Goal: Task Accomplishment & Management: Use online tool/utility

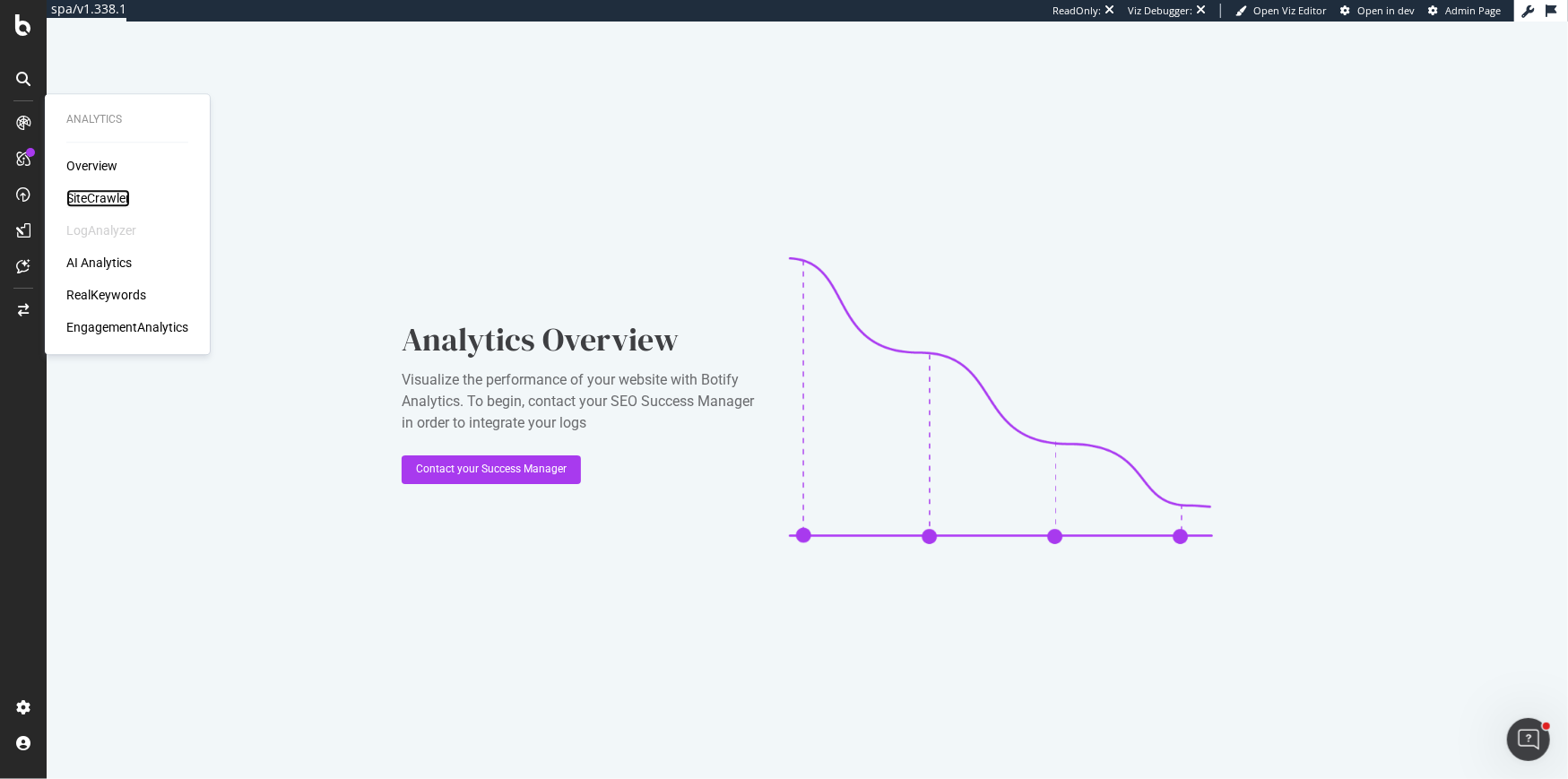
click at [103, 198] on div "SiteCrawler" at bounding box center [98, 198] width 64 height 17
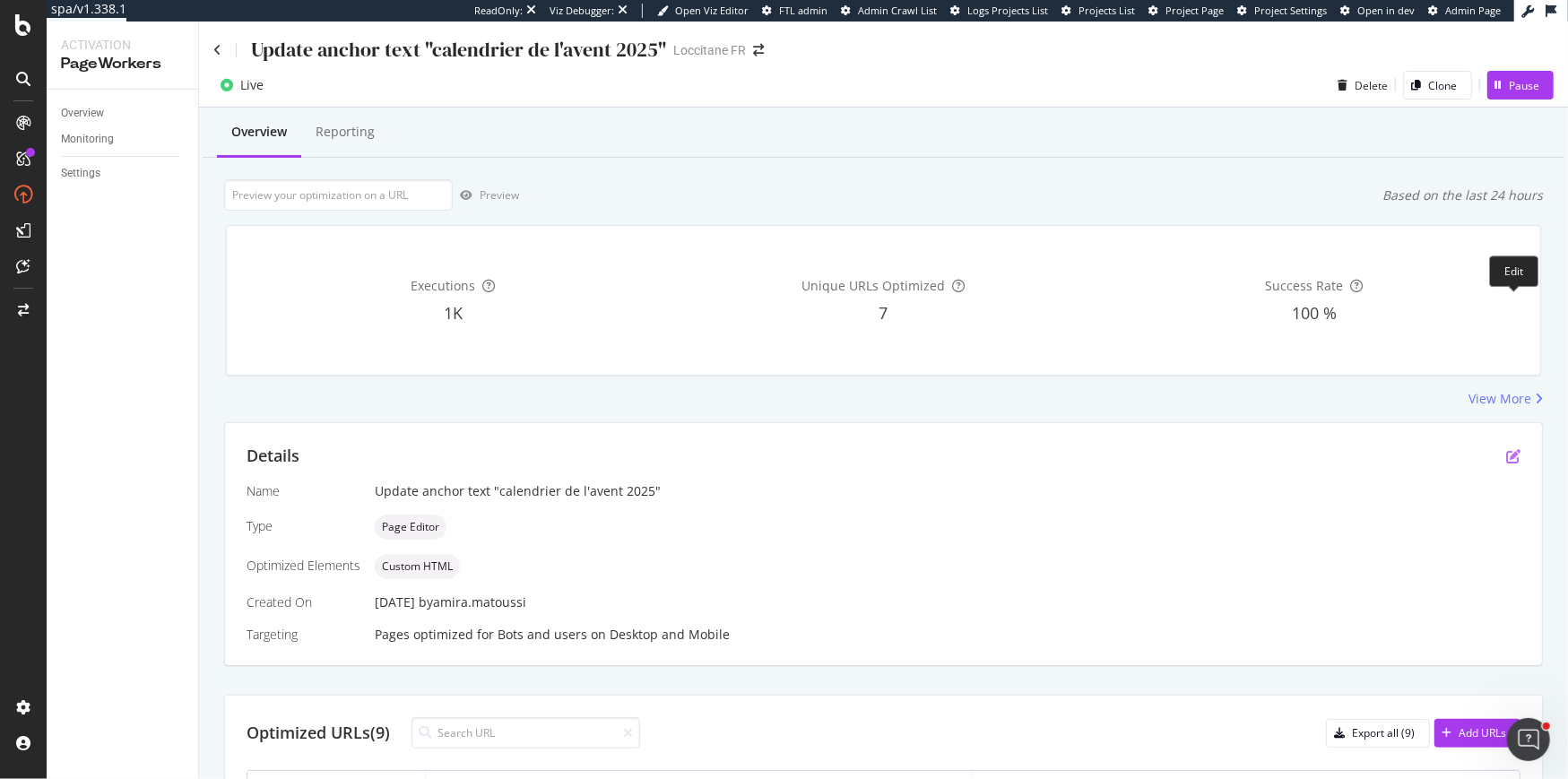
scroll to position [391, 0]
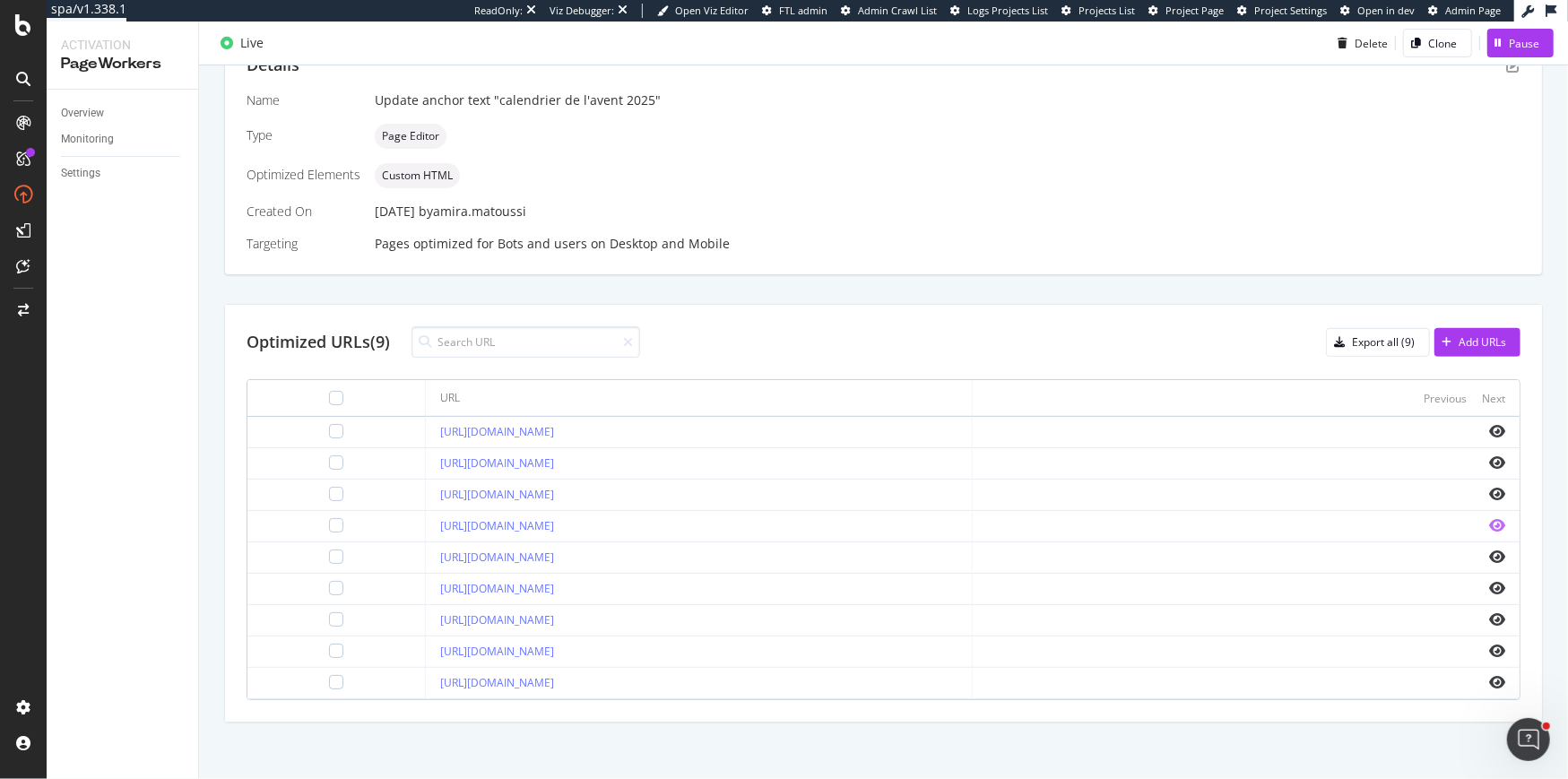
click at [1501, 518] on icon "eye" at bounding box center [1496, 525] width 16 height 15
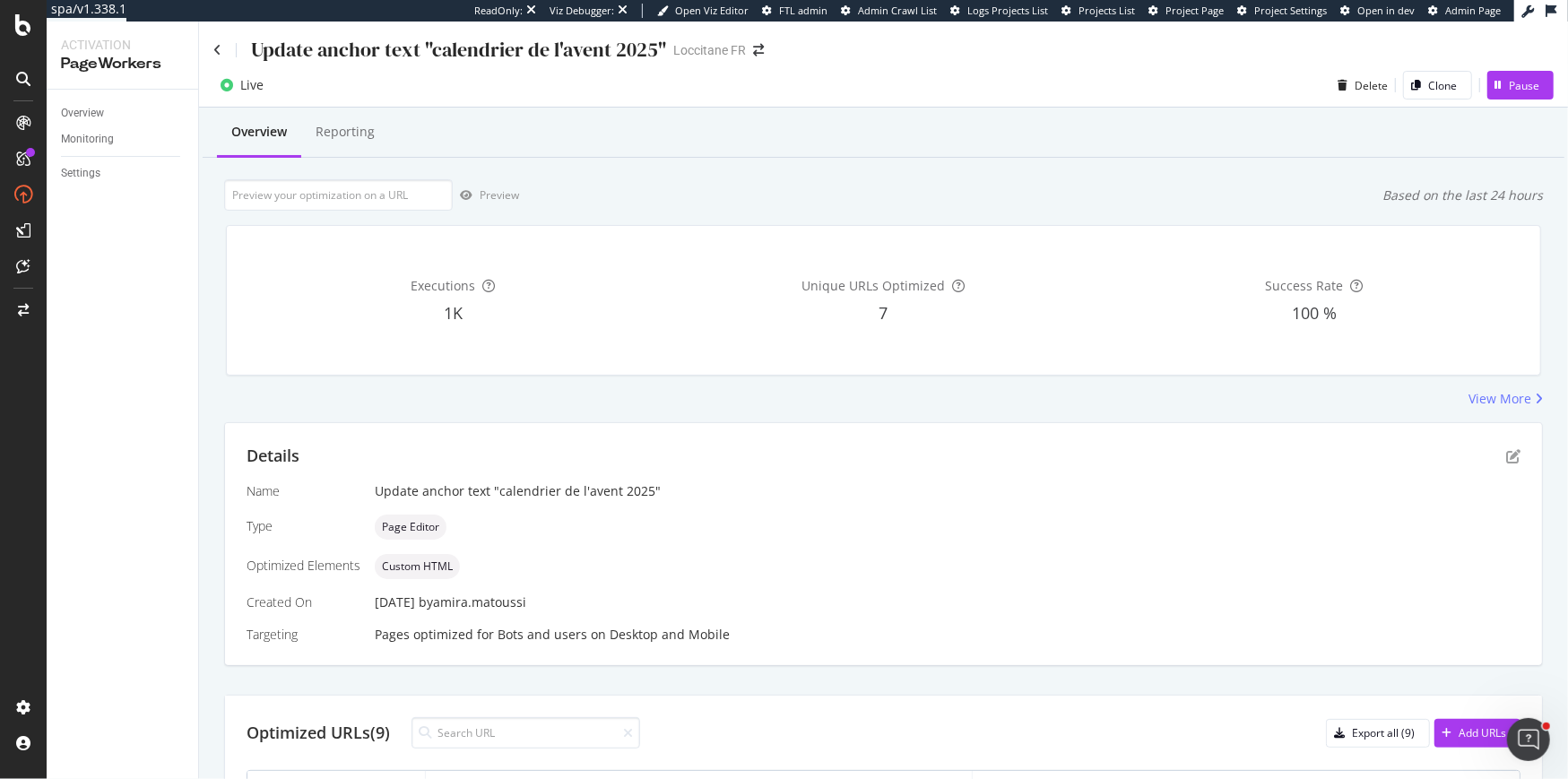
click at [1512, 465] on div "Details" at bounding box center [882, 456] width 1273 height 23
click at [1511, 450] on icon "pen-to-square" at bounding box center [1513, 456] width 15 height 15
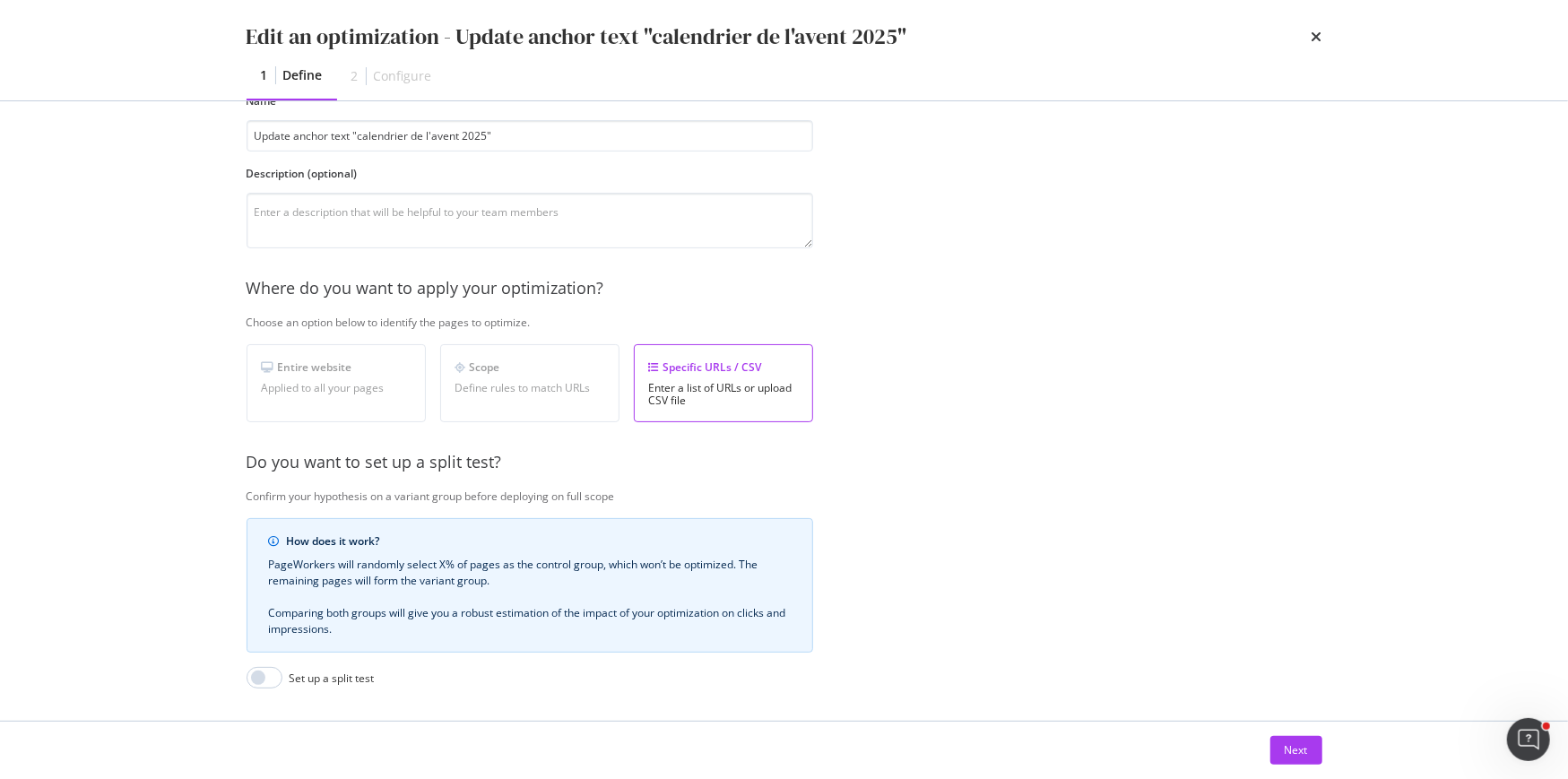
scroll to position [296, 0]
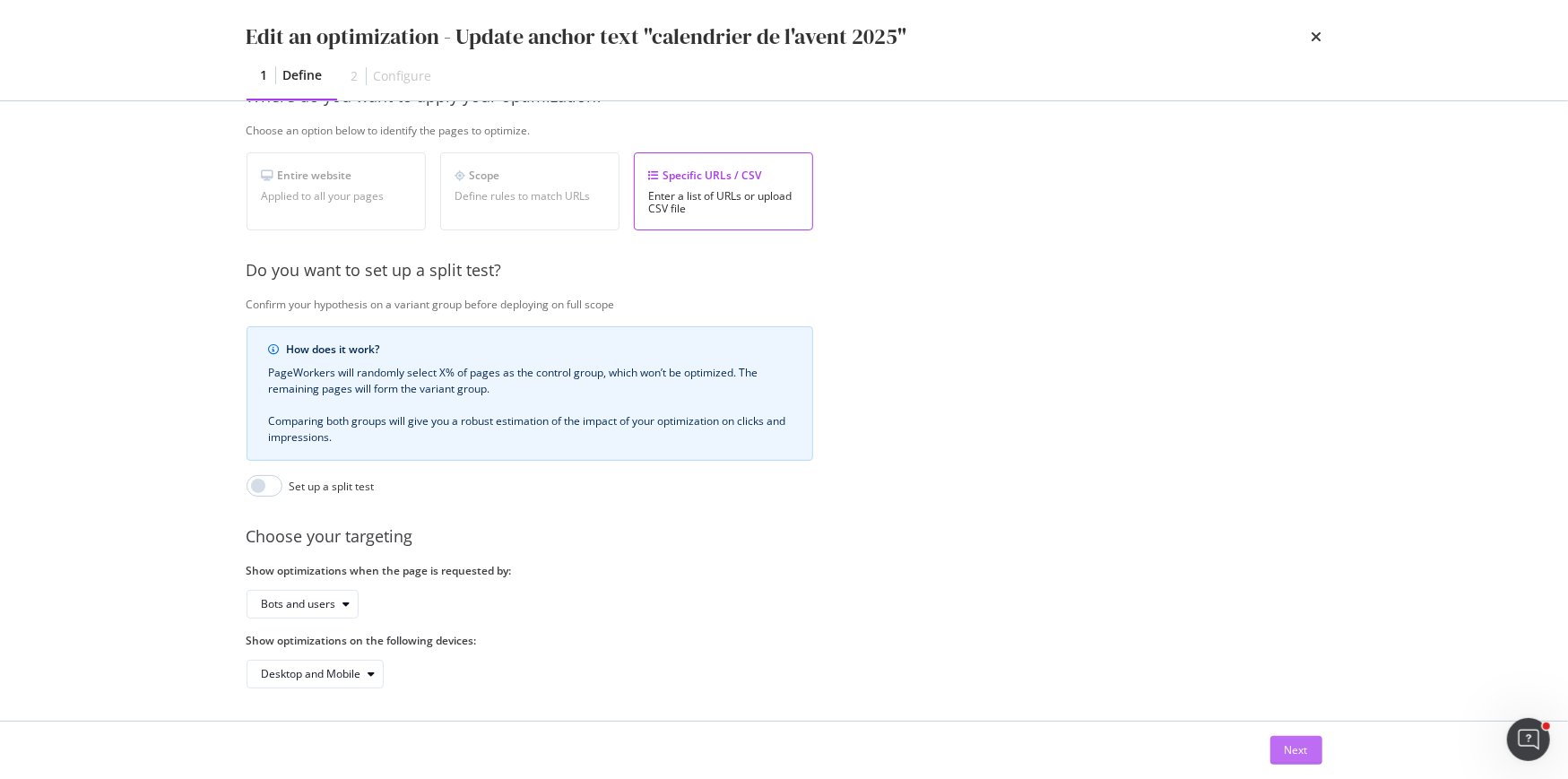
click at [1296, 745] on div "Next" at bounding box center [1296, 750] width 23 height 16
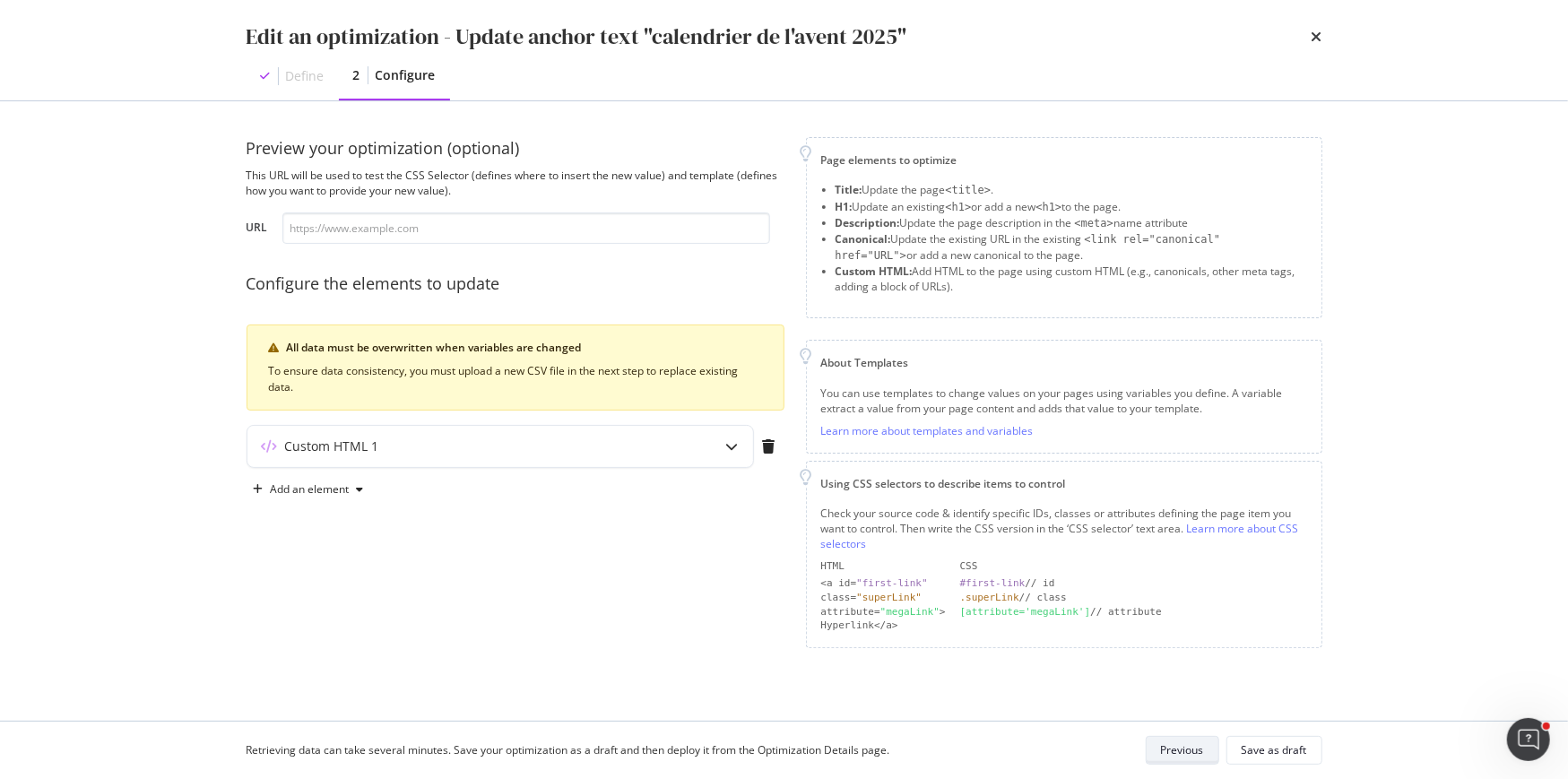
scroll to position [0, 0]
click at [328, 493] on div "Add an element" at bounding box center [309, 489] width 79 height 11
click at [325, 636] on div "Custom HTML" at bounding box center [329, 641] width 71 height 16
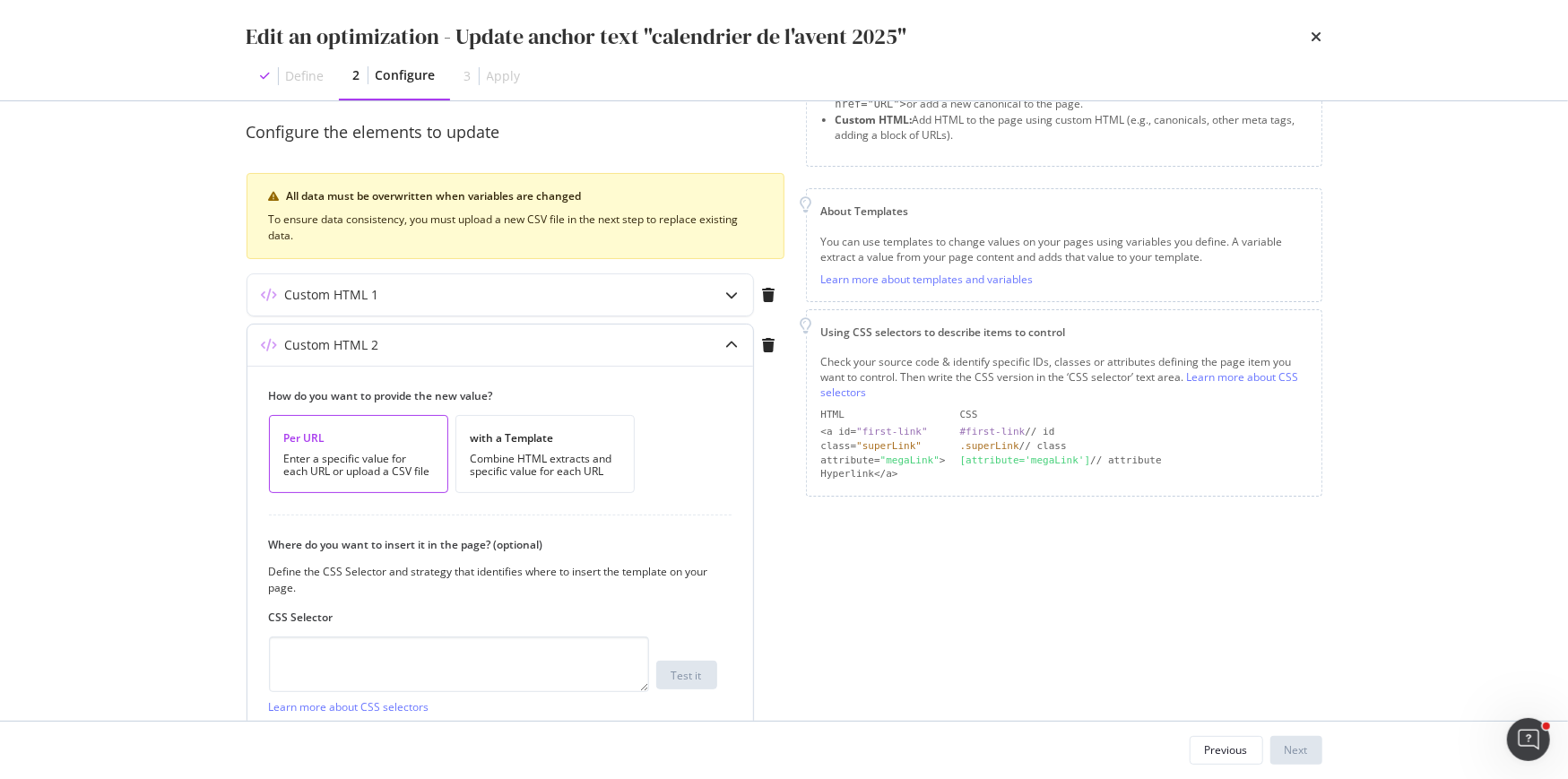
scroll to position [305, 0]
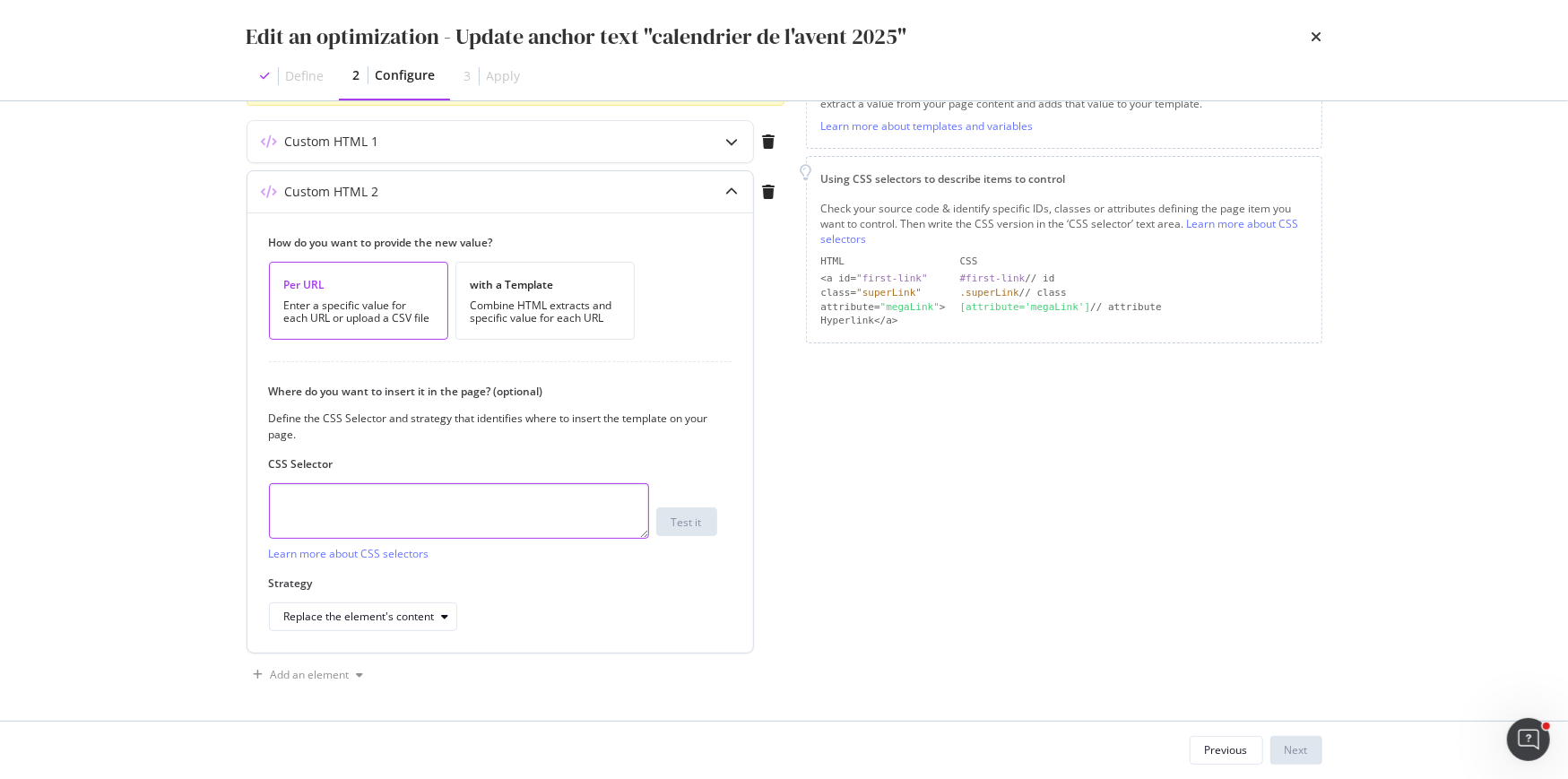
click at [414, 508] on textarea "modal" at bounding box center [459, 510] width 380 height 55
paste textarea "#main > div.o-category.o-category-landing-page > div.o-content-module.o-m18-tex…"
drag, startPoint x: 320, startPoint y: 499, endPoint x: 253, endPoint y: 496, distance: 67.1
click at [254, 496] on div "How do you want to provide the new value? Per URL Enter a specific value for ea…" at bounding box center [499, 433] width 505 height 440
click at [470, 510] on textarea "#main > div.o-category.o-category-landing-page > div.o-content-module.o-m18-tex…" at bounding box center [459, 510] width 380 height 55
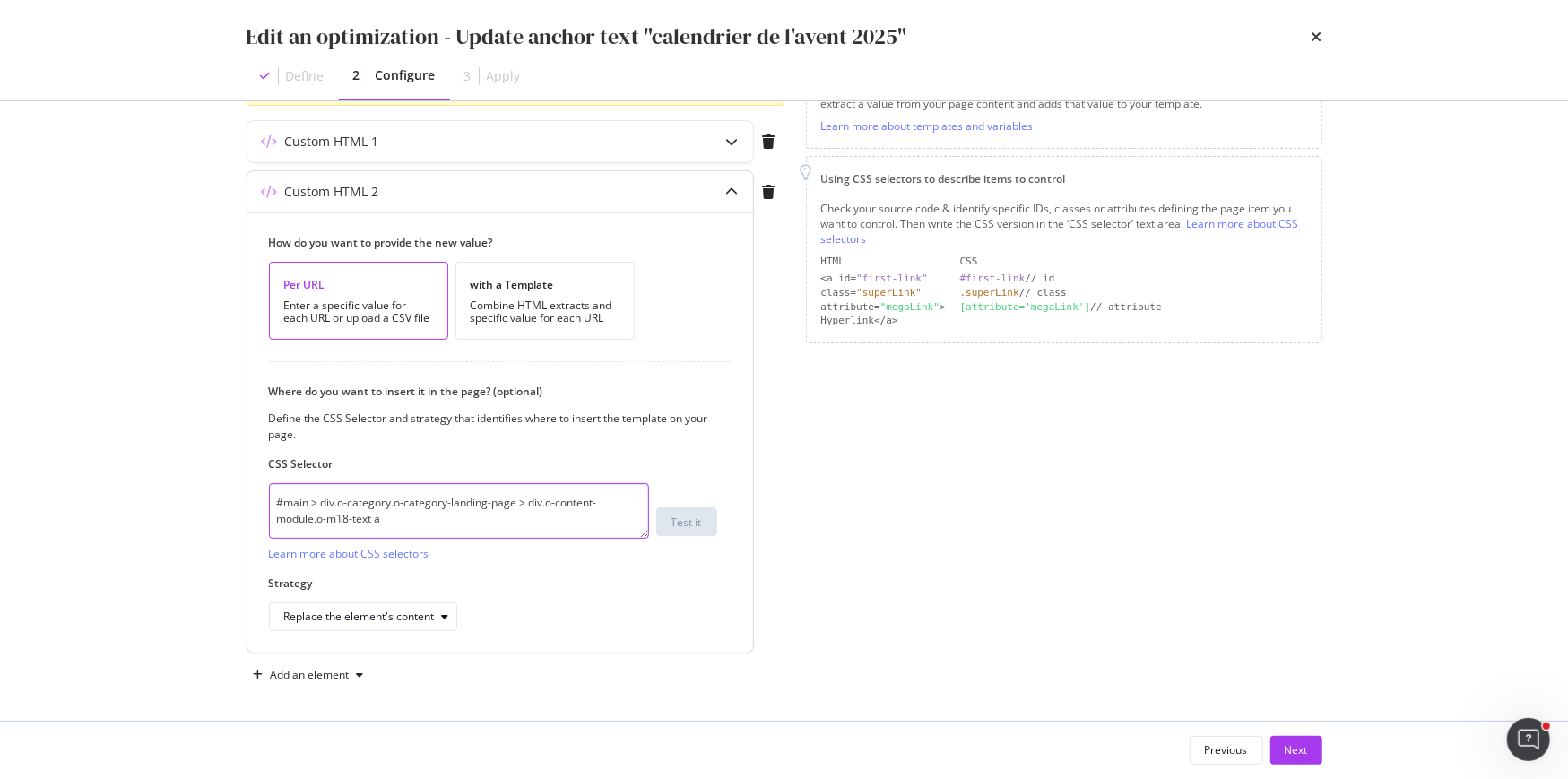
click at [470, 510] on textarea "#main > div.o-category.o-category-landing-page > div.o-content-module.o-m18-tex…" at bounding box center [459, 510] width 380 height 55
paste textarea "modal"
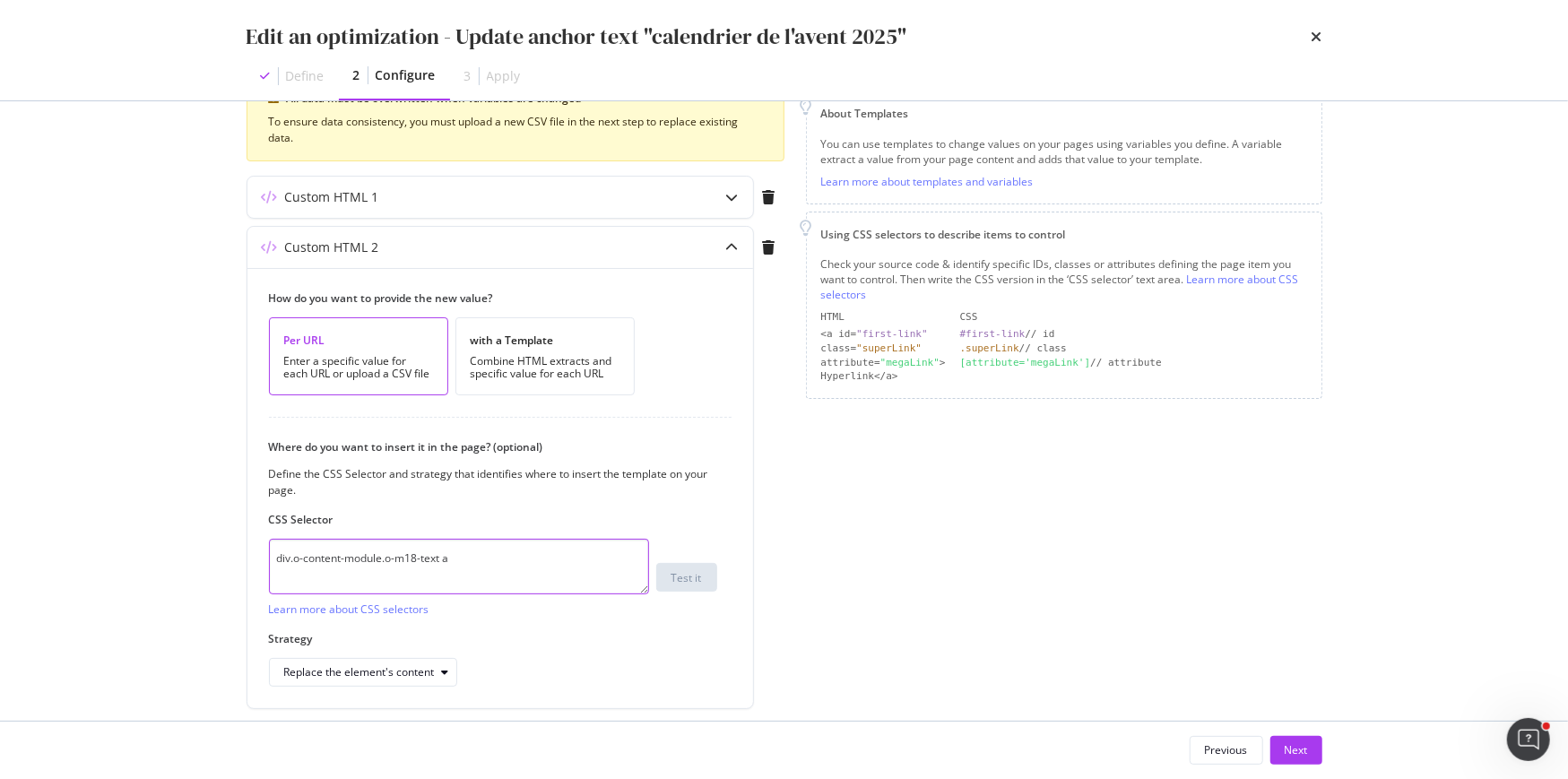
type textarea "div.o-content-module.o-m18-text a"
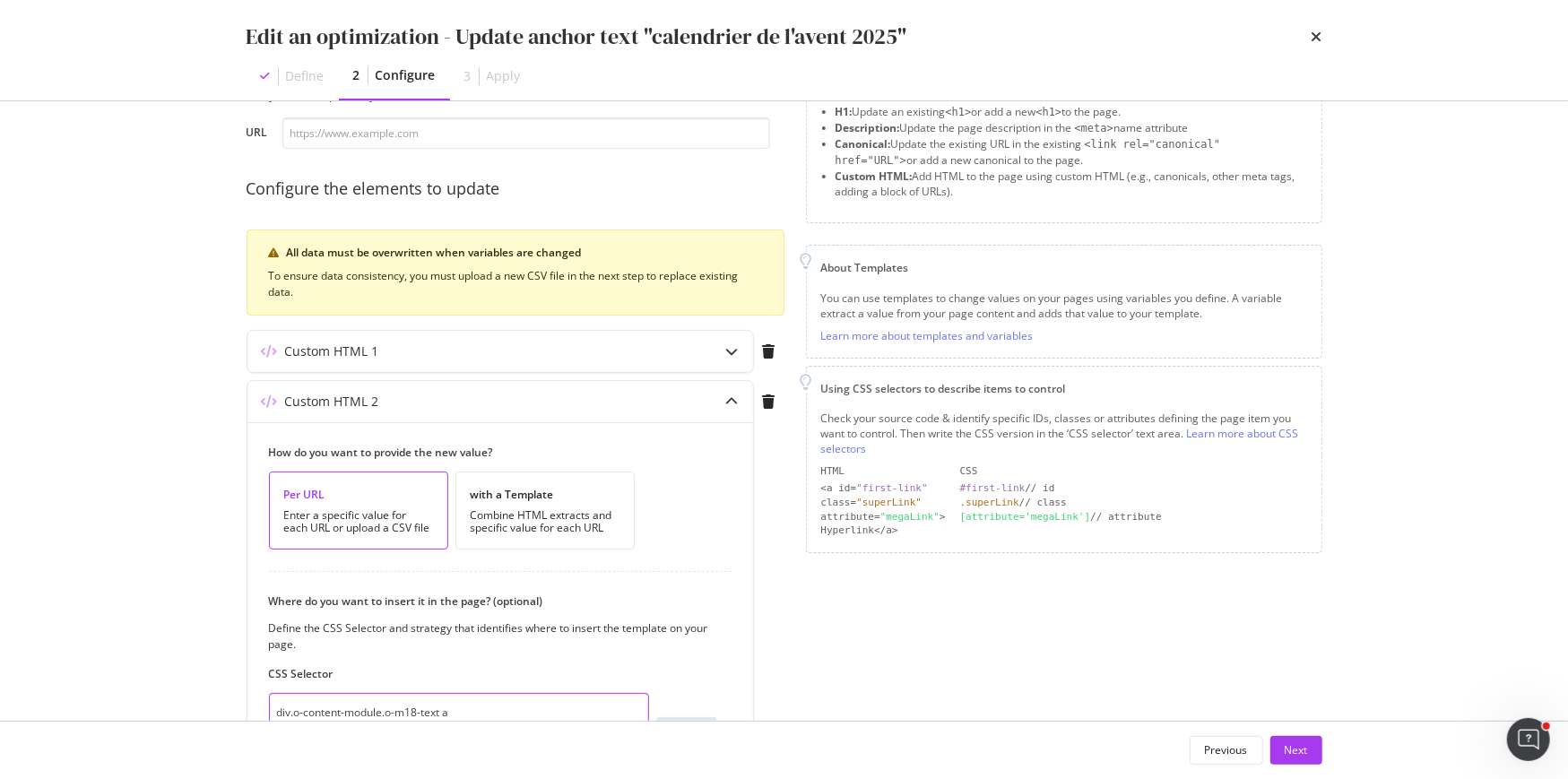
scroll to position [47, 0]
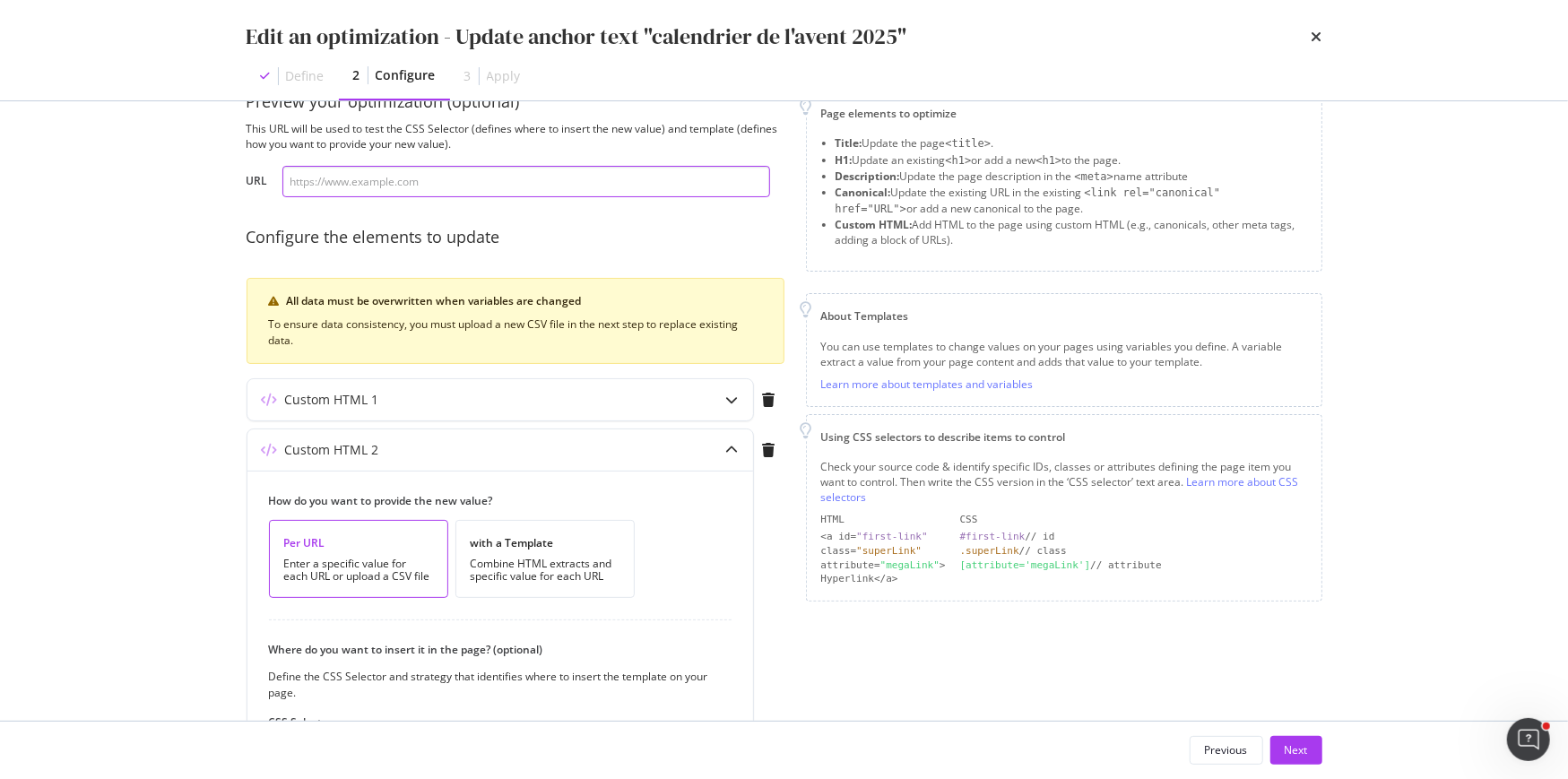
click at [504, 172] on input "modal" at bounding box center [526, 181] width 488 height 31
paste input "https://fr.loccitane.com/maison"
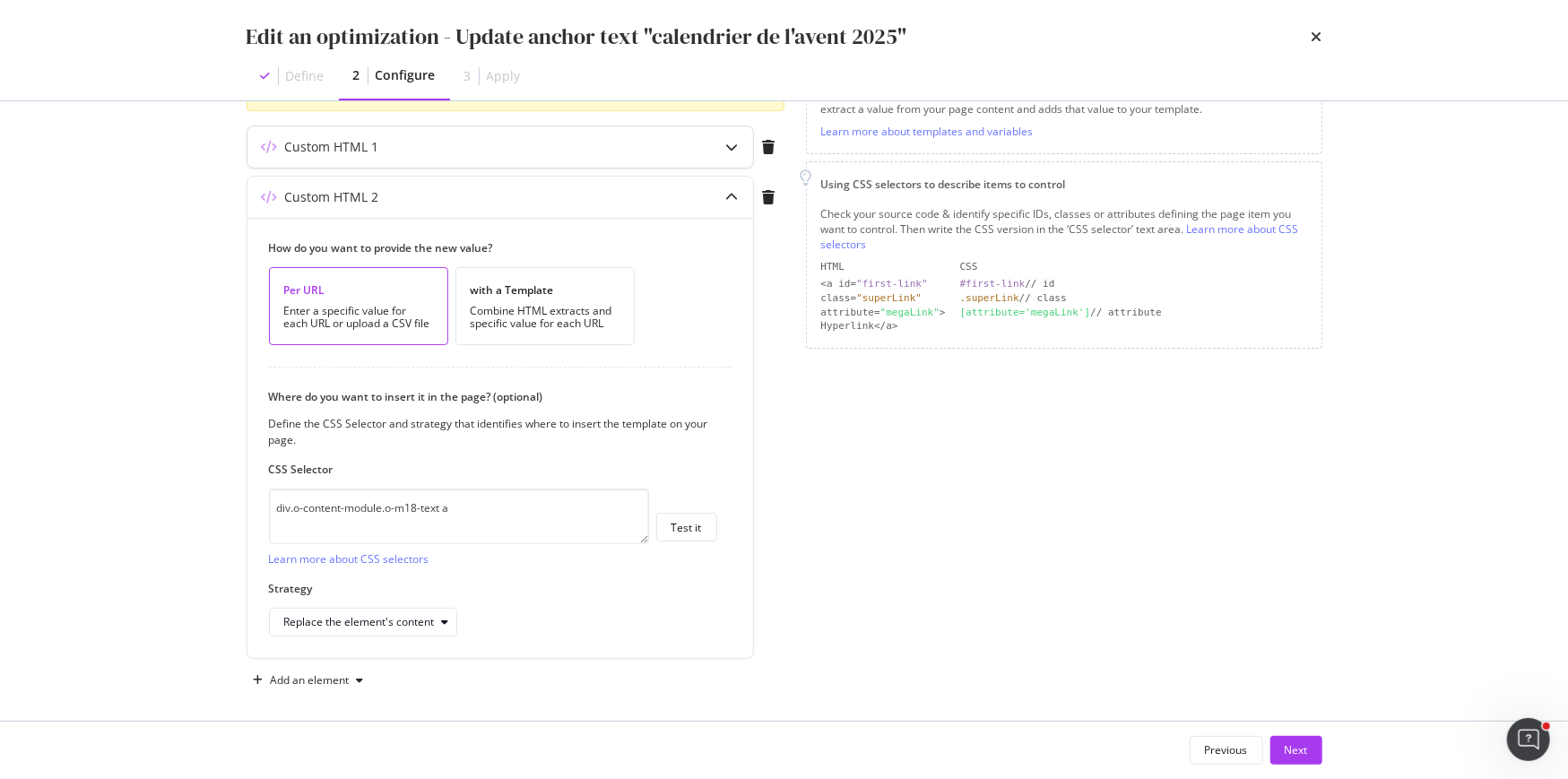
scroll to position [305, 0]
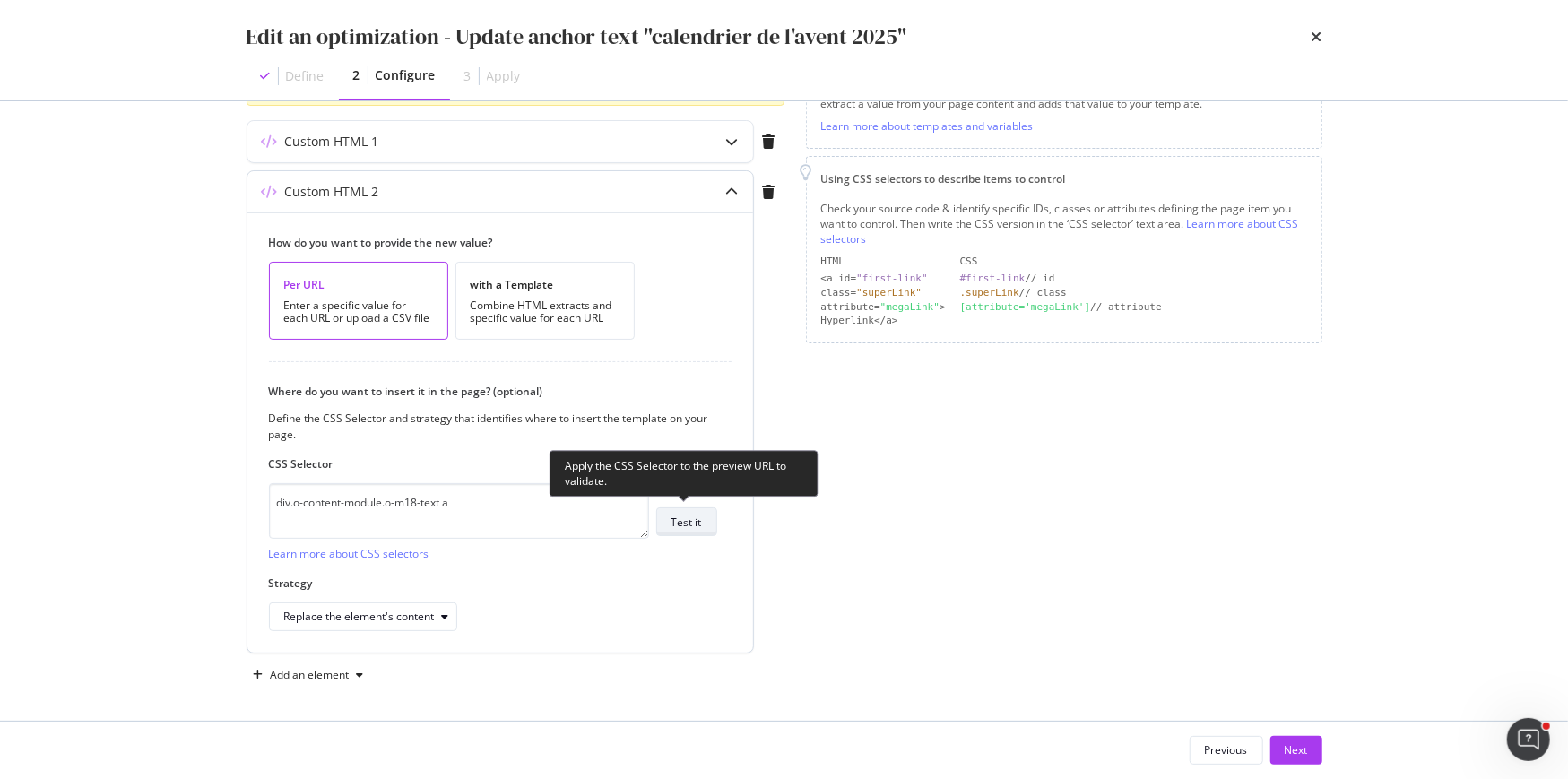
type input "https://fr.loccitane.com/maison"
click at [700, 521] on div "Test it" at bounding box center [686, 523] width 30 height 16
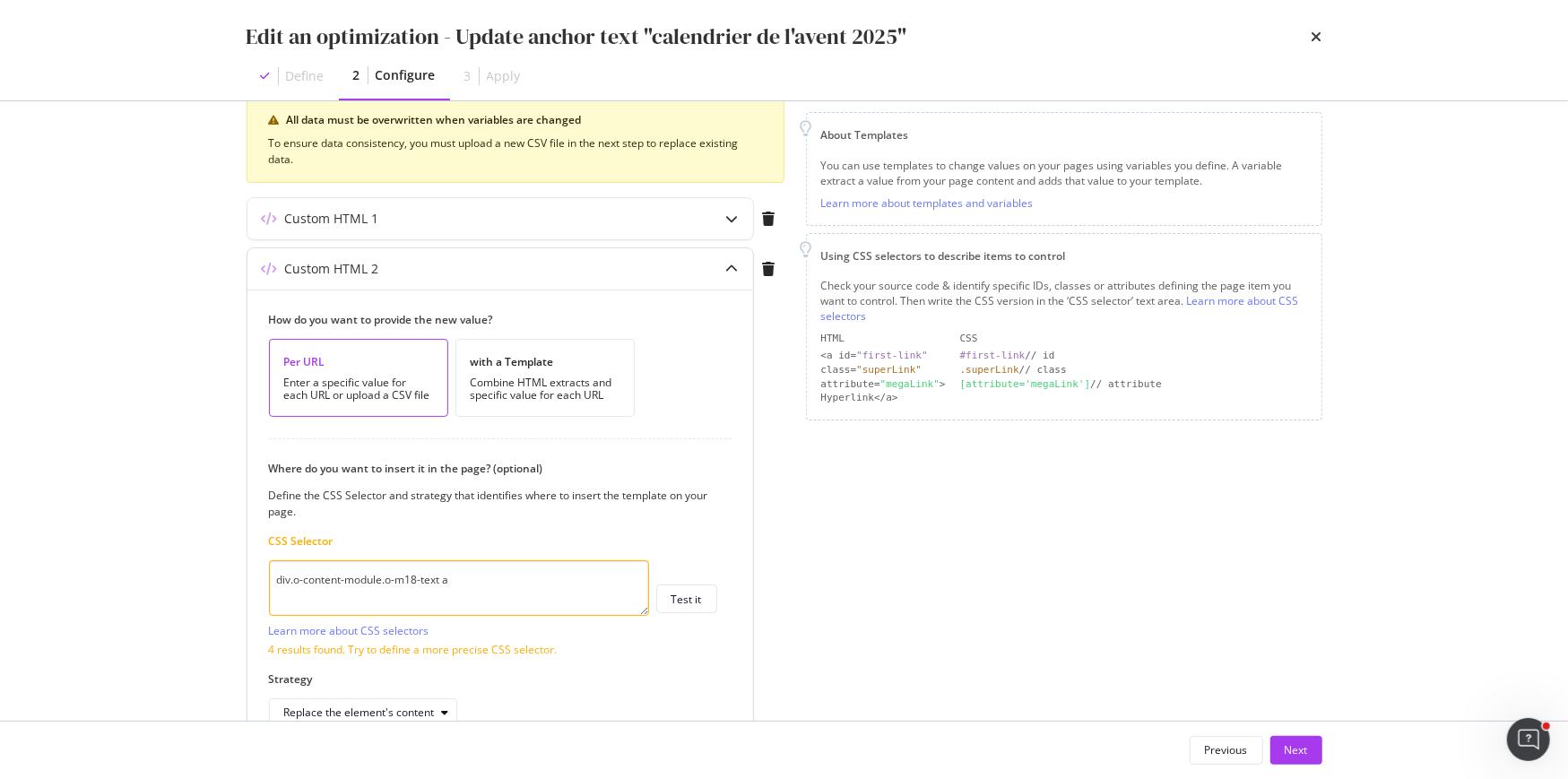
scroll to position [175, 0]
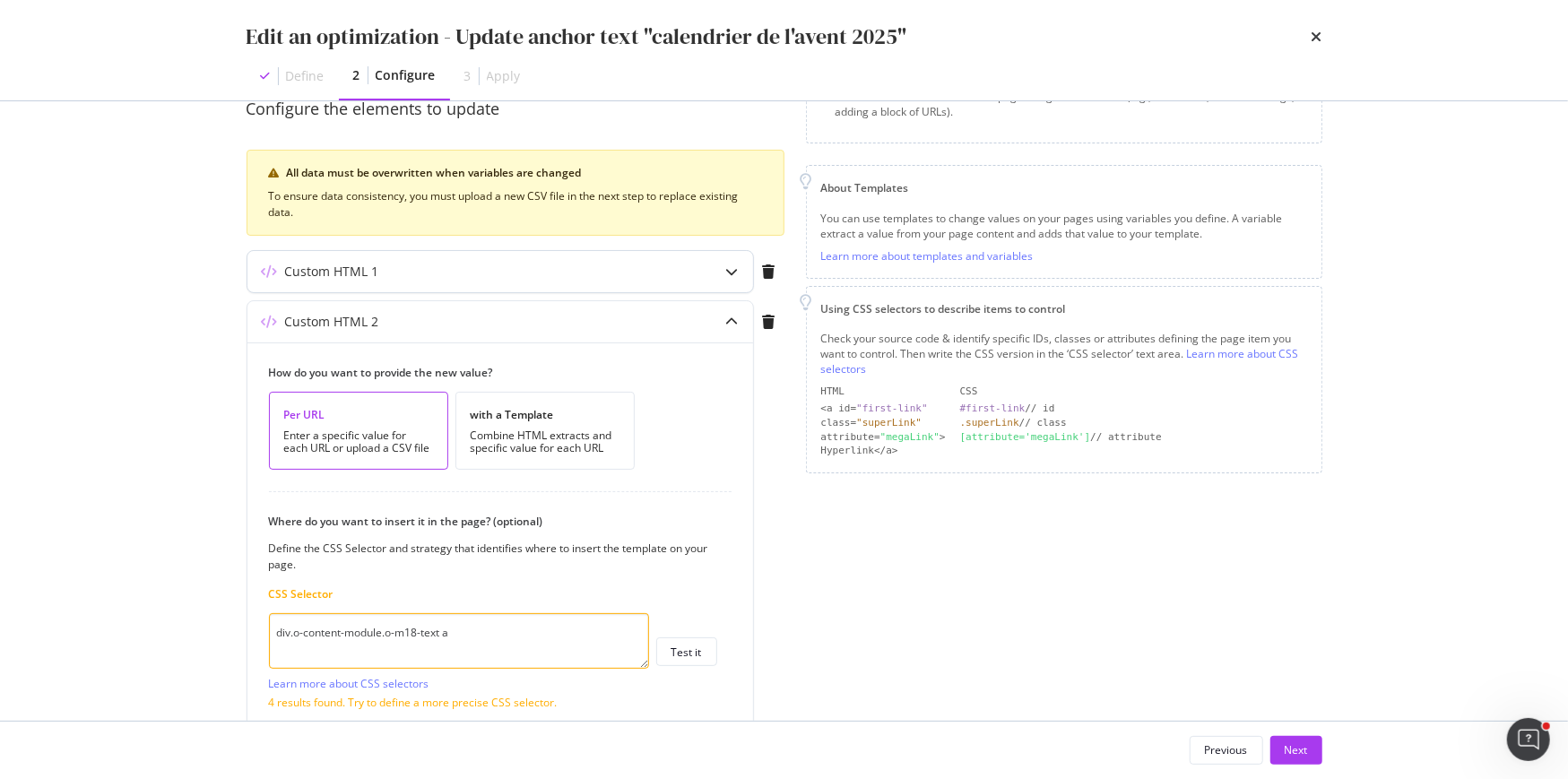
click at [581, 281] on div "Custom HTML 1" at bounding box center [499, 272] width 505 height 42
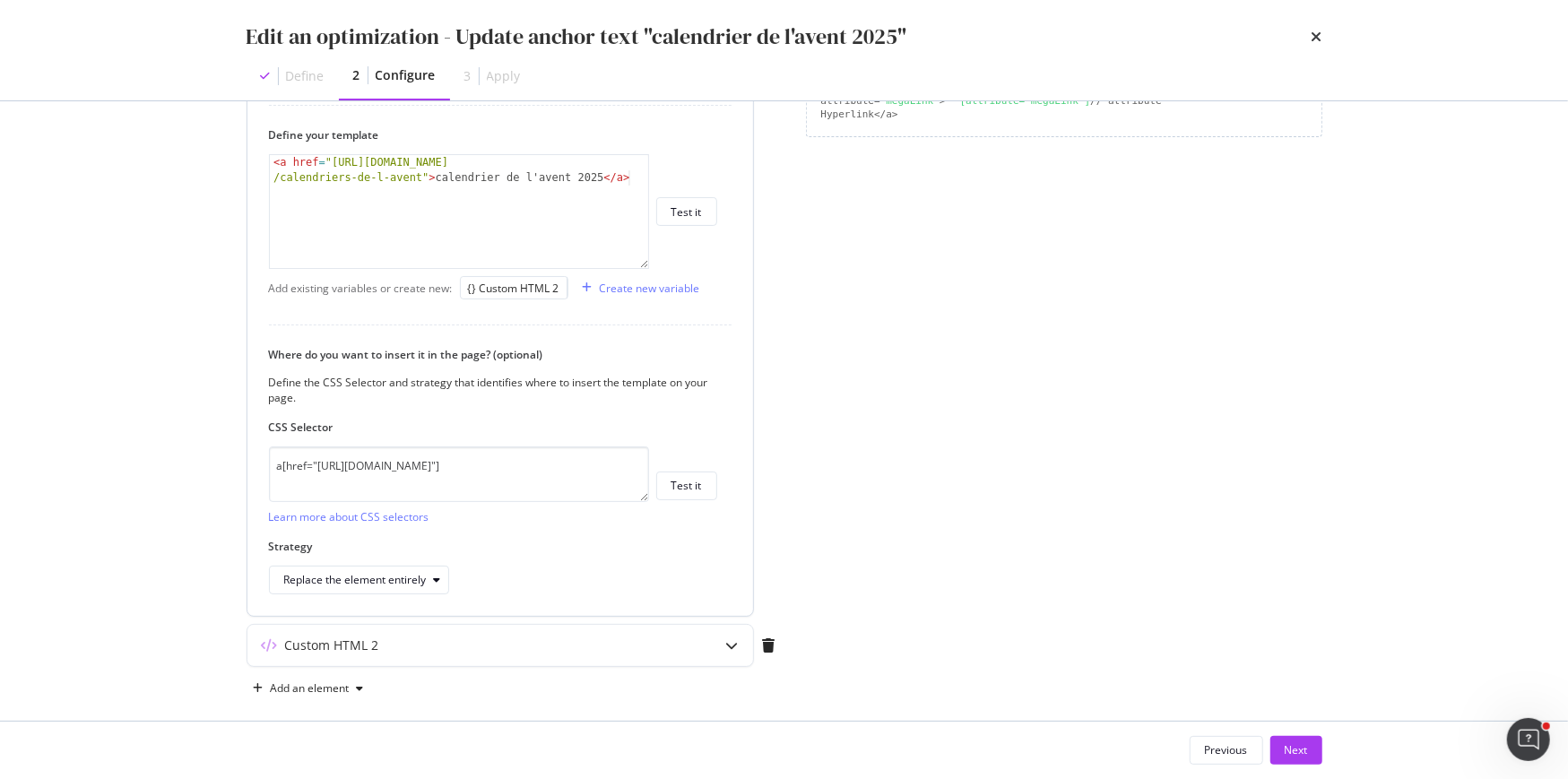
scroll to position [524, 0]
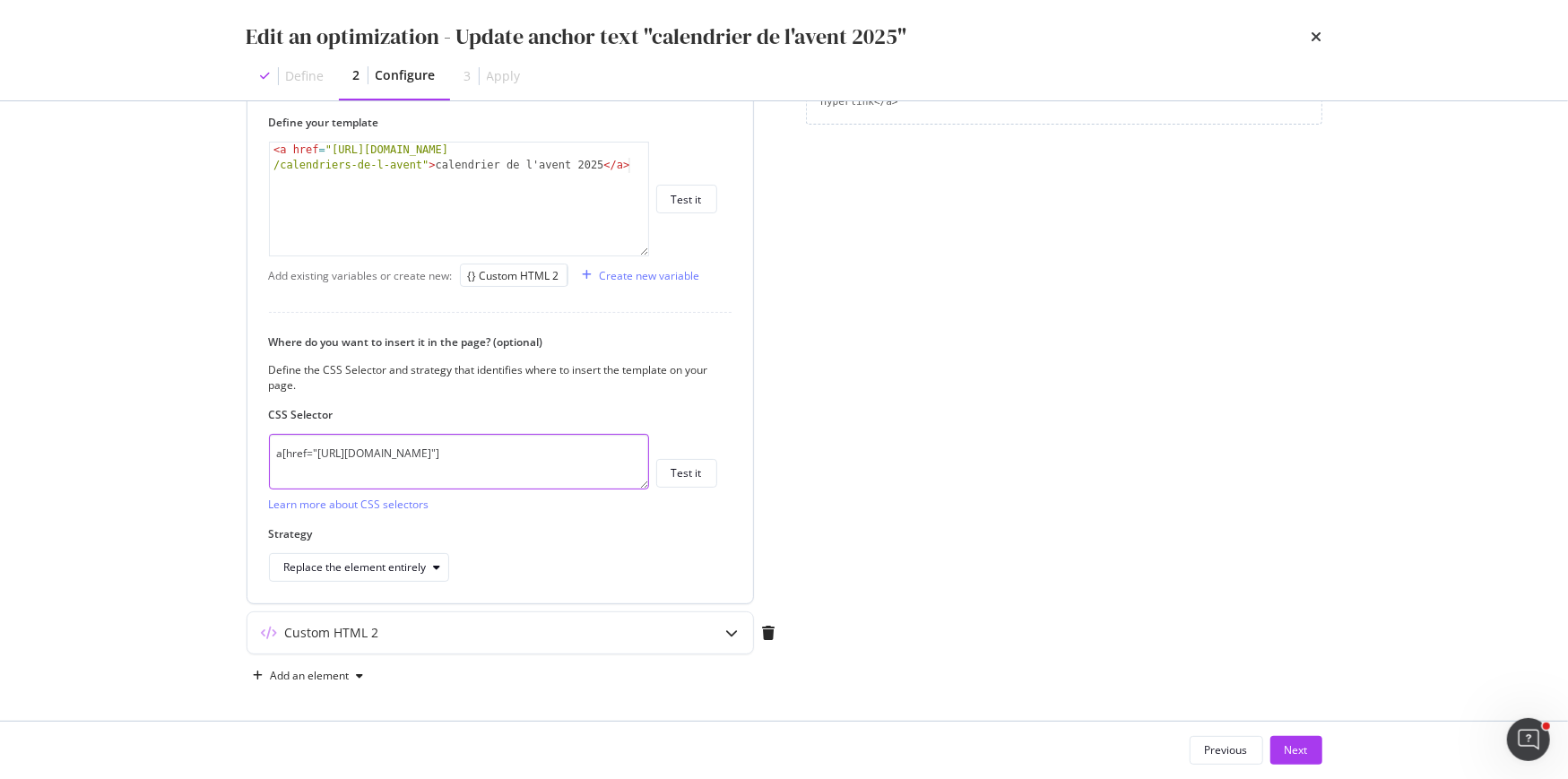
drag, startPoint x: 279, startPoint y: 448, endPoint x: 334, endPoint y: 473, distance: 60.4
click at [334, 473] on textarea "a[href="https://fr.loccitane.com/cadeaux/recherche/calendriers-de-l-avent"]" at bounding box center [459, 461] width 380 height 55
click at [456, 632] on div "Custom HTML 2" at bounding box center [464, 633] width 434 height 17
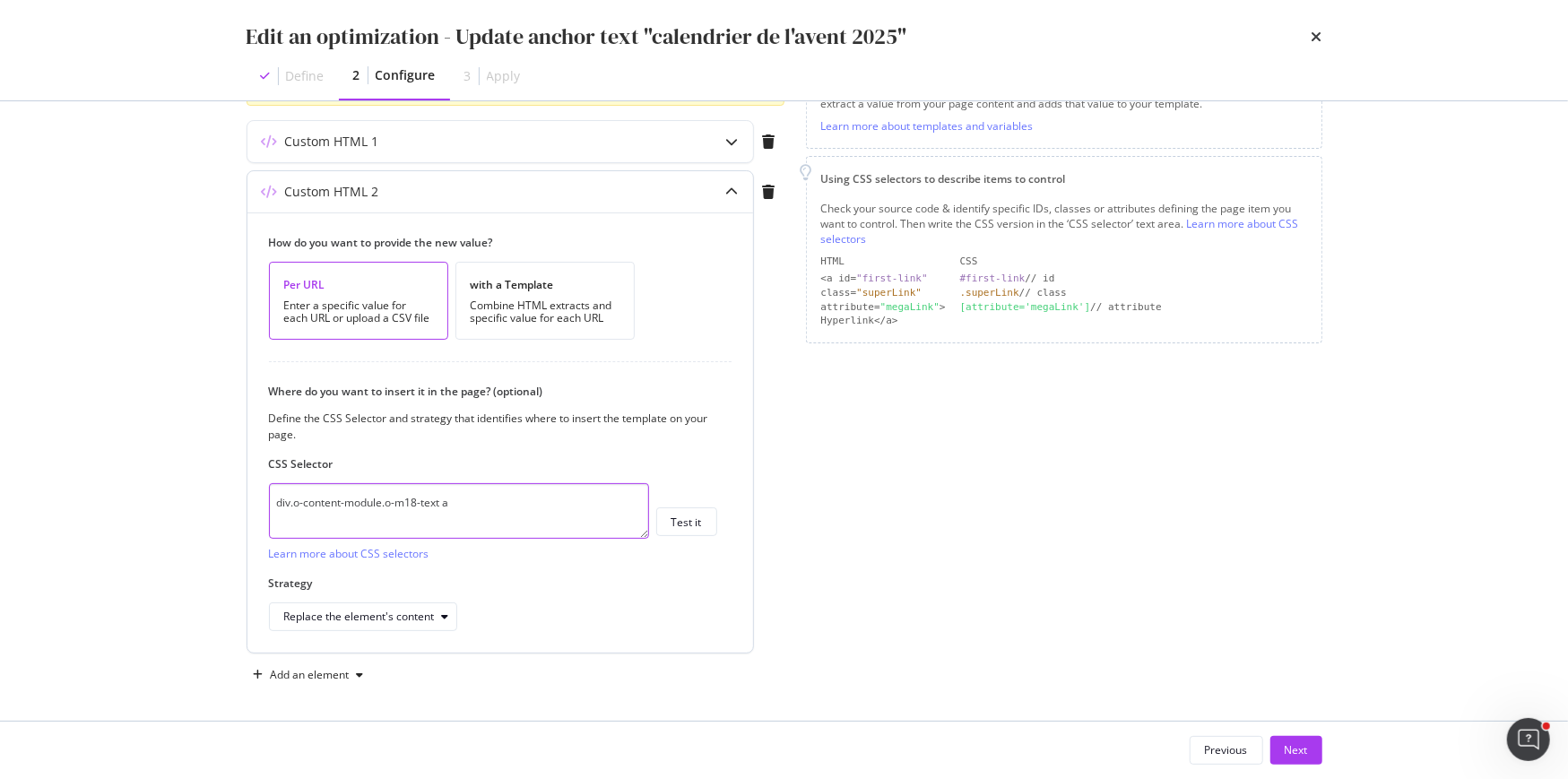
click at [507, 499] on textarea "div.o-content-module.o-m18-text a" at bounding box center [459, 510] width 380 height 55
paste textarea "[href="https://fr.loccitane.com/cadeaux/recherche/calendriers-de-l-avent"]"
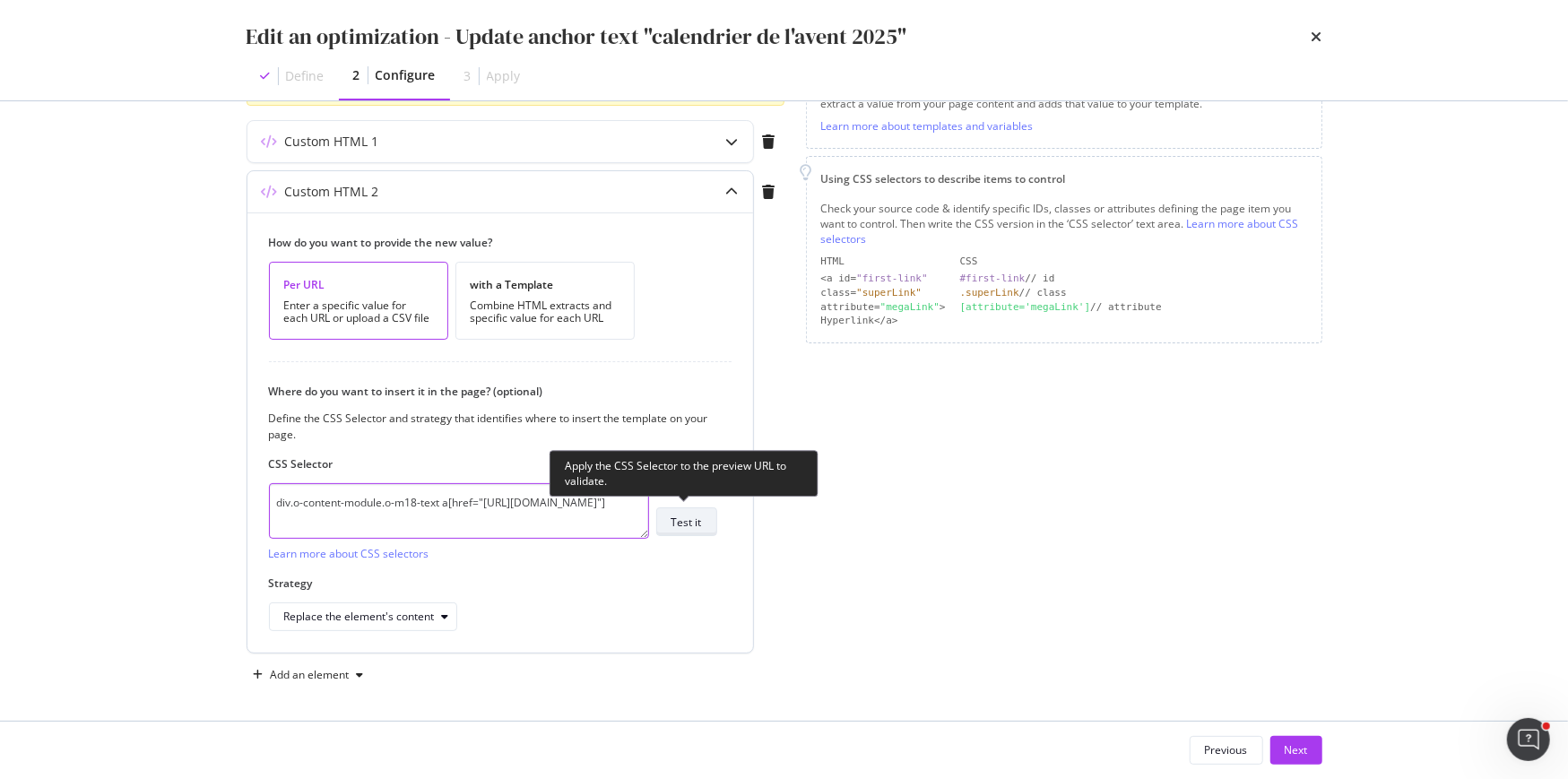
type textarea "div.o-content-module.o-m18-text a[href="https://fr.loccitane.com/cadeaux/recher…"
click at [682, 521] on div "Test it" at bounding box center [686, 523] width 30 height 16
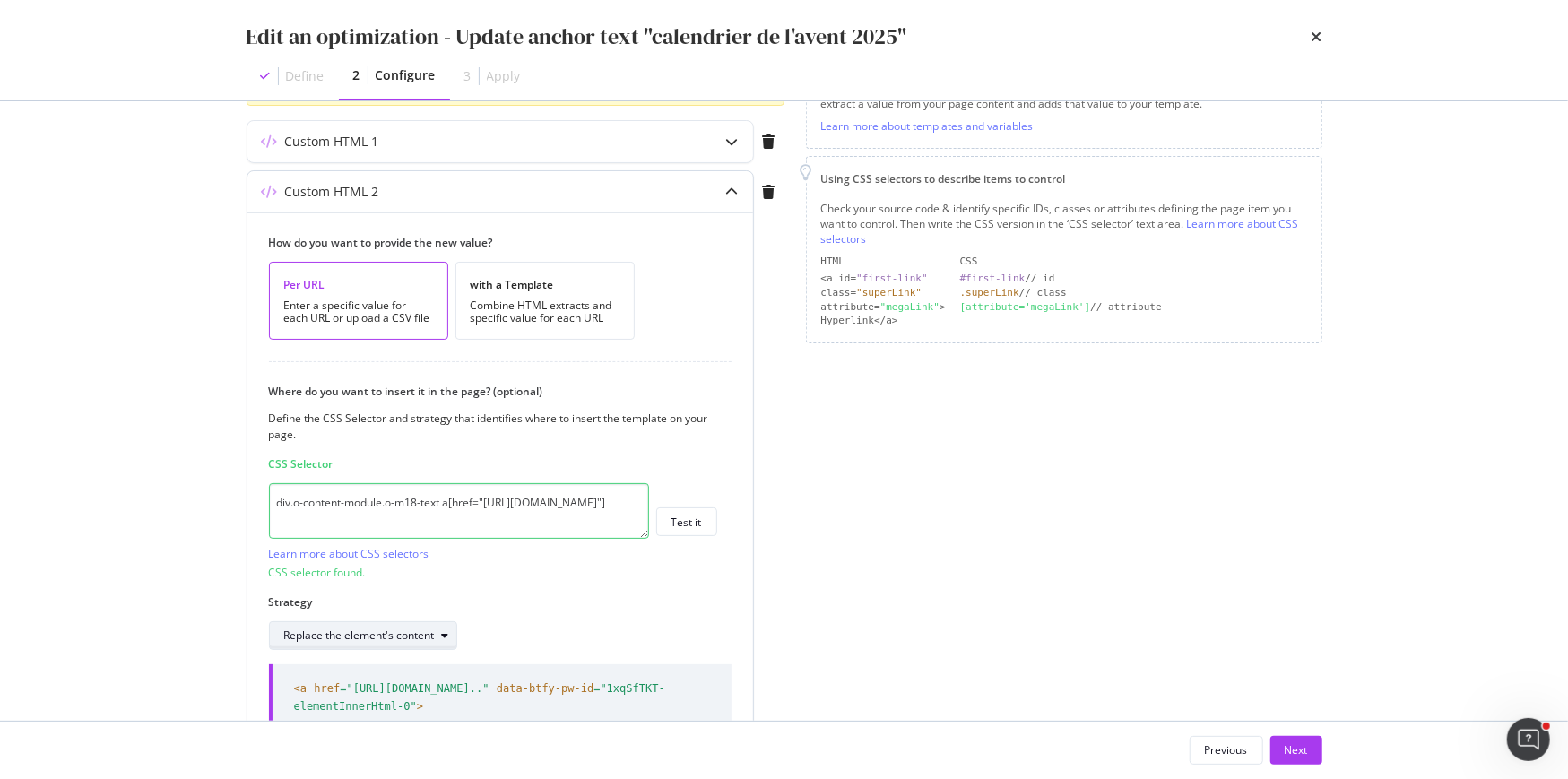
click at [441, 622] on button "Replace the element's content" at bounding box center [363, 636] width 188 height 29
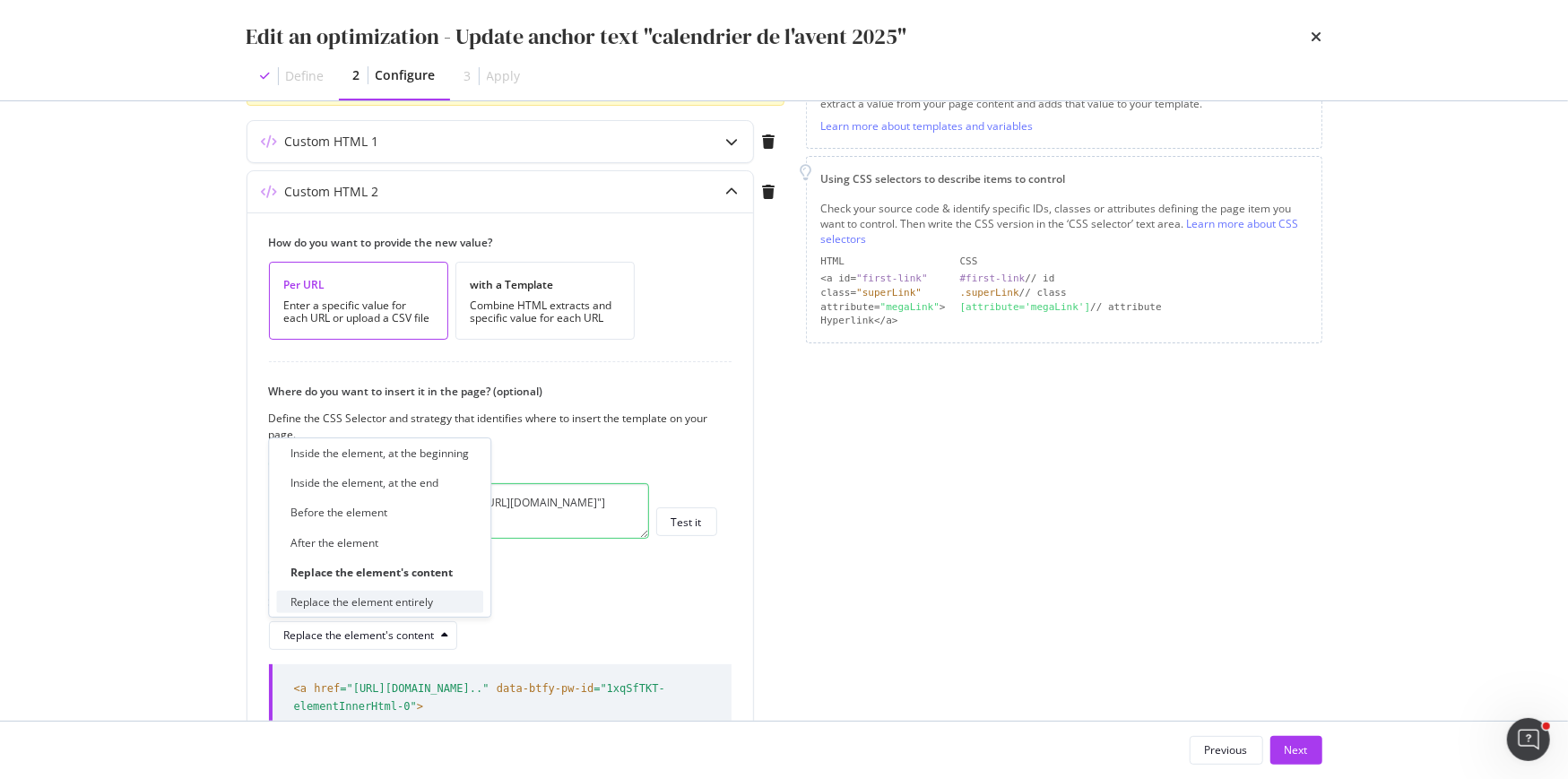
click at [427, 600] on div "Replace the element entirely" at bounding box center [361, 602] width 143 height 16
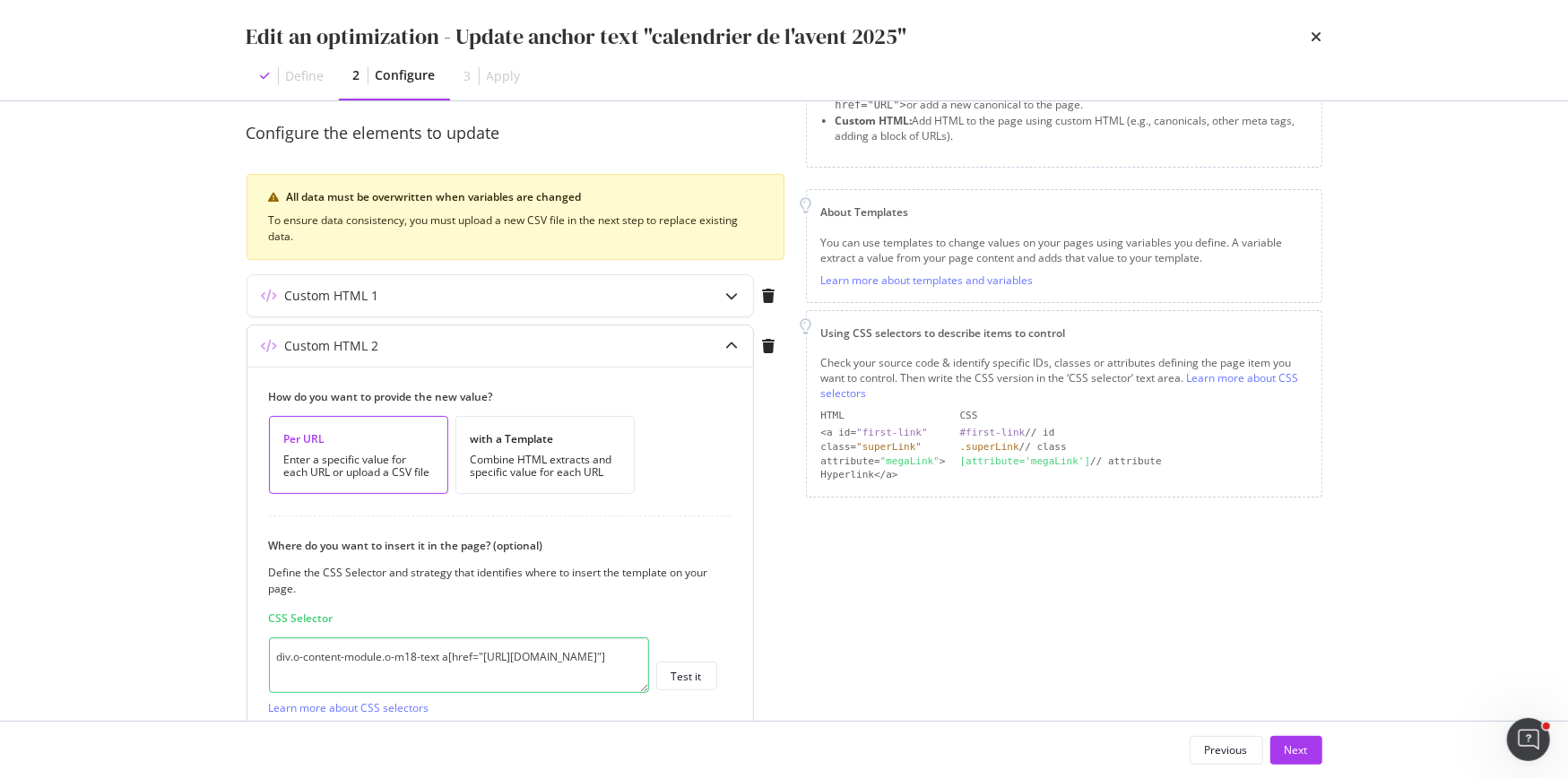
scroll to position [146, 0]
click at [463, 301] on div "Custom HTML 1" at bounding box center [464, 300] width 434 height 17
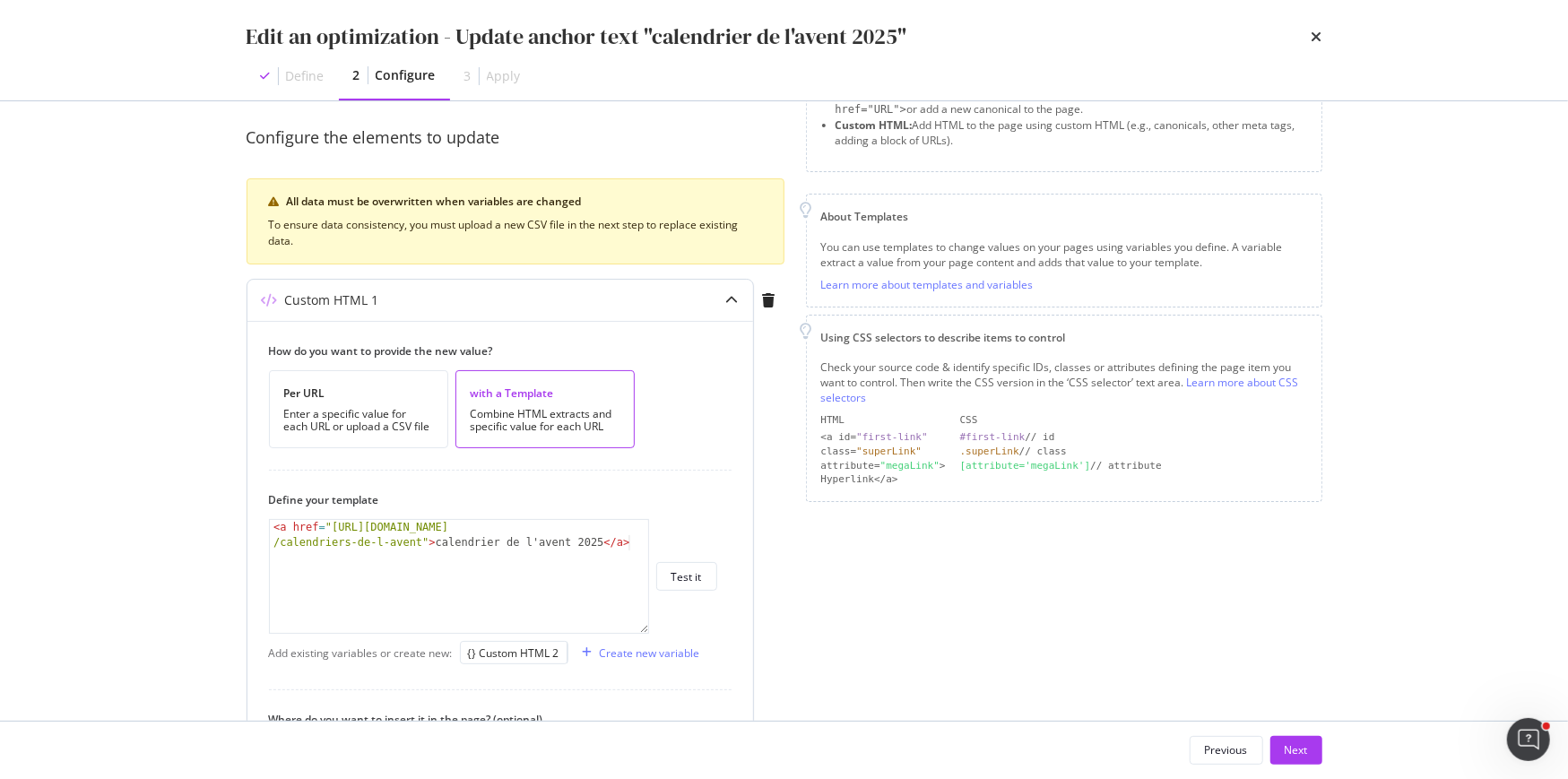
type textarea "<a href="https://fr.loccitane.com/cadeaux/recherche/calendriers-de-l-avent">cal…"
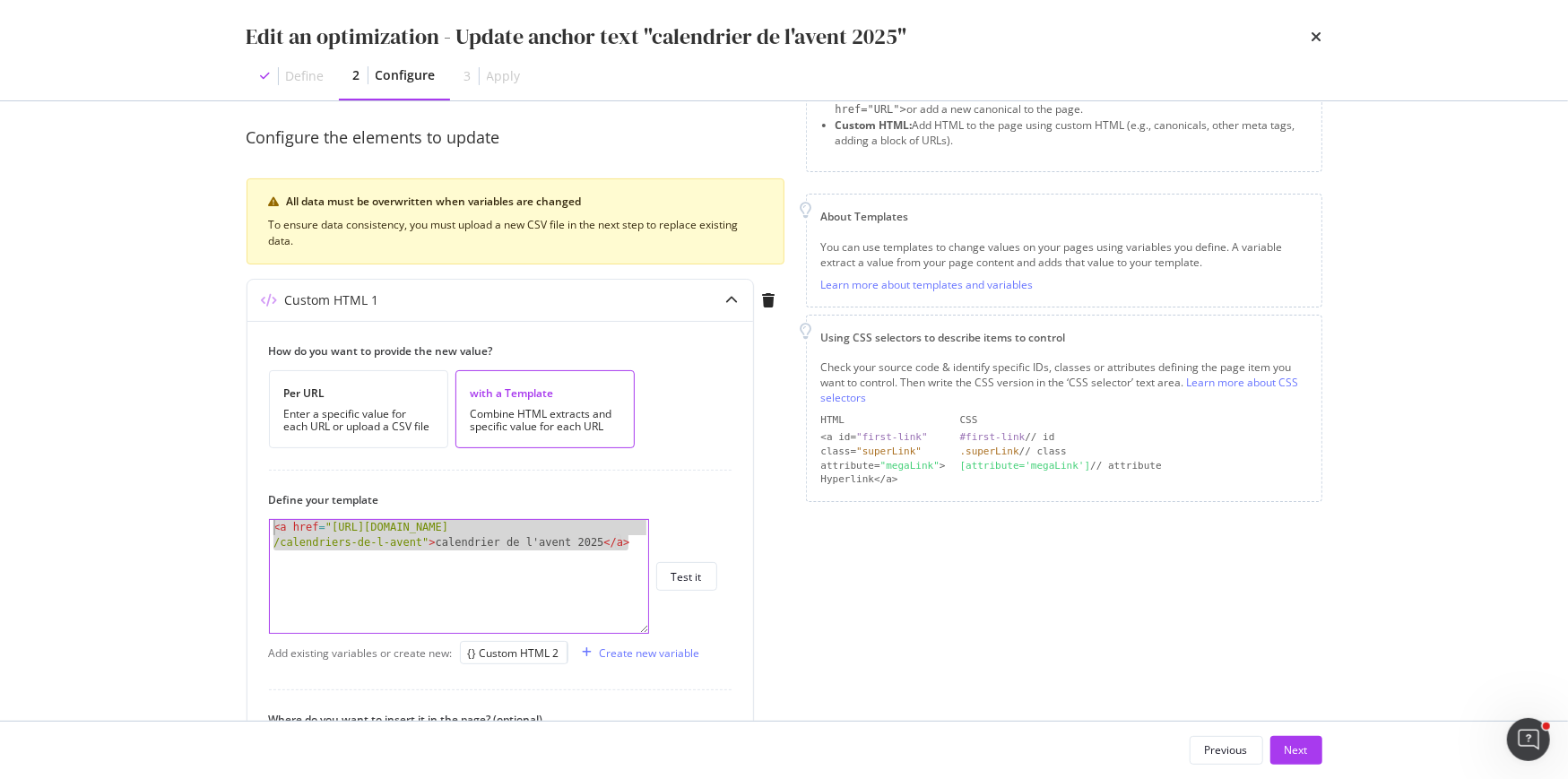
drag, startPoint x: 629, startPoint y: 545, endPoint x: 175, endPoint y: 474, distance: 459.5
click at [175, 474] on div "Edit an optimization - Update anchor text "calendrier de l'avent 2025" Define 2…" at bounding box center [784, 389] width 1568 height 779
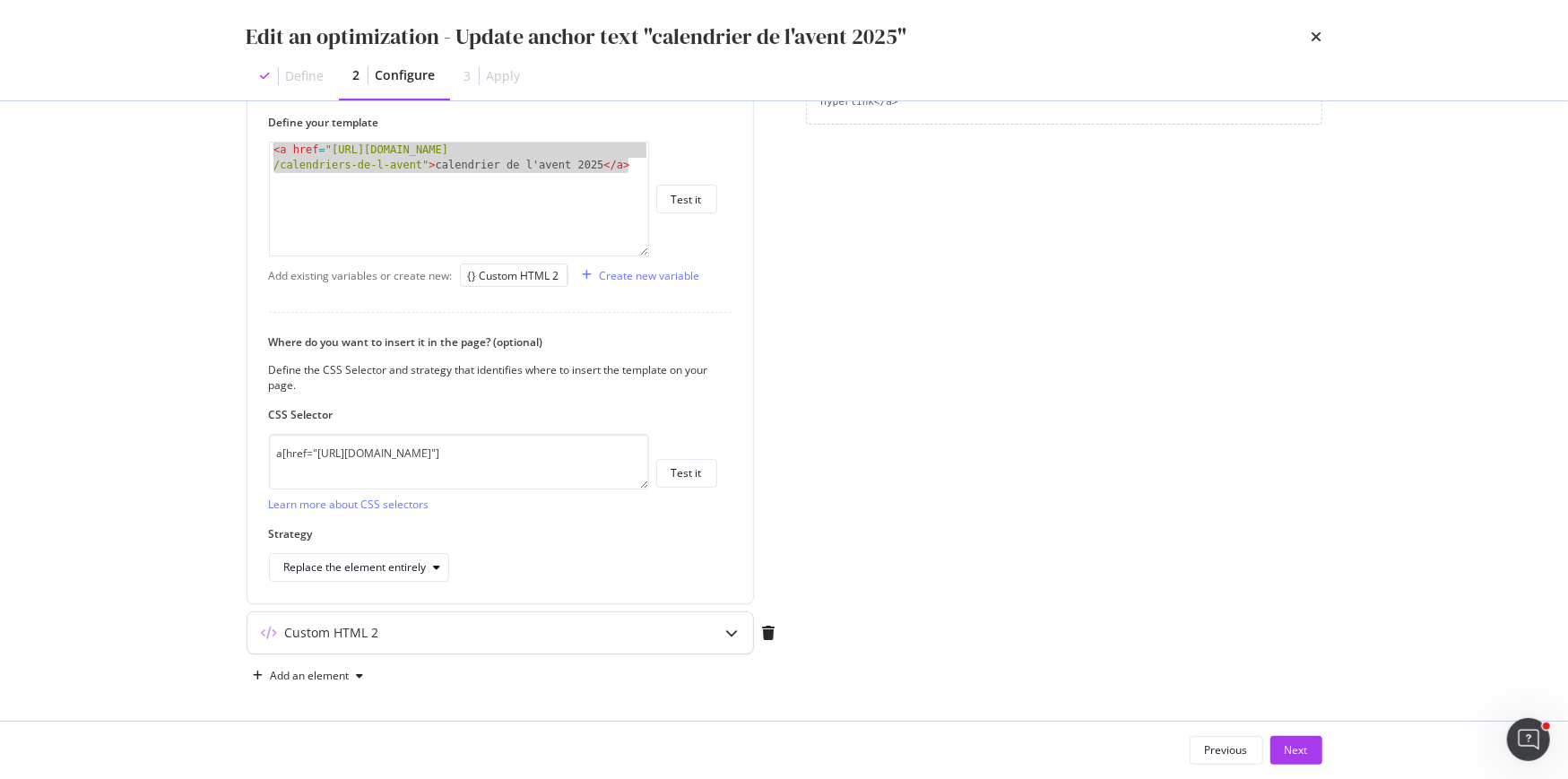
click at [446, 624] on div "Custom HTML 2" at bounding box center [464, 633] width 434 height 17
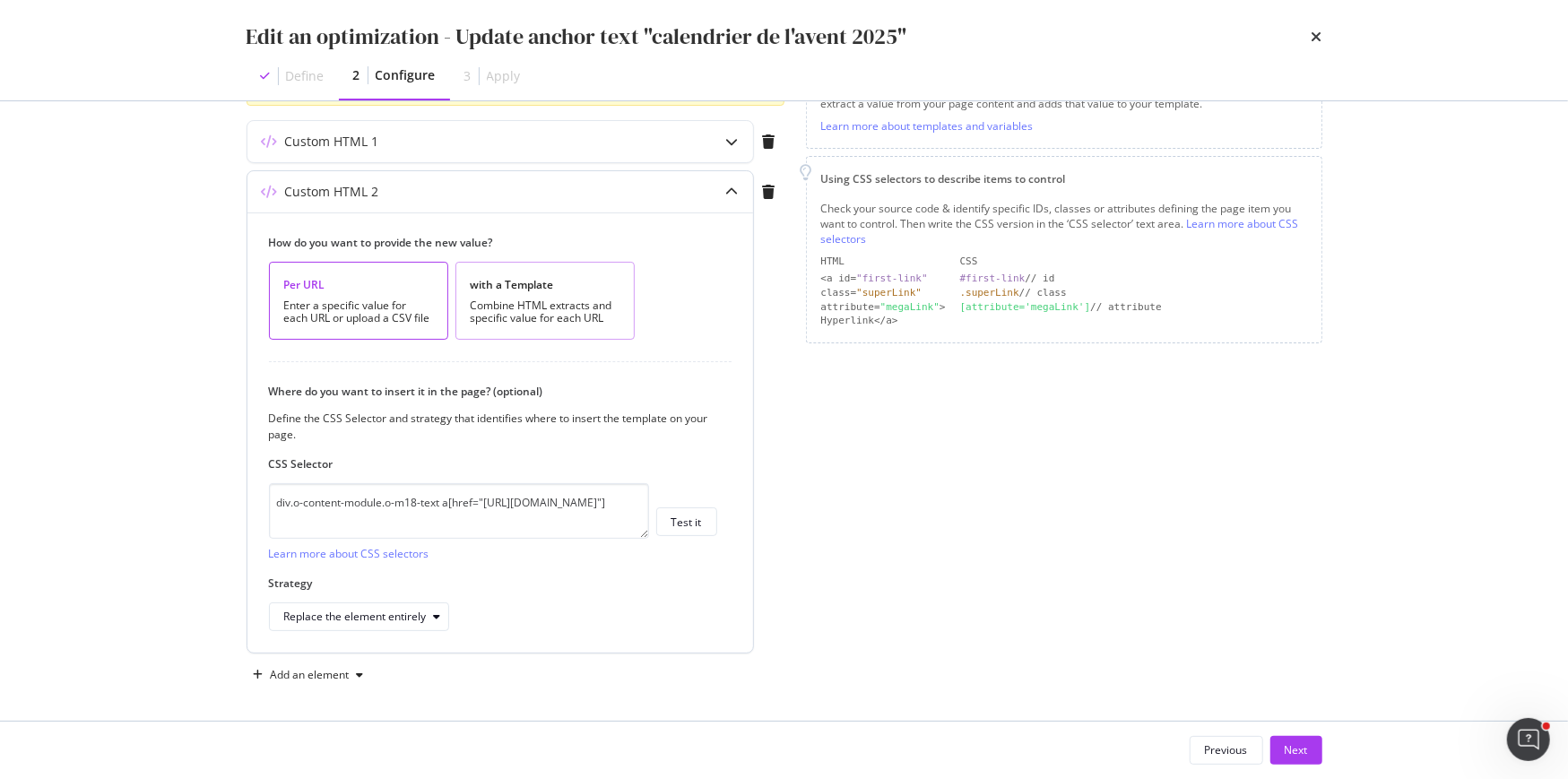
click at [519, 300] on div "Combine HTML extracts and specific value for each URL" at bounding box center [544, 312] width 148 height 25
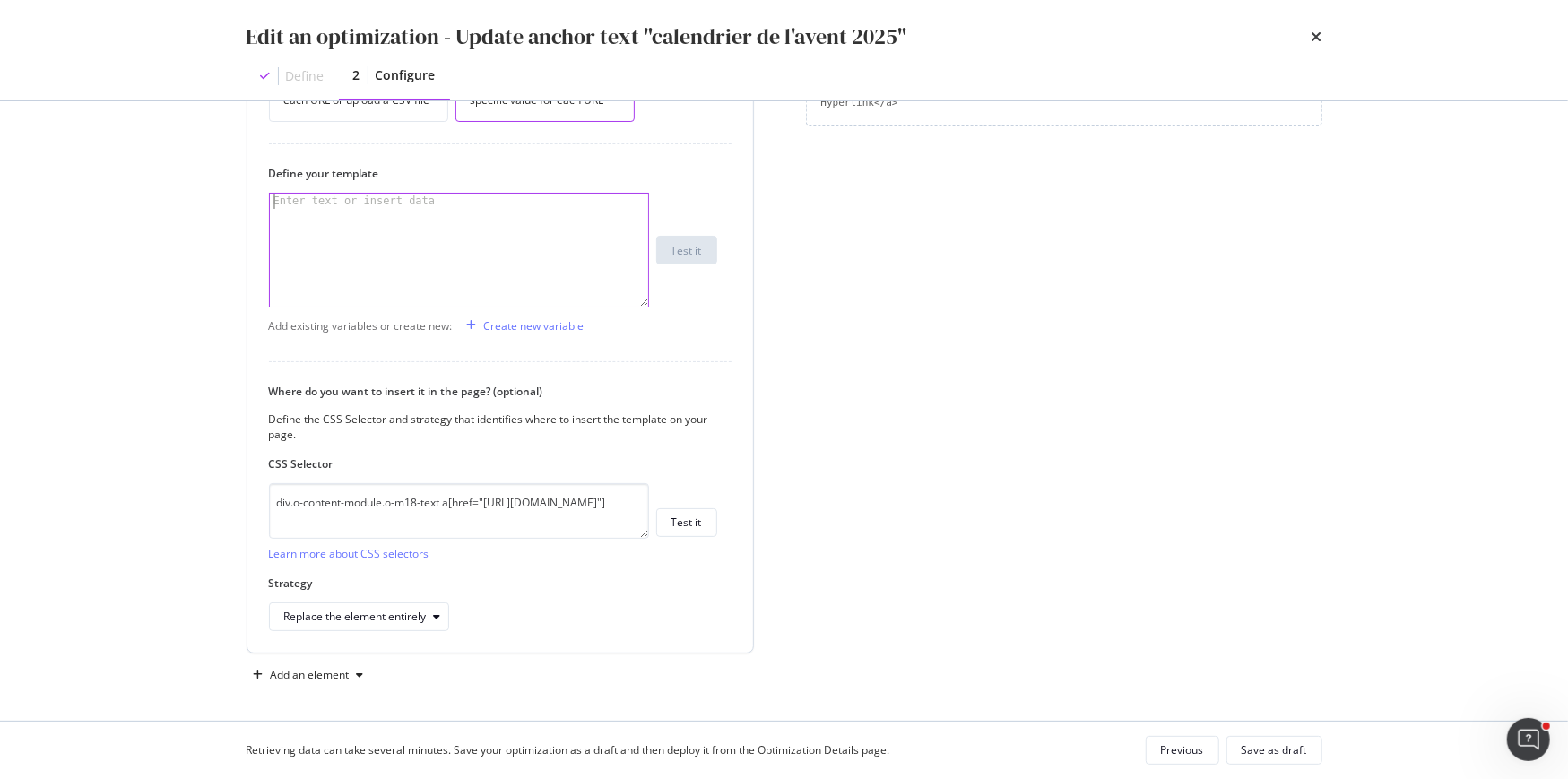
click at [424, 278] on div "modal" at bounding box center [460, 266] width 380 height 145
paste textarea "<a href="https://fr.loccitane.com/cadeaux/recherche/calendriers-de-l-avent">cal…"
type textarea "<a href="https://fr.loccitane.com/cadeaux/recherche/calendriers-de-l-avent">cal…"
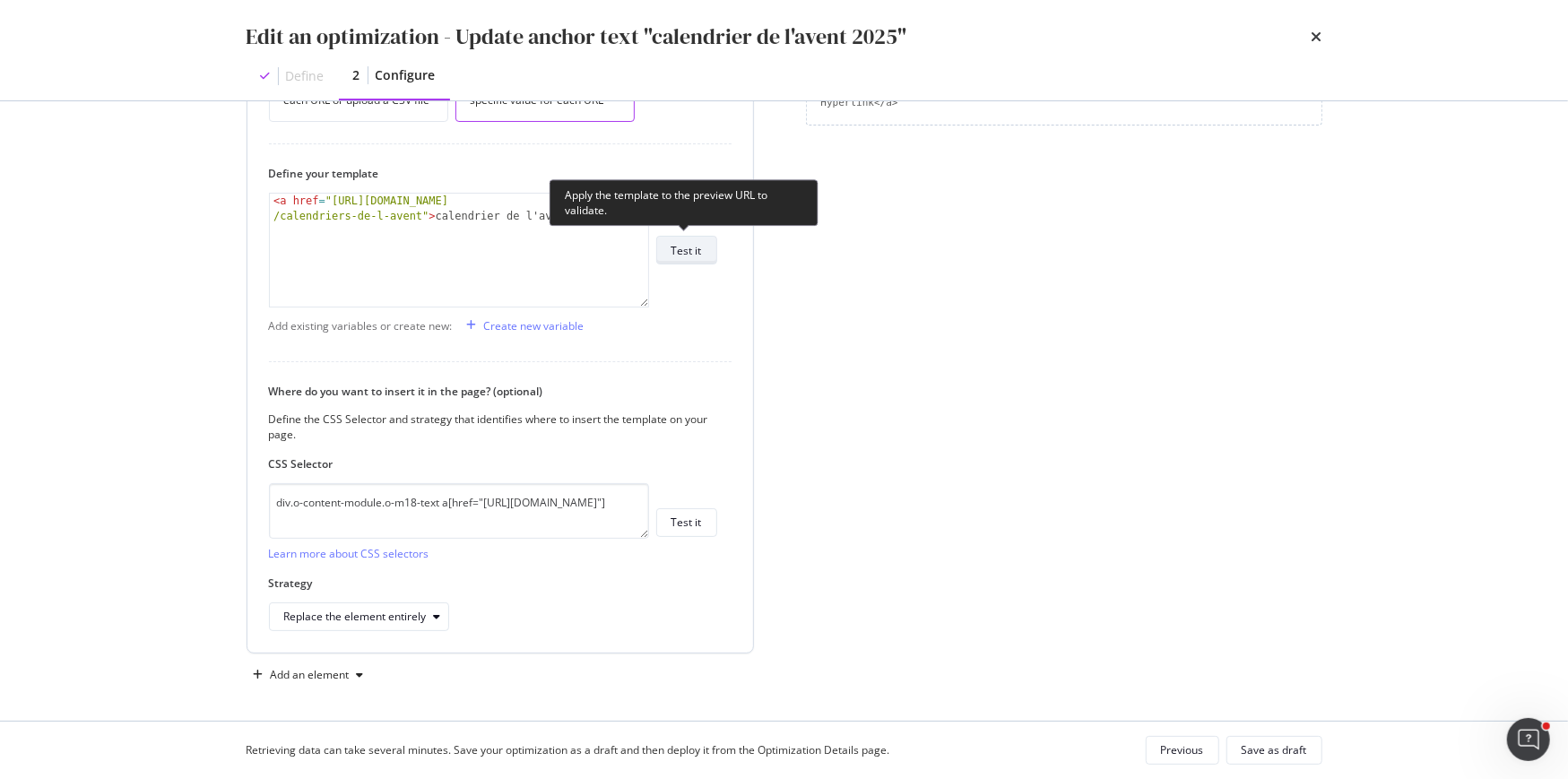
click at [695, 246] on div "Test it" at bounding box center [686, 250] width 30 height 16
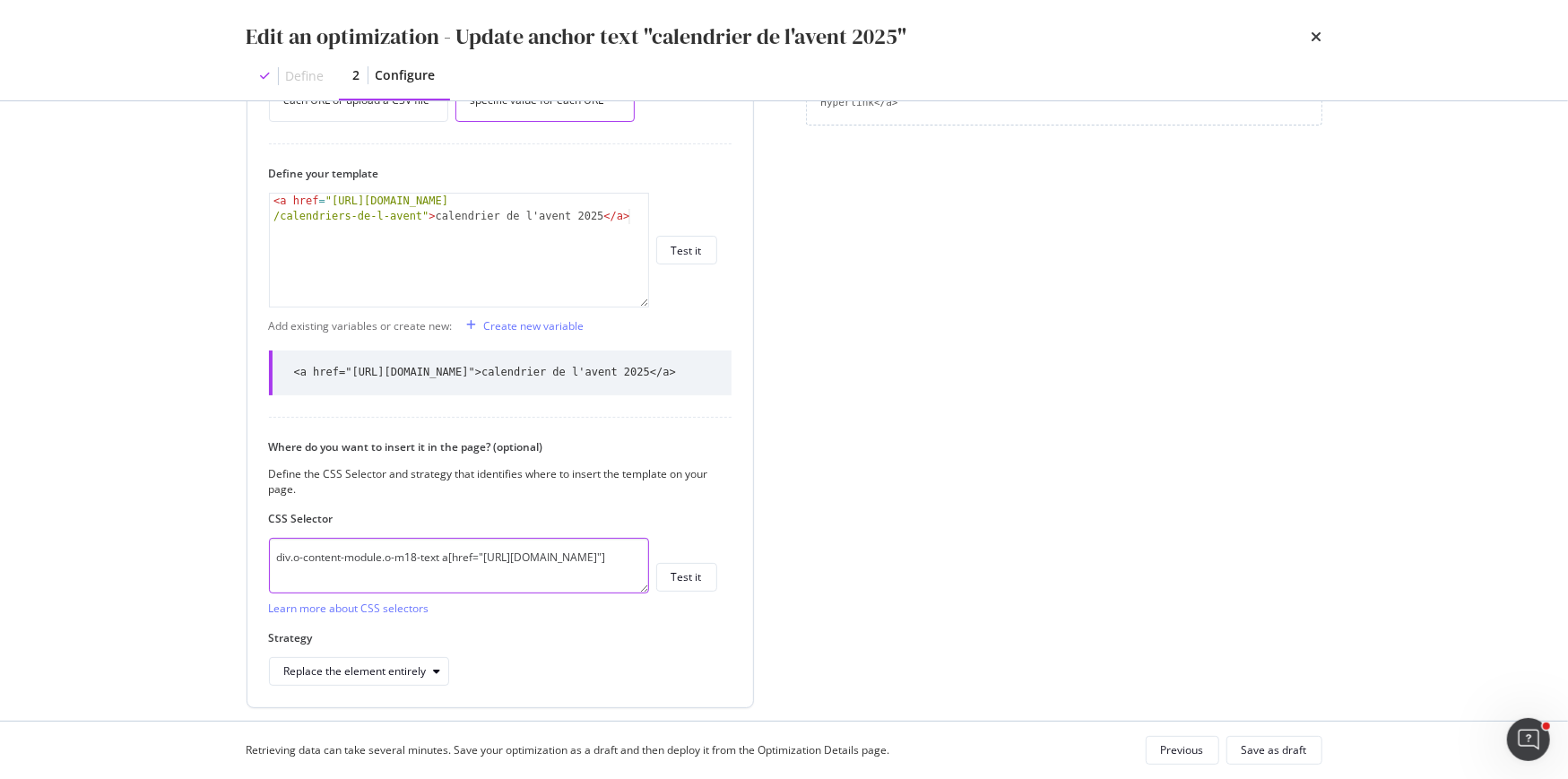
drag, startPoint x: 279, startPoint y: 585, endPoint x: 267, endPoint y: 567, distance: 21.6
click at [267, 567] on div "How do you want to provide the new value? Per URL Enter a specific value for ea…" at bounding box center [499, 350] width 505 height 713
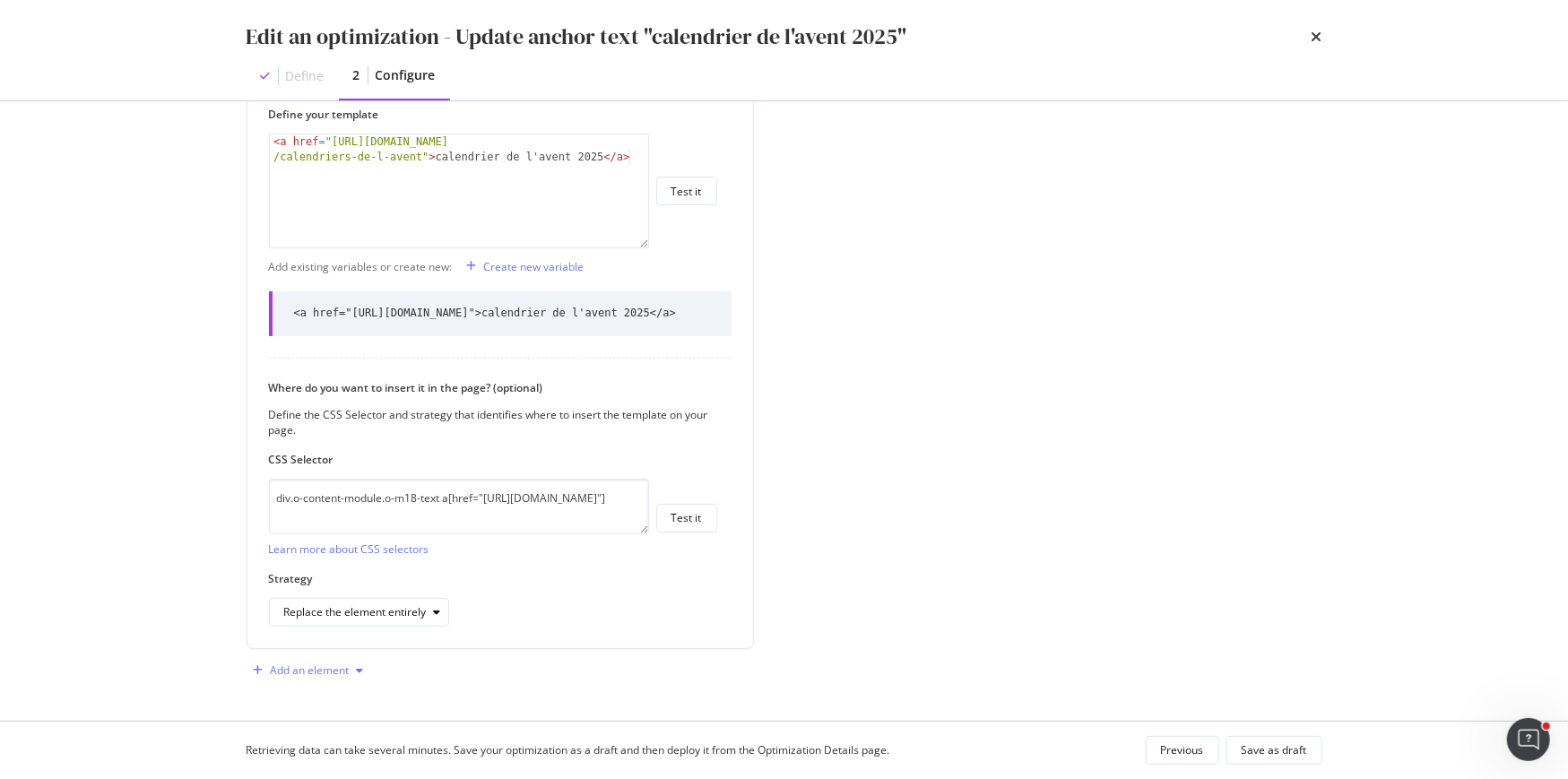
click at [342, 669] on div "Add an element" at bounding box center [309, 670] width 79 height 11
click at [331, 637] on div "Custom HTML" at bounding box center [329, 638] width 71 height 16
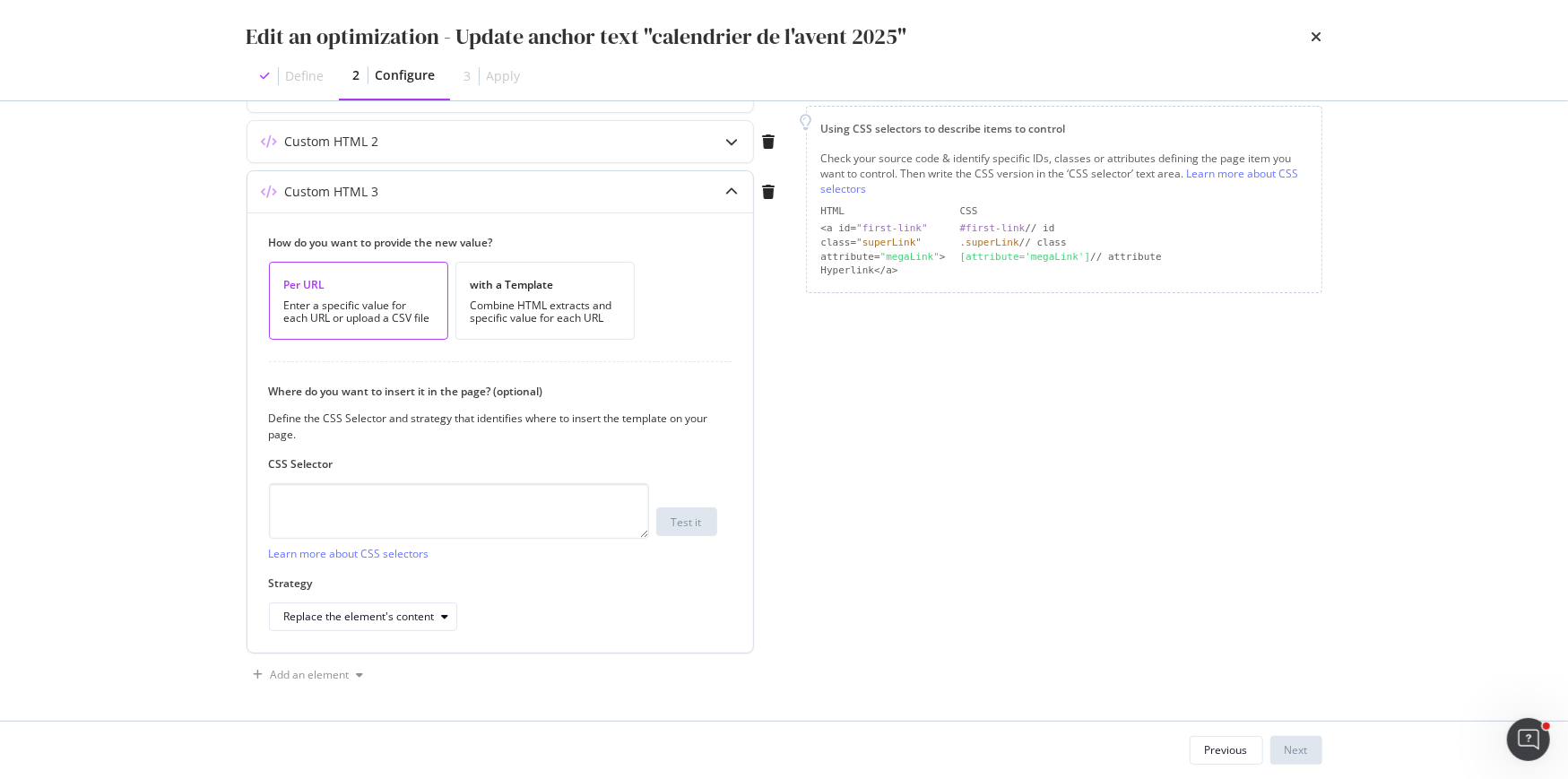
click at [372, 536] on div "Learn more about CSS selectors" at bounding box center [459, 522] width 380 height 78
click at [362, 502] on textarea "modal" at bounding box center [459, 510] width 380 height 55
paste textarea "div.a-text.a-bottom-seo-text a"
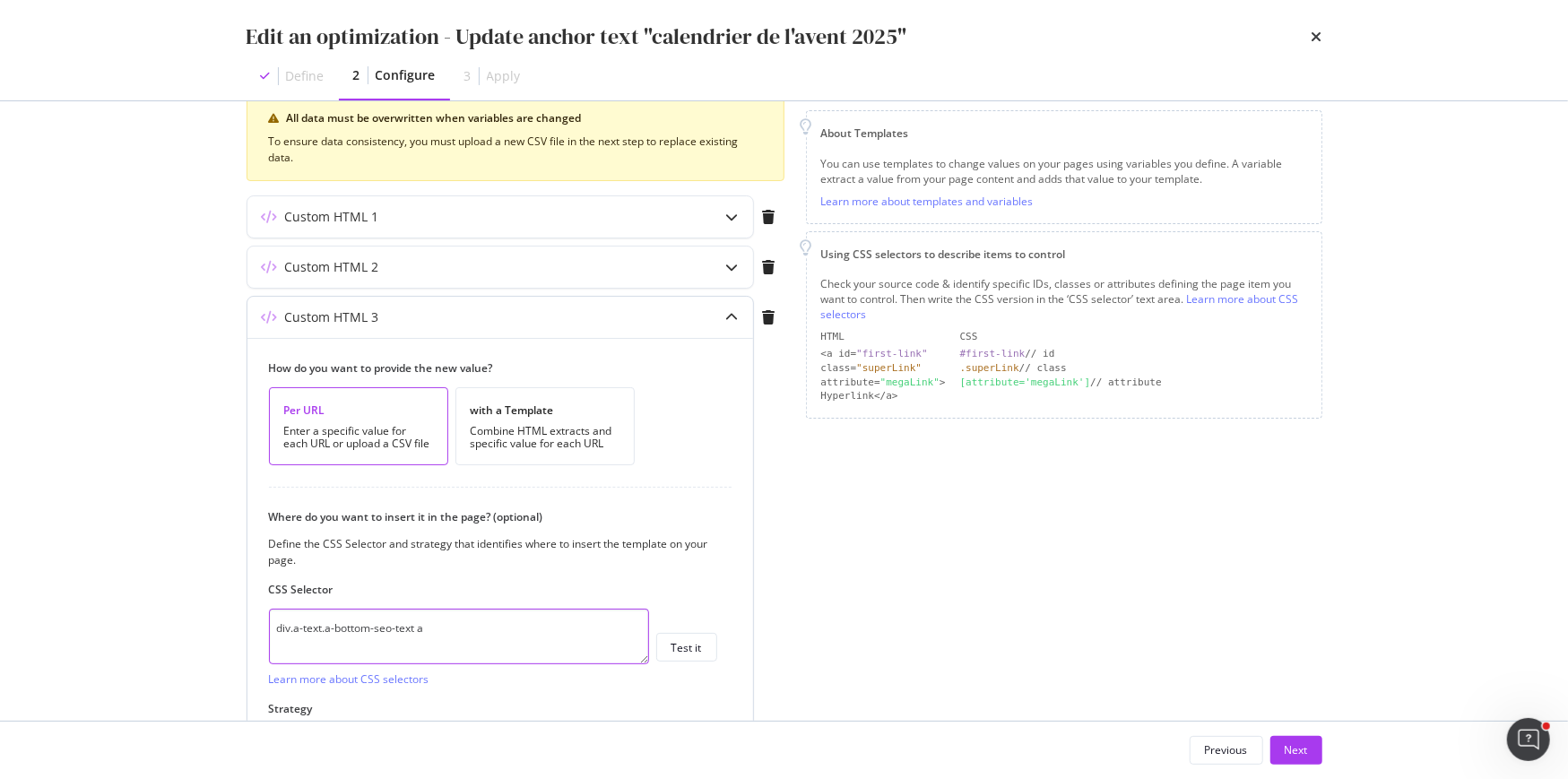
scroll to position [234, 0]
type textarea "div.a-text.a-bottom-seo-text a"
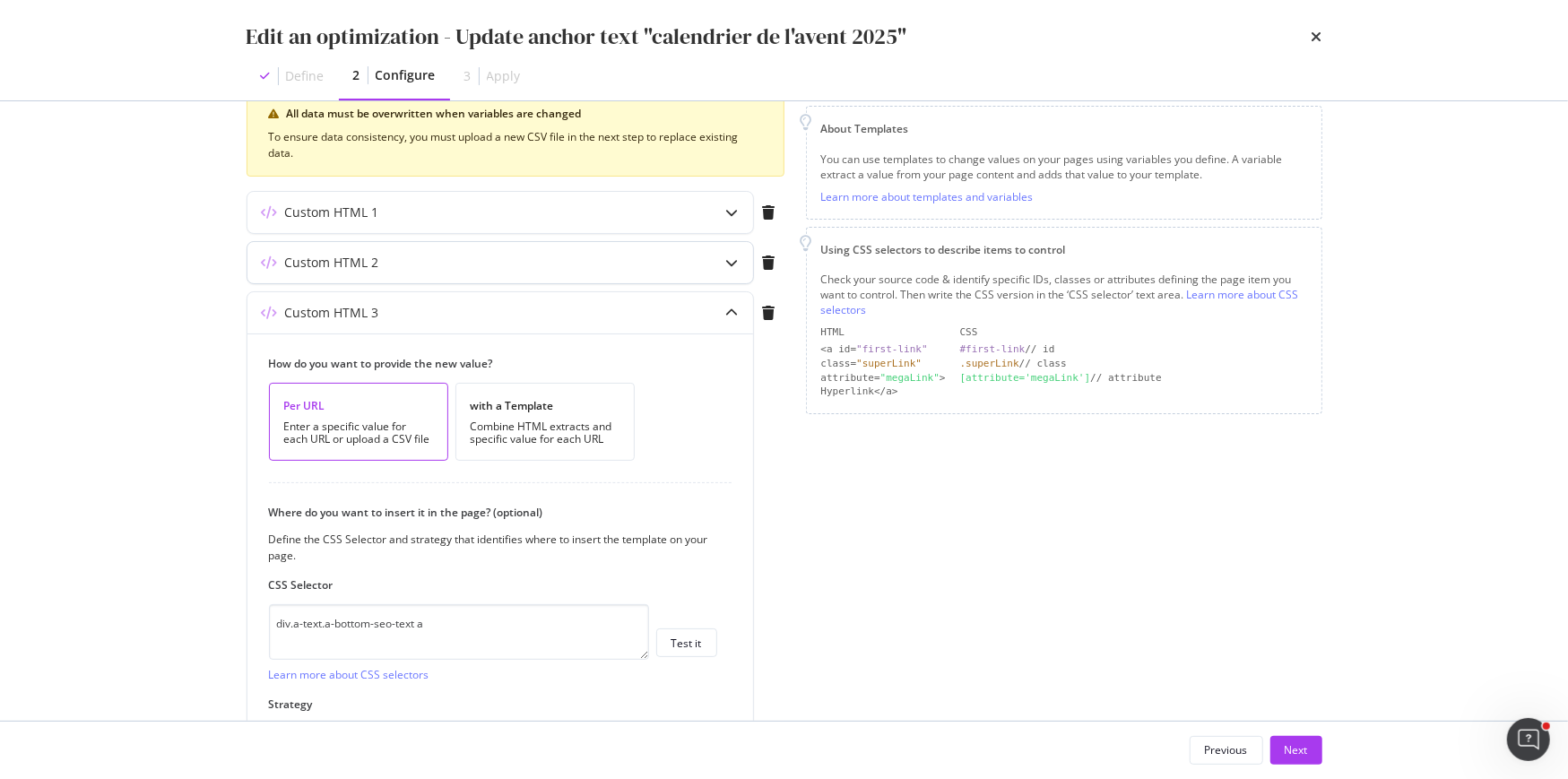
click at [418, 262] on div "Custom HTML 2" at bounding box center [464, 263] width 434 height 17
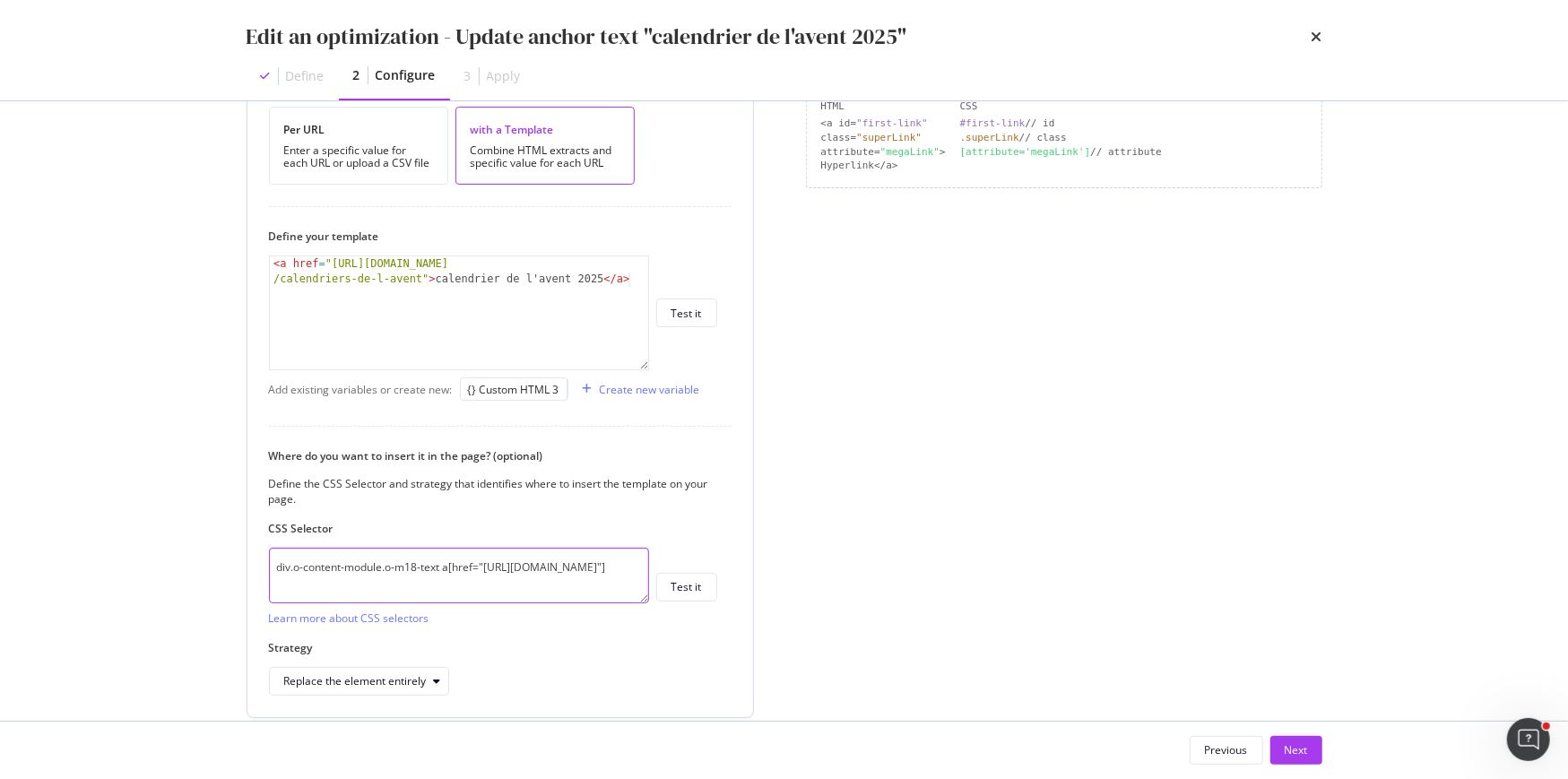
scroll to position [16, 0]
drag, startPoint x: 280, startPoint y: 580, endPoint x: 346, endPoint y: 599, distance: 68.7
click at [346, 599] on textarea "div.o-content-module.o-m18-text a[href="https://fr.loccitane.com/cadeaux/recher…" at bounding box center [459, 575] width 380 height 55
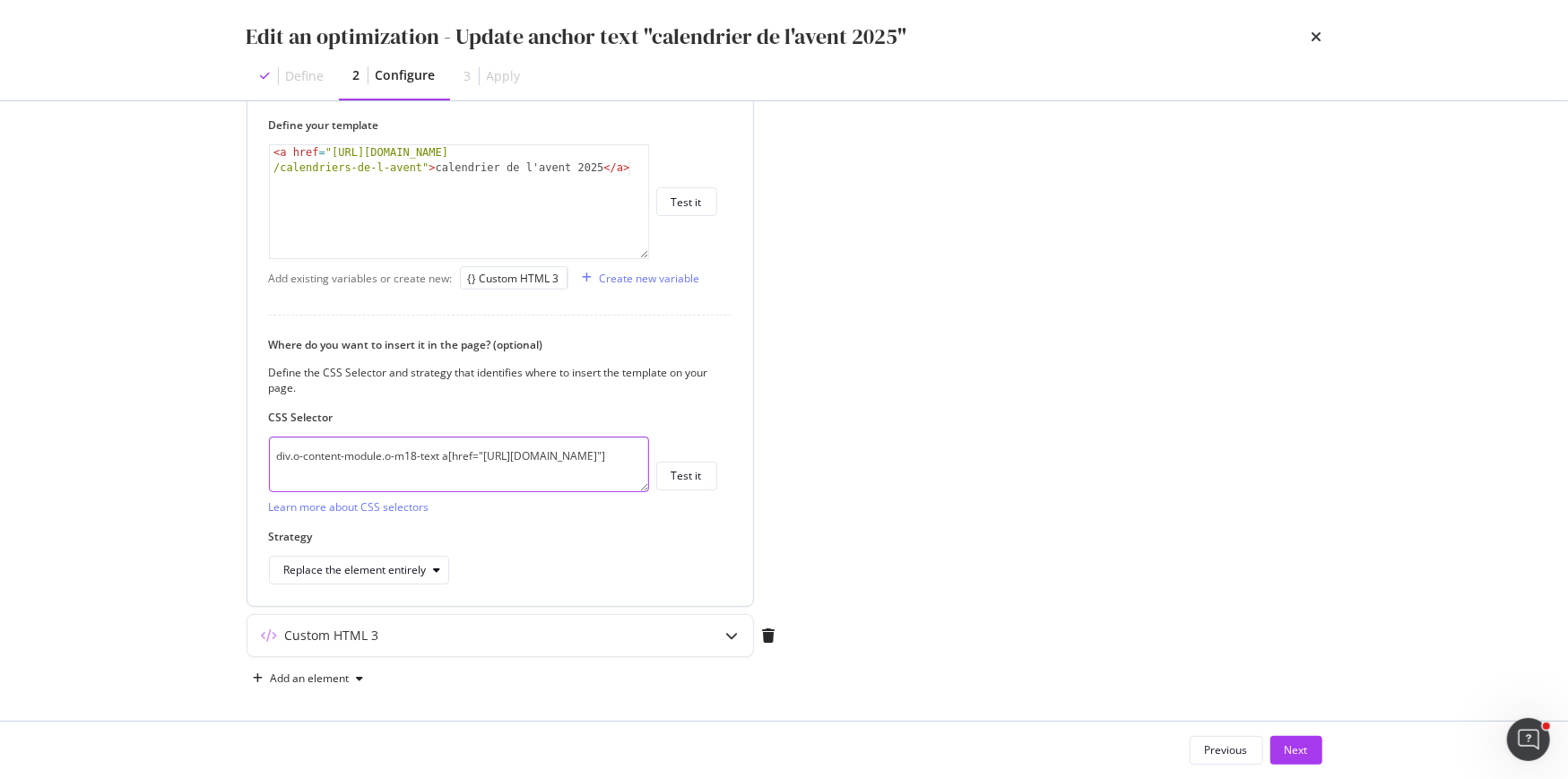
scroll to position [574, 0]
click at [400, 618] on div "Custom HTML 3" at bounding box center [499, 633] width 505 height 42
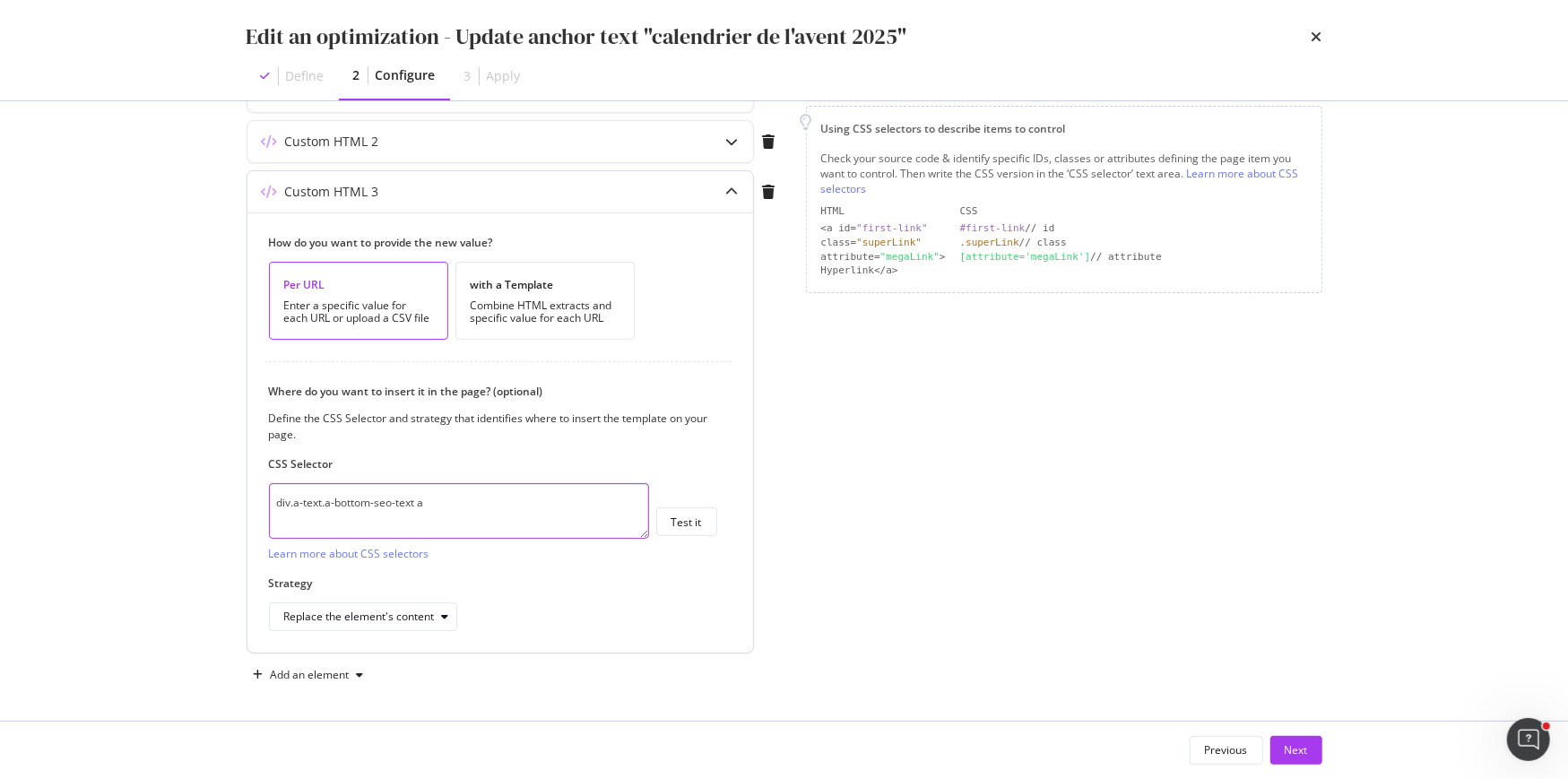
click at [455, 505] on textarea "div.a-text.a-bottom-seo-text a" at bounding box center [459, 510] width 380 height 55
paste textarea "[href="https://fr.loccitane.com/cadeaux/recherche/calendriers-de-l-avent"]"
type textarea "div.a-text.a-bottom-seo-text a[href="https://fr.loccitane.com/cadeaux/recherche…"
click at [575, 292] on div "with a Template Combine HTML extracts and specific value for each URL" at bounding box center [545, 301] width 179 height 78
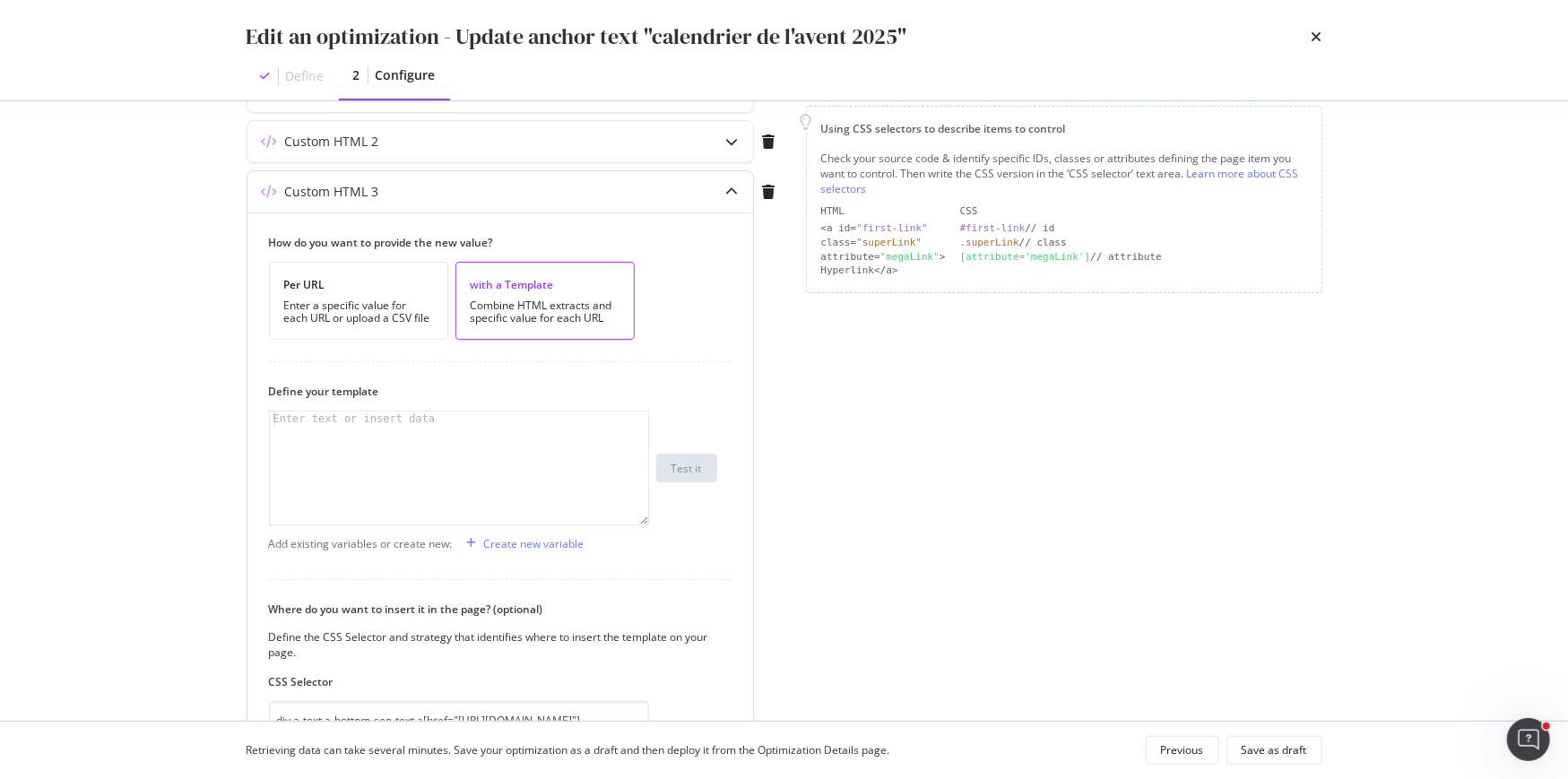
scroll to position [299, 0]
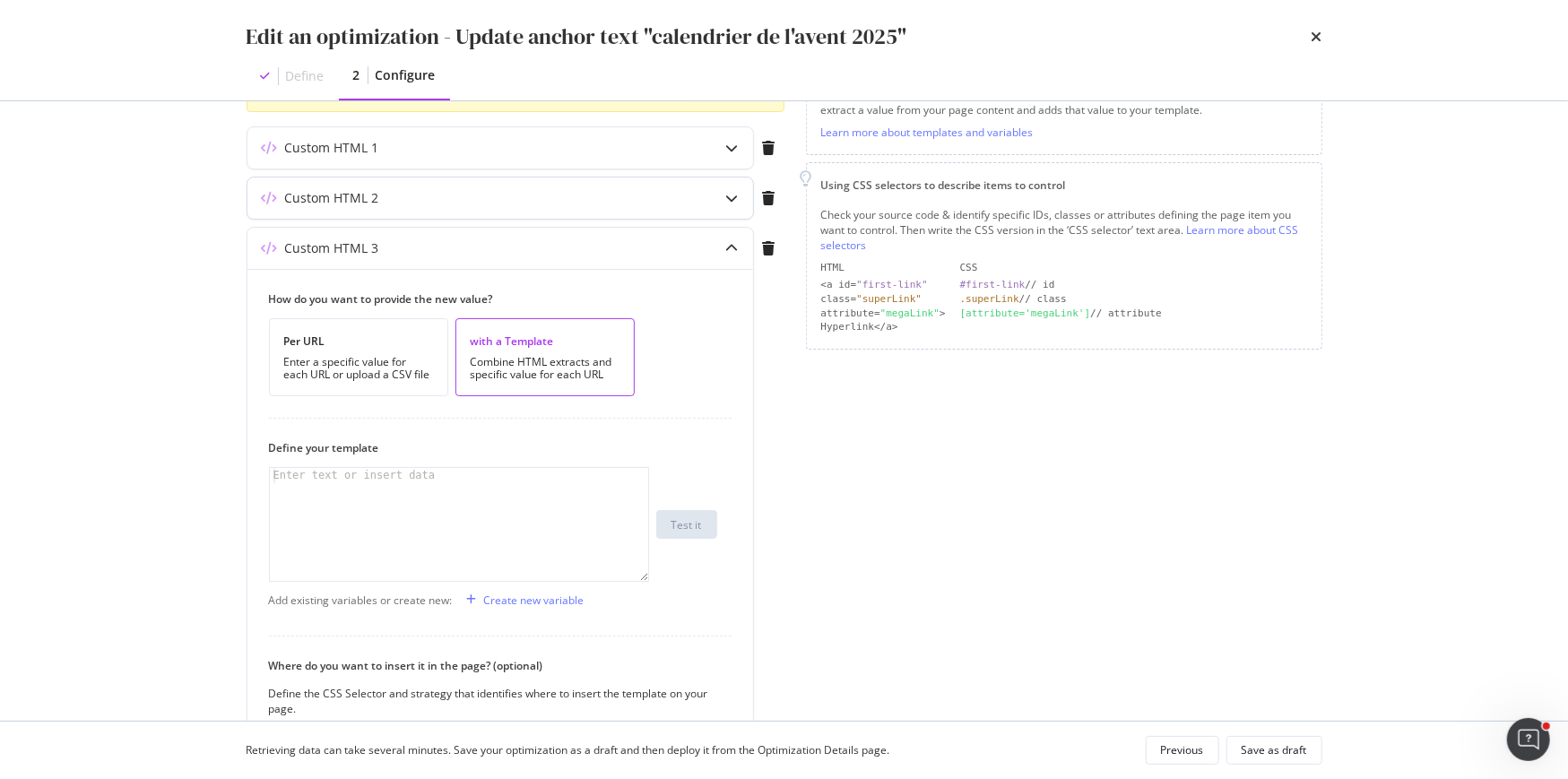
click at [538, 198] on div "Custom HTML 2" at bounding box center [464, 198] width 434 height 17
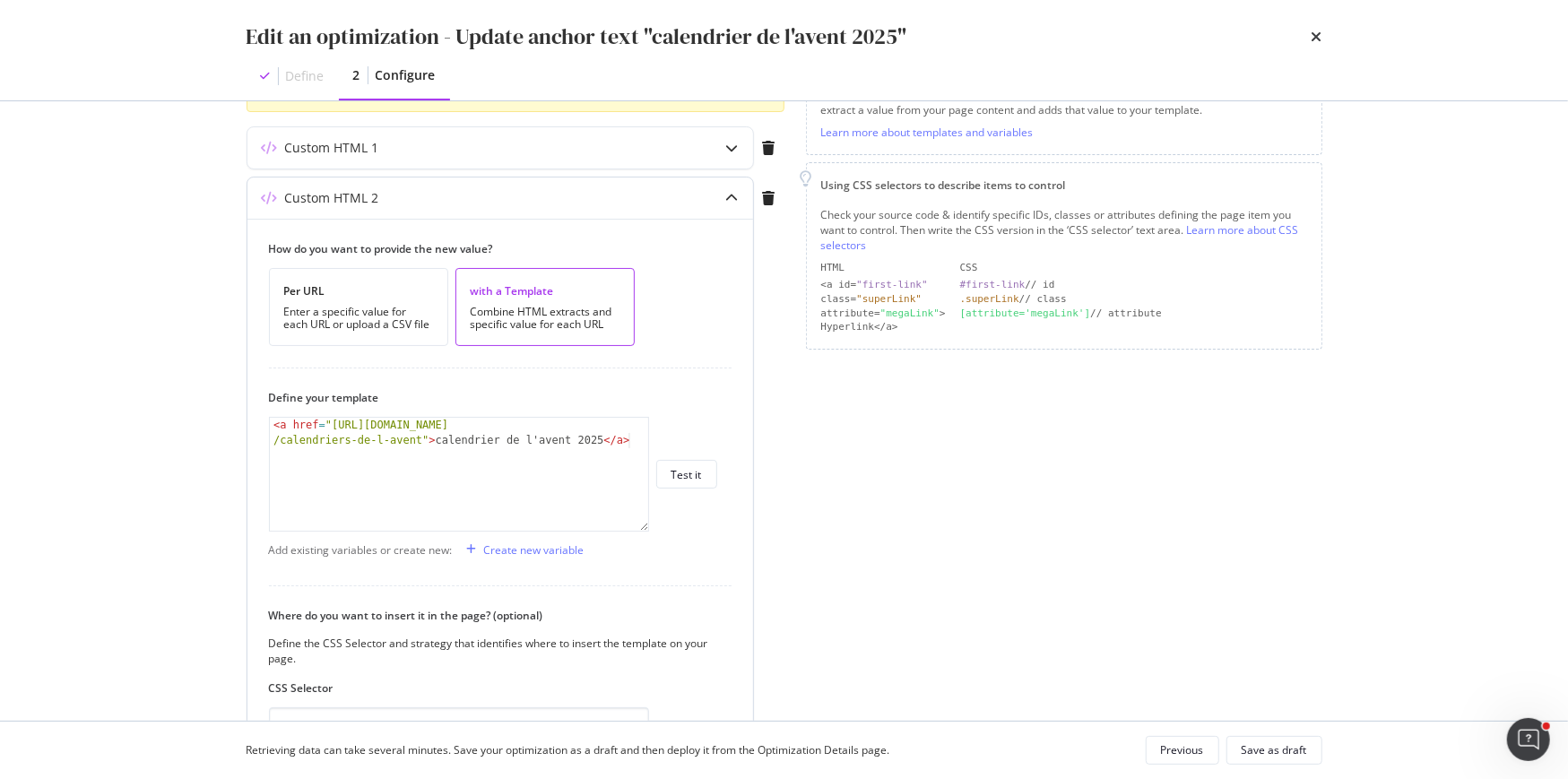
type textarea "<a href="https://fr.loccitane.com/cadeaux/recherche/calendriers-de-l-avent">cal…"
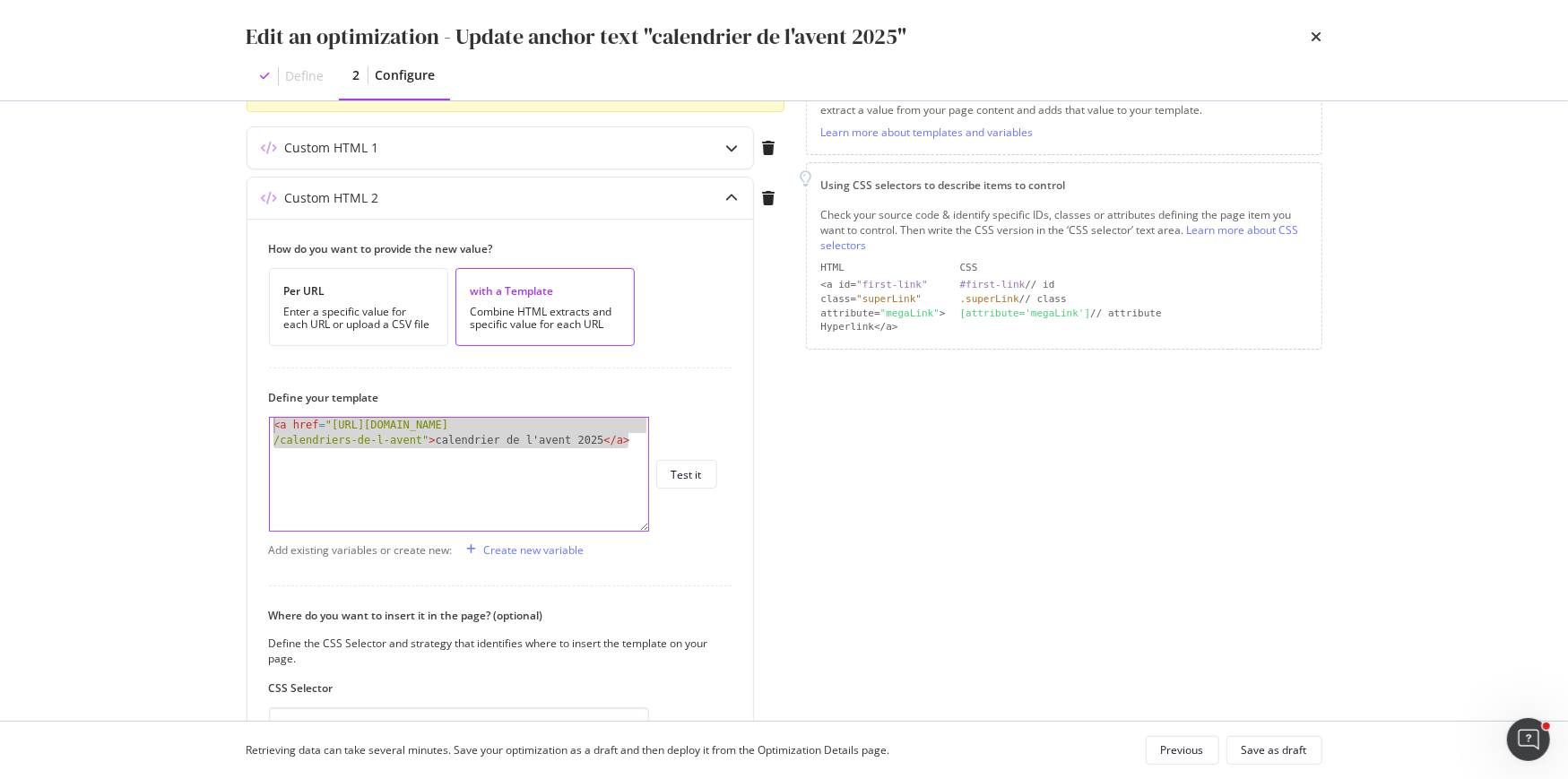
drag, startPoint x: 635, startPoint y: 440, endPoint x: 146, endPoint y: 388, distance: 491.8
click at [146, 388] on div "Edit an optimization - Update anchor text "calendrier de l'avent 2025" Define 2…" at bounding box center [784, 389] width 1568 height 779
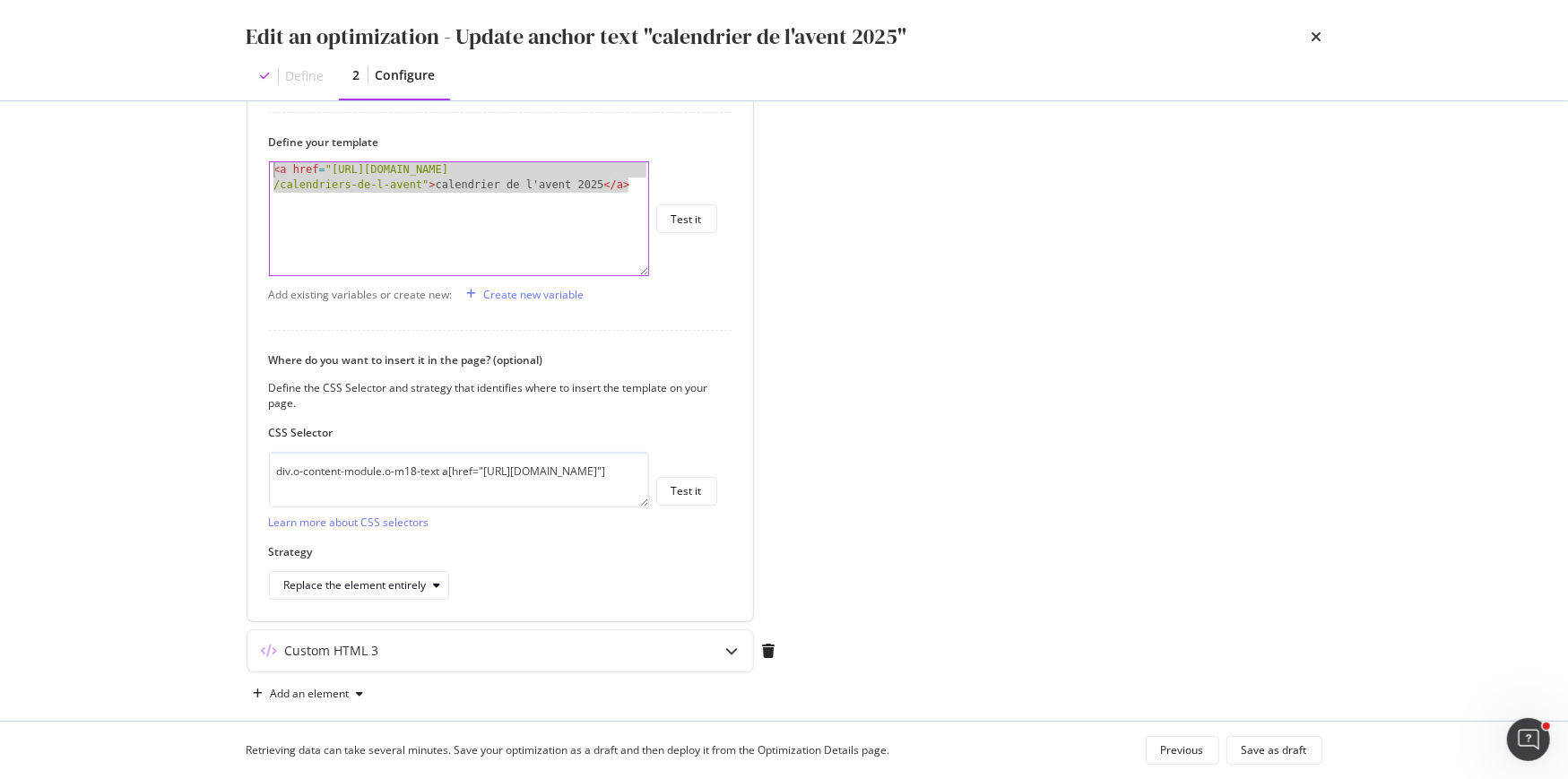
scroll to position [572, 0]
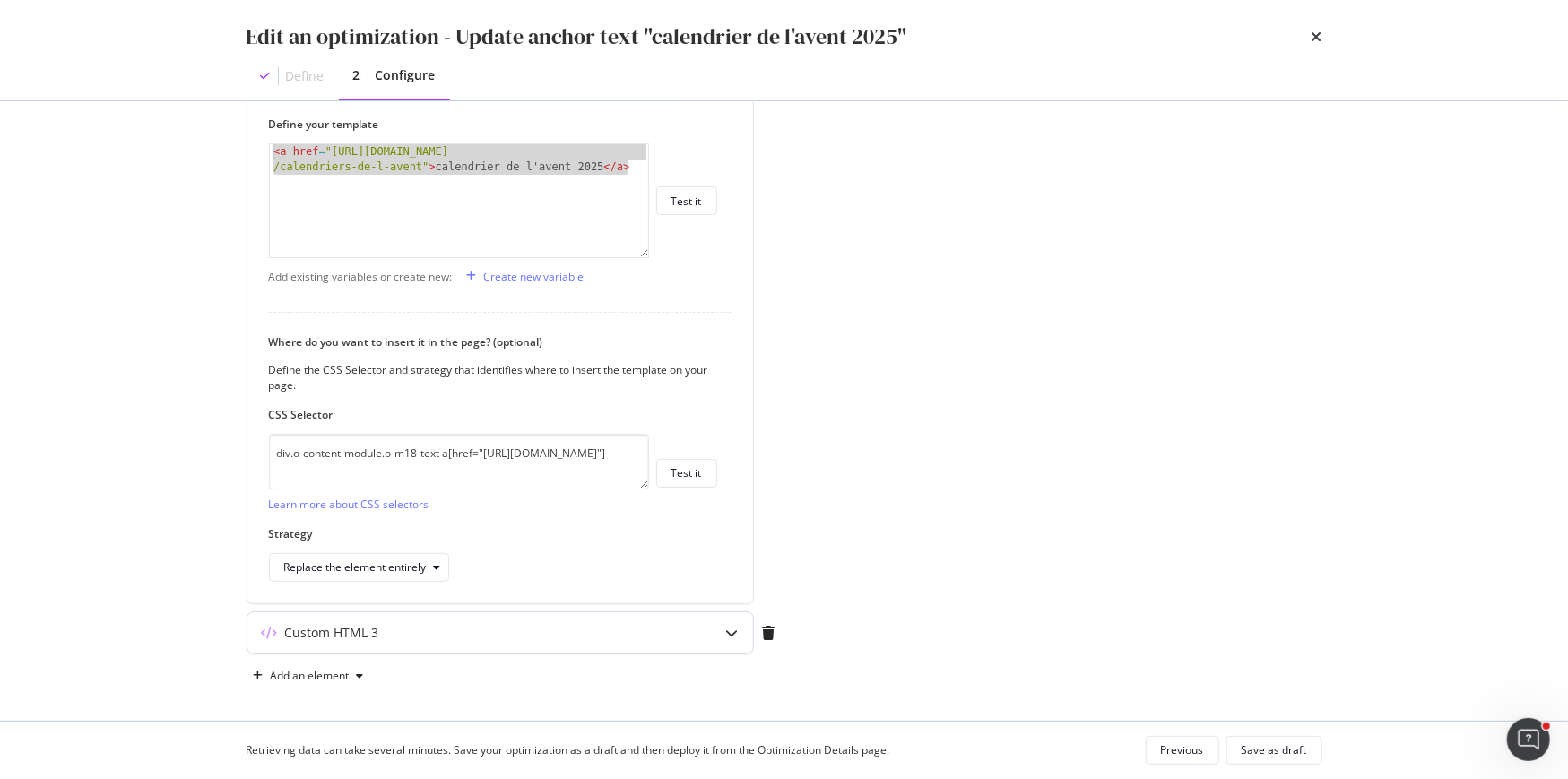
click at [419, 633] on div "Custom HTML 3" at bounding box center [464, 633] width 434 height 17
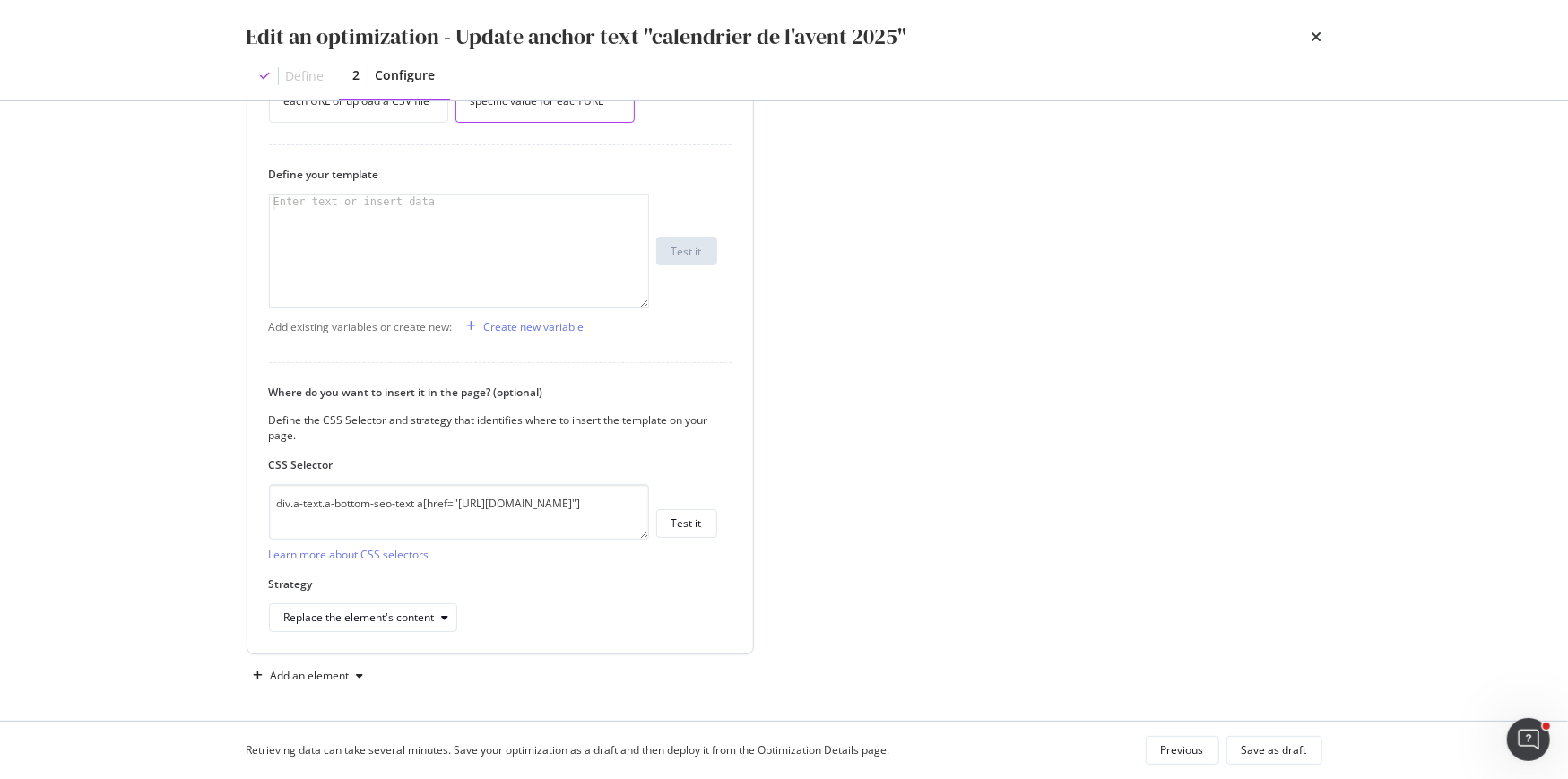
click at [435, 278] on div "modal" at bounding box center [460, 267] width 380 height 145
paste textarea "<a href="https://fr.loccitane.com/cadeaux/recherche/calendriers-de-l-avent">cal…"
type textarea "<a href="https://fr.loccitane.com/cadeaux/recherche/calendriers-de-l-avent">cal…"
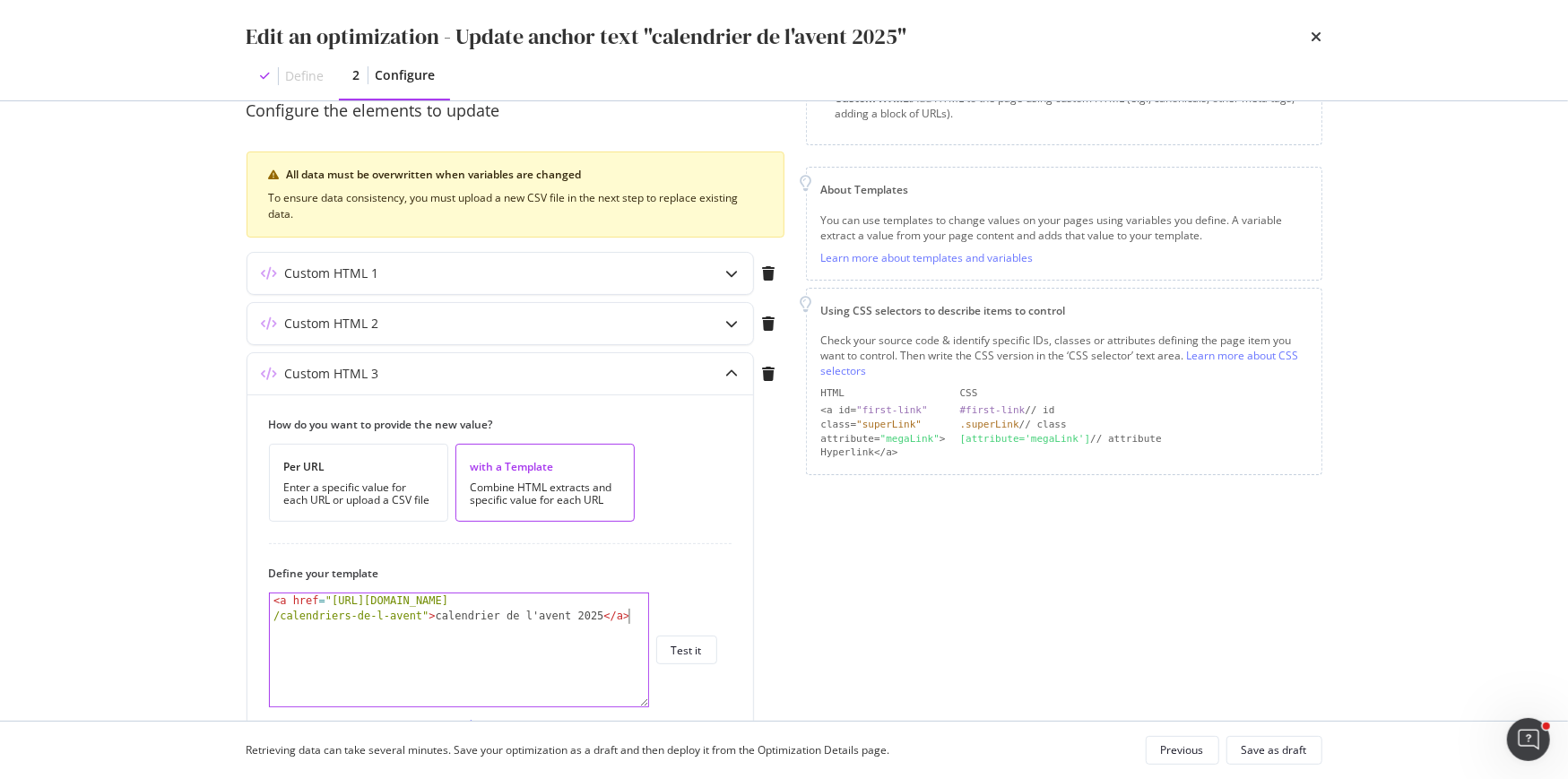
scroll to position [0, 0]
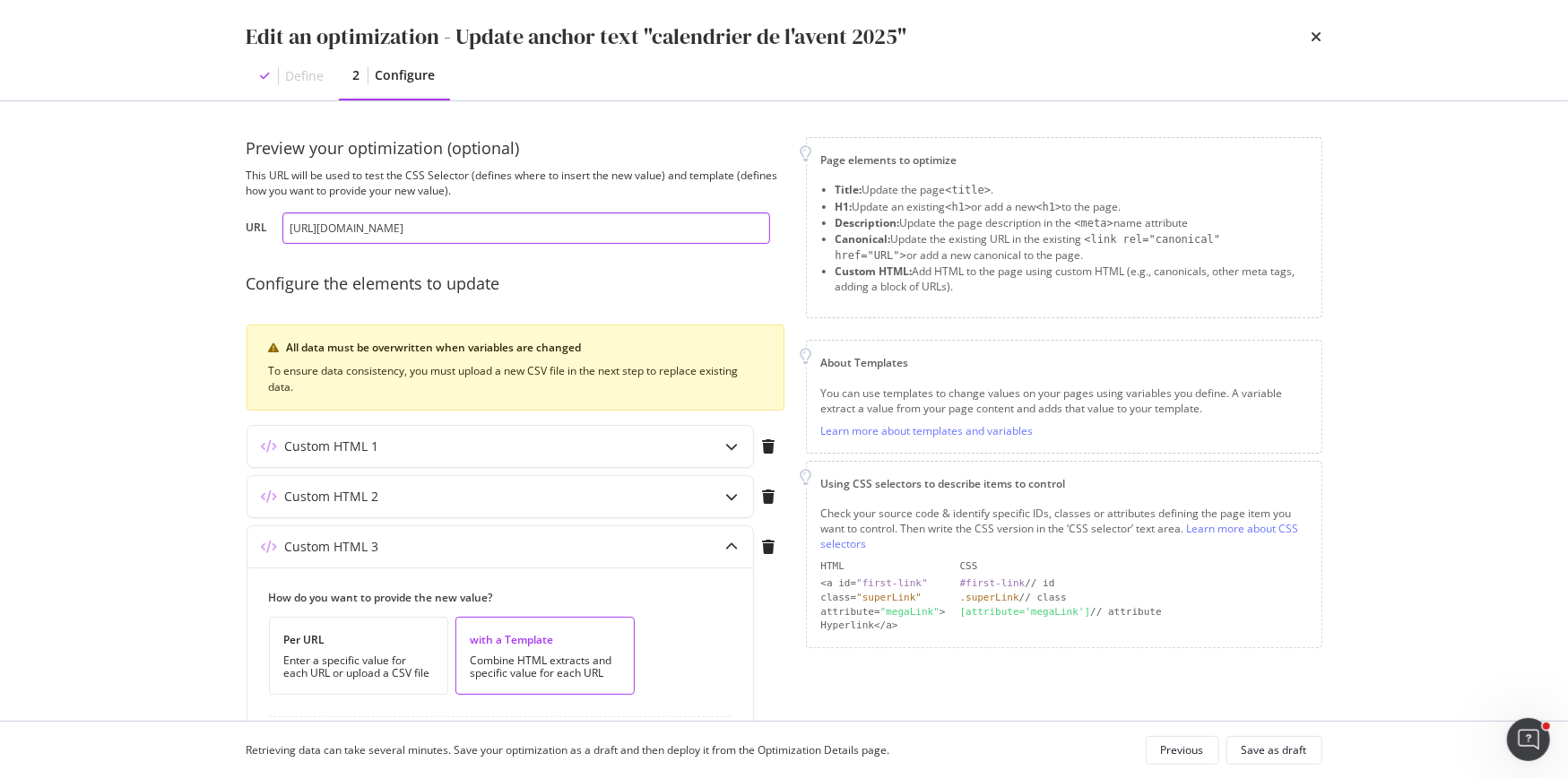
click at [421, 226] on input "https://fr.loccitane.com/maison" at bounding box center [526, 228] width 488 height 31
paste input "soin-cheveux/produit/apres-shampoing"
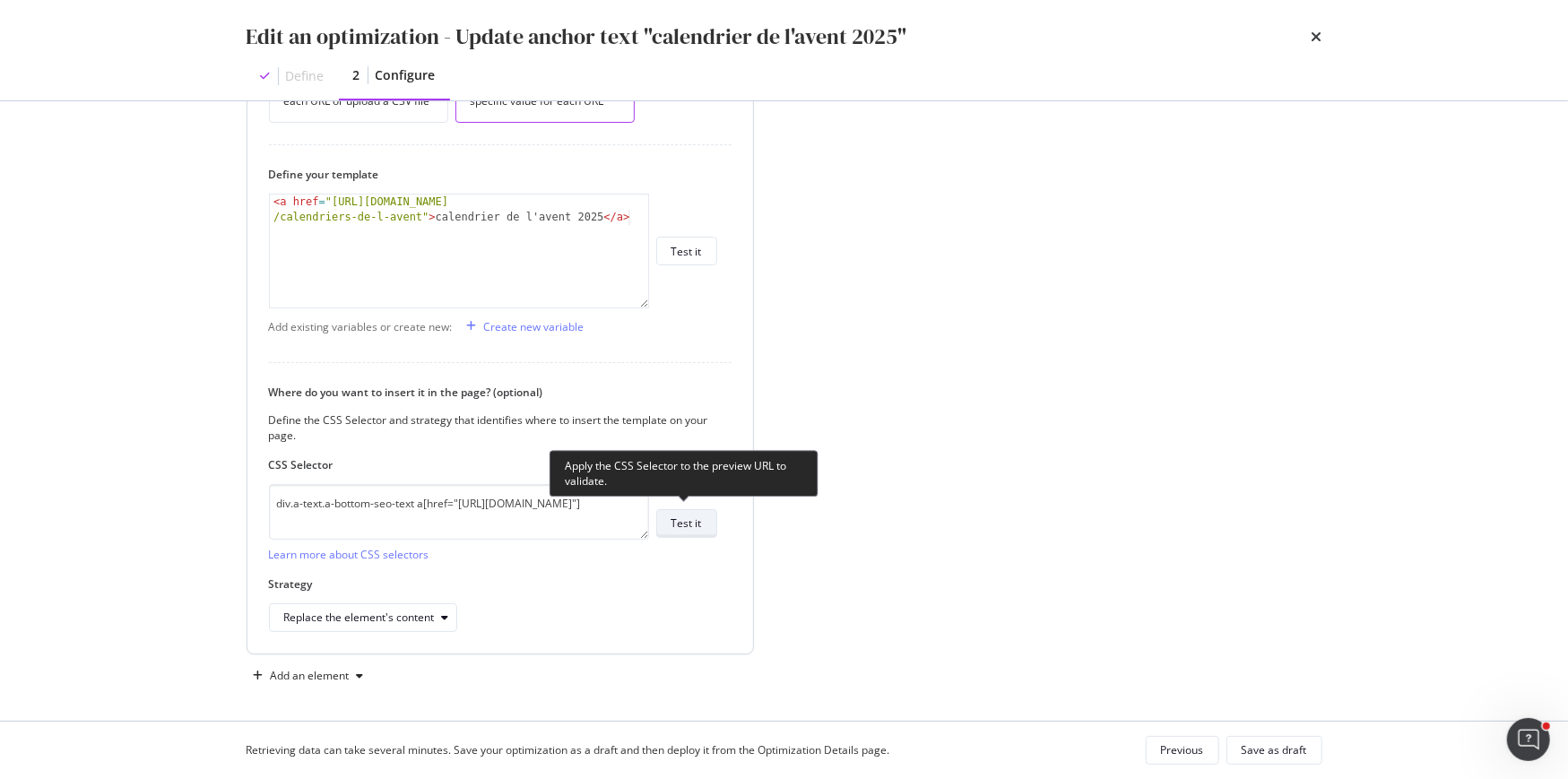
type input "[URL][DOMAIN_NAME]"
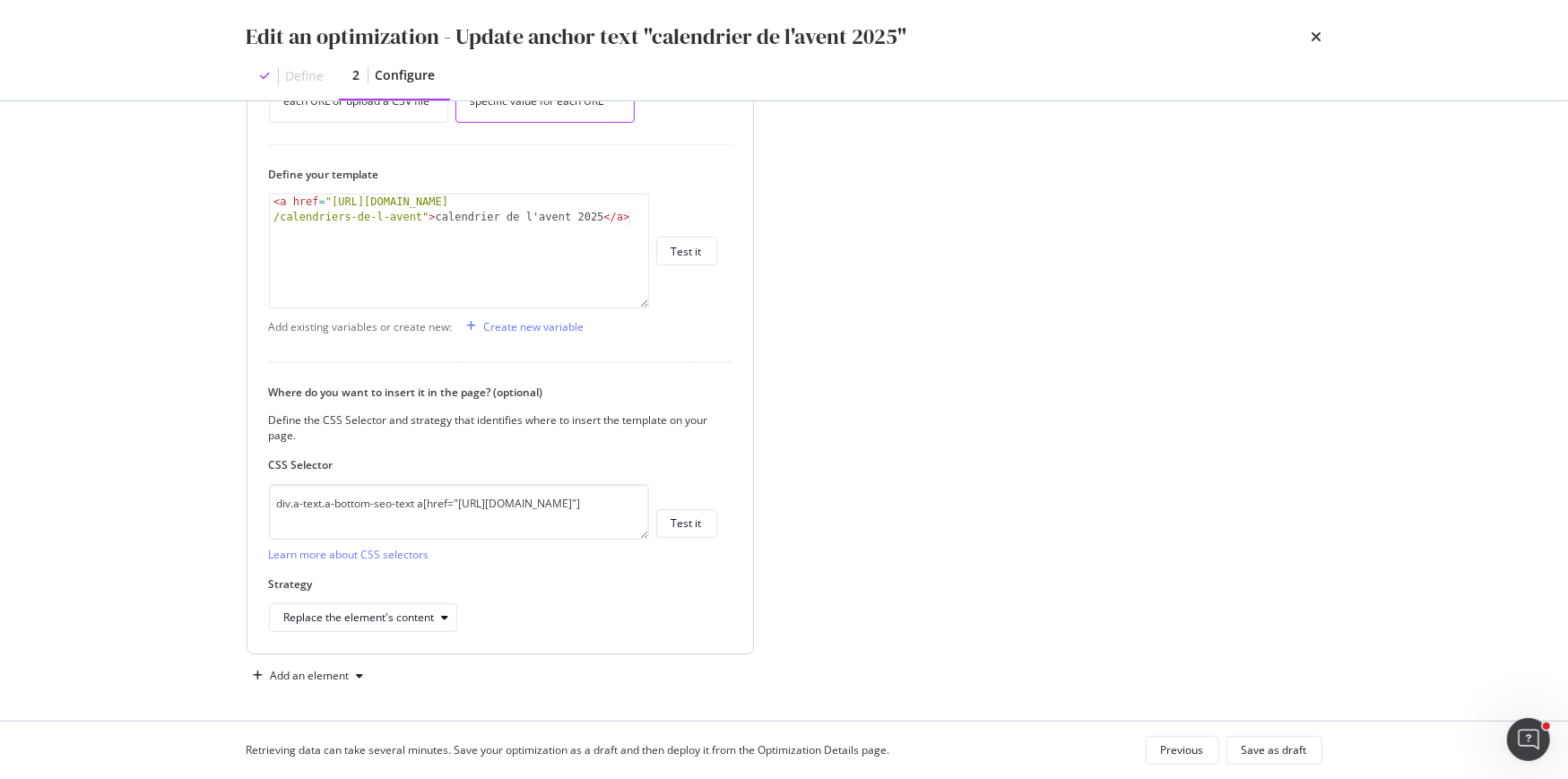
drag, startPoint x: 683, startPoint y: 523, endPoint x: 726, endPoint y: 273, distance: 253.7
click at [726, 273] on div "How do you want to provide the new value? Per URL Enter a specific value for ea…" at bounding box center [499, 324] width 505 height 658
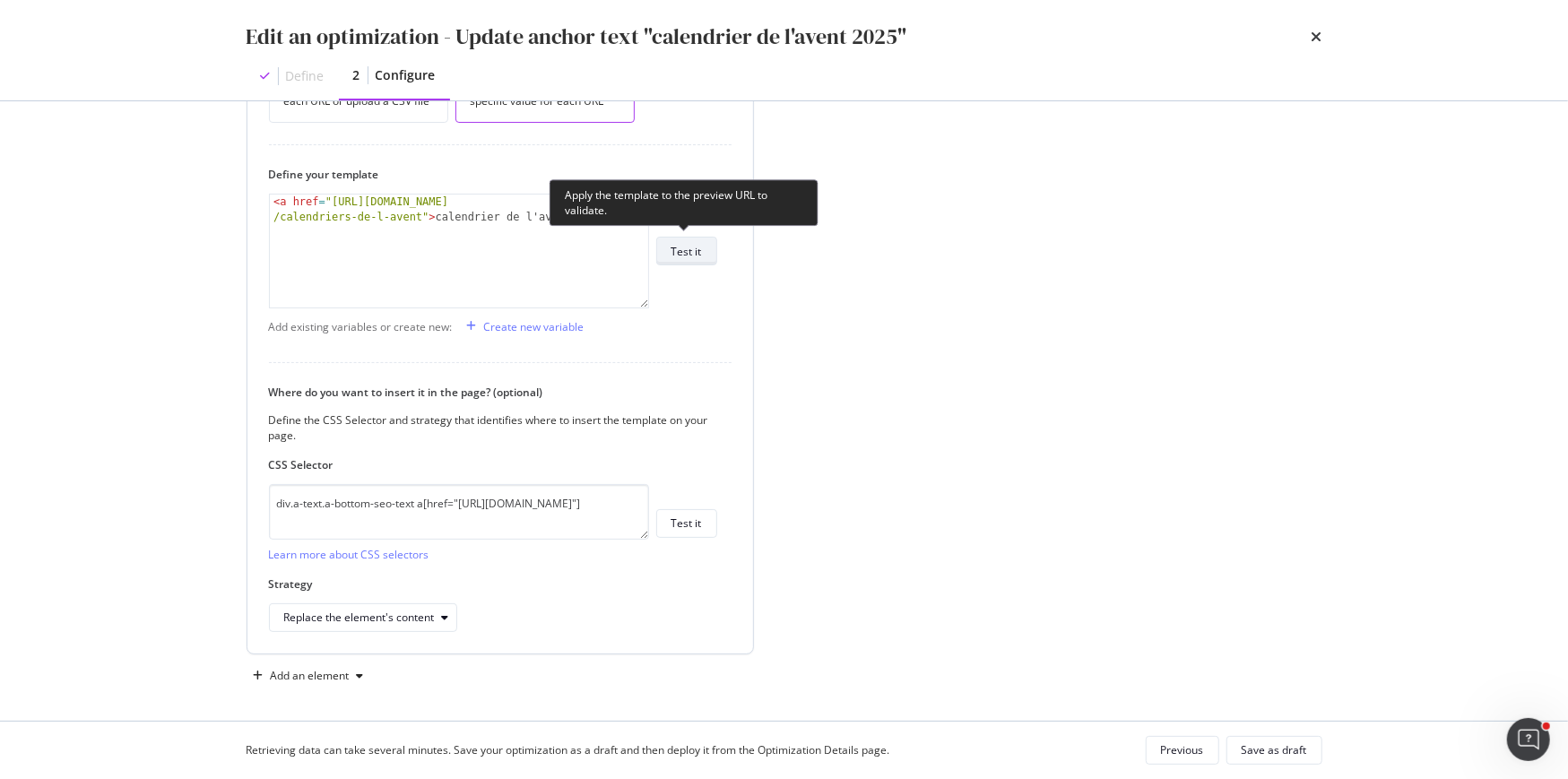
click at [703, 248] on button "Test it" at bounding box center [687, 251] width 61 height 29
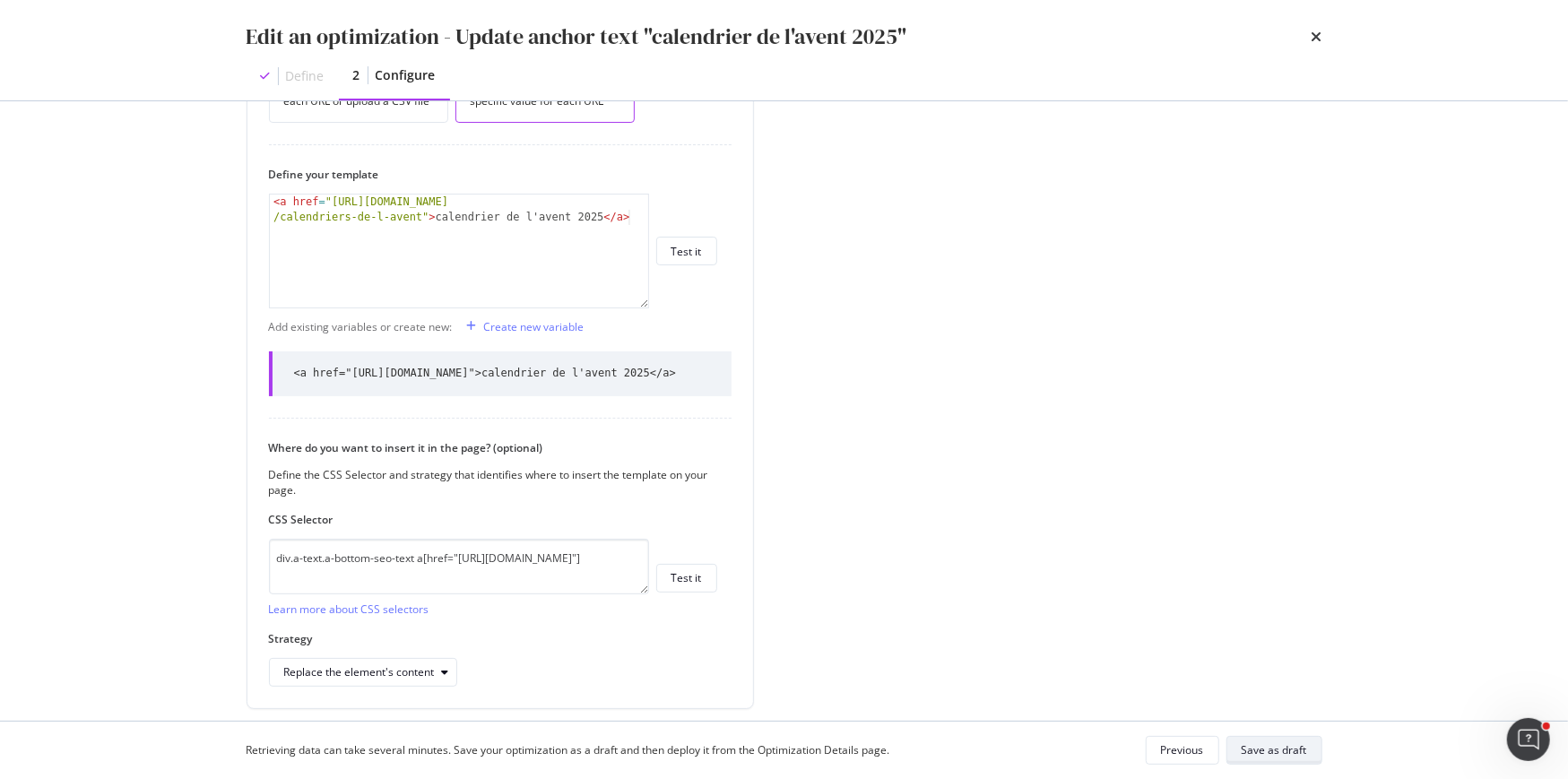
click at [1289, 747] on div "Save as draft" at bounding box center [1273, 750] width 65 height 16
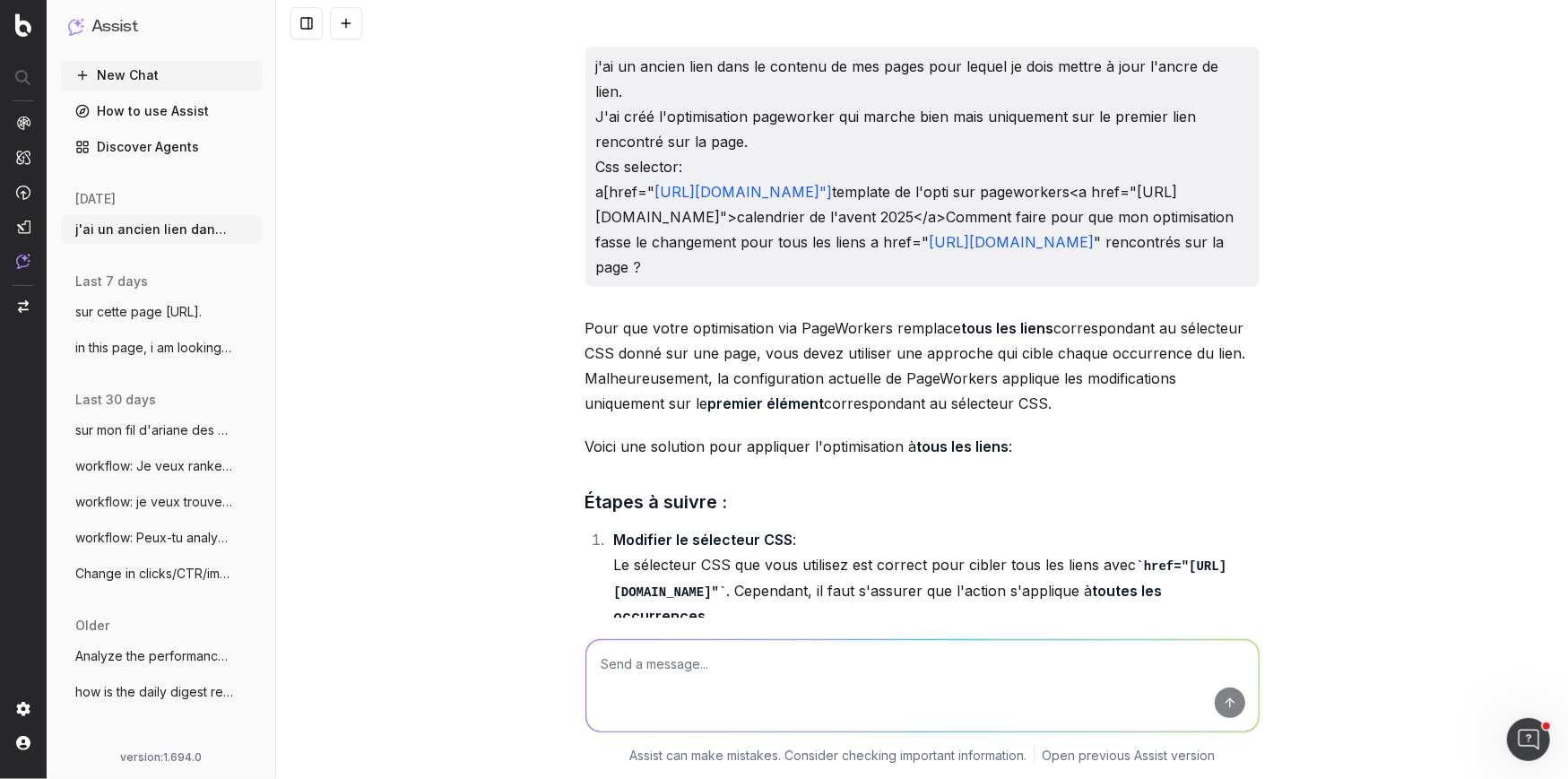
scroll to position [7705, 0]
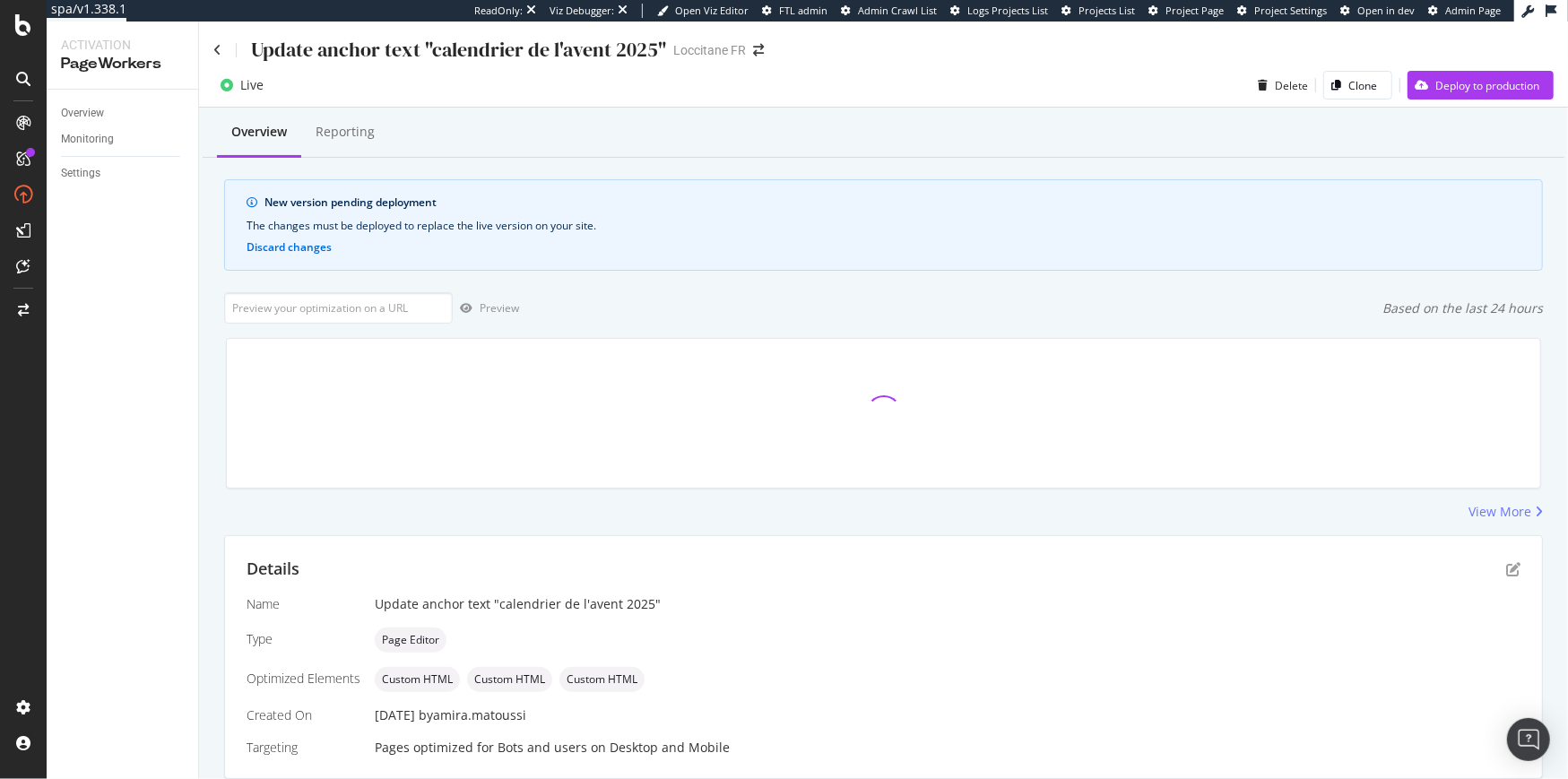
scroll to position [371, 0]
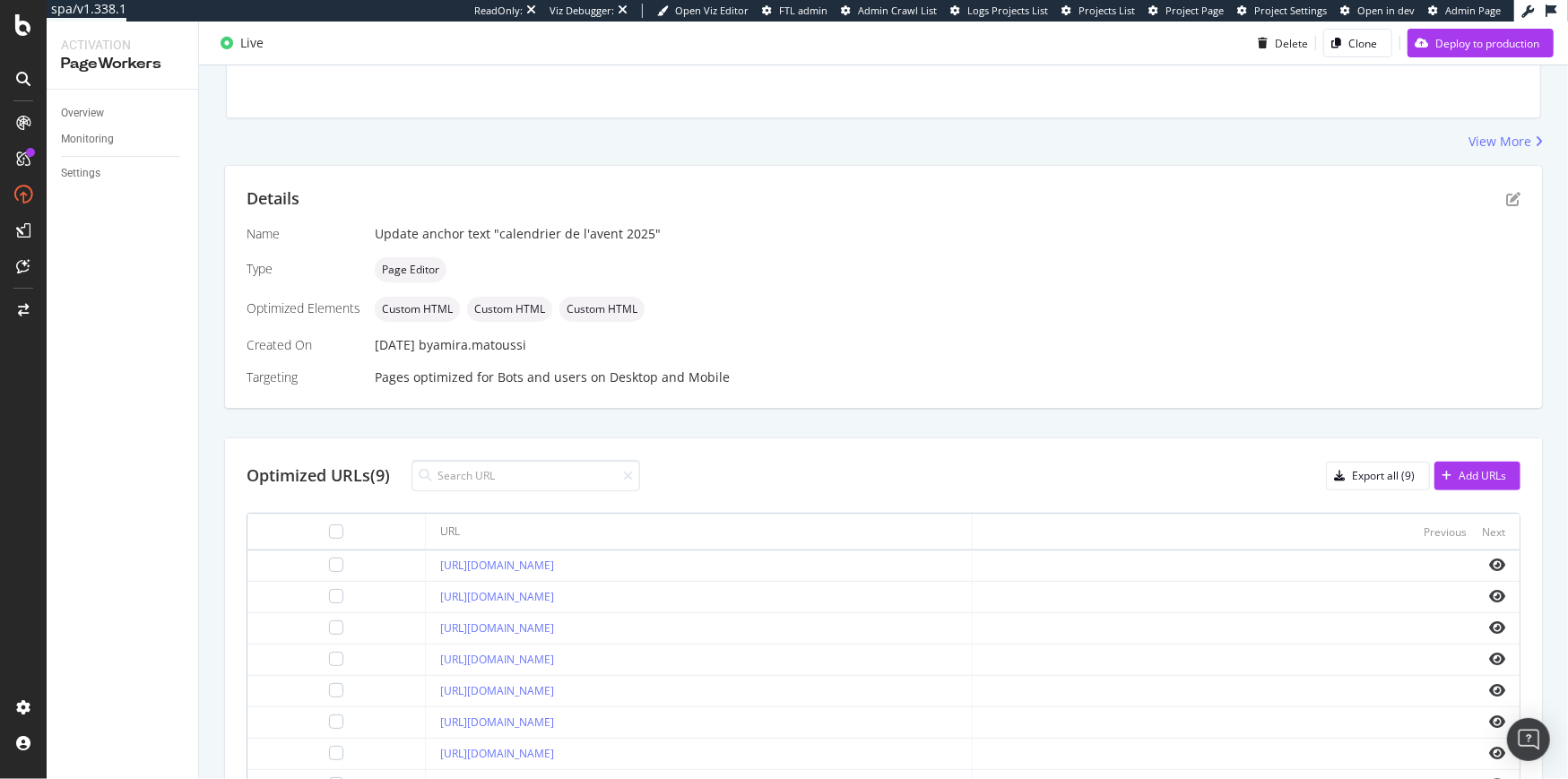
click at [328, 305] on div "Optimized Elements" at bounding box center [303, 308] width 113 height 17
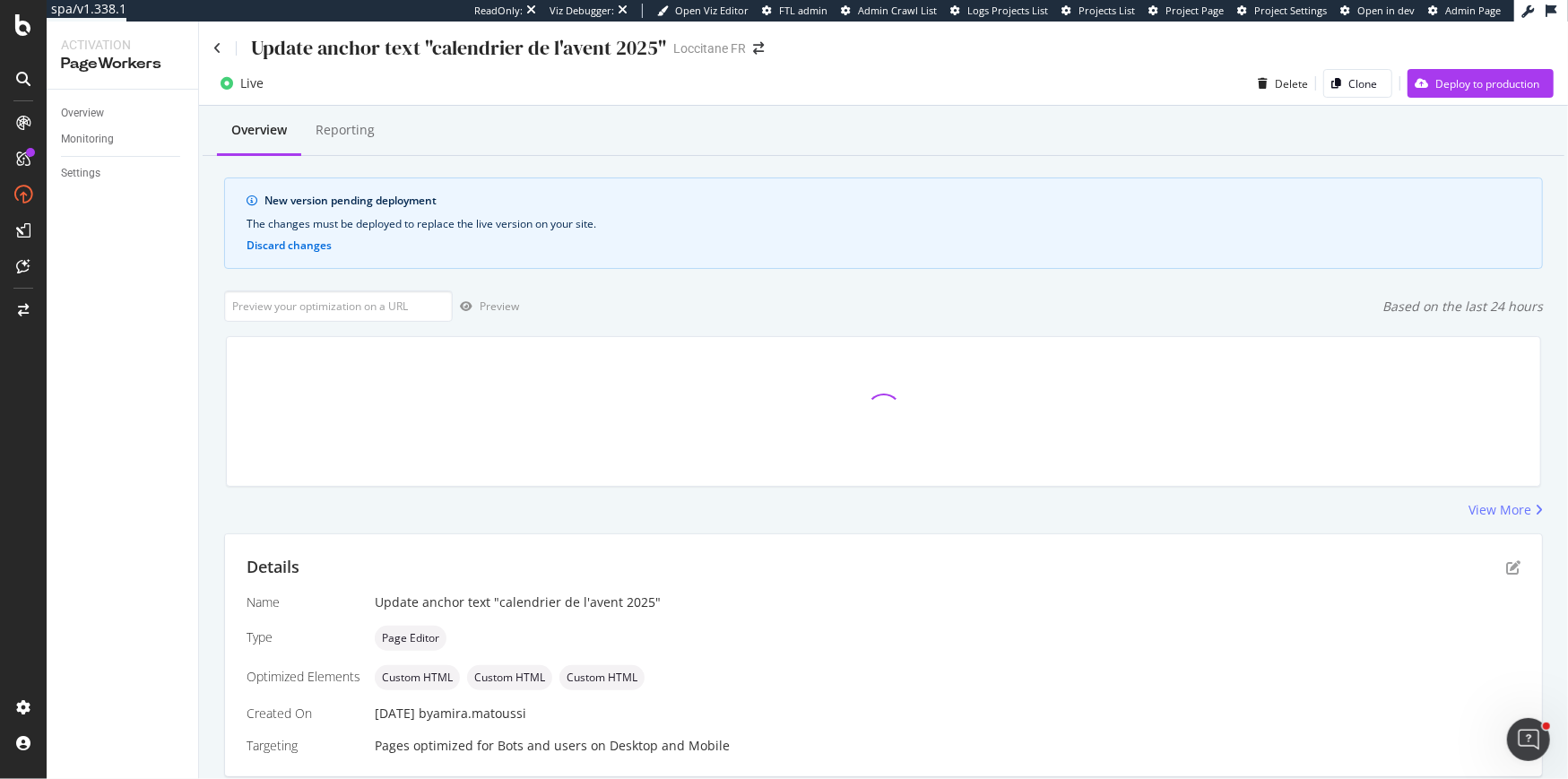
scroll to position [0, 0]
click at [311, 314] on input "url" at bounding box center [338, 308] width 229 height 31
paste input "https://fr.loccitane.com/soin-cheveux/produit/apres-shampoing"
click at [503, 306] on div "Preview" at bounding box center [499, 308] width 40 height 16
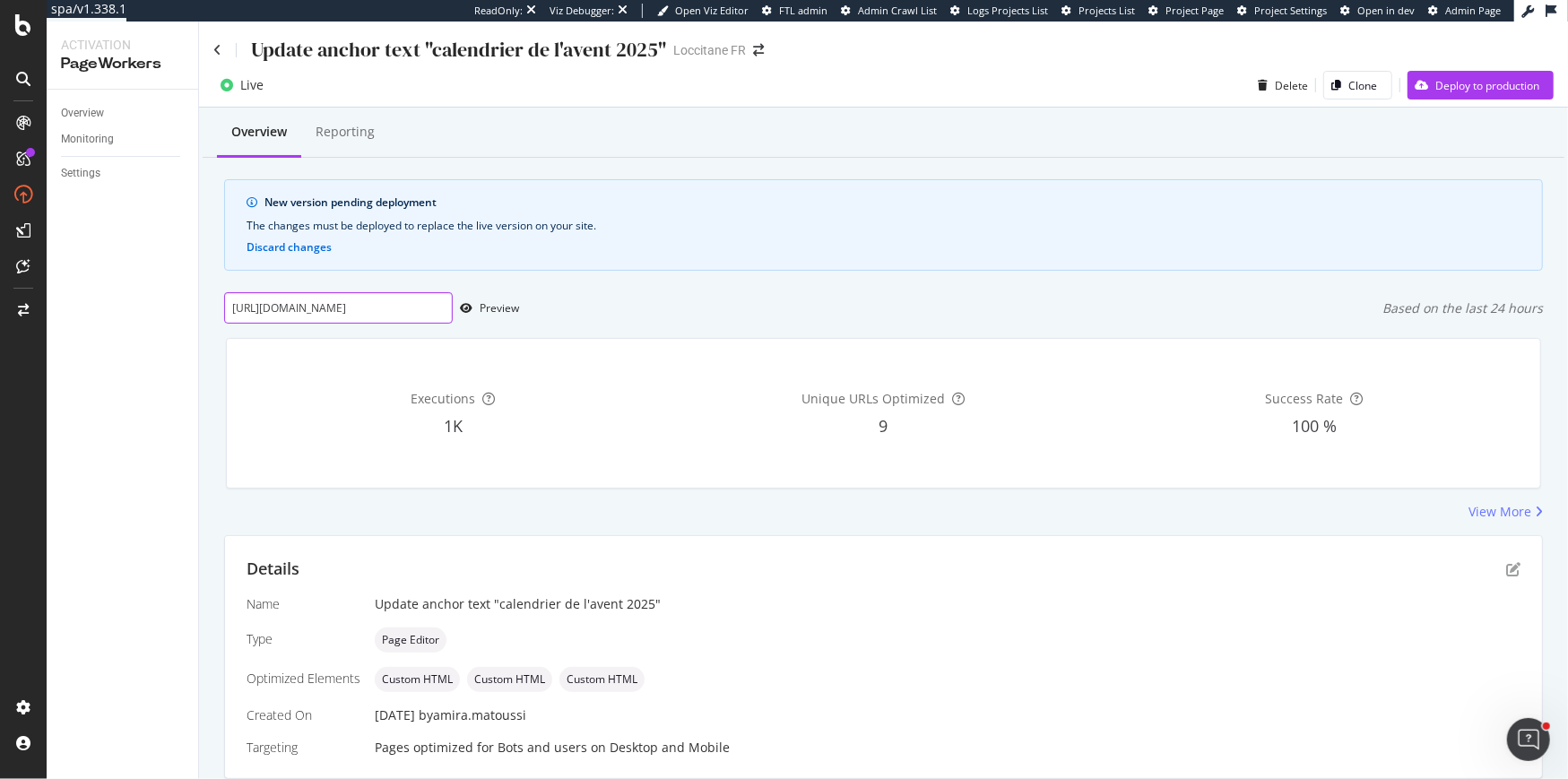
click at [383, 307] on input "https://fr.loccitane.com/soin-cheveux/produit/apres-shampoing" at bounding box center [338, 308] width 229 height 31
paste input "maison"
click at [494, 308] on div "Preview" at bounding box center [499, 308] width 40 height 16
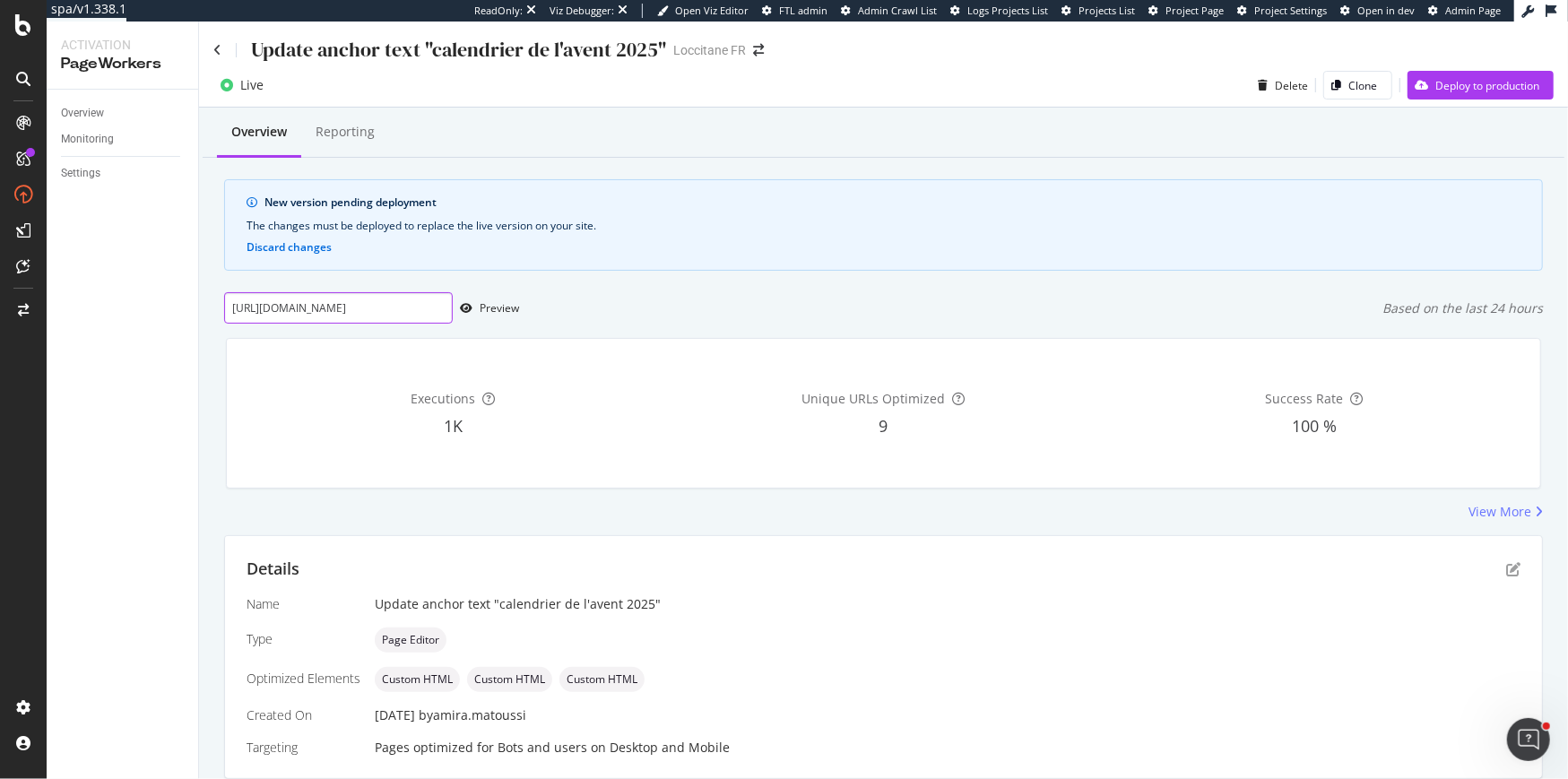
click at [377, 303] on input "https://fr.loccitane.com/maison" at bounding box center [338, 308] width 229 height 31
paste input "soin-cheveux/produit/shampoing-naturel"
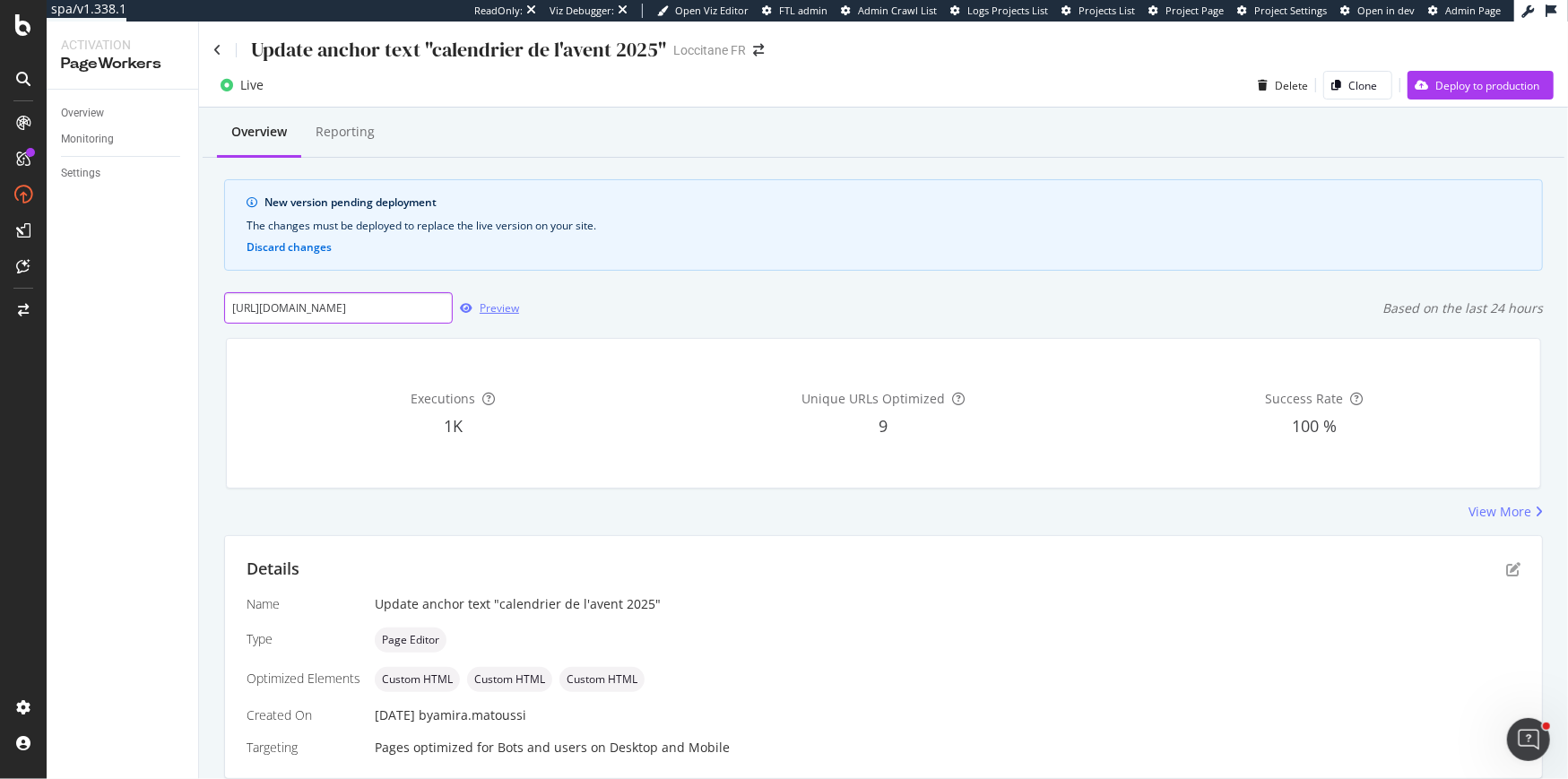
type input "https://fr.loccitane.com/soin-cheveux/produit/shampoing-naturel"
click at [495, 307] on div "Preview" at bounding box center [499, 308] width 40 height 16
click at [1509, 569] on icon "pen-to-square" at bounding box center [1513, 569] width 15 height 15
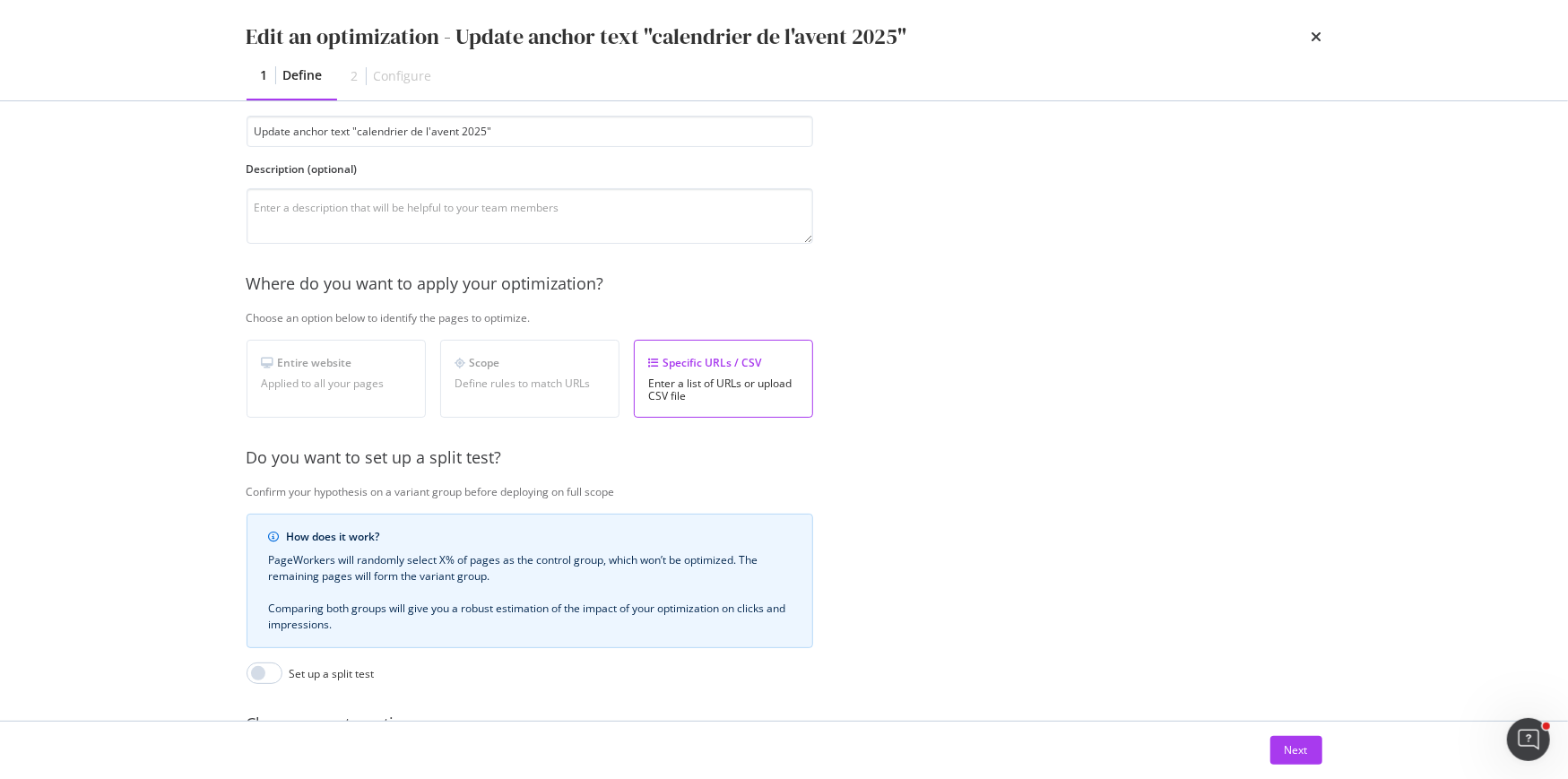
scroll to position [296, 0]
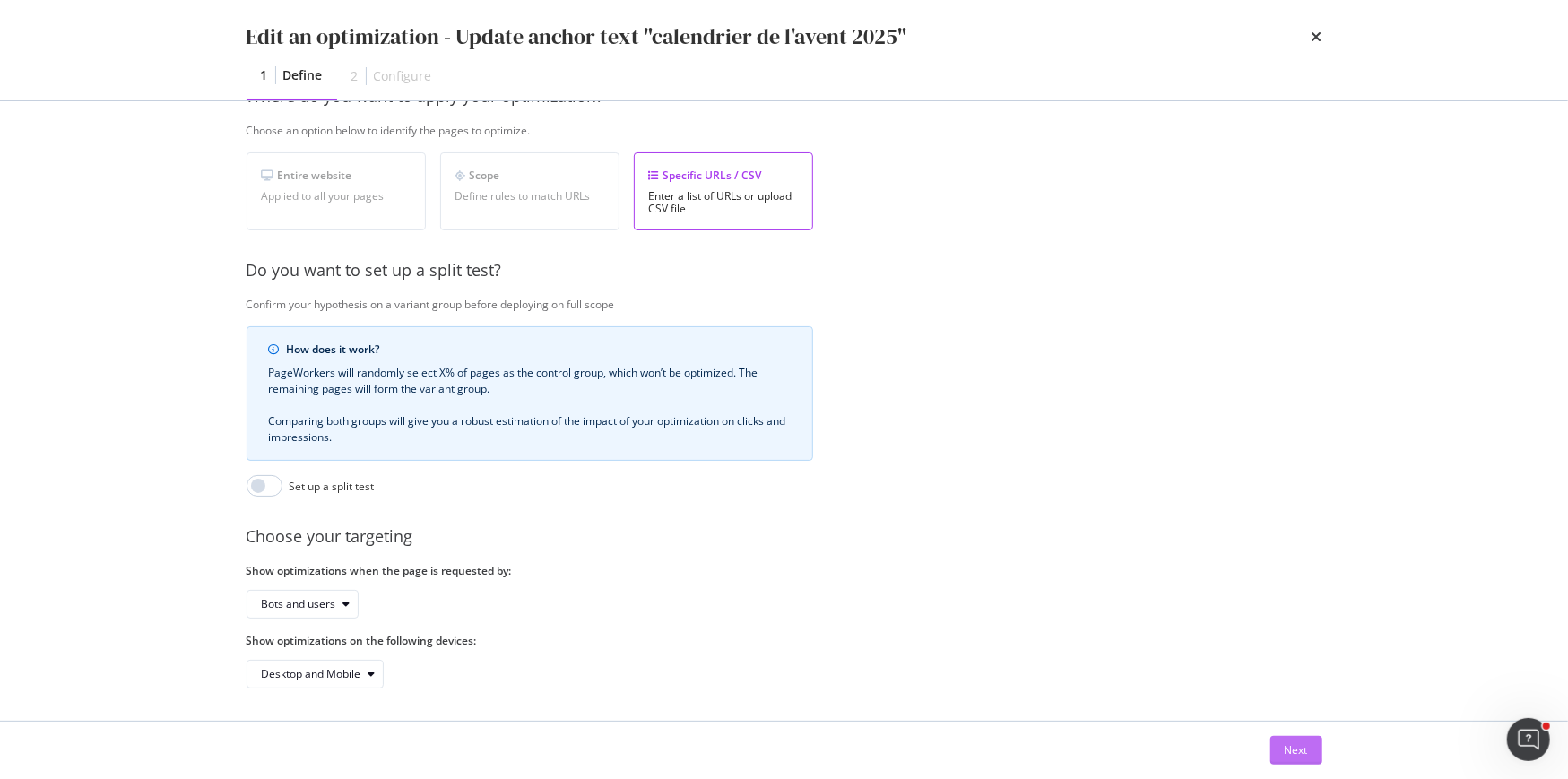
click at [1291, 761] on div "Next" at bounding box center [1296, 751] width 23 height 27
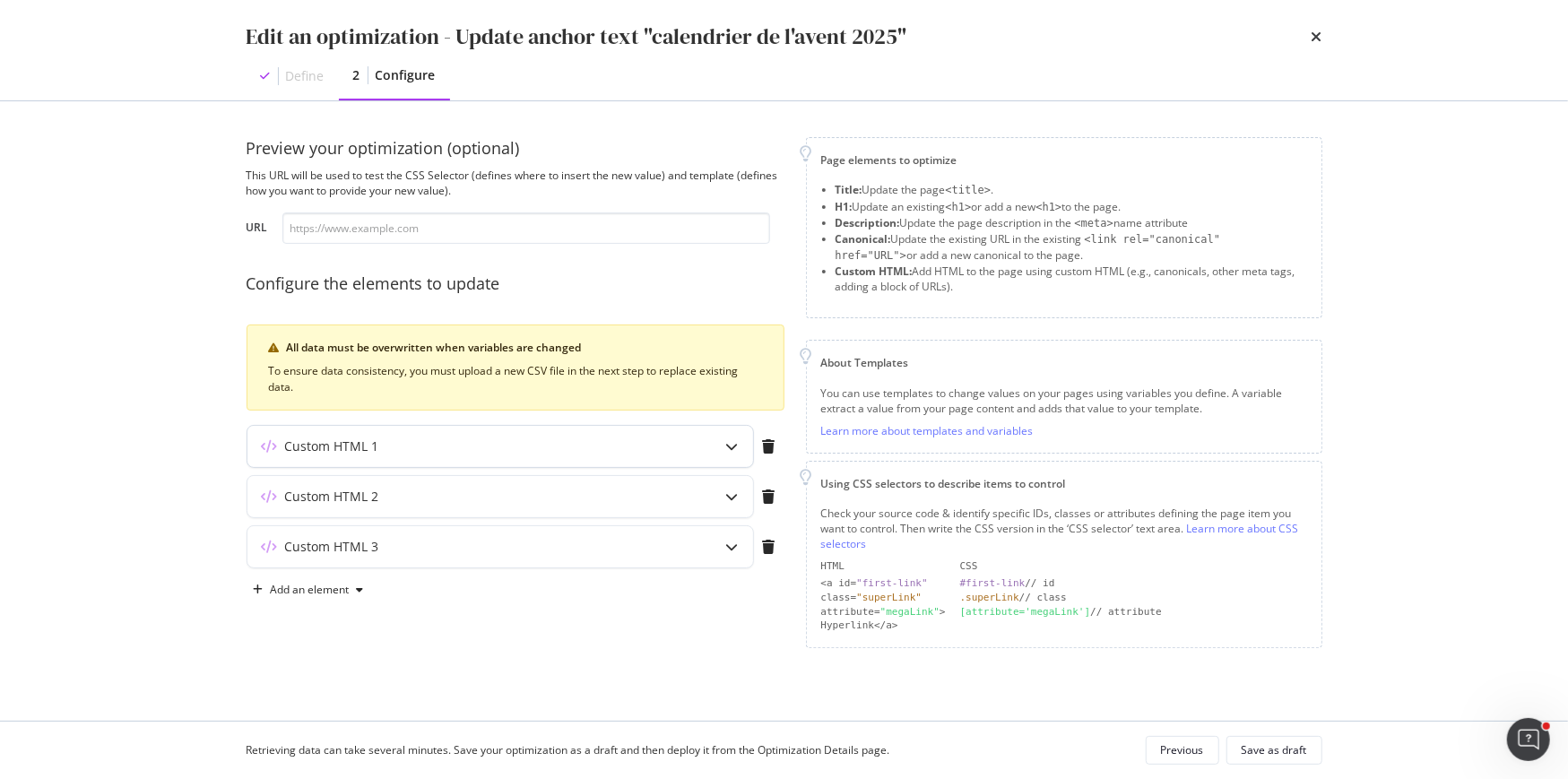
click at [481, 449] on div "Custom HTML 1" at bounding box center [464, 446] width 434 height 17
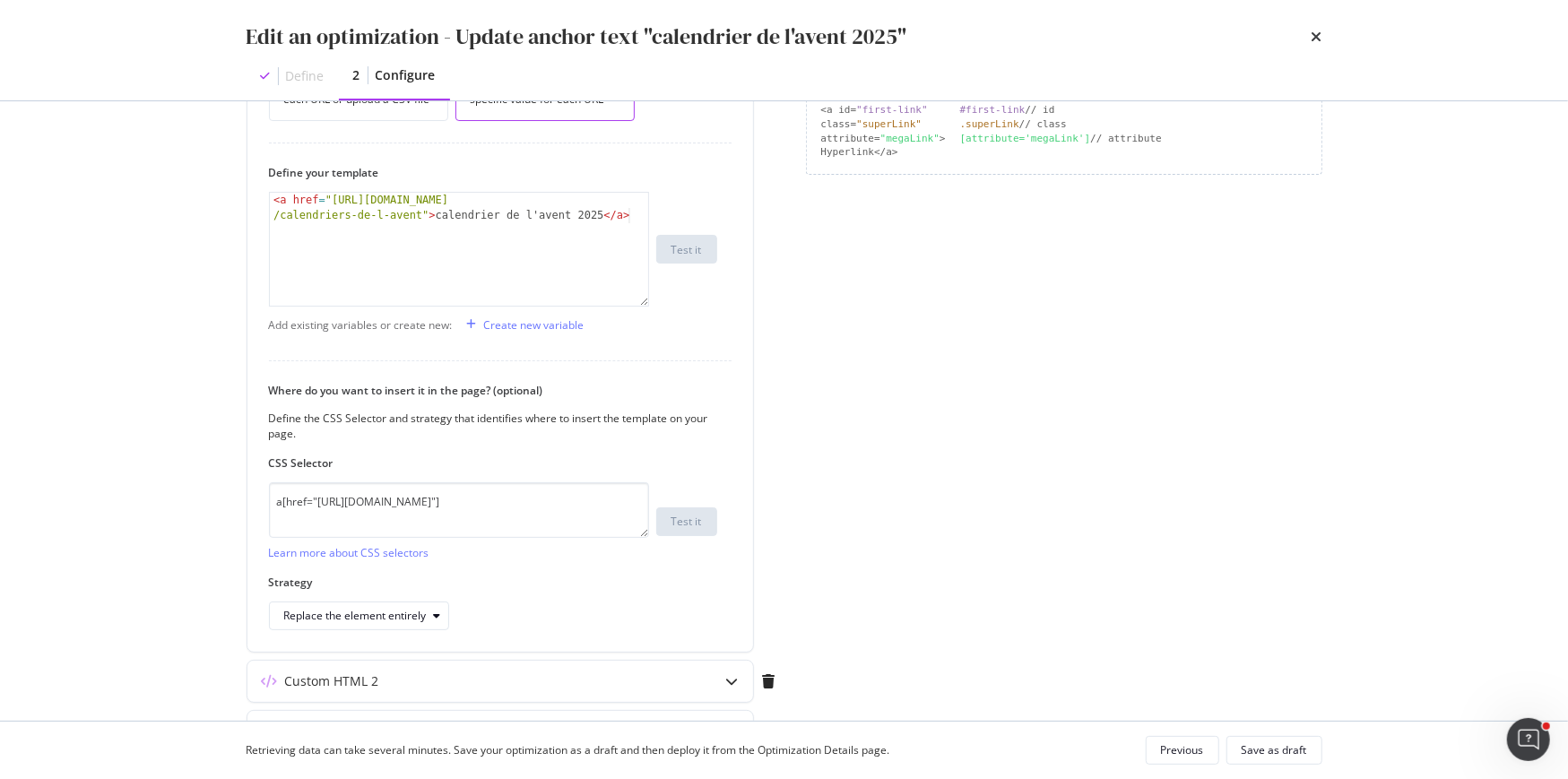
scroll to position [572, 0]
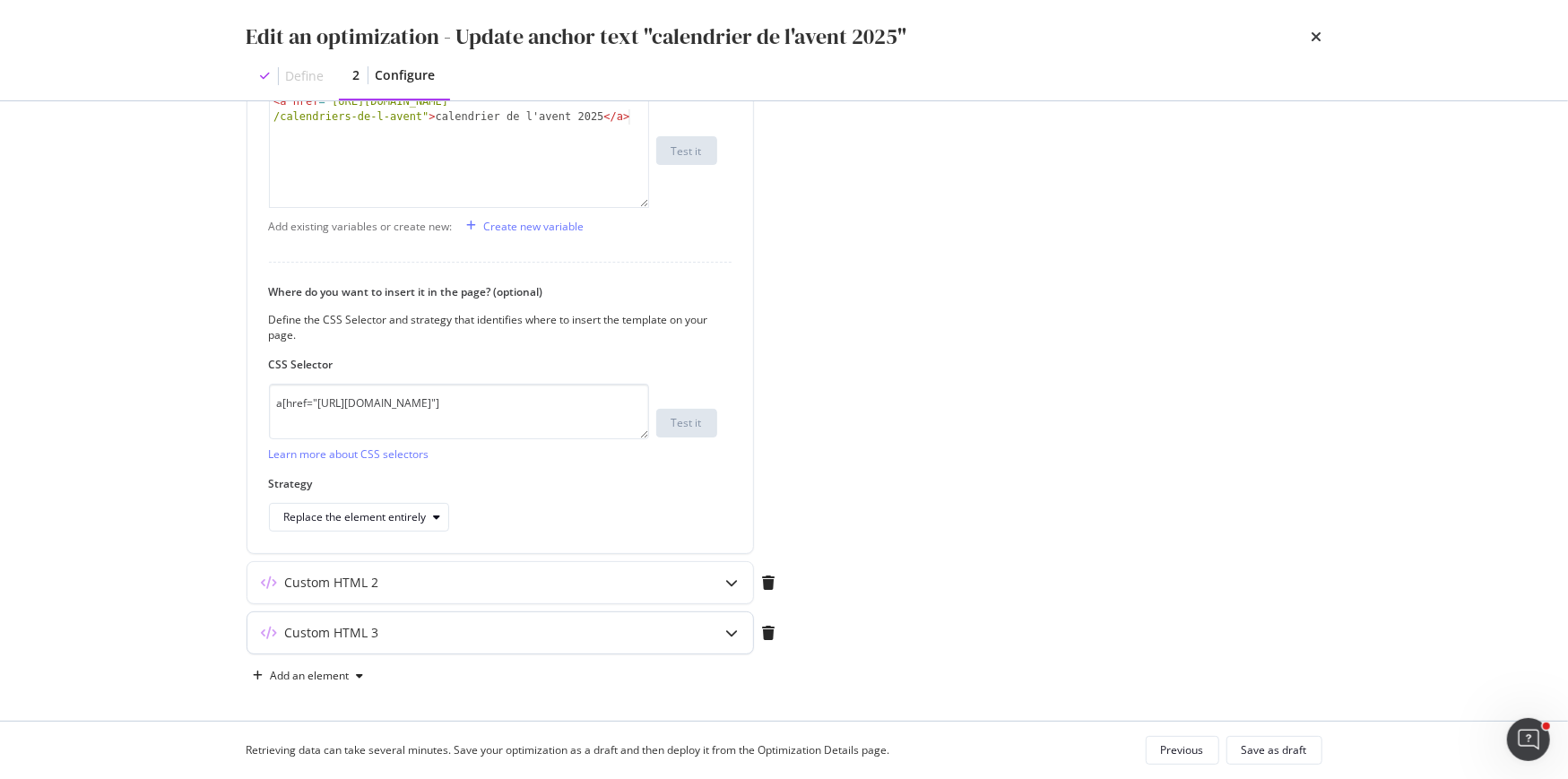
click at [476, 646] on div "Custom HTML 3" at bounding box center [499, 633] width 505 height 42
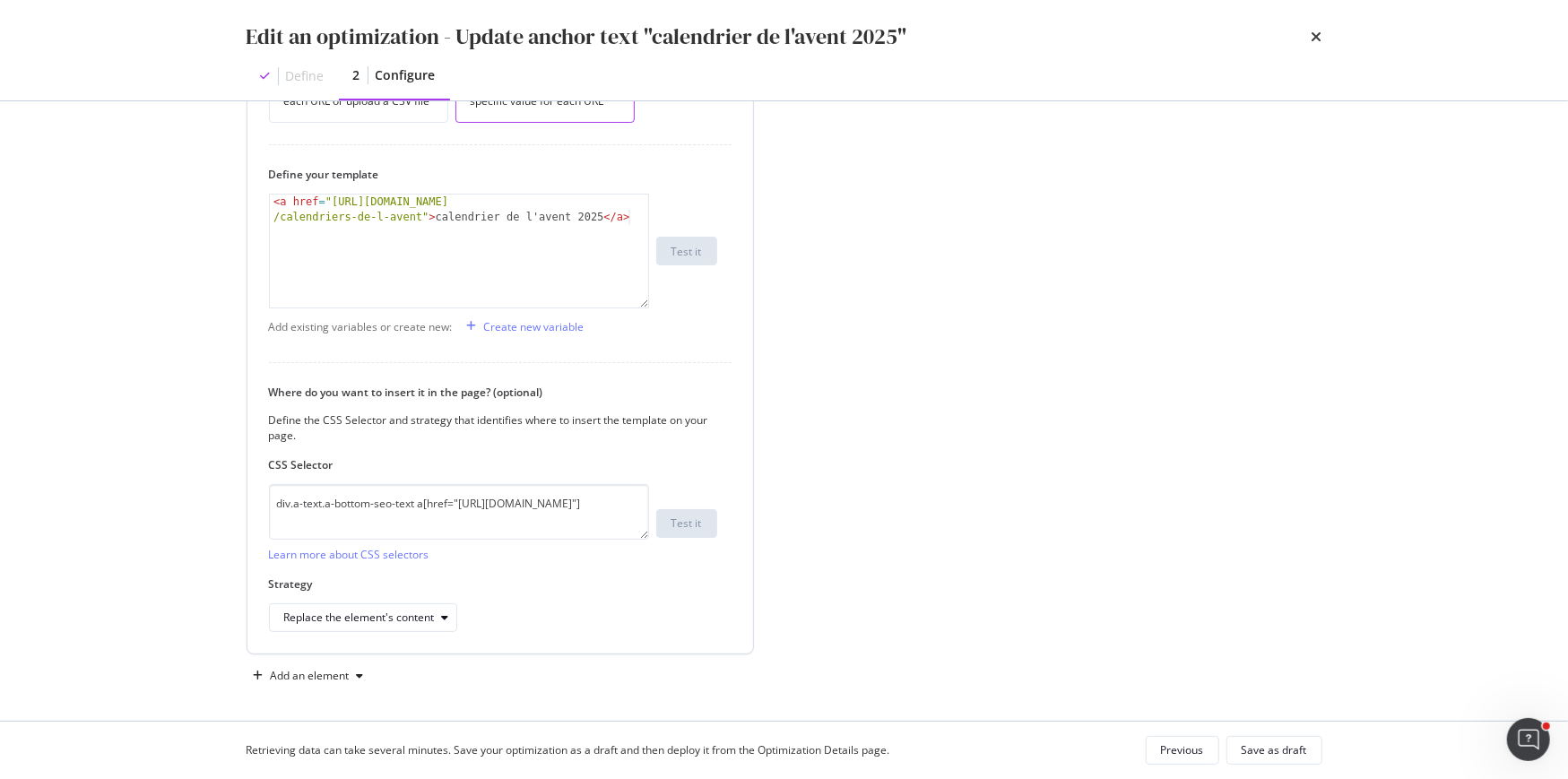
scroll to position [348, 0]
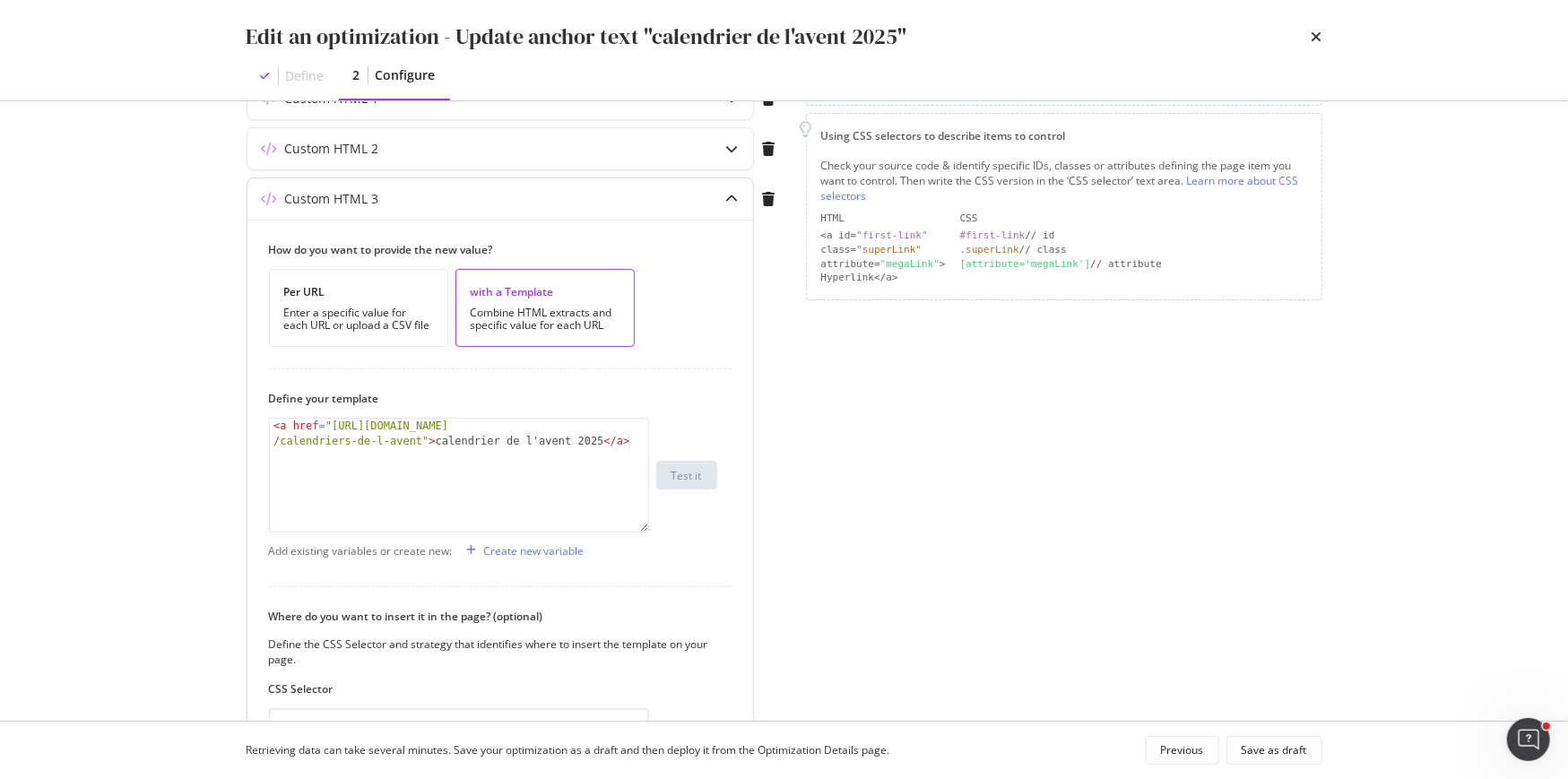
drag, startPoint x: 1317, startPoint y: 37, endPoint x: 721, endPoint y: 361, distance: 678.4
click at [722, 361] on div "Edit an optimization - Update anchor text "calendrier de l'avent 2025" Define 2…" at bounding box center [784, 389] width 1568 height 779
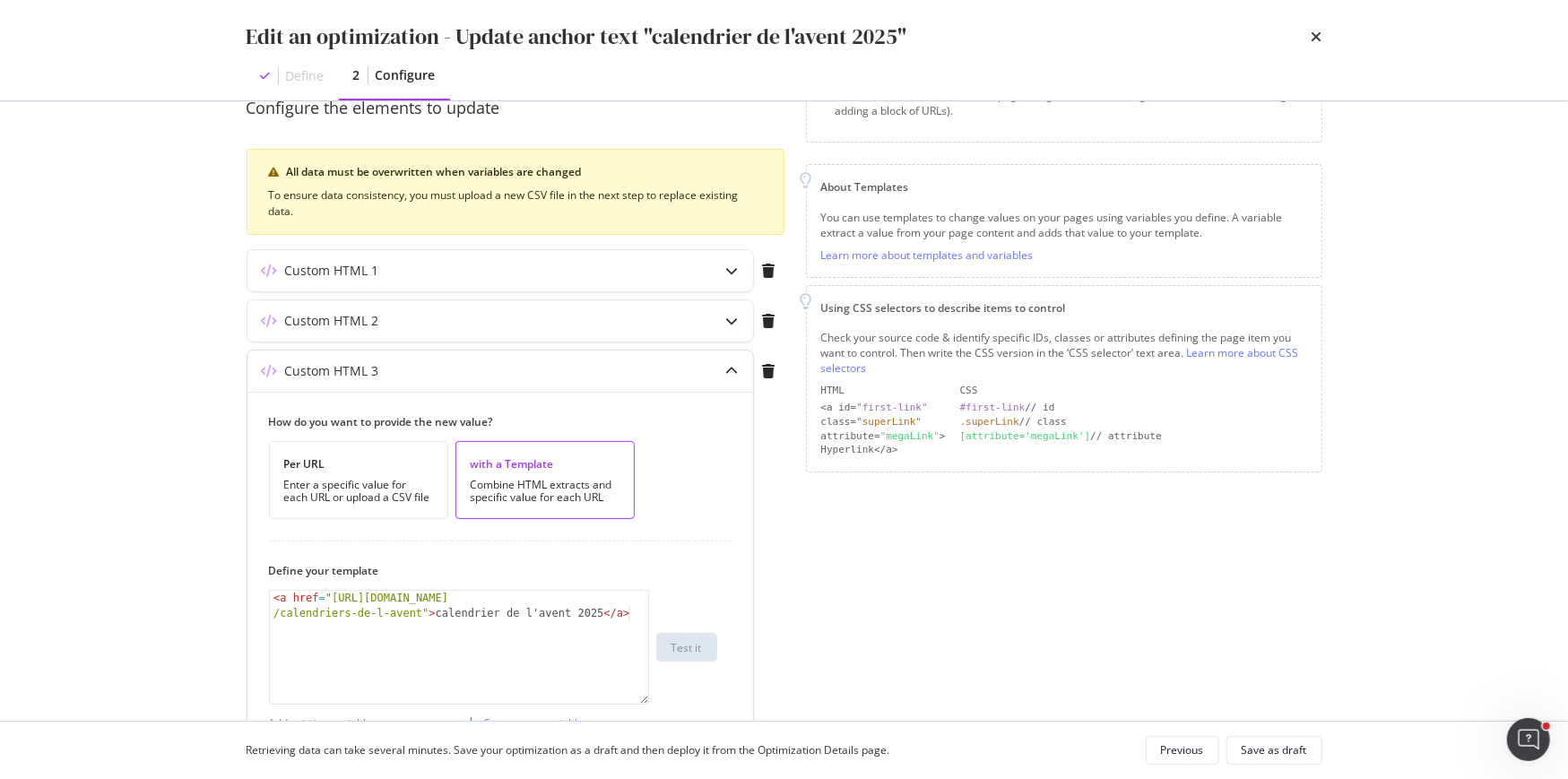
scroll to position [0, 0]
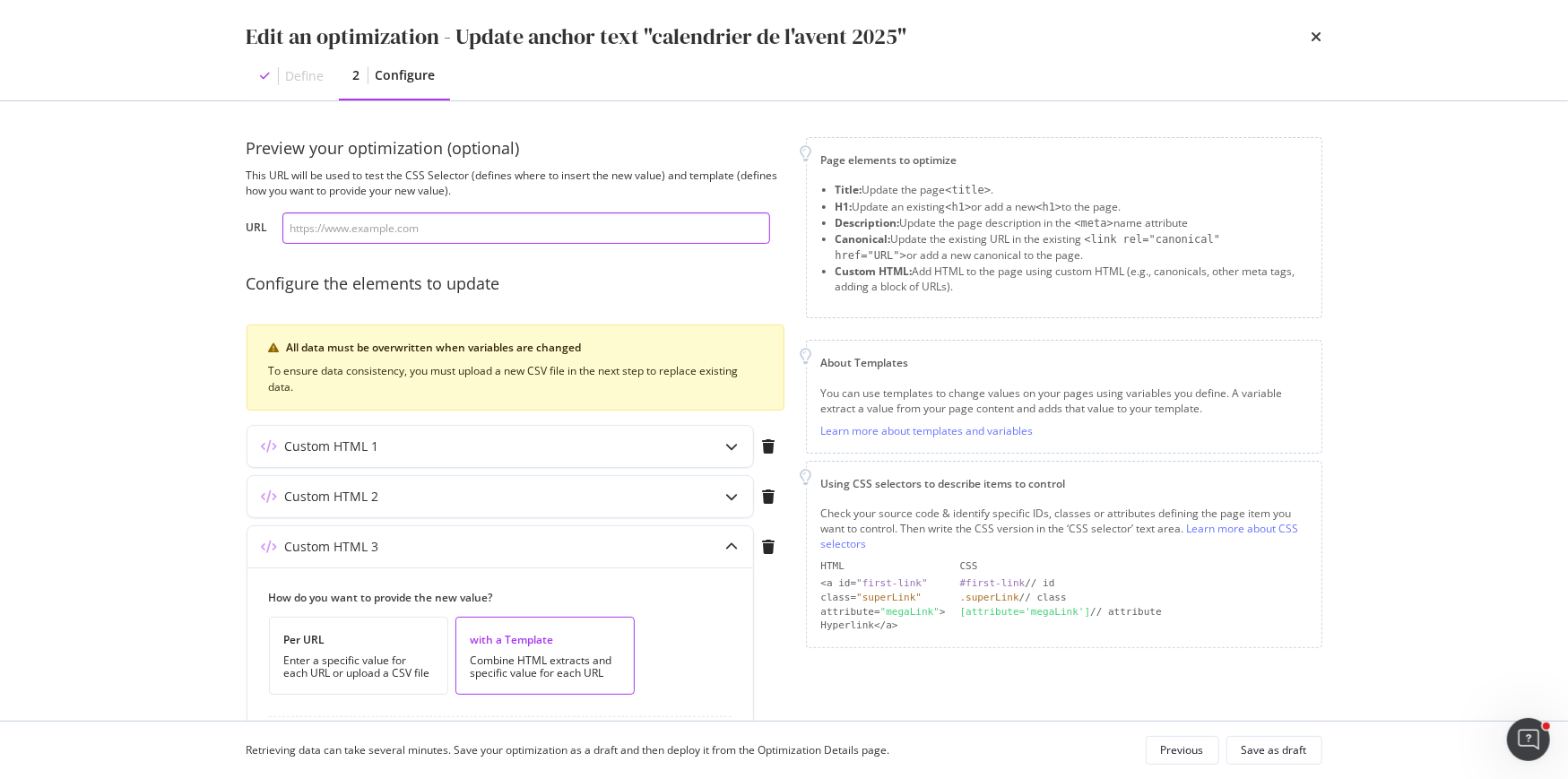
click at [525, 232] on input "modal" at bounding box center [526, 228] width 488 height 31
paste input "https://fr.loccitane.com/soin-cheveux/produit/shampoing-naturel"
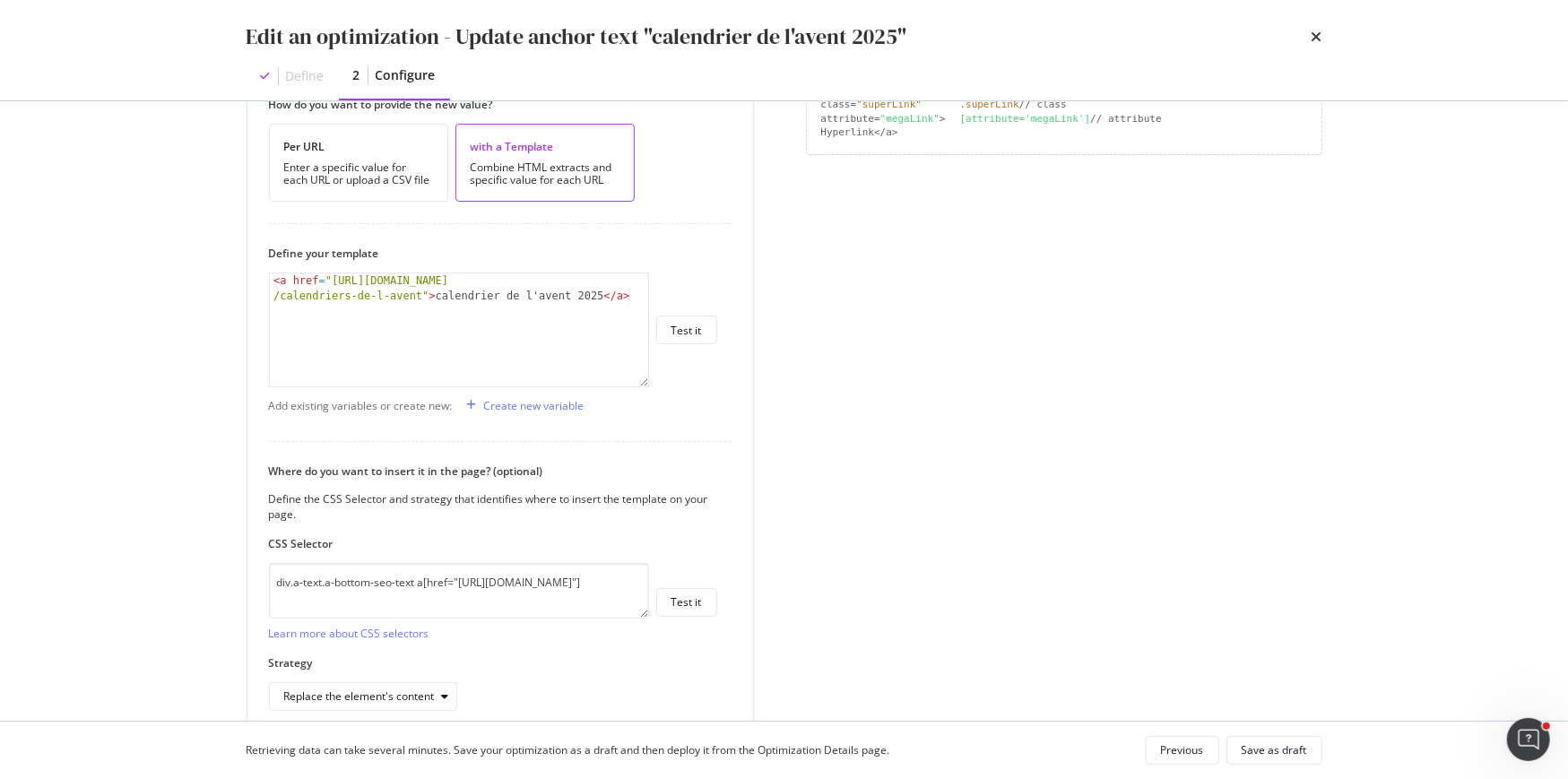
scroll to position [572, 0]
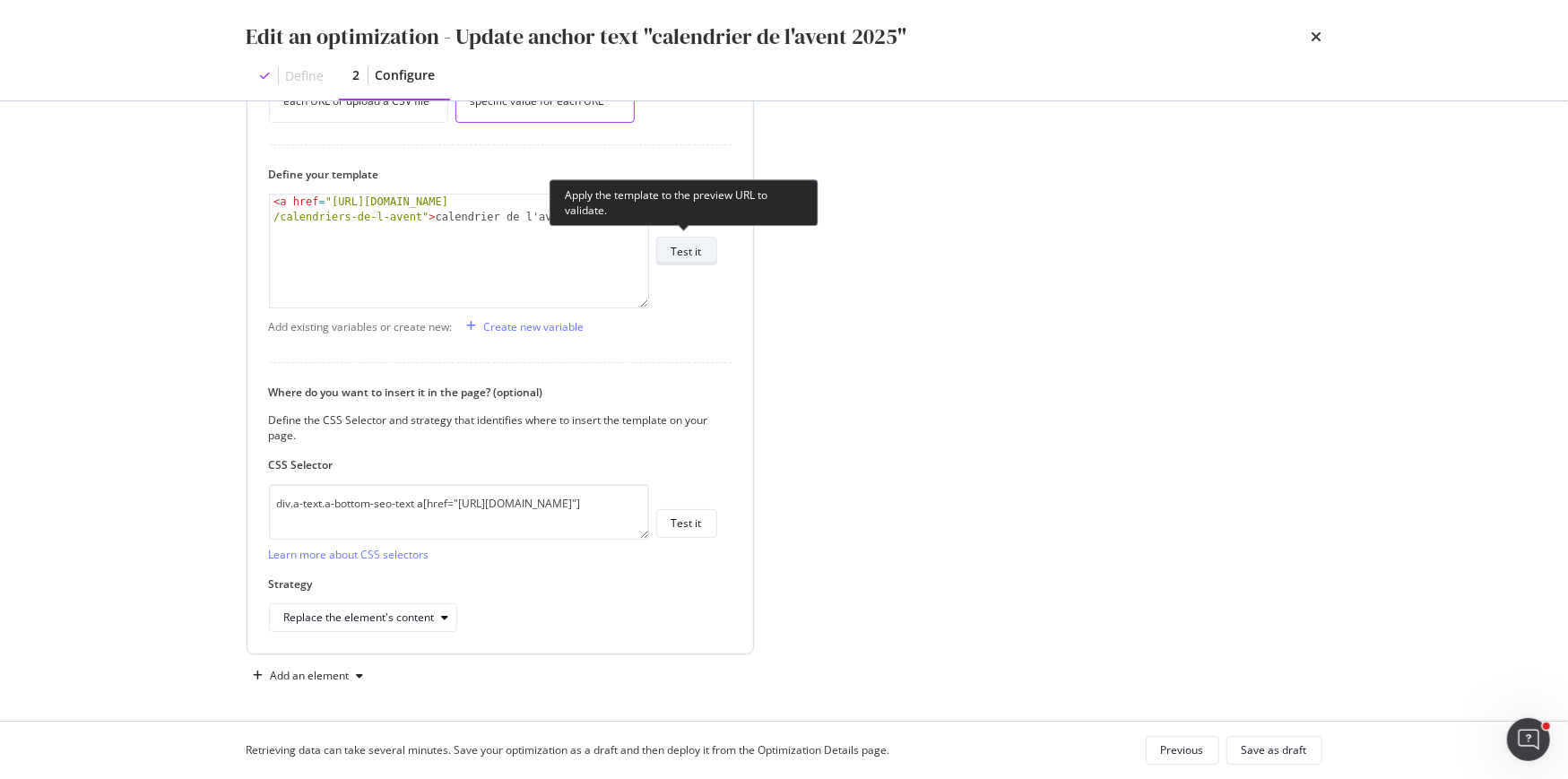
type input "https://fr.loccitane.com/soin-cheveux/produit/shampoing-naturel"
click at [695, 256] on div "Test it" at bounding box center [686, 251] width 30 height 25
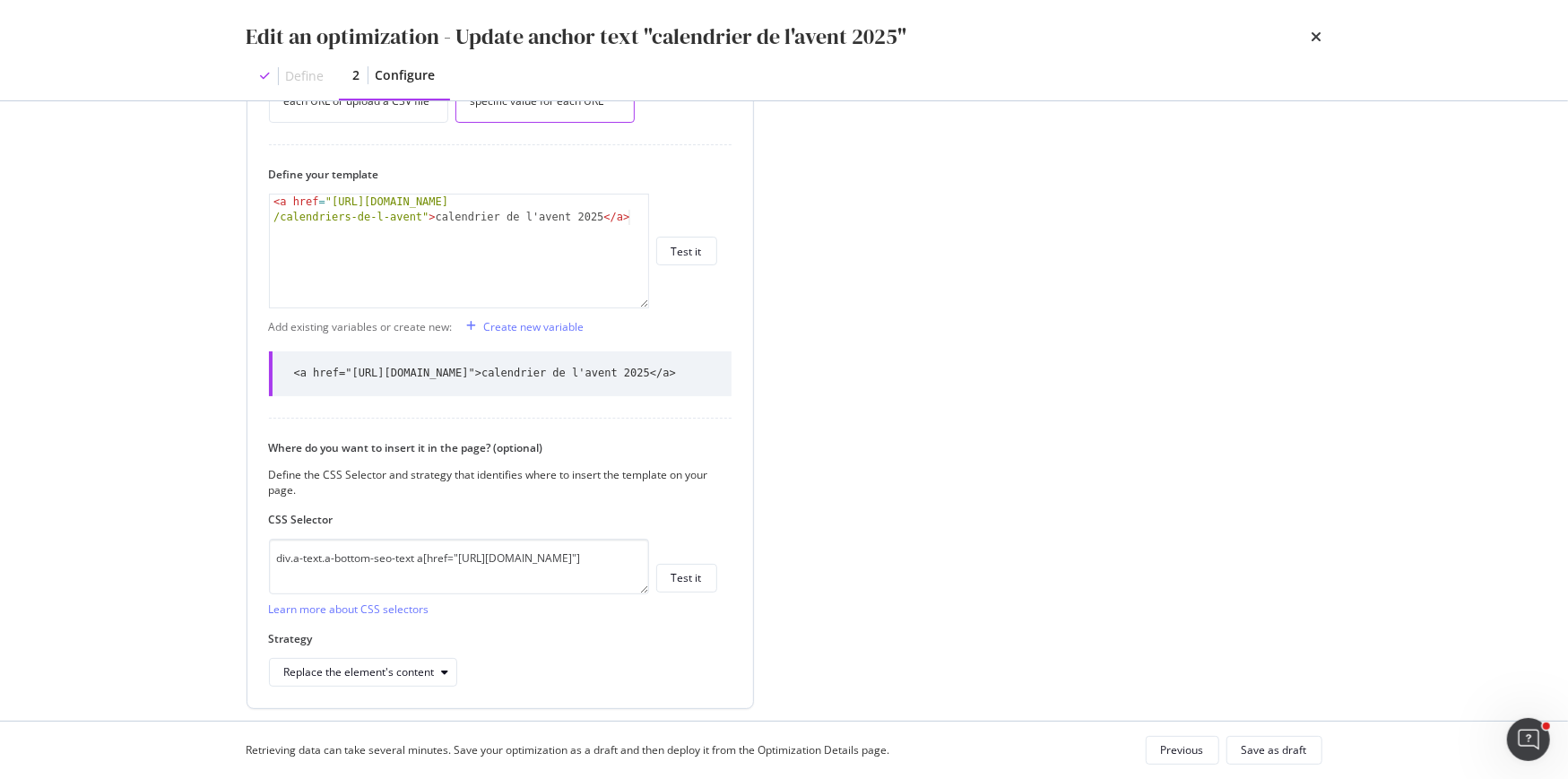
click at [718, 391] on div "How do you want to provide the new value? Per URL Enter a specific value for ea…" at bounding box center [499, 351] width 505 height 713
click at [1316, 39] on icon "times" at bounding box center [1316, 37] width 11 height 15
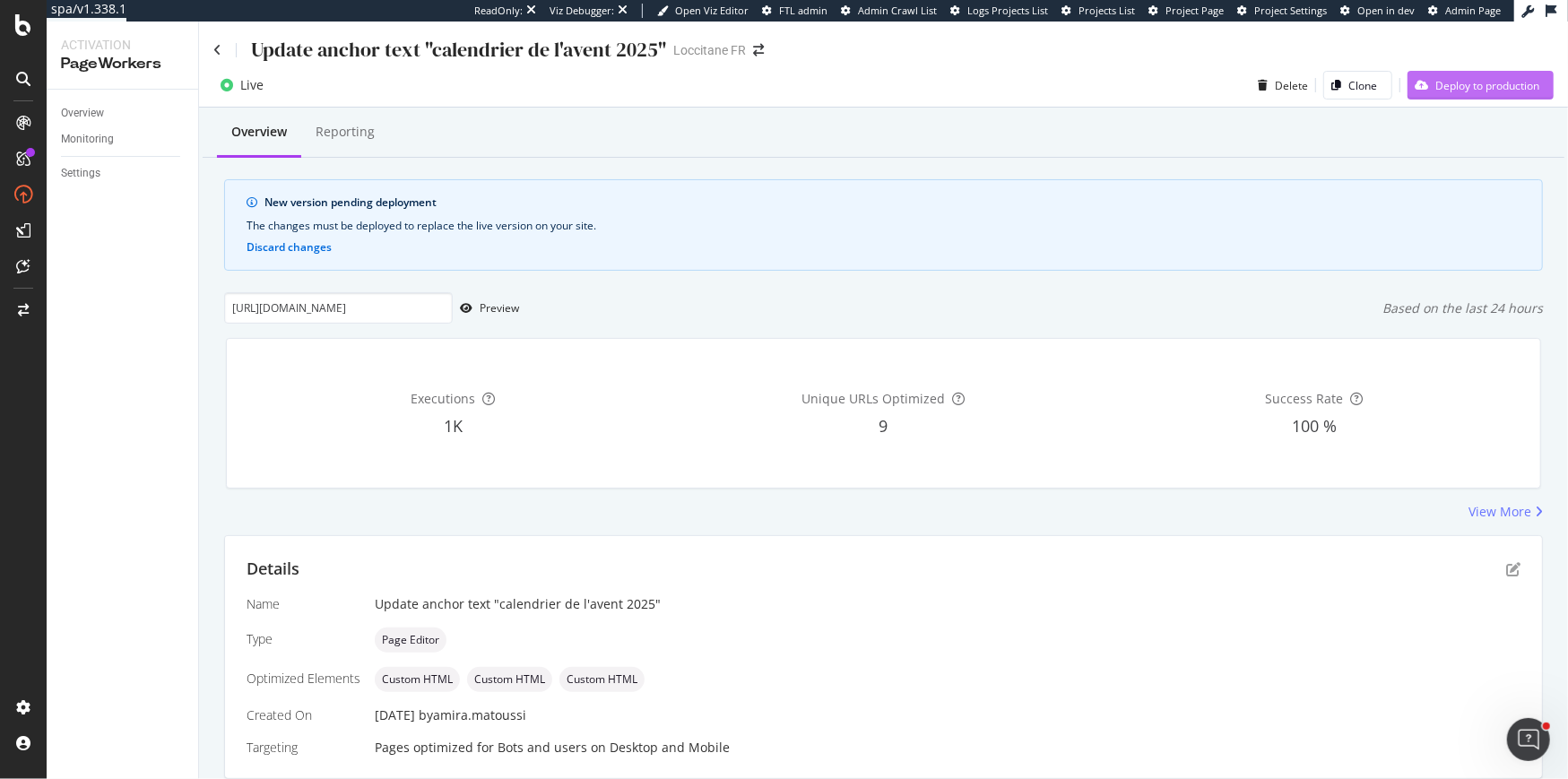
click at [1455, 88] on div "Deploy to production" at bounding box center [1487, 85] width 104 height 16
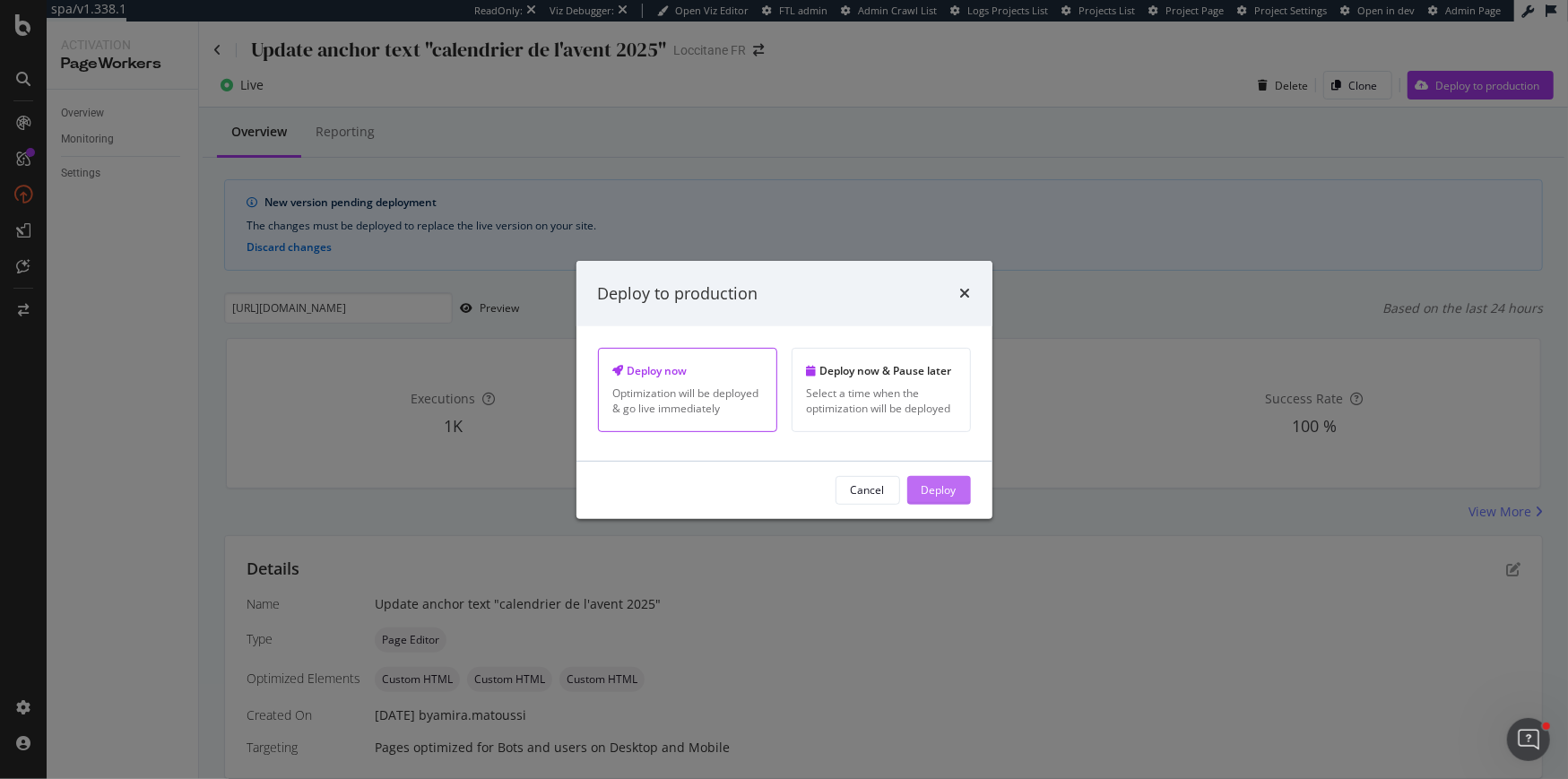
click at [929, 486] on div "Deploy" at bounding box center [939, 490] width 35 height 16
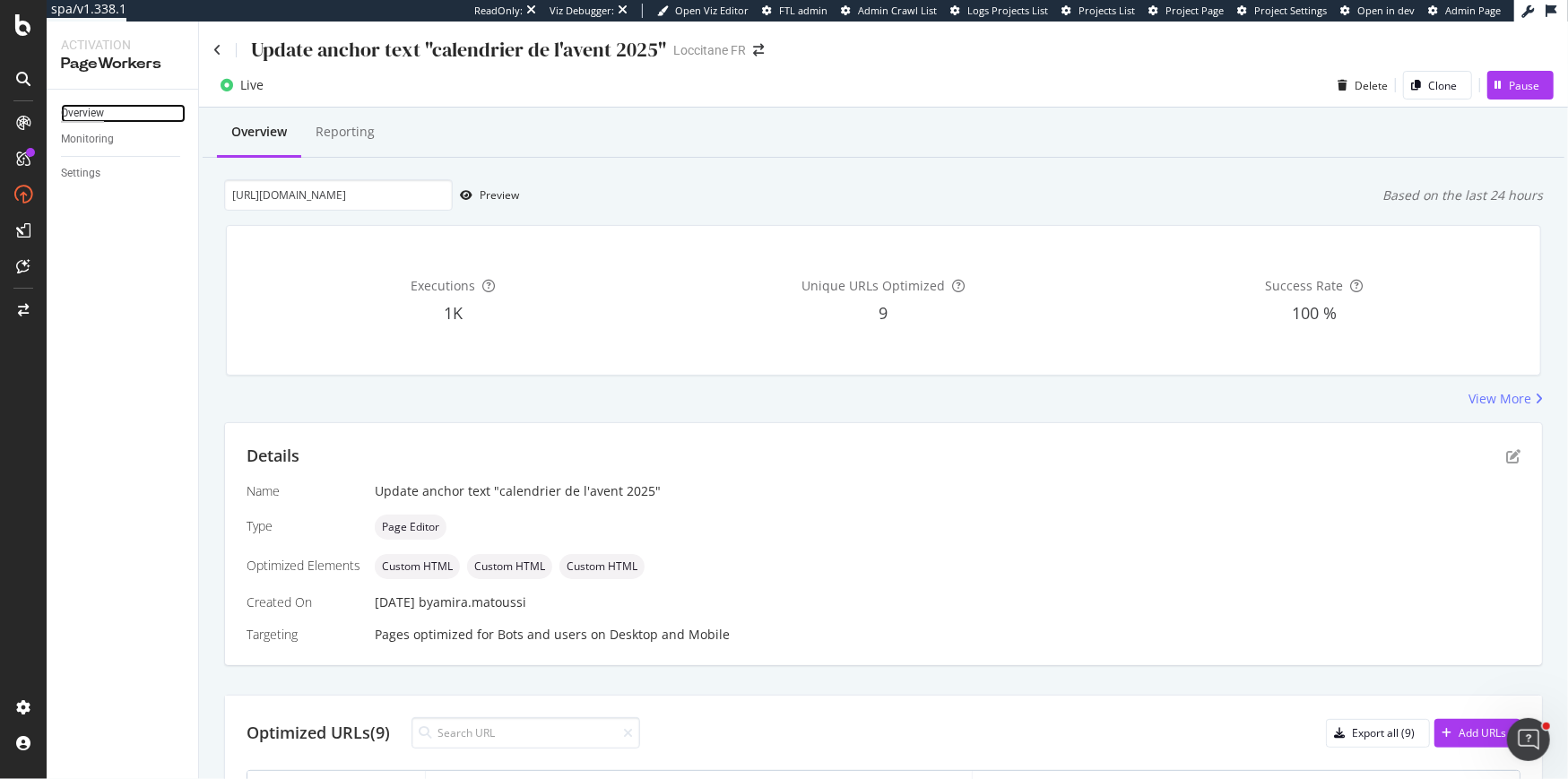
click at [78, 116] on div "Overview" at bounding box center [82, 113] width 43 height 18
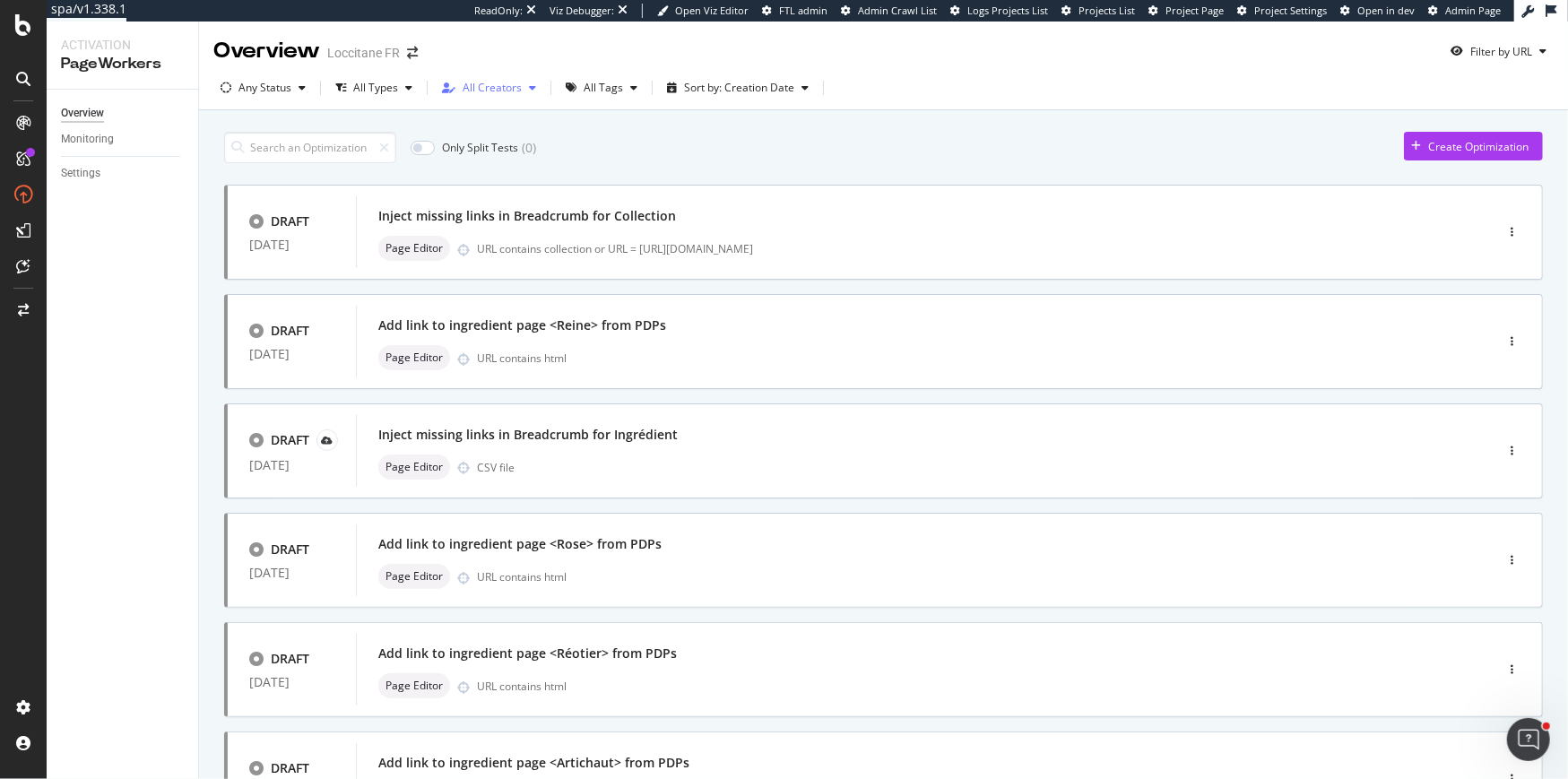
click at [511, 88] on div "All Creators" at bounding box center [492, 87] width 59 height 11
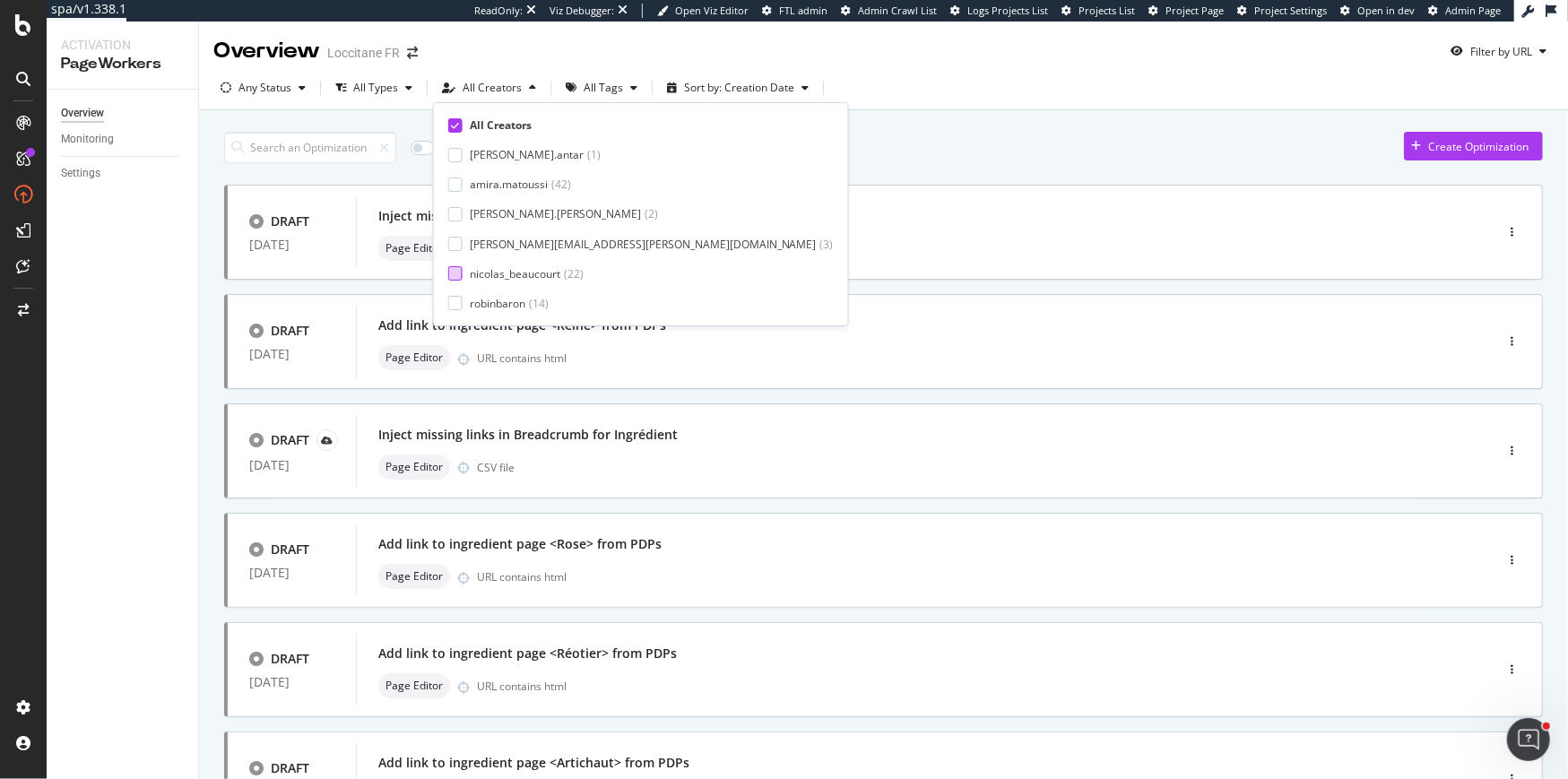
click at [462, 276] on div at bounding box center [455, 274] width 15 height 15
click at [840, 155] on div "Only Split Tests ( 0 ) Create Optimization" at bounding box center [883, 147] width 1319 height 31
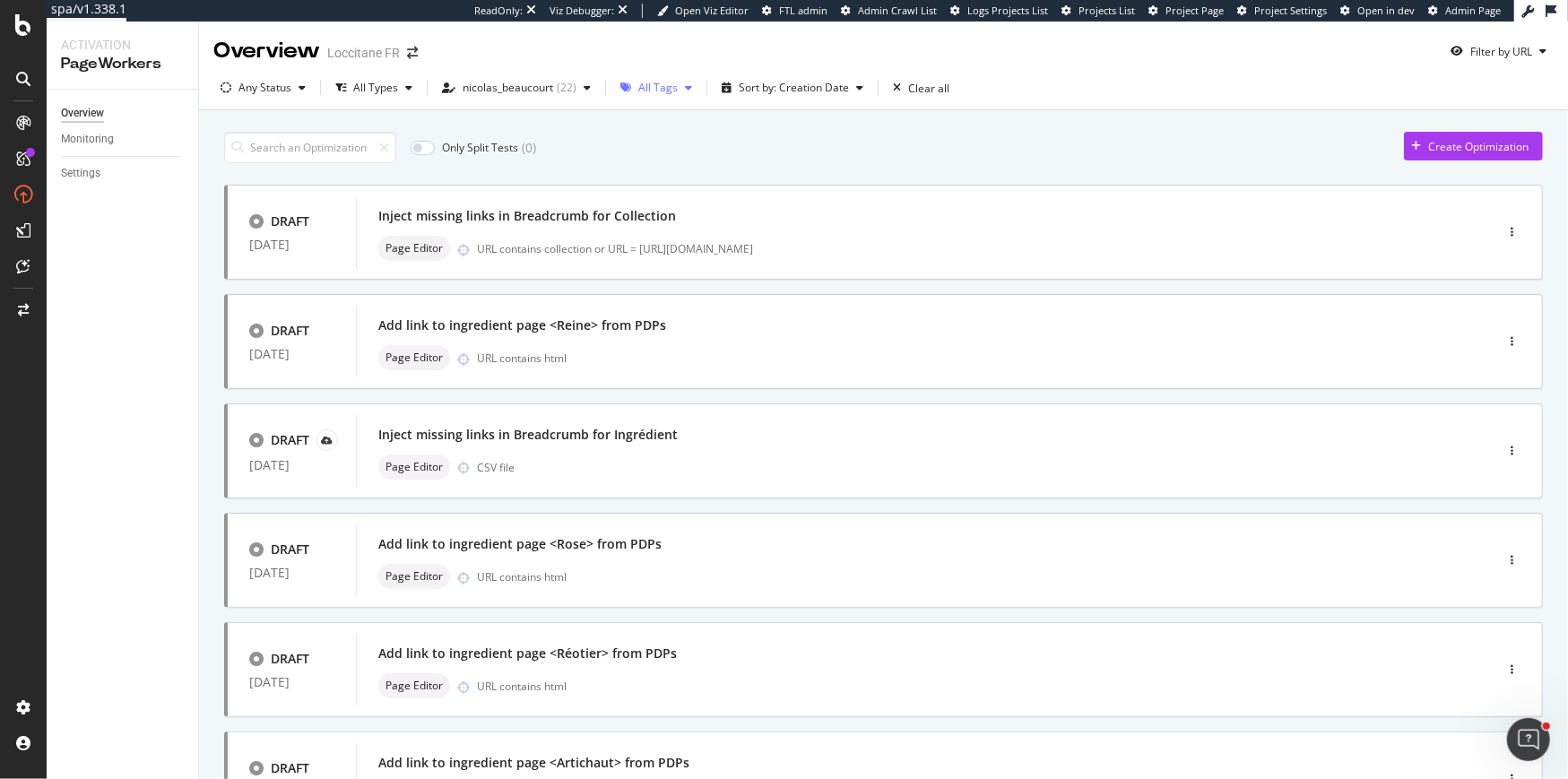
click at [678, 82] on div "button" at bounding box center [688, 87] width 21 height 11
click at [778, 144] on div "Only Split Tests ( 0 ) Create Optimization" at bounding box center [883, 147] width 1319 height 31
click at [276, 140] on input at bounding box center [309, 147] width 172 height 31
click at [569, 542] on div "Inject missing links in Breadcrumb for Astuces Beauté maison" at bounding box center [567, 544] width 378 height 17
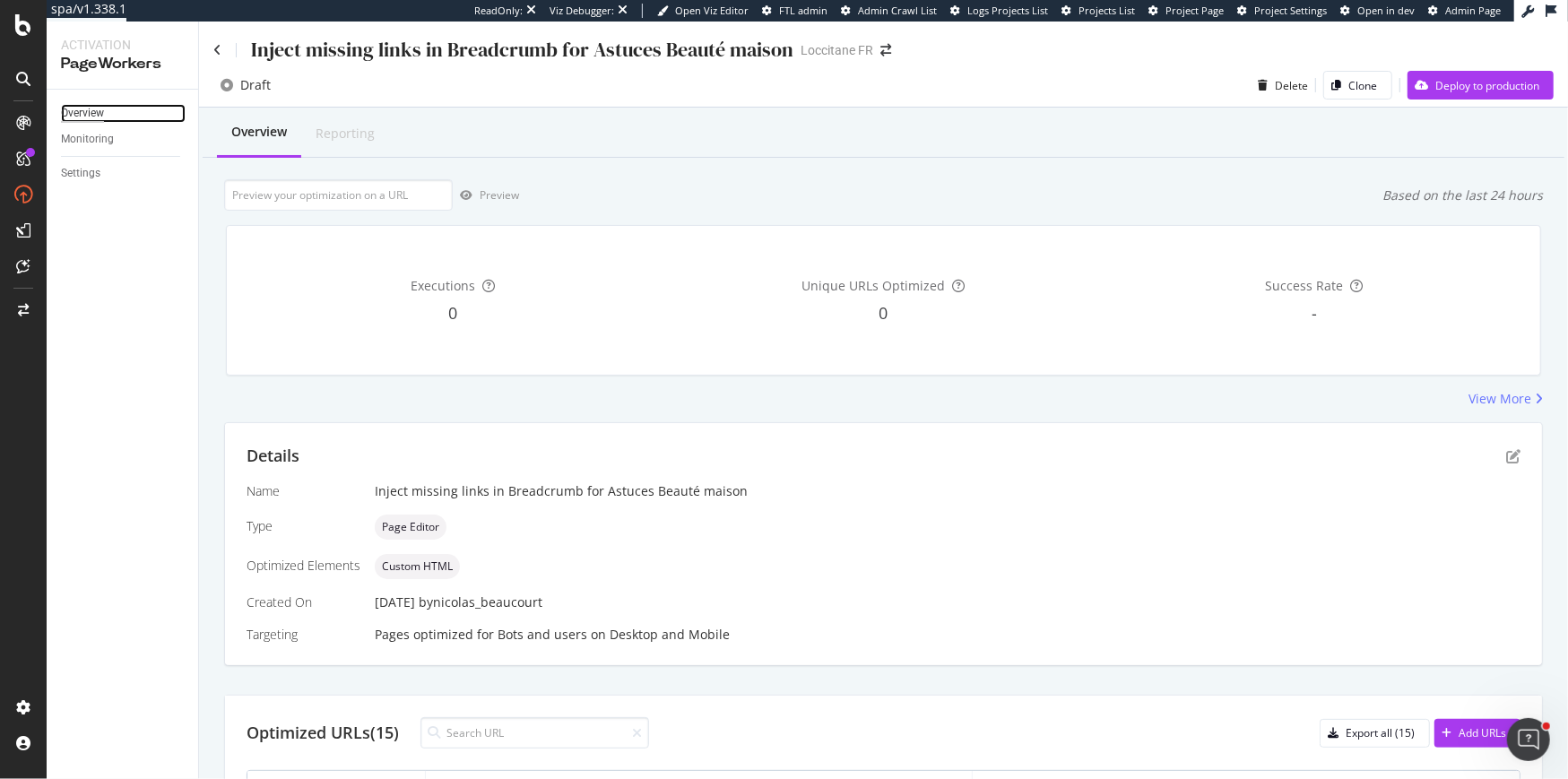
click at [101, 113] on div "Overview" at bounding box center [82, 113] width 43 height 18
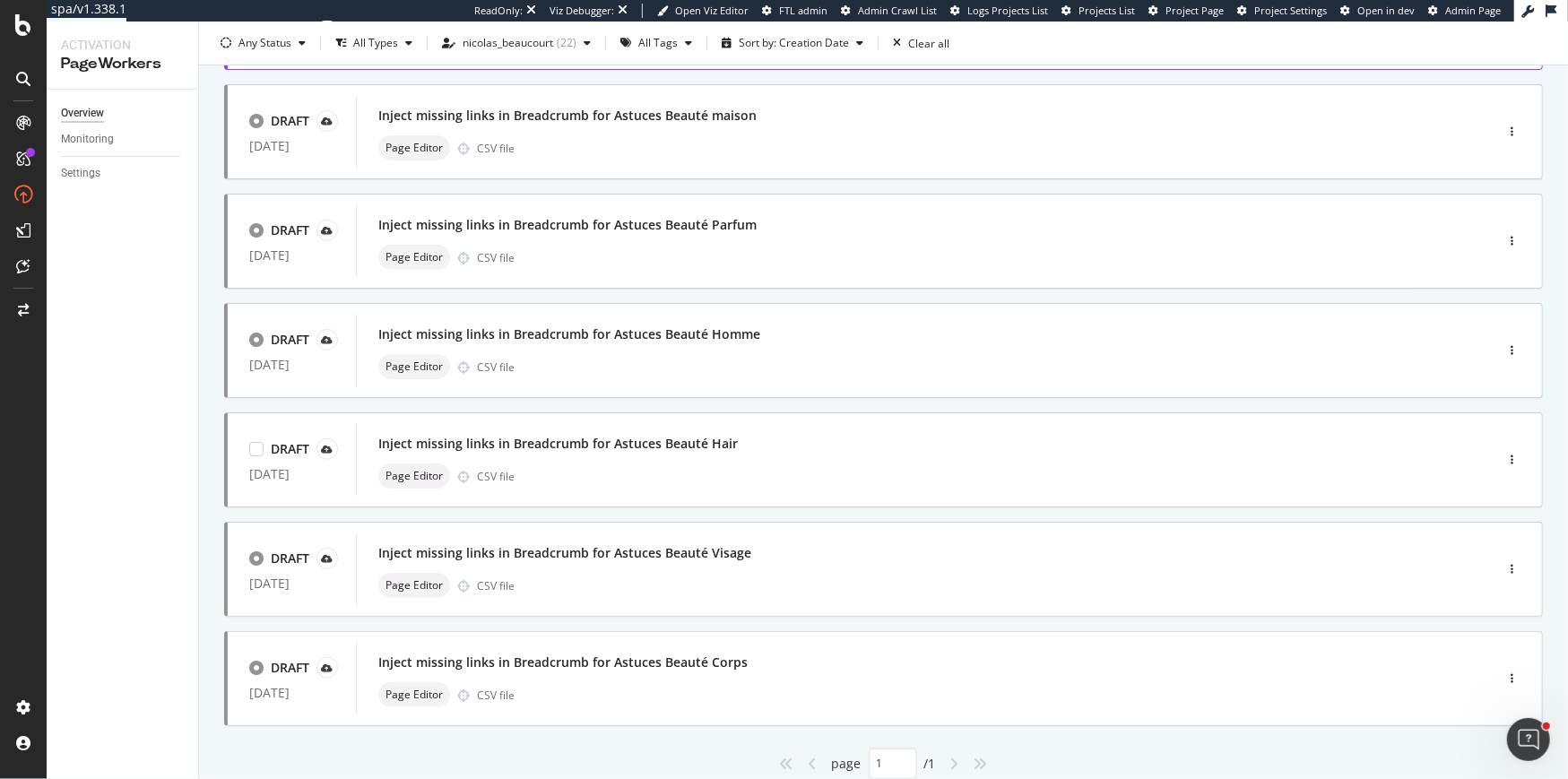
scroll to position [490, 0]
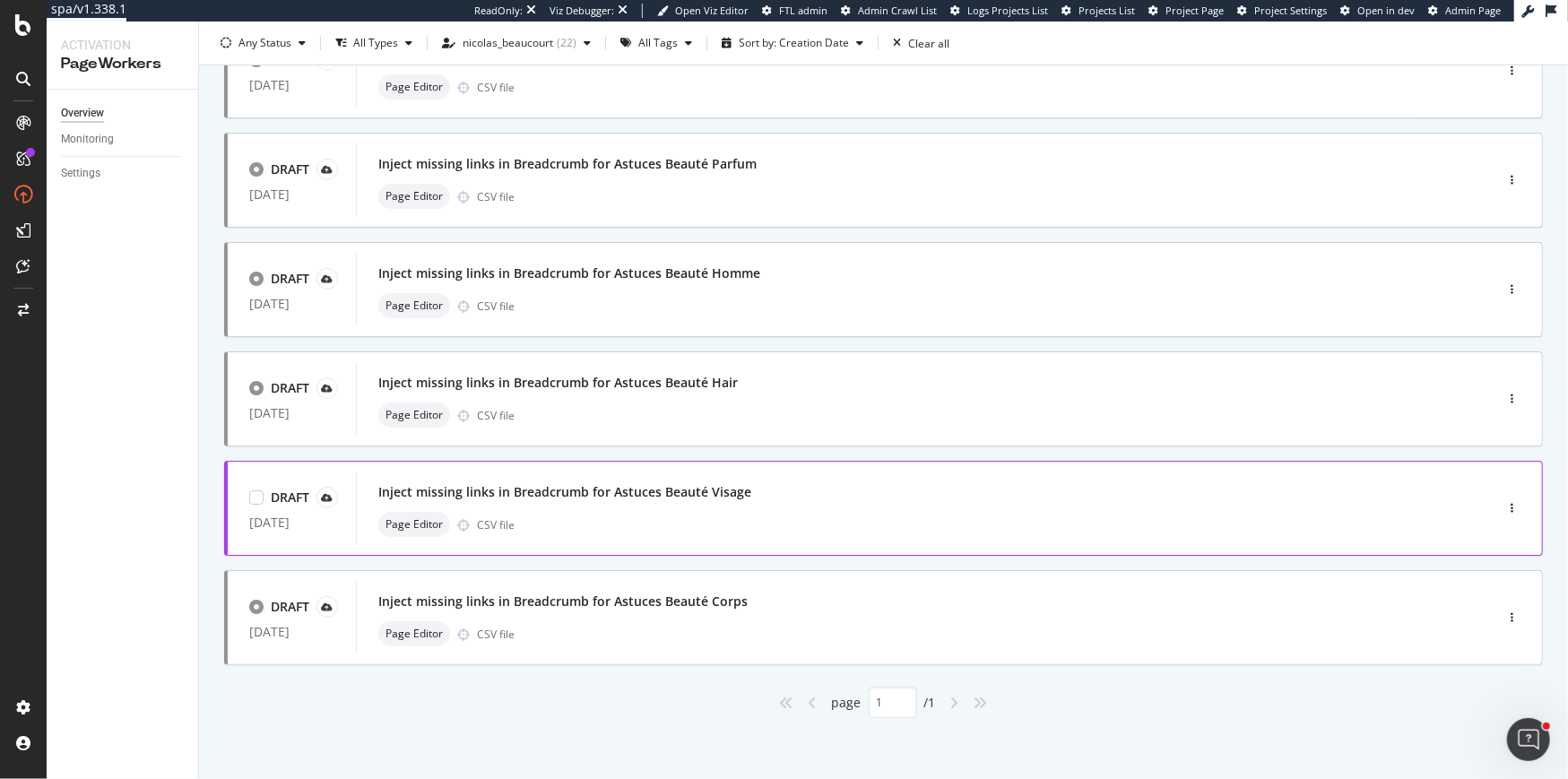
click at [635, 487] on div "Inject missing links in Breadcrumb for Astuces Beauté Visage" at bounding box center [564, 492] width 373 height 17
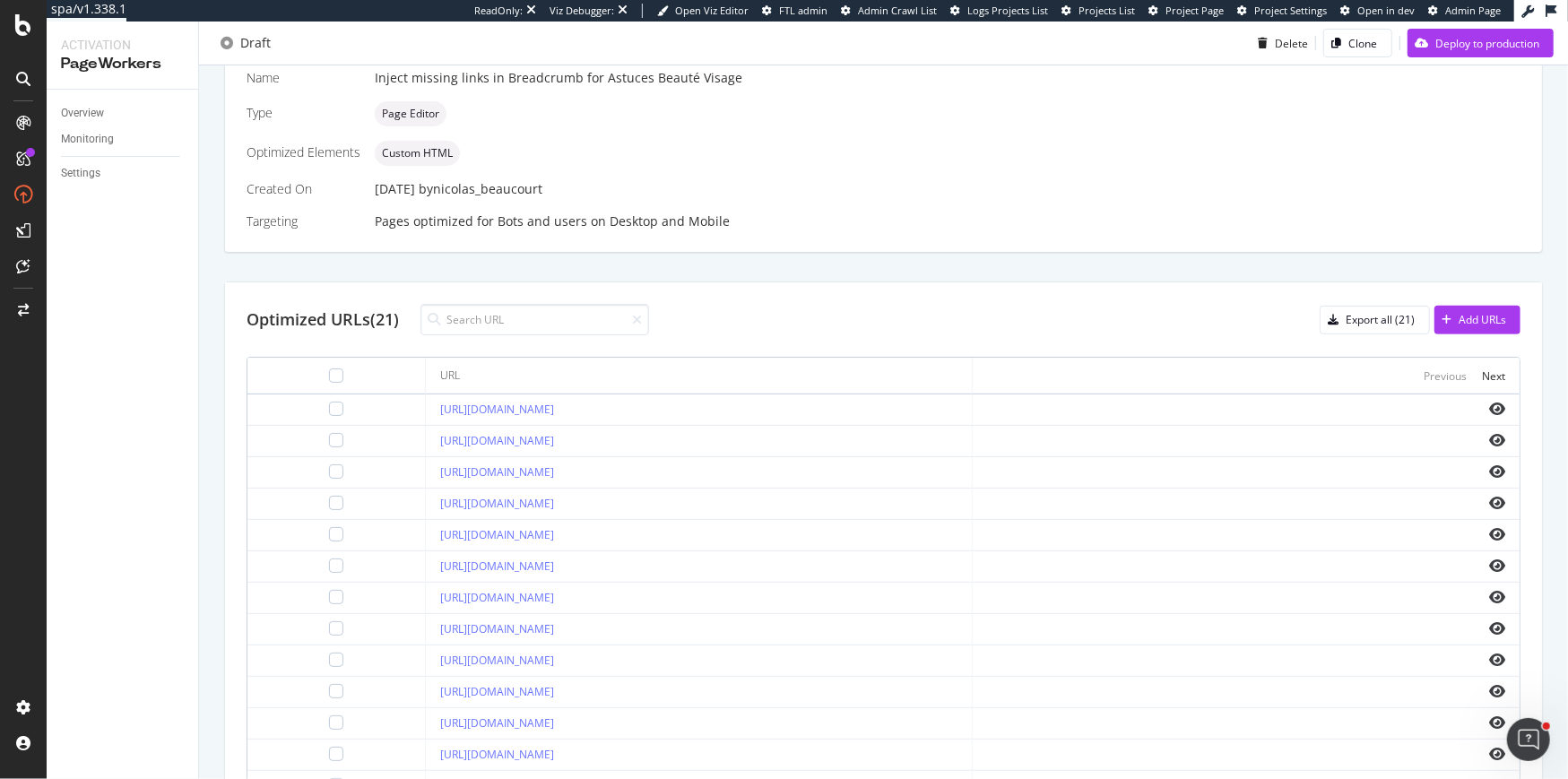
scroll to position [577, 0]
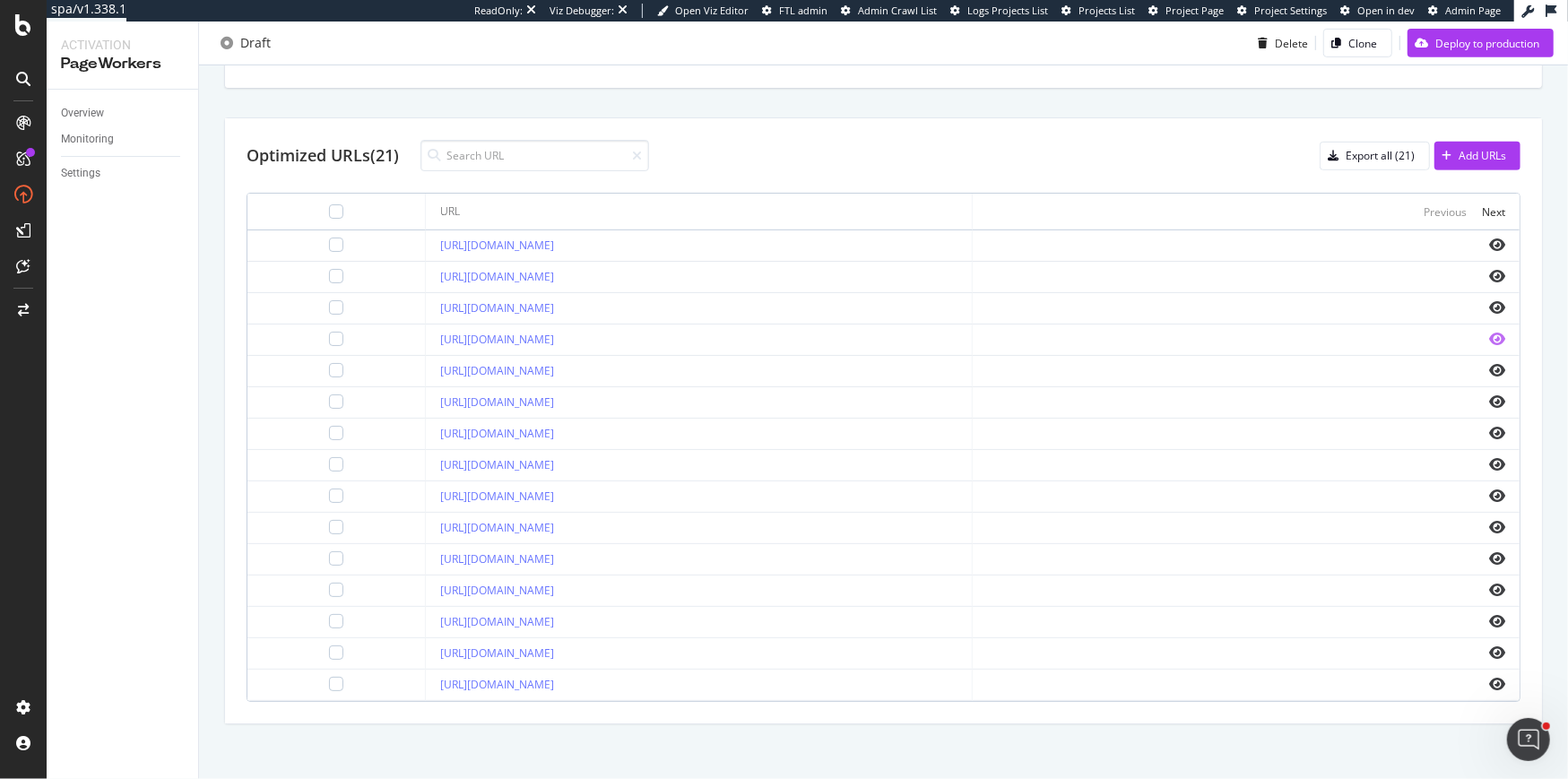
click at [1498, 333] on icon "eye" at bounding box center [1496, 339] width 16 height 15
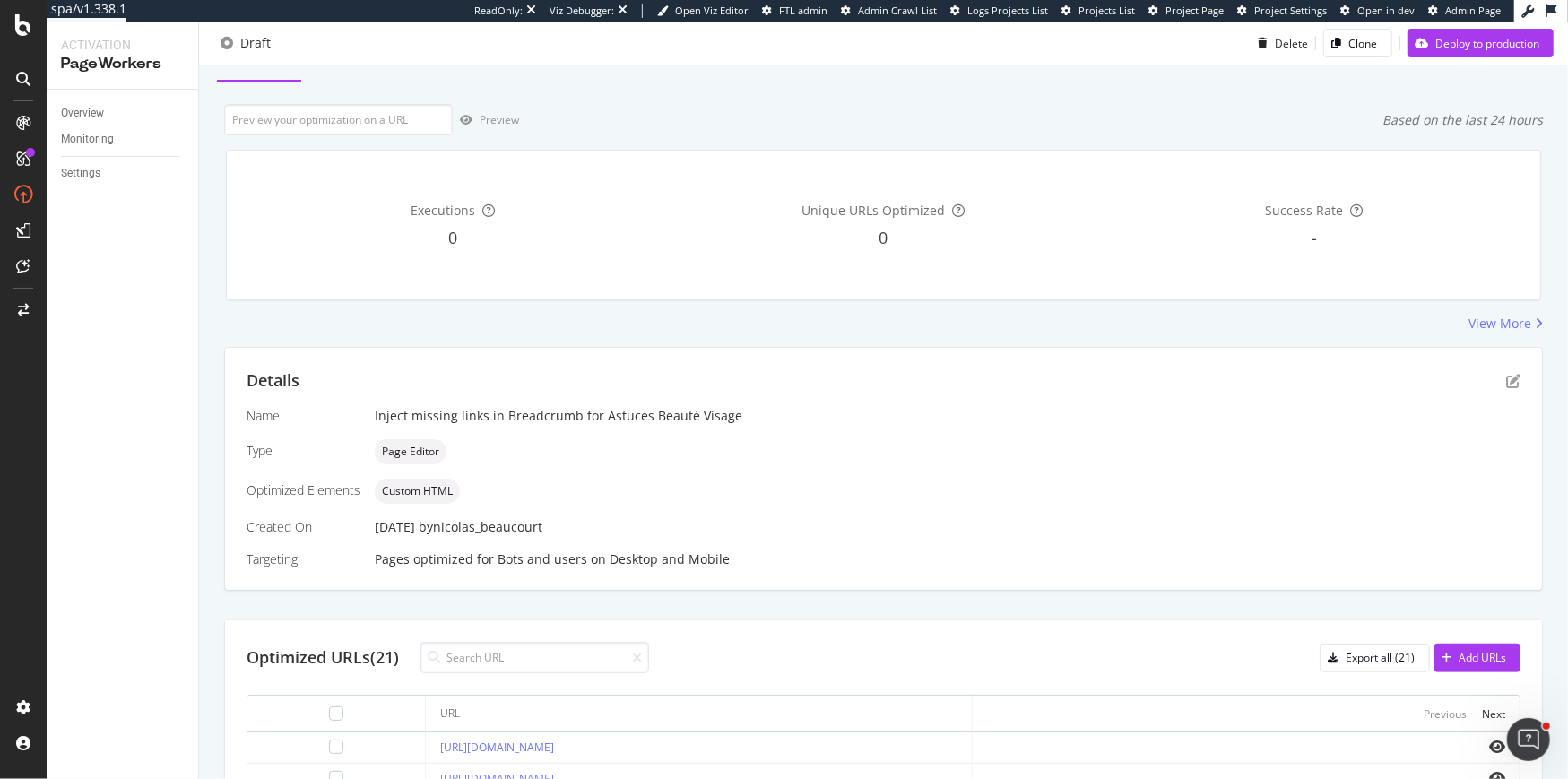
scroll to position [0, 0]
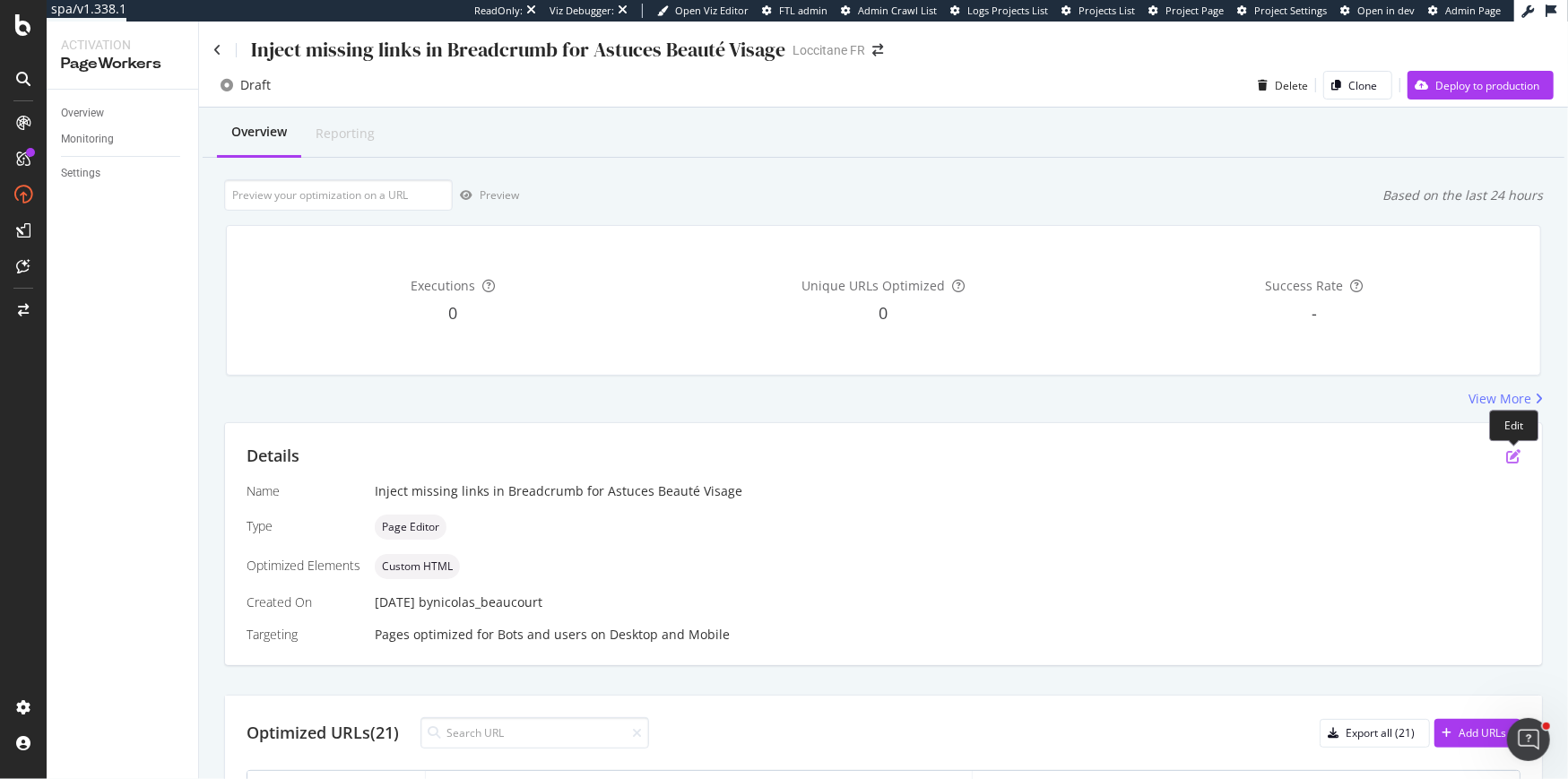
click at [1511, 452] on icon "pen-to-square" at bounding box center [1513, 456] width 15 height 15
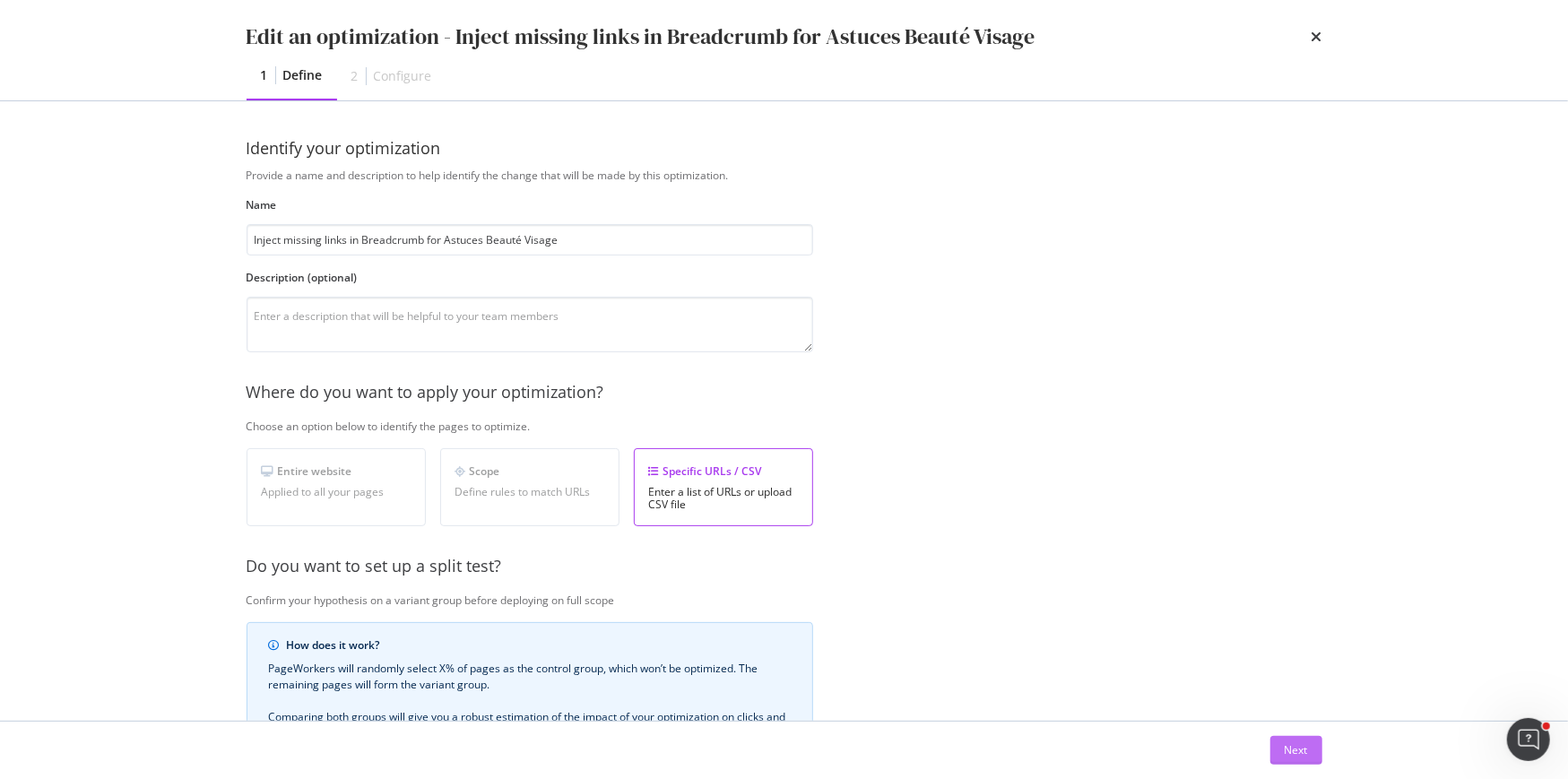
click at [1297, 754] on div "Next" at bounding box center [1296, 750] width 23 height 16
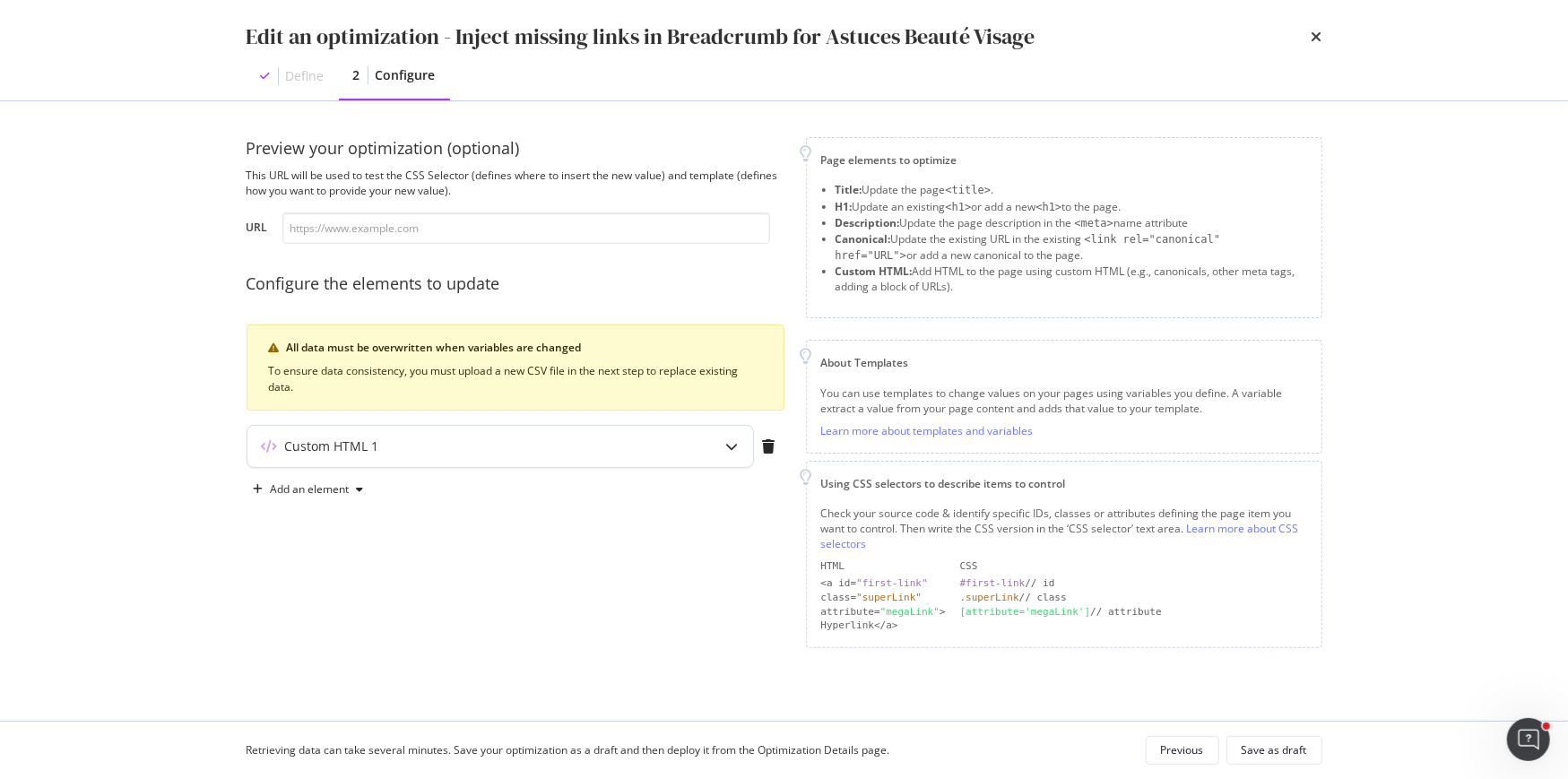
click at [420, 457] on div "Custom HTML 1" at bounding box center [499, 446] width 505 height 42
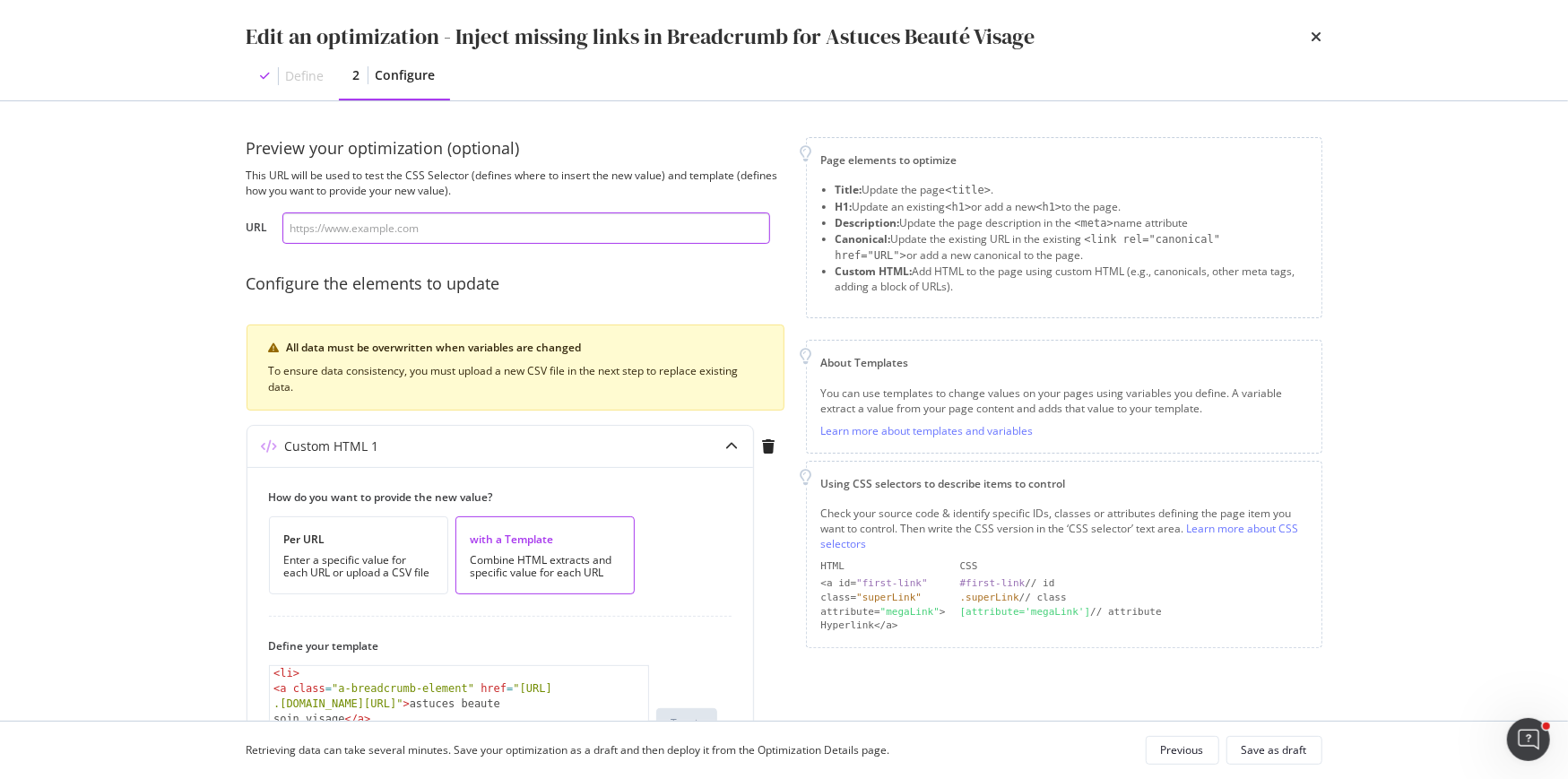
click at [480, 239] on input "modal" at bounding box center [526, 228] width 488 height 31
paste input "https://fr.loccitane.com/comment-enlever-les-cernes"
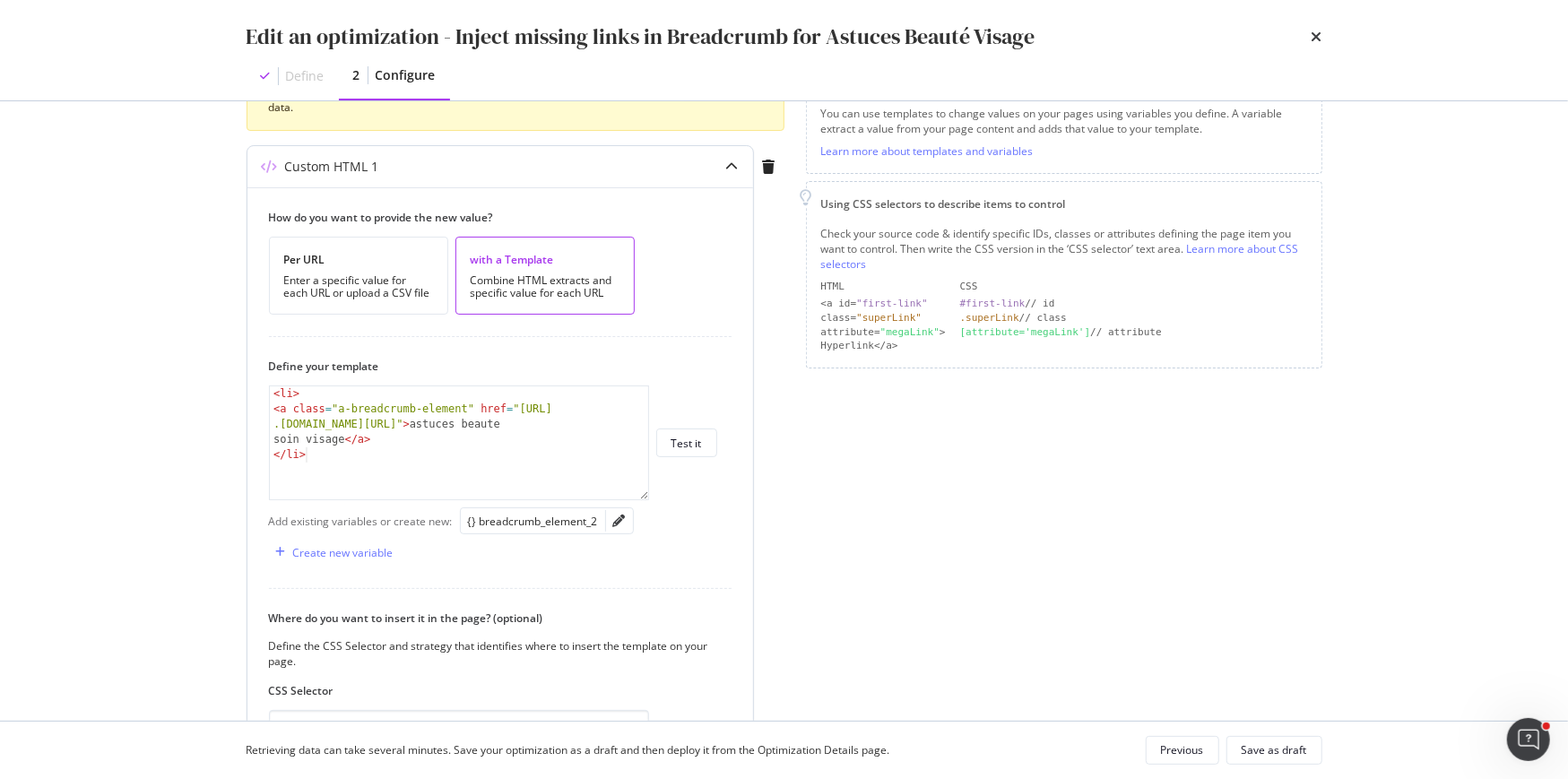
scroll to position [308, 0]
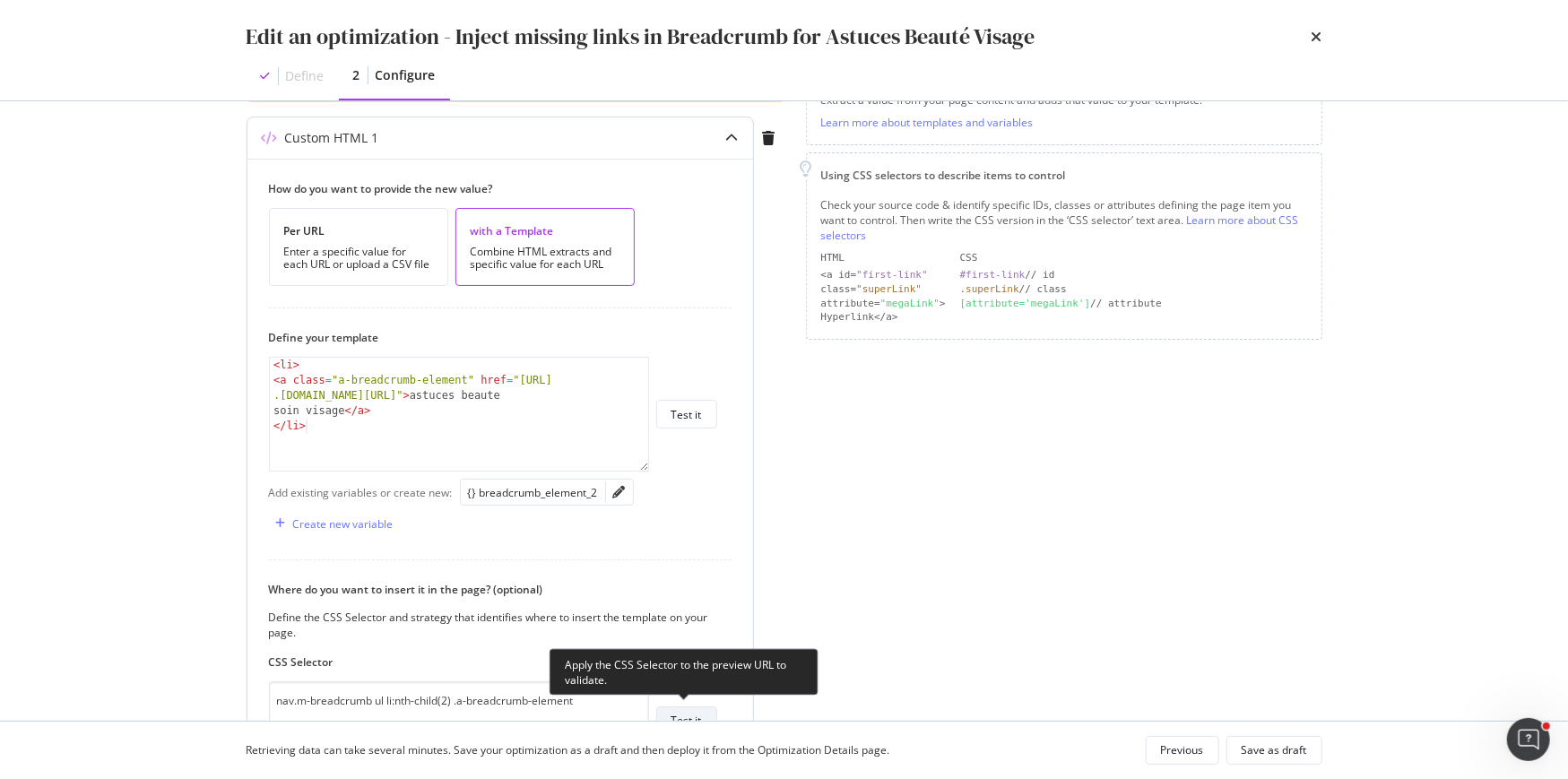
type input "https://fr.loccitane.com/comment-enlever-les-cernes"
click at [693, 713] on div "Test it" at bounding box center [686, 721] width 30 height 16
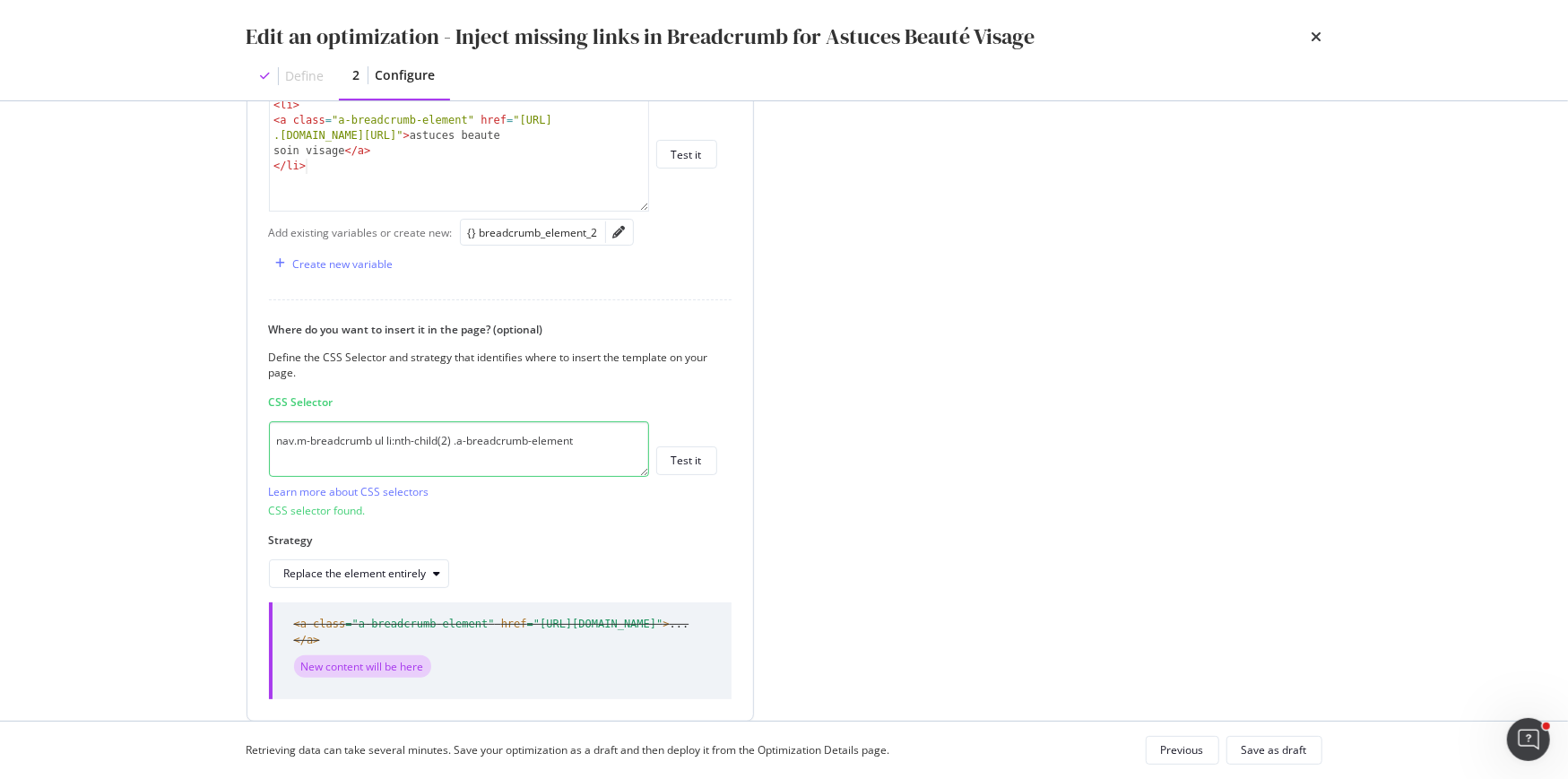
scroll to position [575, 0]
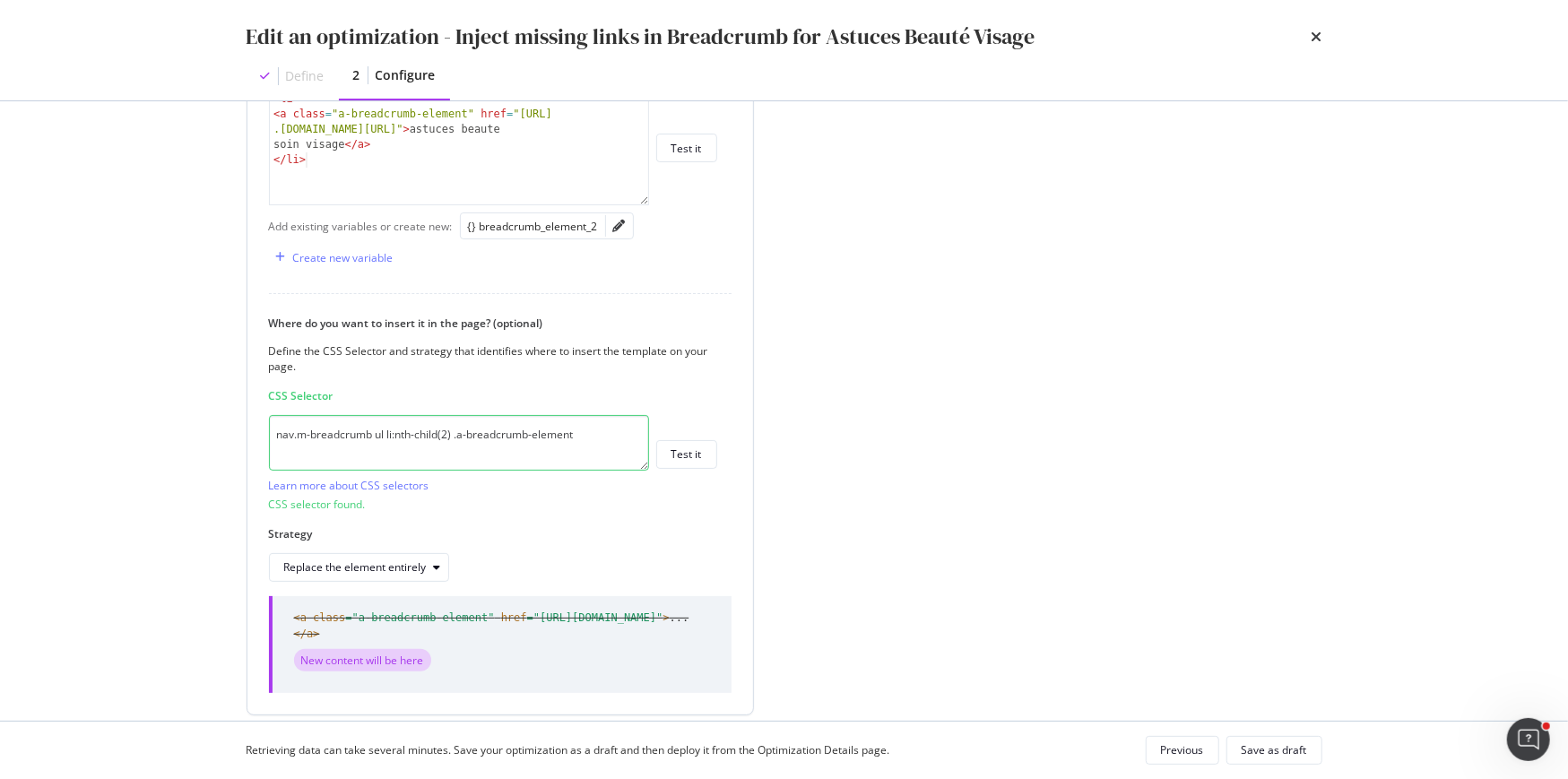
click at [609, 425] on textarea "nav.m-breadcrumb ul li:nth-child(2) .a-breadcrumb-element" at bounding box center [459, 442] width 380 height 55
click at [1323, 37] on div "Edit an optimization - Inject missing links in Breadcrumb for Astuces Beauté Vi…" at bounding box center [784, 50] width 1147 height 101
click at [1318, 34] on icon "times" at bounding box center [1316, 37] width 11 height 15
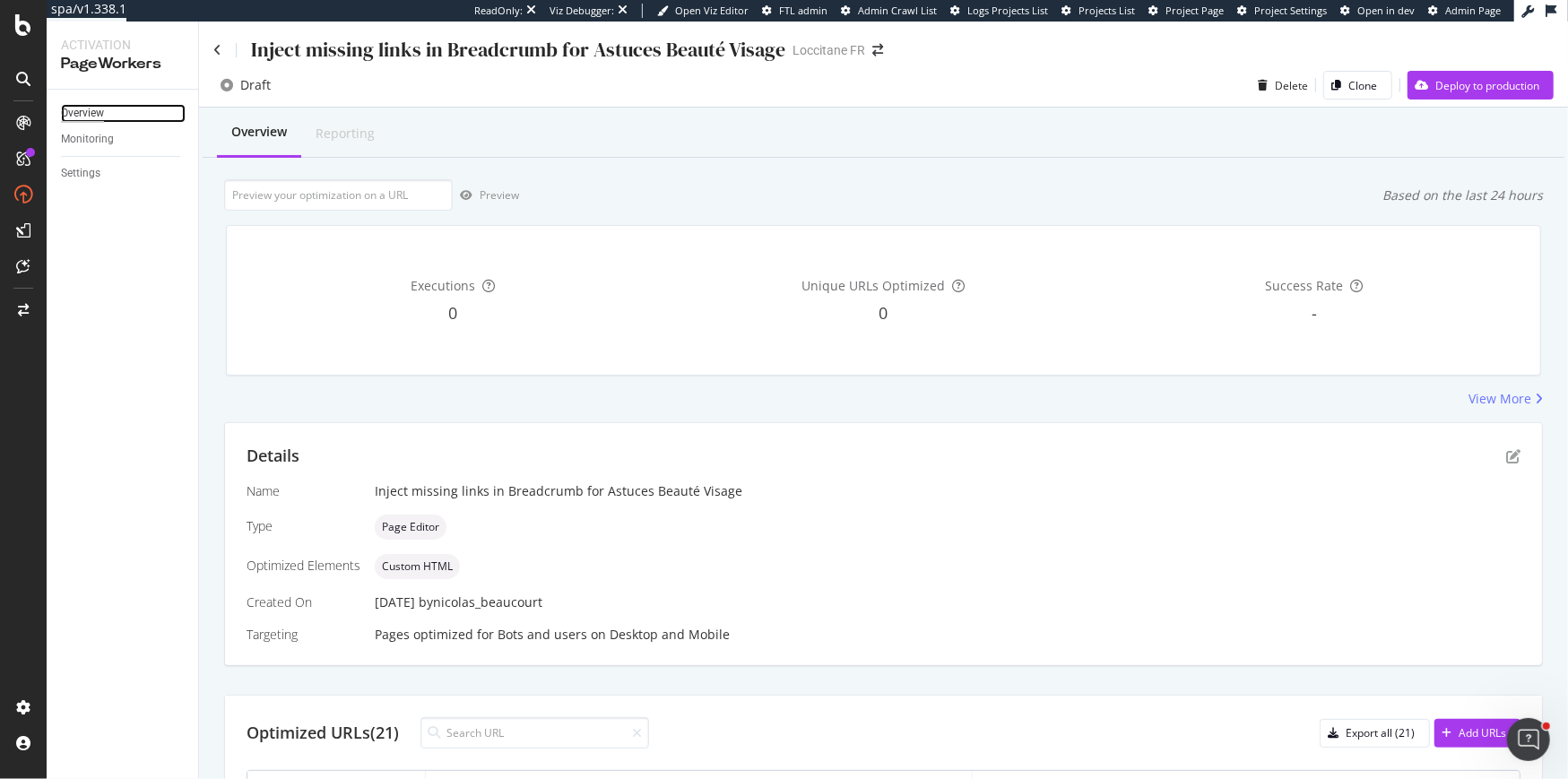
click at [85, 114] on div "Overview" at bounding box center [82, 113] width 43 height 18
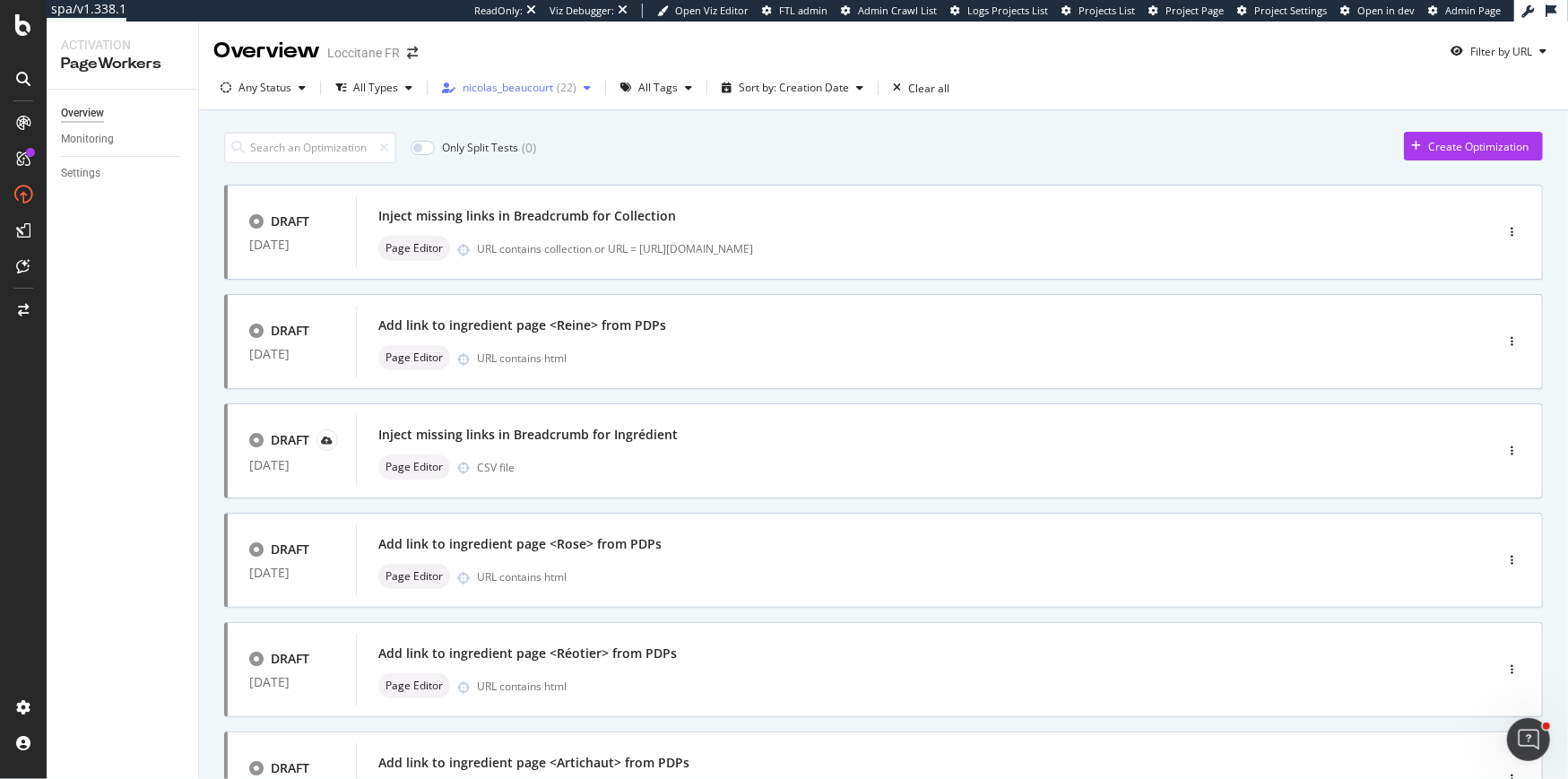
click at [505, 93] on div "nicolas_beaucourt" at bounding box center [507, 87] width 90 height 11
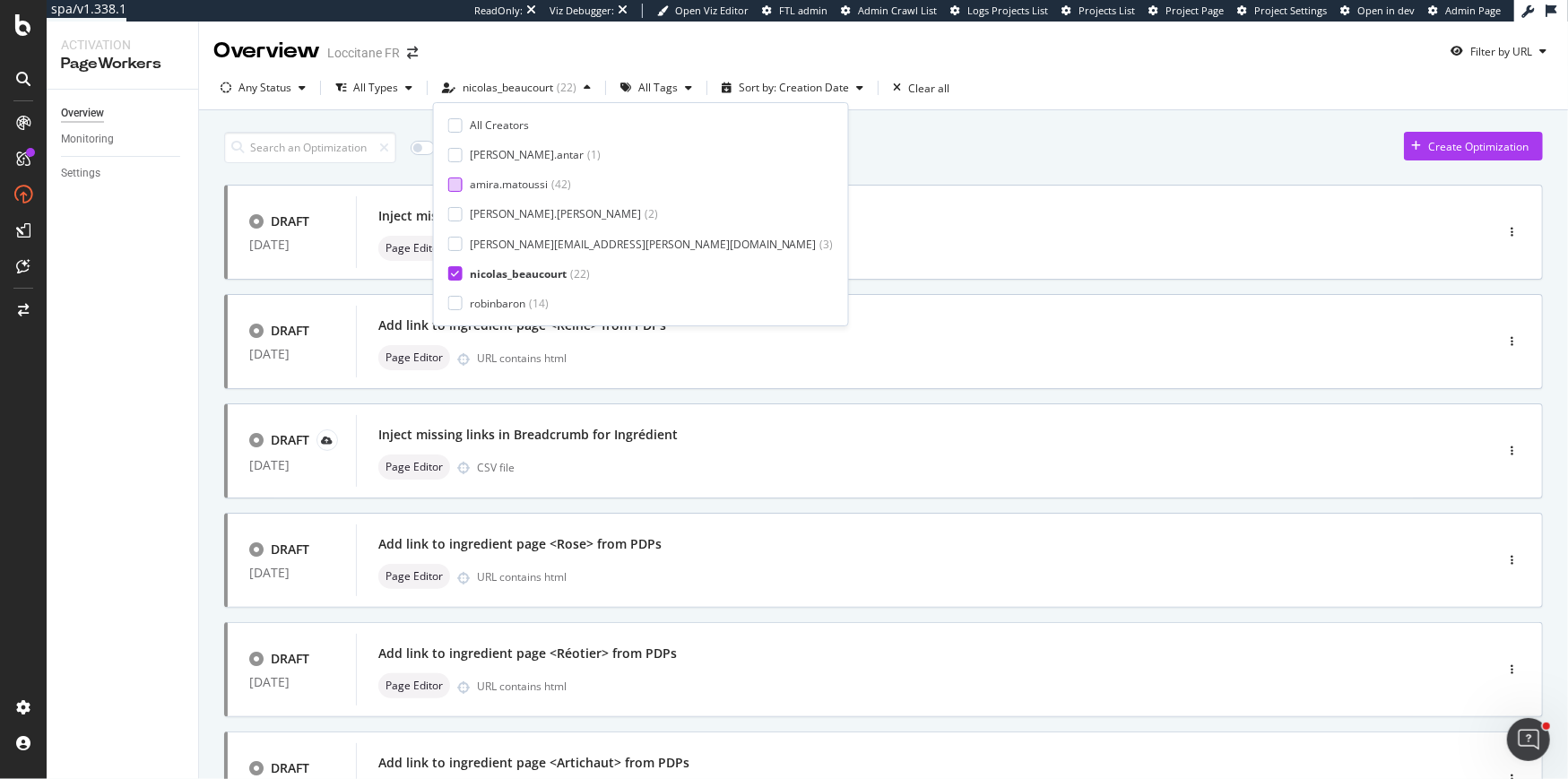
click at [455, 189] on div at bounding box center [455, 184] width 15 height 15
click at [456, 275] on icon at bounding box center [455, 273] width 8 height 9
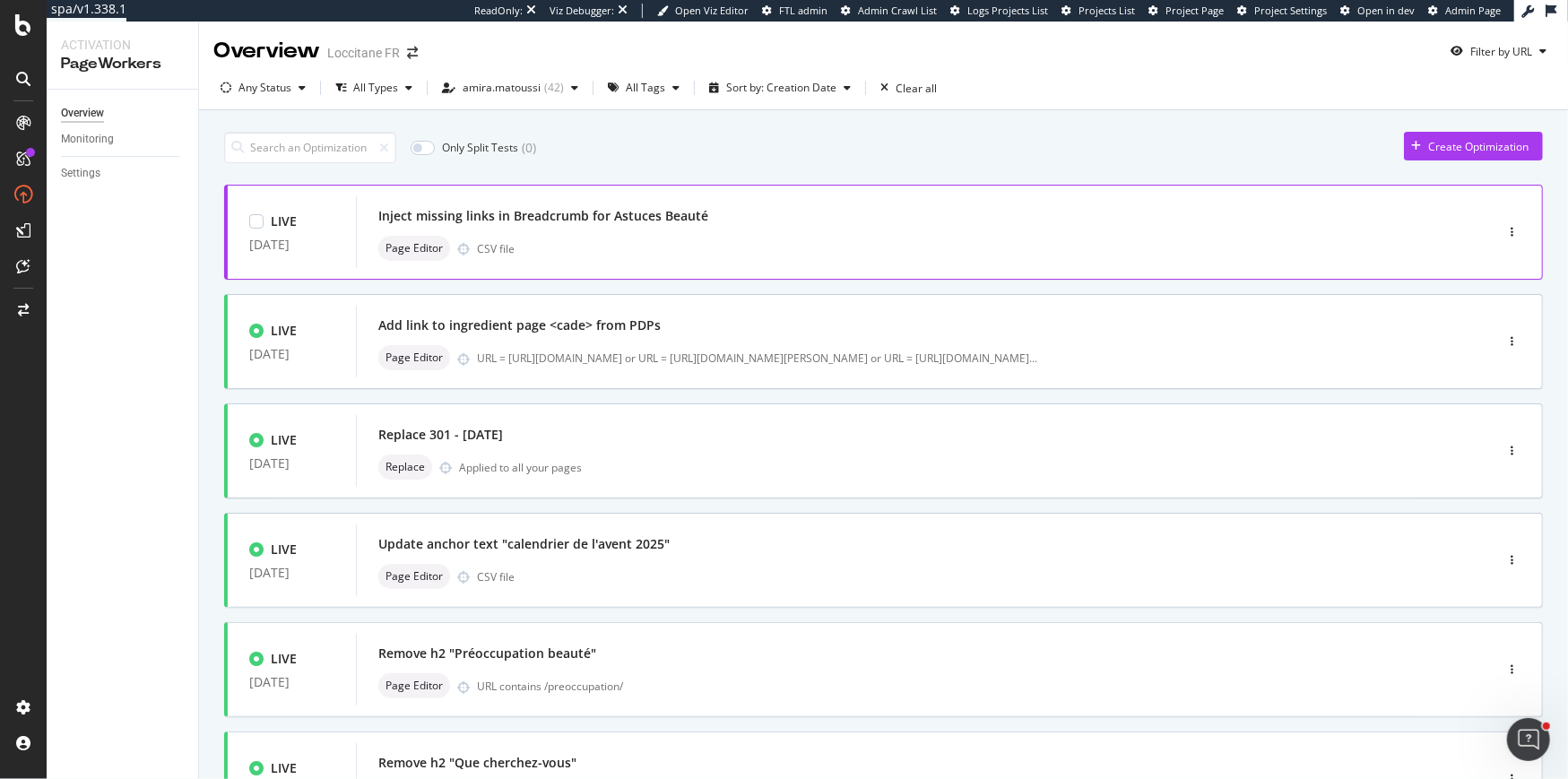
click at [594, 243] on div "Page Editor CSV file" at bounding box center [897, 248] width 1039 height 25
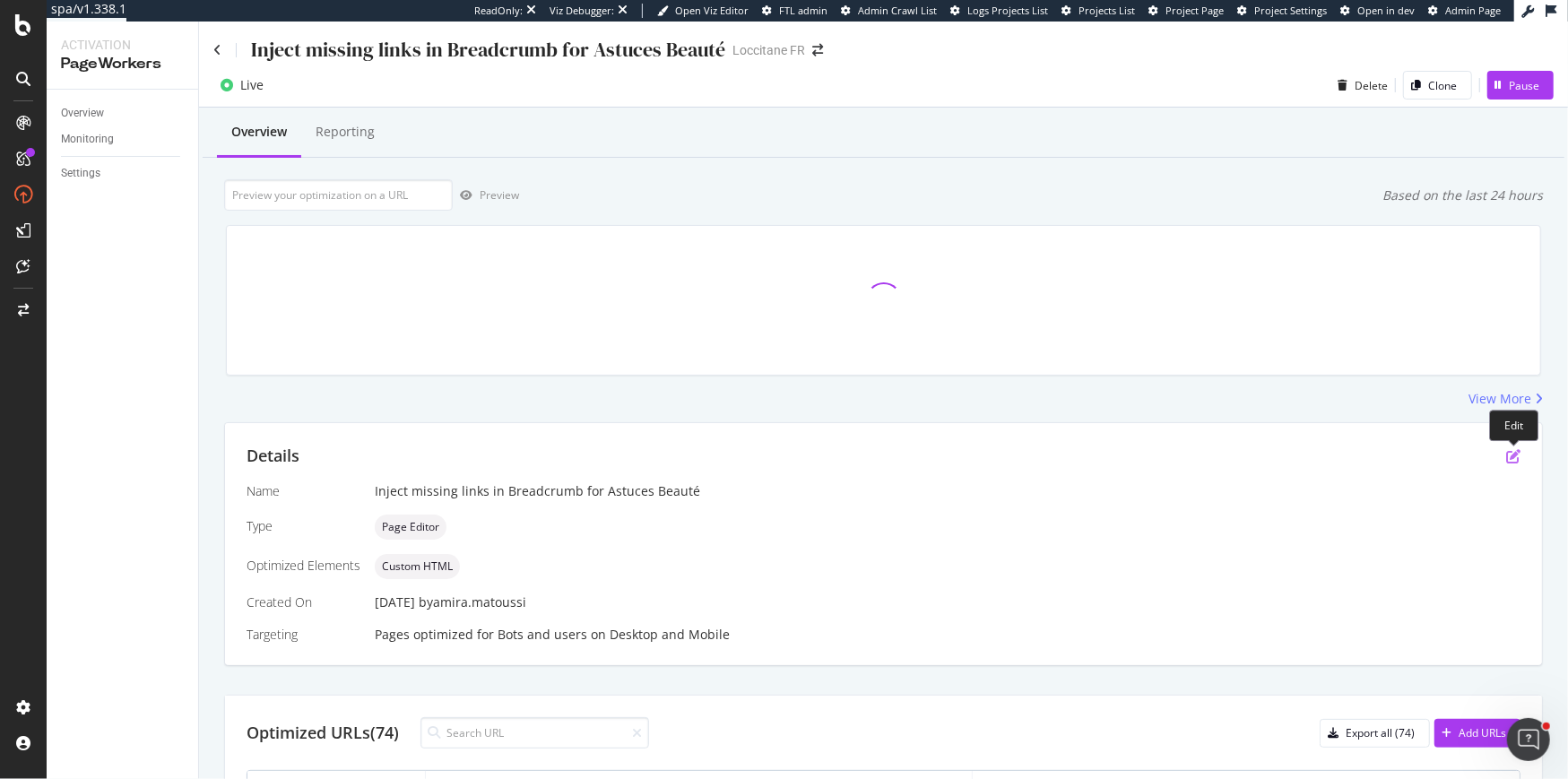
click at [1512, 457] on icon "pen-to-square" at bounding box center [1513, 456] width 15 height 15
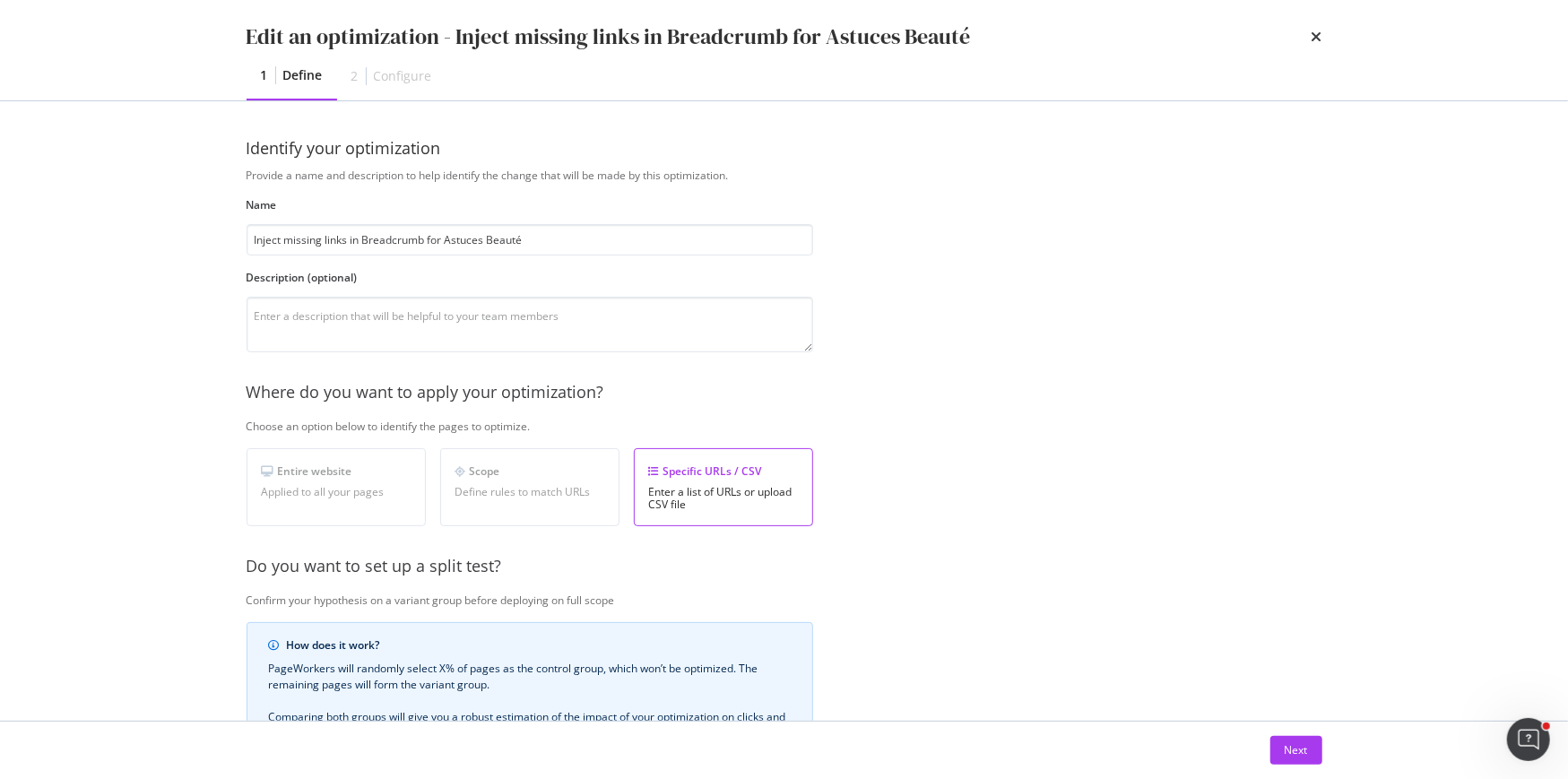
scroll to position [296, 0]
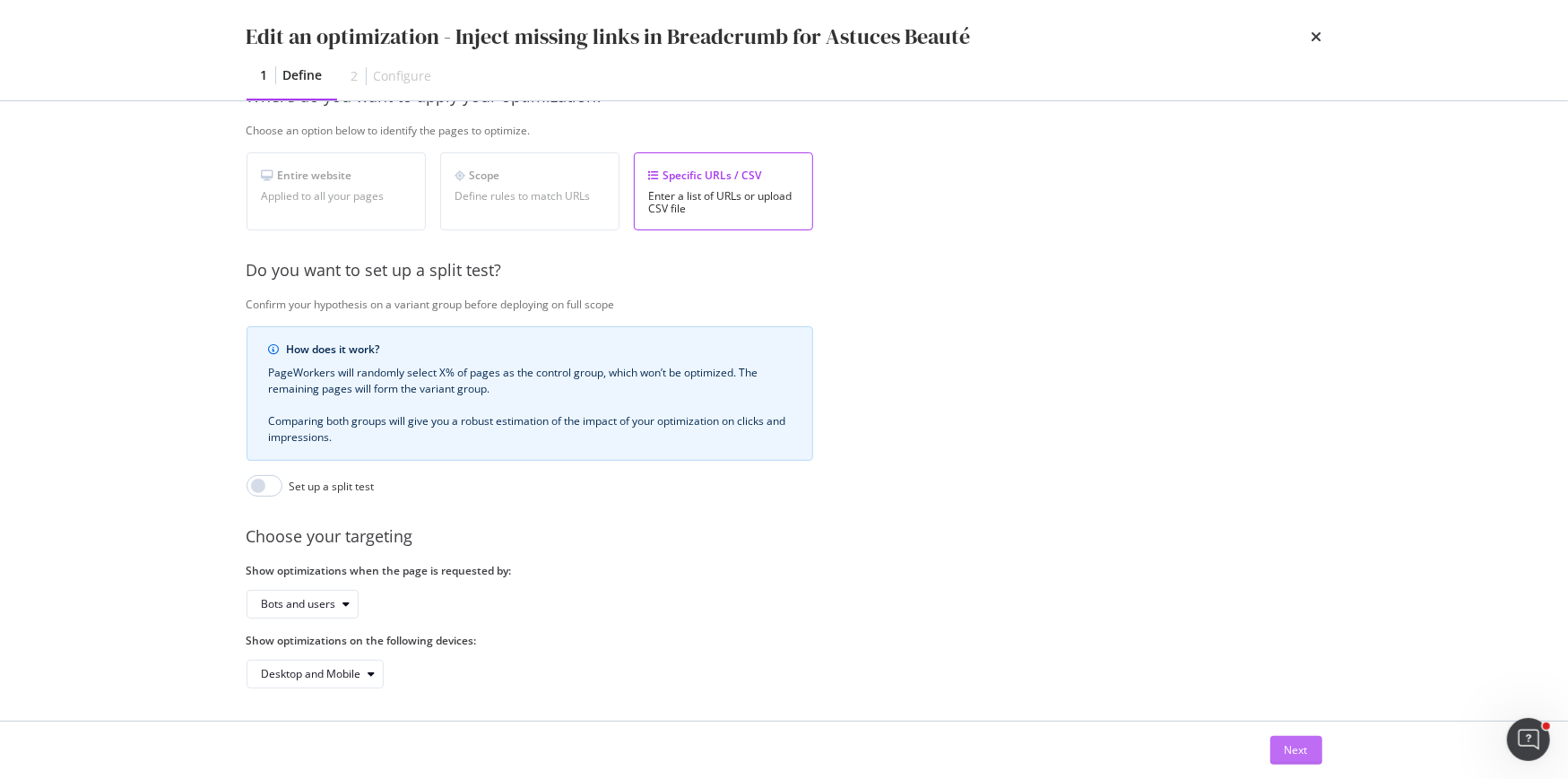
click at [1275, 750] on button "Next" at bounding box center [1296, 751] width 52 height 29
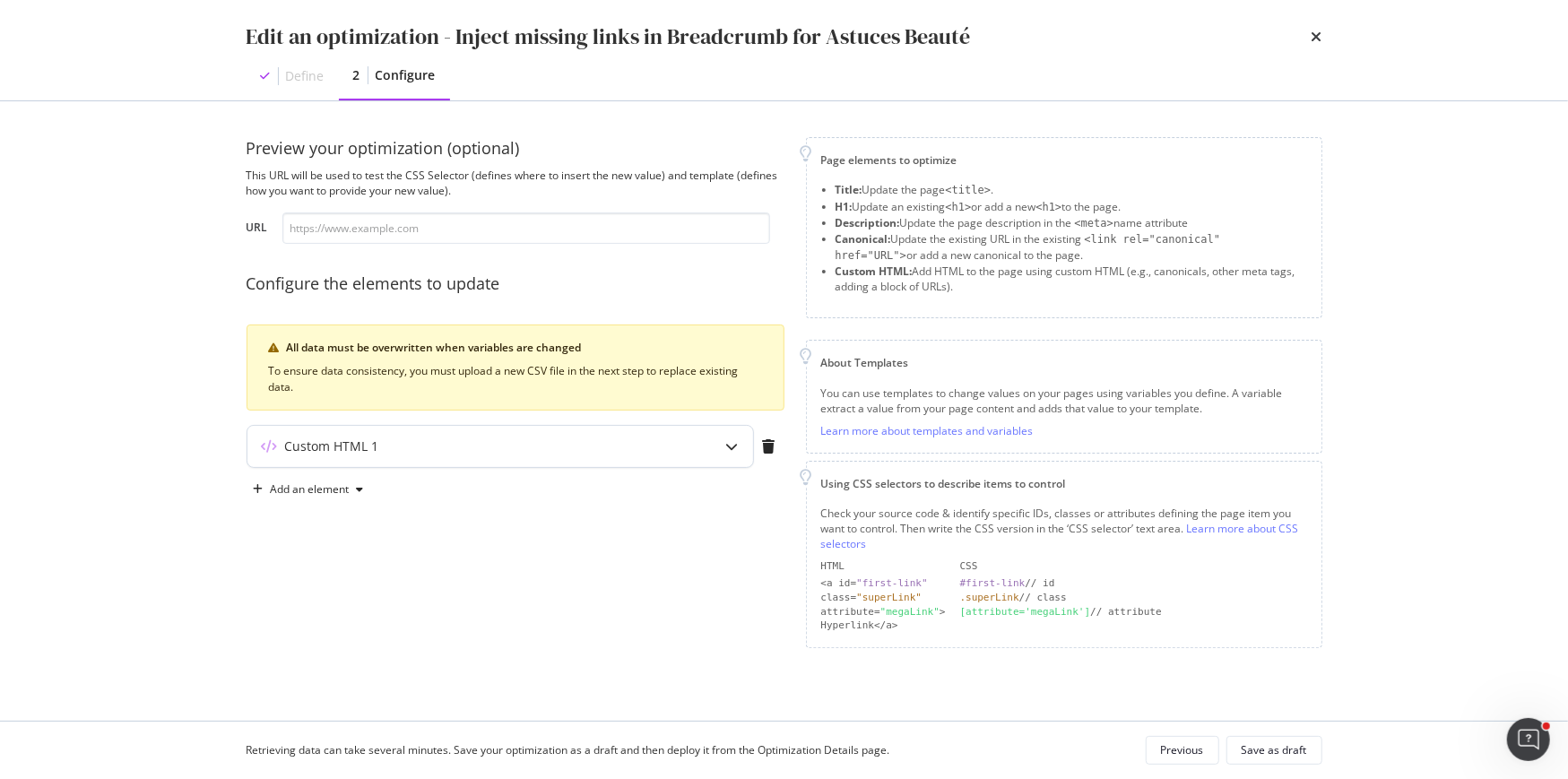
click at [551, 459] on div "Custom HTML 1" at bounding box center [499, 446] width 505 height 42
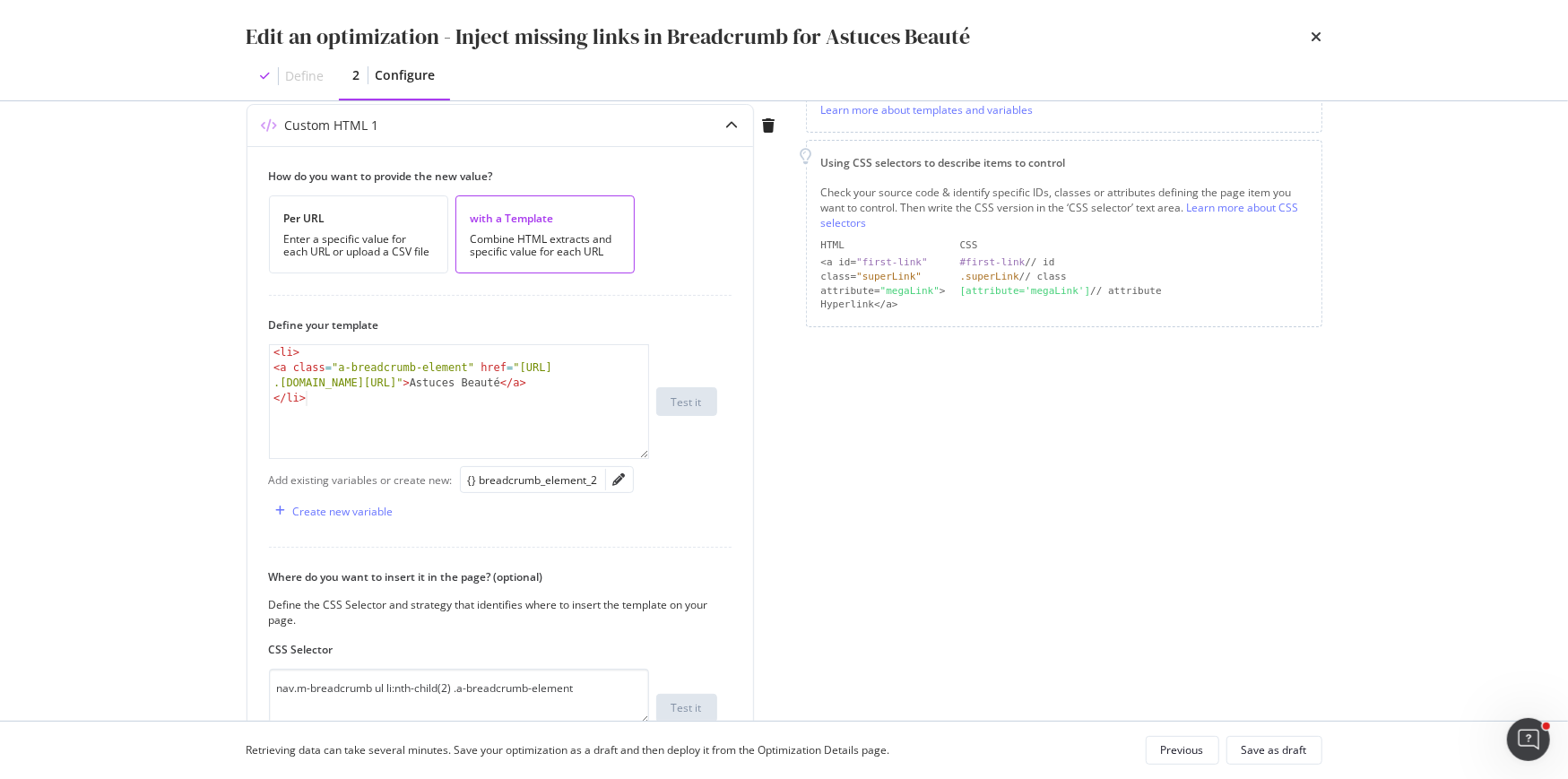
scroll to position [416, 0]
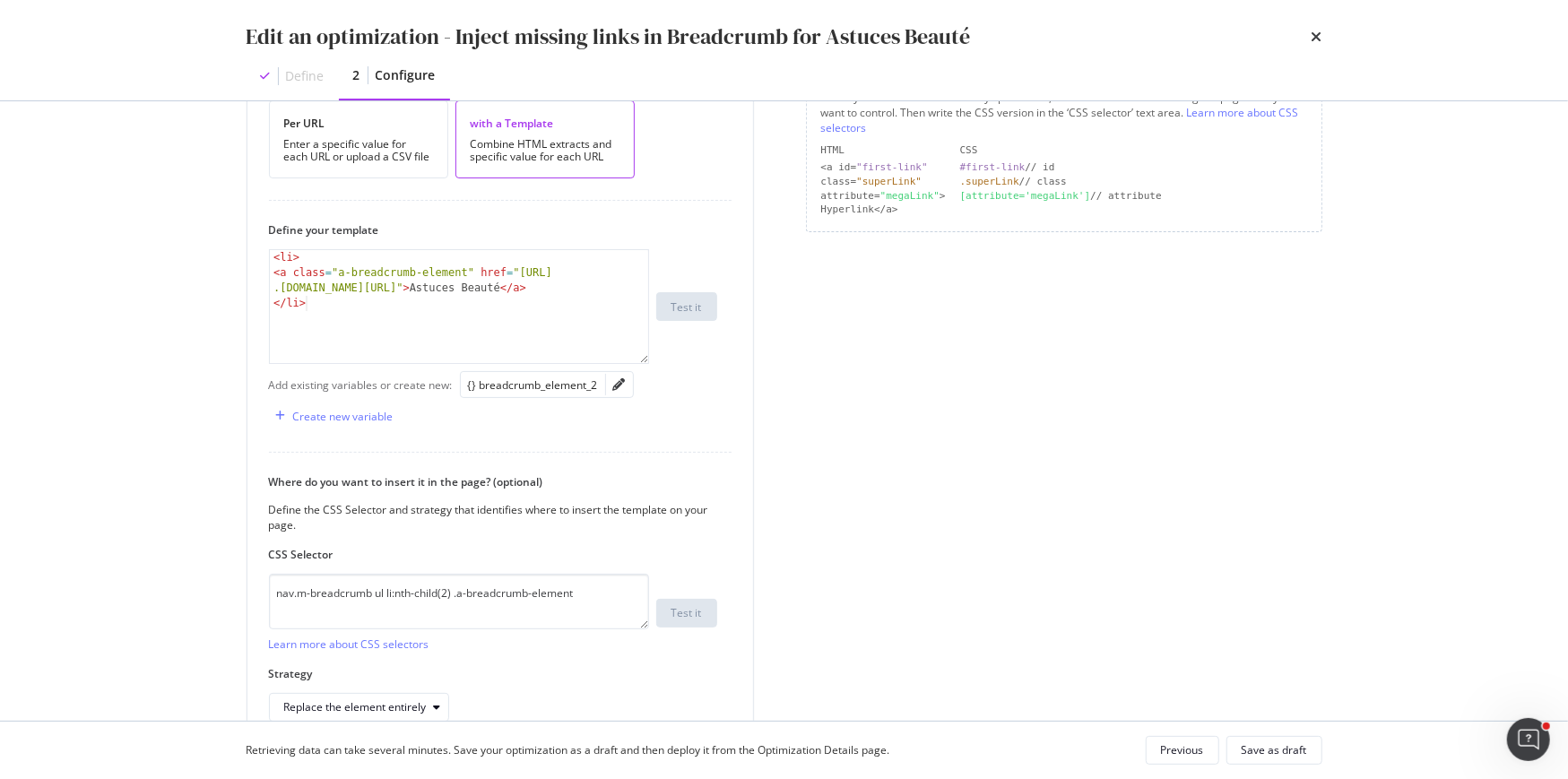
click at [1323, 36] on div "Edit an optimization - Inject missing links in Breadcrumb for Astuces Beauté De…" at bounding box center [784, 50] width 1147 height 101
click at [1320, 36] on icon "times" at bounding box center [1316, 37] width 11 height 15
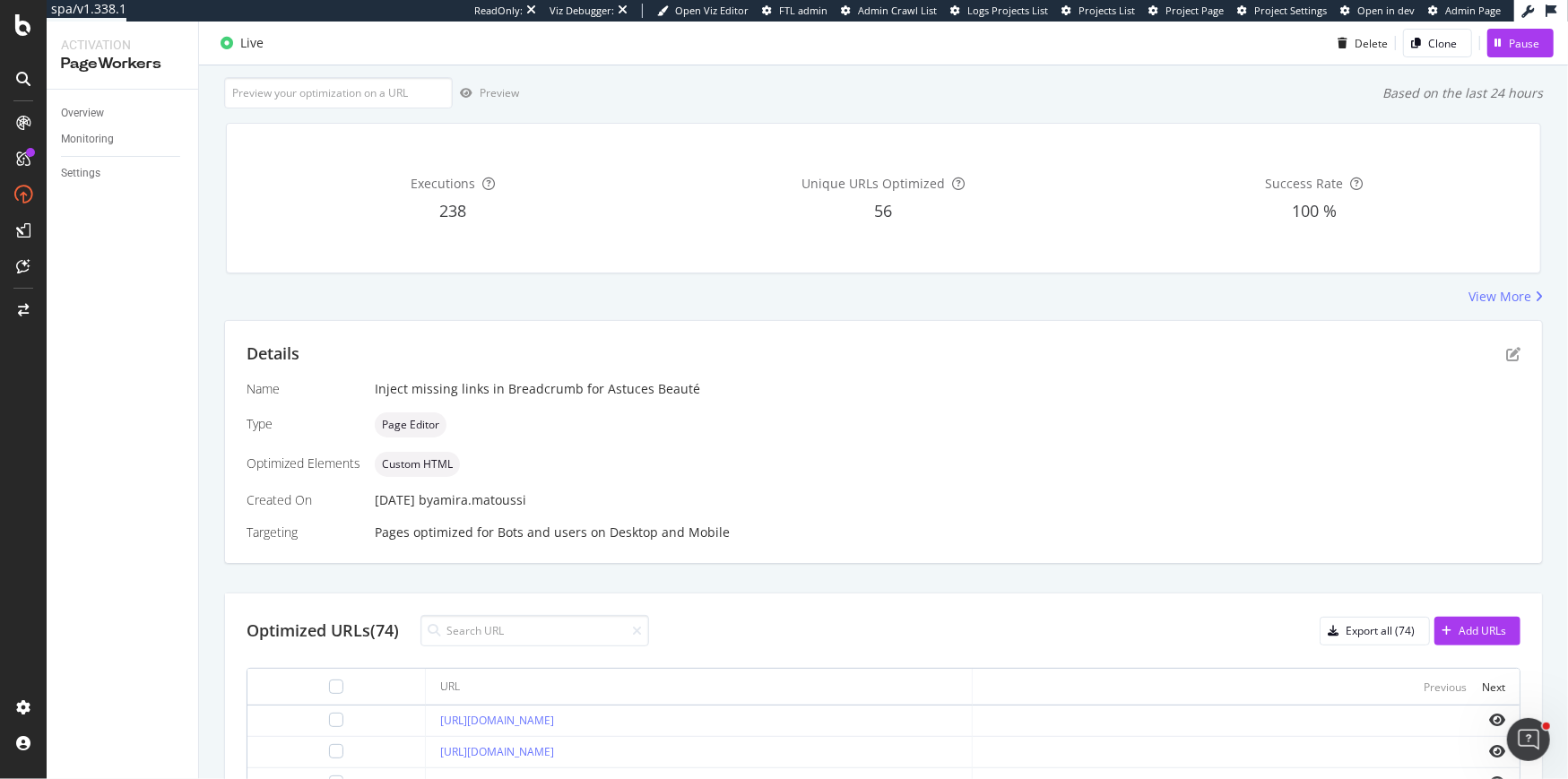
scroll to position [258, 0]
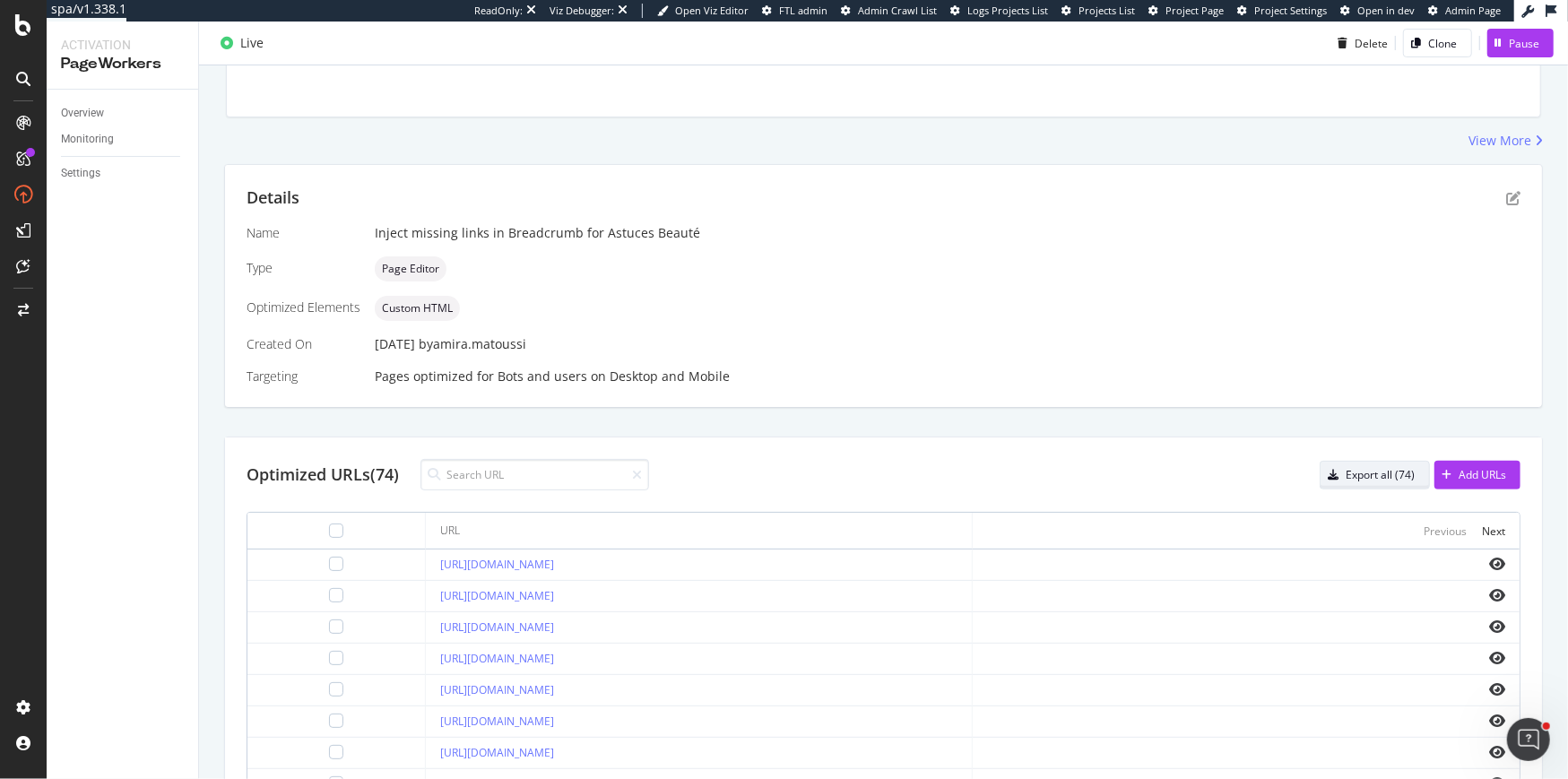
click at [1372, 472] on div "Export all (74)" at bounding box center [1379, 475] width 69 height 16
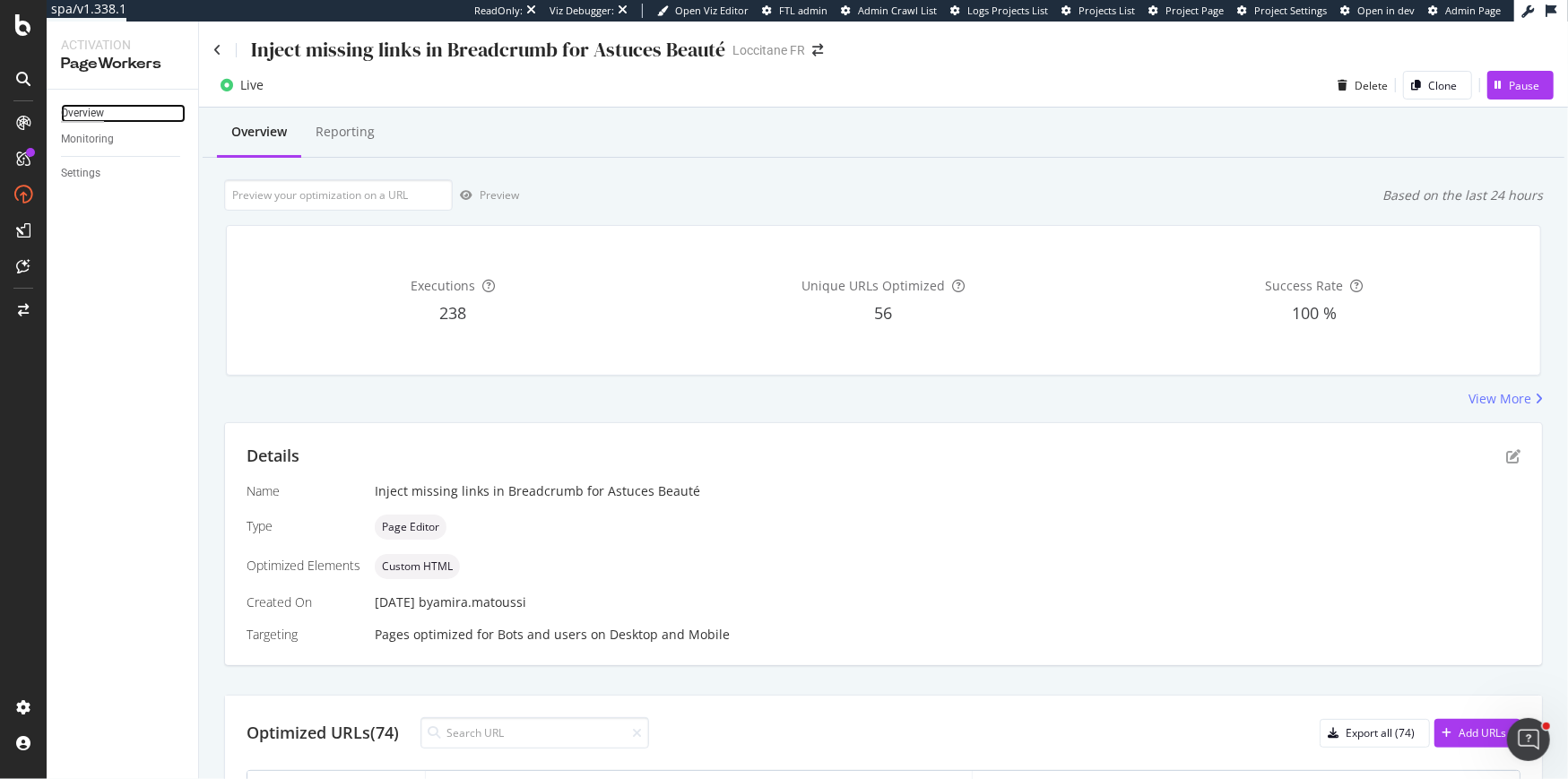
click at [75, 109] on div "Overview" at bounding box center [82, 113] width 43 height 18
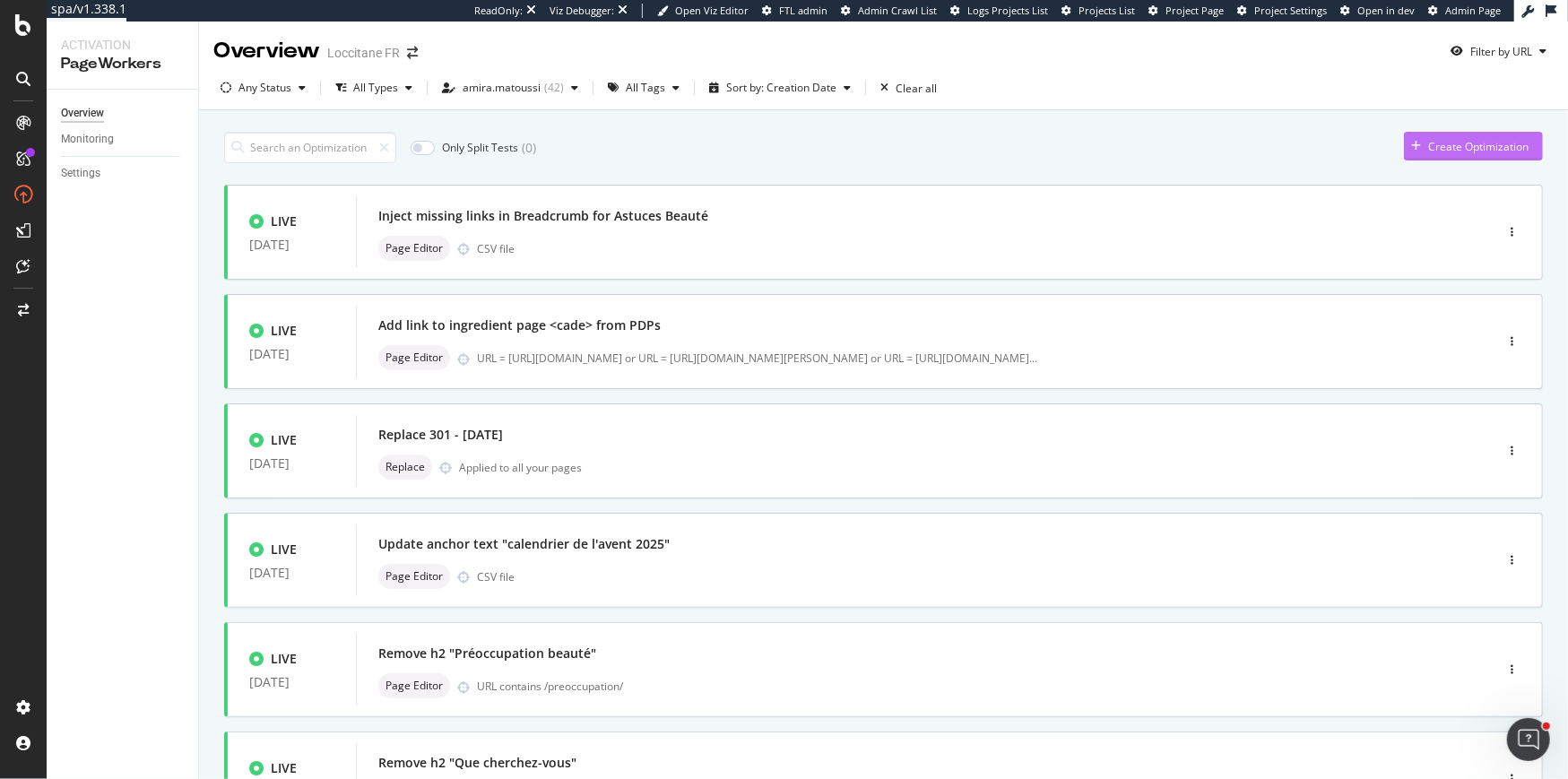
click at [1454, 145] on div "Create Optimization" at bounding box center [1478, 146] width 101 height 16
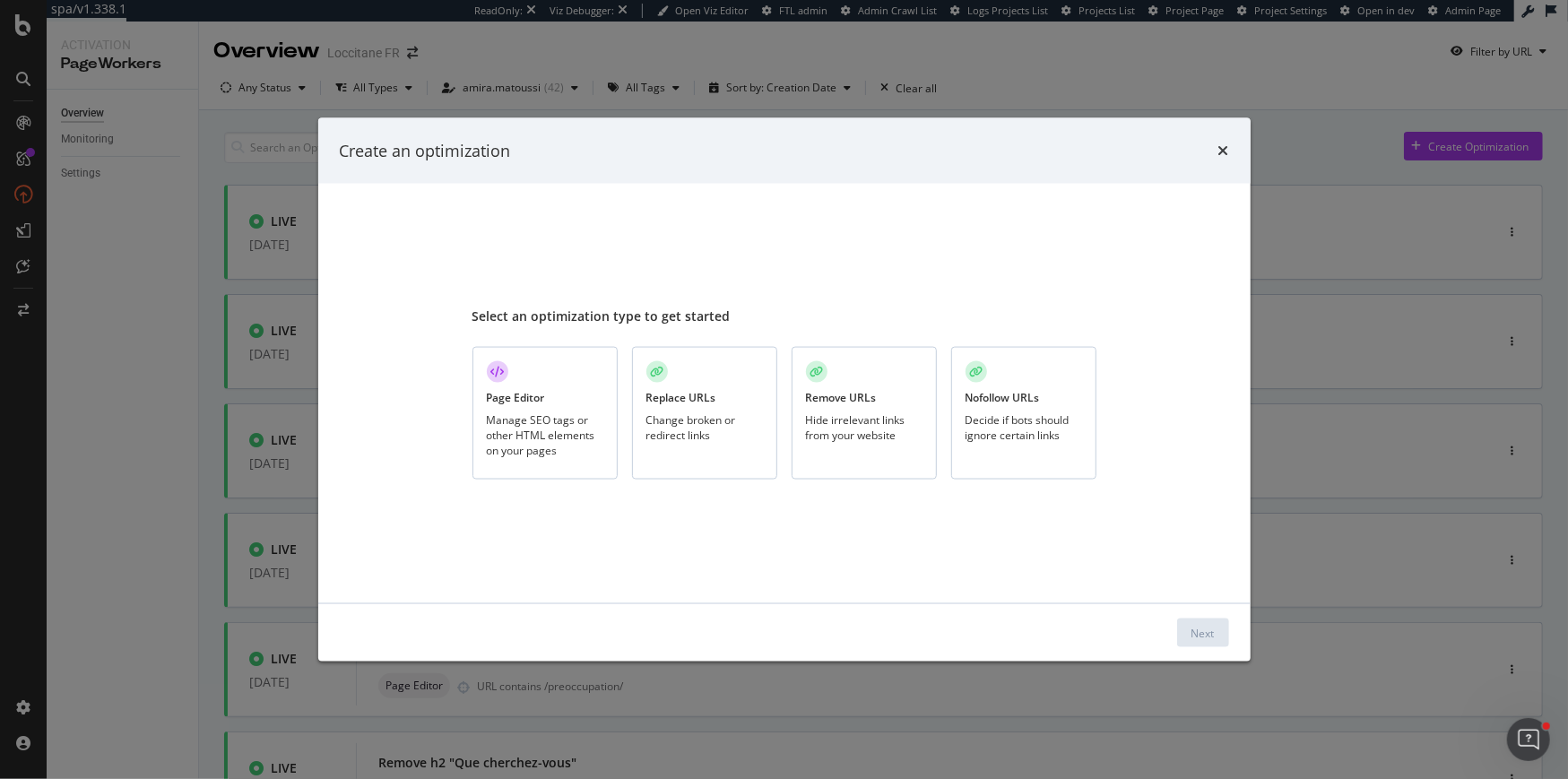
click at [530, 406] on div "Page Editor Manage SEO tags or other HTML elements on your pages" at bounding box center [545, 414] width 145 height 134
click at [1191, 626] on div "Next" at bounding box center [1202, 633] width 23 height 16
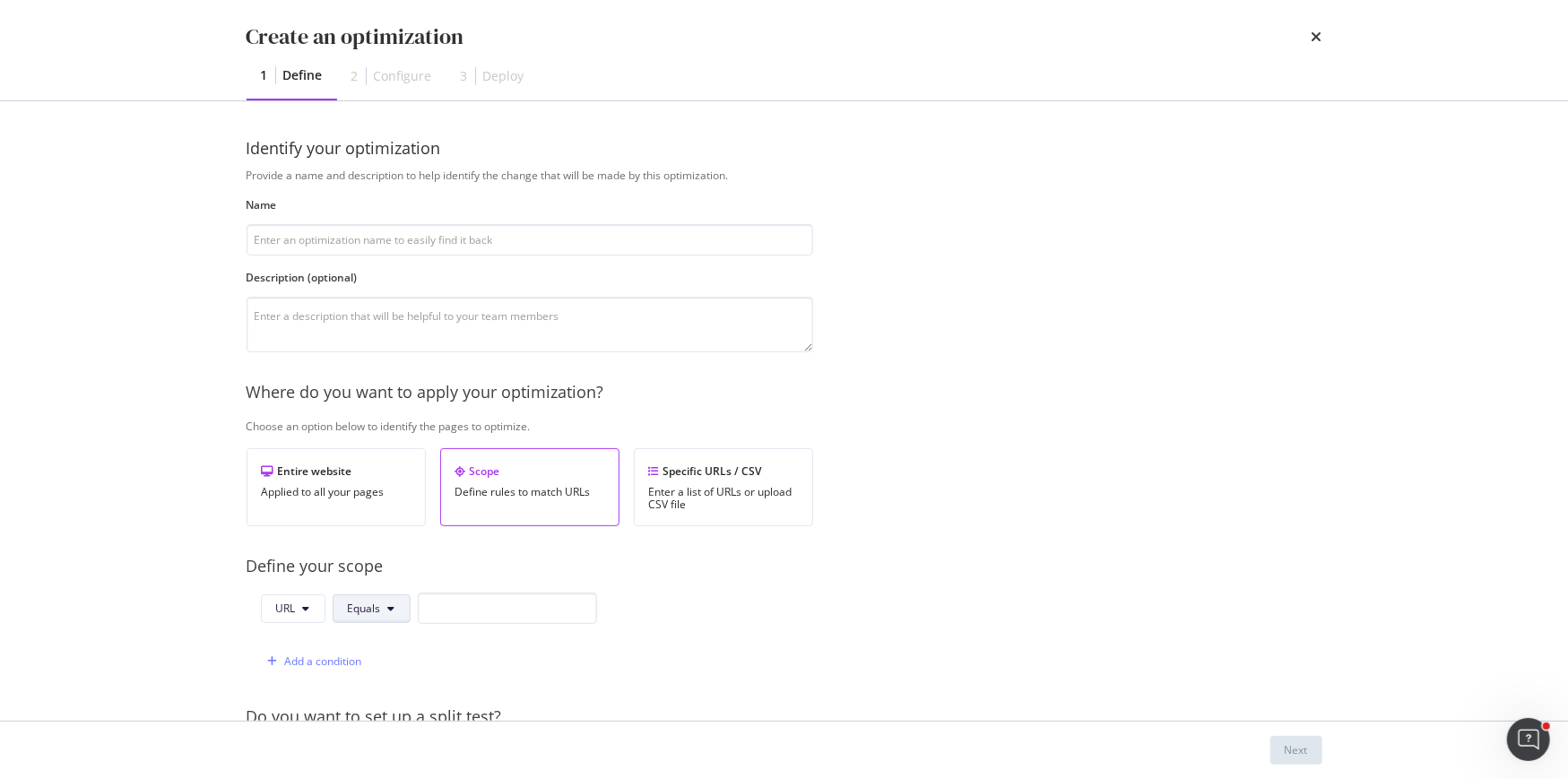
click at [376, 601] on span "Equals" at bounding box center [365, 608] width 33 height 16
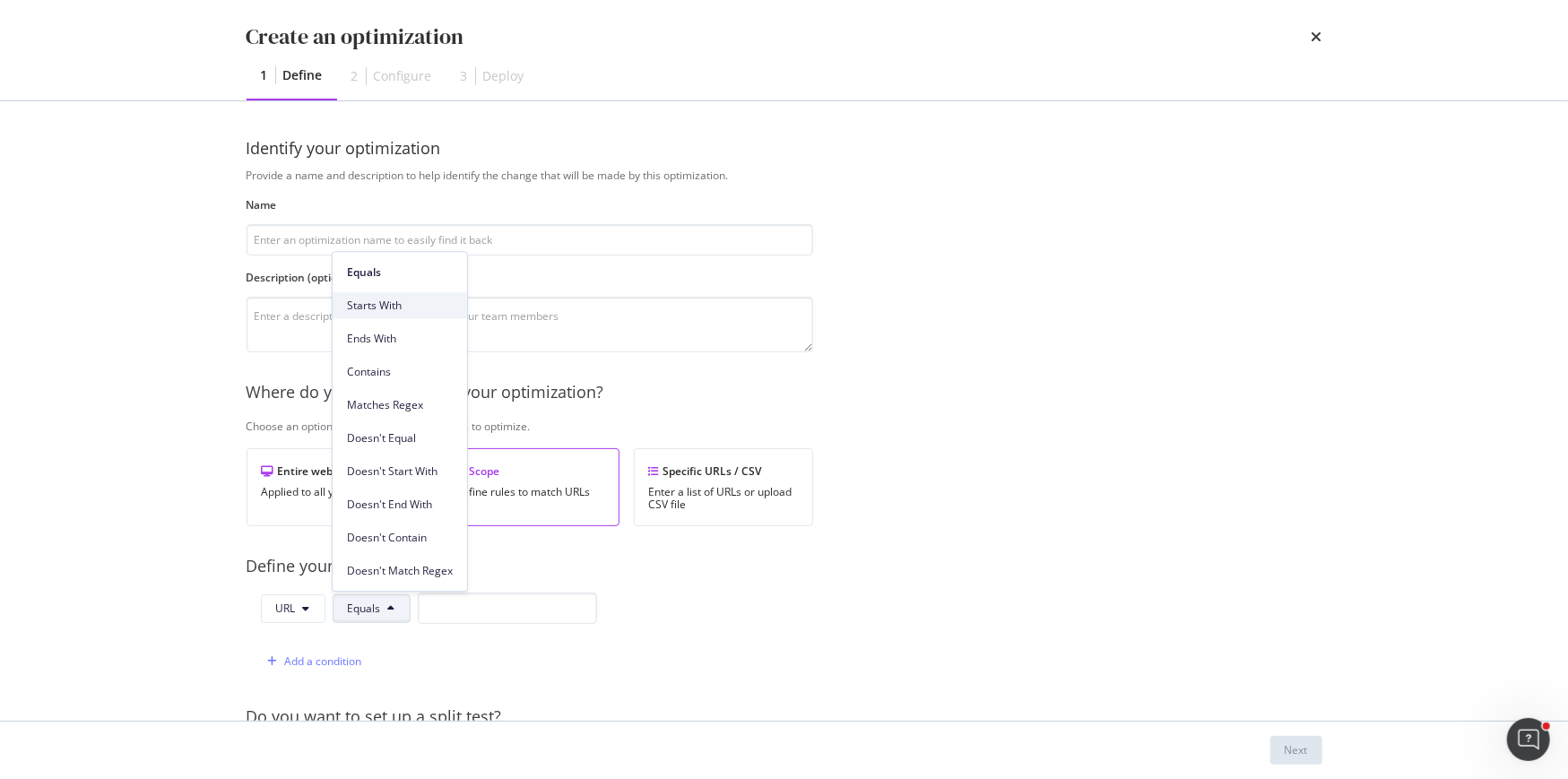
click at [421, 313] on span "Starts With" at bounding box center [400, 306] width 106 height 16
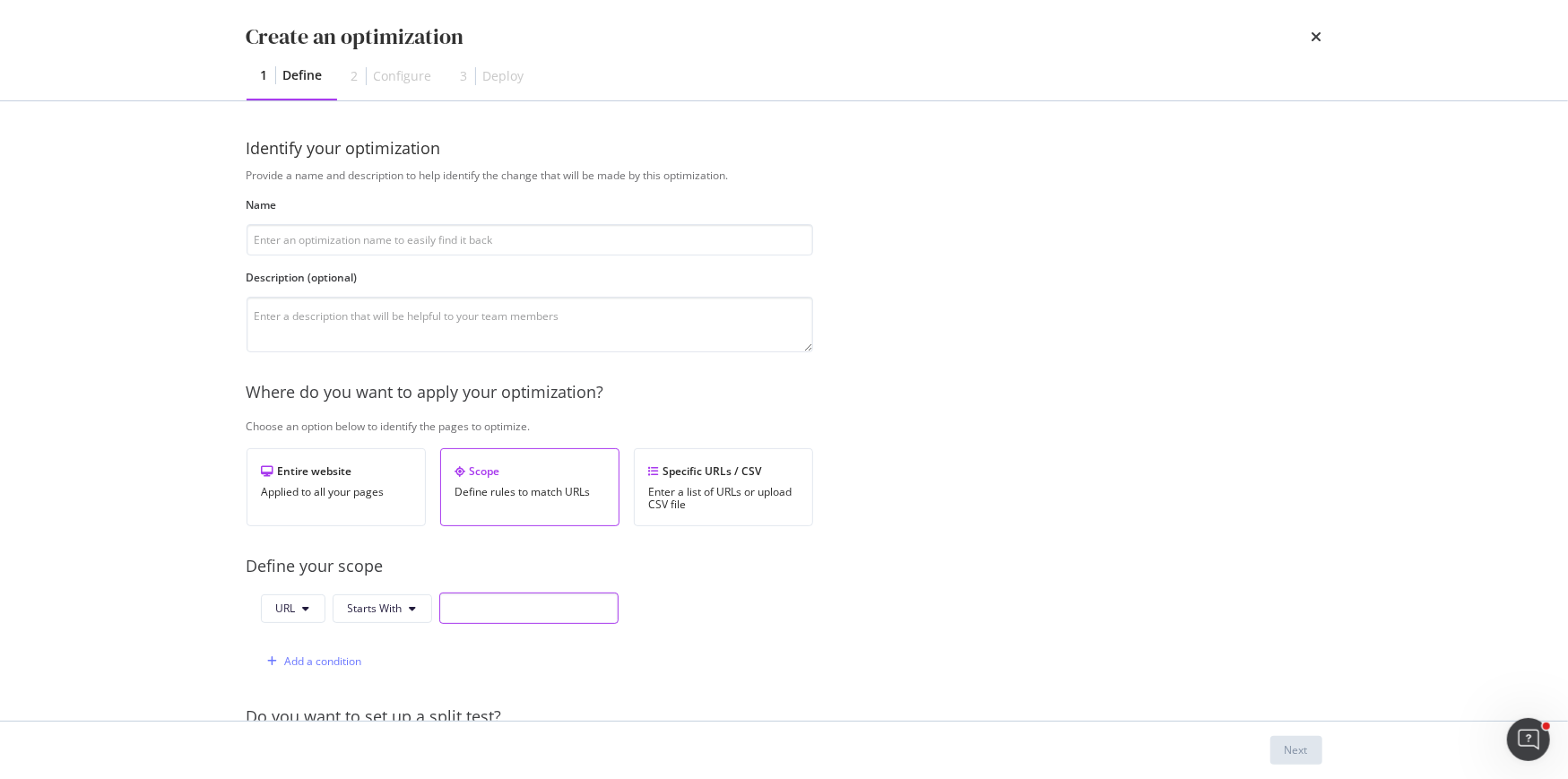
click at [472, 606] on input "modal" at bounding box center [528, 608] width 179 height 31
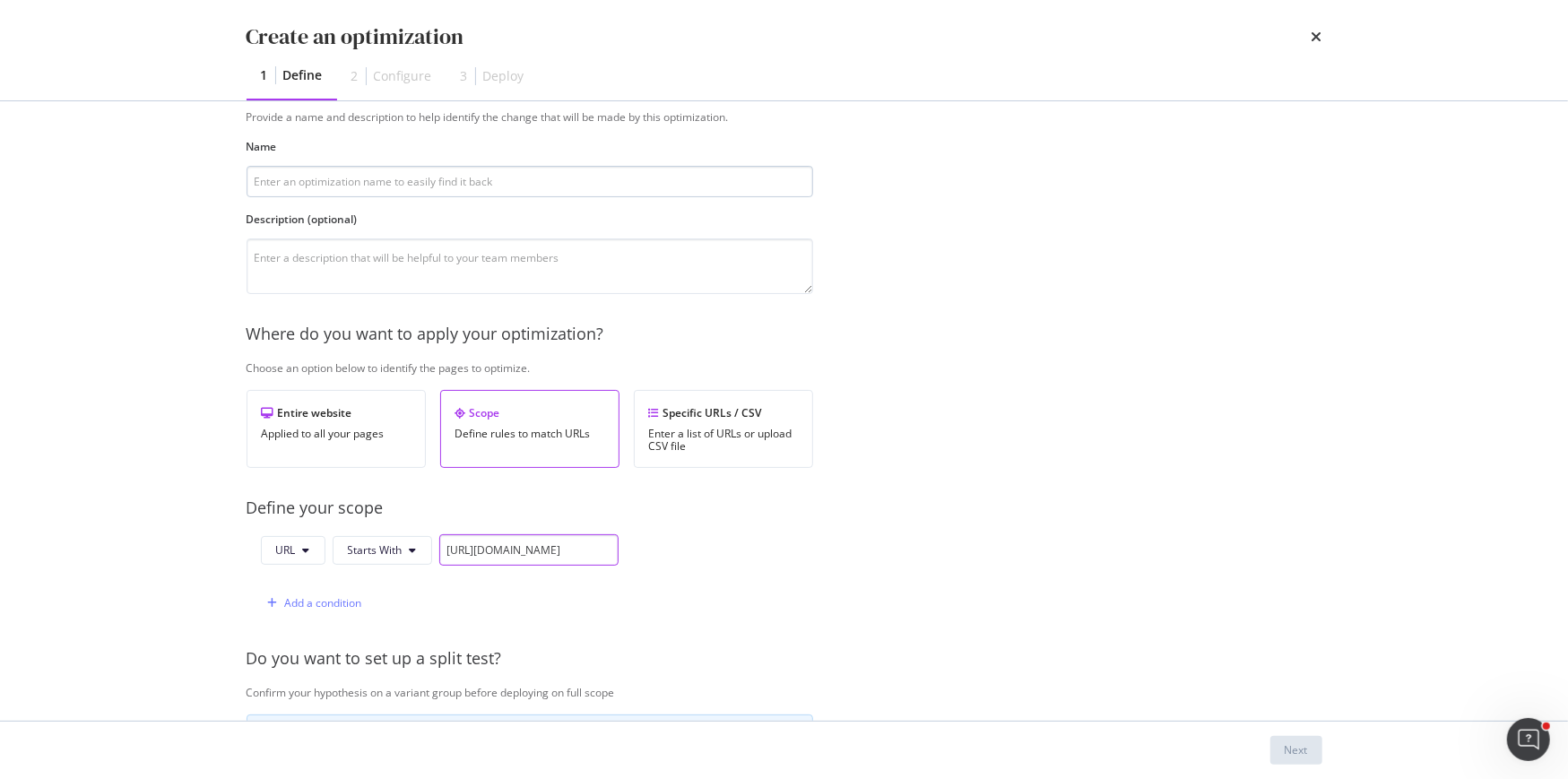
type input "https://fr.loccitane.com"
click at [509, 182] on input "modal" at bounding box center [529, 181] width 566 height 31
click at [326, 181] on input "Replace Recherche" at bounding box center [529, 181] width 566 height 31
drag, startPoint x: 349, startPoint y: 183, endPoint x: 320, endPoint y: 183, distance: 29.0
click at [320, 183] on input "Replace Recherche" at bounding box center [529, 181] width 566 height 31
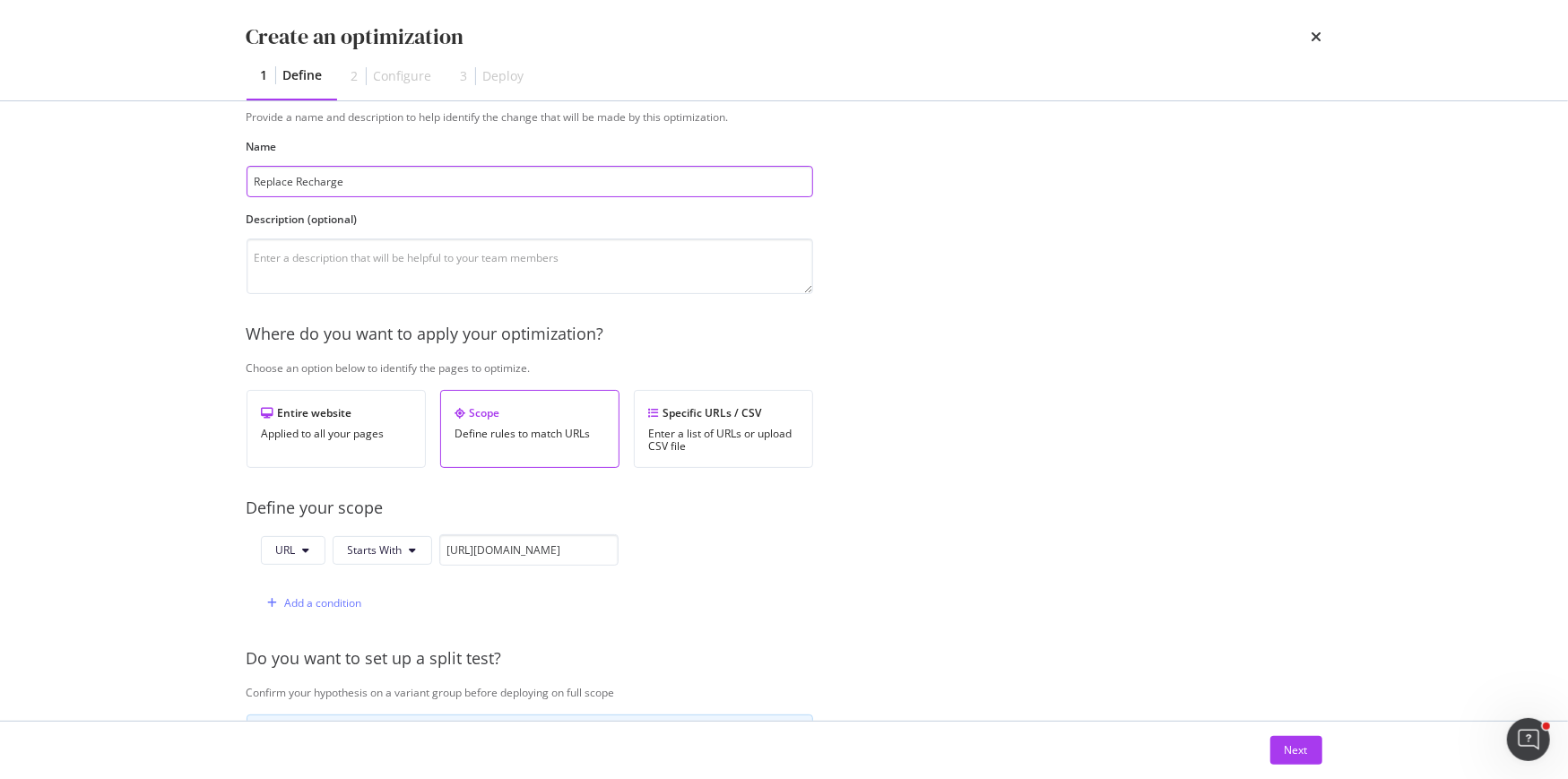
click at [297, 185] on input "Replace Recharge" at bounding box center [529, 181] width 566 height 31
click at [405, 184] on input "Replace Eco Recharge" at bounding box center [529, 181] width 566 height 31
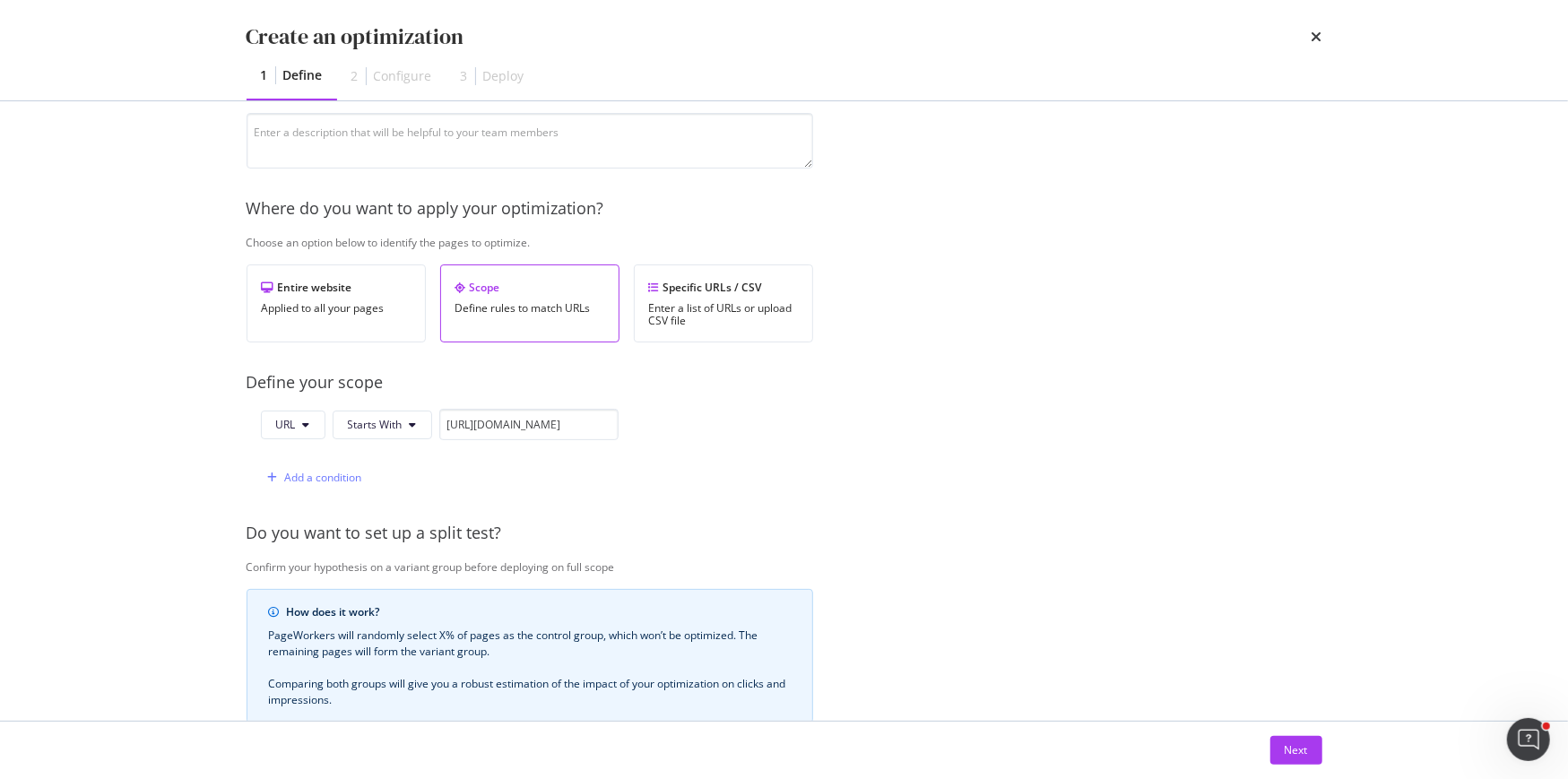
scroll to position [446, 0]
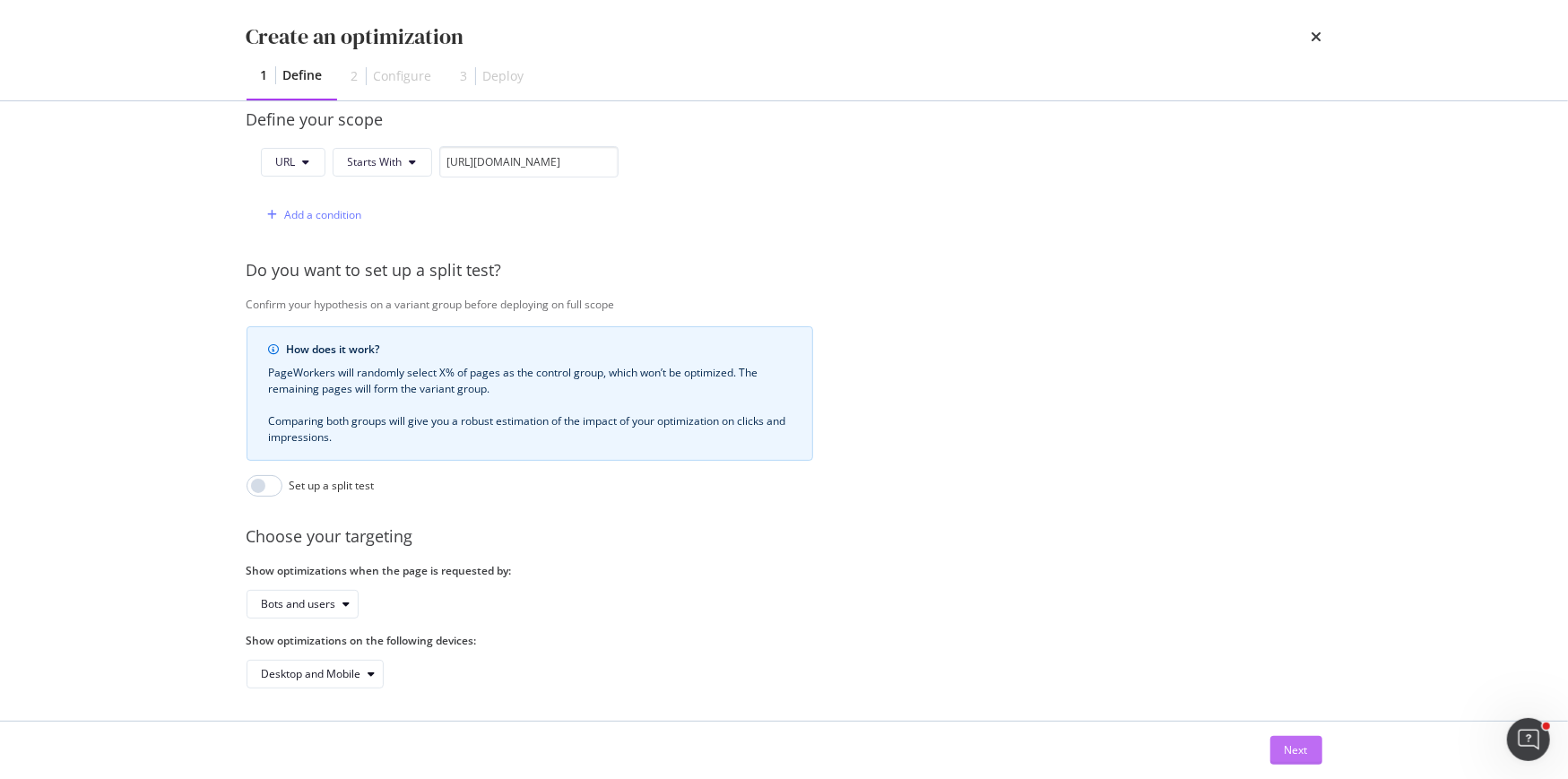
type input "Replace Eco Recharge"
click at [1286, 741] on div "Next" at bounding box center [1296, 751] width 23 height 27
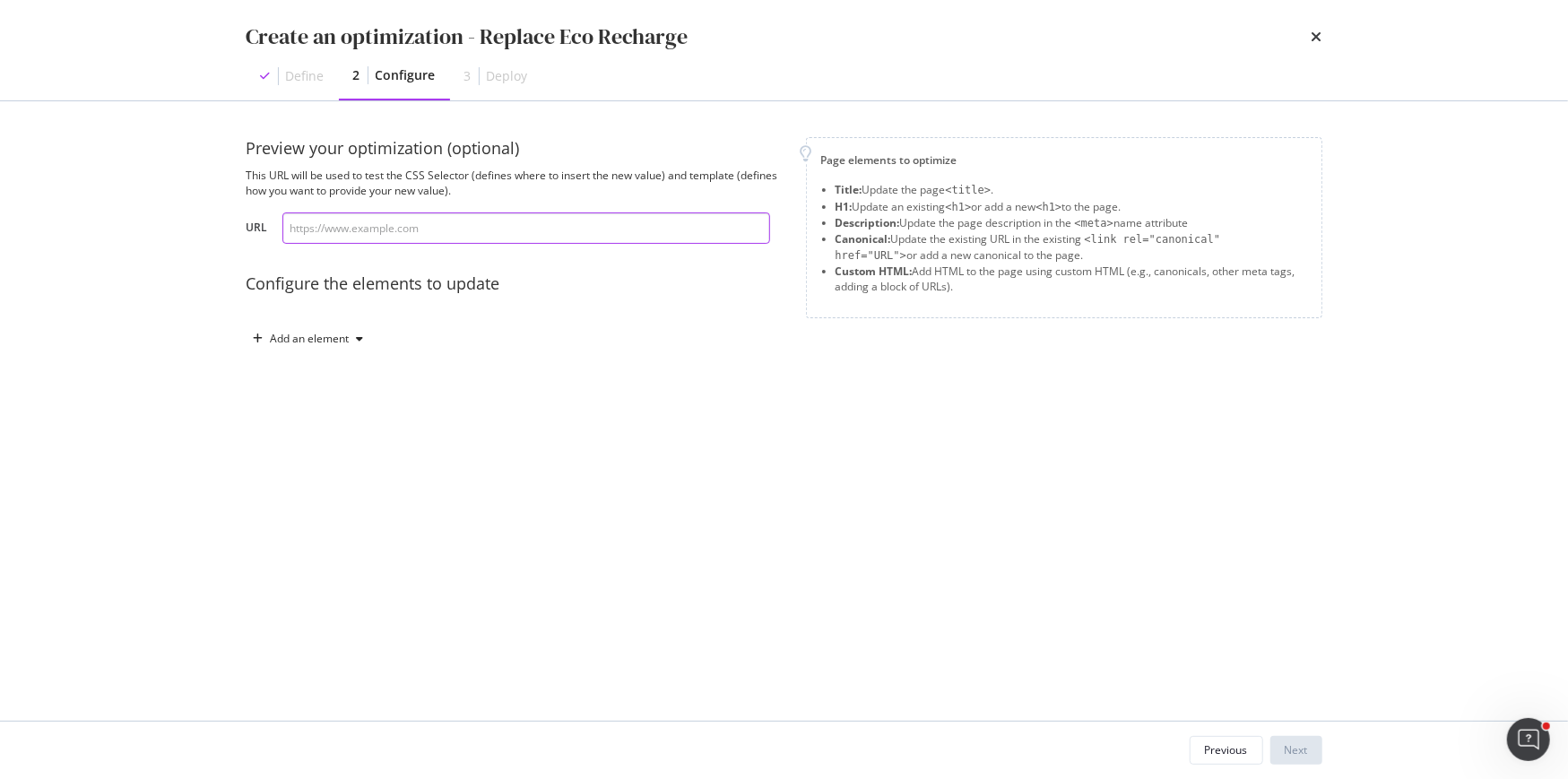
click at [519, 234] on input "modal" at bounding box center [526, 228] width 488 height 31
paste input "https://fr.loccitane.com/tout-savoir-sur-nos-eco-recharges"
type input "https://fr.loccitane.com/tout-savoir-sur-nos-eco-recharges"
click at [325, 338] on div "Add an element" at bounding box center [309, 339] width 79 height 11
click at [318, 405] on div "H1" at bounding box center [318, 402] width 121 height 22
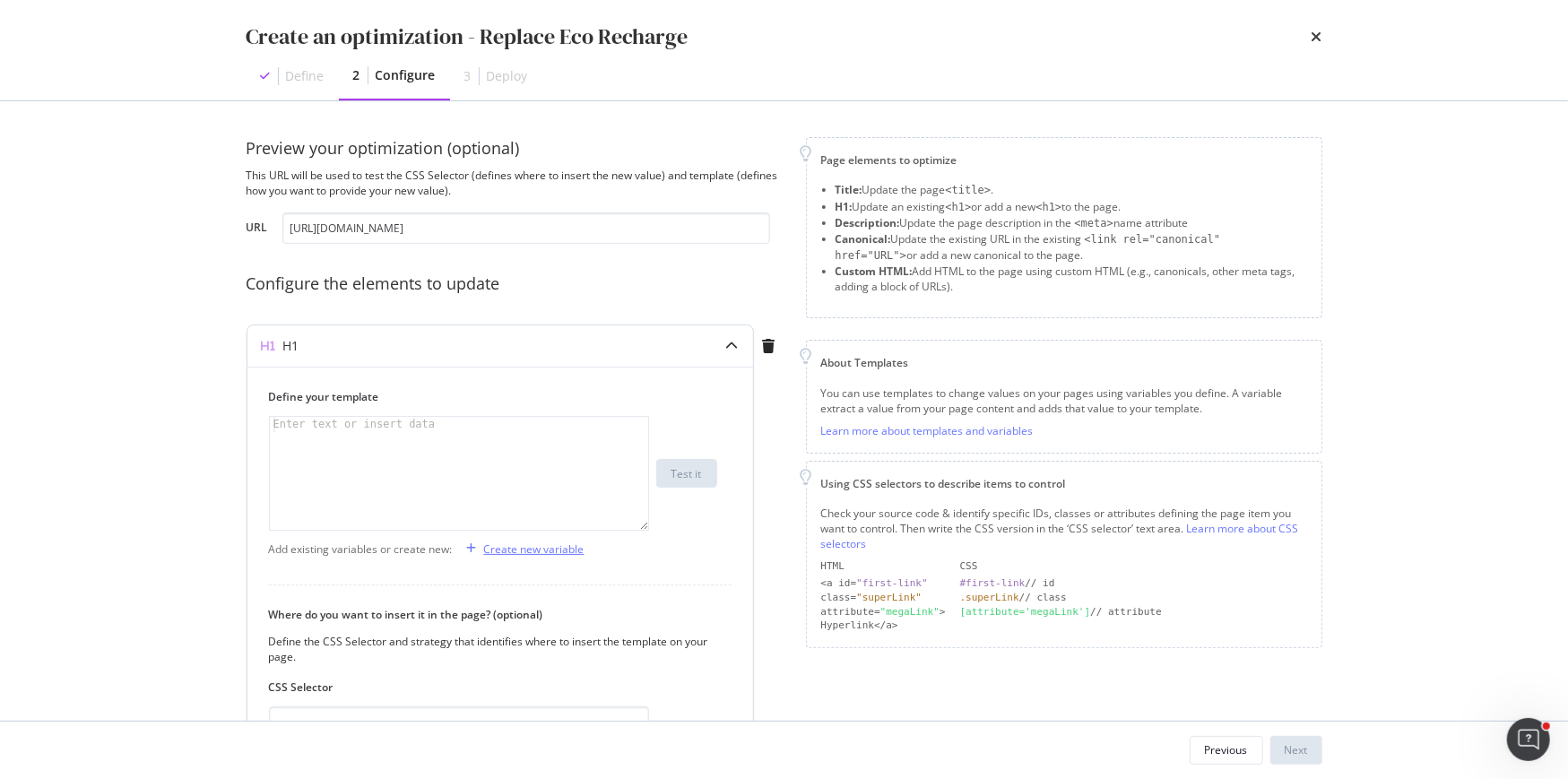
click at [495, 546] on div "Create new variable" at bounding box center [534, 549] width 101 height 16
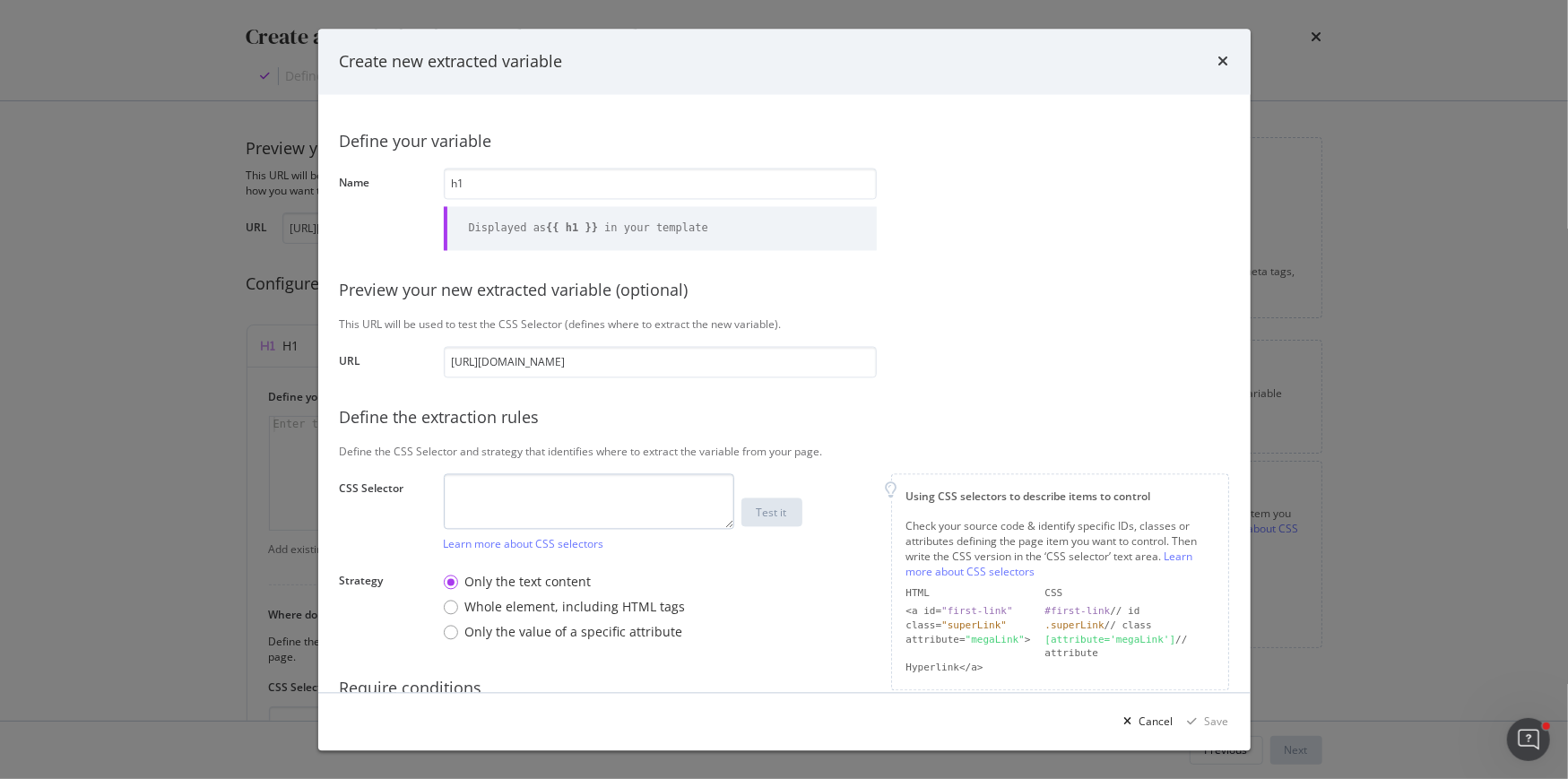
type input "h1"
click at [523, 477] on textarea "modal" at bounding box center [589, 501] width 290 height 55
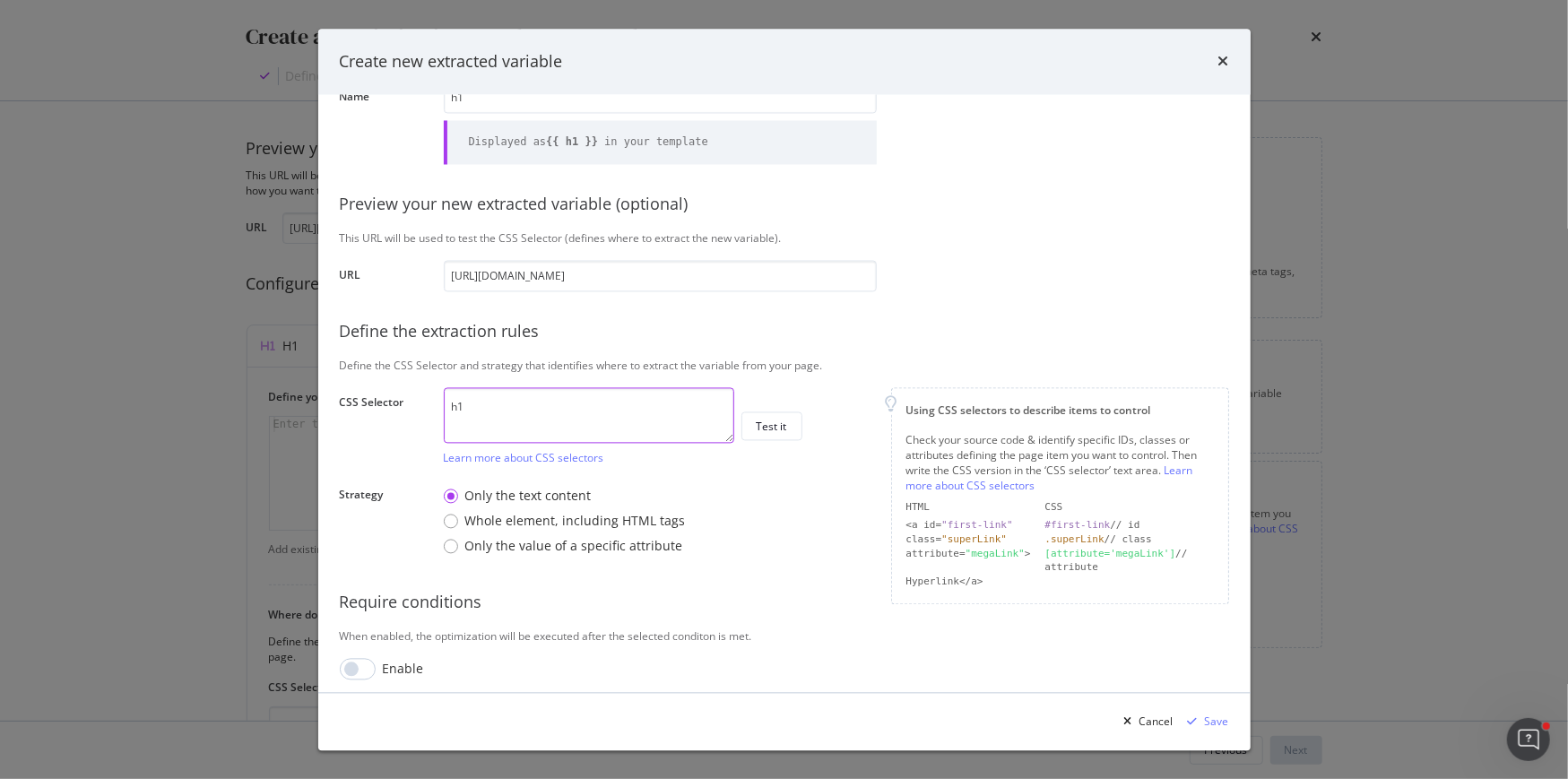
scroll to position [93, 0]
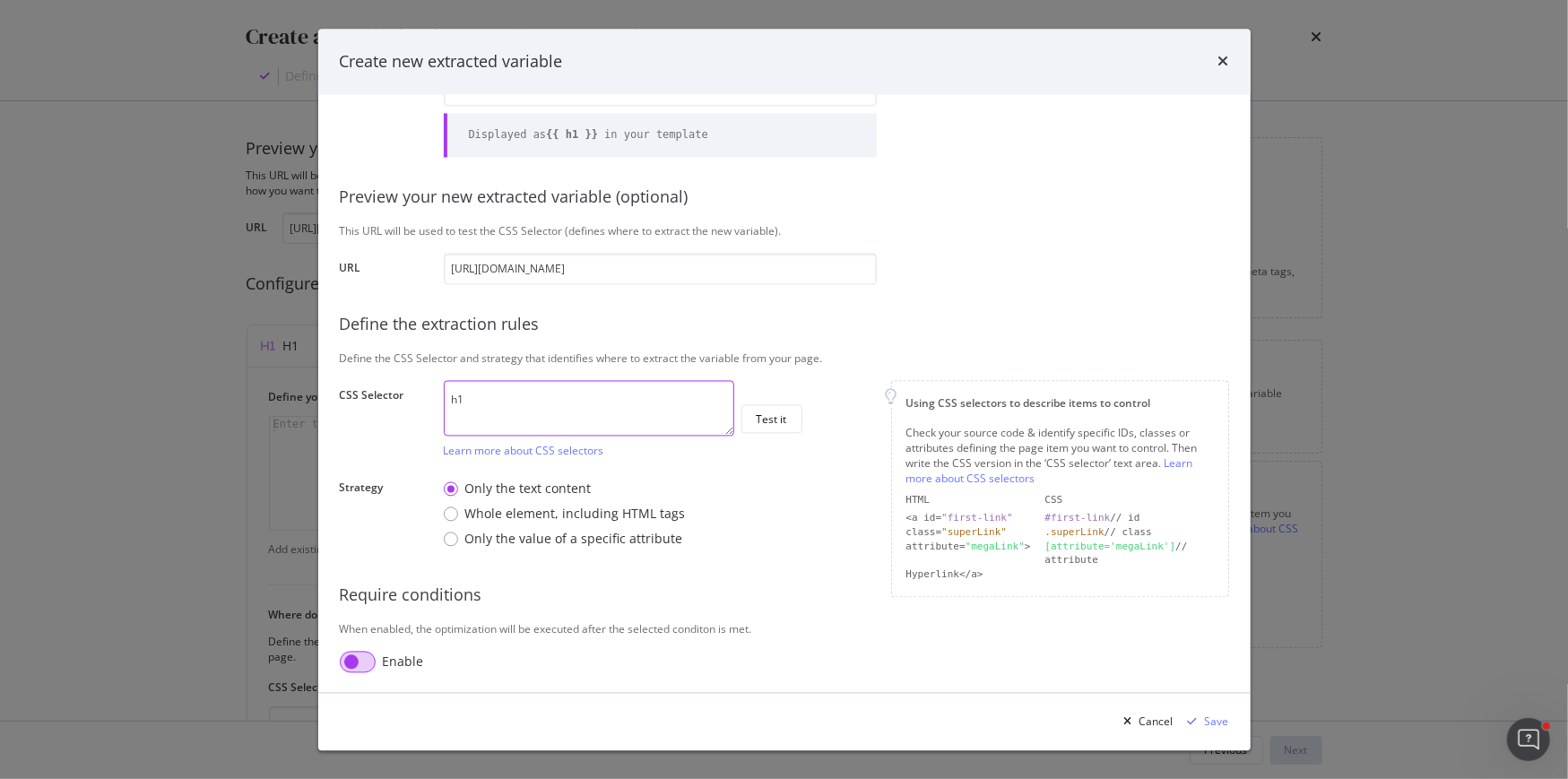
type textarea "h1"
click at [368, 665] on input "modal" at bounding box center [357, 662] width 36 height 21
checkbox input "true"
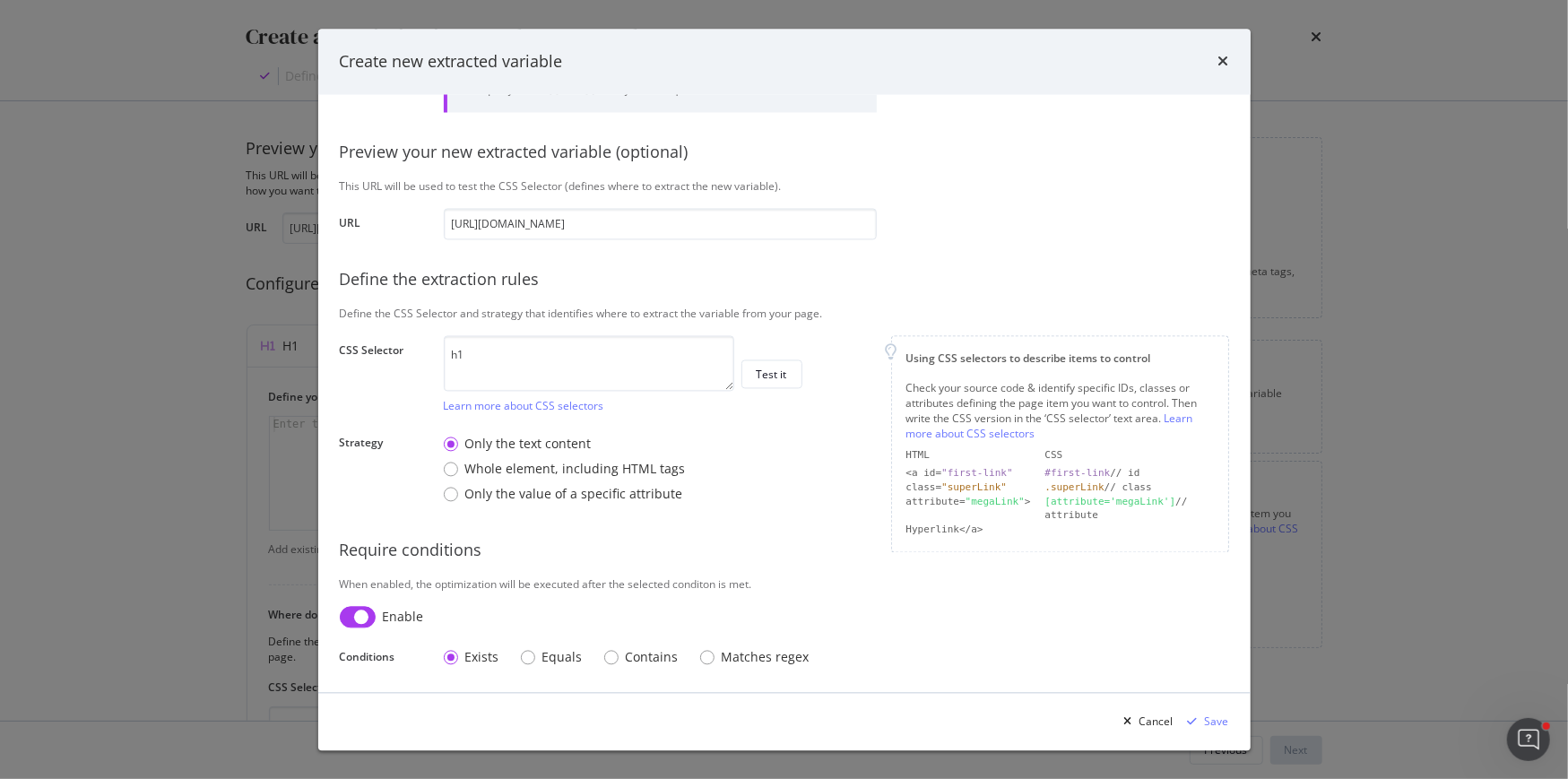
scroll to position [139, 0]
click at [604, 658] on div "Contains" at bounding box center [611, 657] width 15 height 15
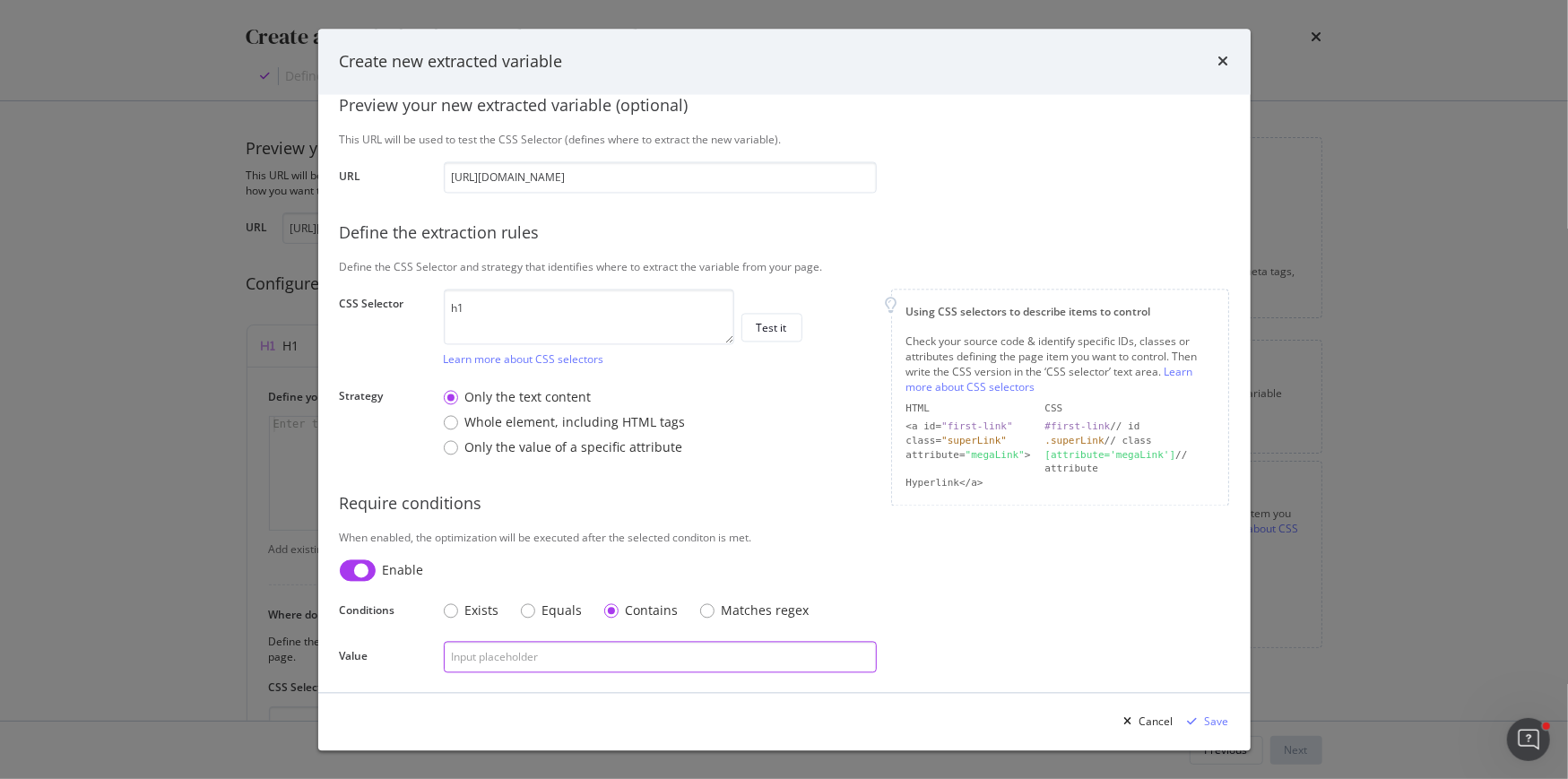
click at [604, 657] on input "modal" at bounding box center [660, 657] width 432 height 31
type input "eco-recharge"
click at [1199, 717] on div "modal" at bounding box center [1192, 722] width 24 height 11
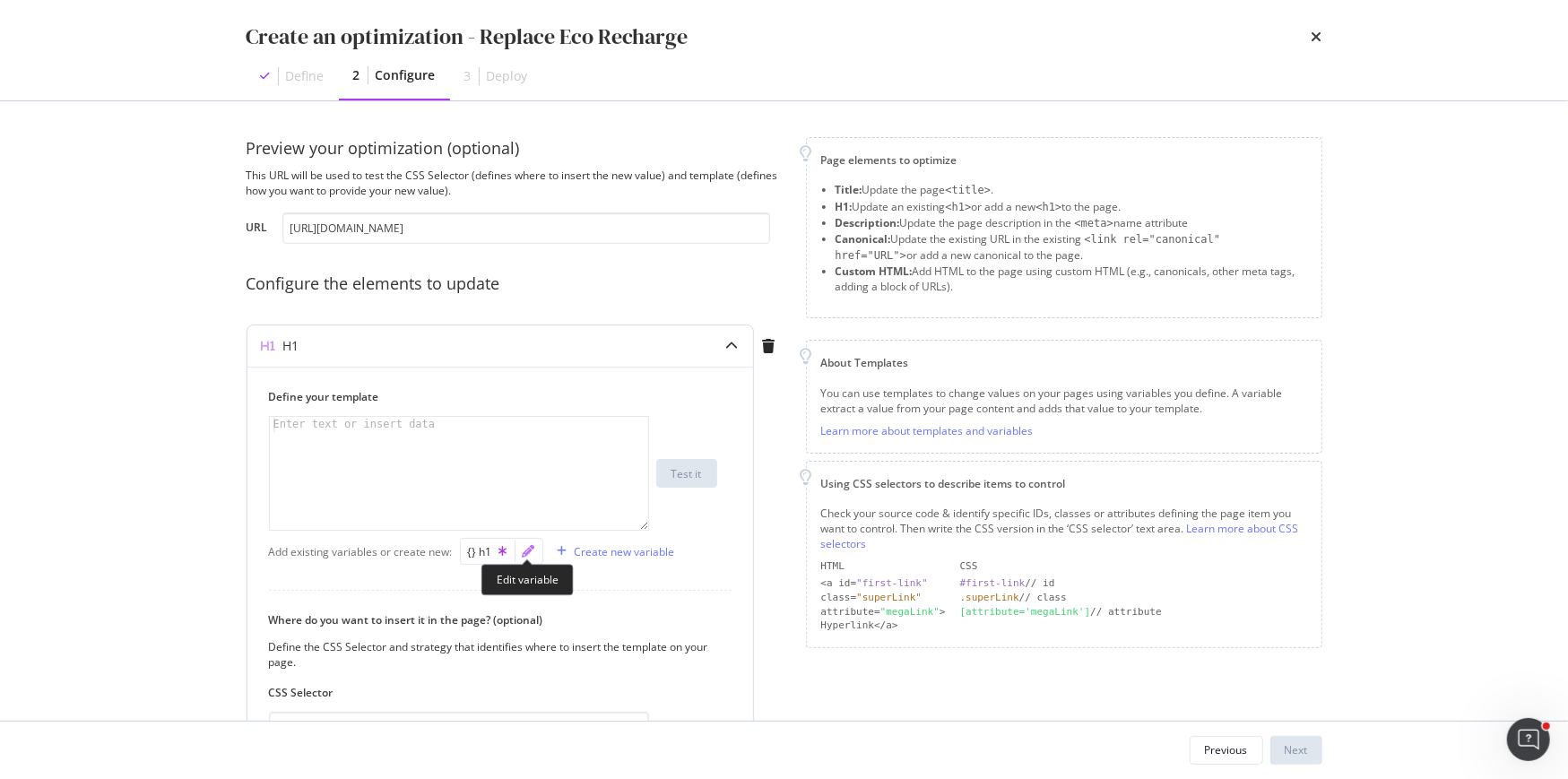
click at [523, 547] on icon "pencil" at bounding box center [528, 551] width 13 height 13
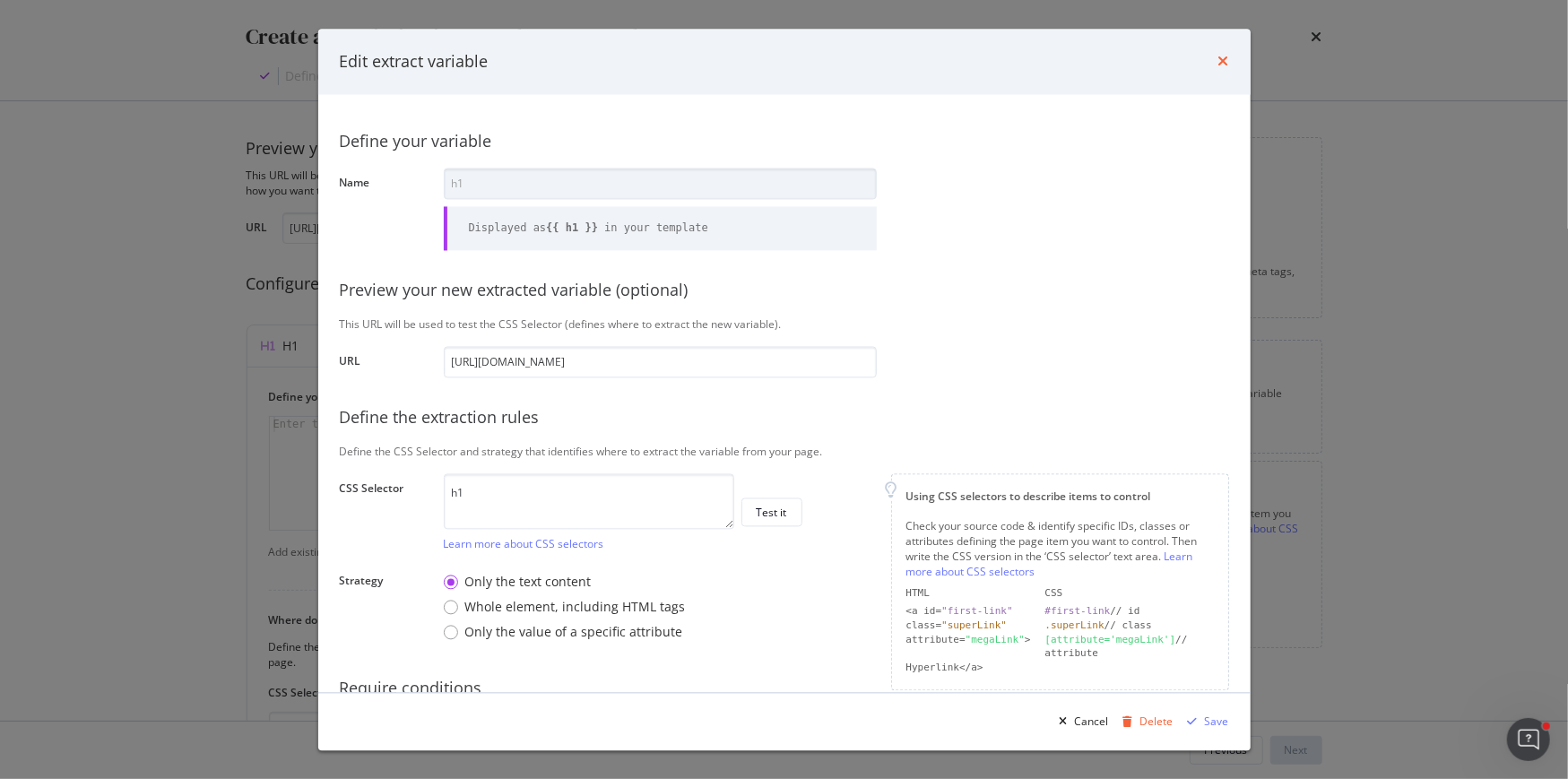
click at [1224, 57] on icon "times" at bounding box center [1223, 61] width 11 height 15
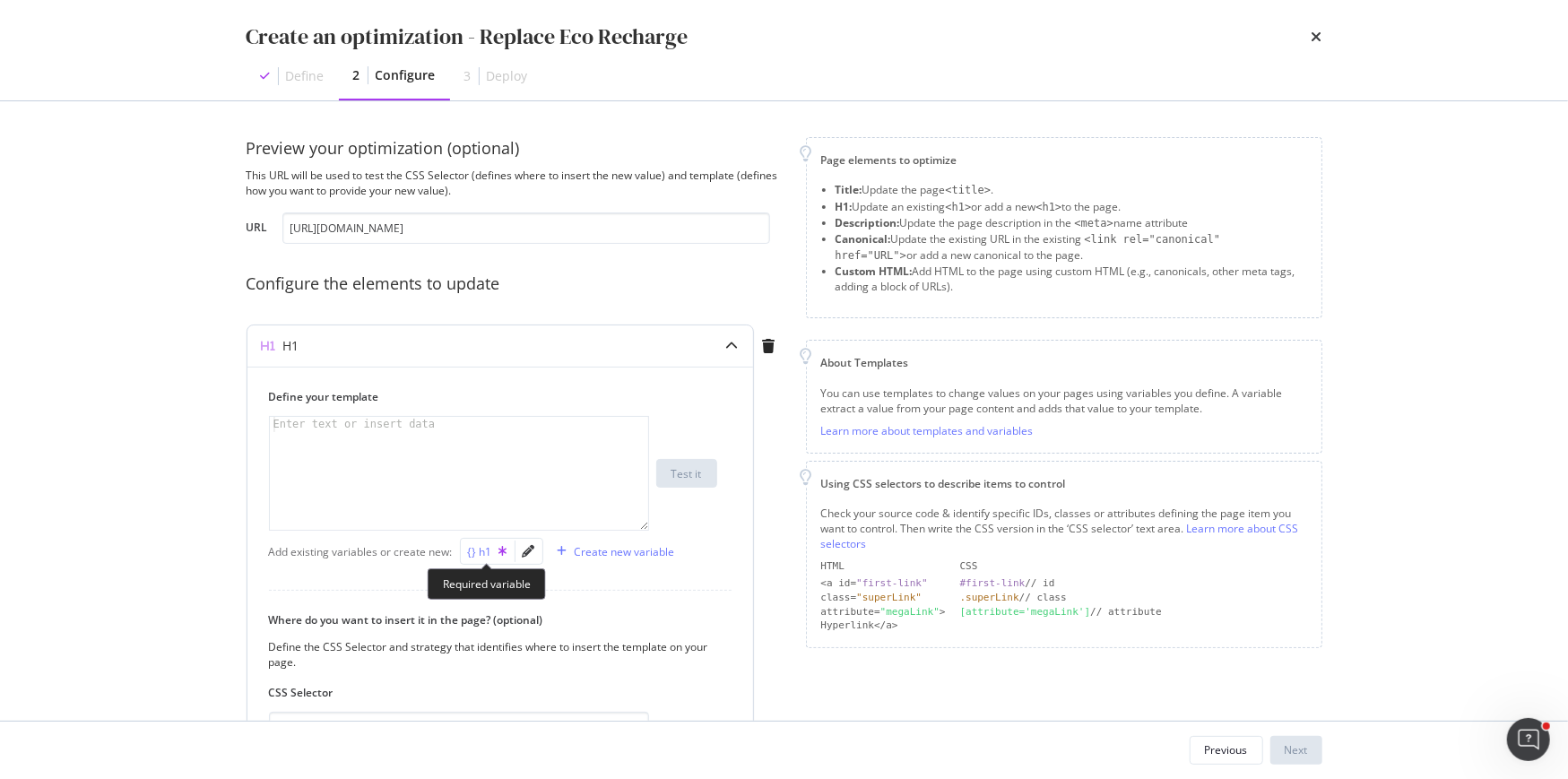
click at [482, 554] on div "{} h1" at bounding box center [488, 552] width 40 height 16
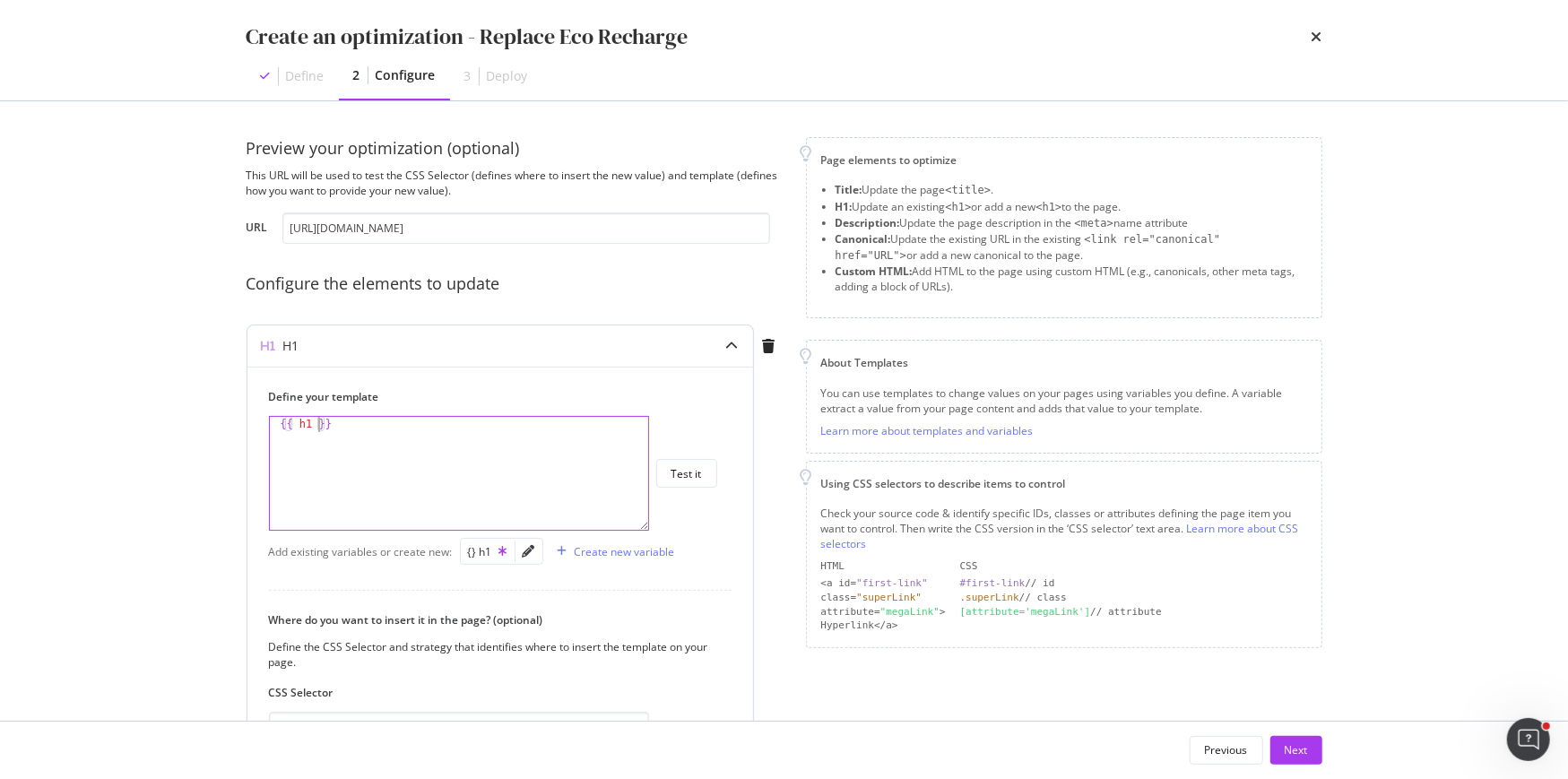
click at [315, 425] on div "{{ h1 }}" at bounding box center [460, 489] width 380 height 145
click at [496, 422] on div "{{ h1 | replace ( "eco-recharge" , ) }}" at bounding box center [460, 489] width 380 height 145
click at [471, 423] on div "{{ h1 | replace ( "eco-recharge" , "recharge" ) }}" at bounding box center [460, 489] width 380 height 145
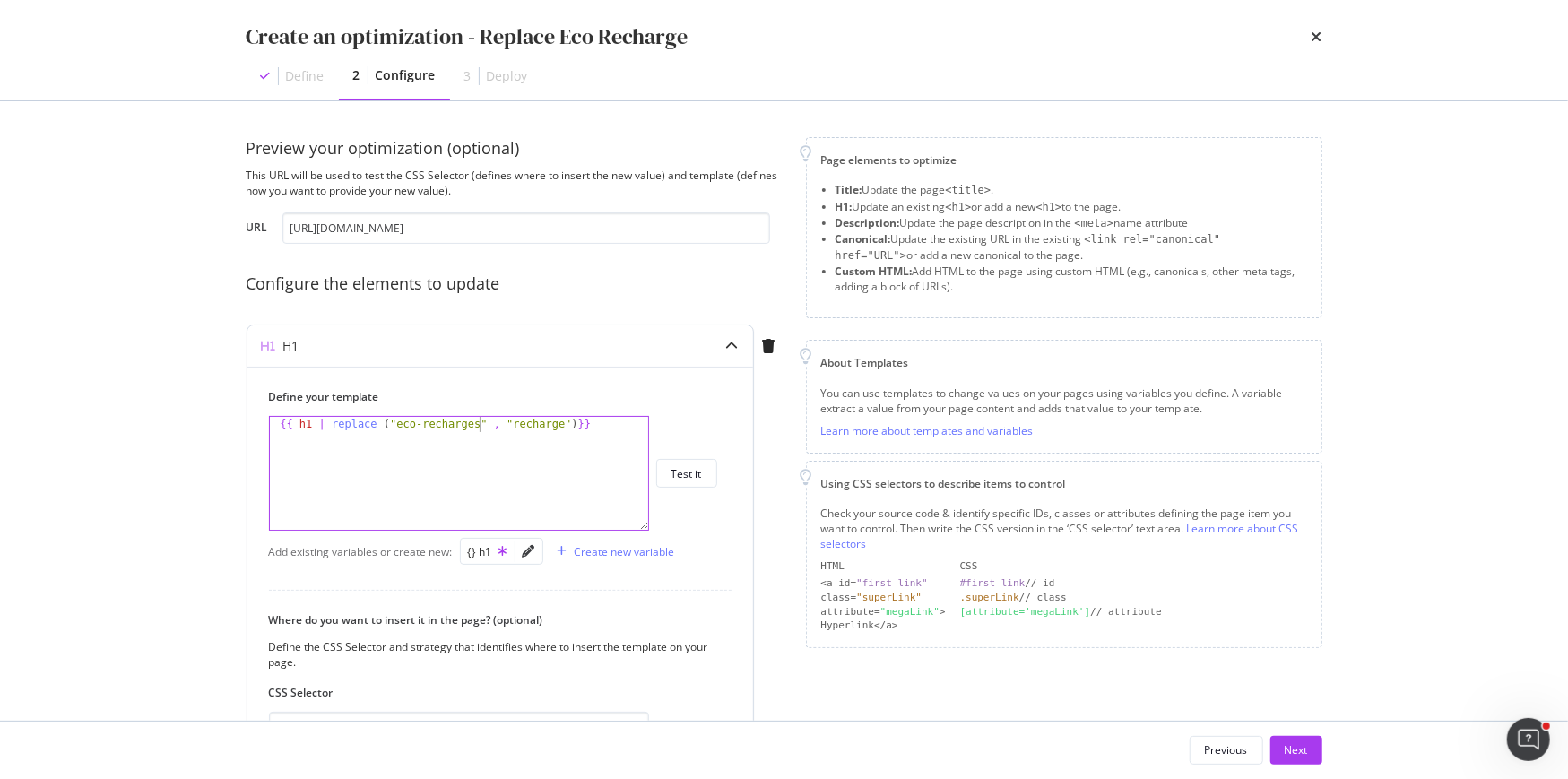
scroll to position [0, 17]
click at [561, 421] on div "{{ h1 | replace ( "eco-recharges" , "recharge" ) }}" at bounding box center [460, 489] width 380 height 145
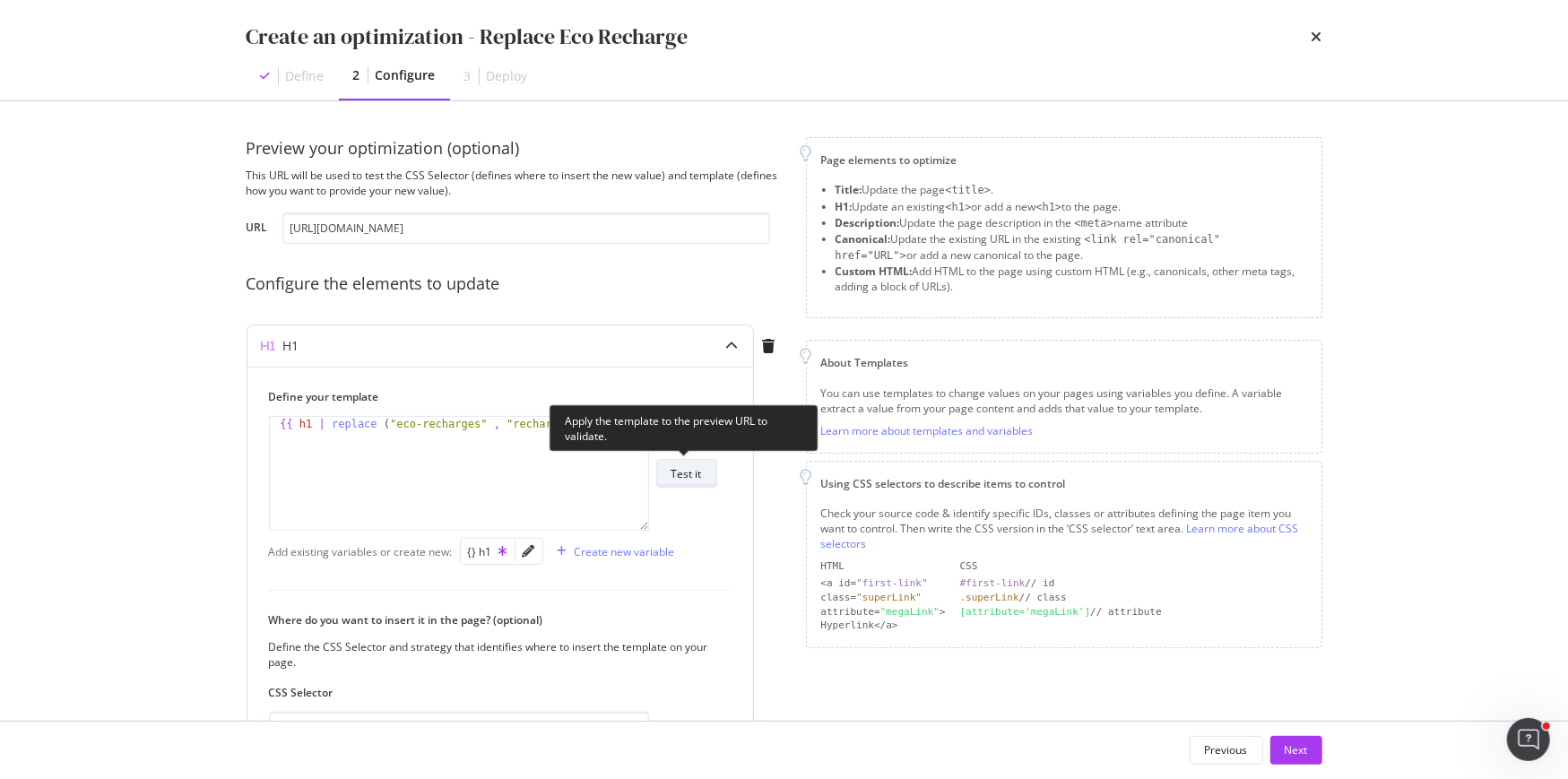
click at [685, 470] on div "Test it" at bounding box center [686, 474] width 30 height 16
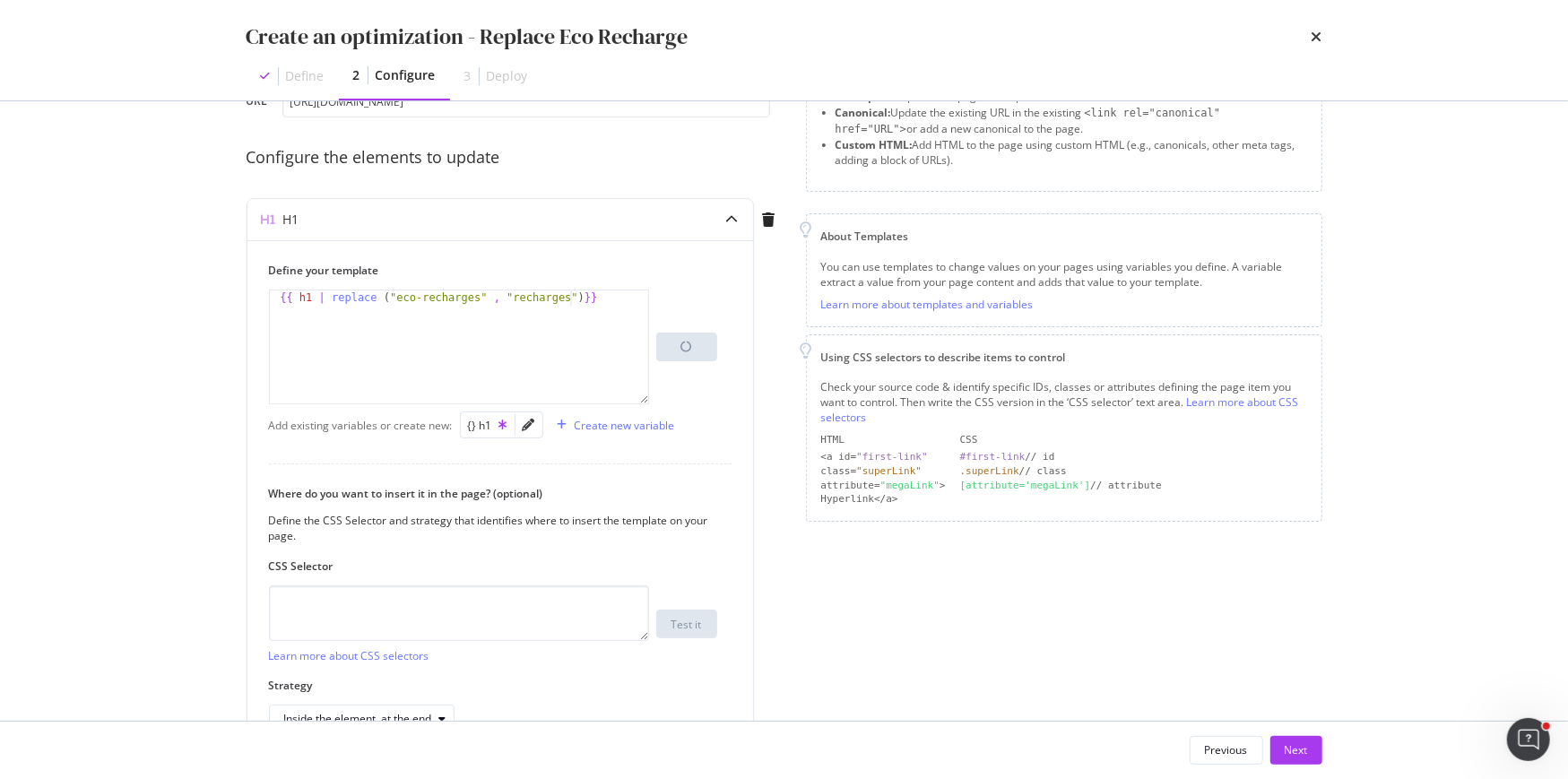
scroll to position [129, 0]
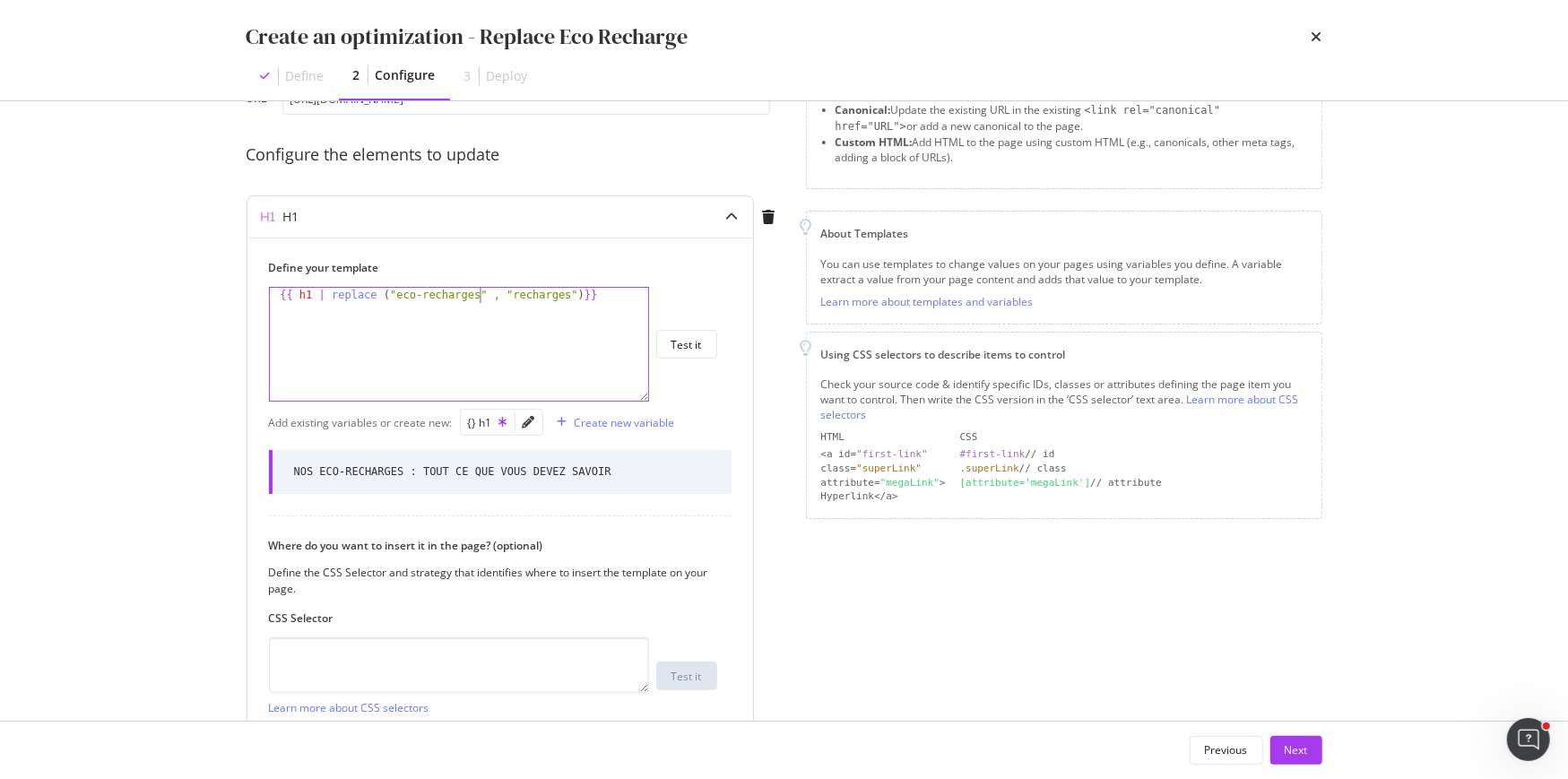
click at [477, 290] on div "{{ h1 | replace ( "eco-recharges" , "recharges" ) }}" at bounding box center [460, 360] width 380 height 145
drag, startPoint x: 402, startPoint y: 469, endPoint x: 319, endPoint y: 469, distance: 83.0
click at [319, 469] on div "NOS ECO-RECHARGES : TOUT CE QUE VOUS DEVEZ SAVOIR" at bounding box center [452, 472] width 317 height 16
copy div "ECO-RECHARGES"
drag, startPoint x: 478, startPoint y: 293, endPoint x: 396, endPoint y: 295, distance: 82.0
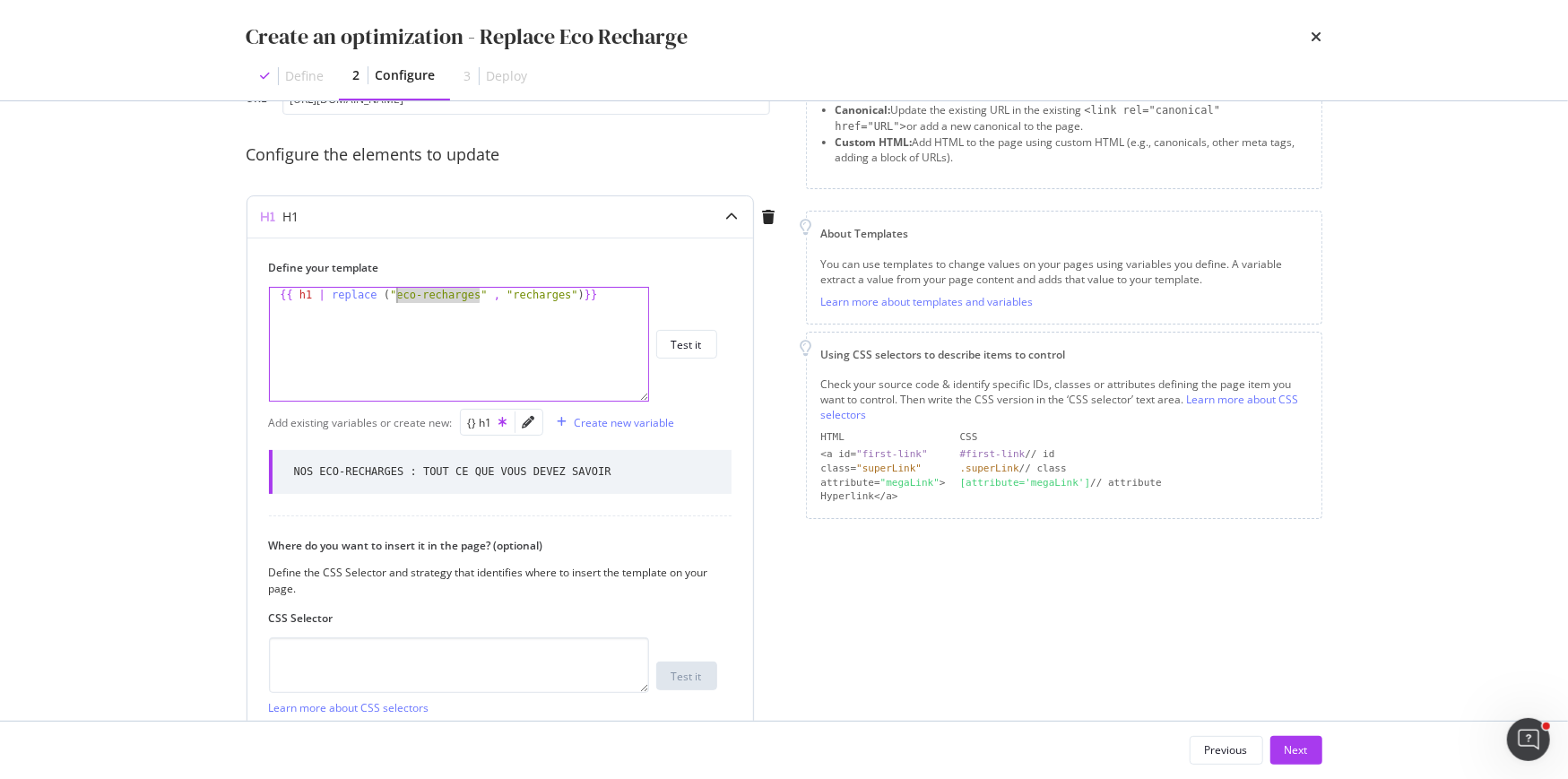
click at [396, 295] on div "{{ h1 | replace ( "eco-recharges" , "recharges" ) }}" at bounding box center [460, 360] width 380 height 145
paste textarea "ECO-RECHARGES"
drag, startPoint x: 567, startPoint y: 295, endPoint x: 513, endPoint y: 296, distance: 54.0
click at [513, 296] on div "{{ h1 | replace ( "ECO-RECHARGES" , "recharges" ) }}" at bounding box center [460, 360] width 380 height 145
paste textarea "ECO-RECHARGES"
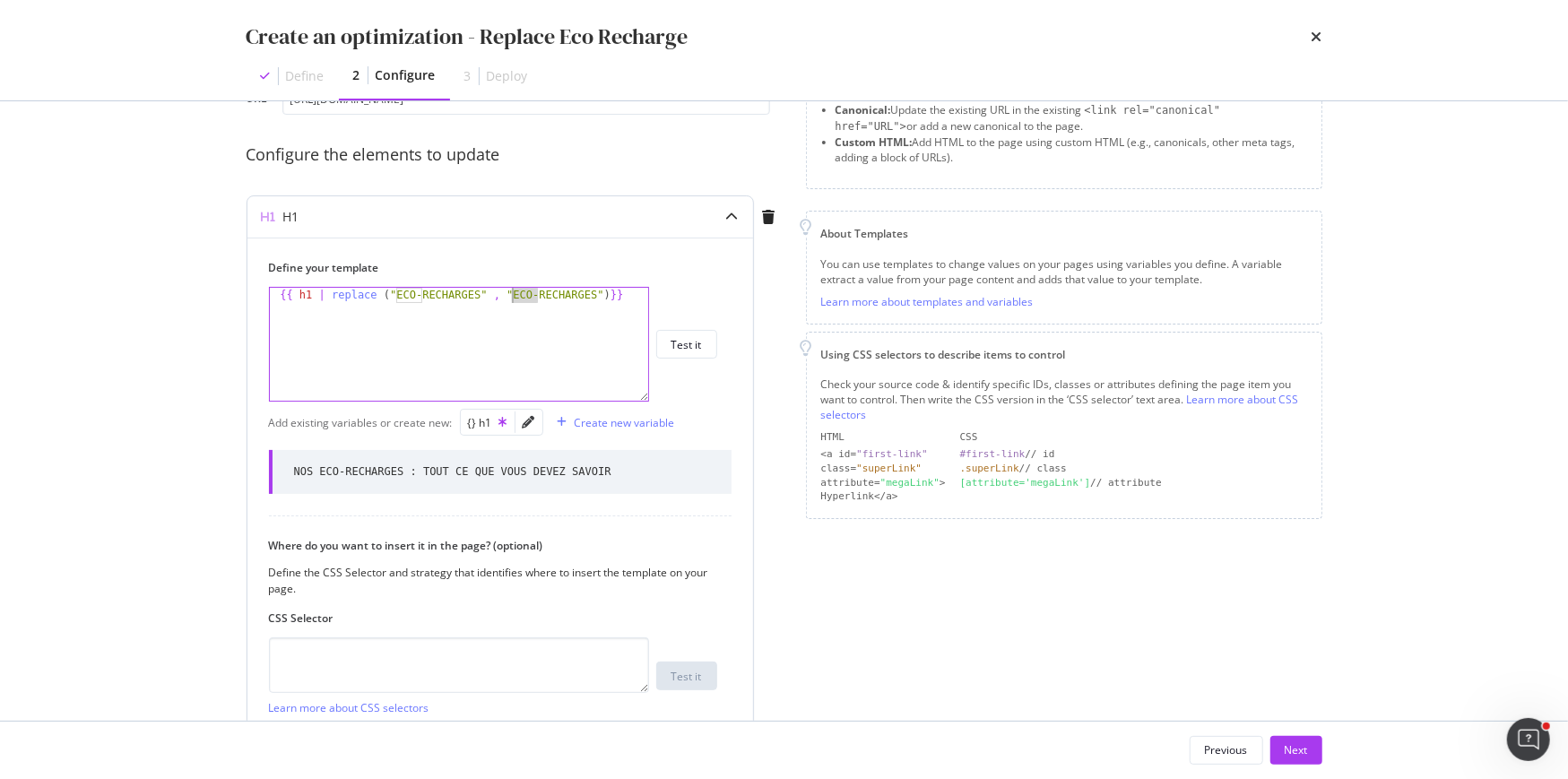
drag, startPoint x: 538, startPoint y: 295, endPoint x: 512, endPoint y: 295, distance: 26.0
click at [512, 295] on div "{{ h1 | replace ( "ECO-RECHARGES" , "ECO-RECHARGES" ) }}" at bounding box center [460, 360] width 380 height 145
type textarea "{{ h1 | replace ("ECO-RECHARGES" , "RECHARGES")}}"
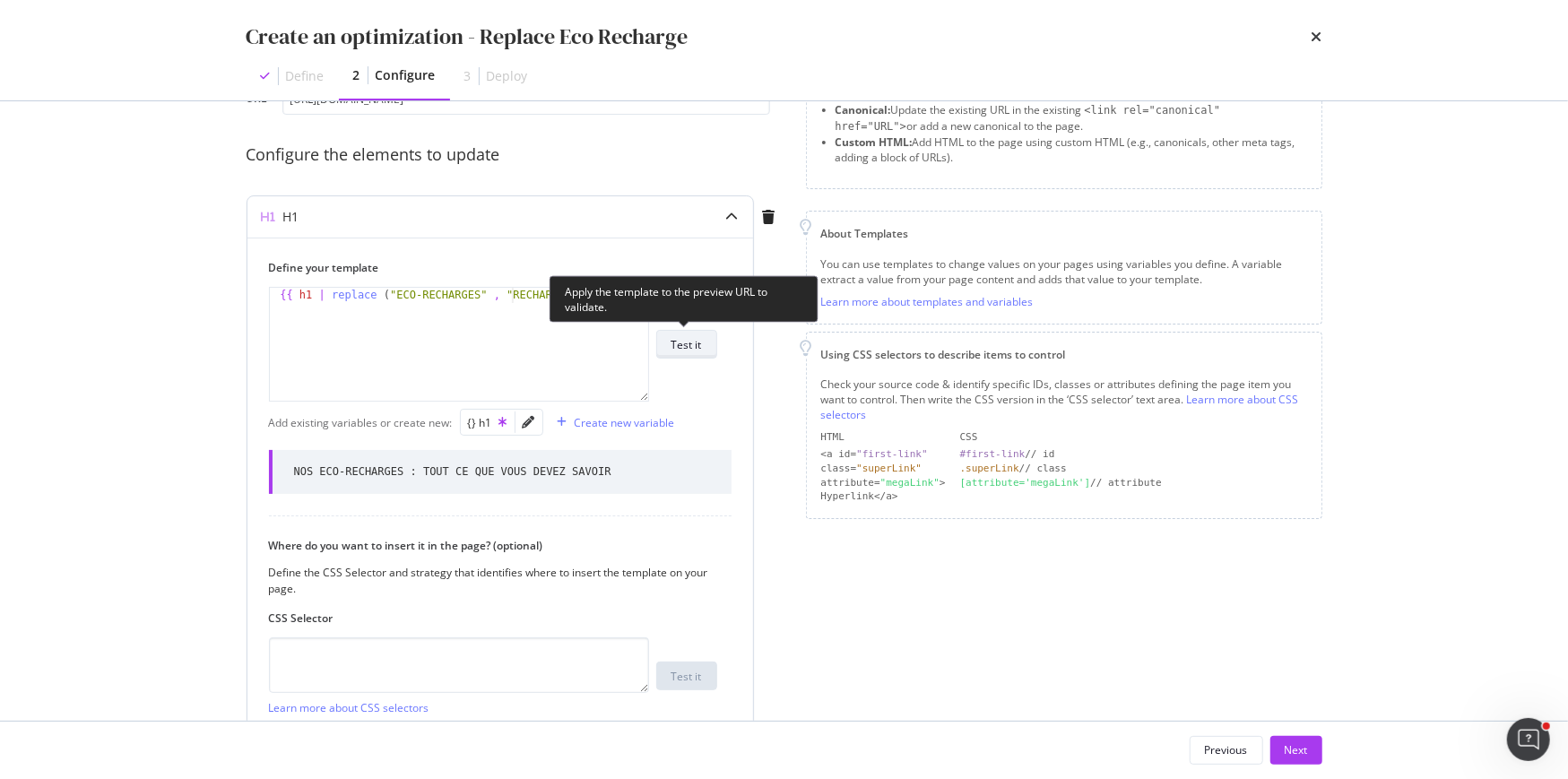
click at [688, 342] on div "Test it" at bounding box center [686, 345] width 30 height 16
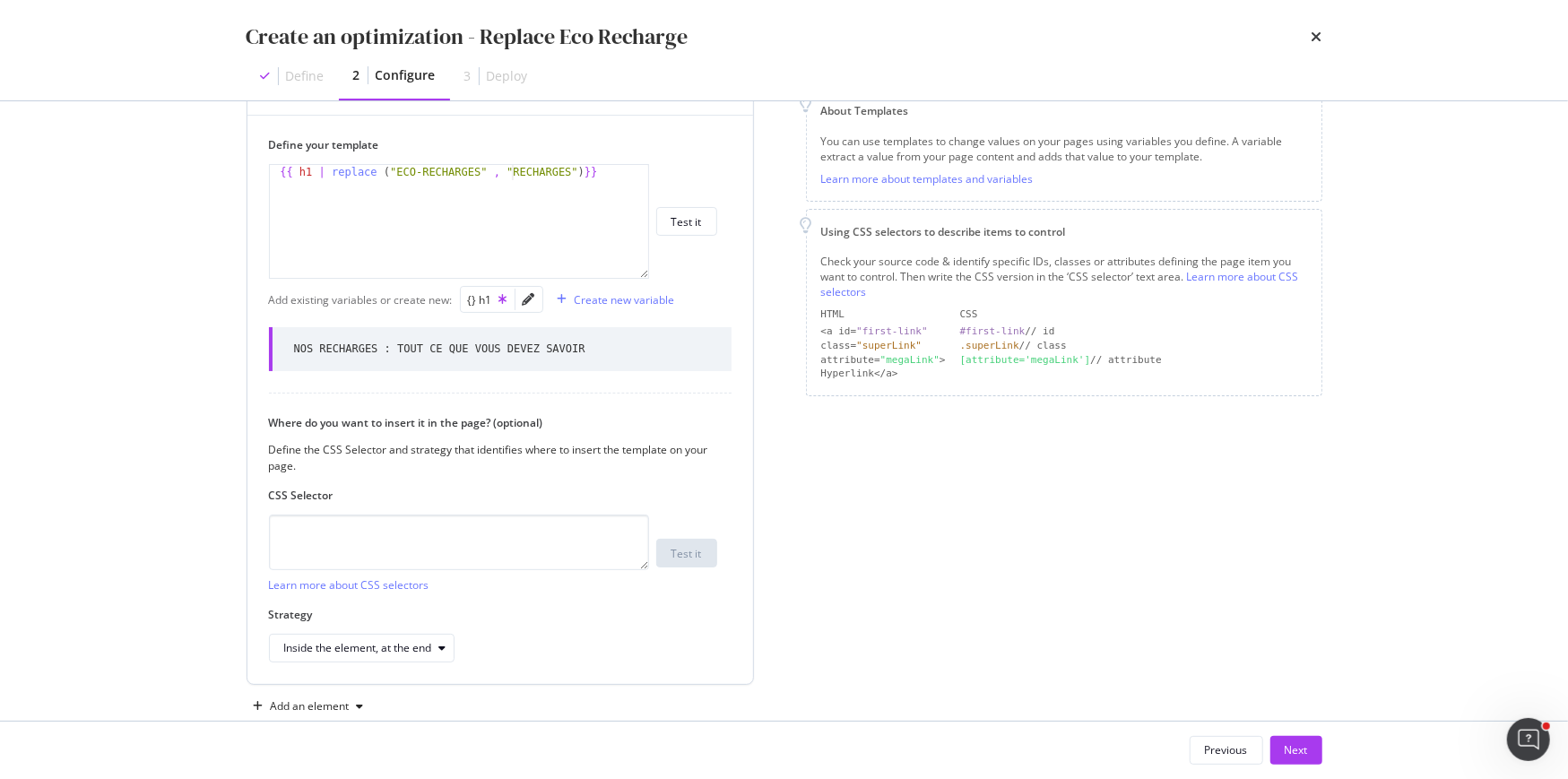
scroll to position [285, 0]
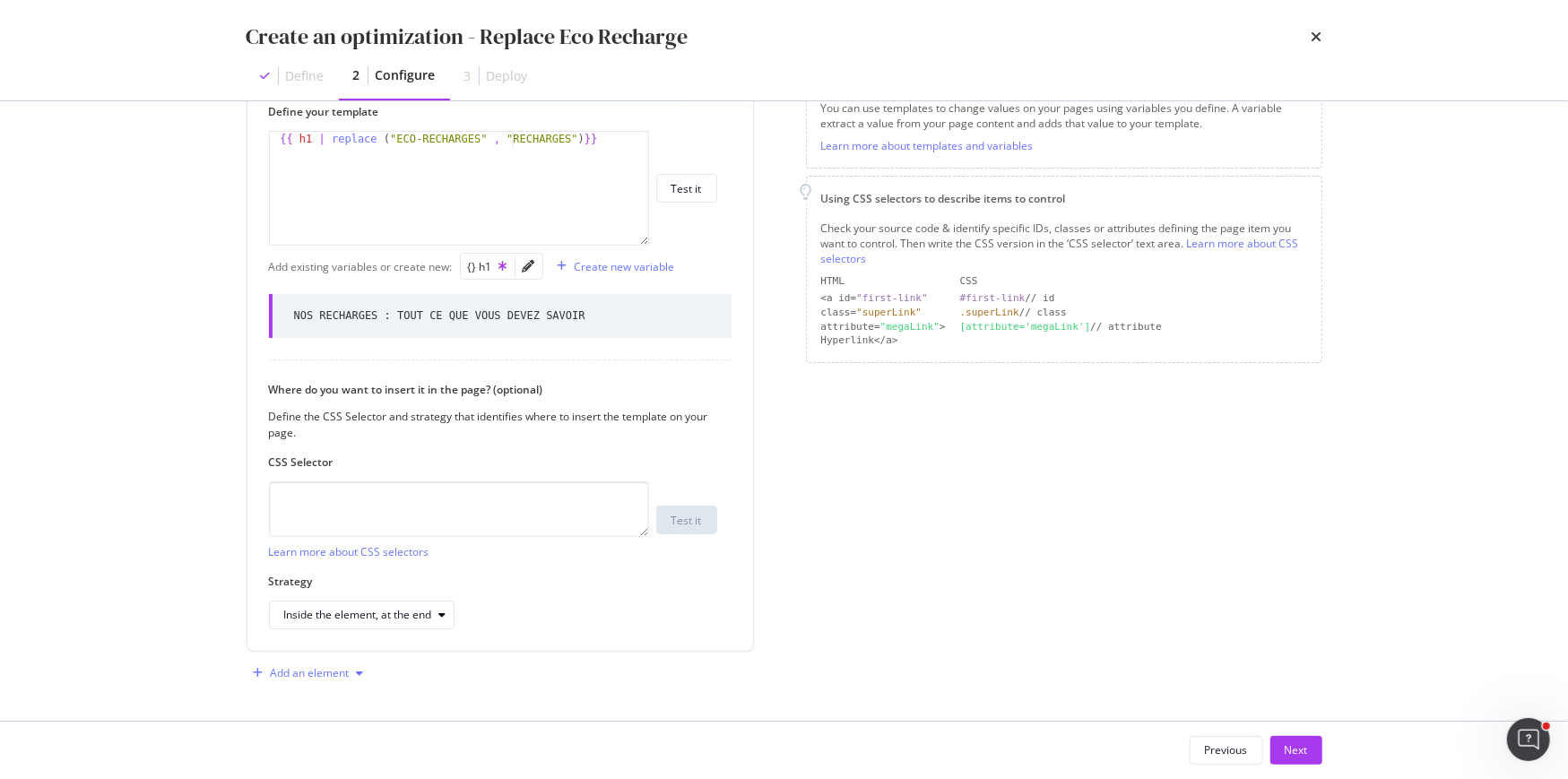
click at [337, 669] on div "Add an element" at bounding box center [309, 673] width 79 height 11
click at [306, 546] on div "Title" at bounding box center [304, 548] width 21 height 16
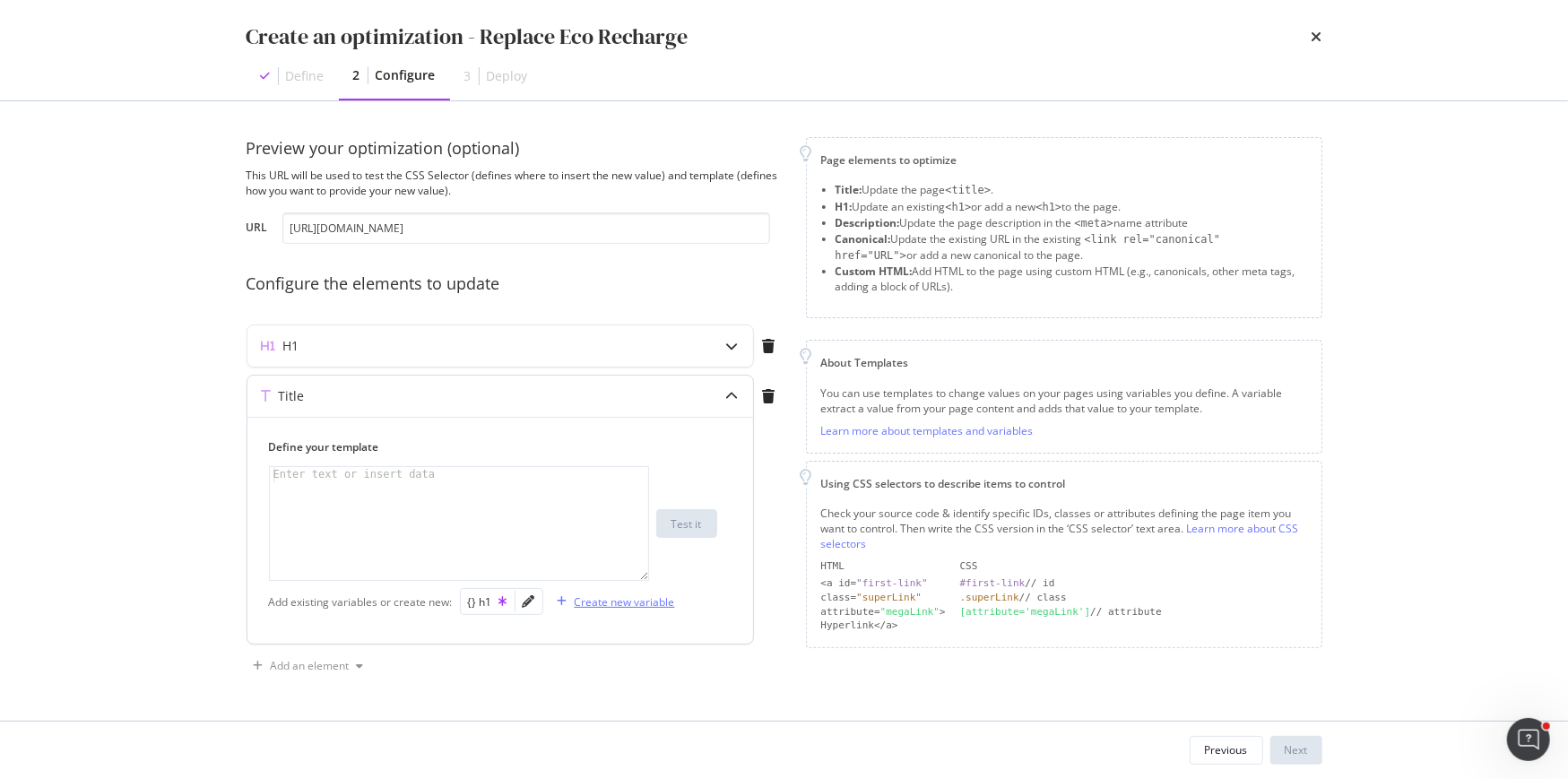
click at [575, 603] on div "Create new variable" at bounding box center [625, 602] width 101 height 16
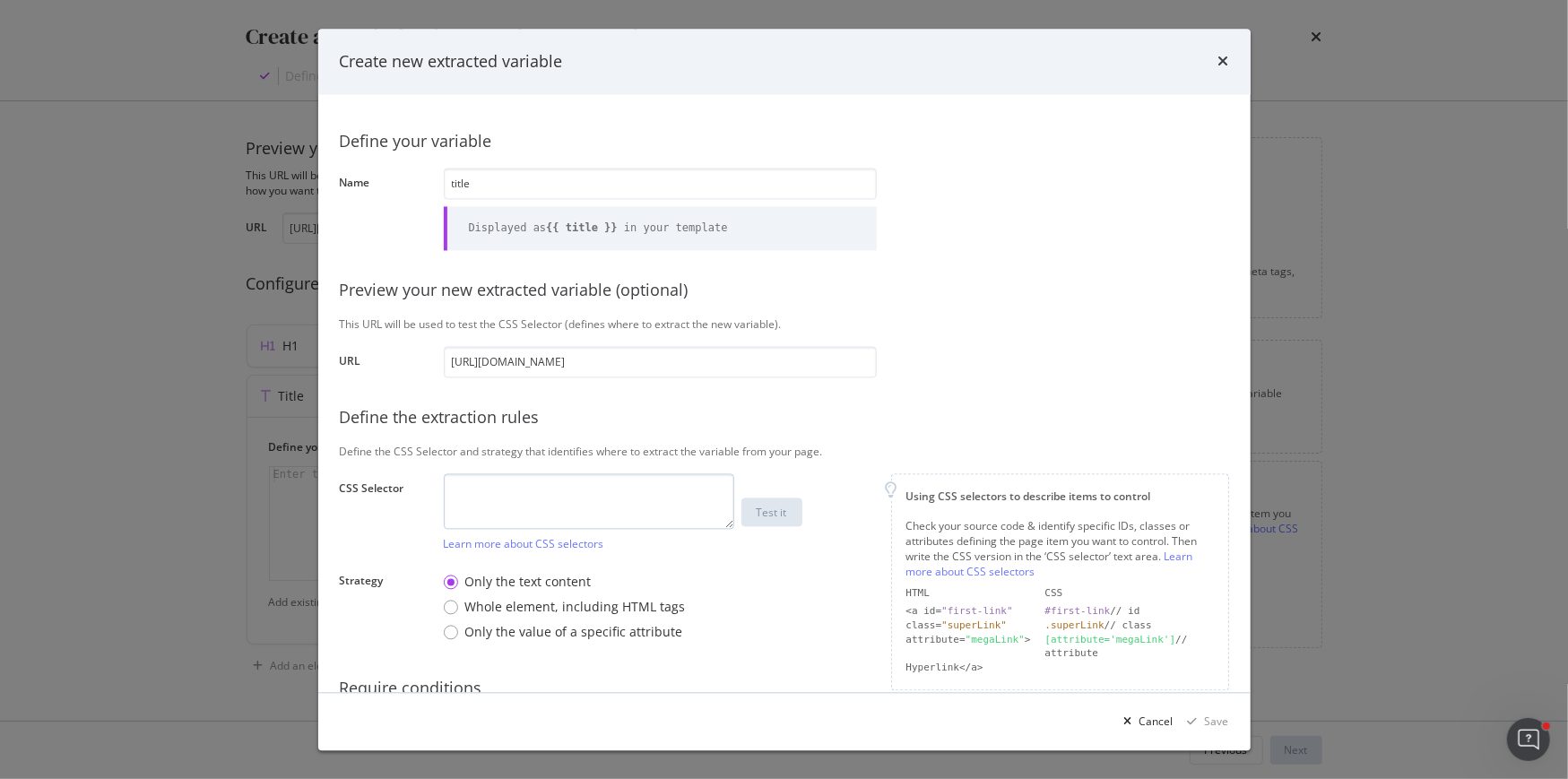
type input "title"
click at [482, 495] on textarea "modal" at bounding box center [589, 501] width 290 height 55
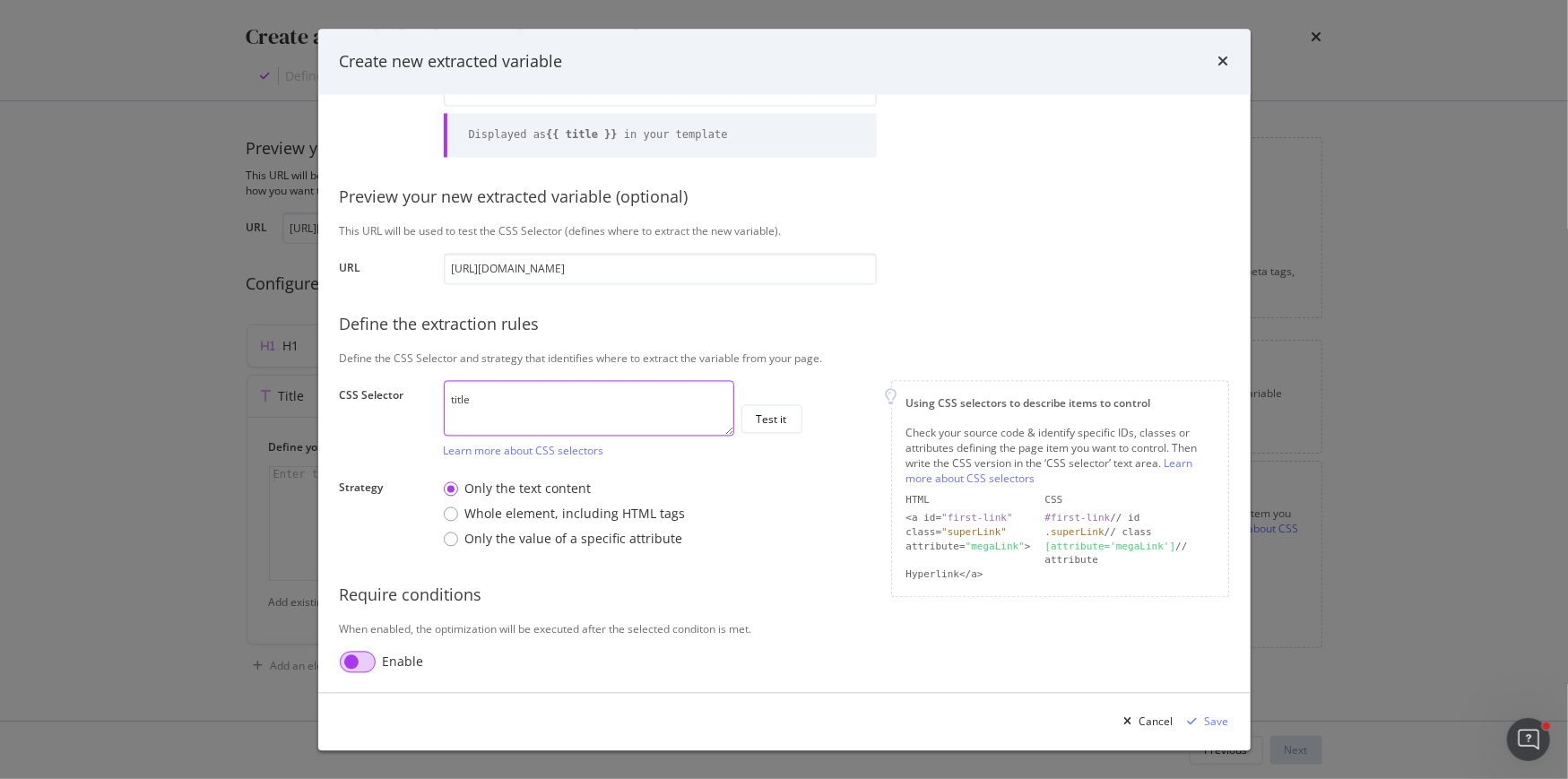
type textarea "title"
click at [368, 662] on input "modal" at bounding box center [357, 662] width 36 height 21
checkbox input "true"
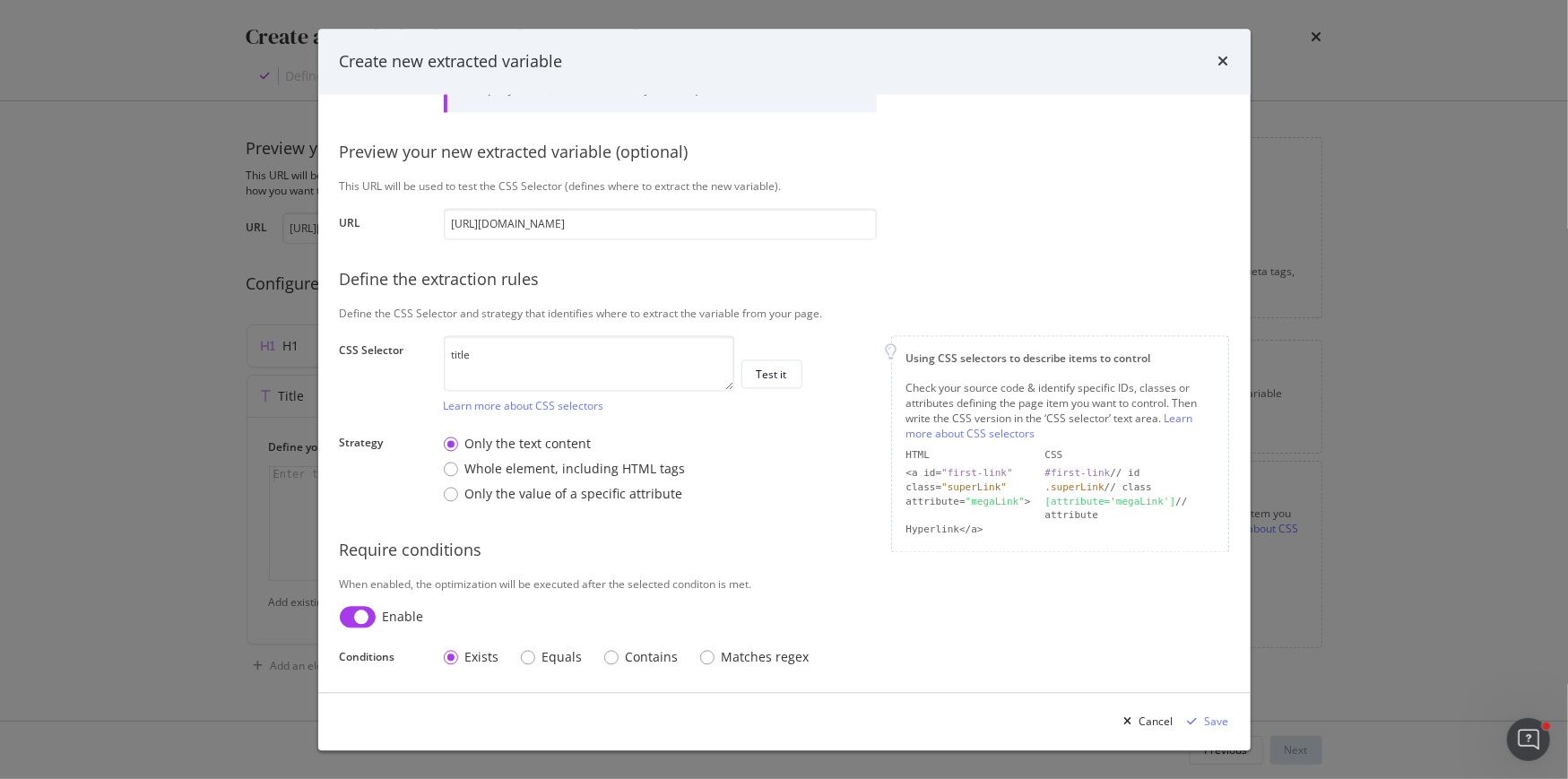
scroll to position [139, 0]
click at [614, 655] on div "Contains" at bounding box center [611, 657] width 15 height 15
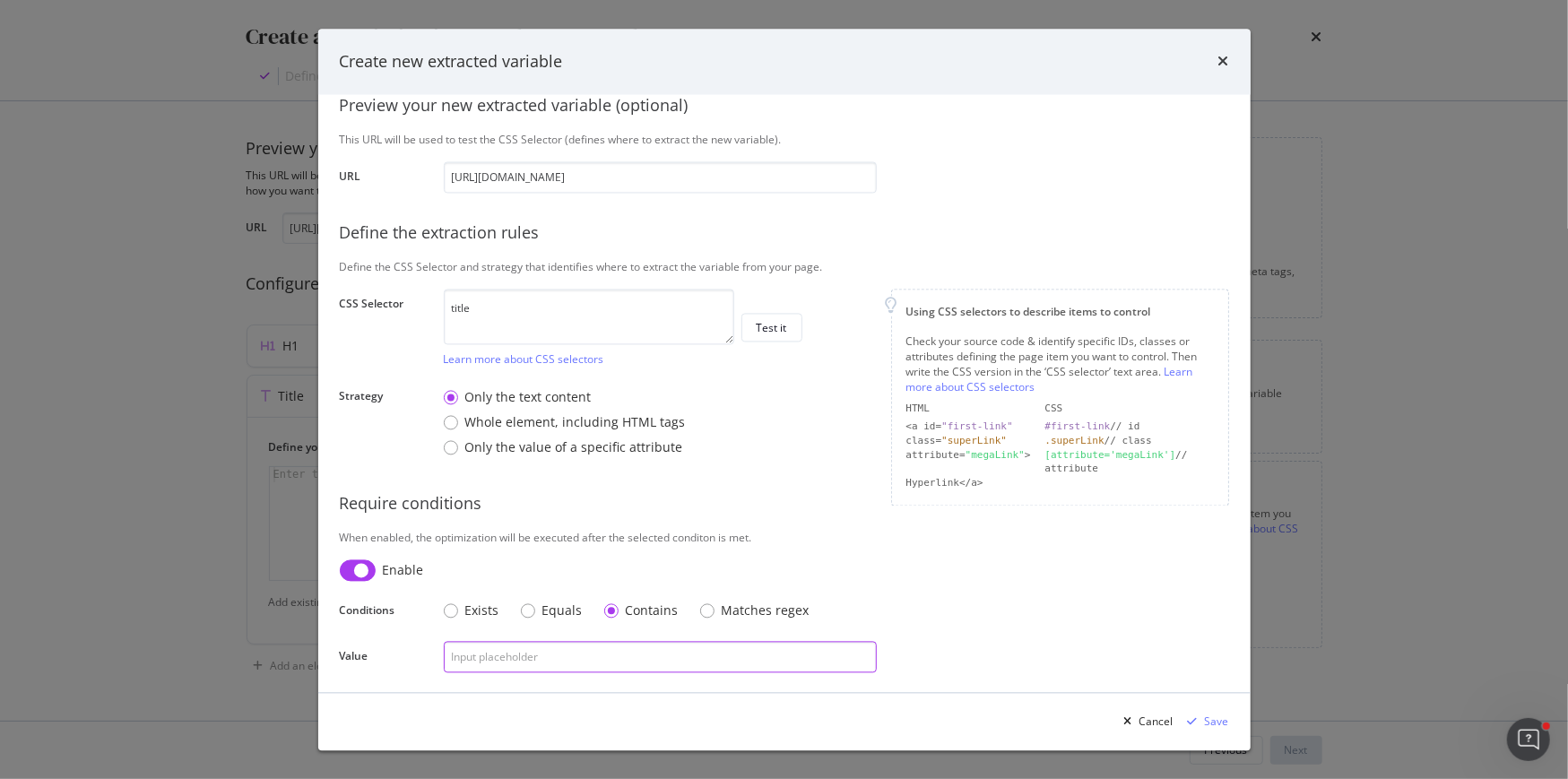
click at [601, 652] on input "modal" at bounding box center [660, 657] width 432 height 31
type input "Éco"
click at [1212, 713] on div "Save" at bounding box center [1204, 722] width 48 height 27
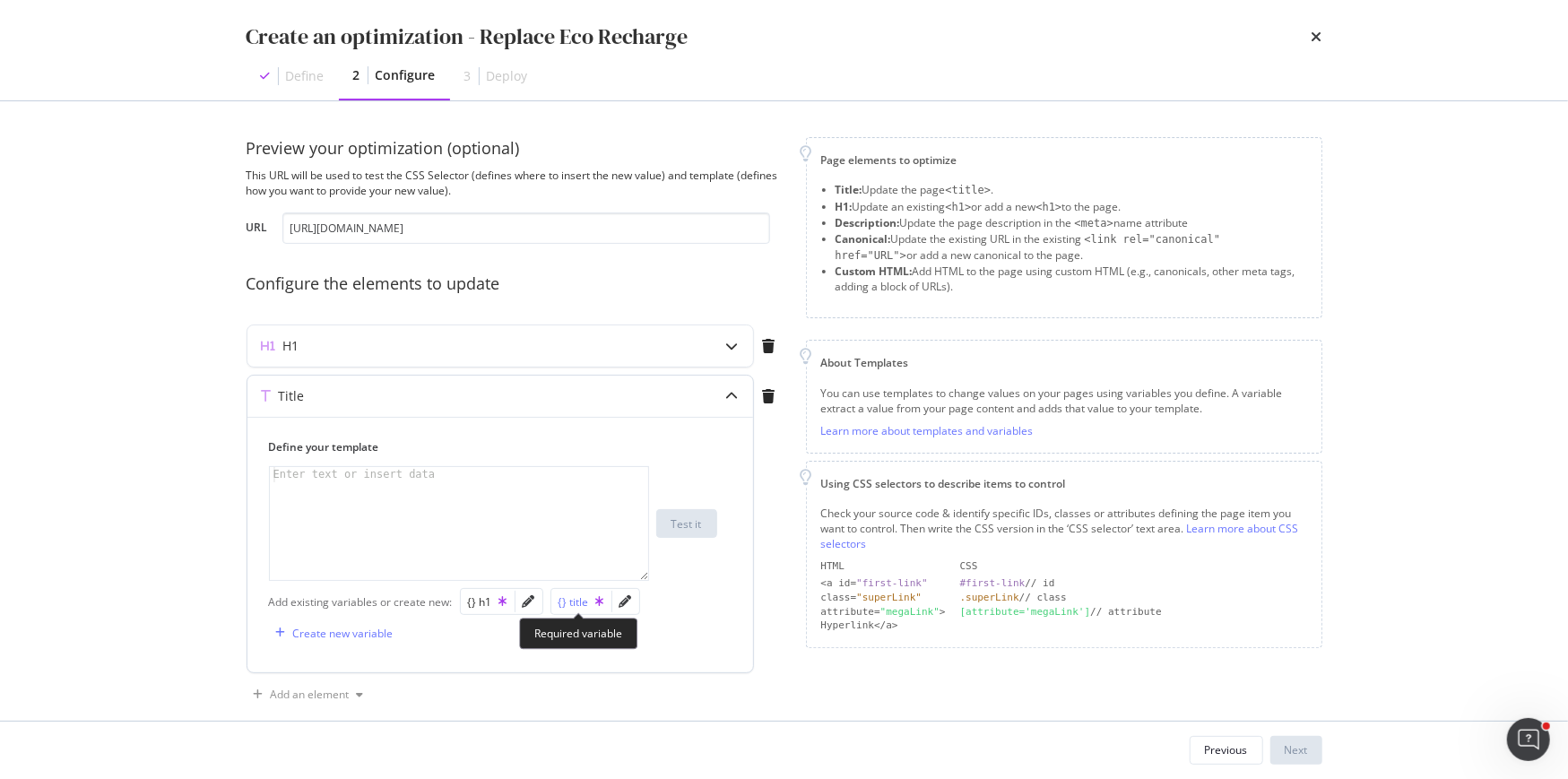
click at [562, 595] on div "{} title" at bounding box center [581, 602] width 46 height 16
type textarea "{{ title }}"
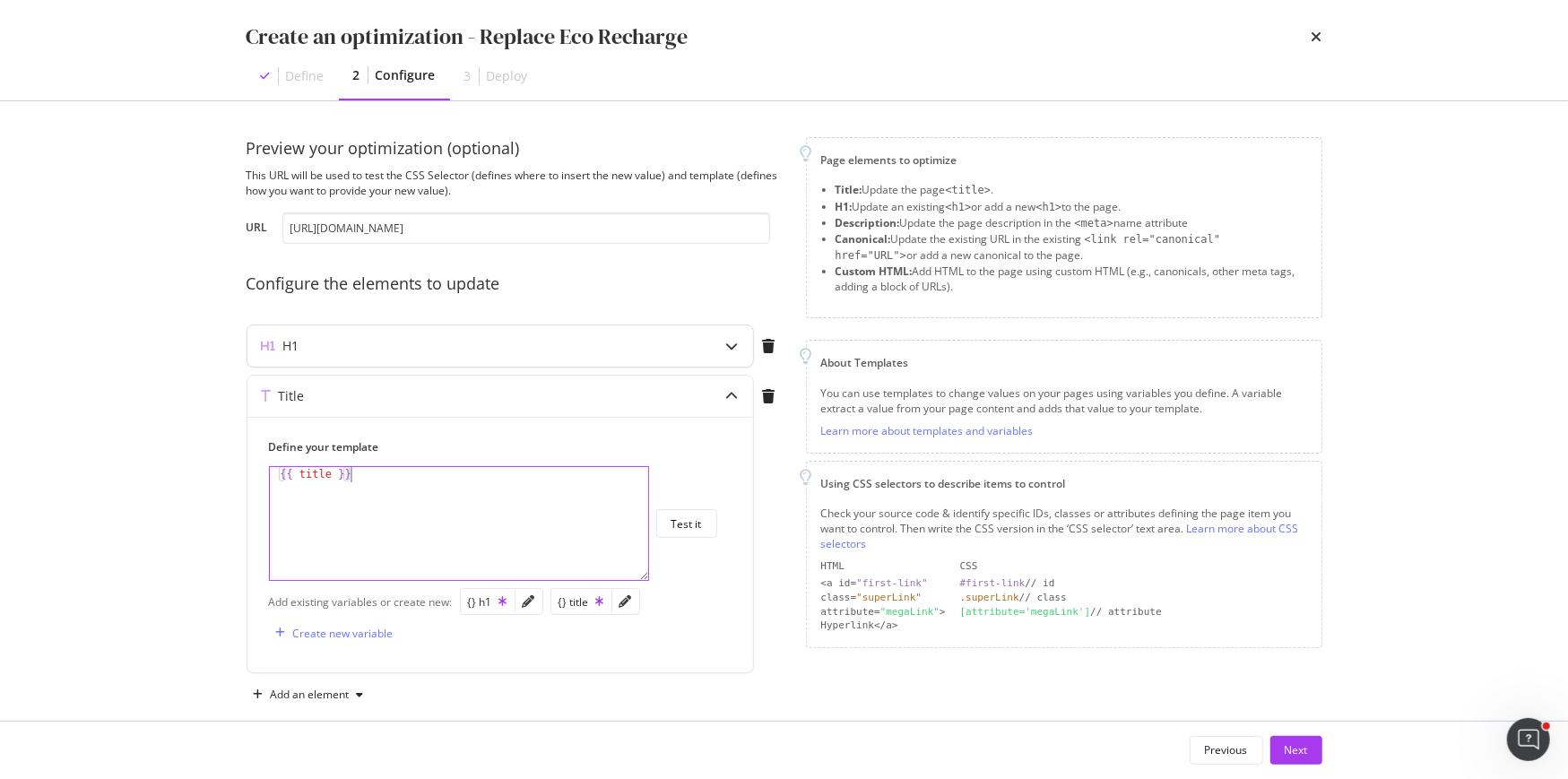
click at [352, 353] on div "H1" at bounding box center [464, 346] width 434 height 17
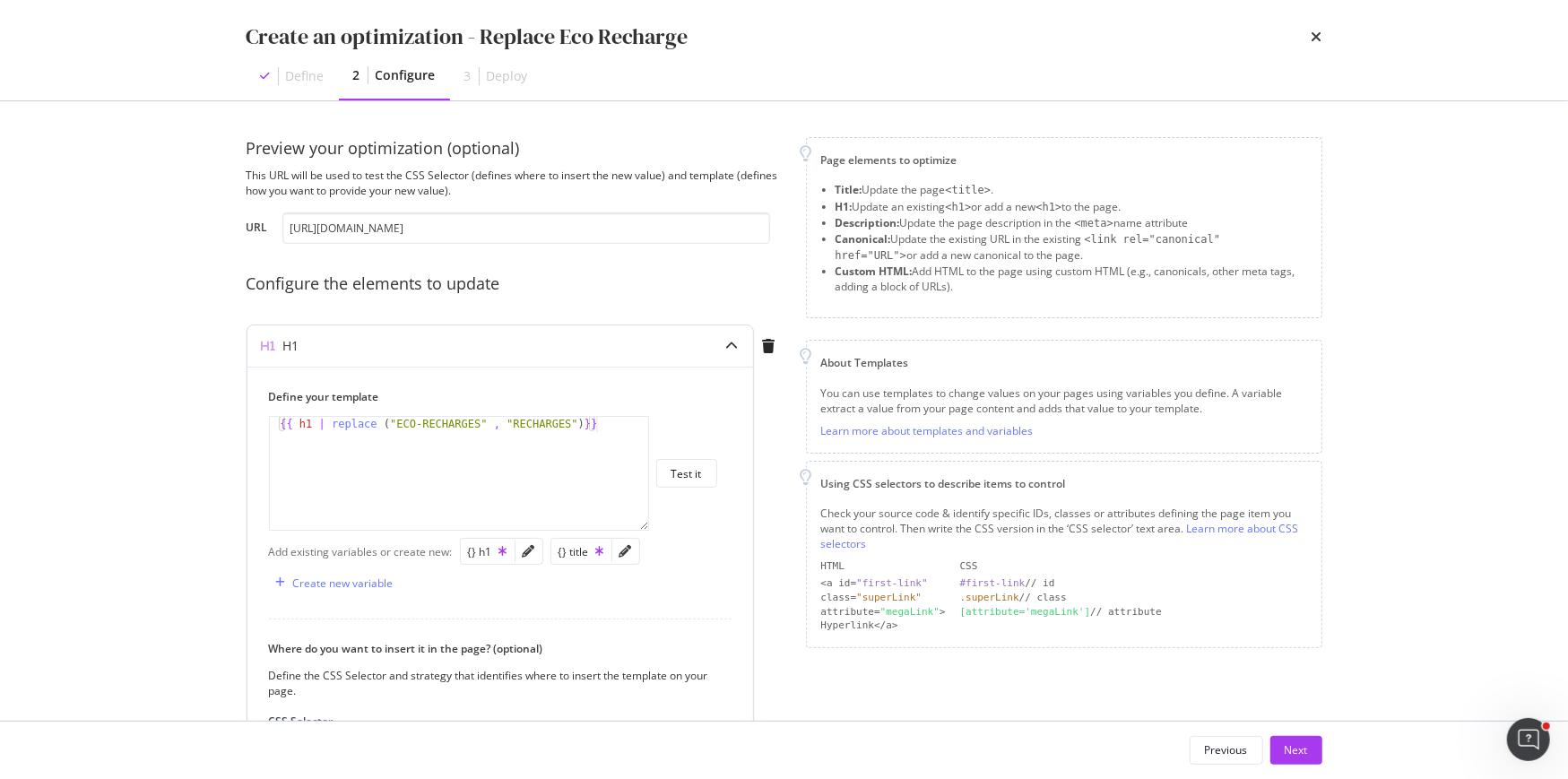
type textarea "{{ h1 | replace ("ECO-RECHARGES" , "RECHARGES")}}"
drag, startPoint x: 329, startPoint y: 422, endPoint x: 582, endPoint y: 422, distance: 253.0
click at [582, 422] on div "{{ h1 | replace ( "ECO-RECHARGES" , "RECHARGES" ) }}" at bounding box center [460, 489] width 380 height 145
click at [441, 658] on div "Where do you want to insert it in the page? (optional) Define the CSS Selector …" at bounding box center [493, 669] width 448 height 57
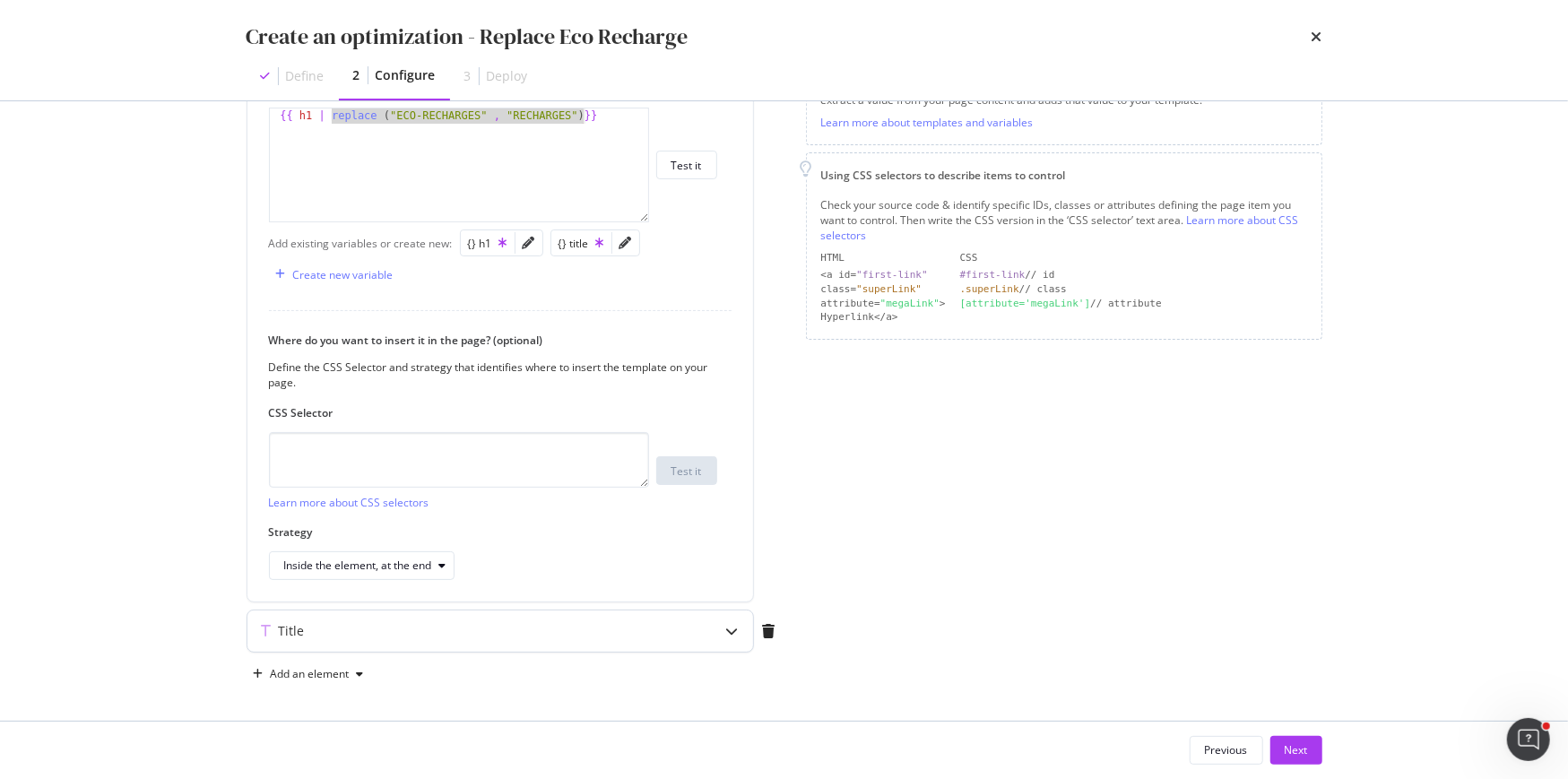
click at [336, 627] on div "Title" at bounding box center [464, 631] width 434 height 17
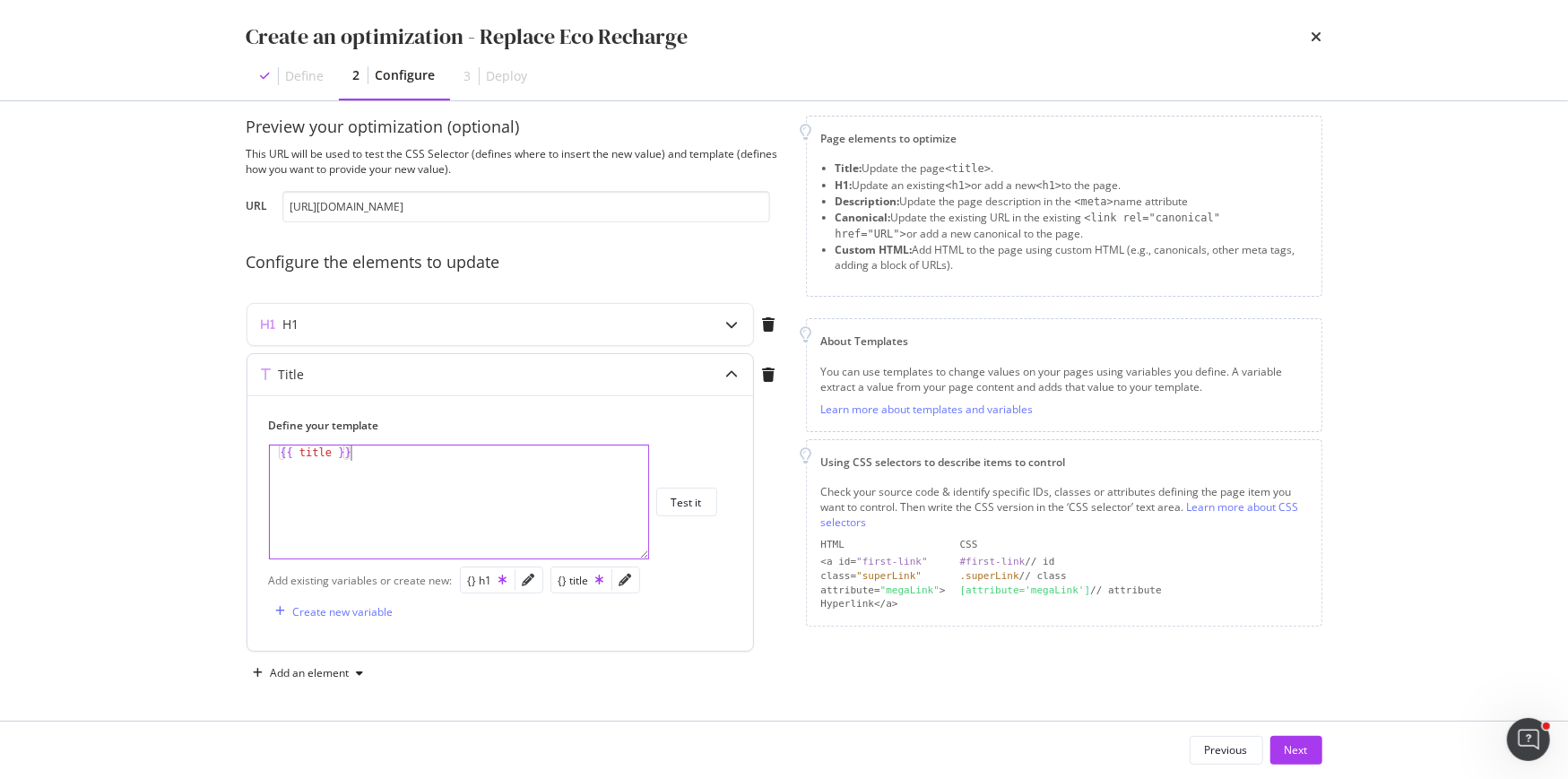
click at [357, 479] on div "{{ title }}" at bounding box center [460, 517] width 380 height 145
click at [335, 450] on div "{{ title }}" at bounding box center [460, 517] width 380 height 145
paste textarea "replace ("ECO-RECHARGES" , "RECHARGES")"
click at [335, 452] on div "{{ title replace ( "ECO-RECHARGES" , "RECHARGES" ) }}" at bounding box center [460, 517] width 380 height 145
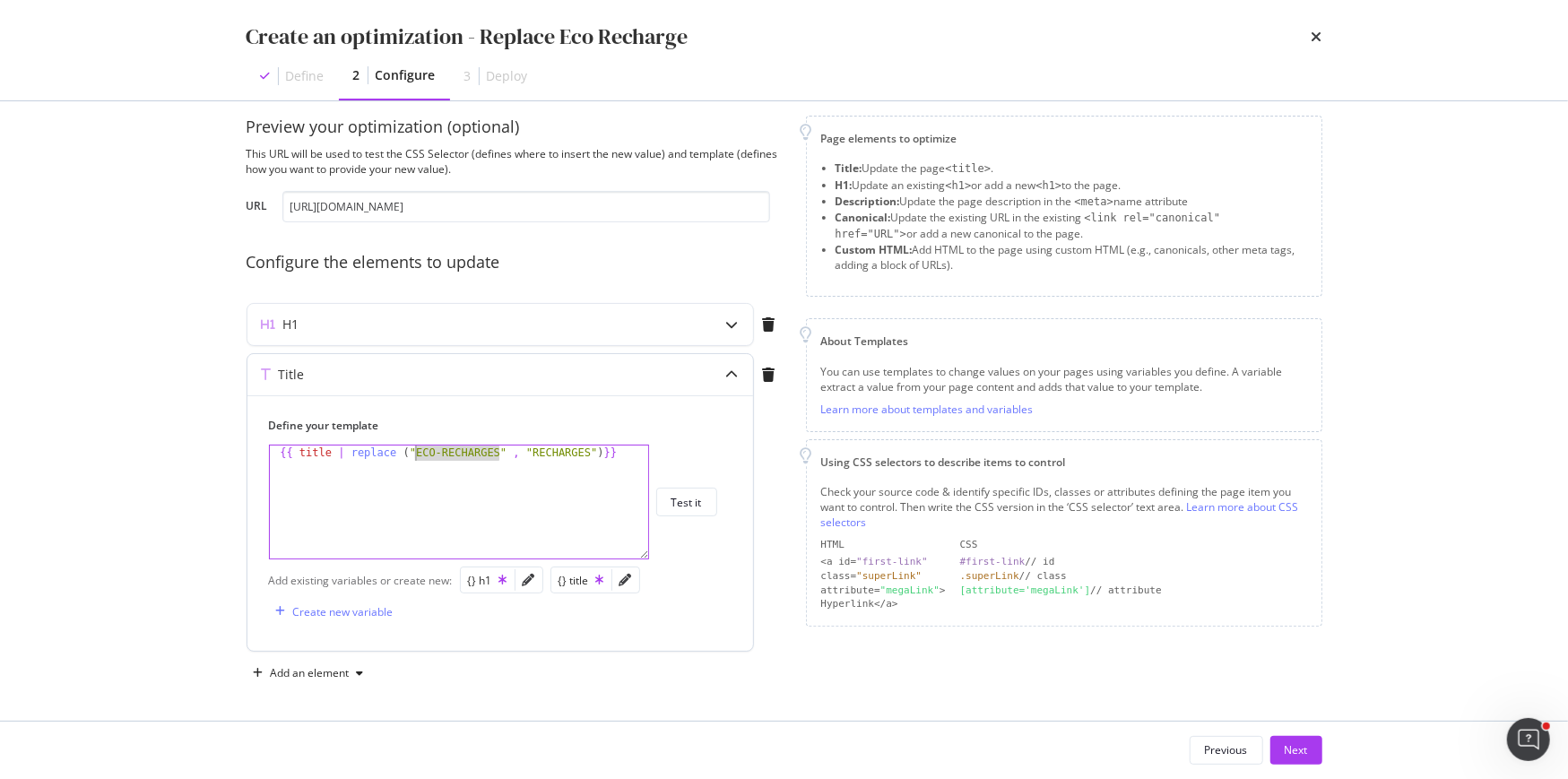
drag, startPoint x: 497, startPoint y: 452, endPoint x: 418, endPoint y: 450, distance: 79.0
click at [418, 450] on div "{{ title | replace ( "ECO-RECHARGES" , "RECHARGES" ) }}" at bounding box center [460, 517] width 380 height 145
drag, startPoint x: 527, startPoint y: 451, endPoint x: 581, endPoint y: 449, distance: 54.0
click at [581, 449] on div "{{ title | replace ( "Éco-recharge" , "RECHARGES" ) }}" at bounding box center [460, 517] width 380 height 145
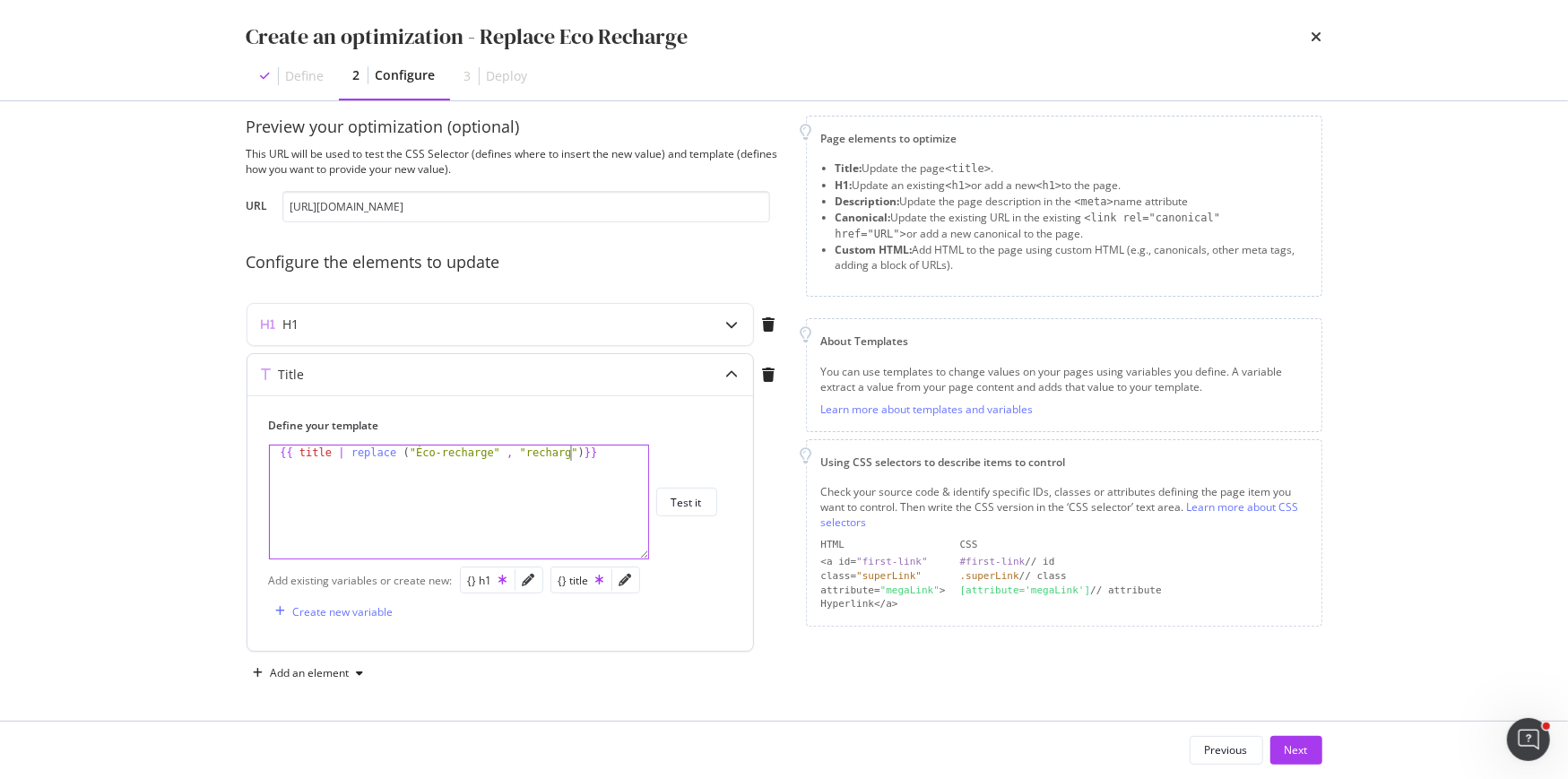
scroll to position [0, 25]
click at [645, 454] on div "{{ title | replace ( "Éco-recharge" , "recharge" ) }}" at bounding box center [460, 517] width 380 height 145
drag, startPoint x: 588, startPoint y: 452, endPoint x: 400, endPoint y: 451, distance: 188.0
click at [400, 451] on div "{{ title | replace ( "Éco-recharge" , "recharge" ) | replace ( ) }}" at bounding box center [460, 533] width 380 height 175
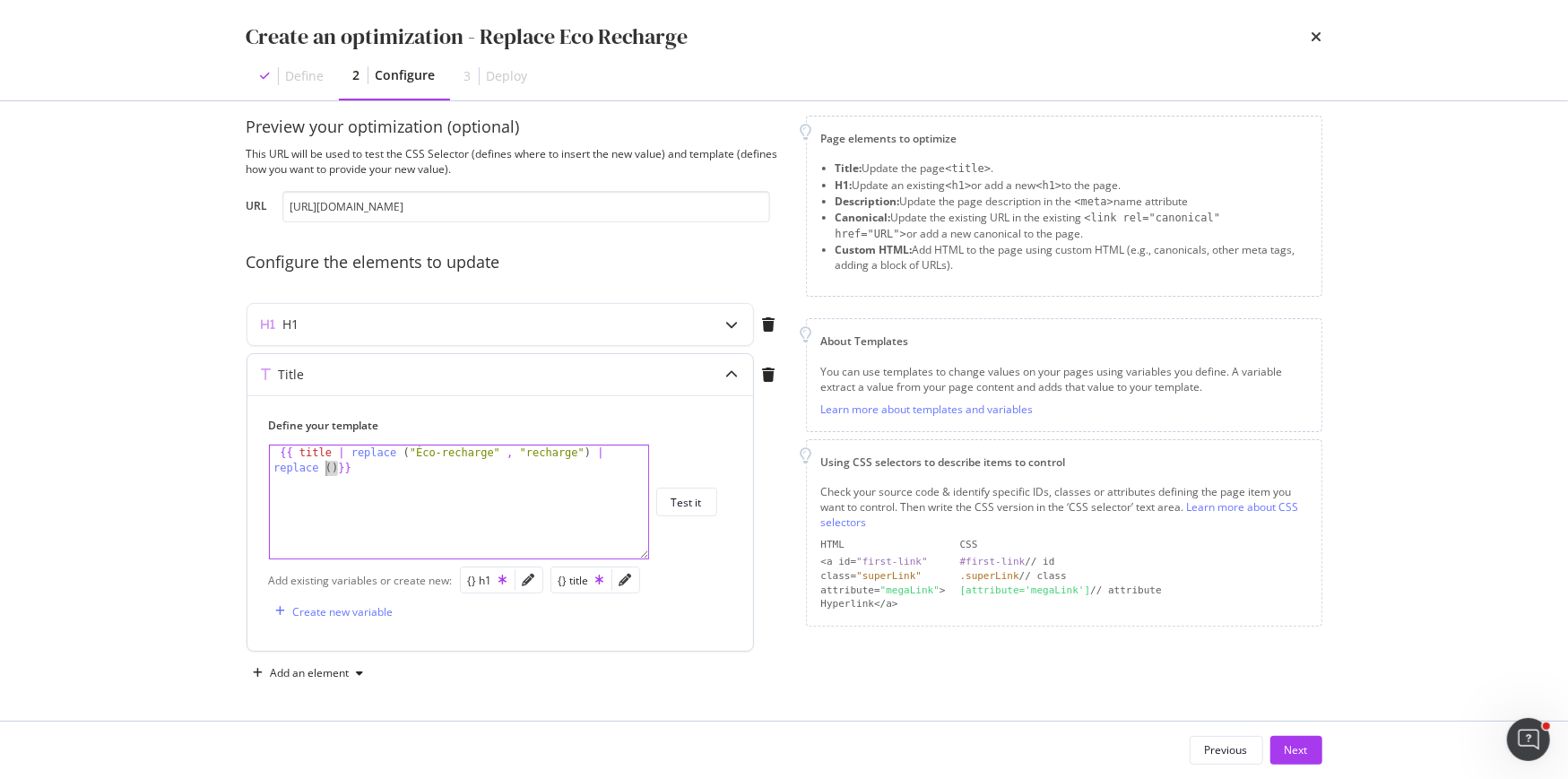
drag, startPoint x: 335, startPoint y: 464, endPoint x: 324, endPoint y: 464, distance: 11.0
click at [324, 464] on div "{{ title | replace ( "Éco-recharge" , "recharge" ) | replace ( ) }}" at bounding box center [460, 533] width 380 height 175
paste textarea ""Éco-recharge" , "recharge""
click at [342, 468] on div "{{ title | replace ( "Éco-recharge" , "recharge" ) | replace ( "Éco-recharge" ,…" at bounding box center [460, 533] width 380 height 175
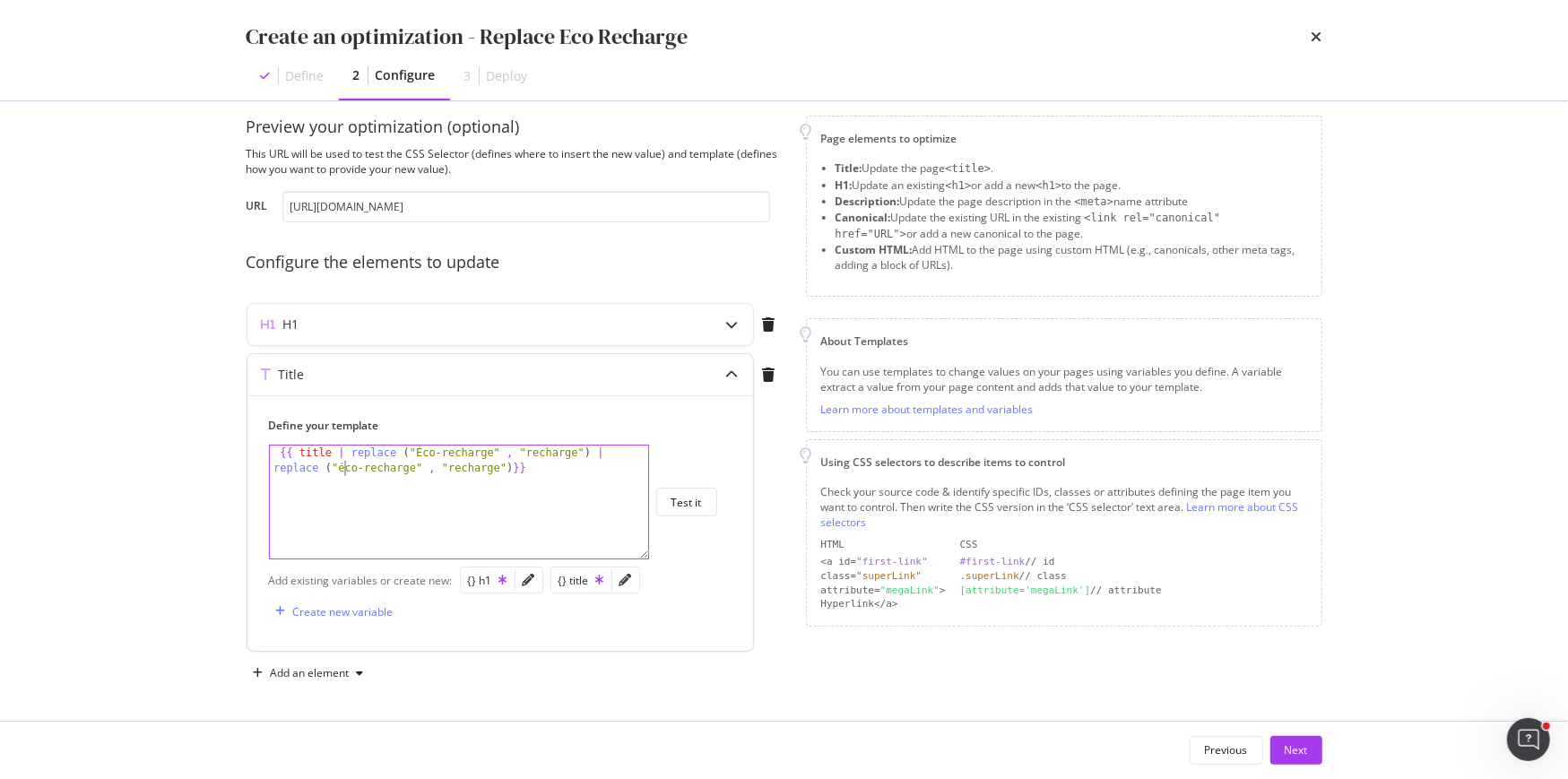
click at [457, 469] on div "{{ title | replace ( "Éco-recharge" , "recharge" ) | replace ( "éco-recharge" ,…" at bounding box center [460, 533] width 380 height 175
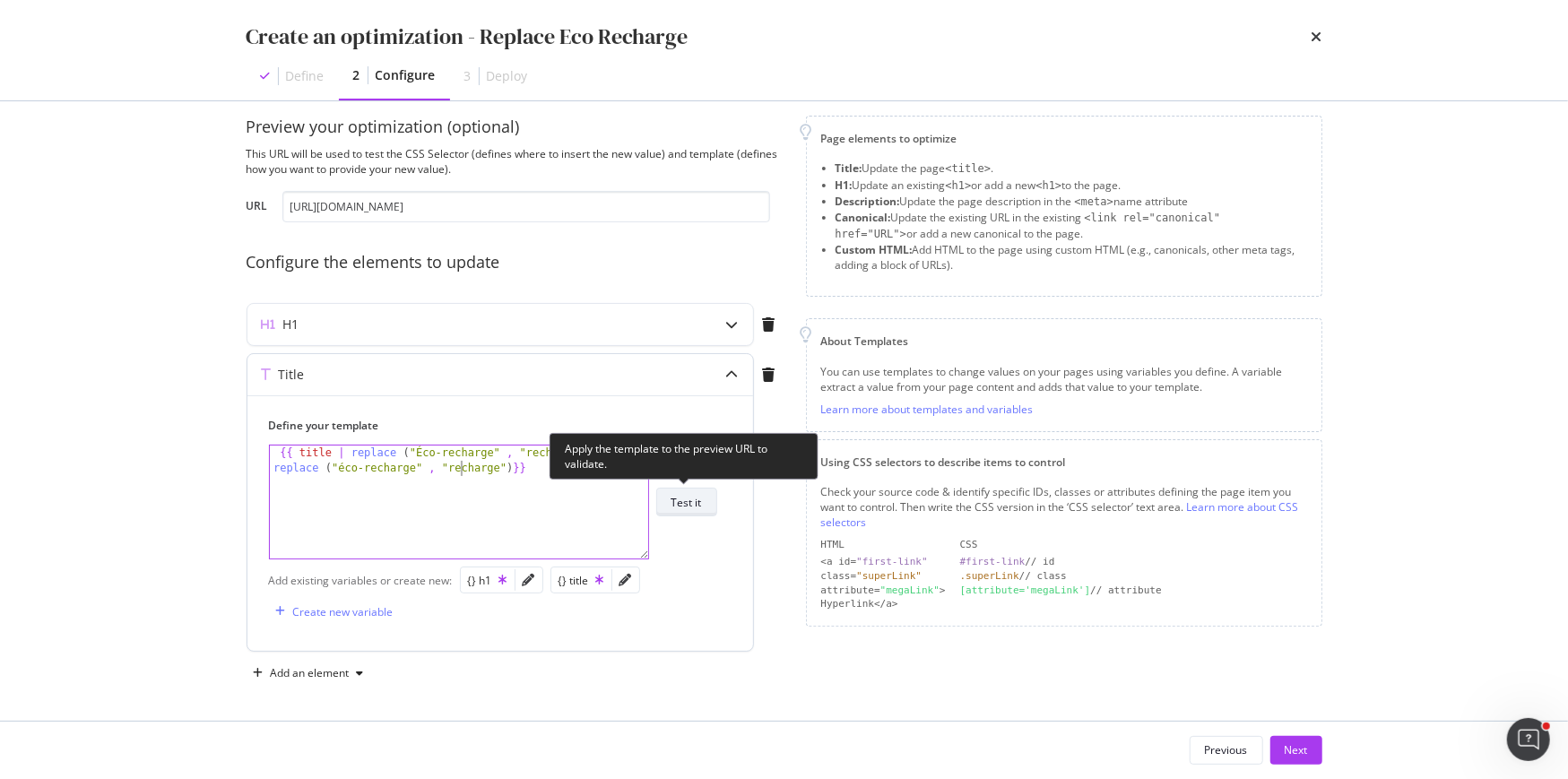
type textarea "{{ title | replace ("Éco-recharge" , "recharge") | replace ("éco-recharge" , "r…"
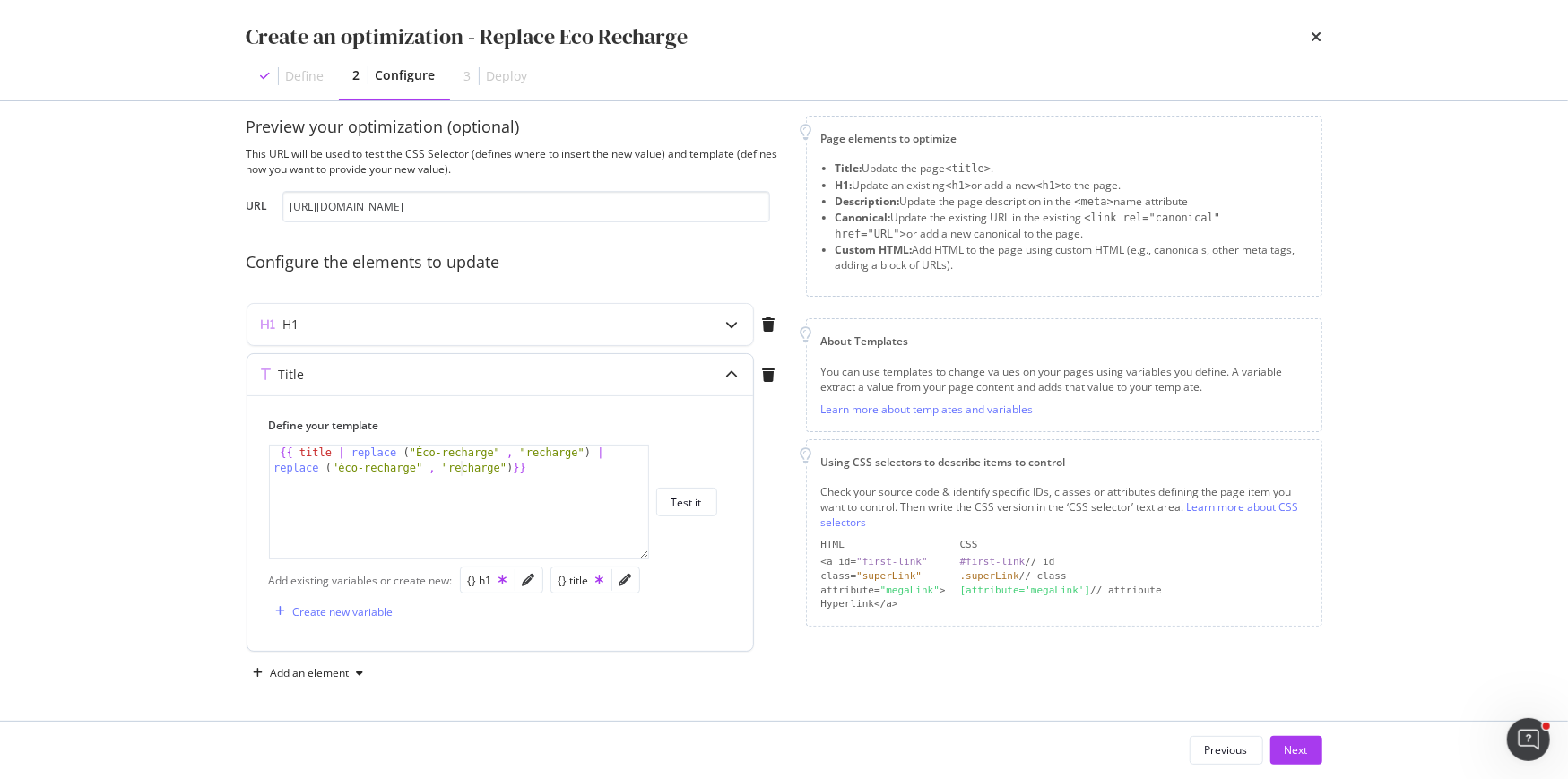
drag, startPoint x: 708, startPoint y: 502, endPoint x: 732, endPoint y: 575, distance: 76.8
click at [732, 575] on div "Define your template {{ title | replace ("Éco-recharge" , "recharge") | replace…" at bounding box center [499, 523] width 505 height 255
click at [296, 668] on div "Add an element" at bounding box center [309, 673] width 79 height 11
click at [303, 582] on div "Description" at bounding box center [322, 579] width 57 height 16
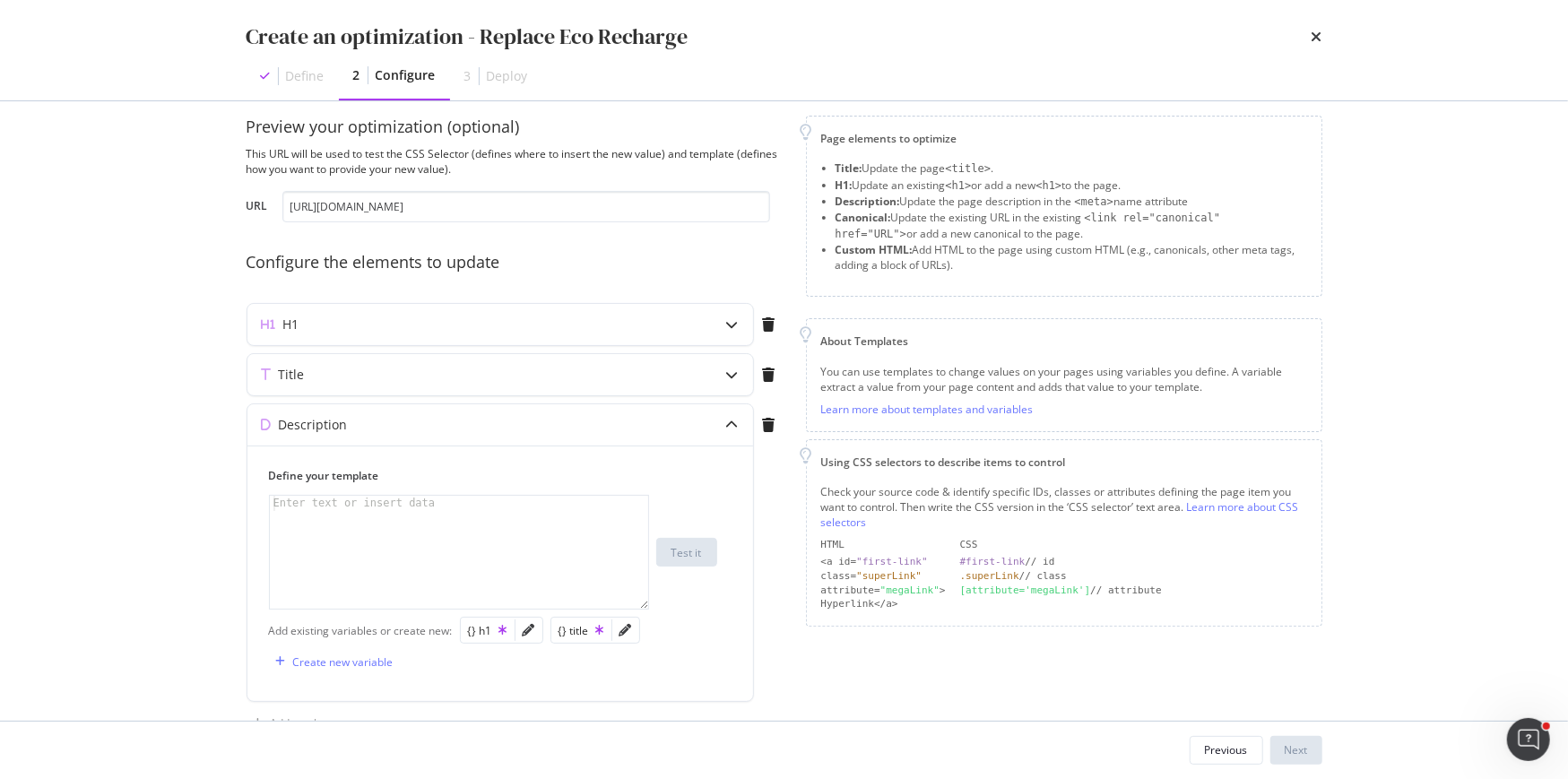
scroll to position [71, 0]
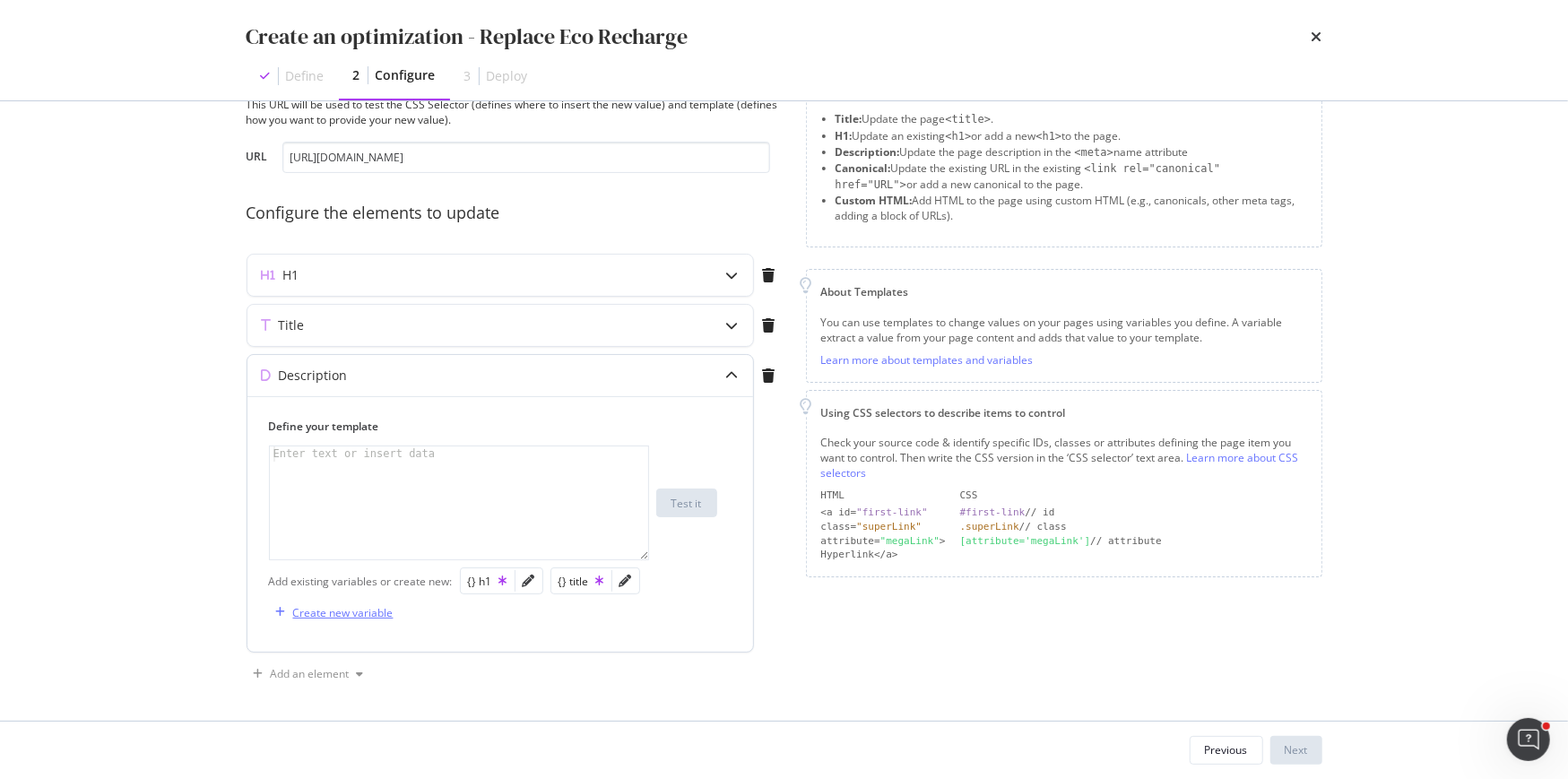
click at [332, 599] on div "Create new variable" at bounding box center [331, 612] width 124 height 27
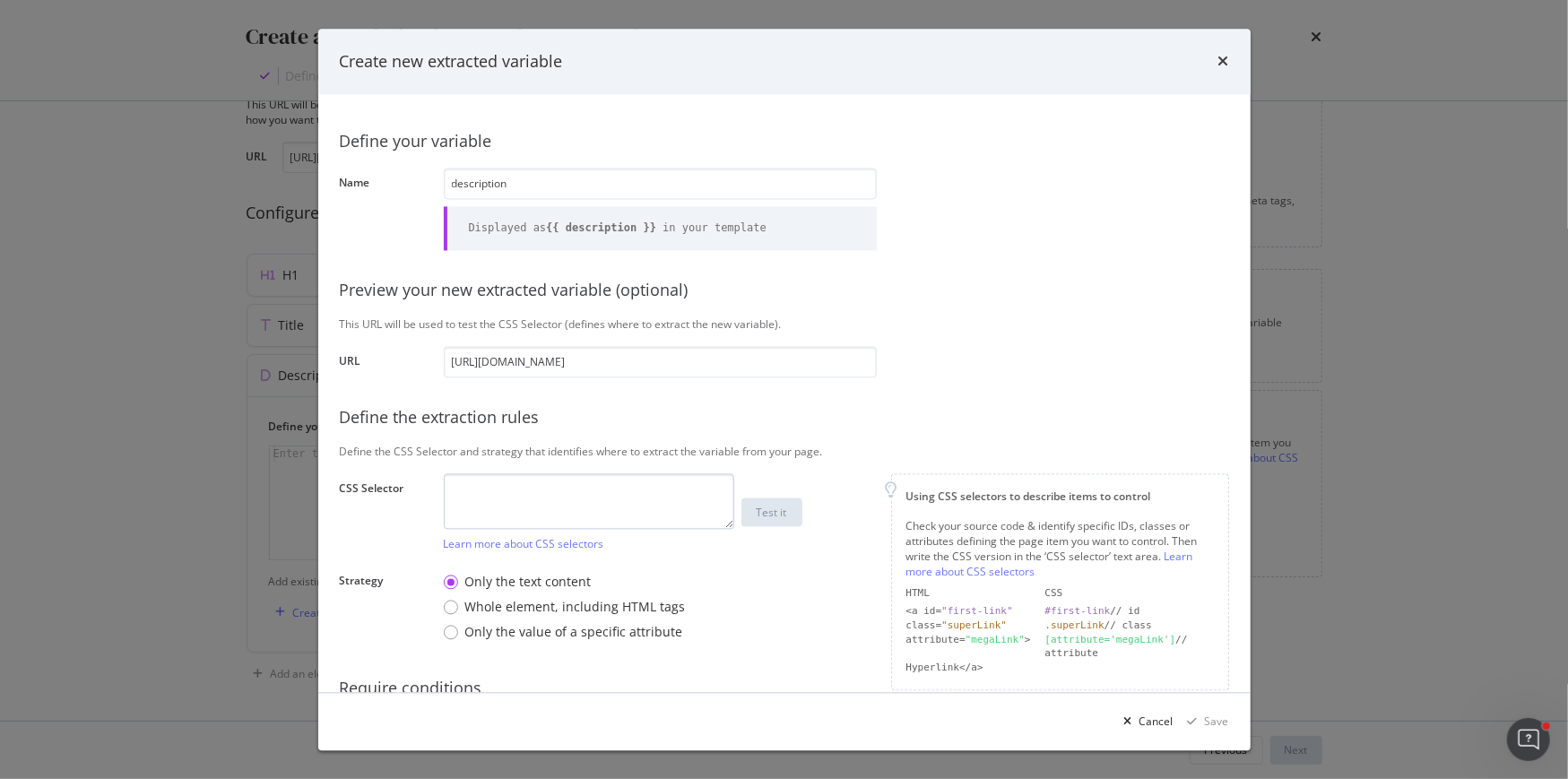
type input "description"
click at [490, 503] on textarea "modal" at bounding box center [589, 501] width 290 height 55
type textarea "description"
click at [449, 184] on input "description" at bounding box center [660, 183] width 432 height 31
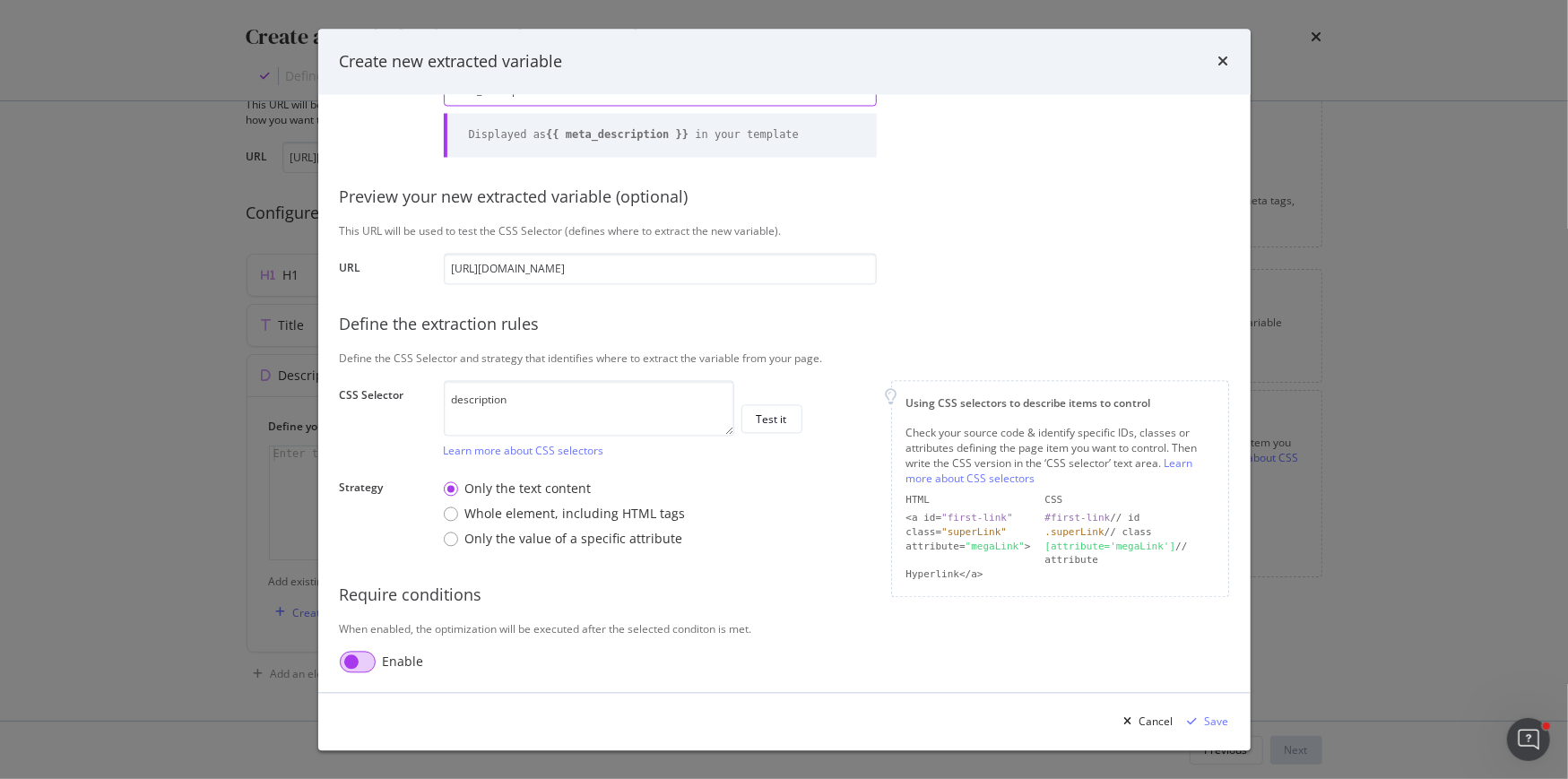
type input "meta_description"
click at [368, 666] on input "modal" at bounding box center [357, 662] width 36 height 21
checkbox input "true"
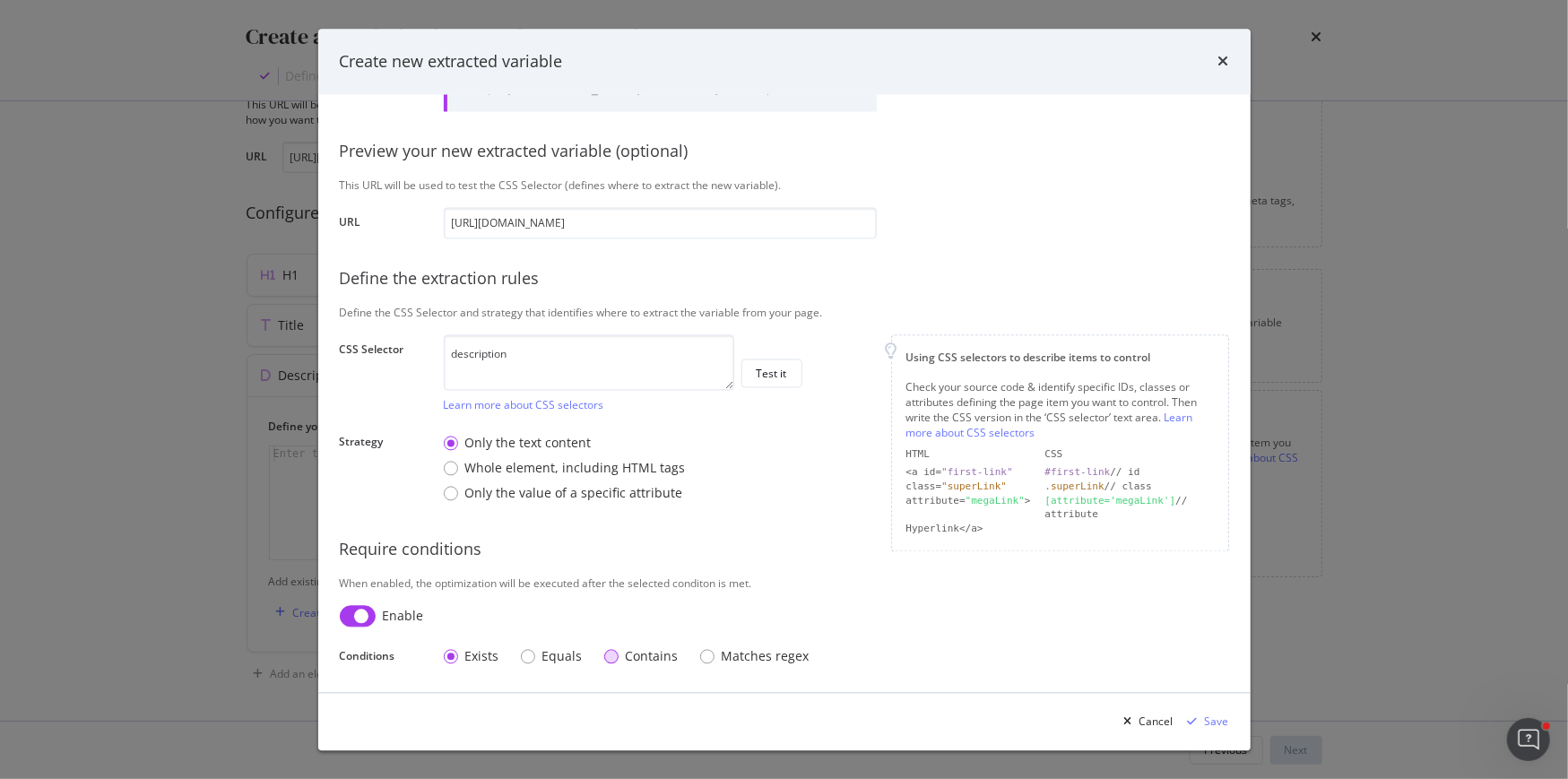
click at [621, 658] on div "Contains" at bounding box center [641, 657] width 75 height 17
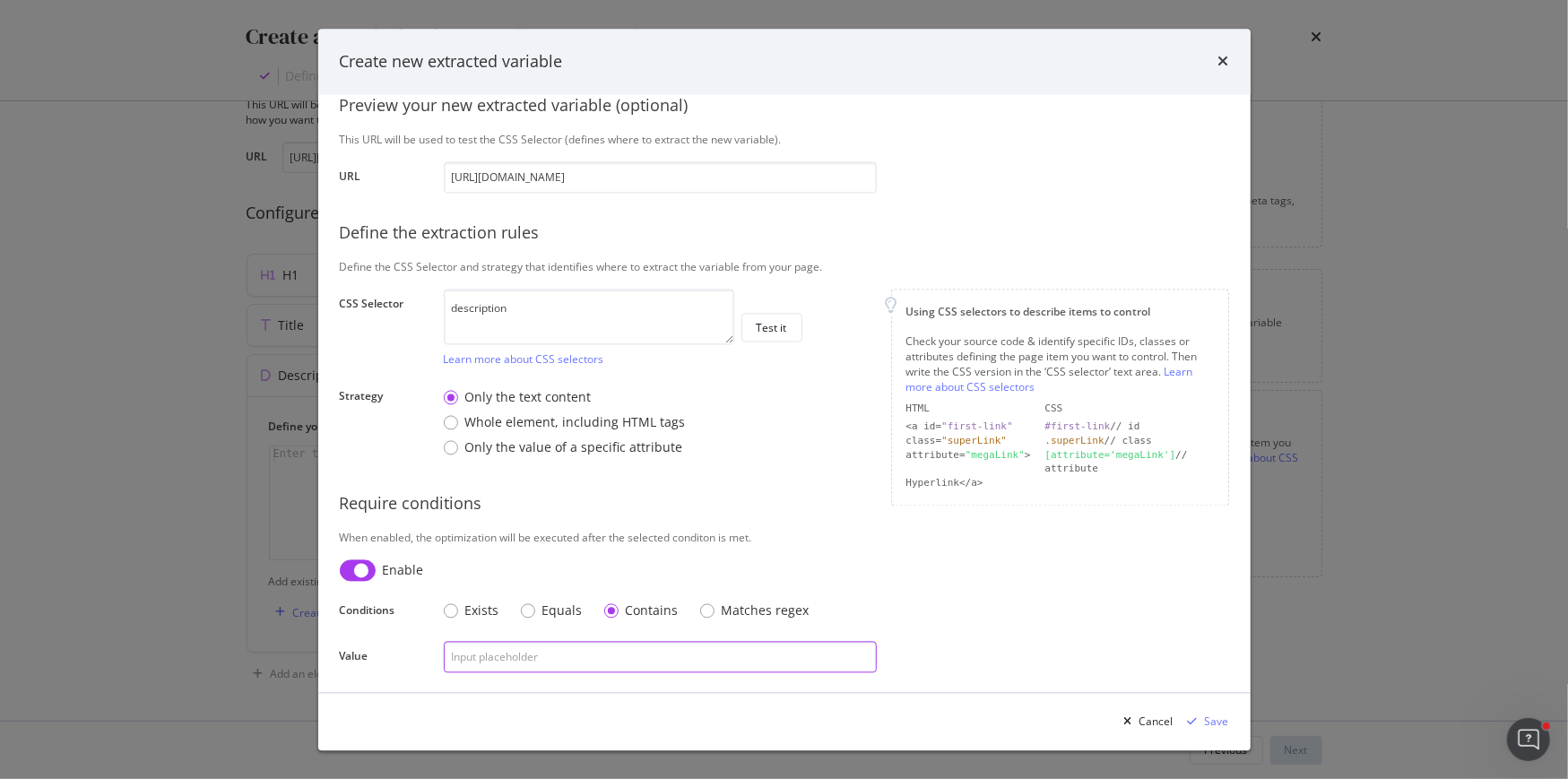
click at [610, 657] on input "modal" at bounding box center [660, 657] width 432 height 31
type input "éco-recharge"
click at [1219, 723] on div "Save" at bounding box center [1216, 722] width 24 height 16
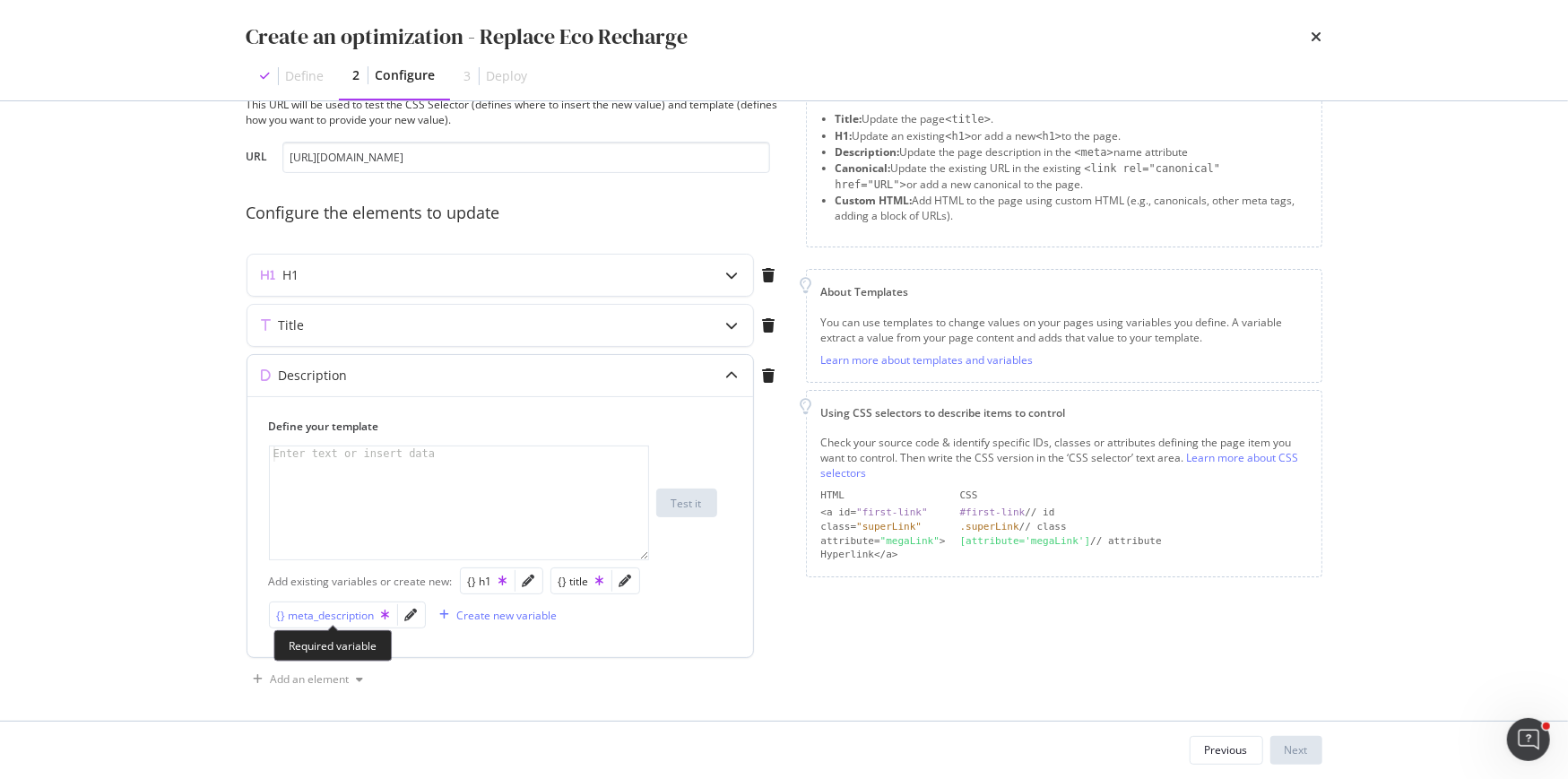
click at [341, 614] on div "{} meta_description" at bounding box center [334, 616] width 112 height 16
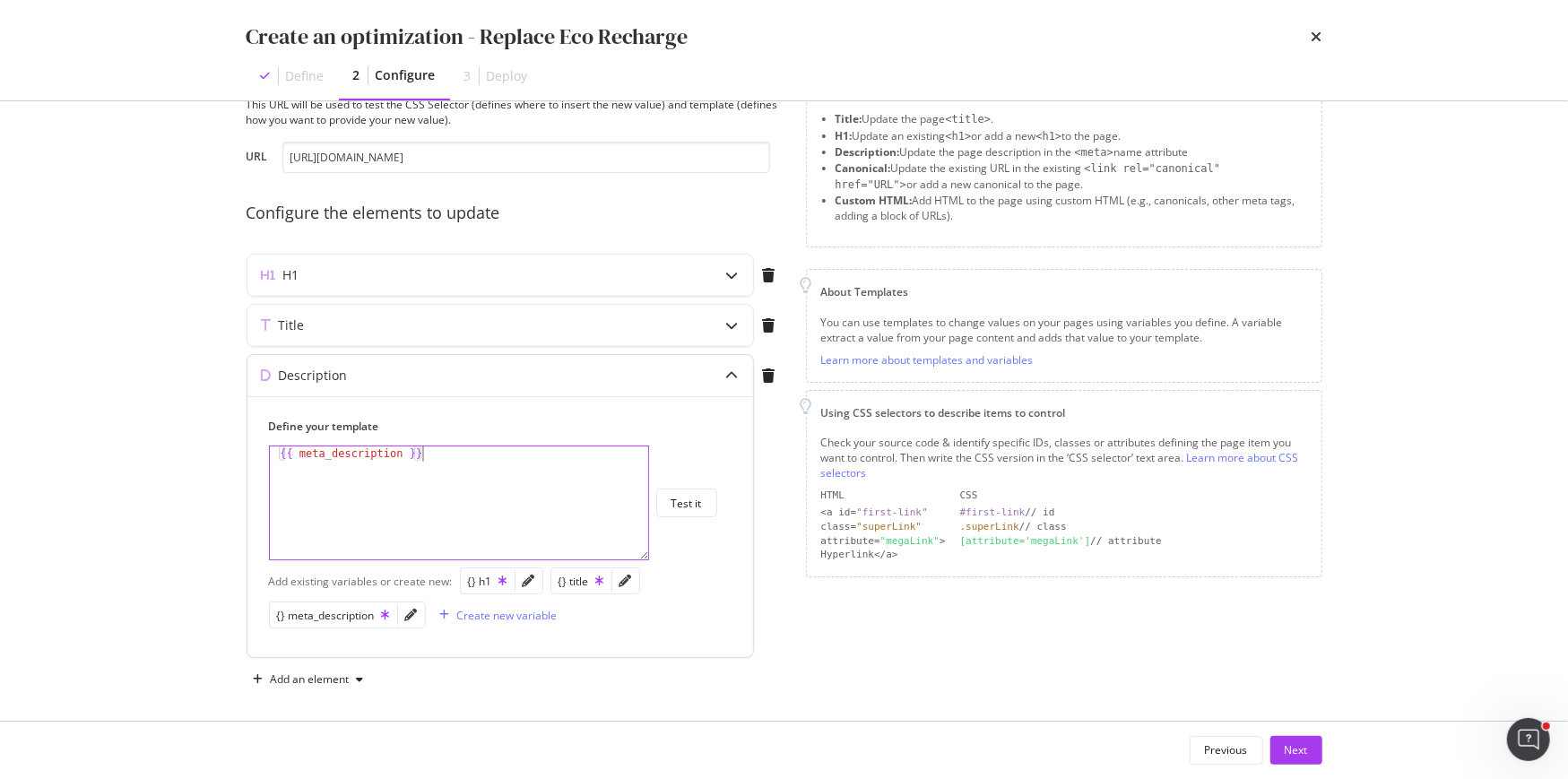
click at [406, 451] on div "{{ meta_description }}" at bounding box center [460, 518] width 380 height 145
paste textarea "("Éco-recharge" , "recharge")"
click at [405, 452] on div "{{ meta_description ( "Éco-recharge" , "recharge" ) }}" at bounding box center [460, 518] width 380 height 145
click at [494, 450] on div "{{ meta_description | replace ( "Éco-recharge" , "recharge" ) }}" at bounding box center [460, 534] width 380 height 175
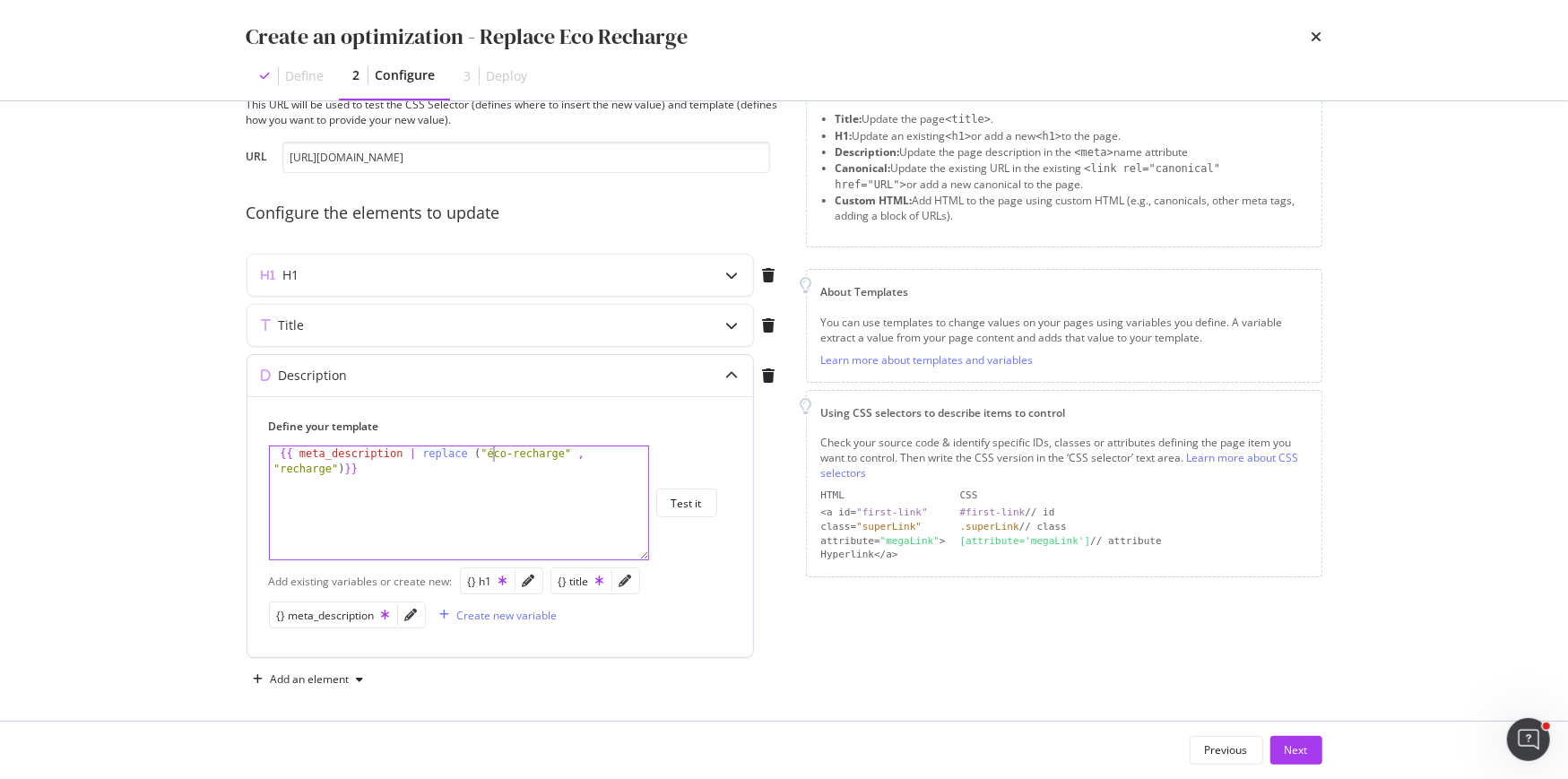
scroll to position [0, 17]
type textarea "{{ meta_description | replace ("éco-recharge" , "recharge")}}"
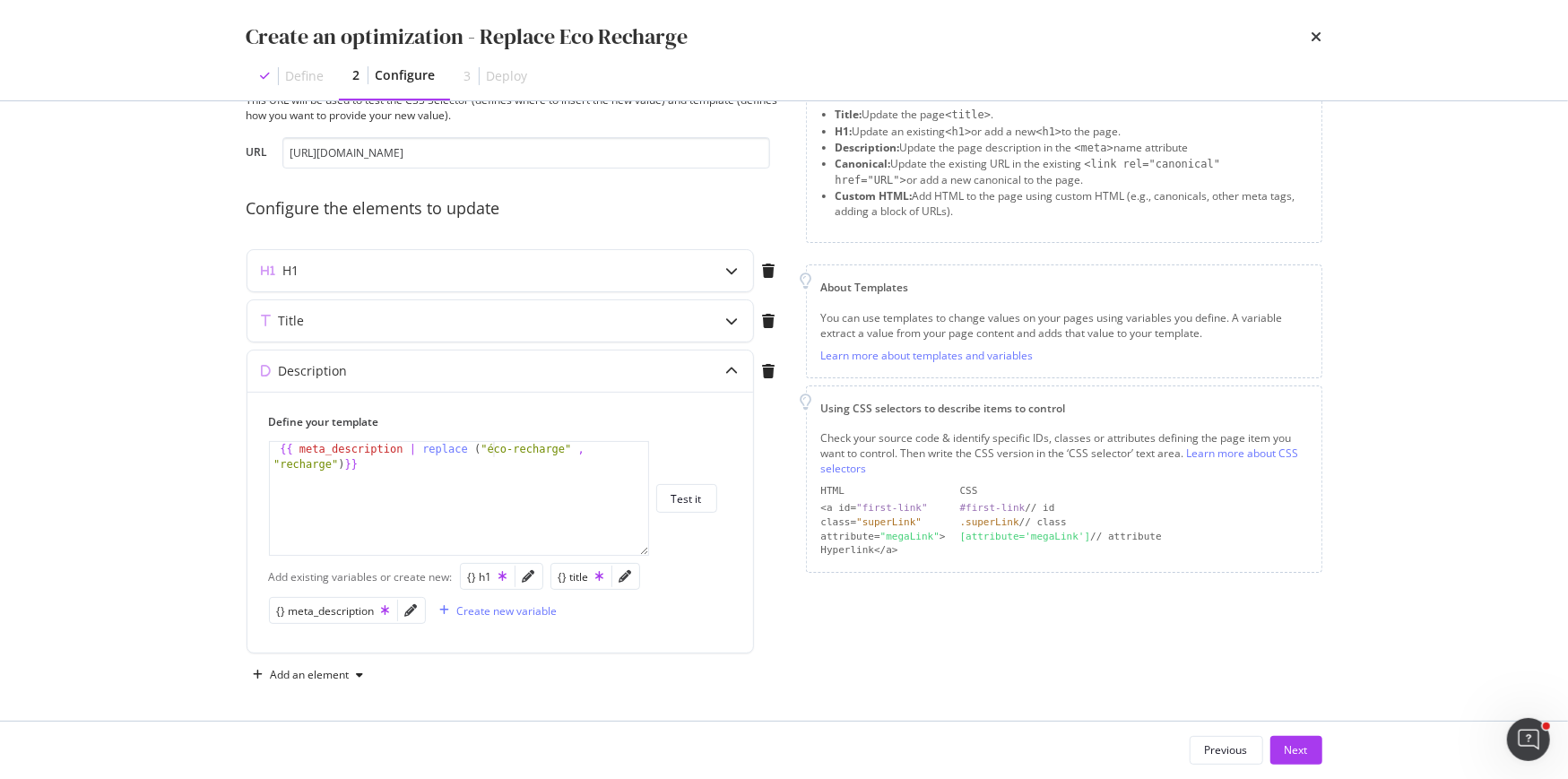
drag, startPoint x: 1299, startPoint y: 751, endPoint x: 836, endPoint y: 659, distance: 472.1
click at [836, 659] on div "Create an optimization - Replace Eco Recharge Define 2 Configure 3 Deploy Previ…" at bounding box center [784, 389] width 1568 height 779
click at [299, 669] on div "Add an element" at bounding box center [309, 674] width 79 height 11
click at [311, 743] on div "Custom HTML" at bounding box center [318, 734] width 121 height 22
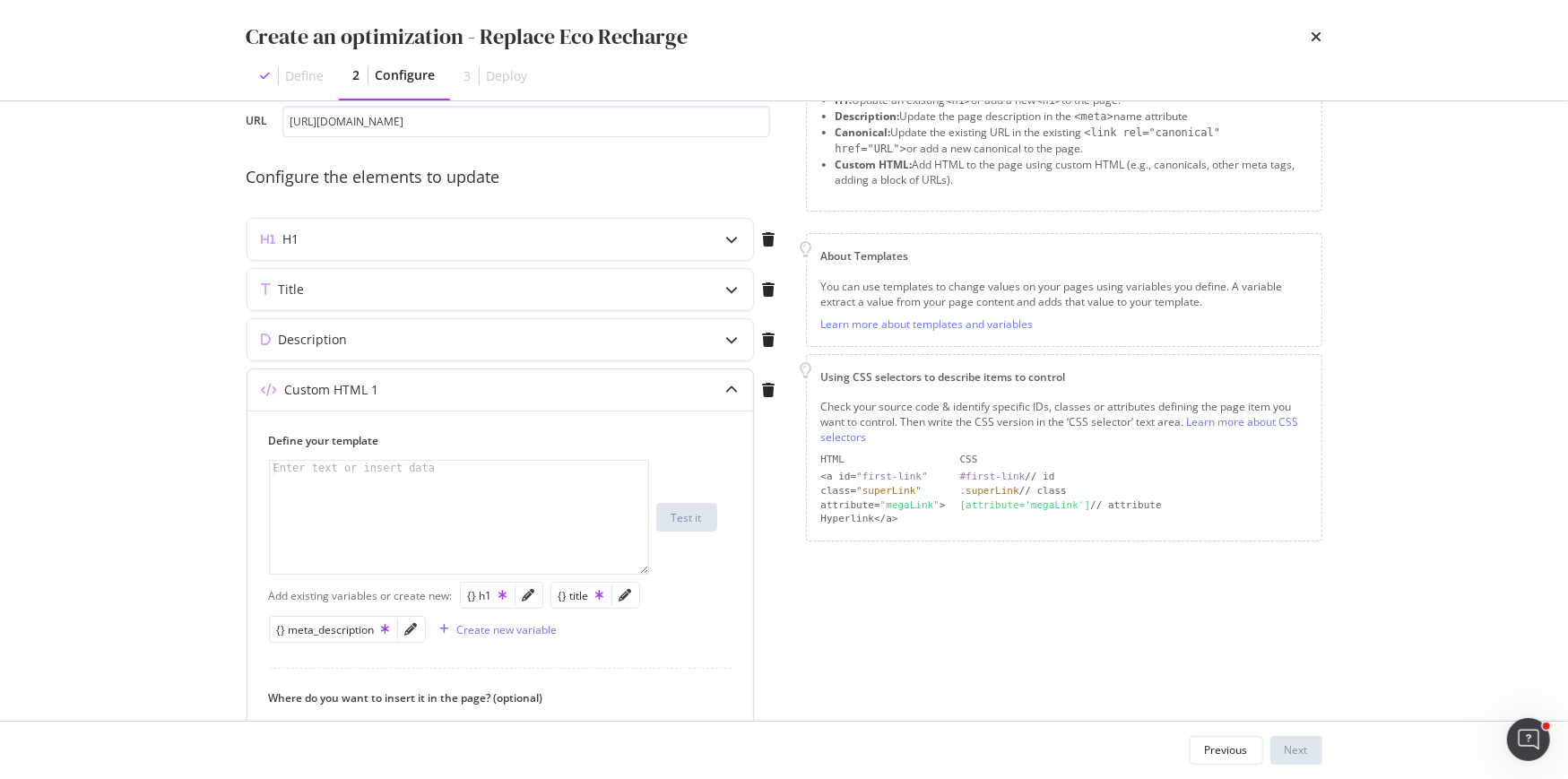
scroll to position [108, 0]
click at [513, 625] on div "Create new variable" at bounding box center [507, 630] width 101 height 16
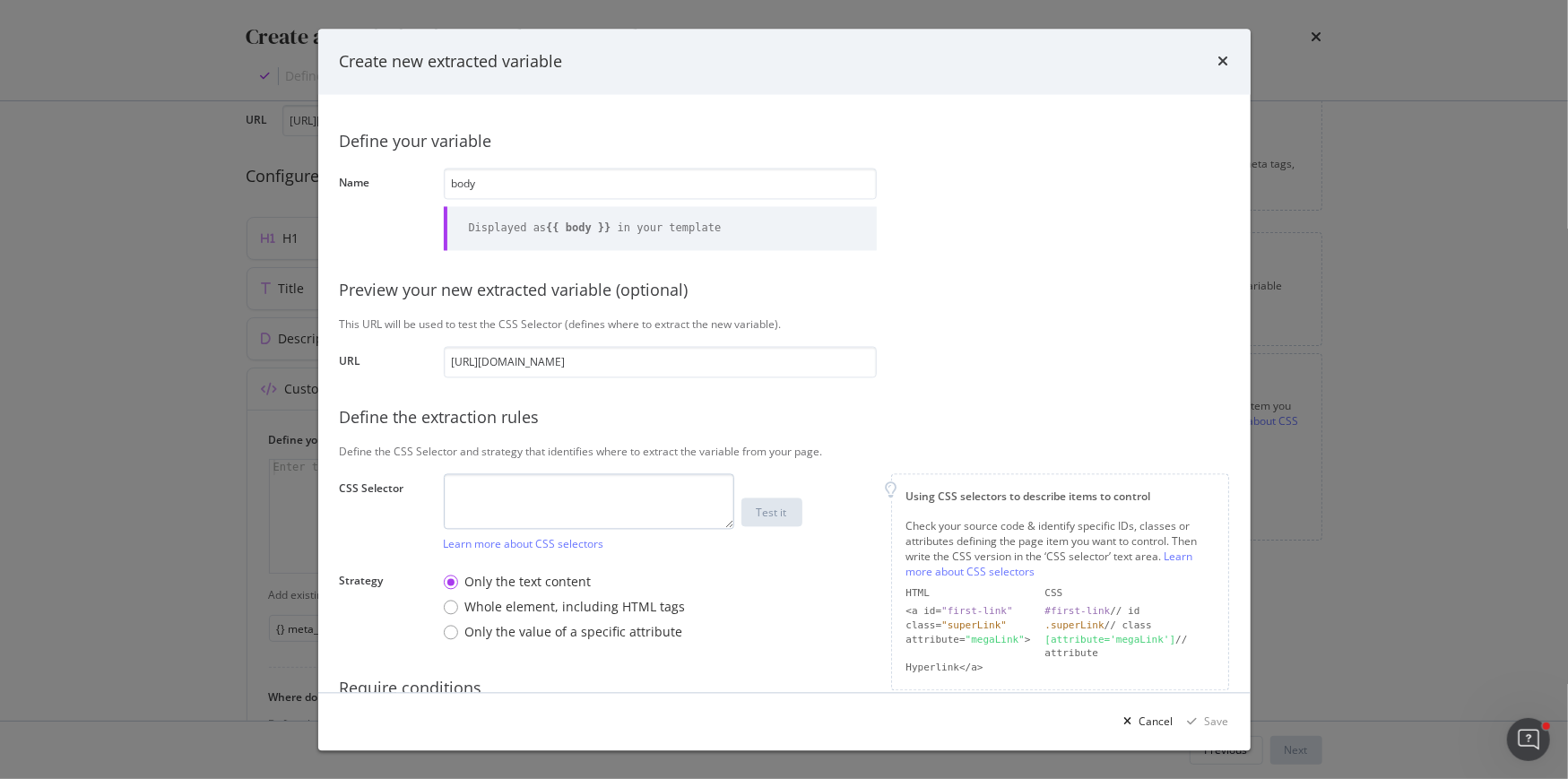
type input "body"
click at [523, 512] on textarea "modal" at bounding box center [589, 501] width 290 height 55
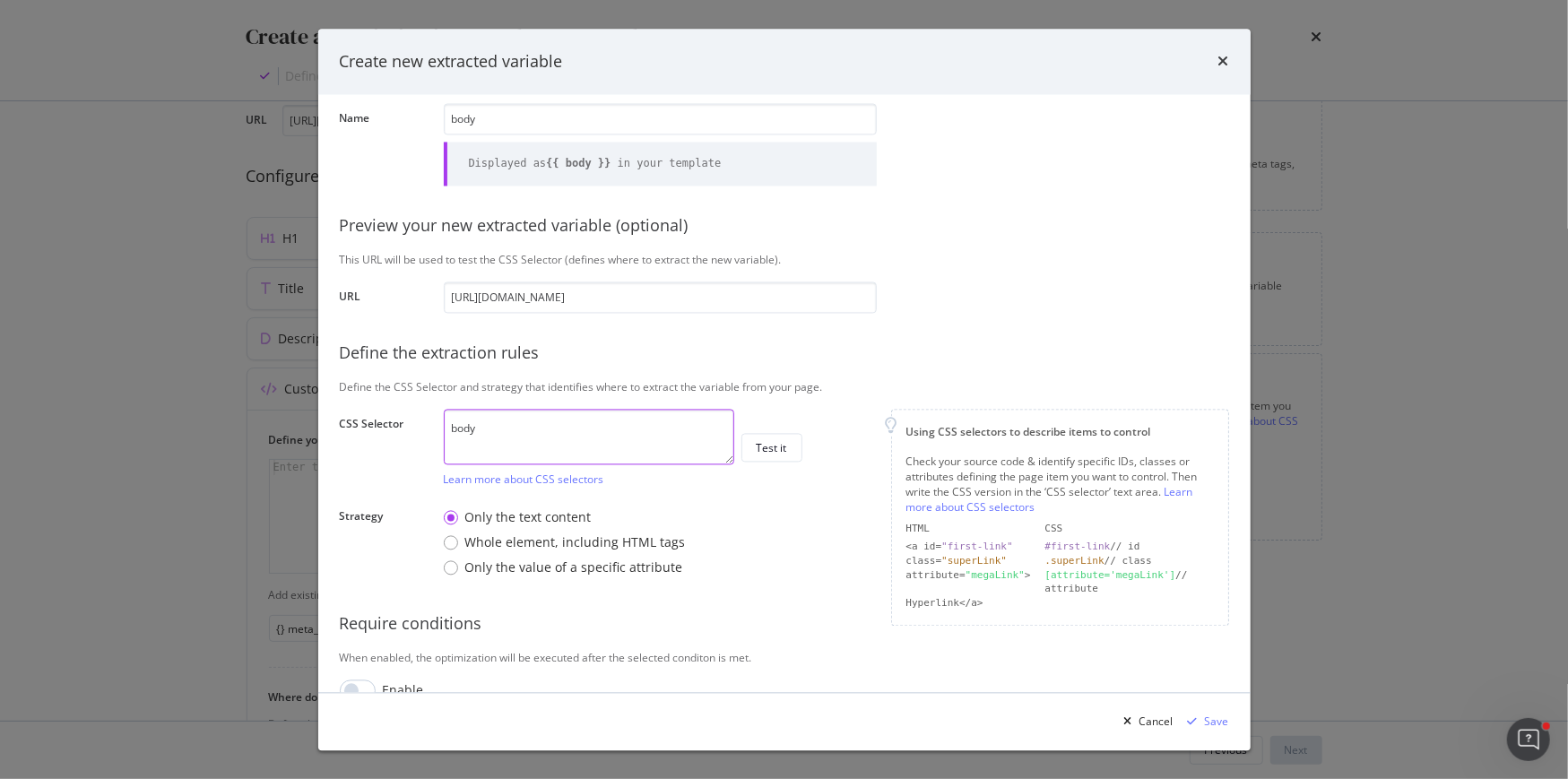
scroll to position [93, 0]
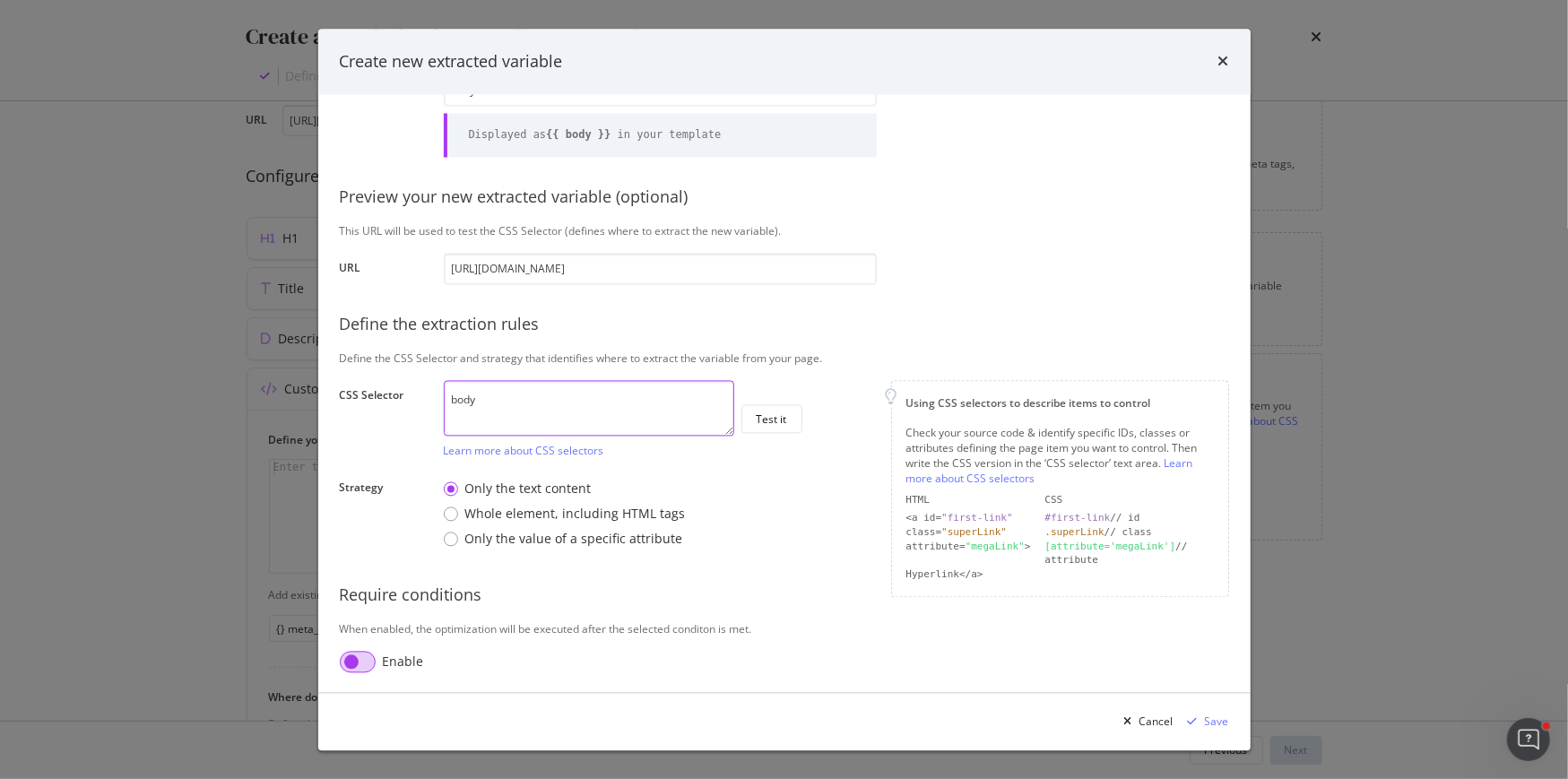
type textarea "body"
click at [368, 658] on input "modal" at bounding box center [357, 662] width 36 height 21
checkbox input "true"
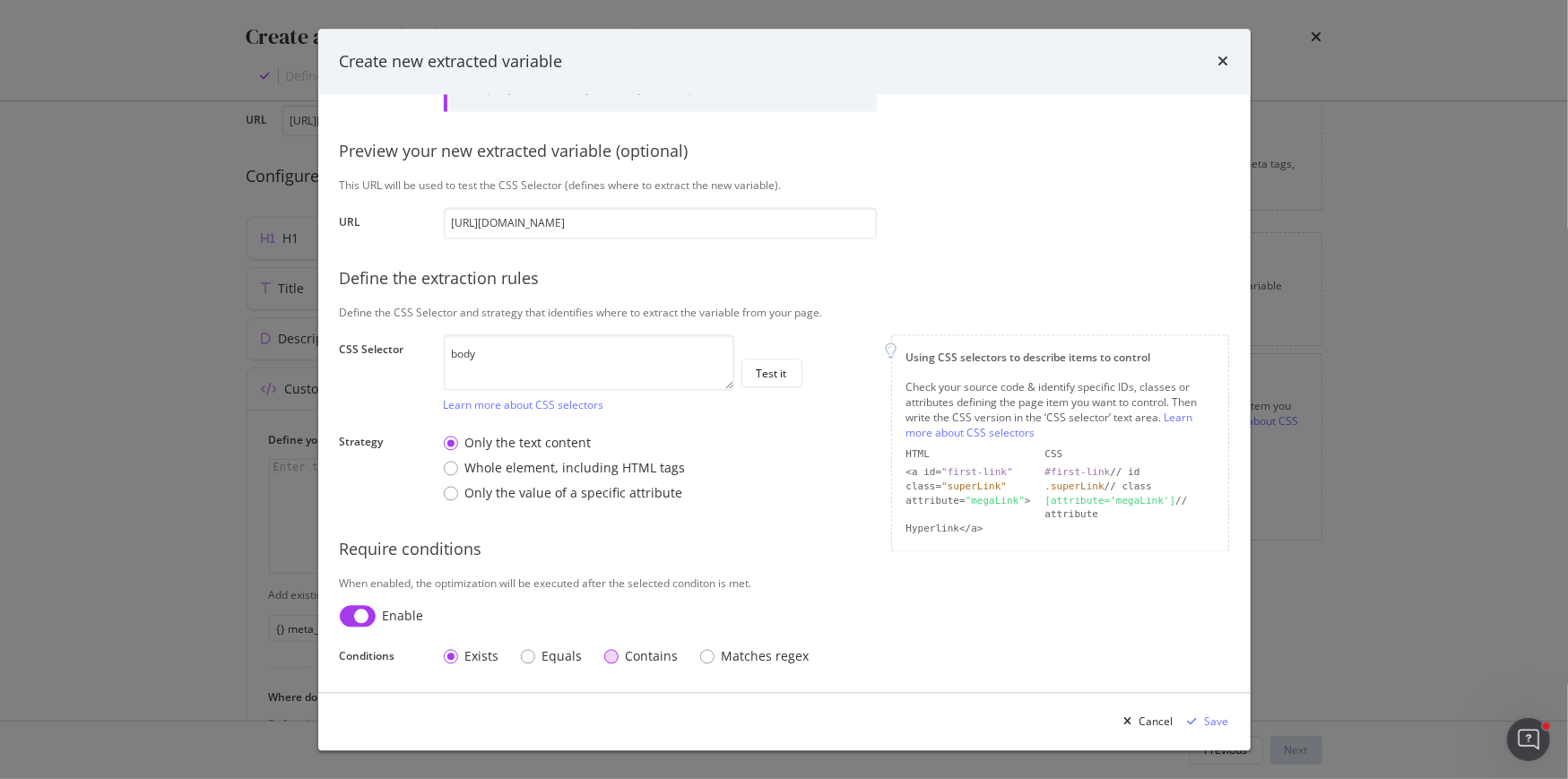
click at [610, 650] on div "Contains" at bounding box center [611, 657] width 15 height 15
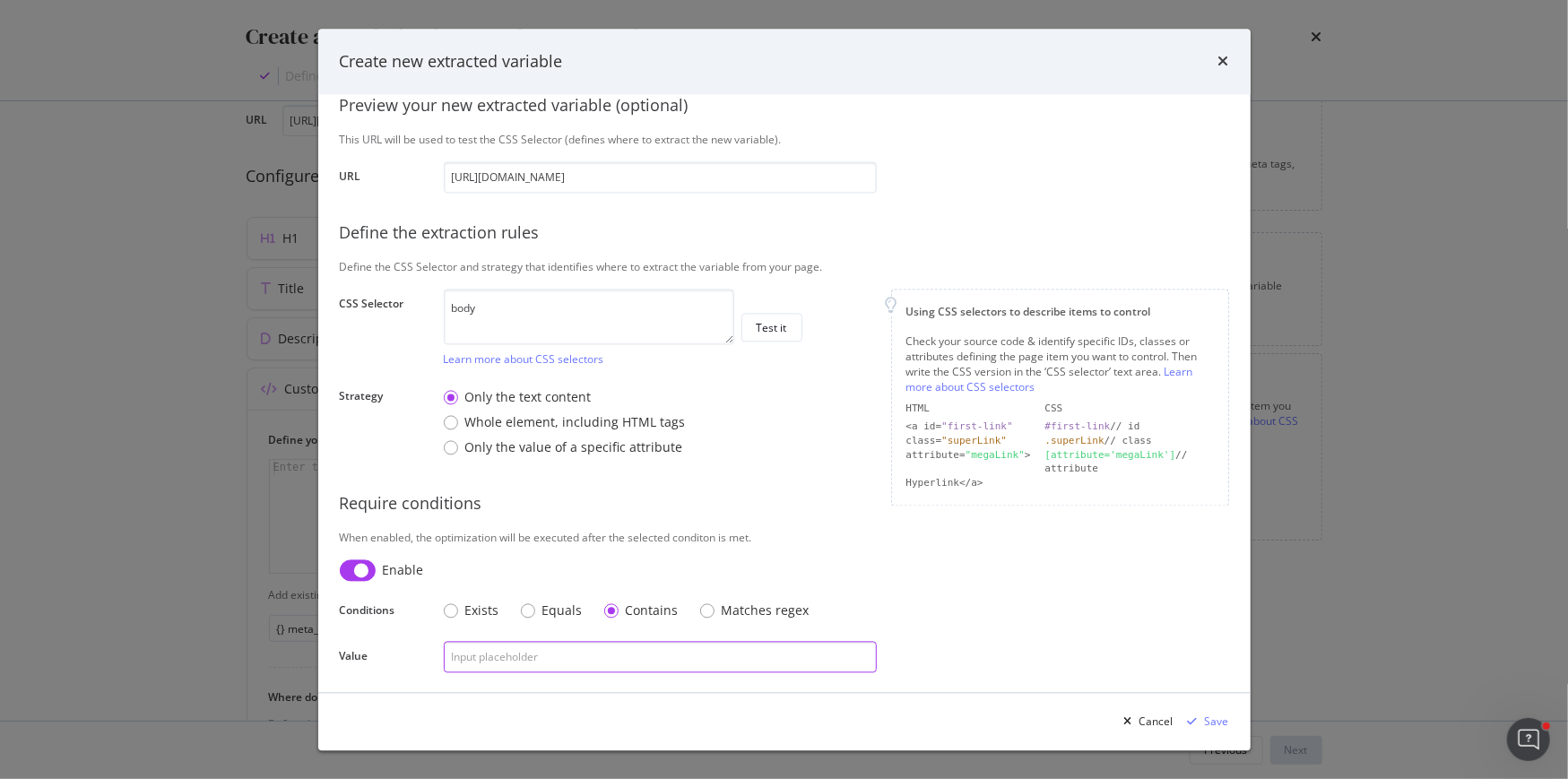
click at [597, 651] on input "modal" at bounding box center [660, 657] width 432 height 31
type input "éco-recharge"
click at [1208, 724] on div "Save" at bounding box center [1216, 722] width 24 height 16
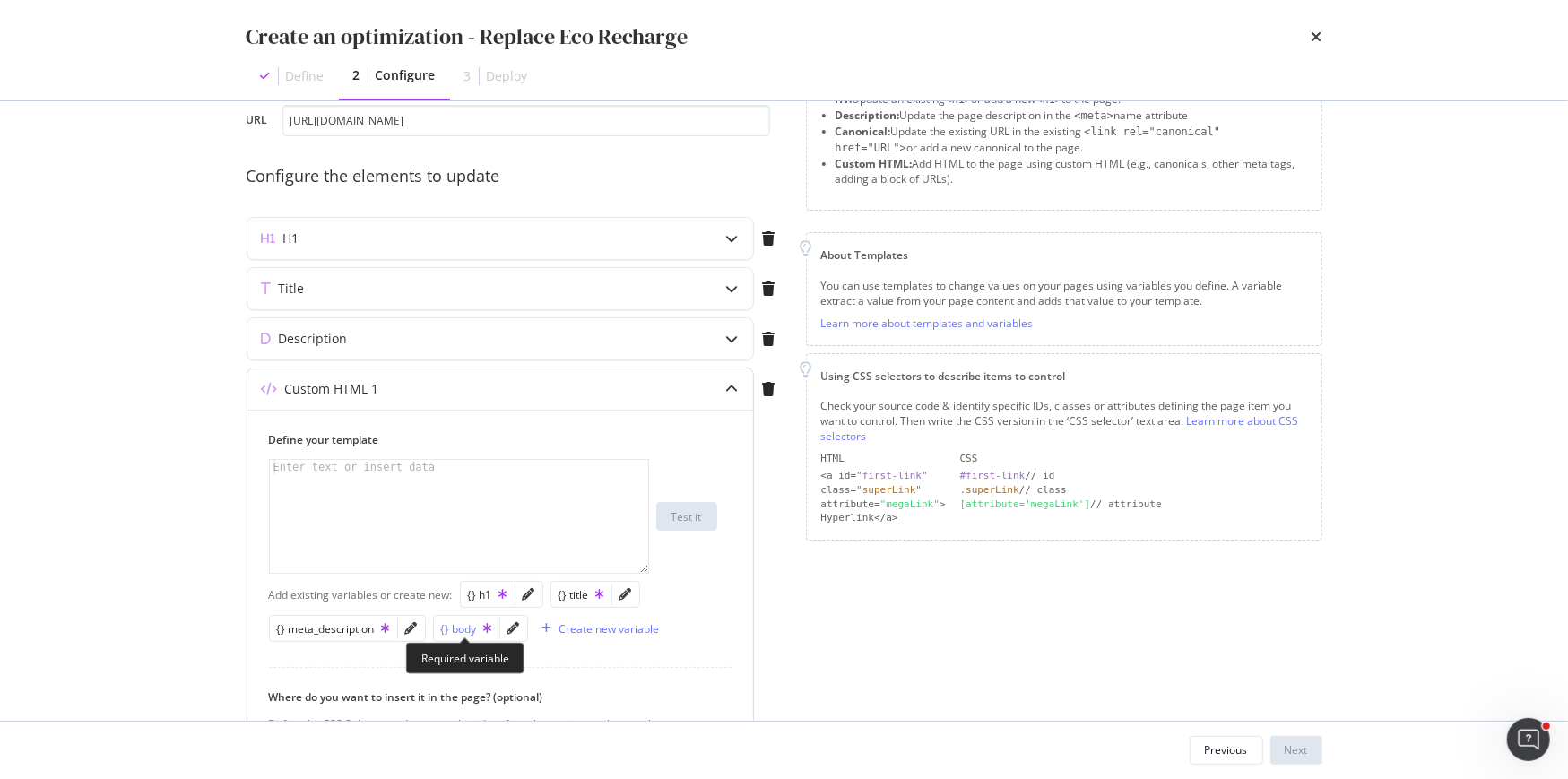
click at [446, 624] on div "{} body" at bounding box center [466, 630] width 51 height 16
click at [327, 465] on div "{{ body }}" at bounding box center [460, 532] width 380 height 145
paste textarea "("Éco-recharge" , "recharge")"
click at [414, 466] on div "{{ body | replace ( "Éco-recharge" , "recharge" ) }}" at bounding box center [460, 532] width 380 height 145
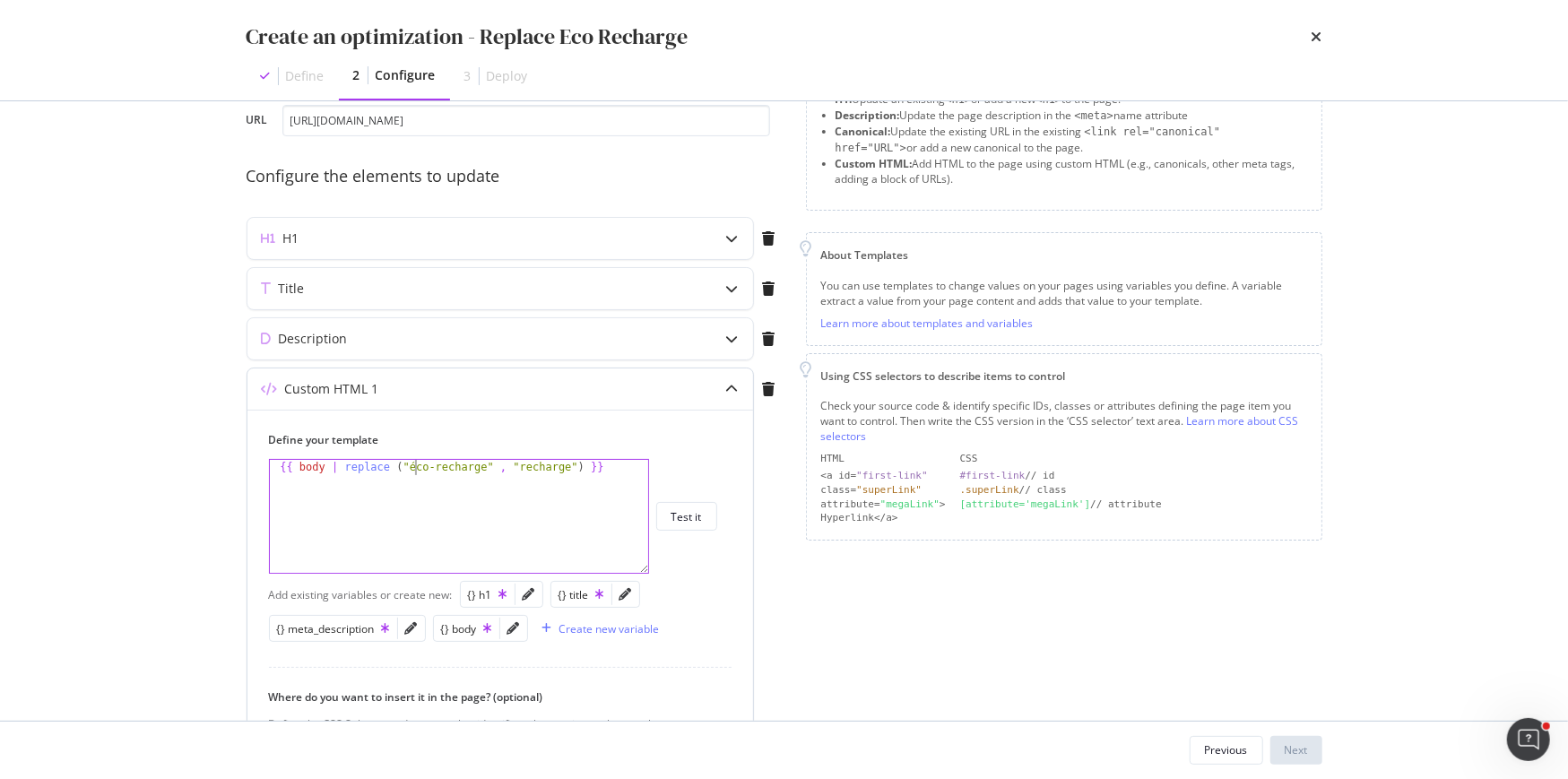
scroll to position [0, 12]
click at [587, 466] on div "{{ body | replace ( "éco-recharge" , "recharge" ) }}" at bounding box center [460, 532] width 380 height 145
drag, startPoint x: 587, startPoint y: 466, endPoint x: 320, endPoint y: 469, distance: 267.0
click at [320, 469] on div "{{ body | replace ( "éco-recharge" , "recharge" ) }}" at bounding box center [460, 532] width 380 height 145
click at [346, 486] on div "{{ body | replace ( "éco-recharge" , "recharge" ) }}" at bounding box center [460, 532] width 380 height 145
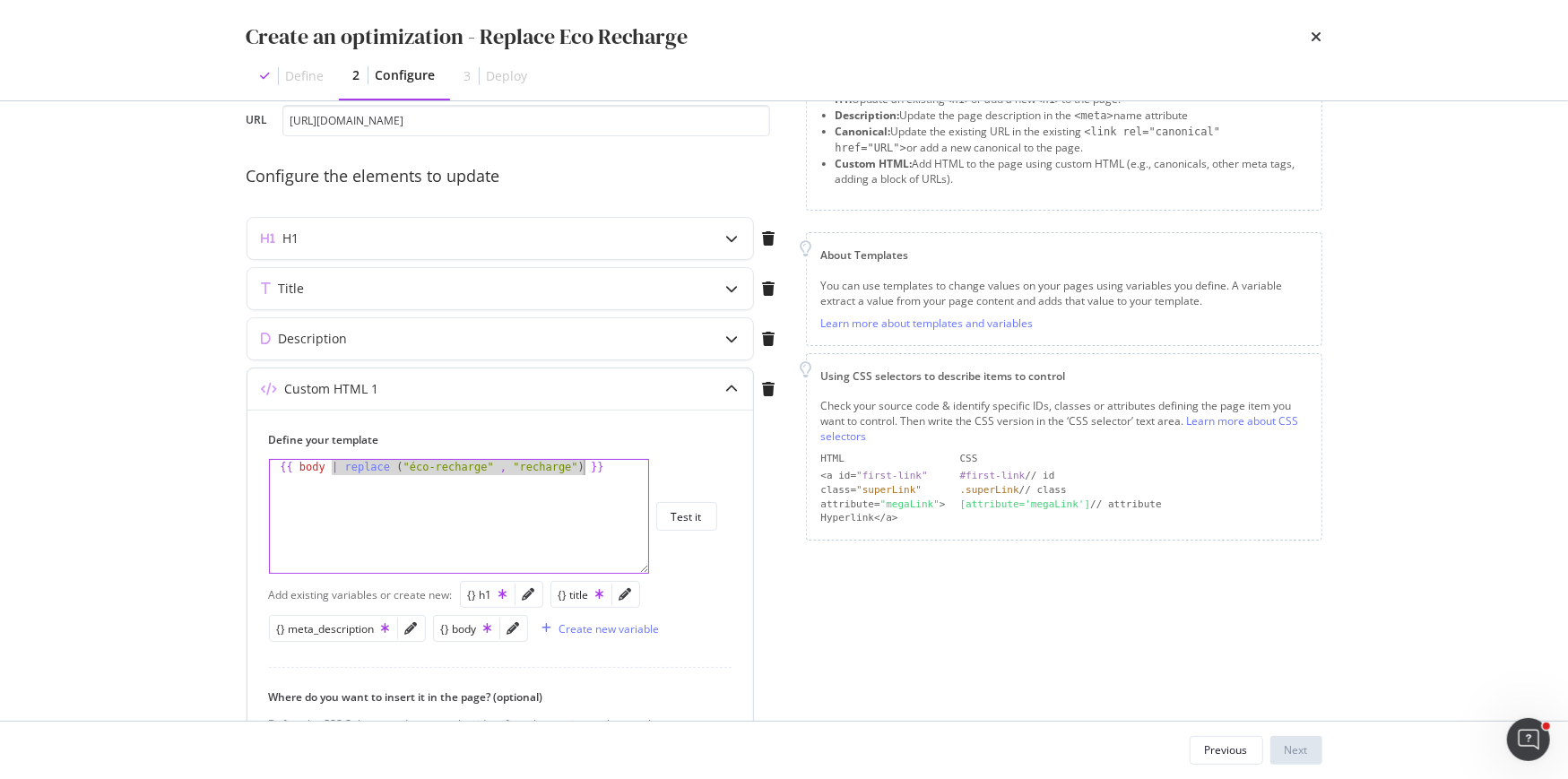
drag, startPoint x: 328, startPoint y: 463, endPoint x: 582, endPoint y: 465, distance: 254.0
click at [582, 465] on div "{{ body | replace ( "éco-recharge" , "recharge" ) }}" at bounding box center [460, 532] width 380 height 145
paste textarea "| replace ("éco-recharge" , "recharge")"
click at [343, 479] on div "{{ body | replace ( "éco-recharge" , "recharge" ) | replace ( "éco-recharge" , …" at bounding box center [460, 547] width 380 height 175
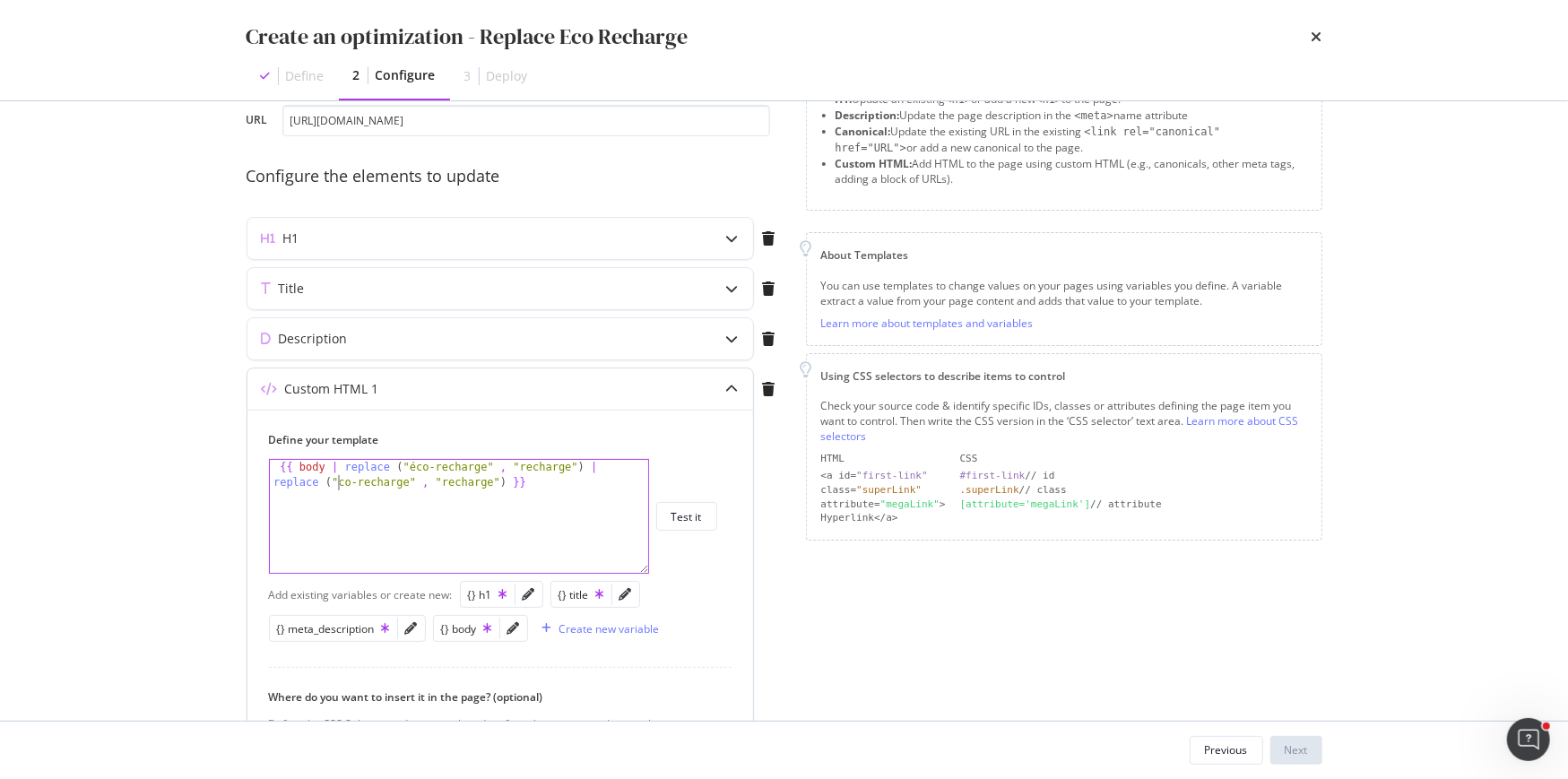
scroll to position [0, 33]
click at [515, 480] on div "{{ body | replace ( "éco-recharge" , "recharge" ) | replace ( "Éco-recharge" , …" at bounding box center [460, 547] width 380 height 175
paste textarea "| replace ("éco-recharge" , "recharge")"
click at [601, 480] on div "{{ body | replace ( "éco-recharge" , "recharge" ) | replace ( "Éco-recharge" , …" at bounding box center [460, 563] width 380 height 206
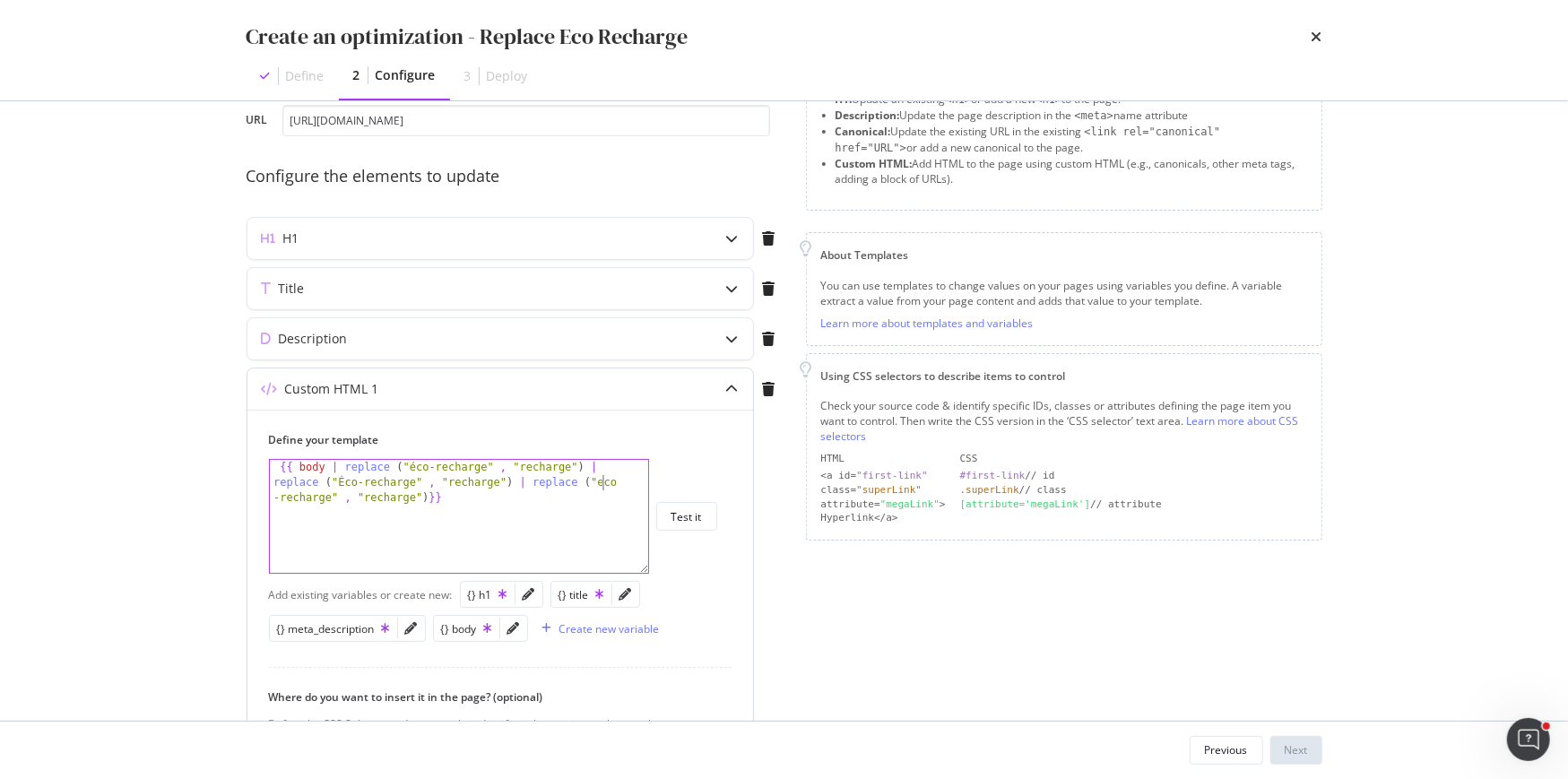
click at [430, 496] on div "{{ body | replace ( "éco-recharge" , "recharge" ) | replace ( "Éco-recharge" , …" at bounding box center [460, 563] width 380 height 206
paste textarea "| replace ("éco-recharge" , "recharge")"
click at [425, 495] on div "{{ body | replace ( "éco-recharge" , "recharge" ) | replace ( "Éco-recharge" , …" at bounding box center [460, 577] width 380 height 236
click at [451, 496] on div "{{ body | replace ( "éco-recharge" , "recharge" ) | replace ( "Éco-recharge" , …" at bounding box center [460, 577] width 380 height 236
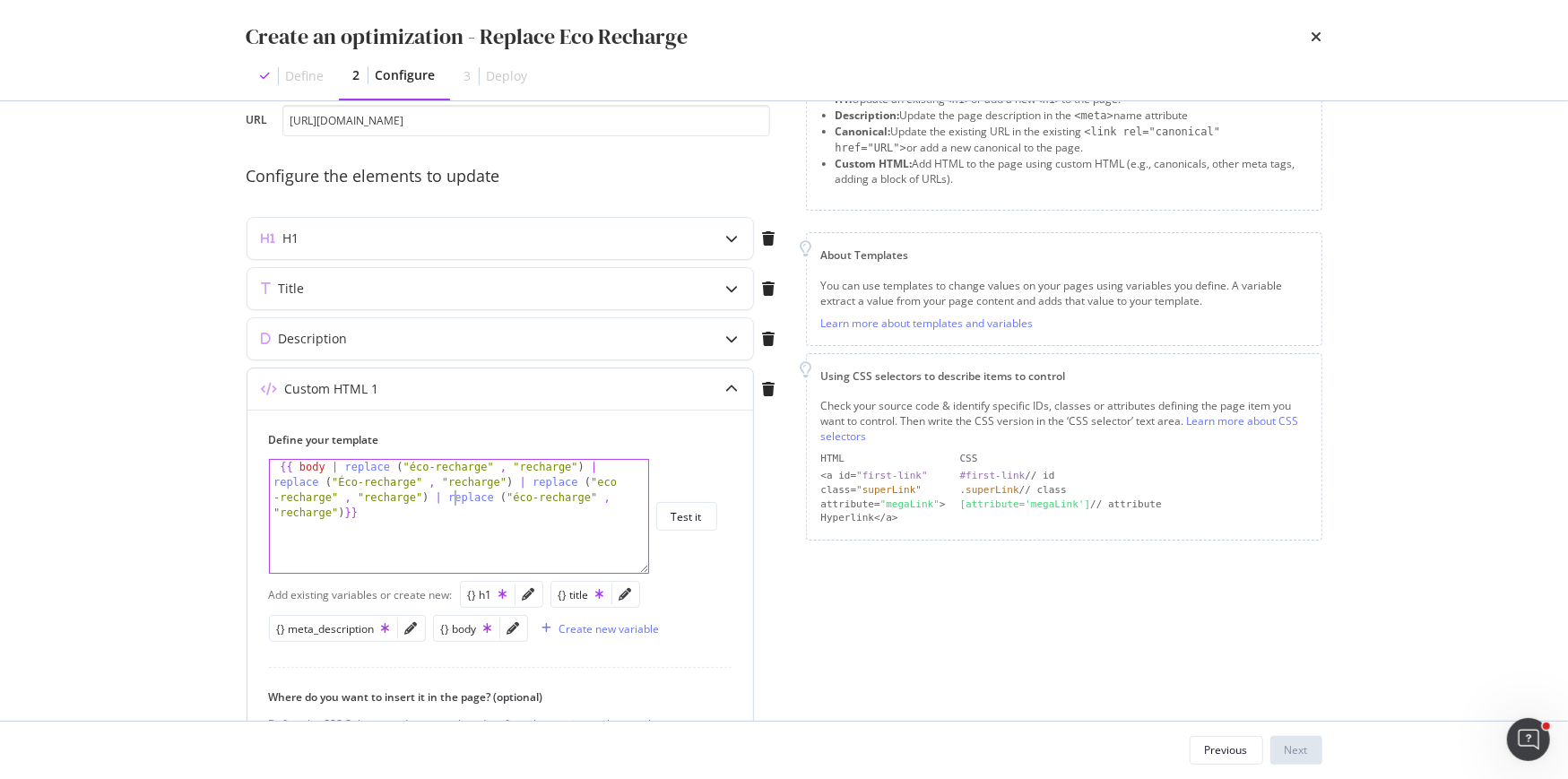
click at [517, 494] on div "{{ body | replace ( "éco-recharge" , "recharge" ) | replace ( "Éco-recharge" , …" at bounding box center [460, 577] width 380 height 236
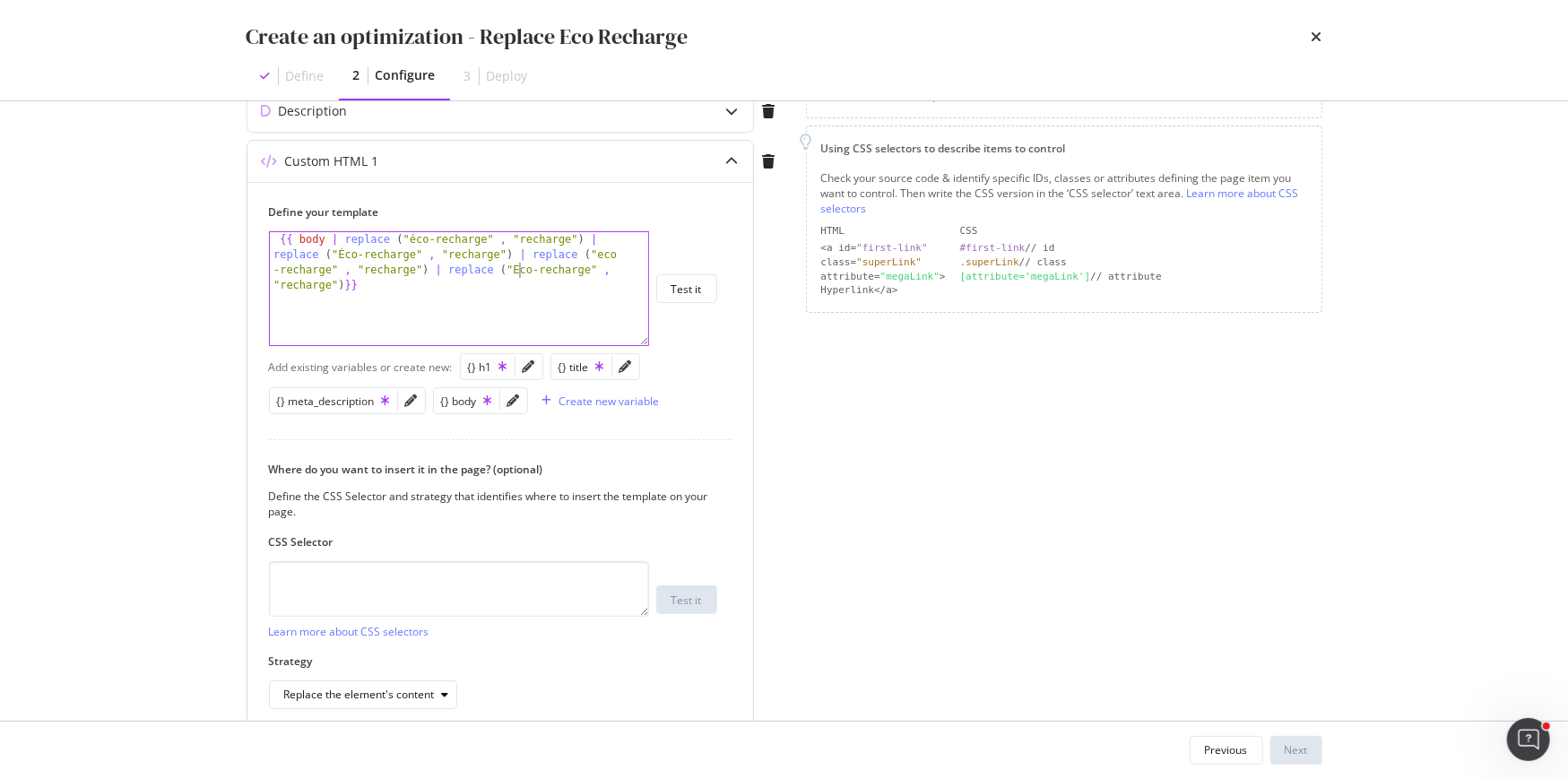
scroll to position [337, 0]
type textarea "{{ body | replace ("éco-recharge" , "recharge") | replace ("Éco-recharge" , "re…"
click at [492, 580] on textarea "modal" at bounding box center [459, 588] width 380 height 55
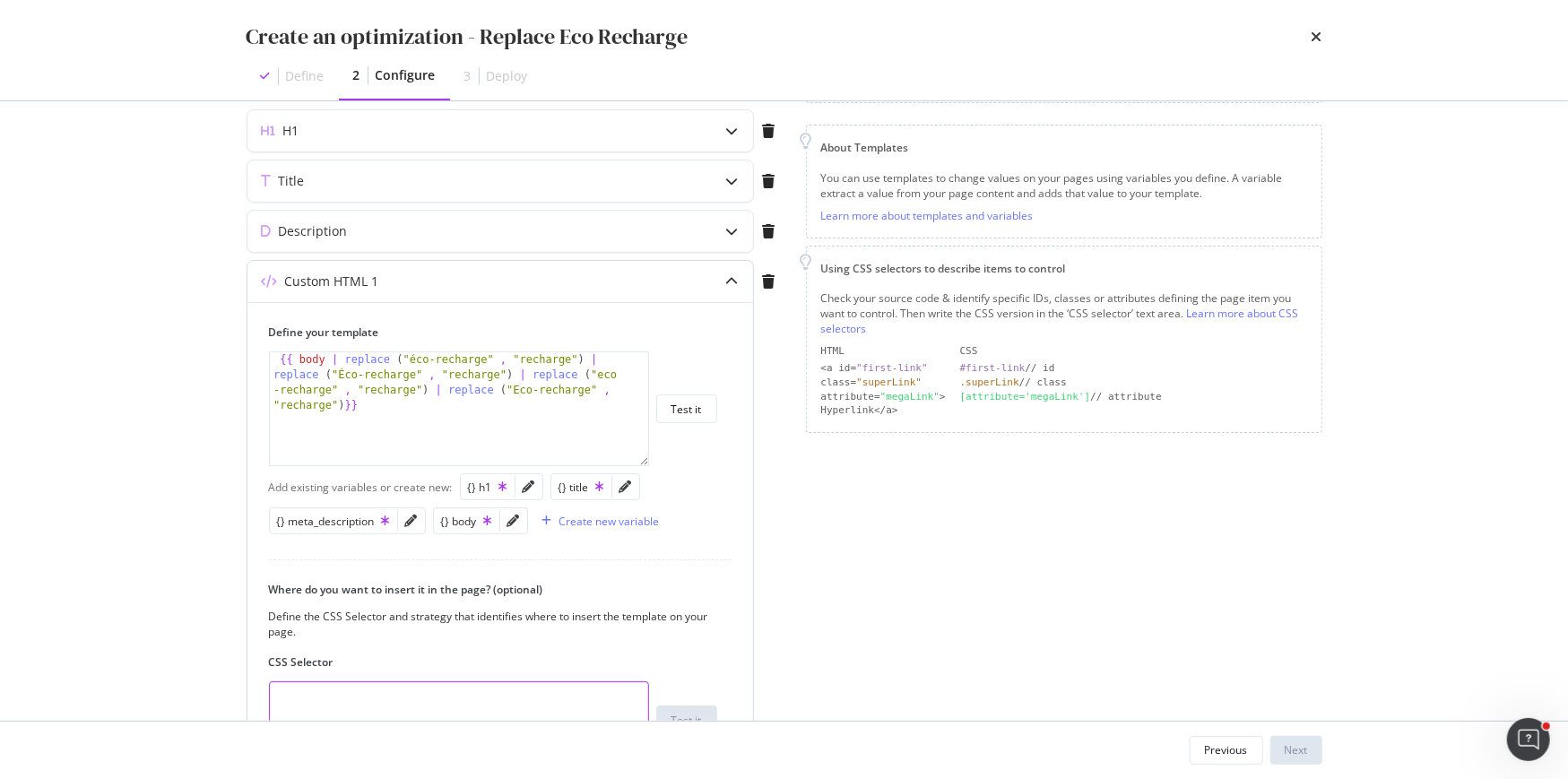
scroll to position [172, 0]
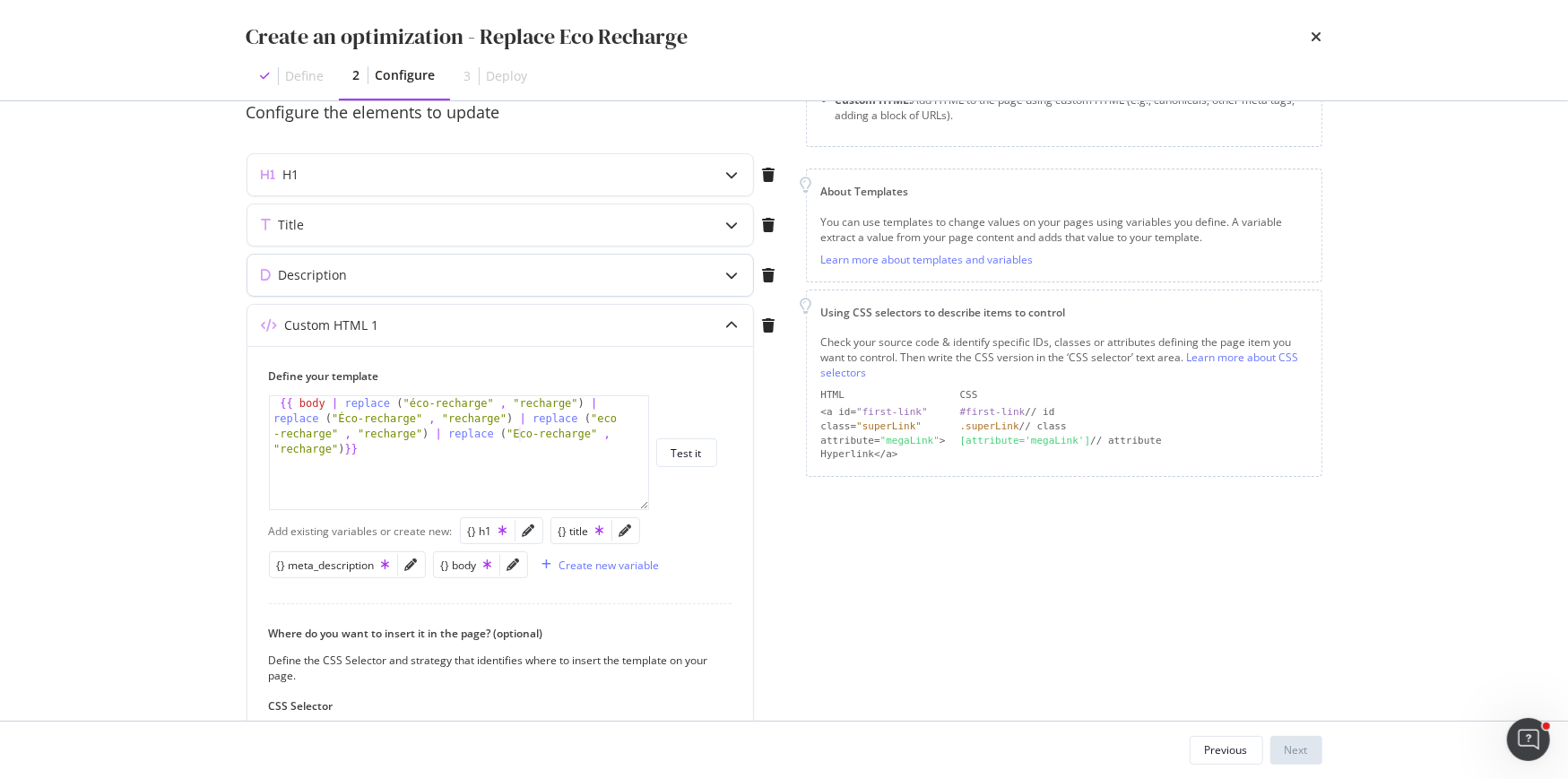
click at [708, 265] on div "Description" at bounding box center [499, 276] width 505 height 42
click at [707, 281] on div "Description" at bounding box center [499, 276] width 505 height 42
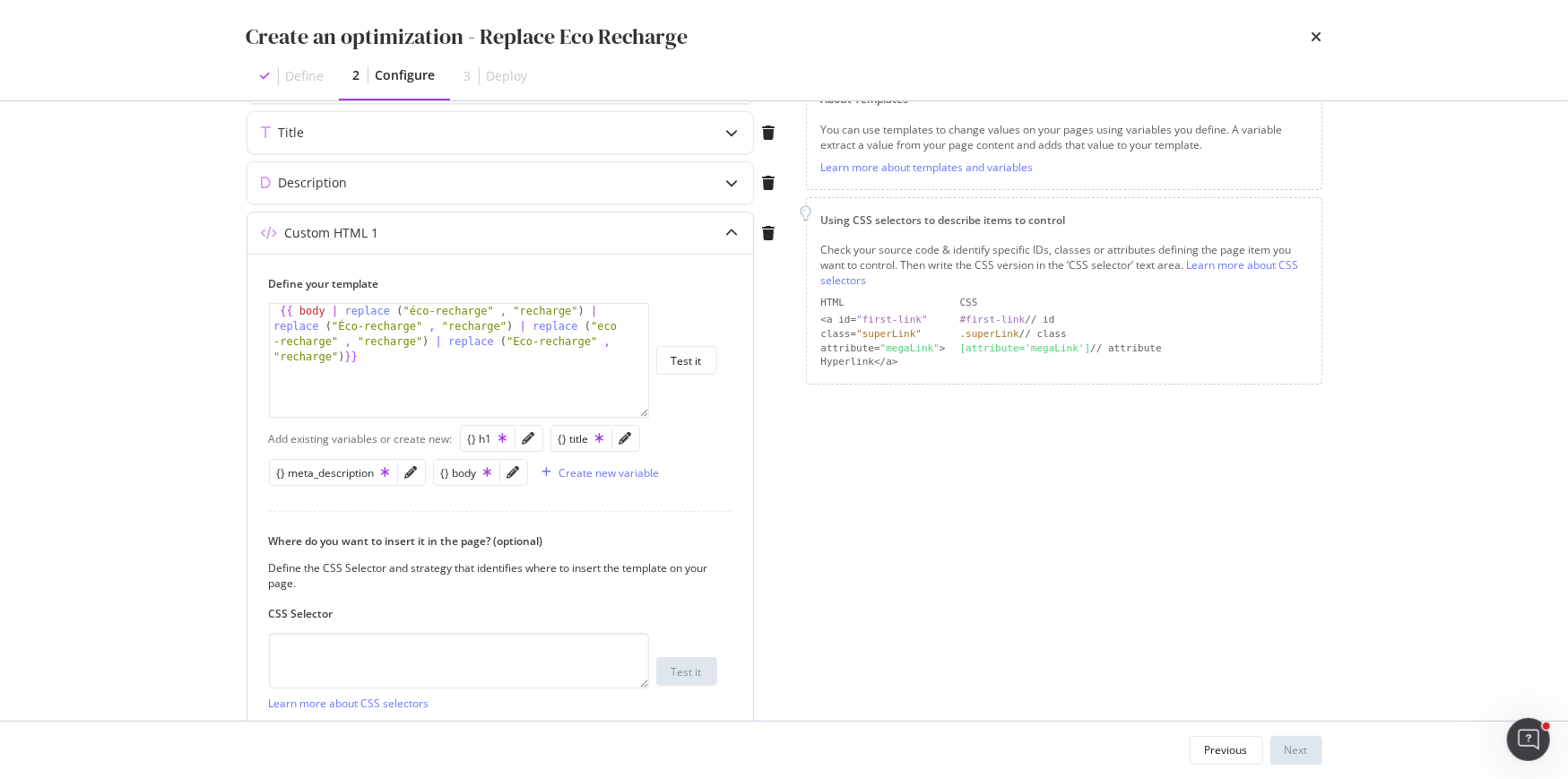
scroll to position [412, 0]
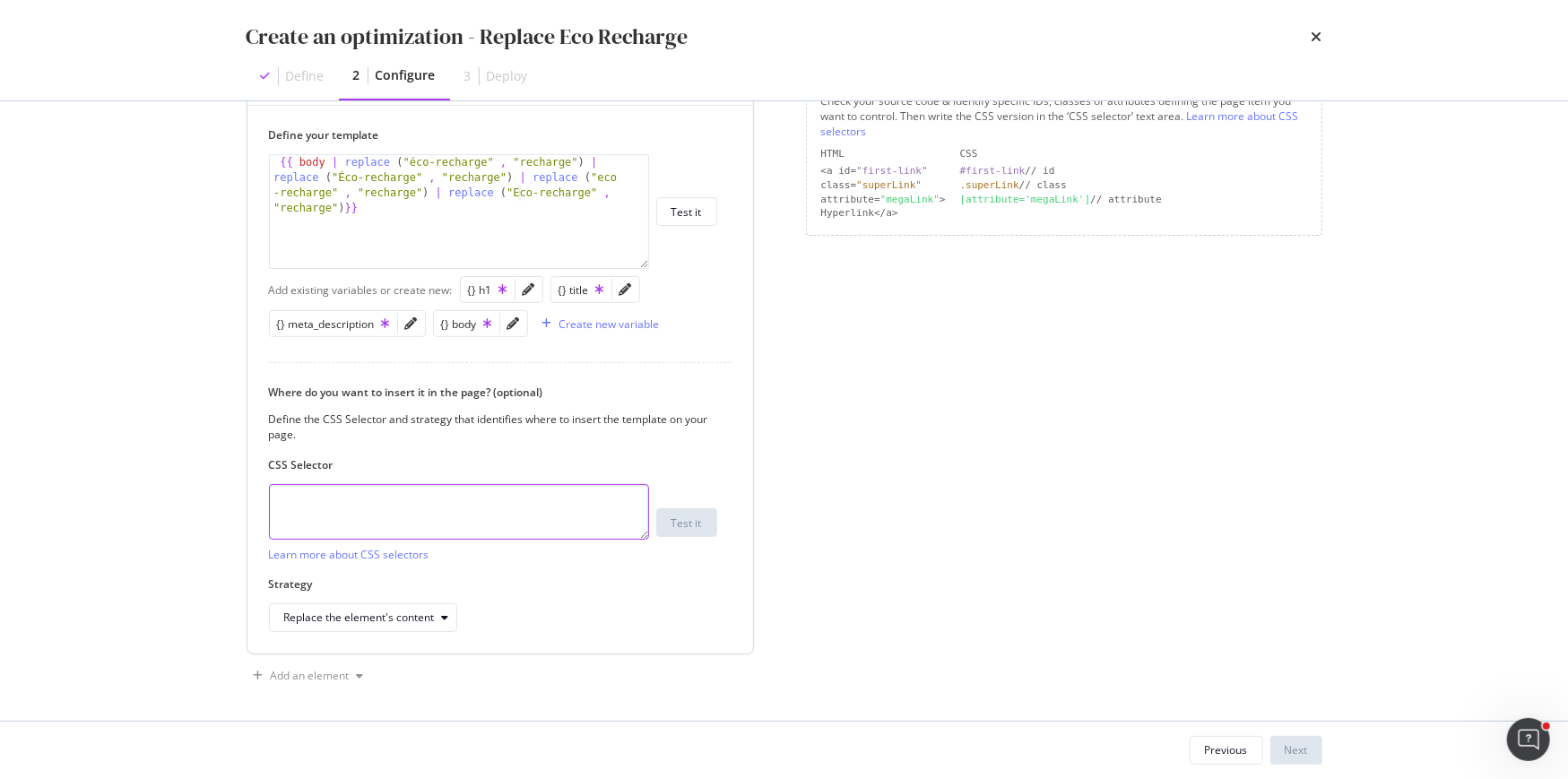
click at [519, 497] on textarea "modal" at bounding box center [459, 511] width 380 height 55
click at [435, 620] on div "Replace the element's content" at bounding box center [369, 618] width 172 height 25
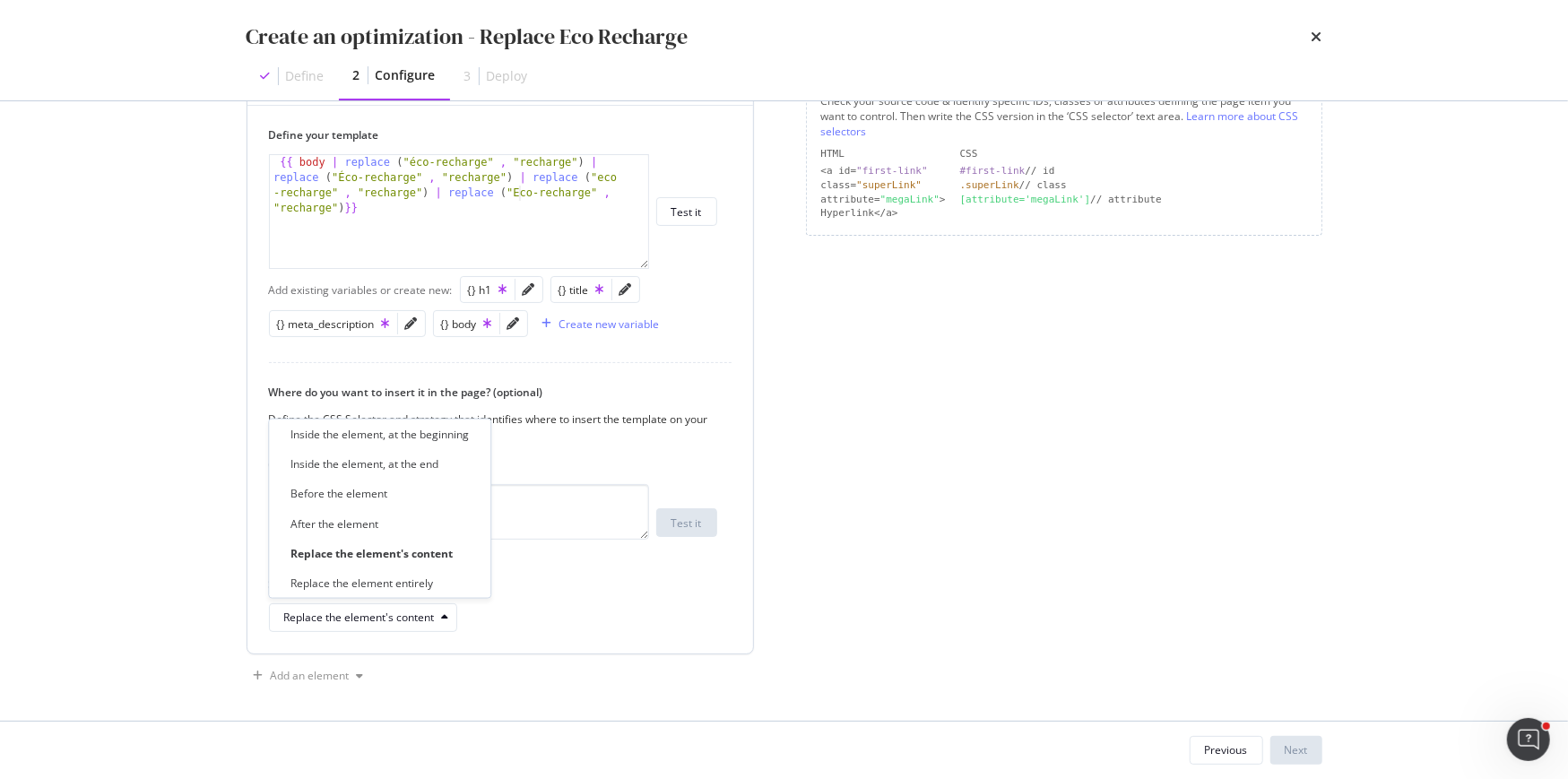
click at [560, 590] on div "Strategy Replace the element's content" at bounding box center [493, 603] width 448 height 55
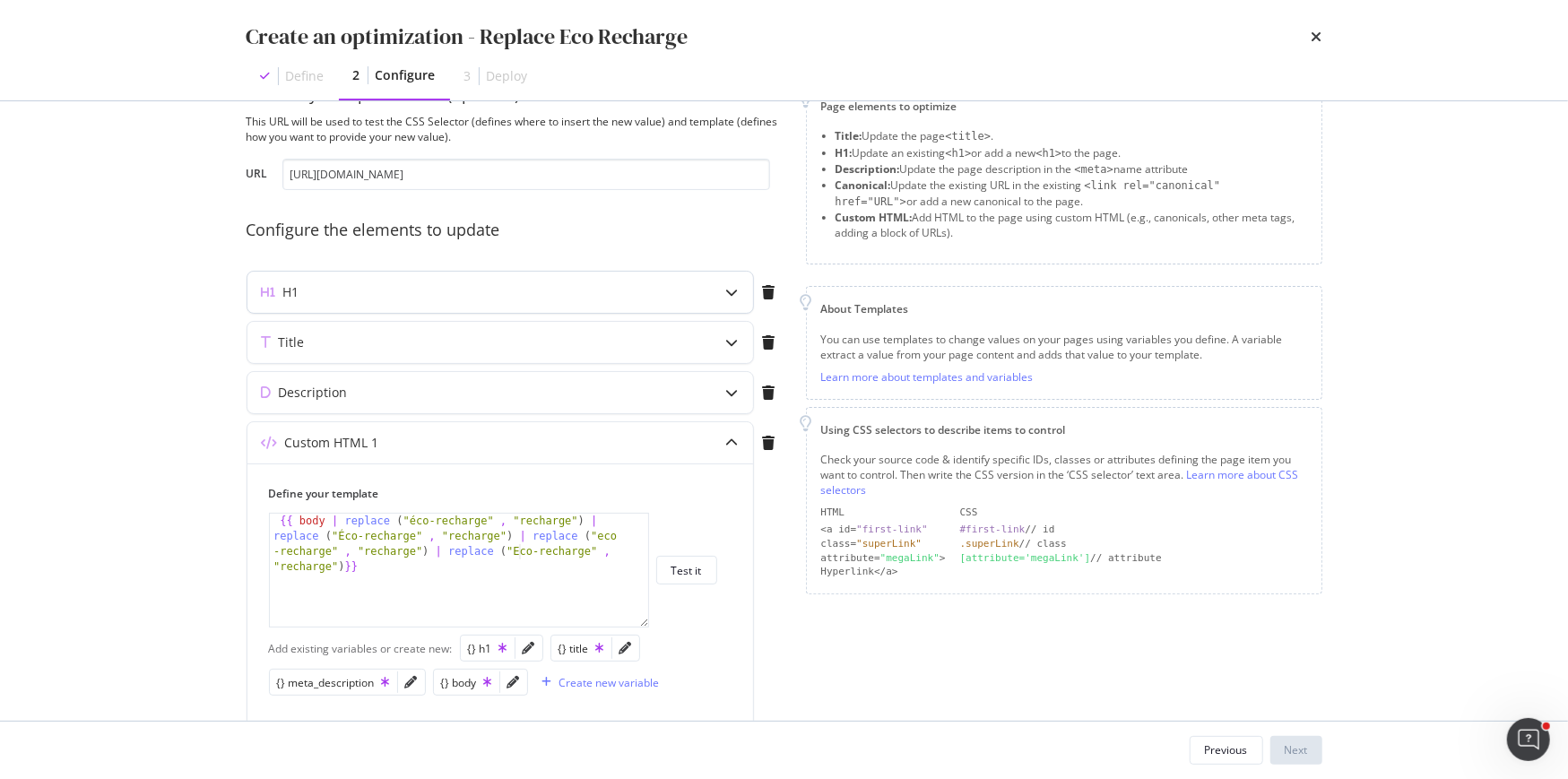
click at [489, 296] on div "H1" at bounding box center [464, 292] width 434 height 17
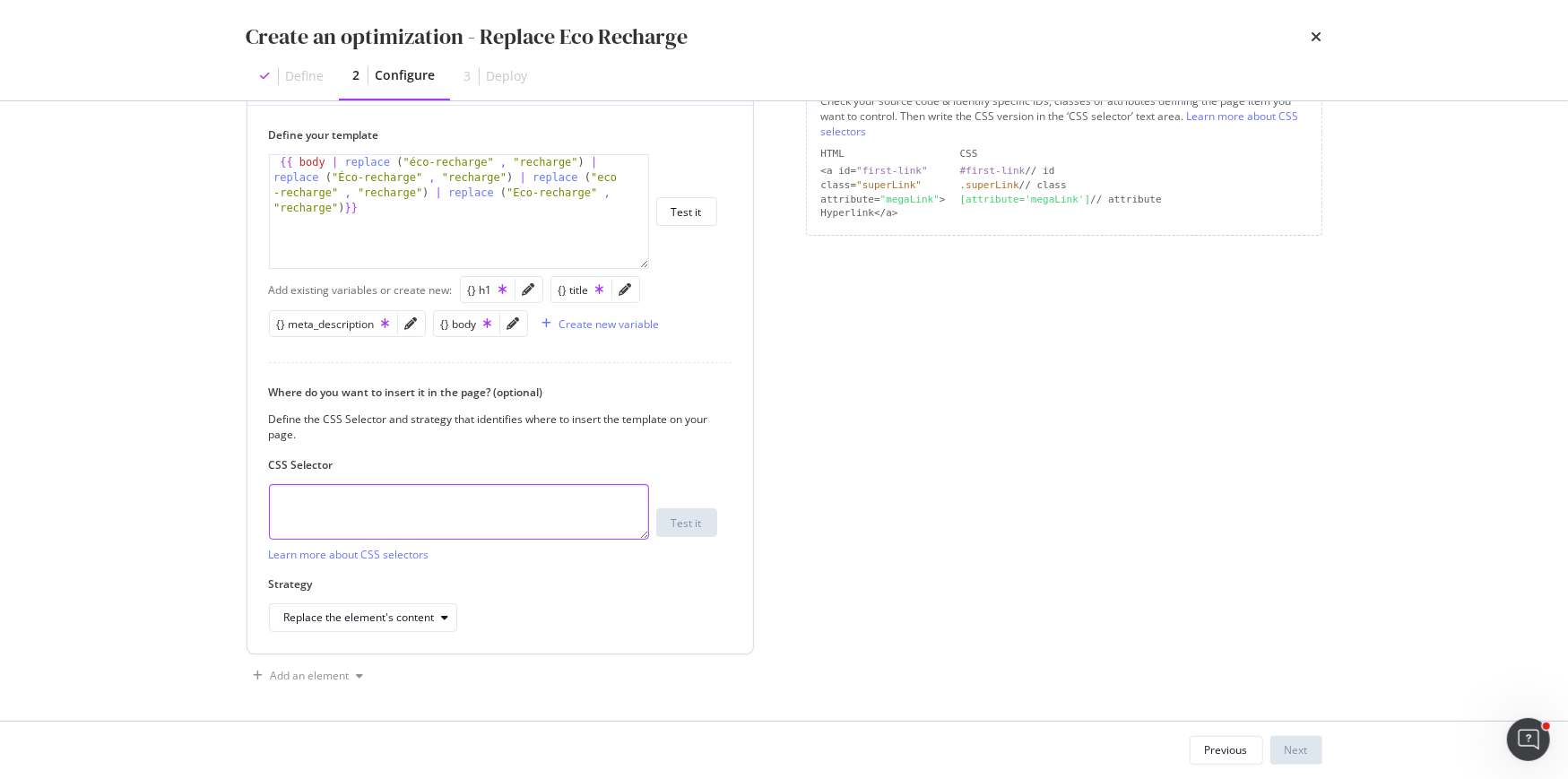
click at [499, 502] on textarea "modal" at bounding box center [459, 511] width 380 height 55
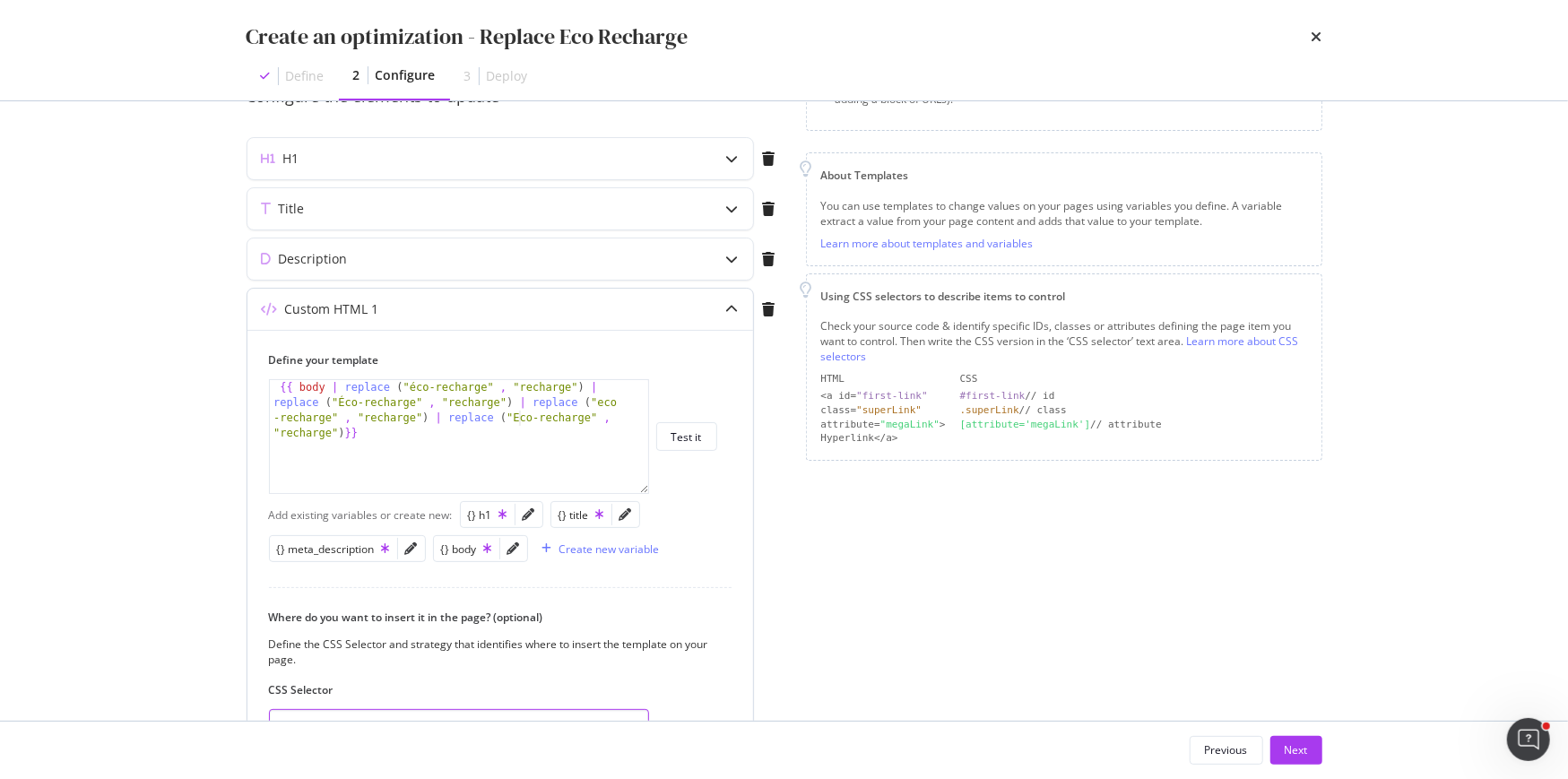
scroll to position [158, 0]
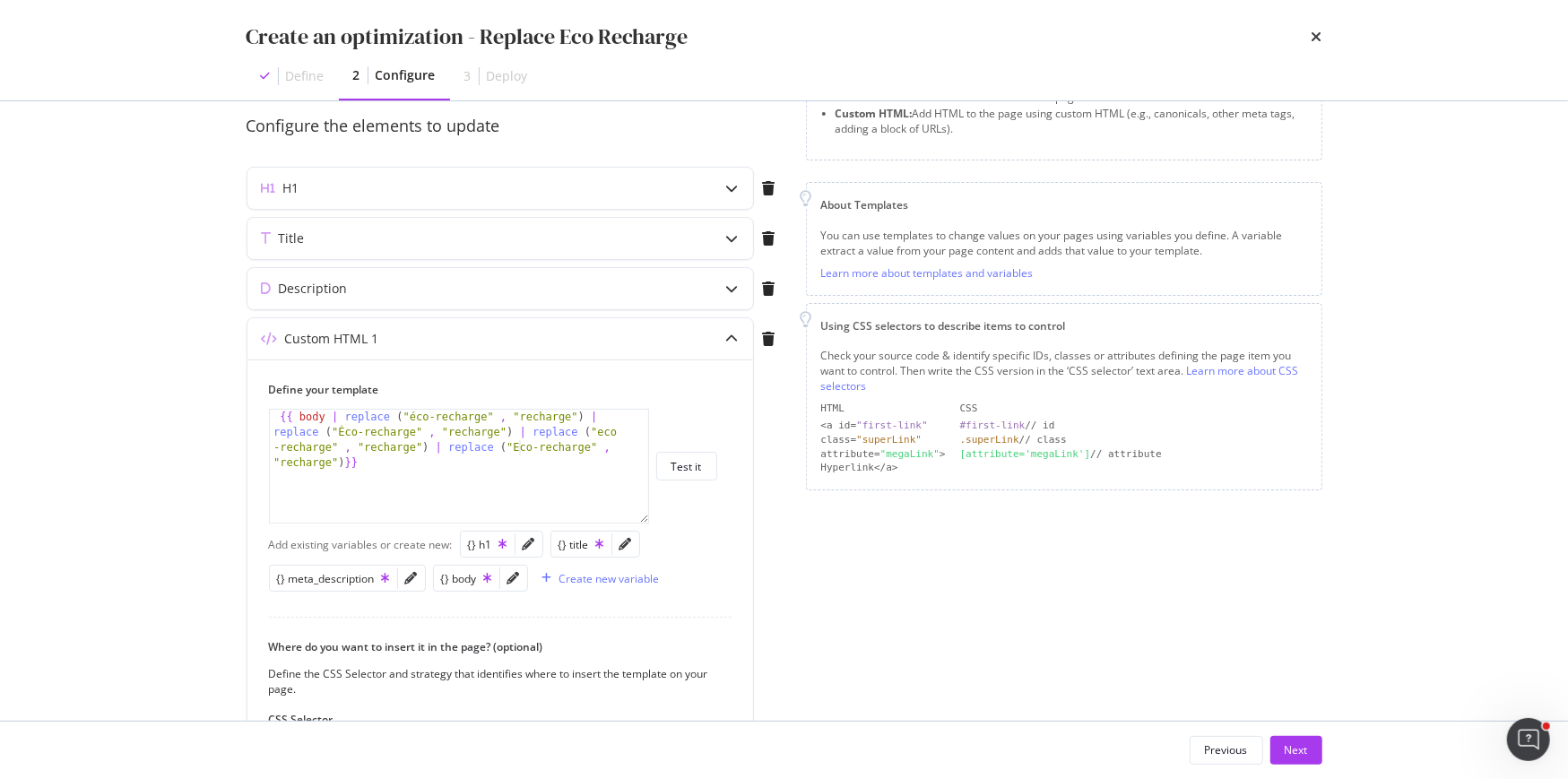
type textarea "body"
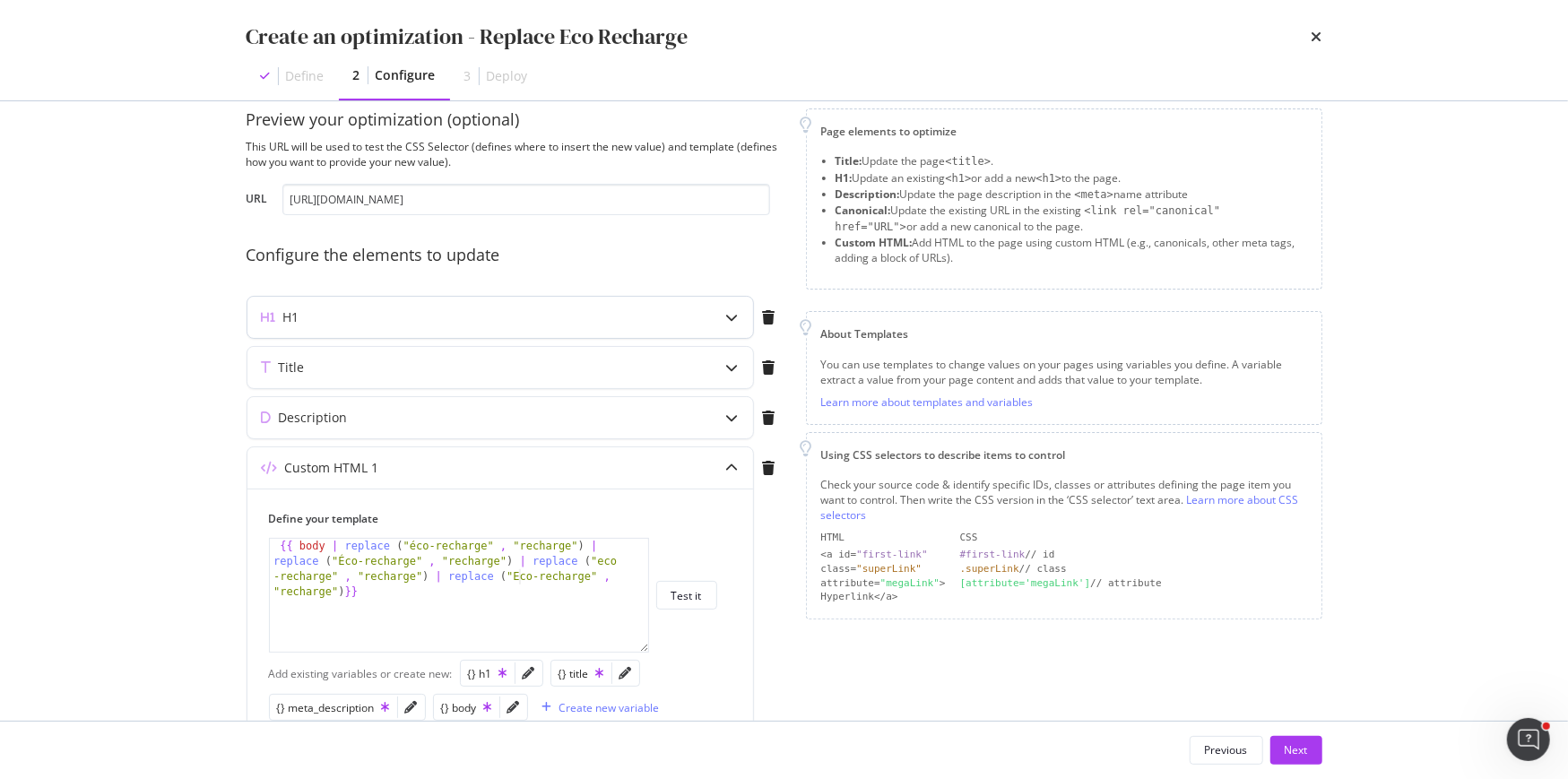
scroll to position [0, 0]
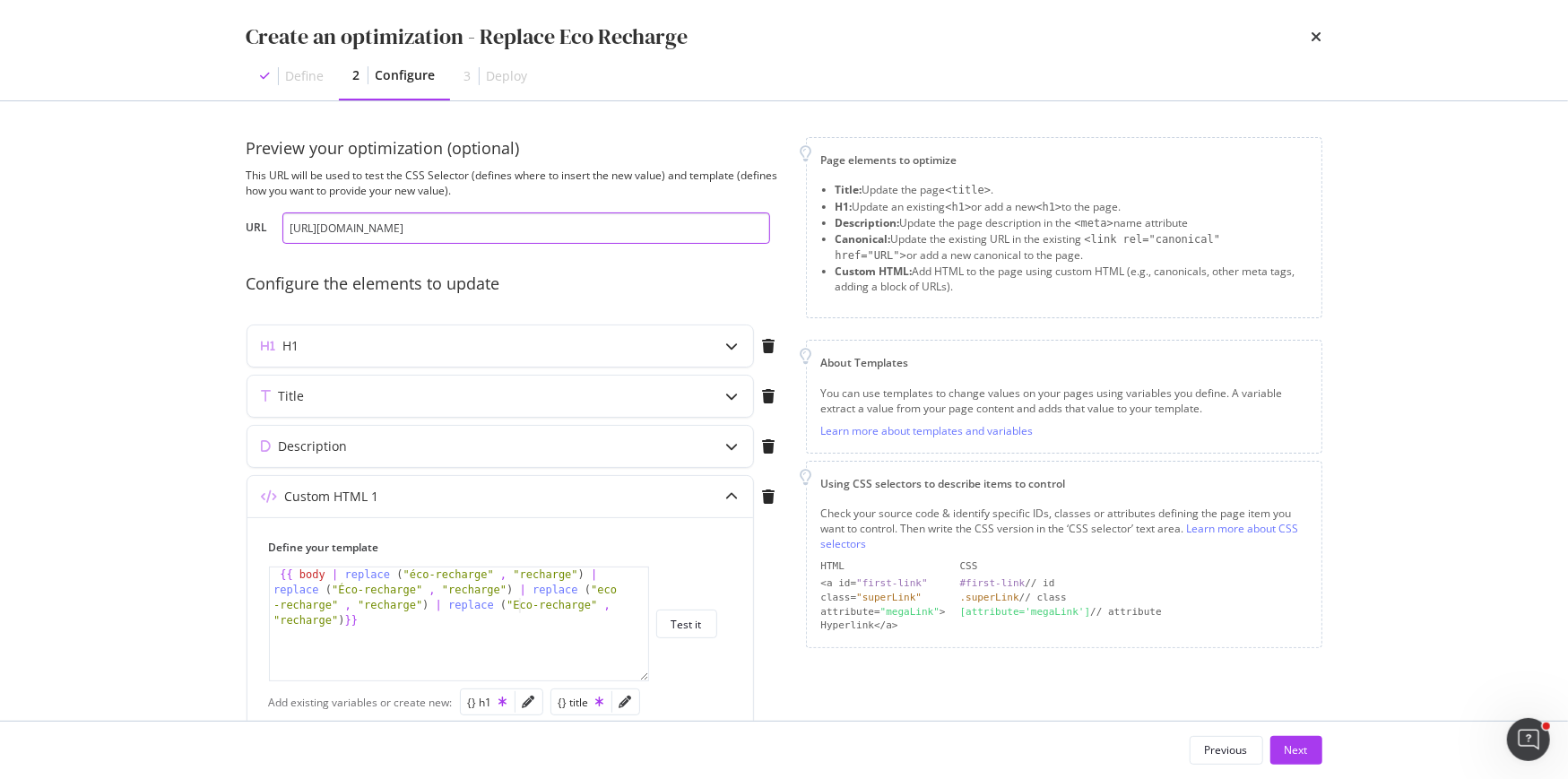
click at [500, 225] on input "https://fr.loccitane.com/tout-savoir-sur-nos-eco-recharges" at bounding box center [526, 228] width 488 height 31
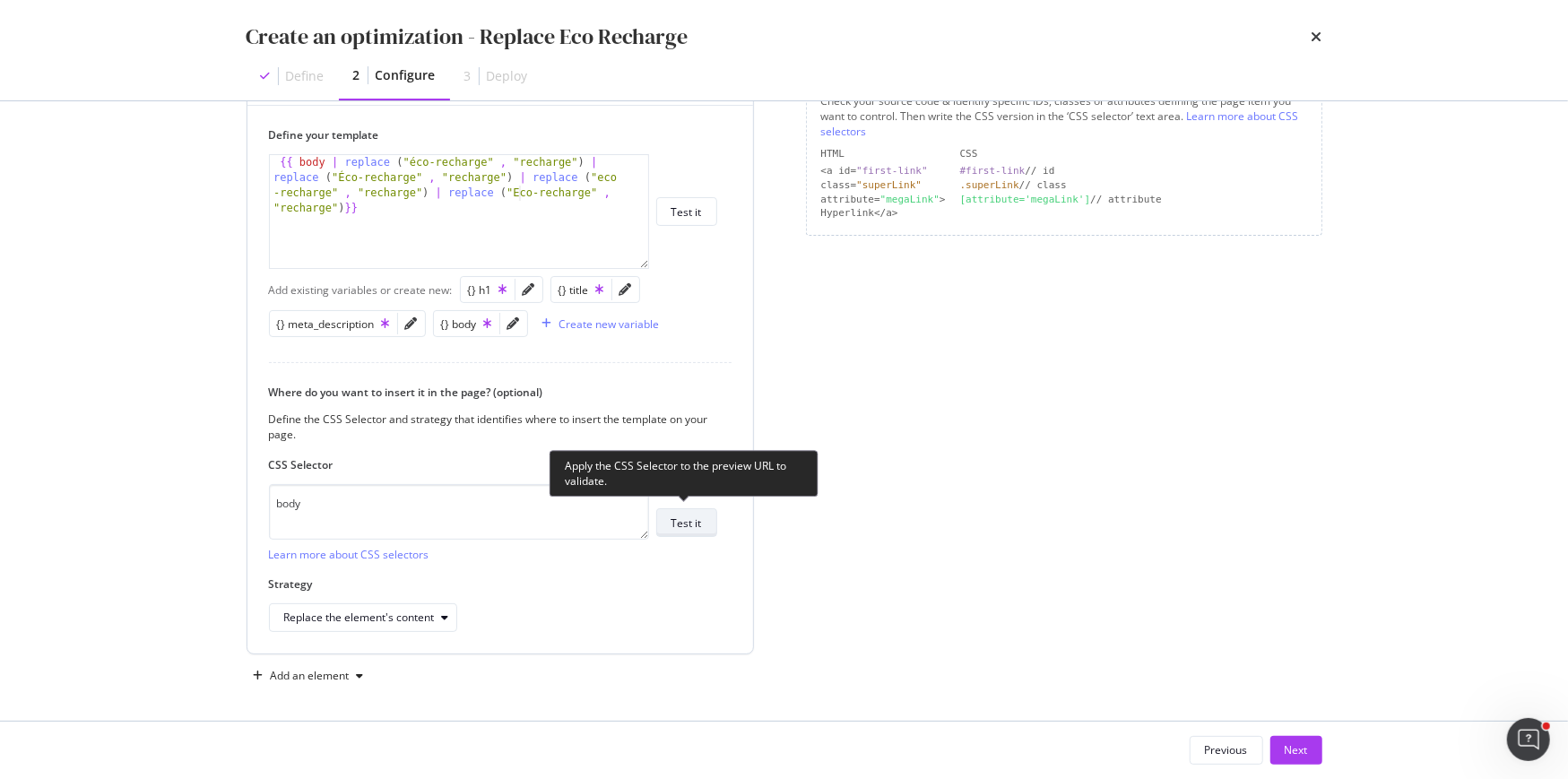
click at [689, 520] on div "Test it" at bounding box center [686, 523] width 30 height 16
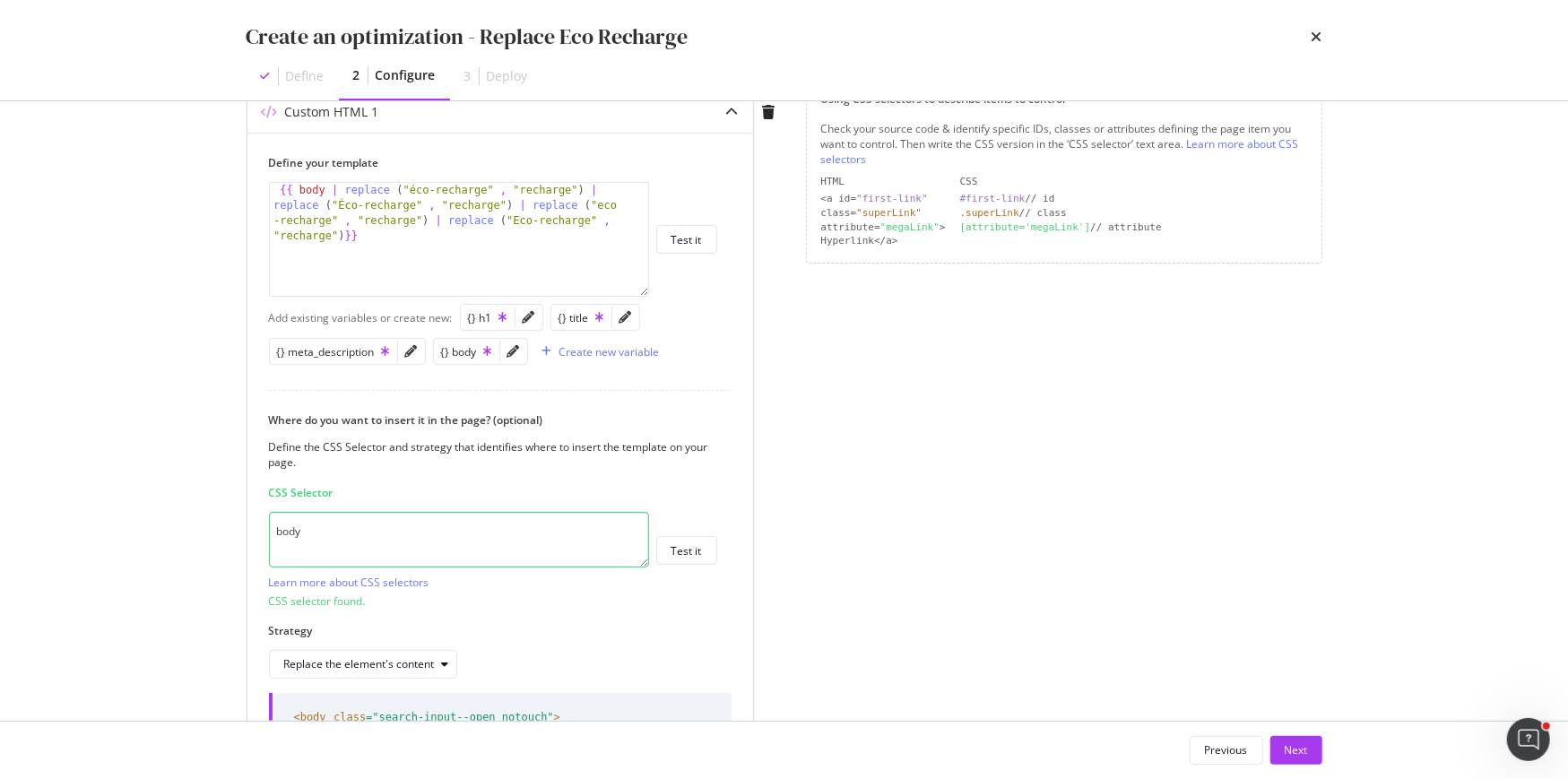
scroll to position [336, 0]
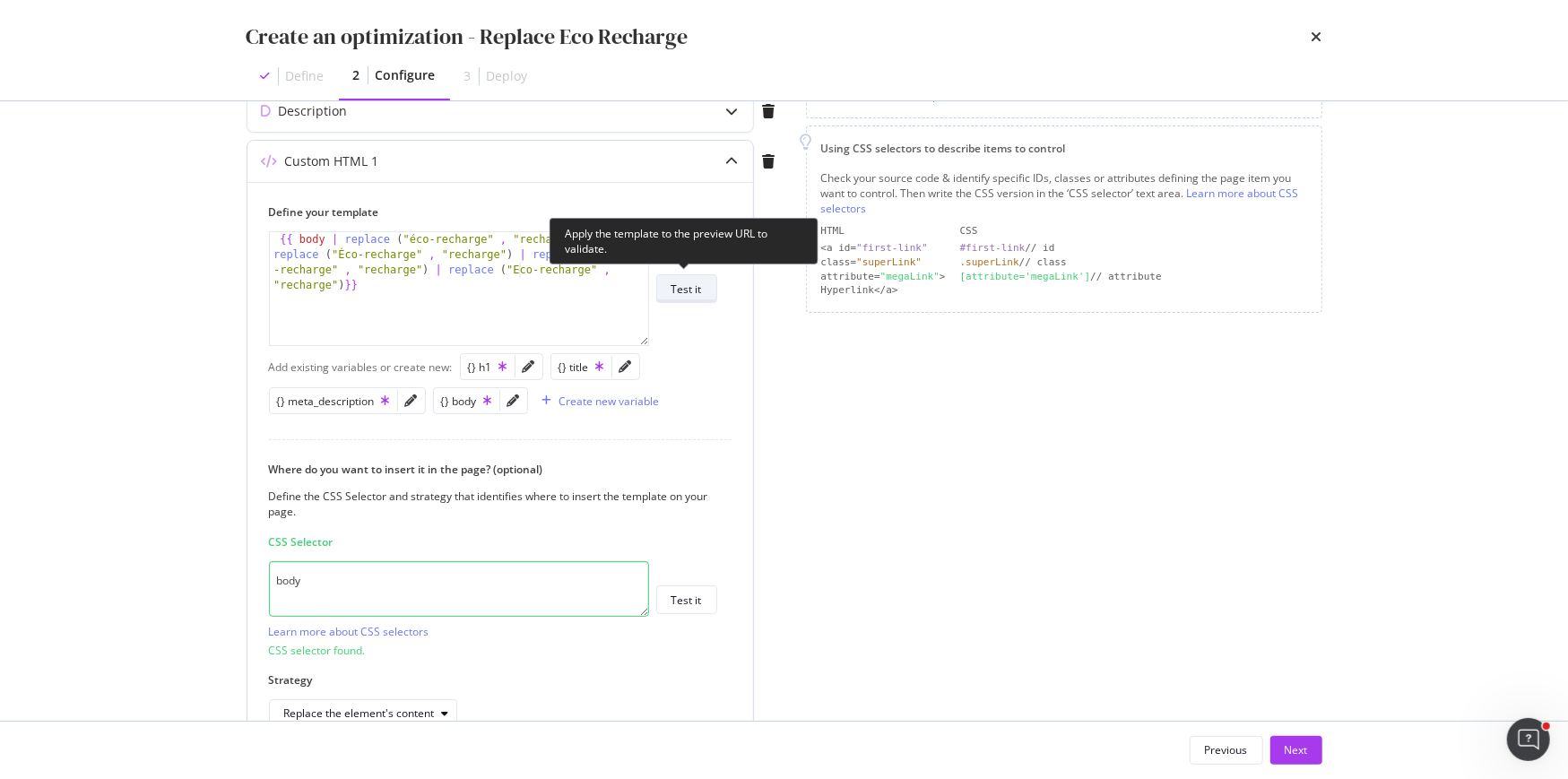
click at [676, 289] on div "Test it" at bounding box center [686, 289] width 30 height 16
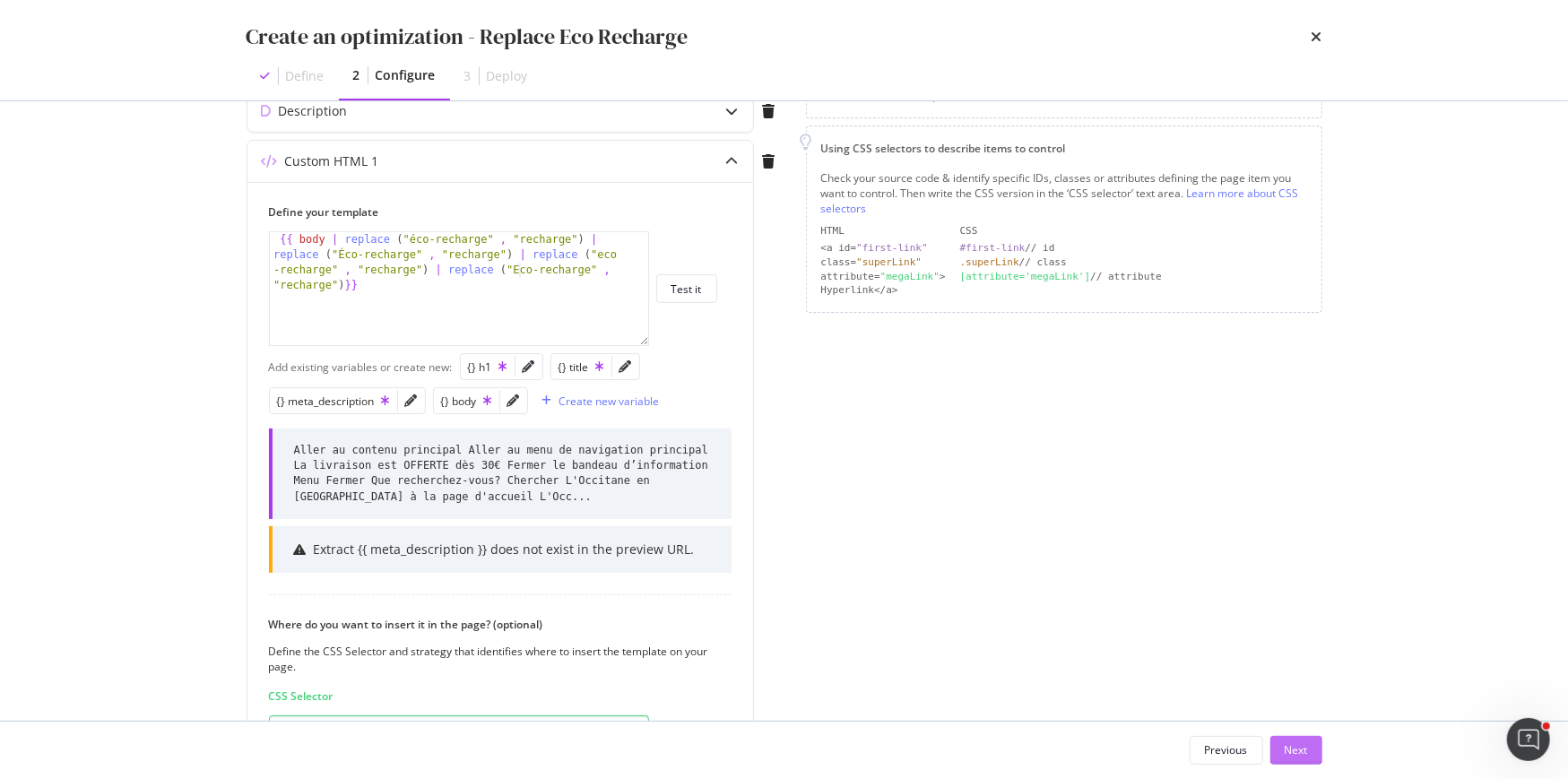
click at [1293, 742] on div "Next" at bounding box center [1296, 750] width 23 height 16
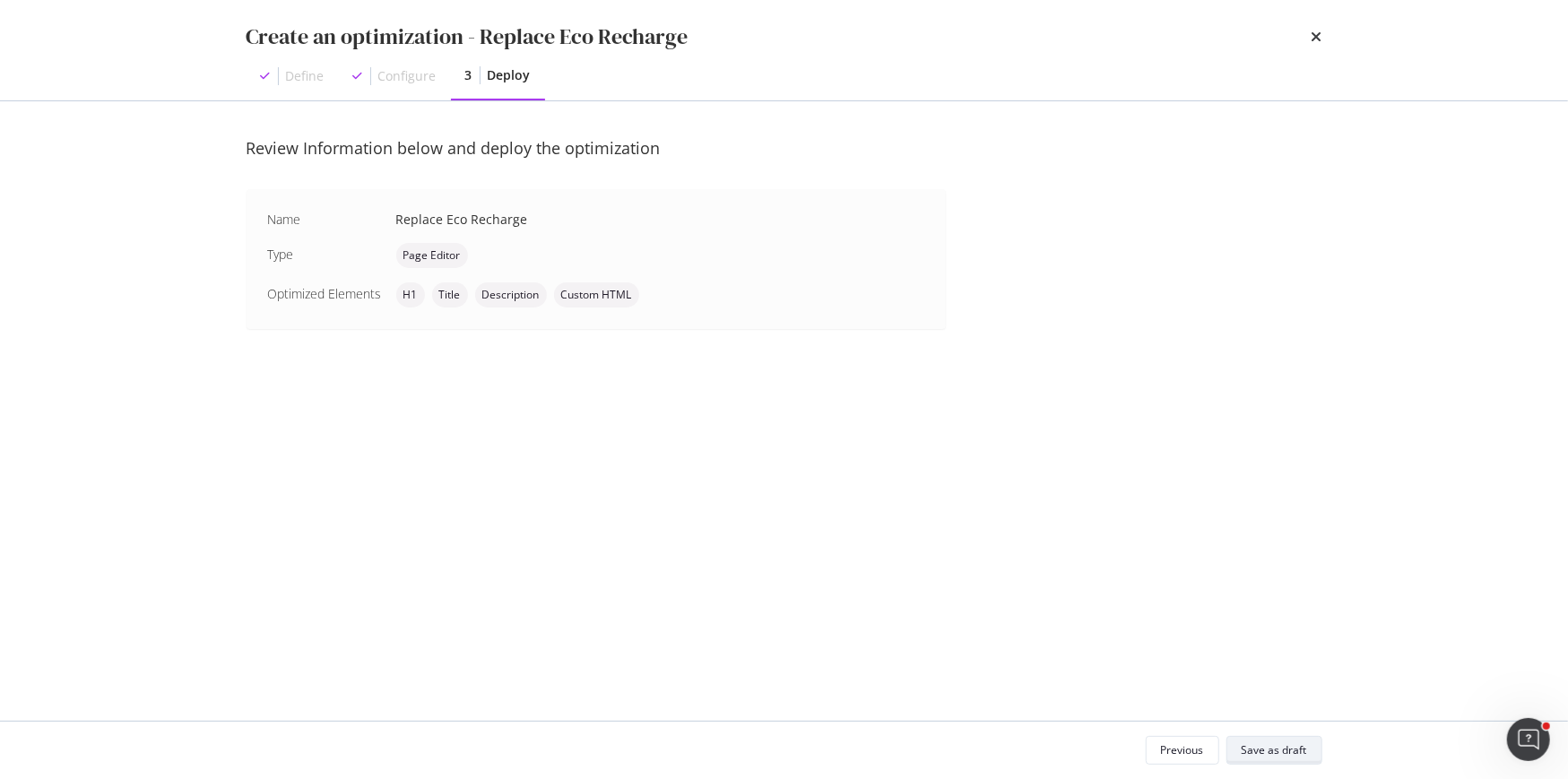
click at [1293, 742] on div "Save as draft" at bounding box center [1273, 750] width 65 height 16
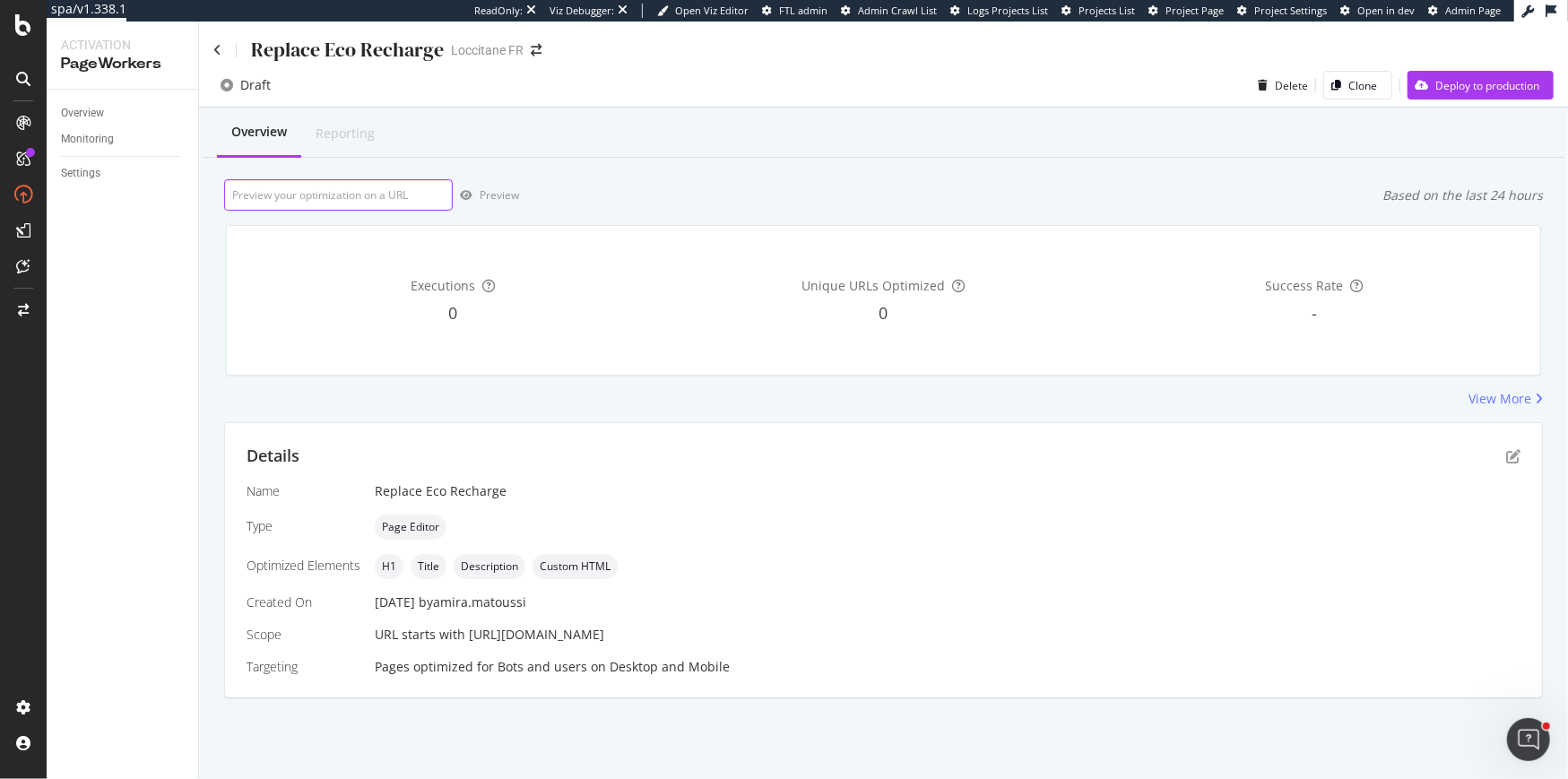
click at [372, 193] on input "url" at bounding box center [338, 195] width 229 height 31
paste input "https://fr.loccitane.com/soin-cheveux/produit/eco-recharge-soin-cheveux"
type input "https://fr.loccitane.com/soin-cheveux/produit/eco-recharge-soin-cheveux"
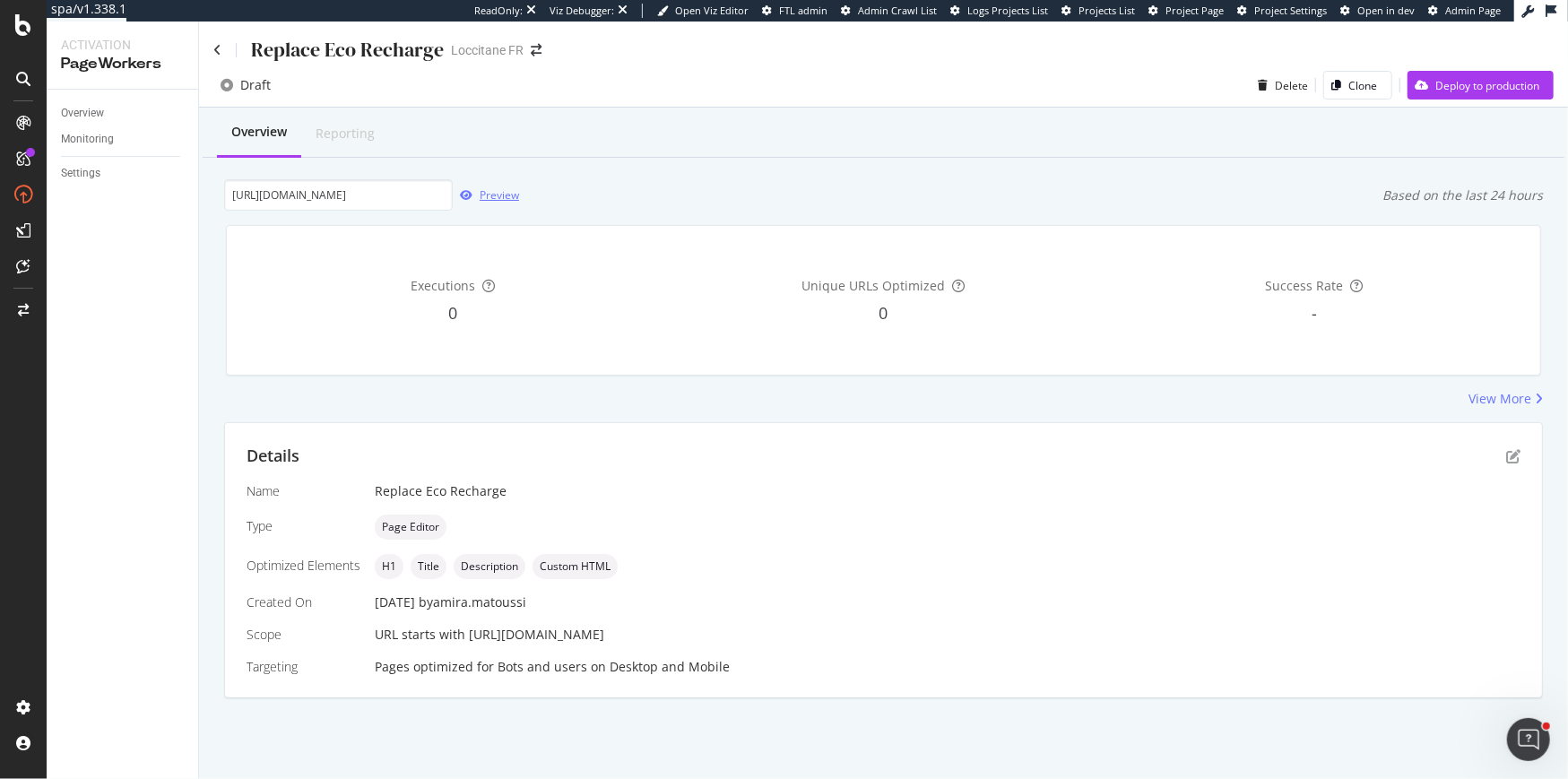
click at [496, 197] on div "Preview" at bounding box center [499, 195] width 40 height 16
click at [505, 197] on div "Preview" at bounding box center [499, 195] width 40 height 16
click at [1511, 461] on icon "pen-to-square" at bounding box center [1513, 456] width 15 height 15
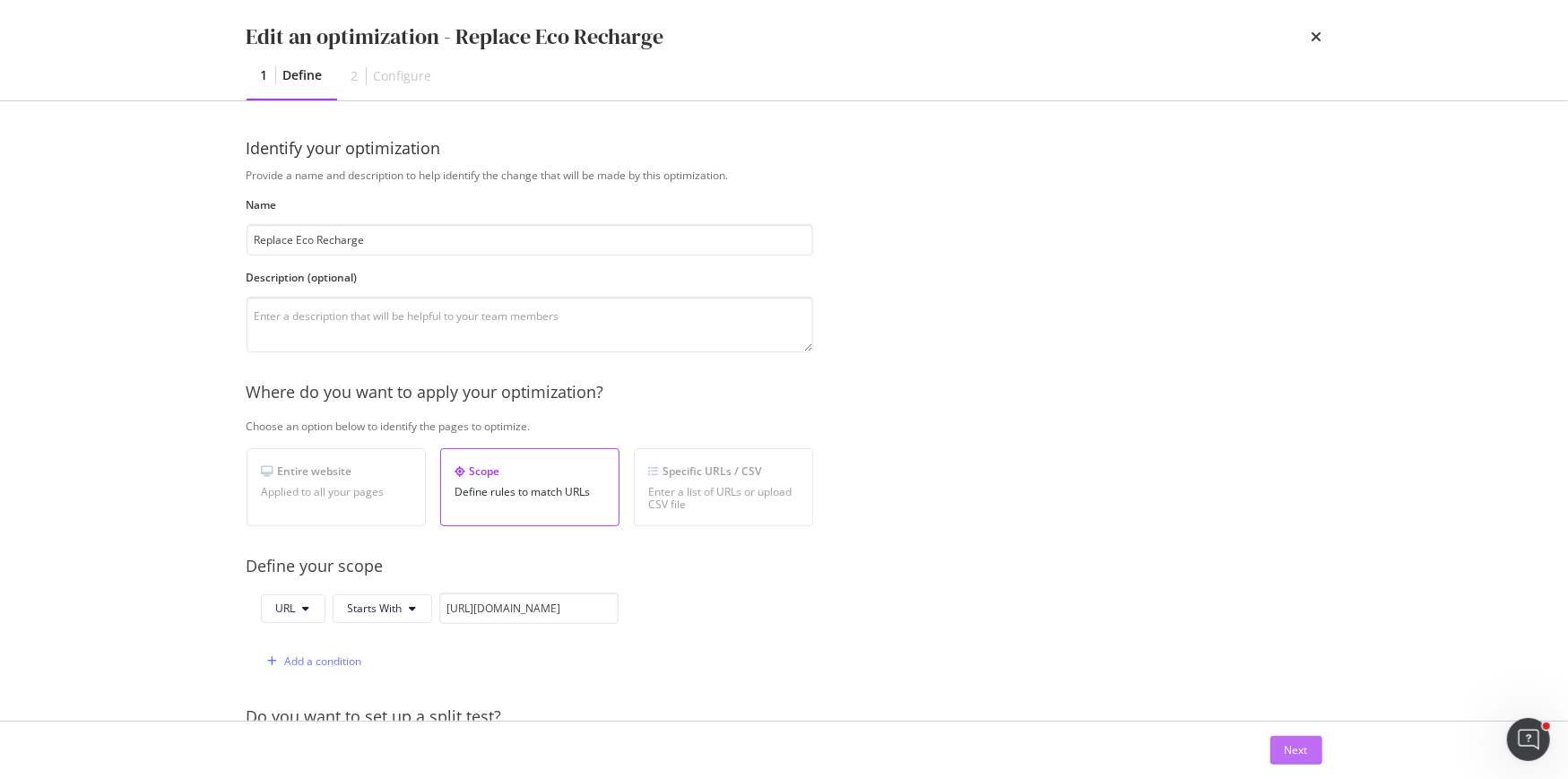
click at [1298, 753] on div "Next" at bounding box center [1296, 750] width 23 height 16
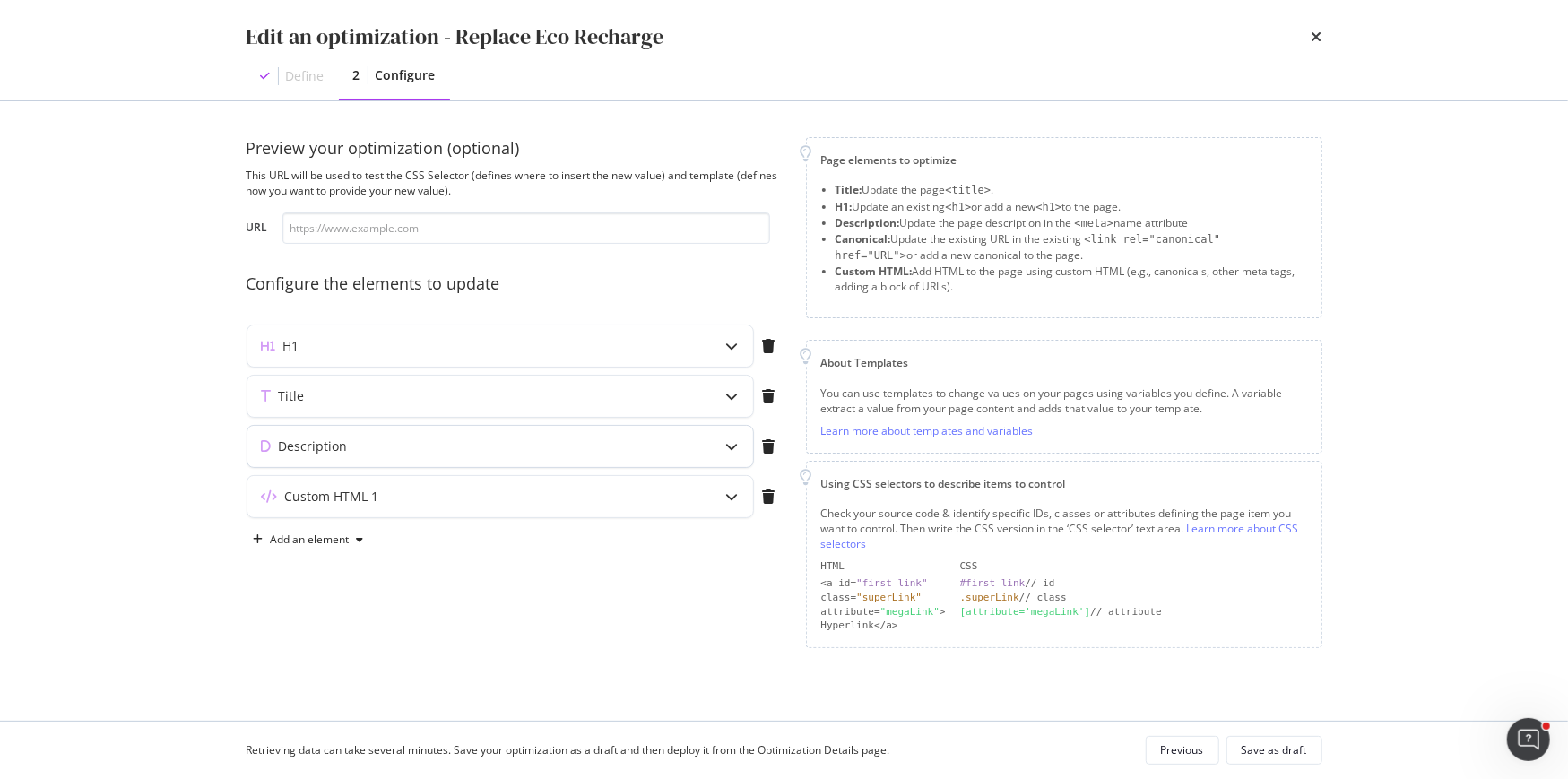
click at [725, 451] on div "modal" at bounding box center [732, 446] width 42 height 42
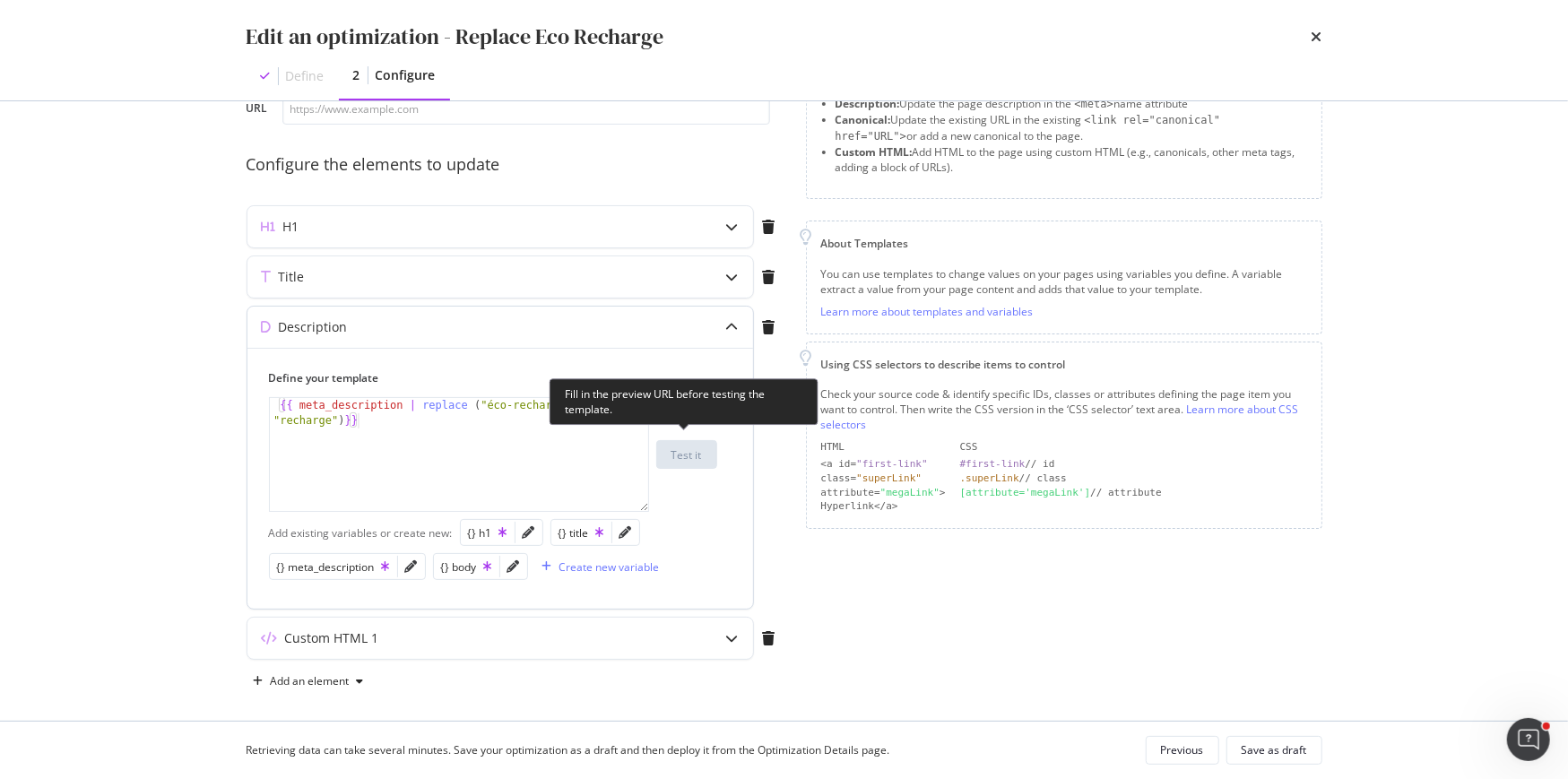
scroll to position [125, 0]
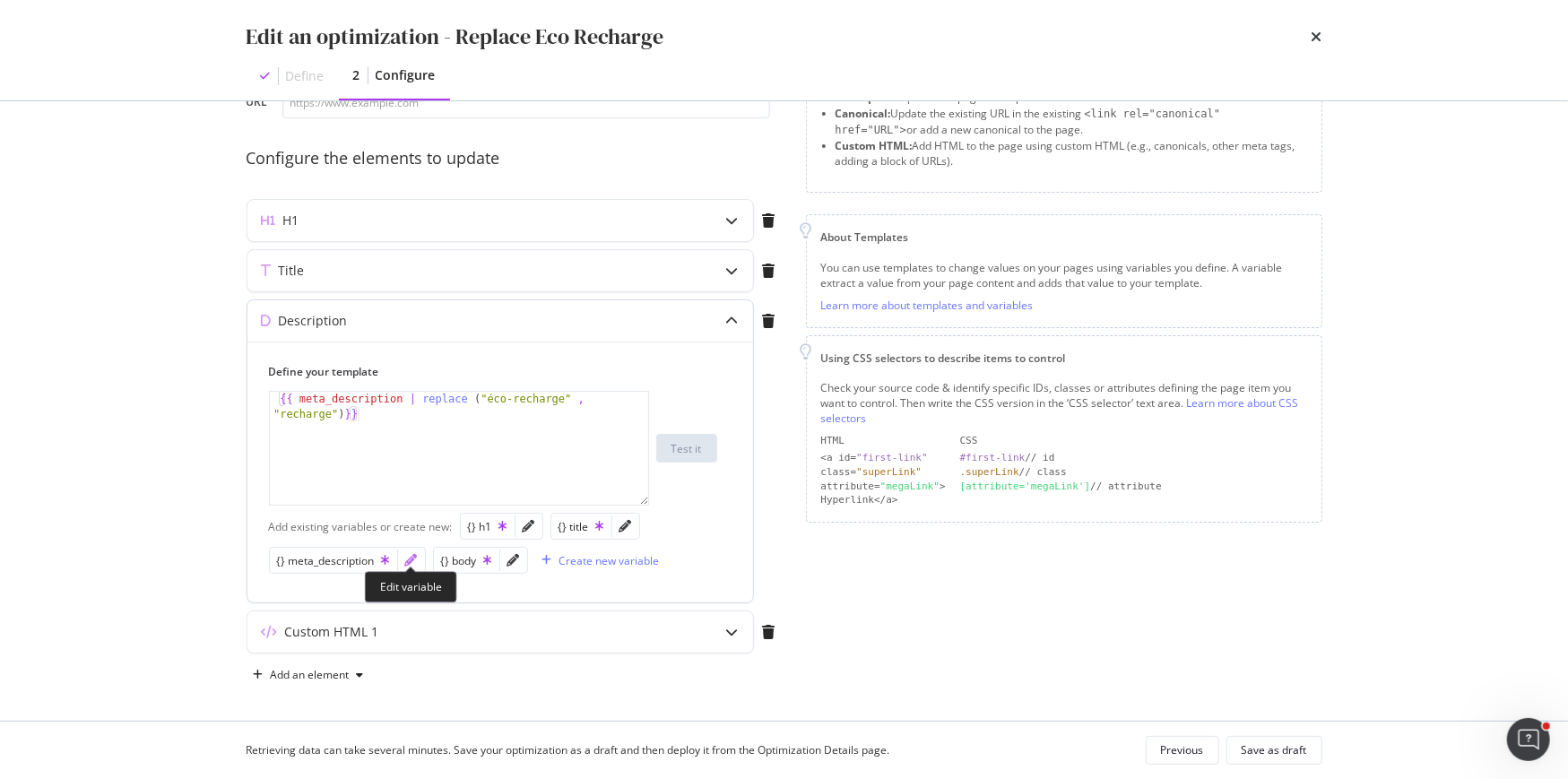
click at [409, 556] on icon "pencil" at bounding box center [411, 560] width 13 height 13
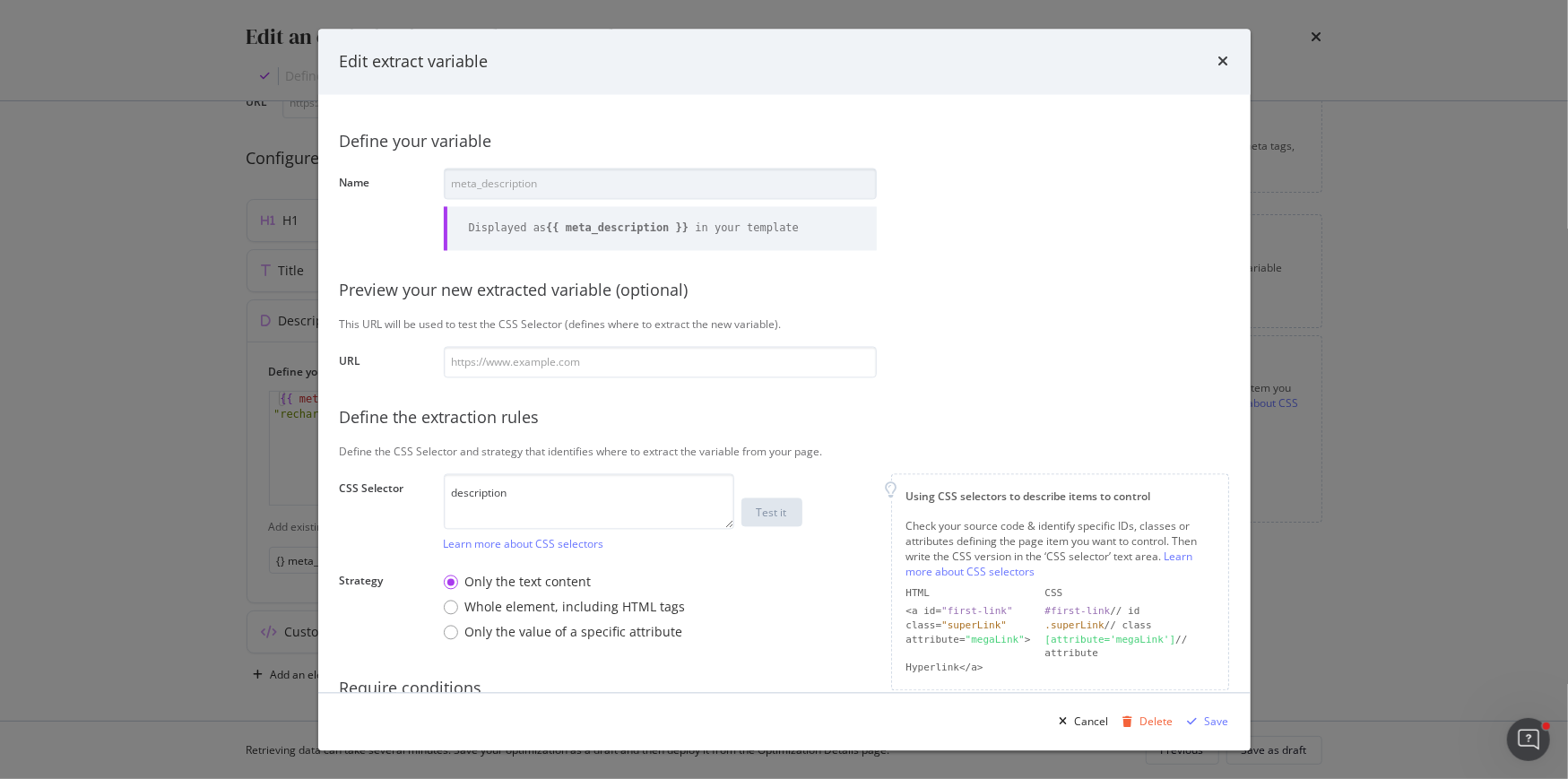
type input "53BjACg7"
paste input "https://fr.loccitane.com/soin-cheveux/produit/eco-recharge-soin-cheveux#activat…"
type input "https://fr.loccitane.com/soin-cheveux/produit/eco-recharge-soin-cheveux#activat…"
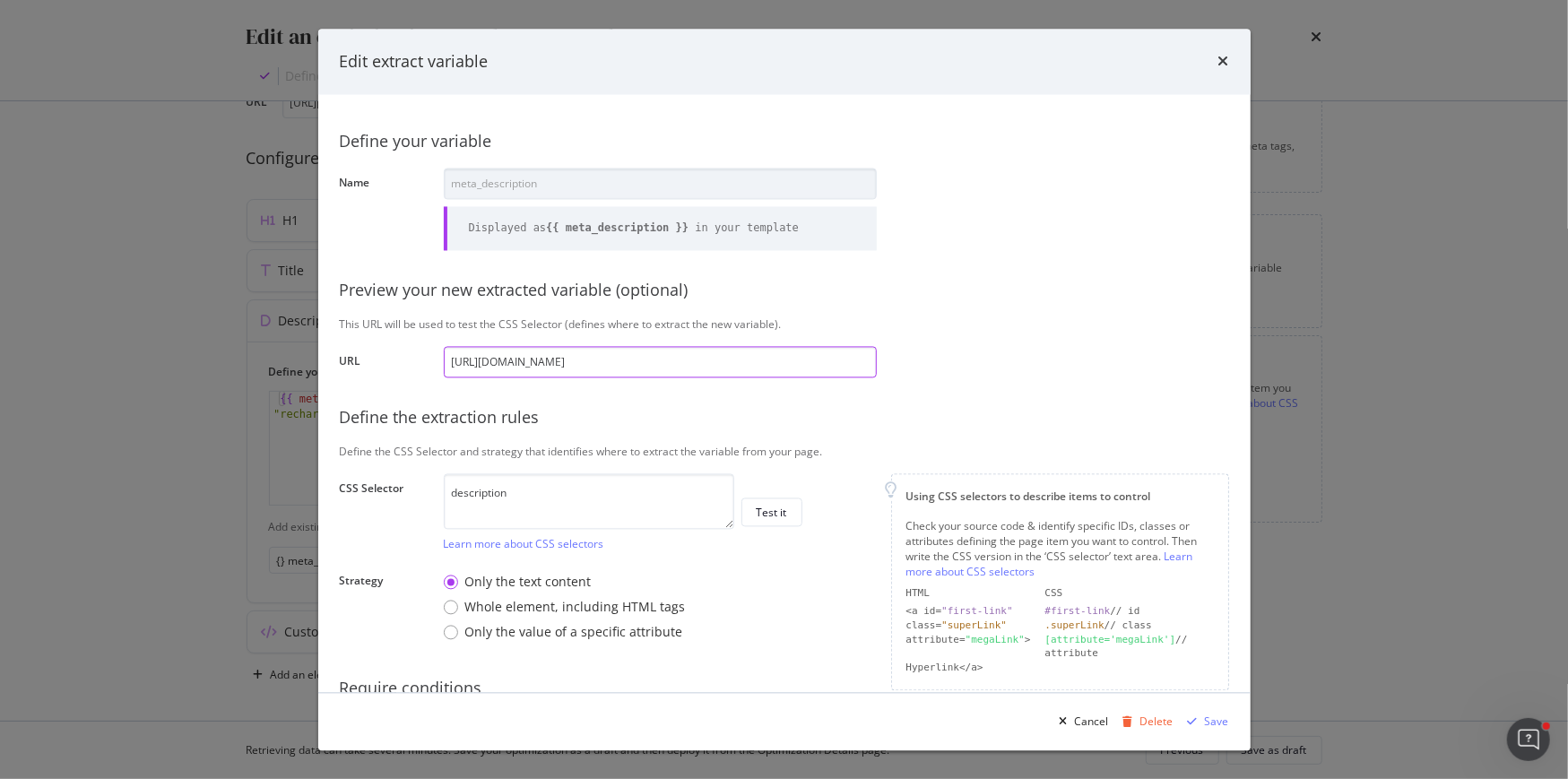
scroll to position [0, 359]
drag, startPoint x: 461, startPoint y: 362, endPoint x: 1116, endPoint y: 413, distance: 657.0
click at [1116, 413] on div "Define your variable Name meta_description Displayed as {{ meta_description }} …" at bounding box center [784, 487] width 889 height 741
type input "https://fr.loccitane.com/soin-cheveux/produit/eco-recharge-soin-cheveux"
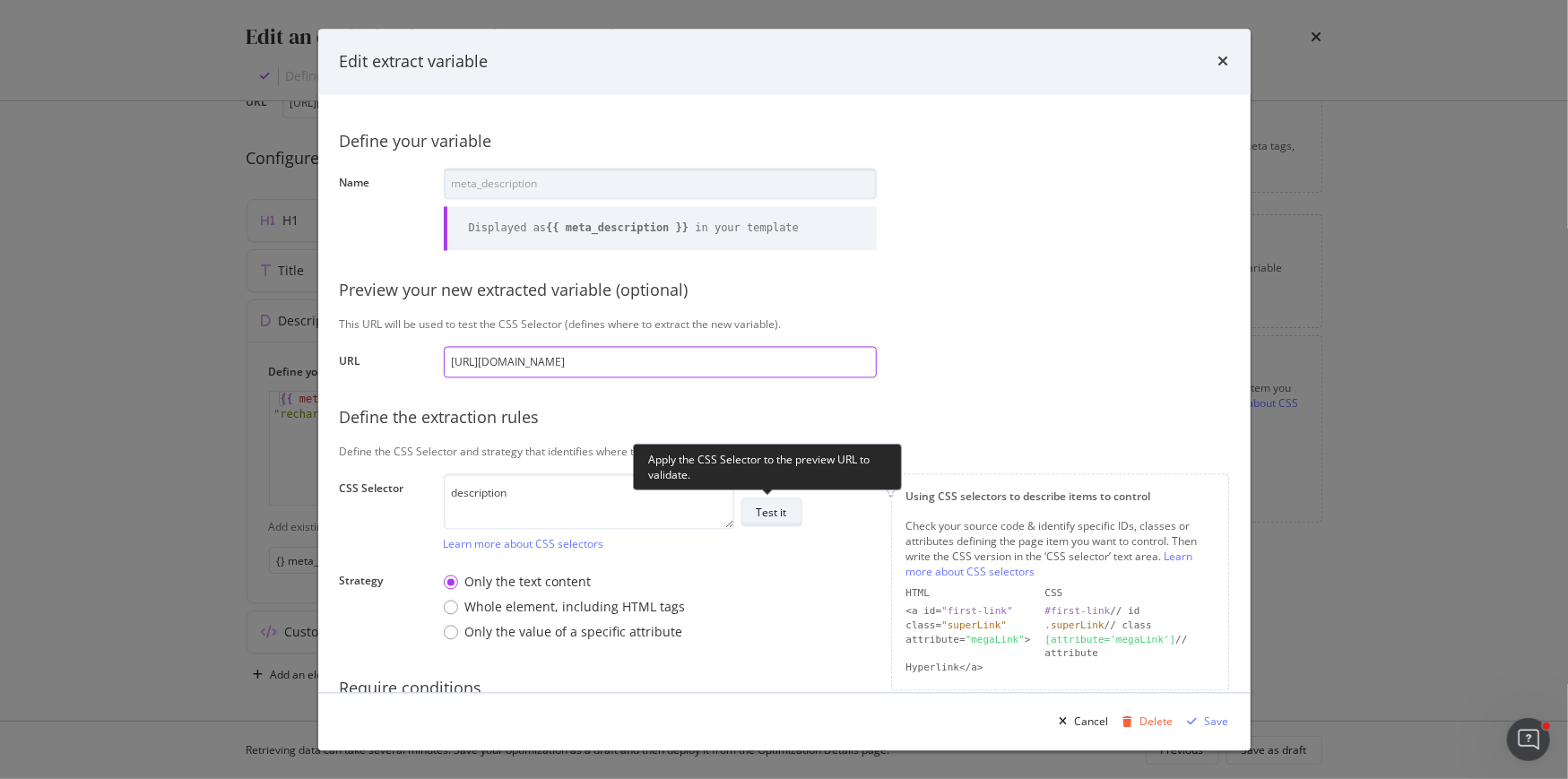
type input "https://fr.loccitane.com/soin-cheveux/produit/eco-recharge-soin-cheveux"
click at [780, 509] on div "Test it" at bounding box center [771, 512] width 30 height 16
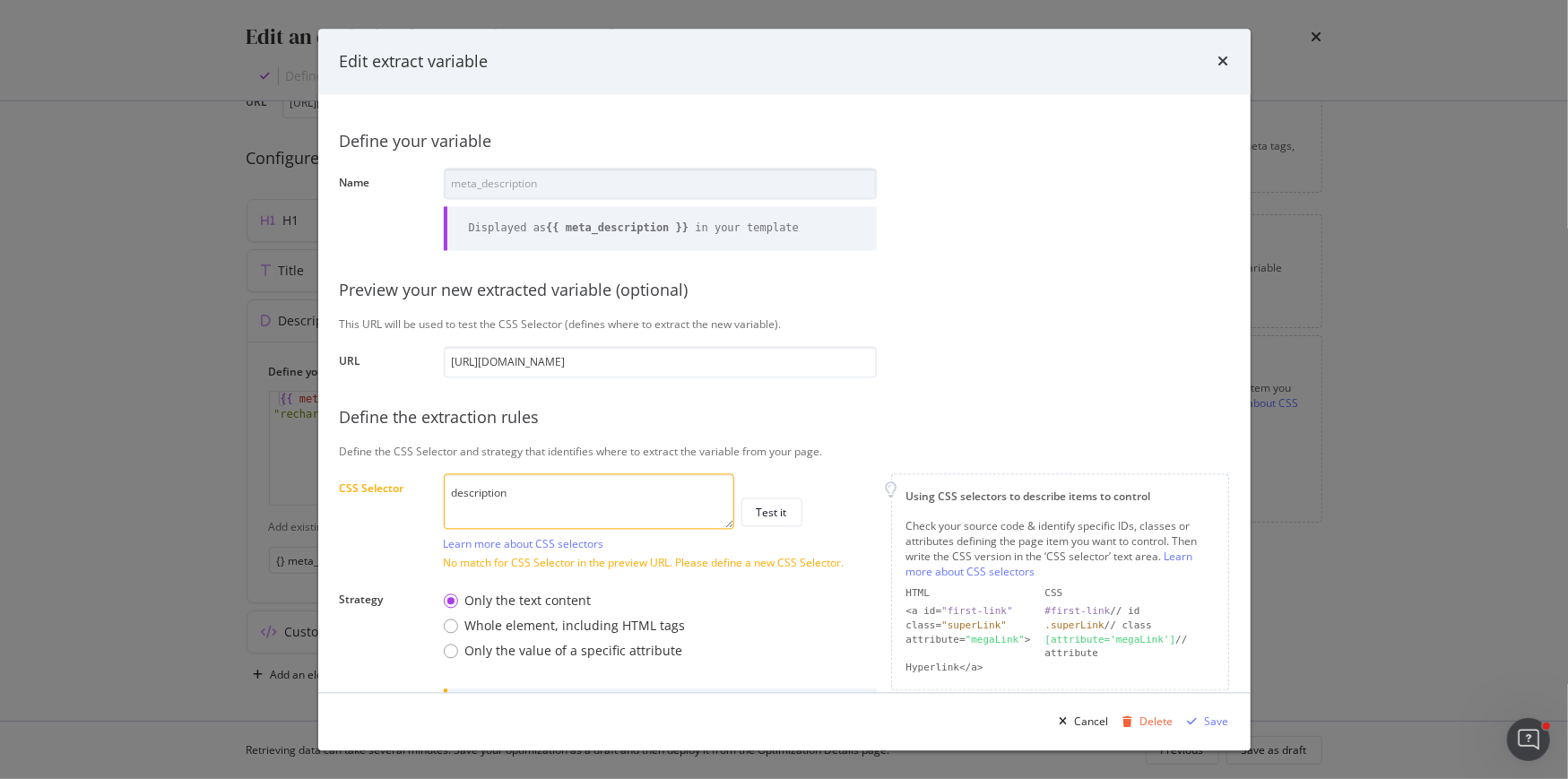
click at [450, 495] on textarea "description" at bounding box center [589, 501] width 290 height 55
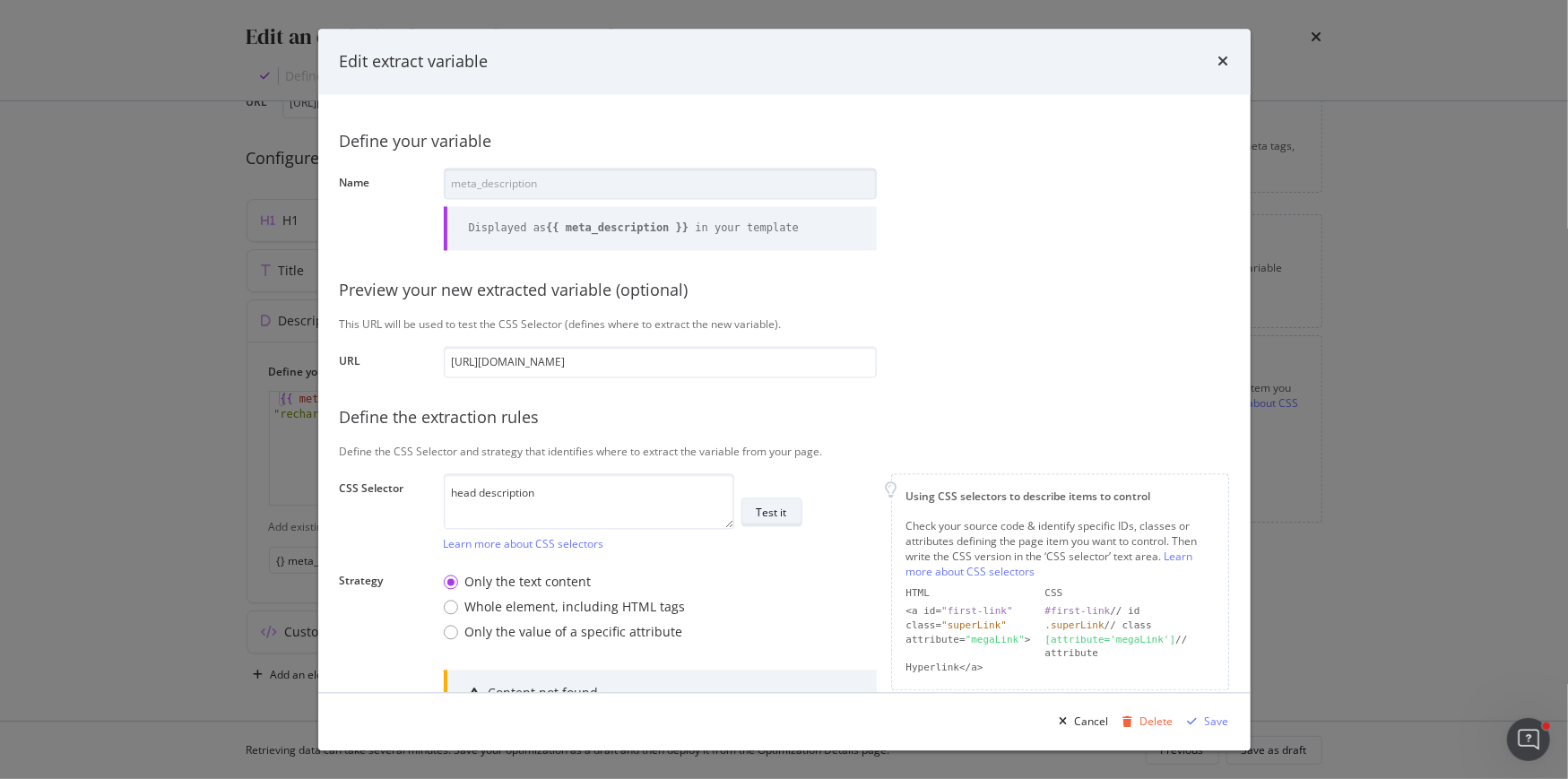
click at [772, 513] on div "Test it" at bounding box center [771, 512] width 30 height 16
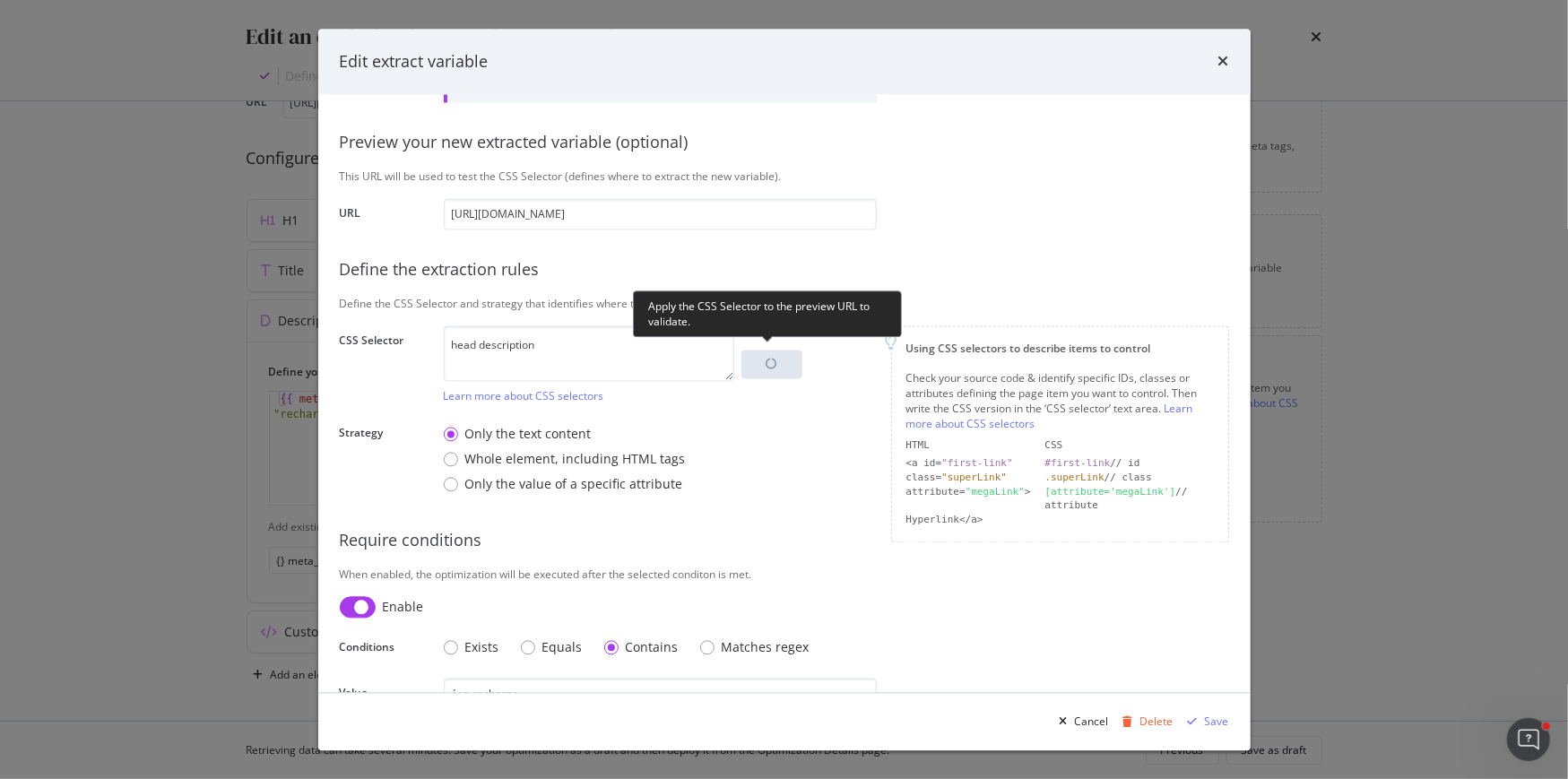
scroll to position [154, 0]
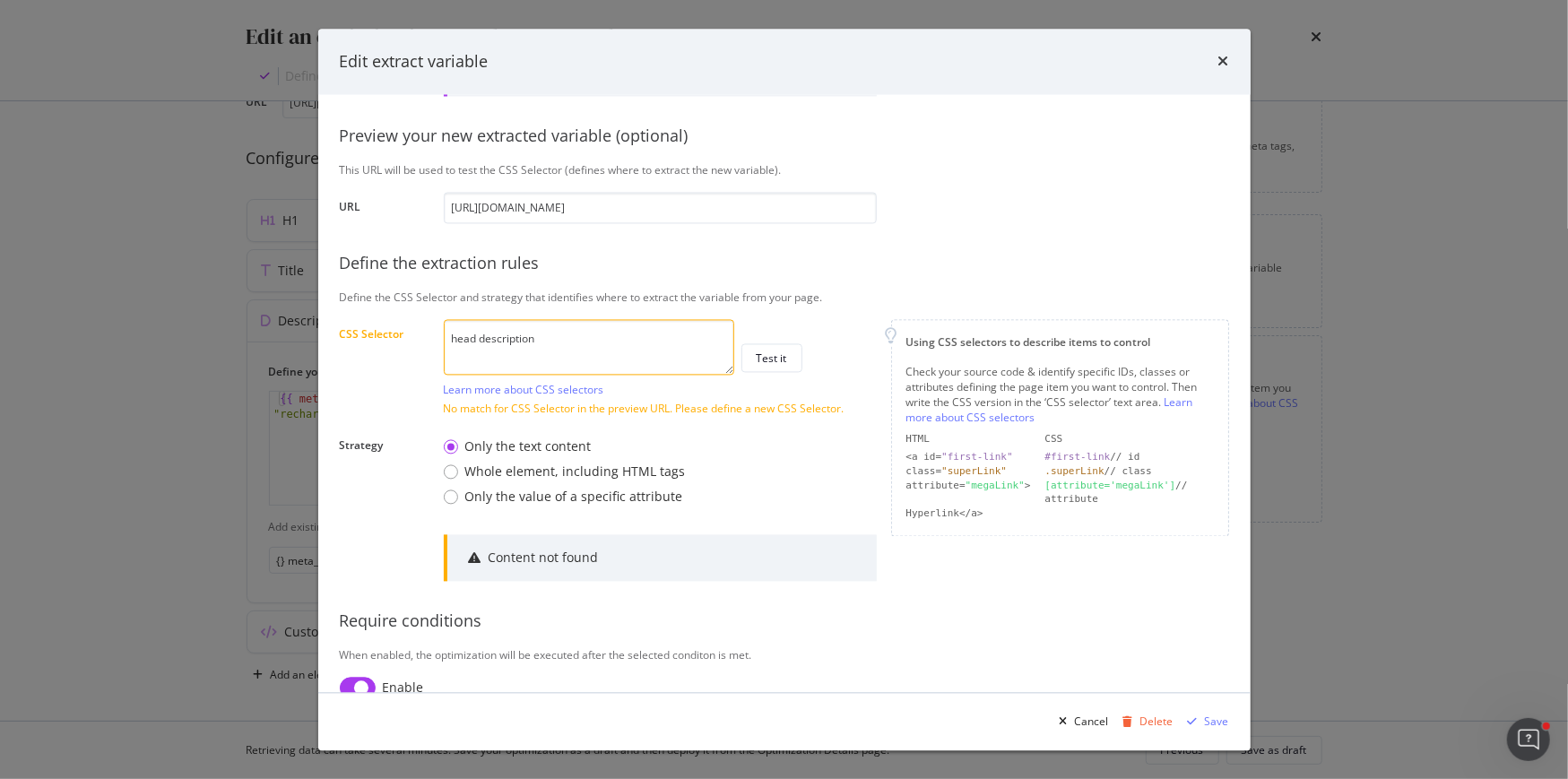
click at [480, 338] on textarea "head description" at bounding box center [589, 346] width 290 height 55
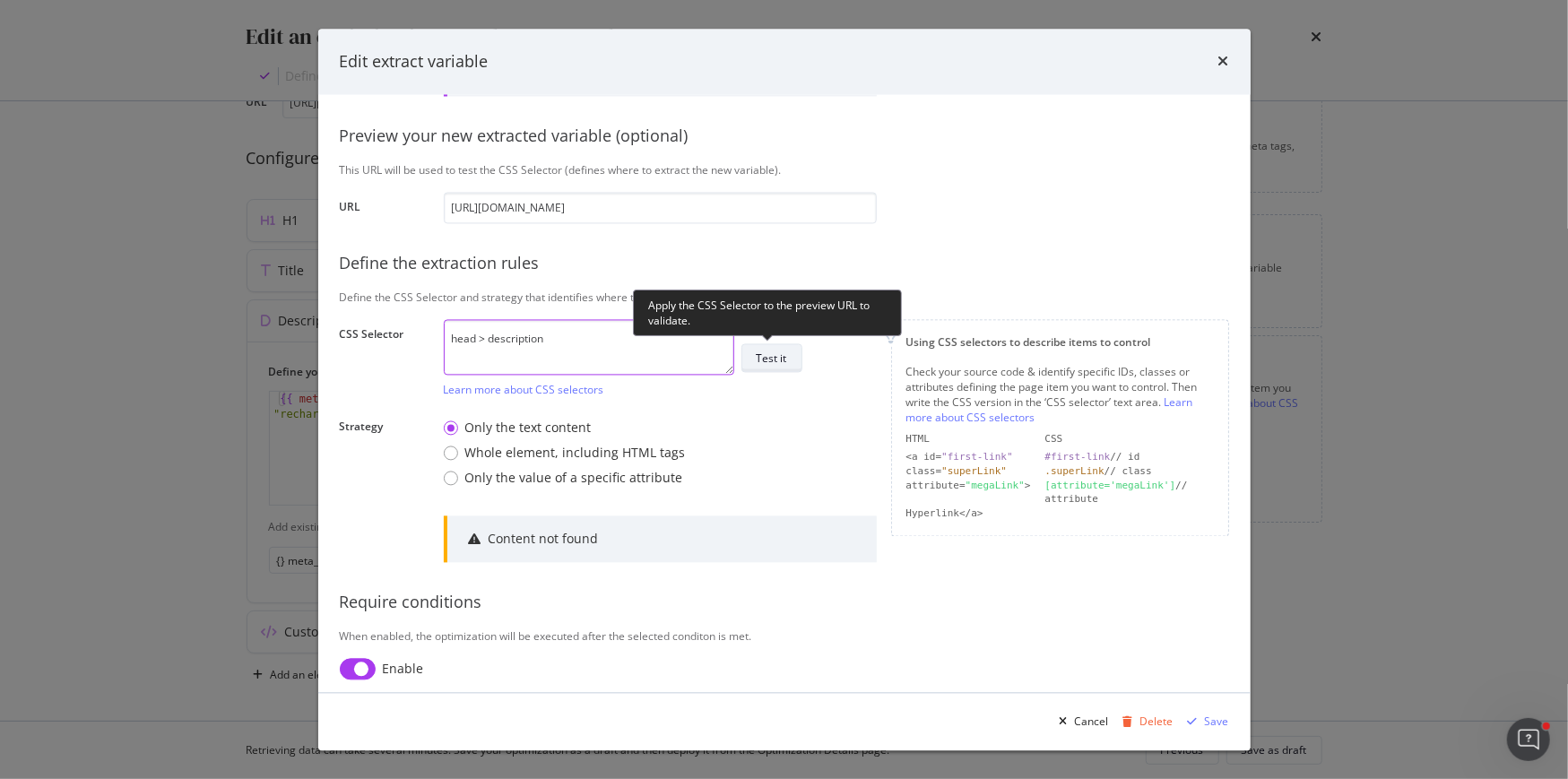
type textarea "head > description"
click at [777, 359] on div "Test it" at bounding box center [771, 358] width 30 height 16
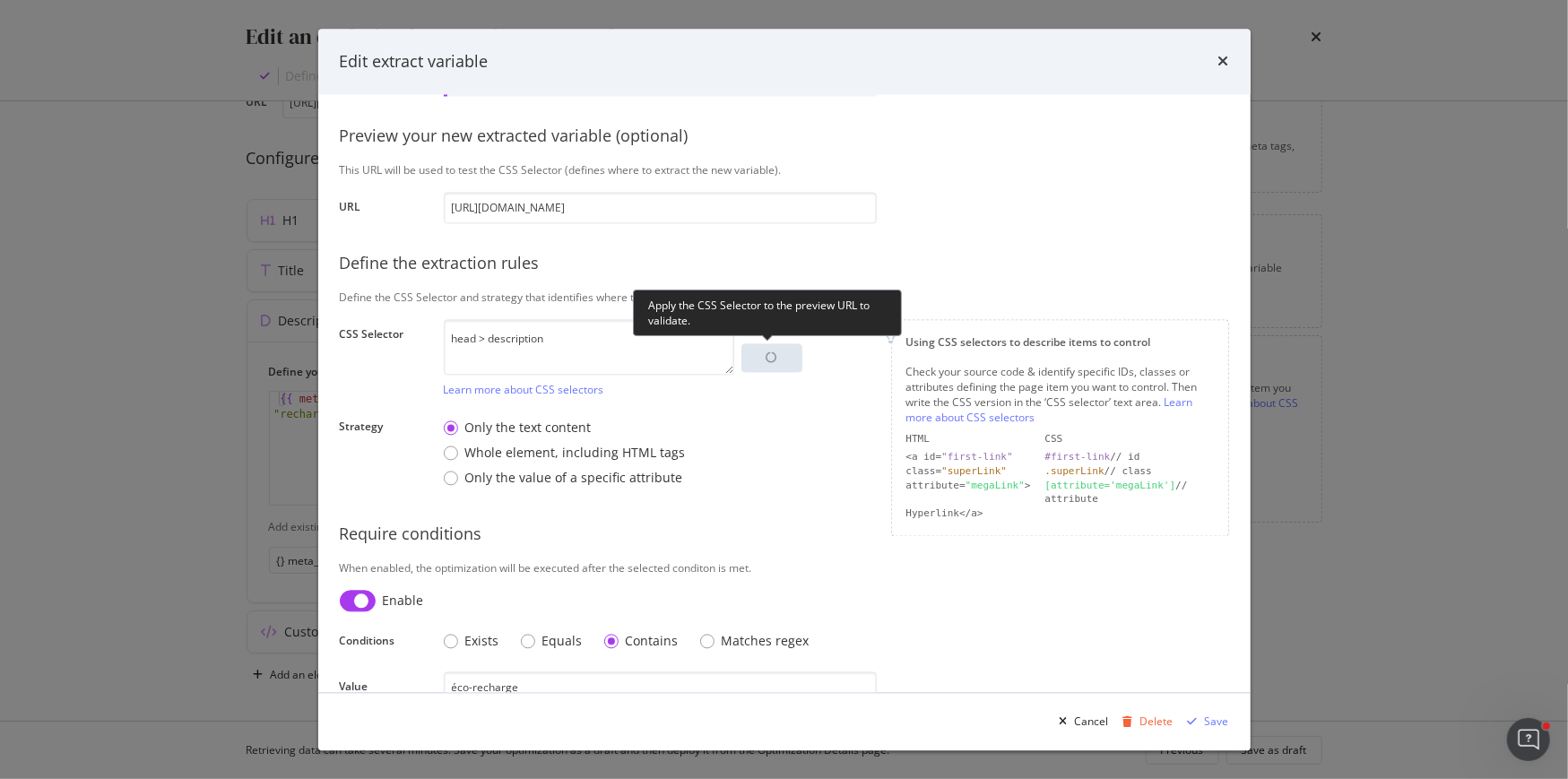
click at [670, 314] on div "Apply the CSS Selector to the preview URL to validate." at bounding box center [767, 313] width 269 height 47
click at [670, 329] on div "Apply the CSS Selector to the preview URL to validate." at bounding box center [767, 313] width 269 height 47
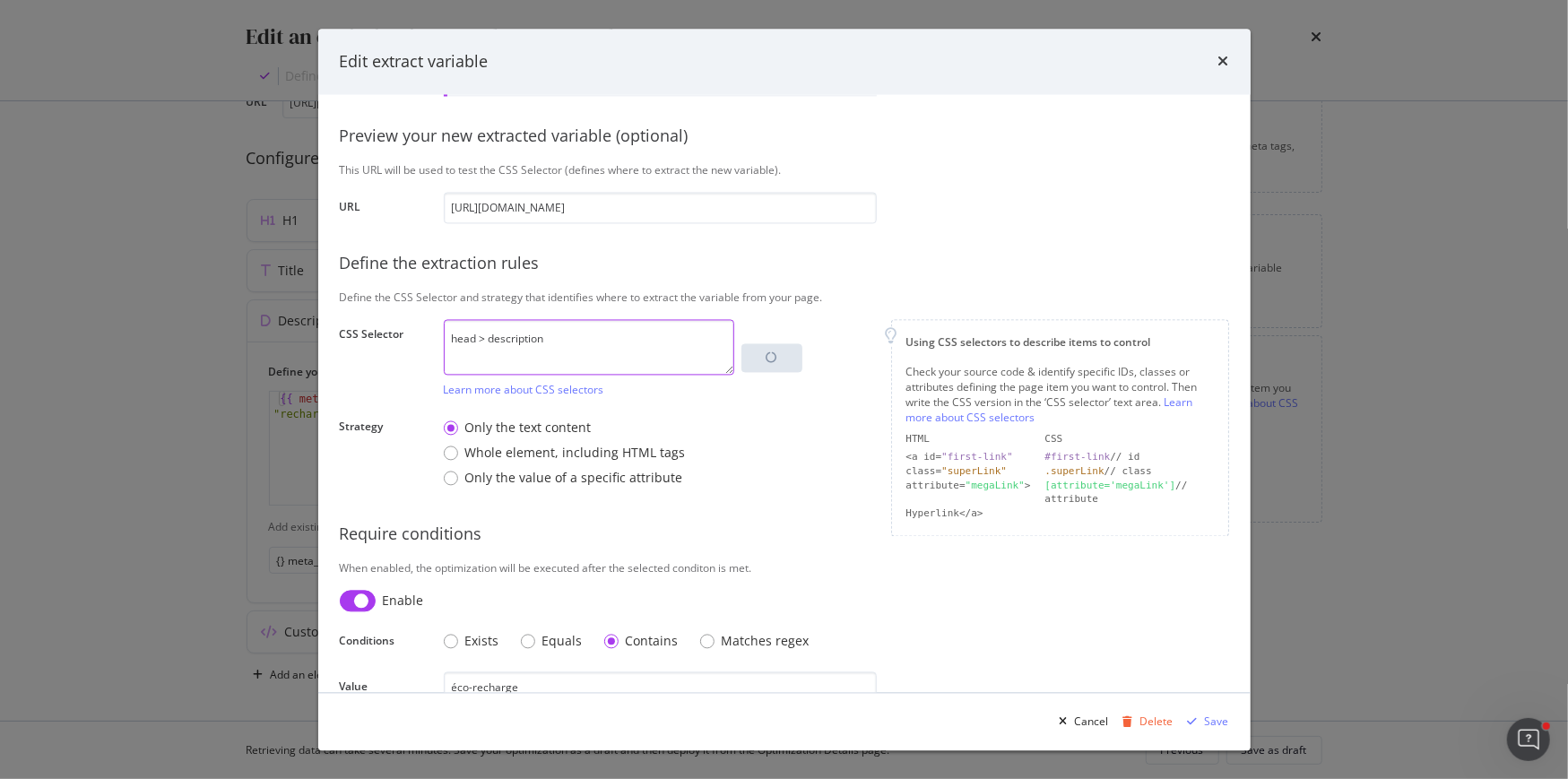
click at [609, 331] on textarea "head > description" at bounding box center [589, 346] width 290 height 55
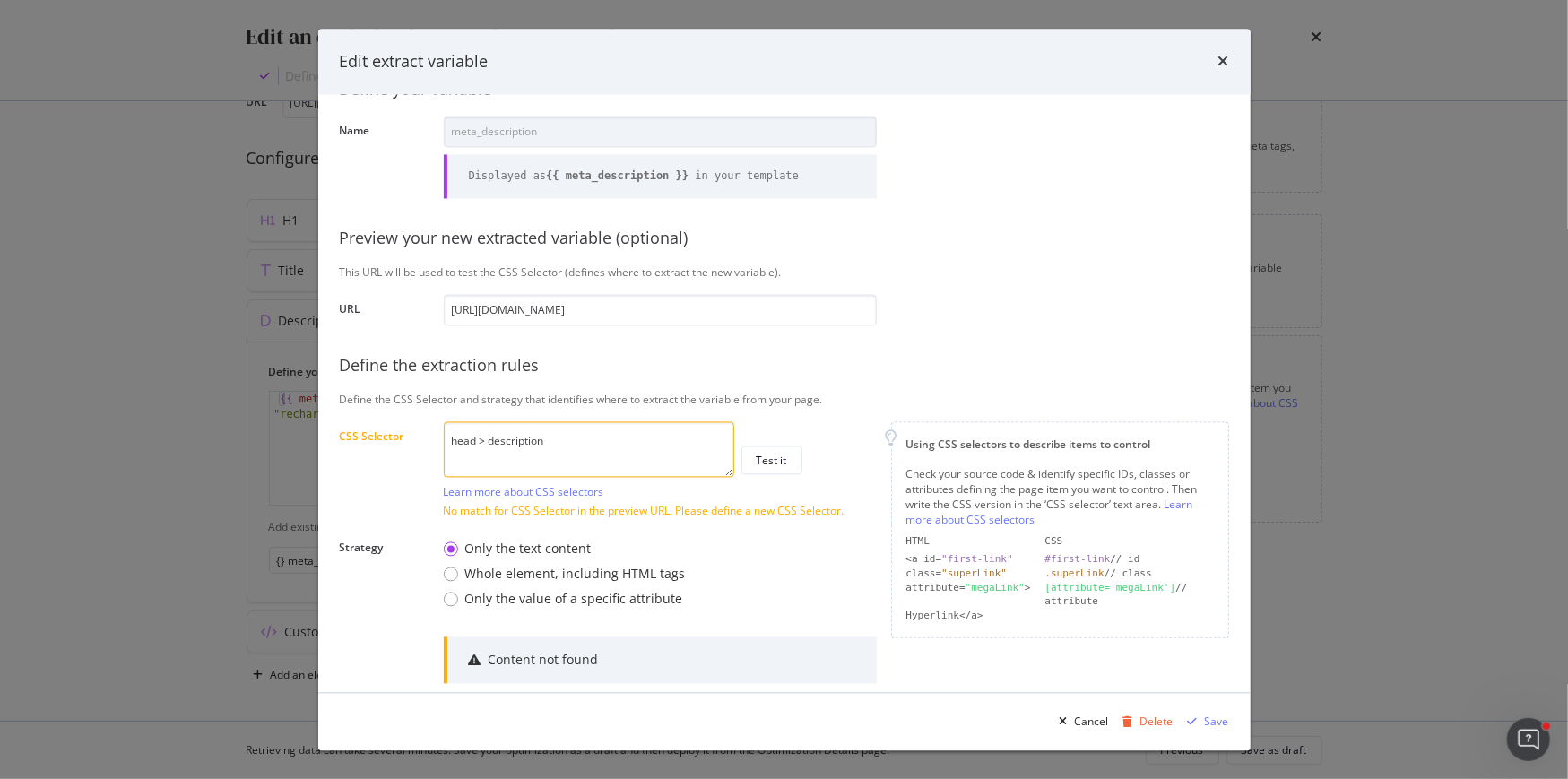
scroll to position [22, 0]
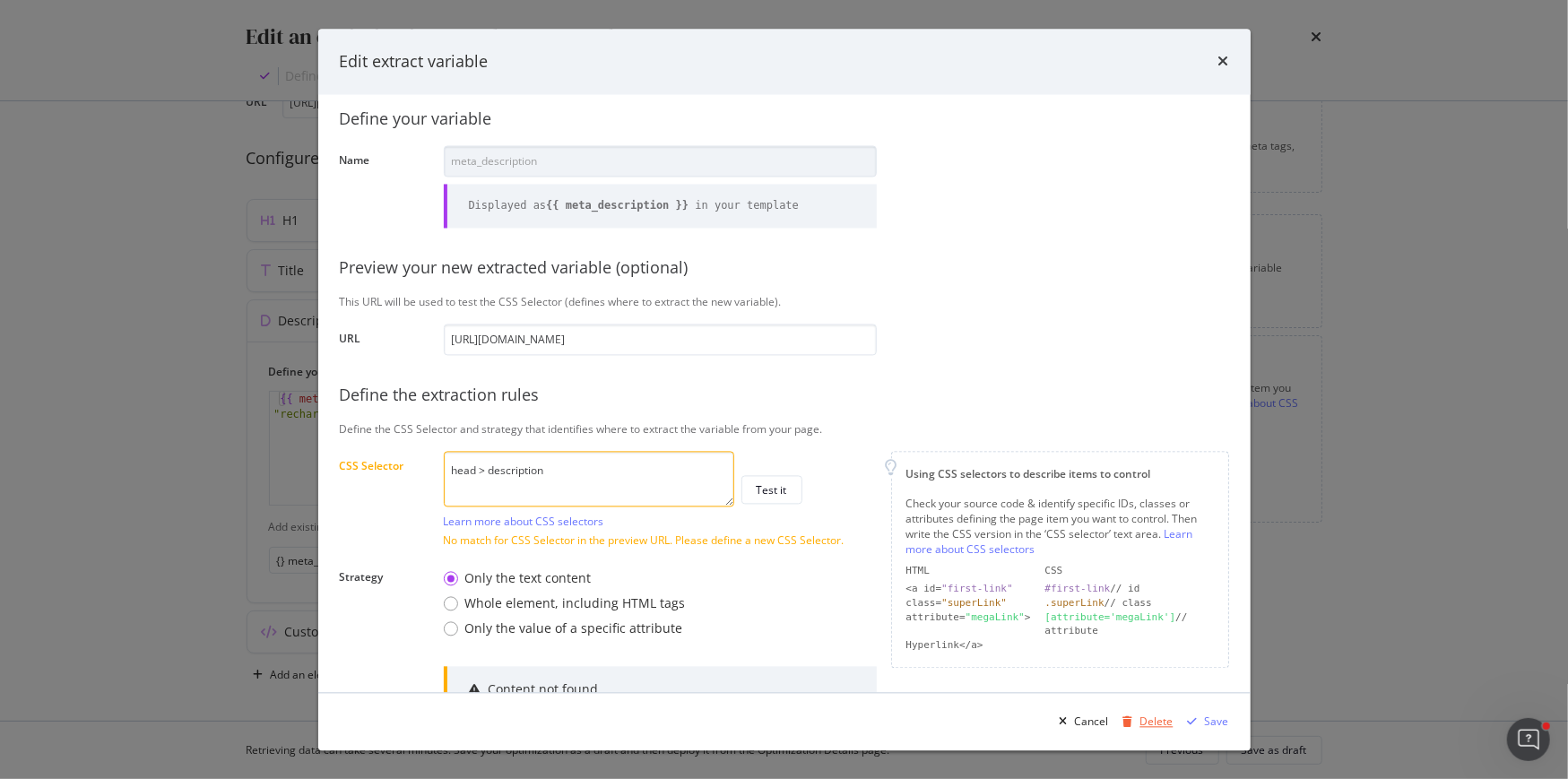
drag, startPoint x: 1151, startPoint y: 716, endPoint x: 905, endPoint y: 543, distance: 300.7
click at [905, 543] on div "Edit extract variable Define your variable Name meta_description Displayed as {…" at bounding box center [784, 390] width 932 height 722
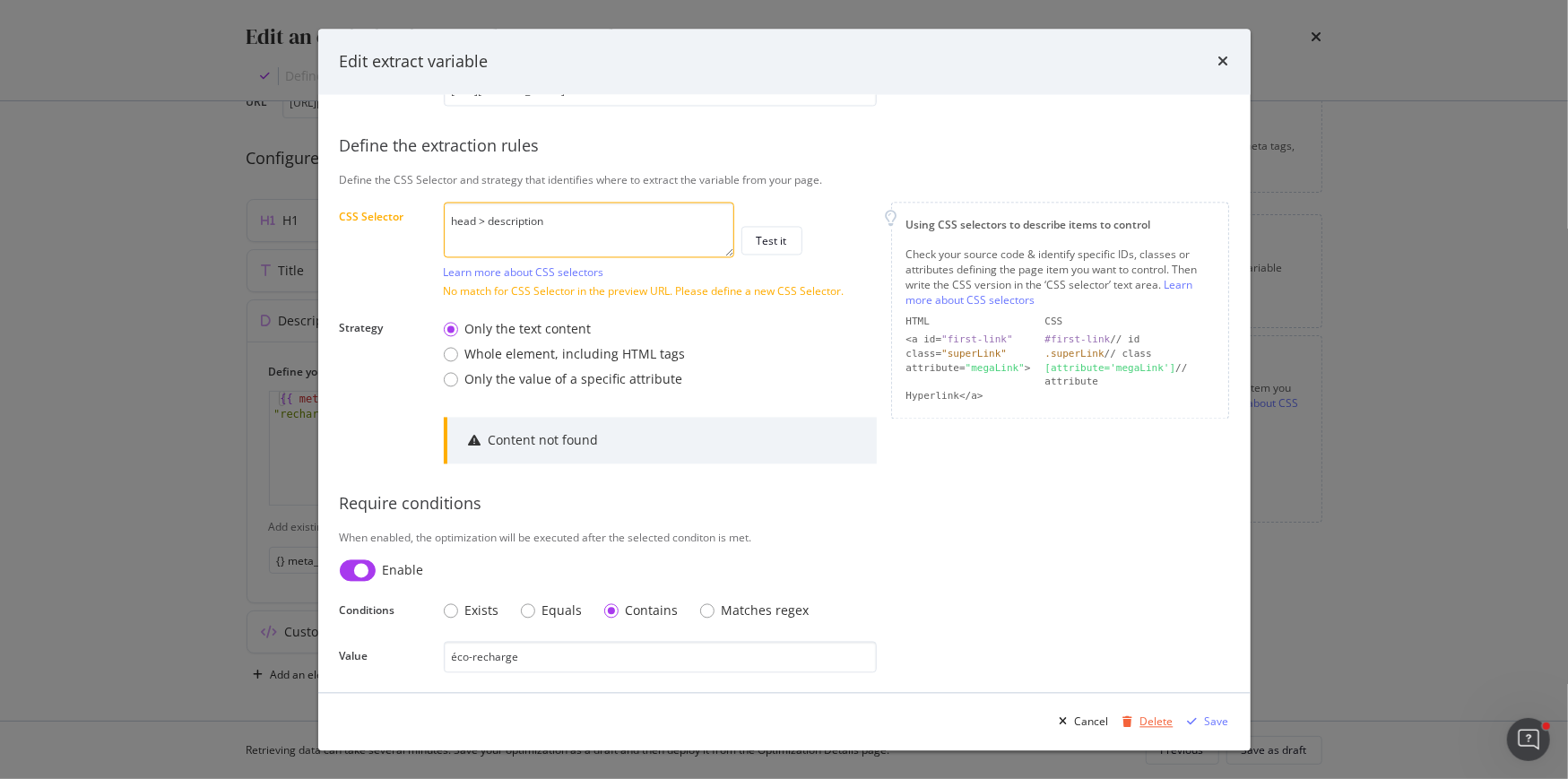
drag, startPoint x: 1128, startPoint y: 713, endPoint x: 1153, endPoint y: 725, distance: 27.7
click at [1153, 725] on div "Delete" at bounding box center [1144, 722] width 57 height 27
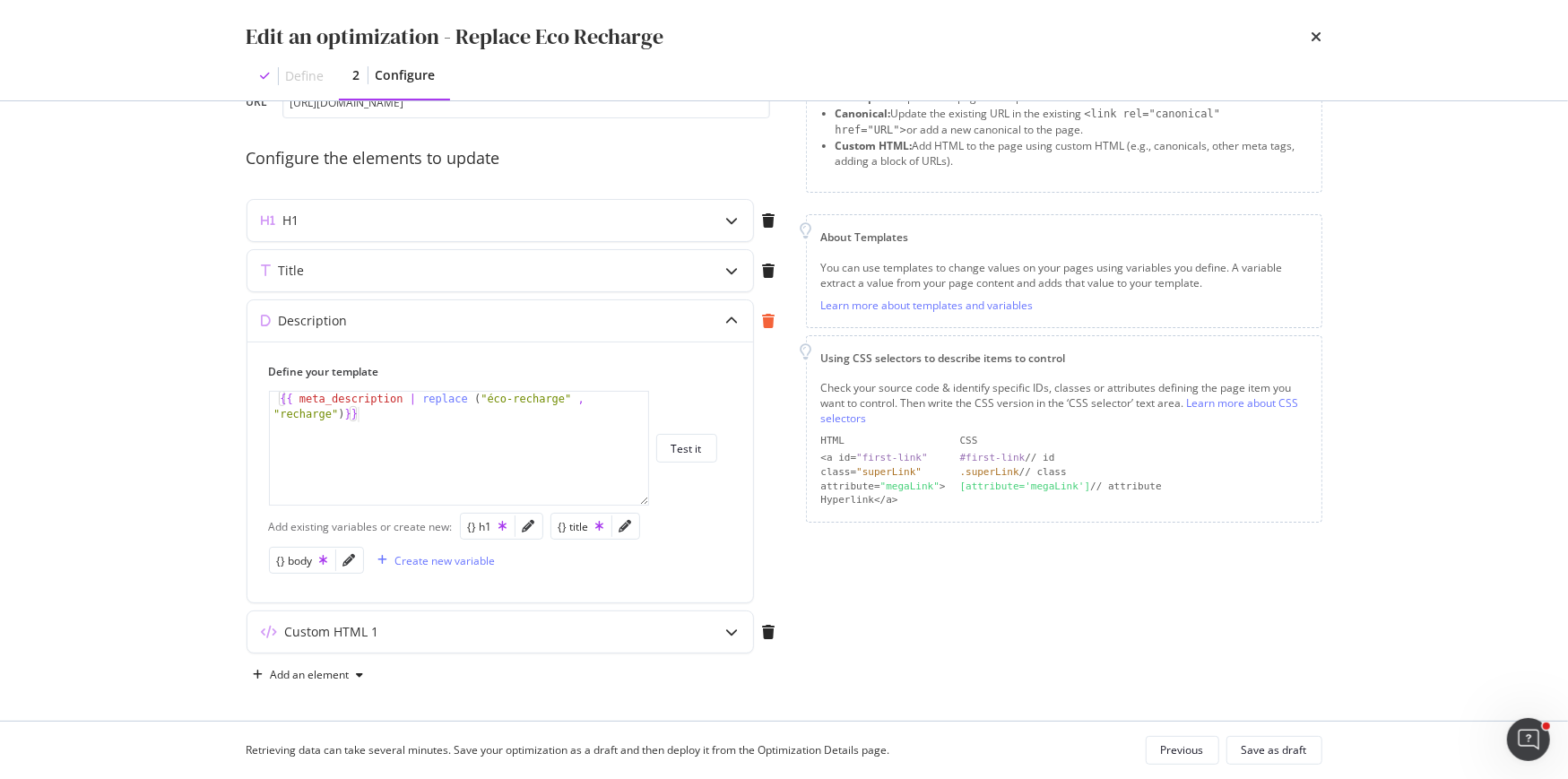
click at [765, 317] on icon "modal" at bounding box center [769, 321] width 13 height 15
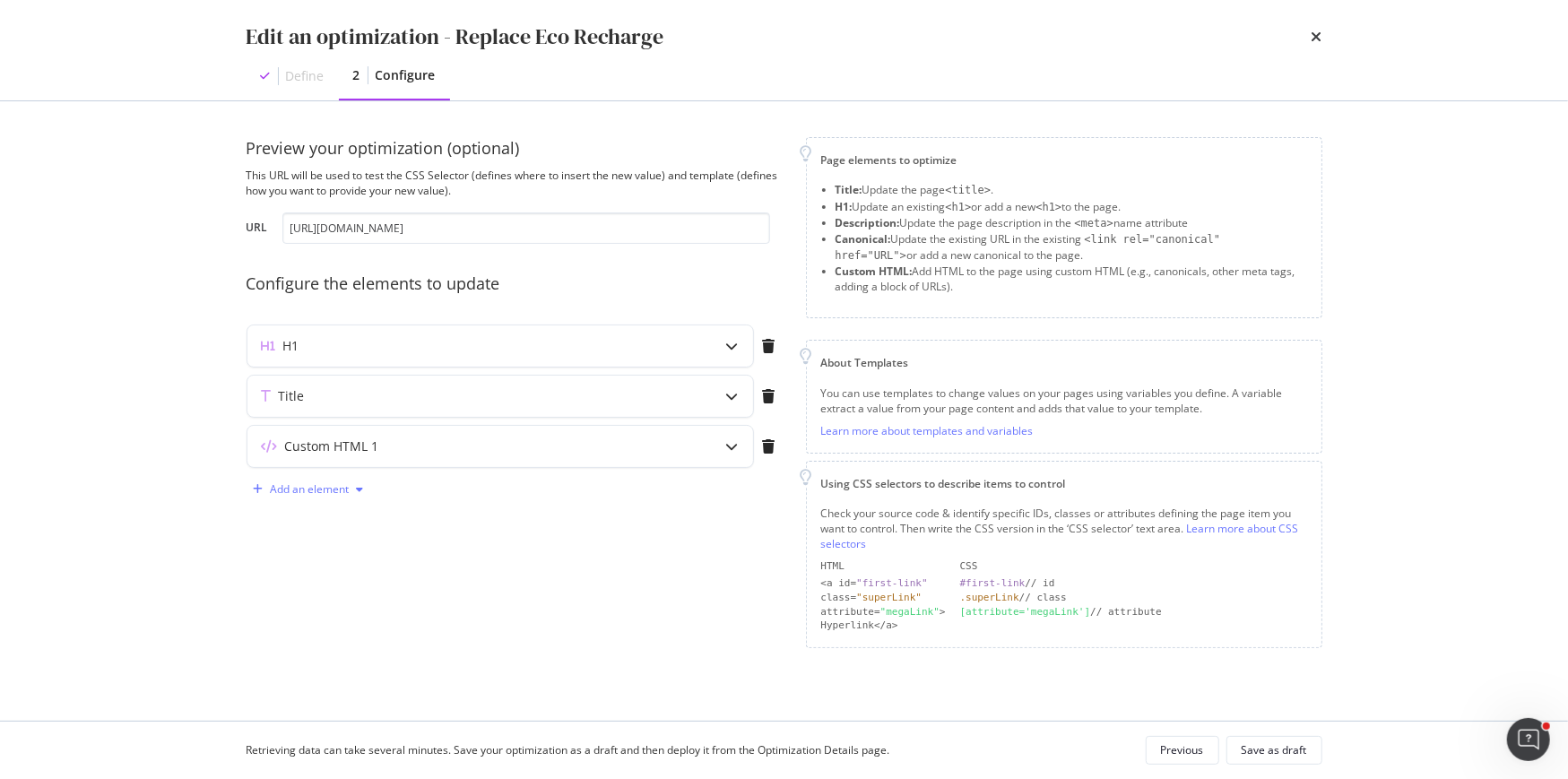
click at [291, 489] on div "Add an element" at bounding box center [309, 489] width 79 height 11
click at [308, 519] on div "Description" at bounding box center [322, 522] width 57 height 16
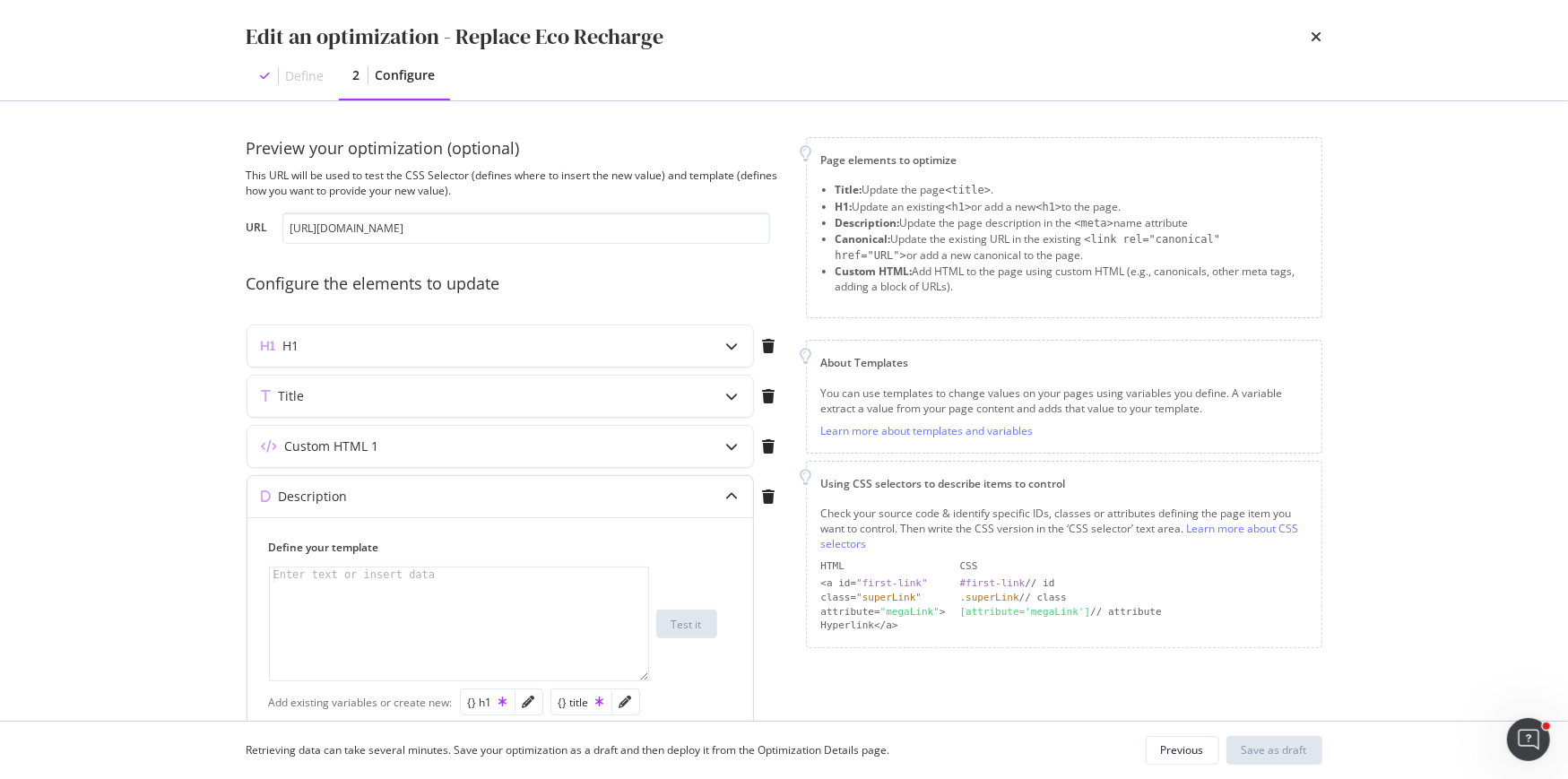
scroll to position [125, 0]
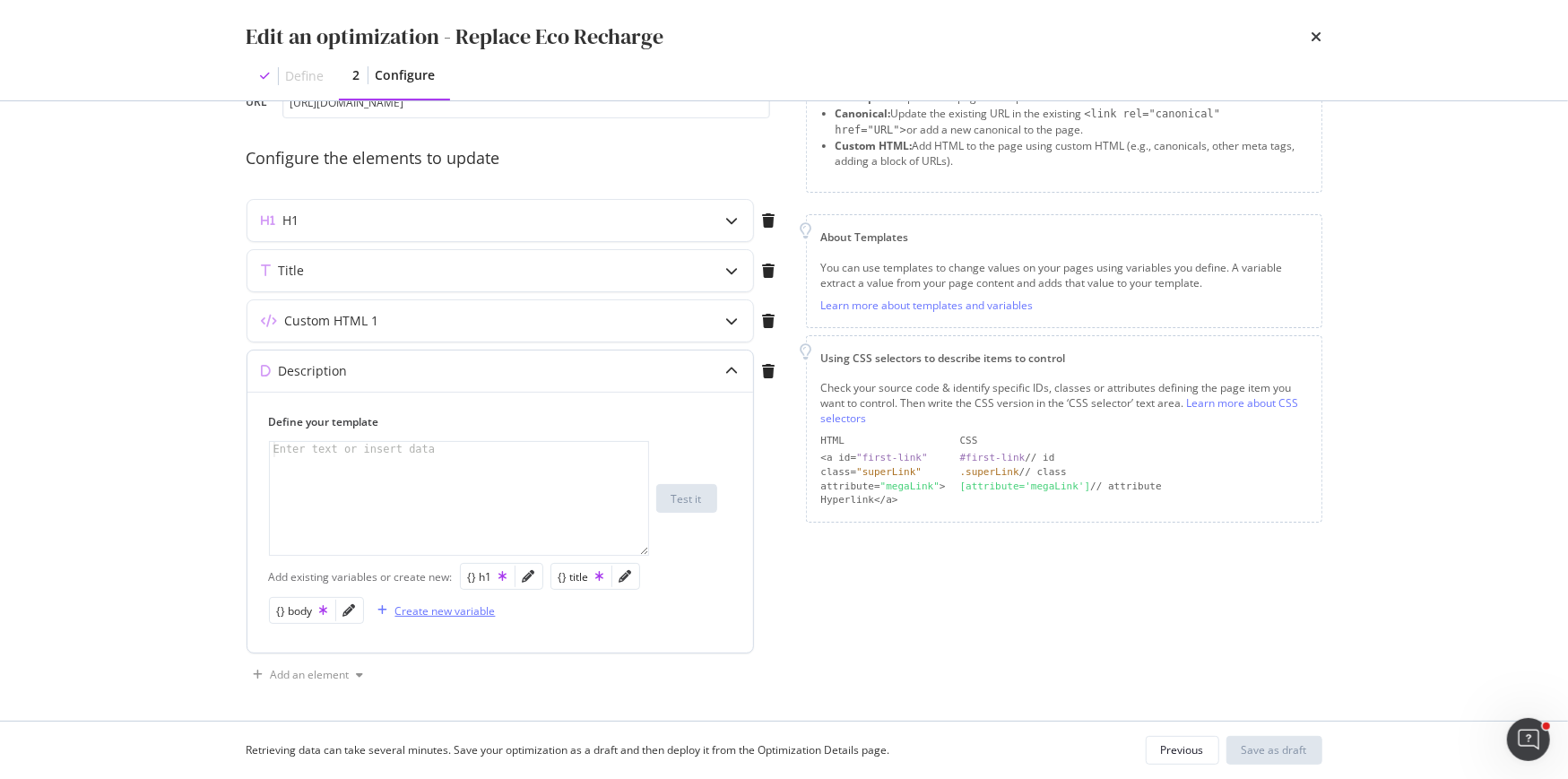
click at [469, 603] on div "Create new variable" at bounding box center [446, 611] width 101 height 16
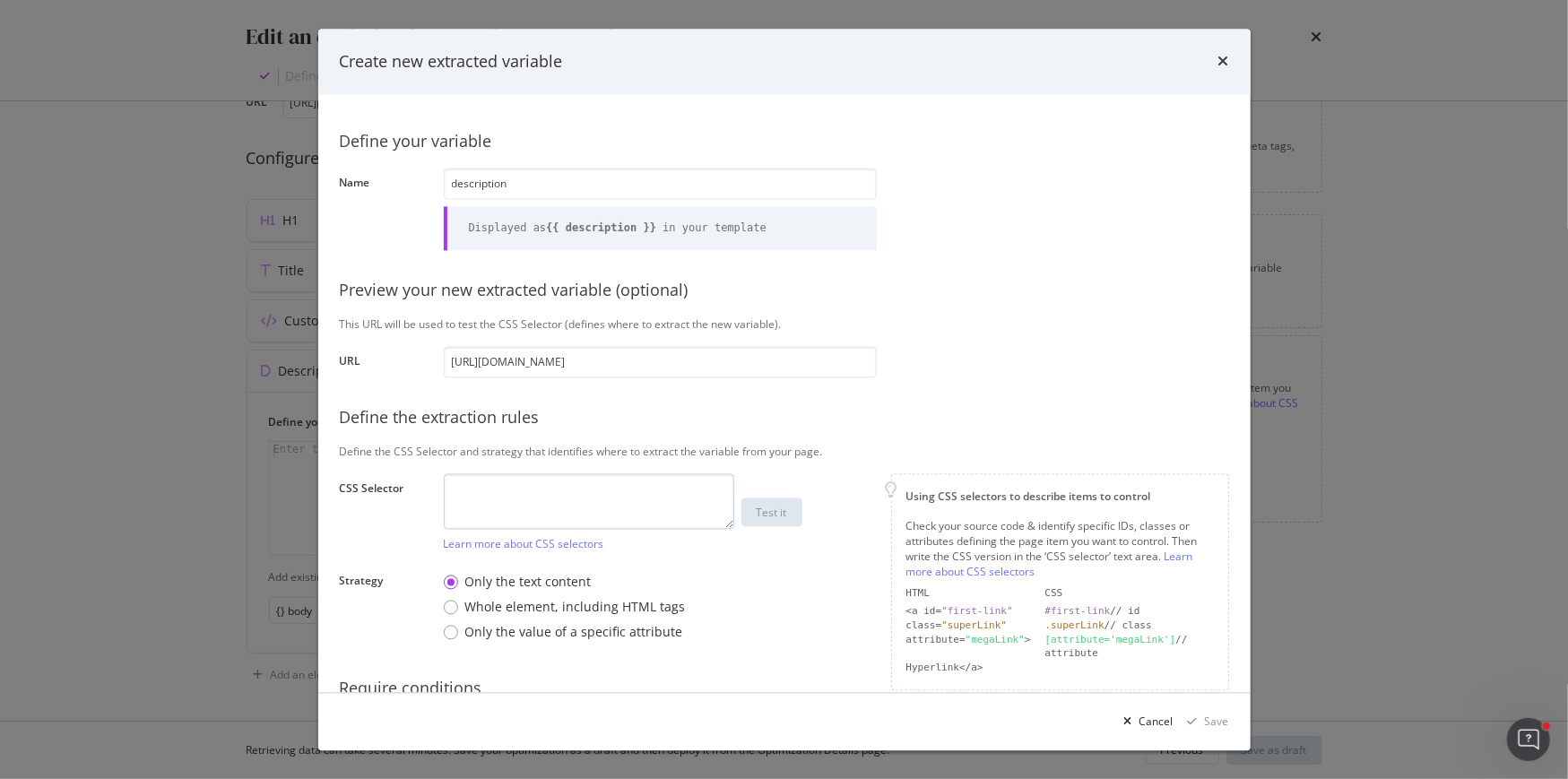
type input "description"
click at [572, 498] on textarea "modal" at bounding box center [589, 501] width 290 height 55
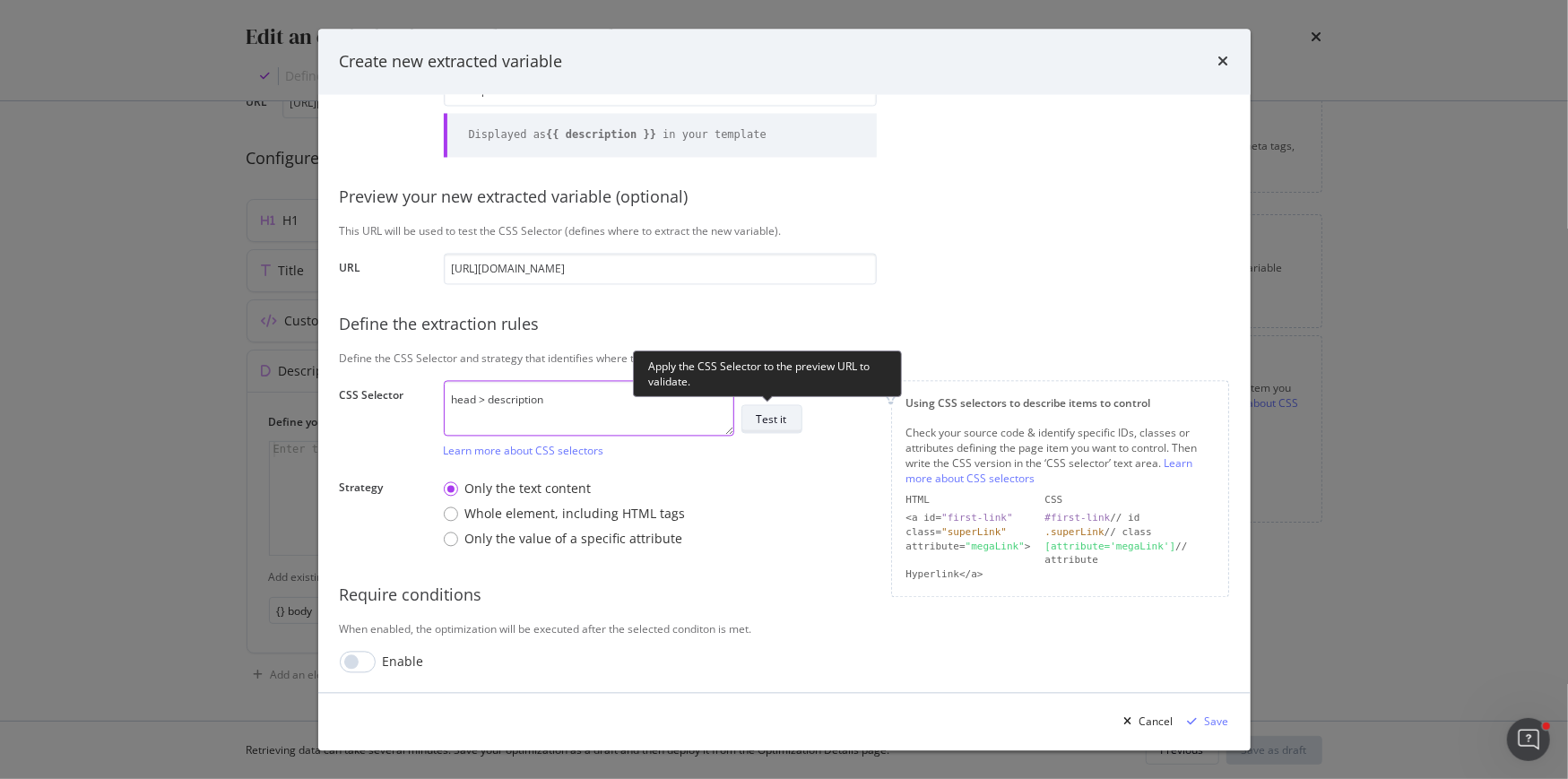
type textarea "head > description"
click at [771, 420] on div "Test it" at bounding box center [771, 419] width 30 height 16
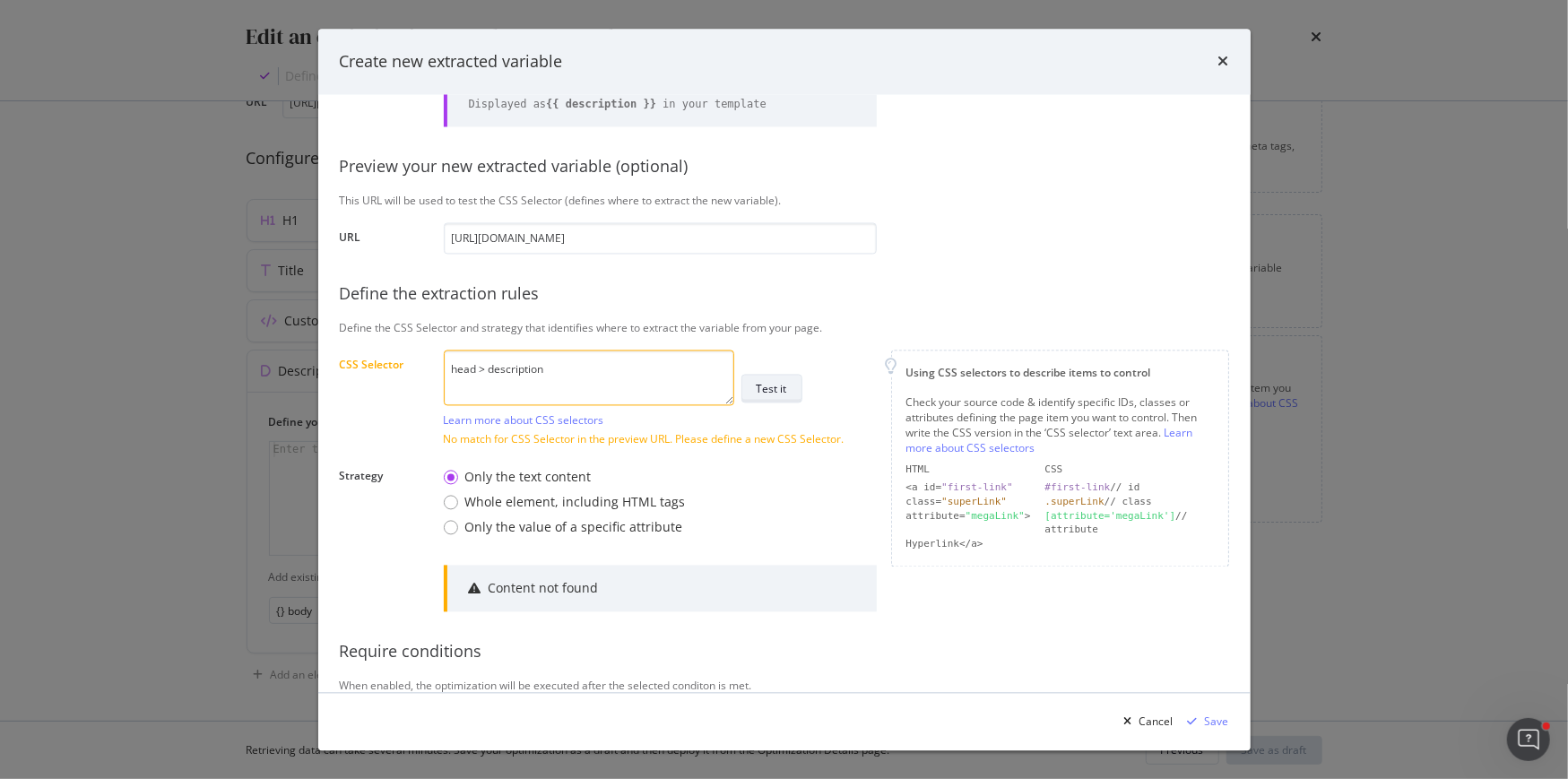
scroll to position [180, 0]
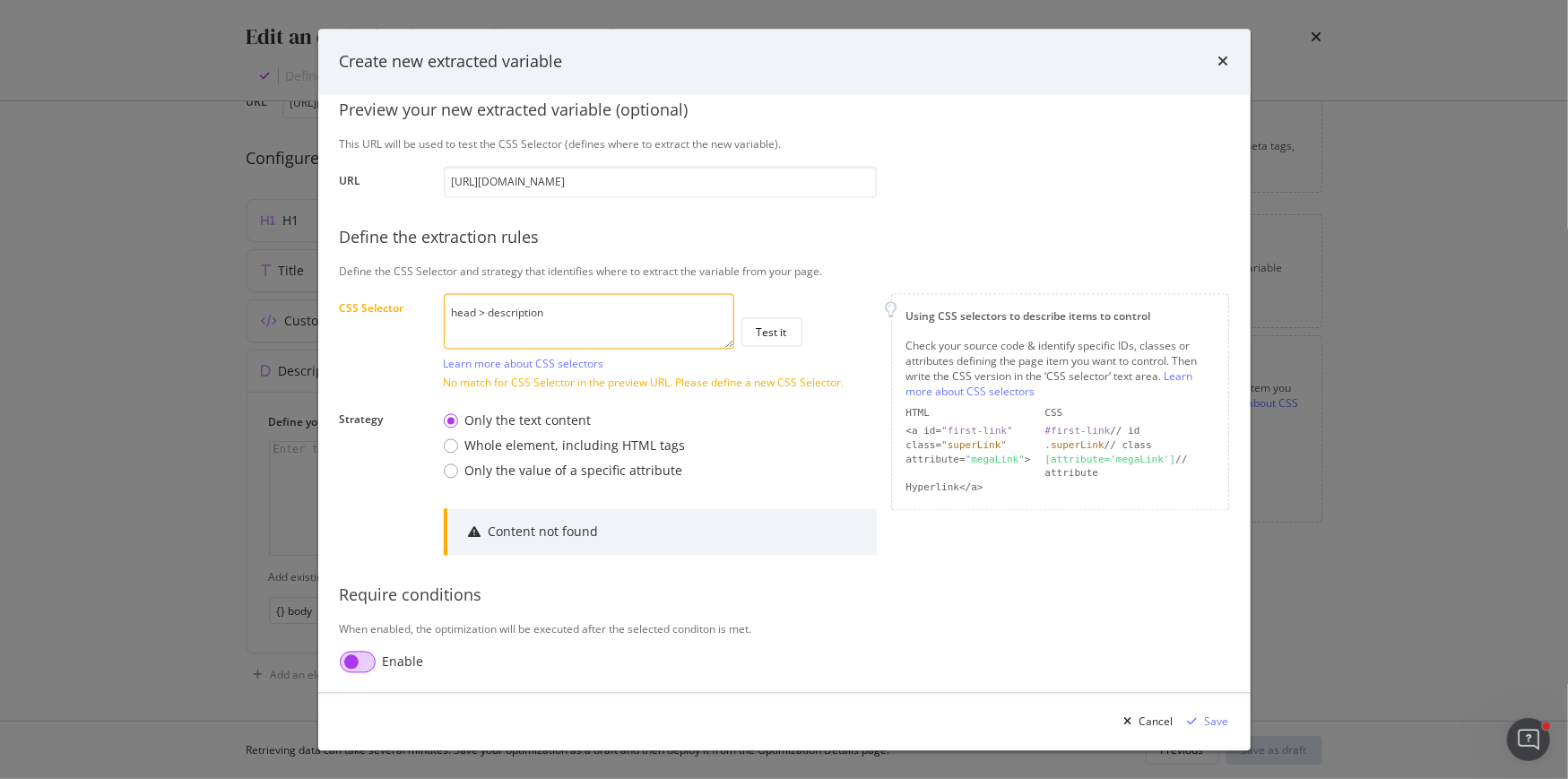
click at [360, 660] on input "modal" at bounding box center [357, 662] width 36 height 21
checkbox input "true"
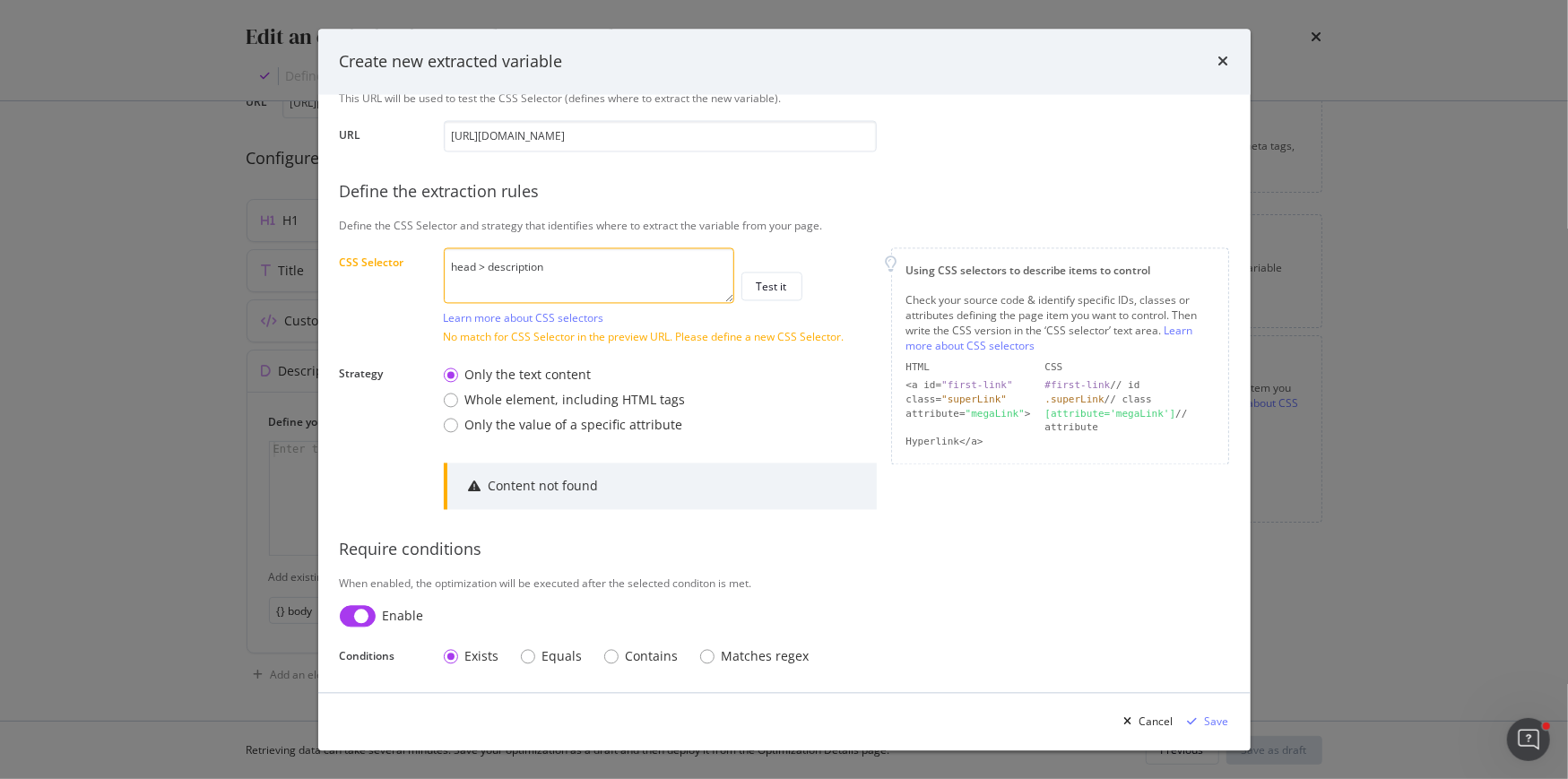
scroll to position [226, 0]
click at [607, 653] on div "Contains" at bounding box center [611, 657] width 15 height 15
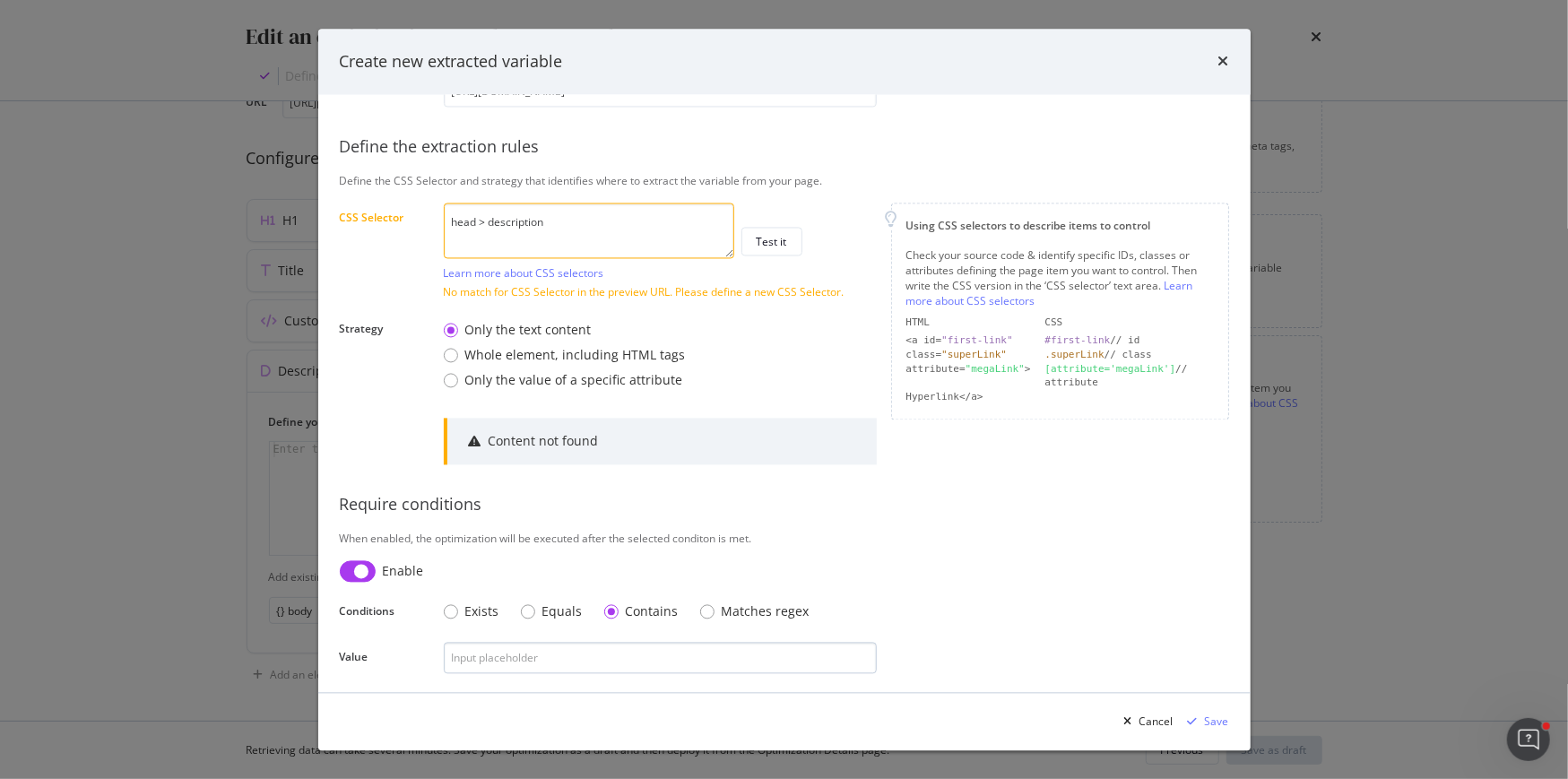
scroll to position [272, 0]
click at [571, 651] on input "modal" at bounding box center [660, 657] width 432 height 31
type input "éco-recharge"
click at [1225, 715] on div "Save" at bounding box center [1216, 722] width 24 height 16
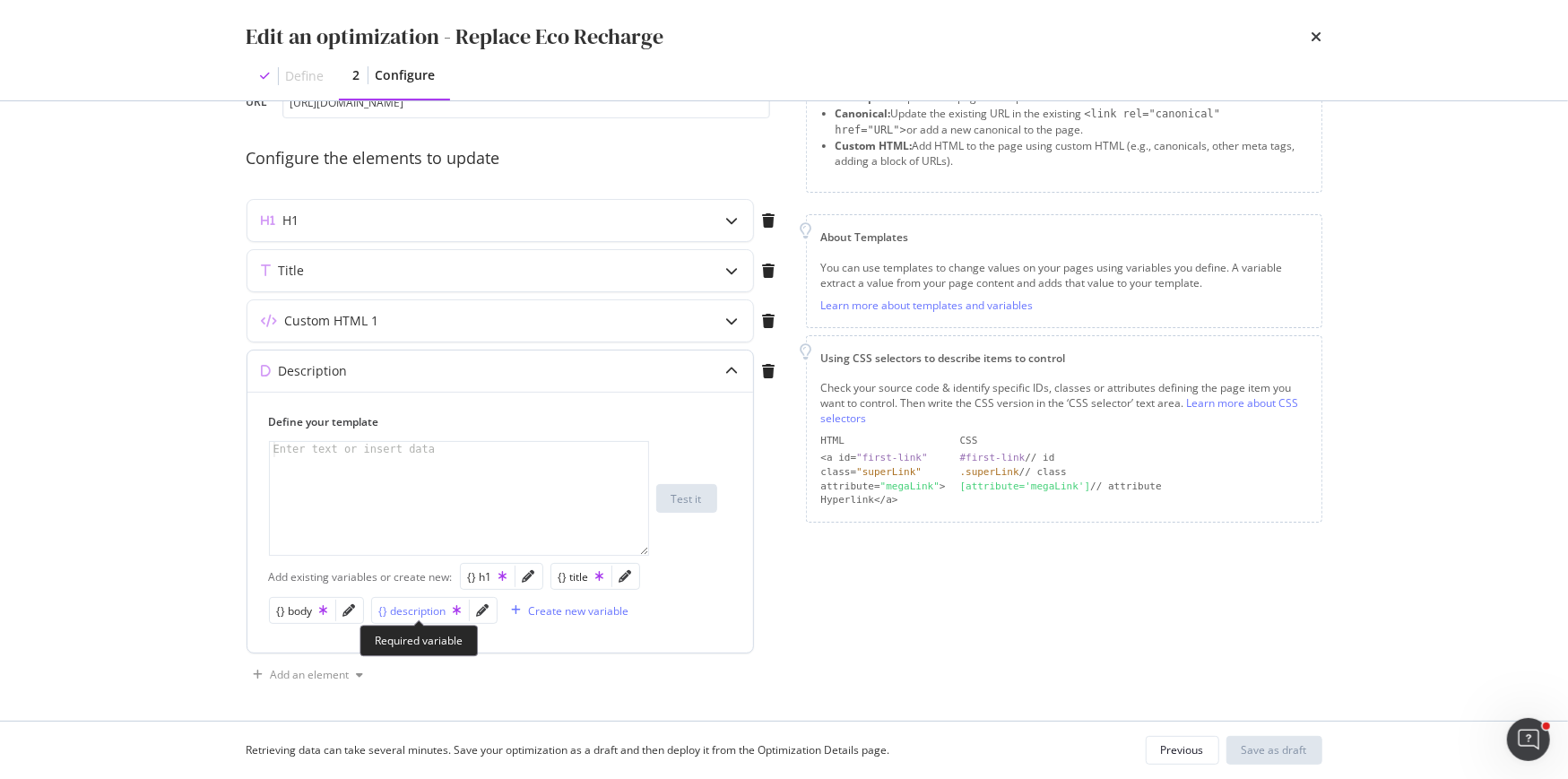
click at [423, 604] on div "{} description" at bounding box center [420, 611] width 82 height 16
type textarea "{{ description }}"
click at [366, 371] on div "Description" at bounding box center [464, 371] width 434 height 17
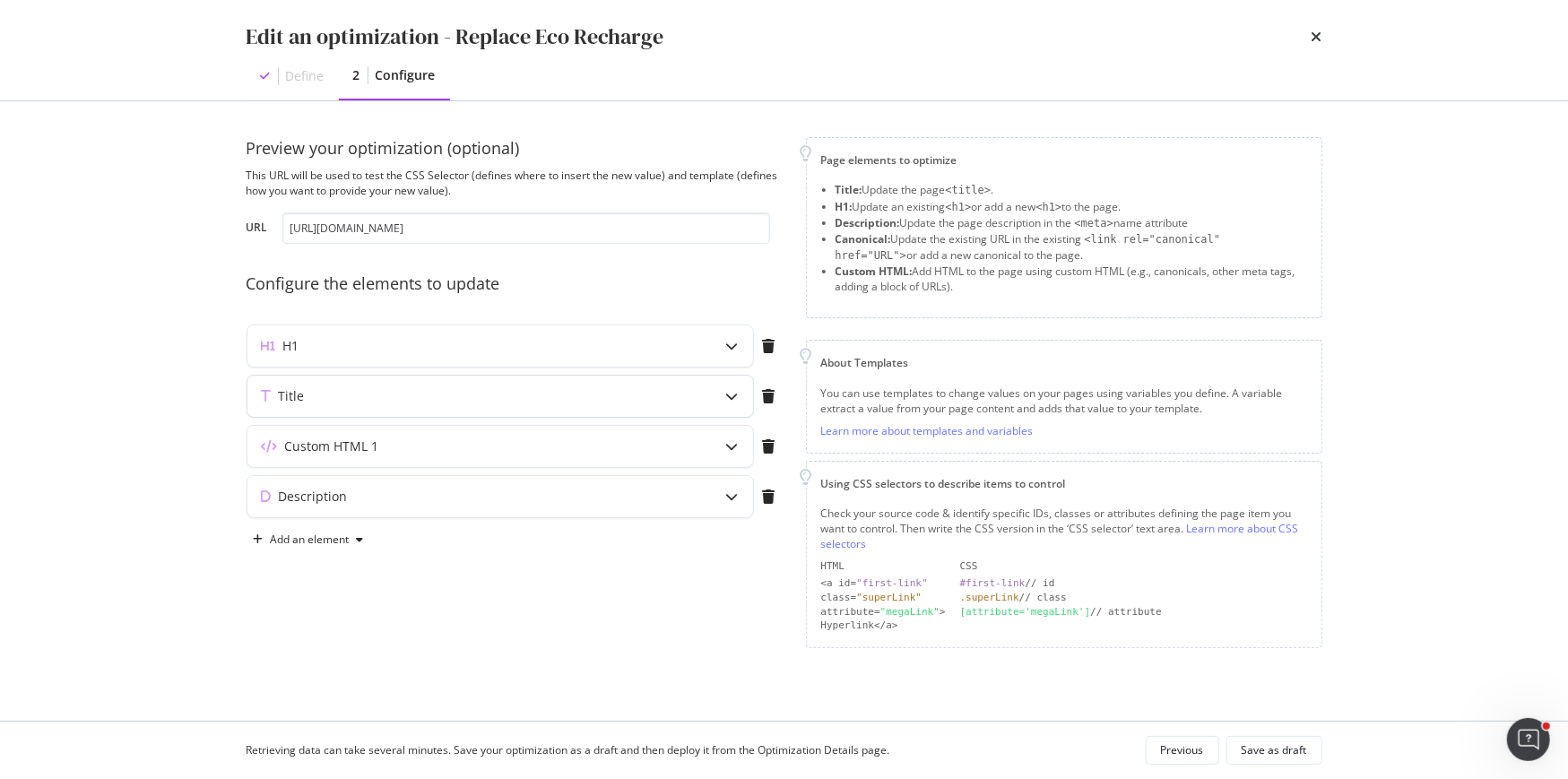
click at [368, 388] on div "Title" at bounding box center [464, 396] width 434 height 17
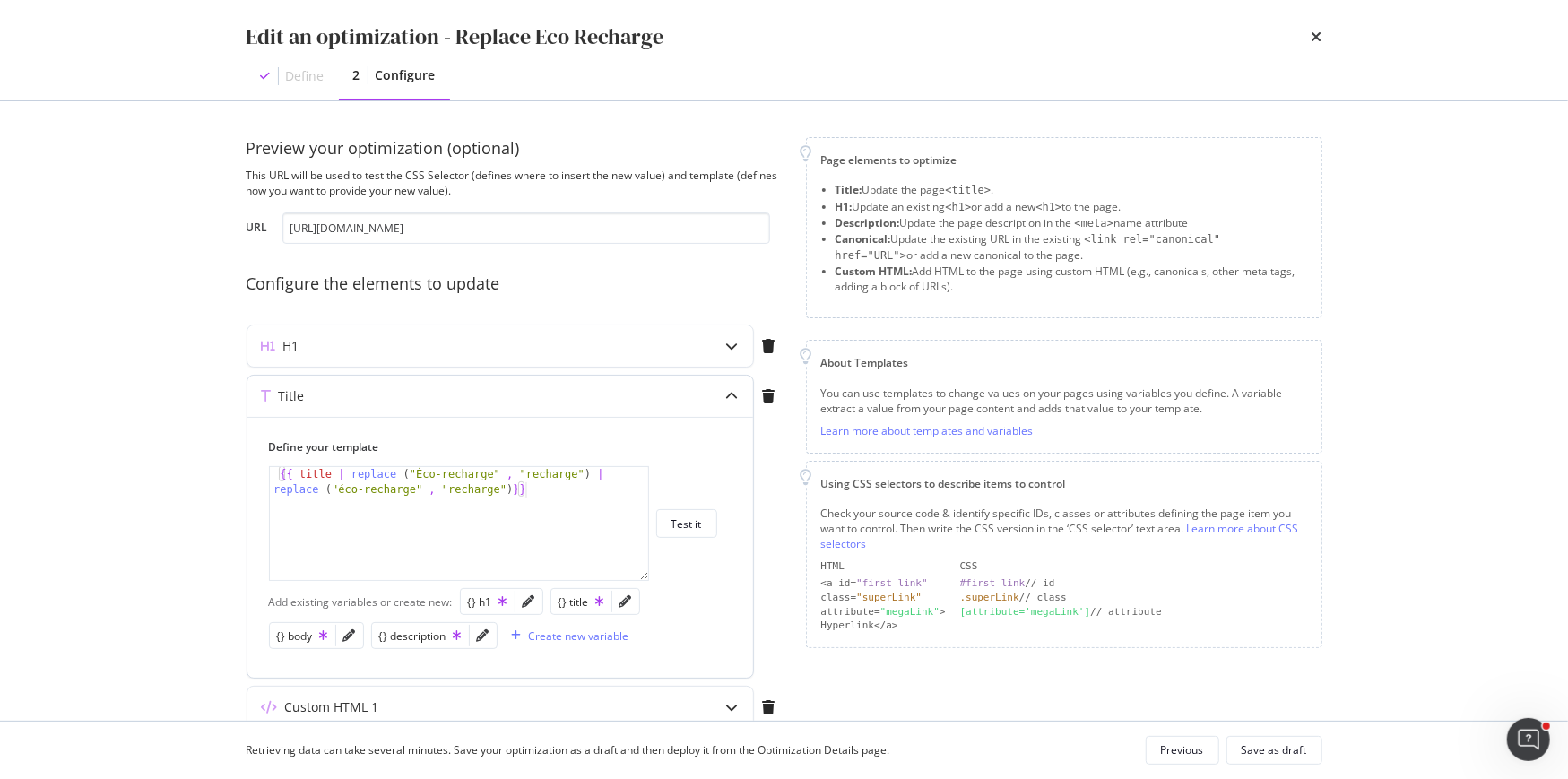
type textarea "{{ title | replace ("Éco-recharge" , "recharge") | replace ("éco-recharge" , "r…"
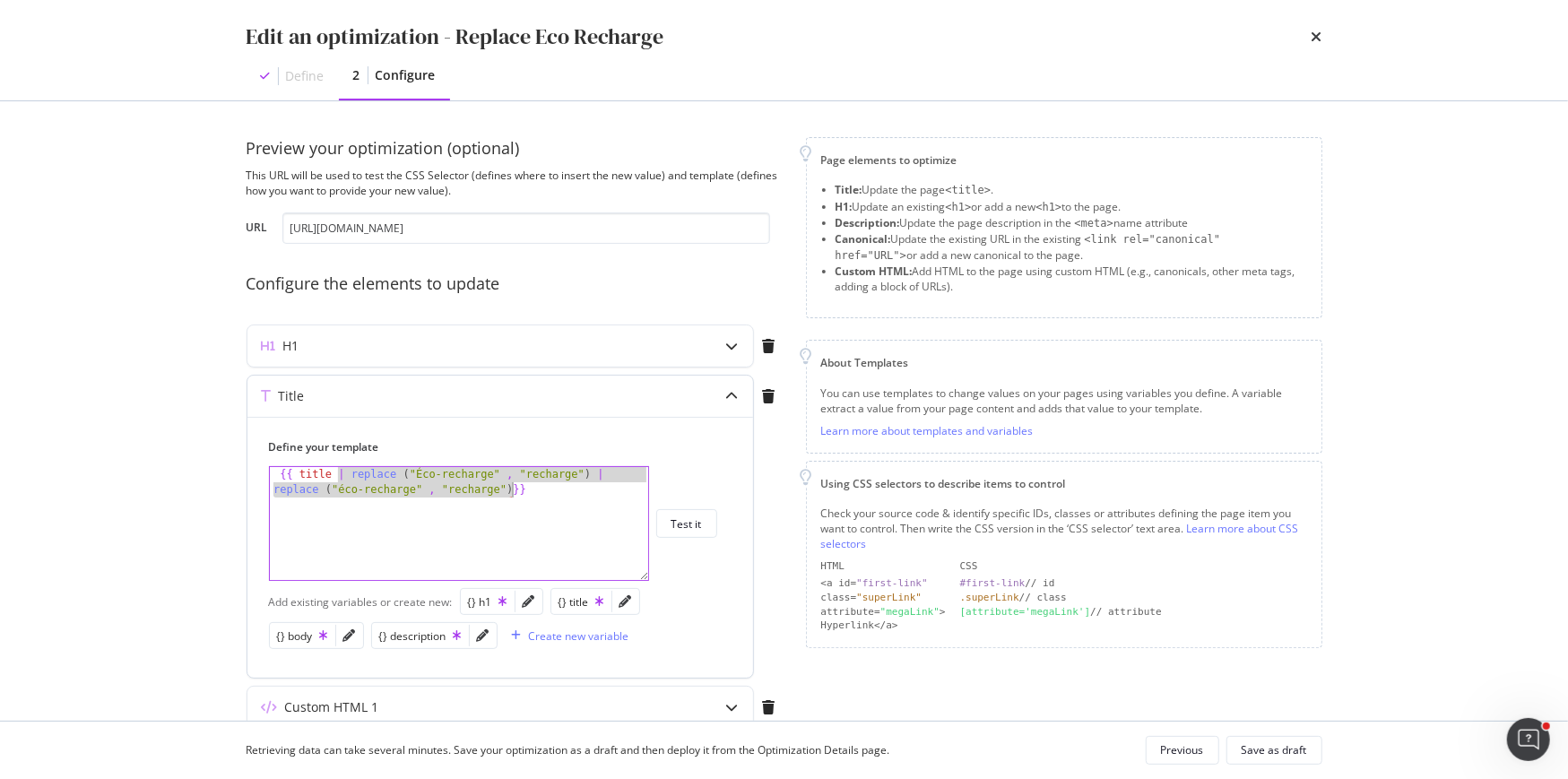
drag, startPoint x: 336, startPoint y: 473, endPoint x: 511, endPoint y: 481, distance: 175.2
click at [511, 481] on div "{{ title | replace ( "Éco-recharge" , "recharge" ) | replace ( "éco-recharge" ,…" at bounding box center [460, 555] width 380 height 175
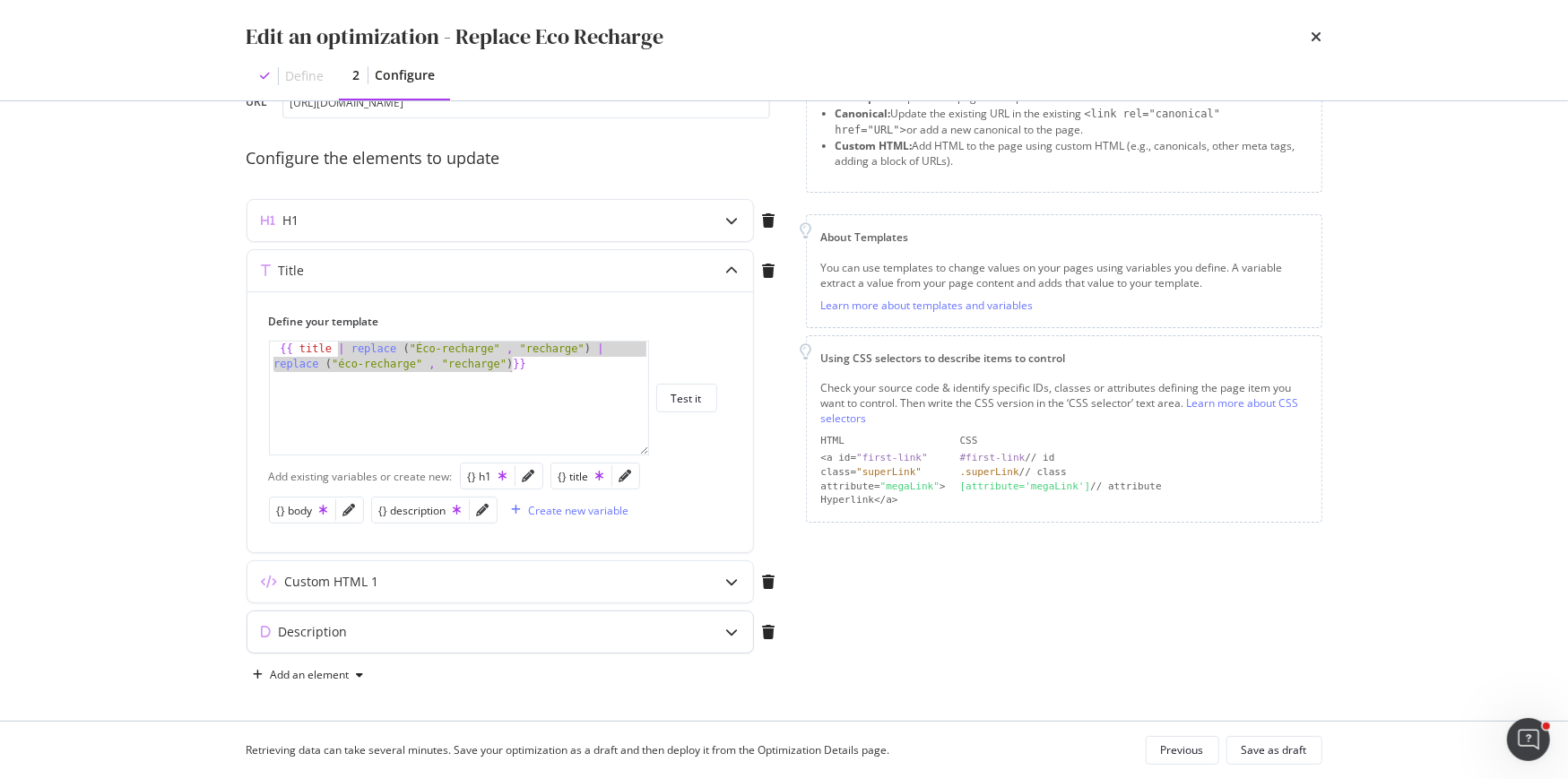
click at [489, 619] on div "Description" at bounding box center [499, 632] width 505 height 42
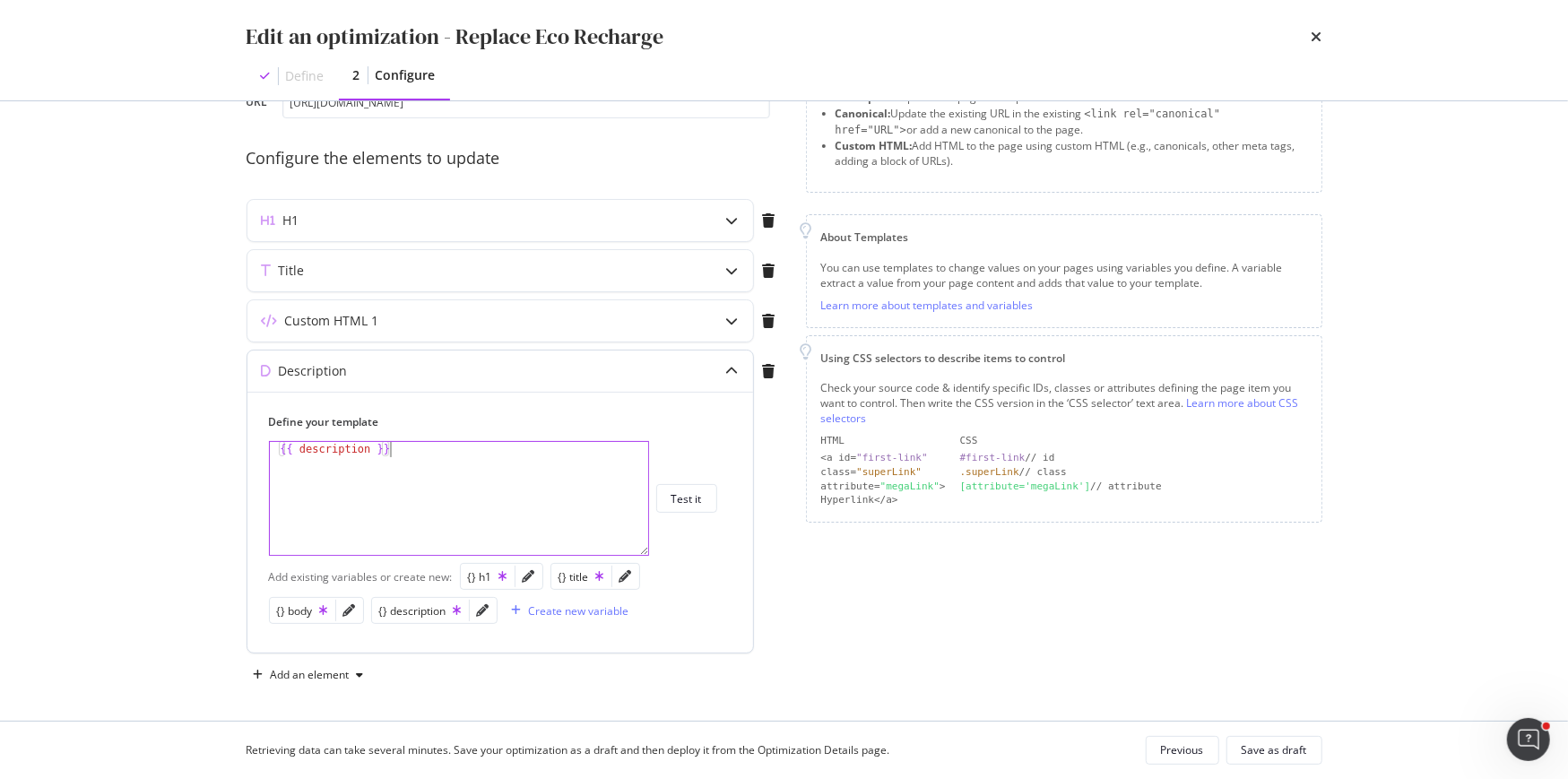
click at [441, 486] on div "{{ description }}" at bounding box center [460, 514] width 380 height 145
click at [368, 445] on div "{{ description }}" at bounding box center [460, 514] width 380 height 145
paste textarea "| replace ("Éco-recharge" , "recharge") | replace ("éco-recharge" , "recharge")"
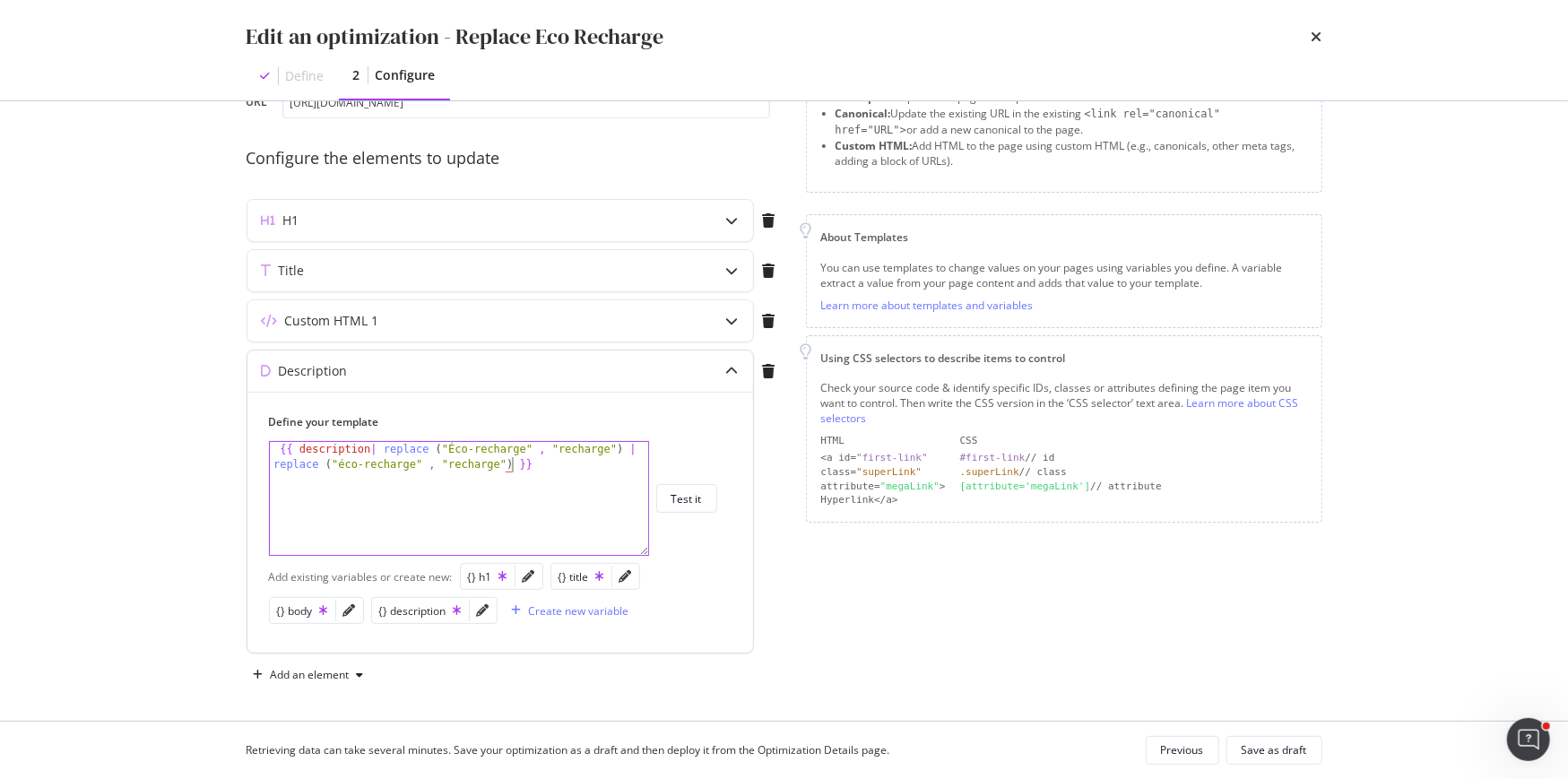
click at [371, 445] on div "{{ description | replace ( "Éco-recharge" , "recharge" ) | replace ( "éco-recha…" at bounding box center [460, 530] width 380 height 175
click at [386, 447] on div "{{ description | replace ( "Éco-recharge" , "recharge" ) | replace ( "éco-recha…" at bounding box center [460, 530] width 380 height 175
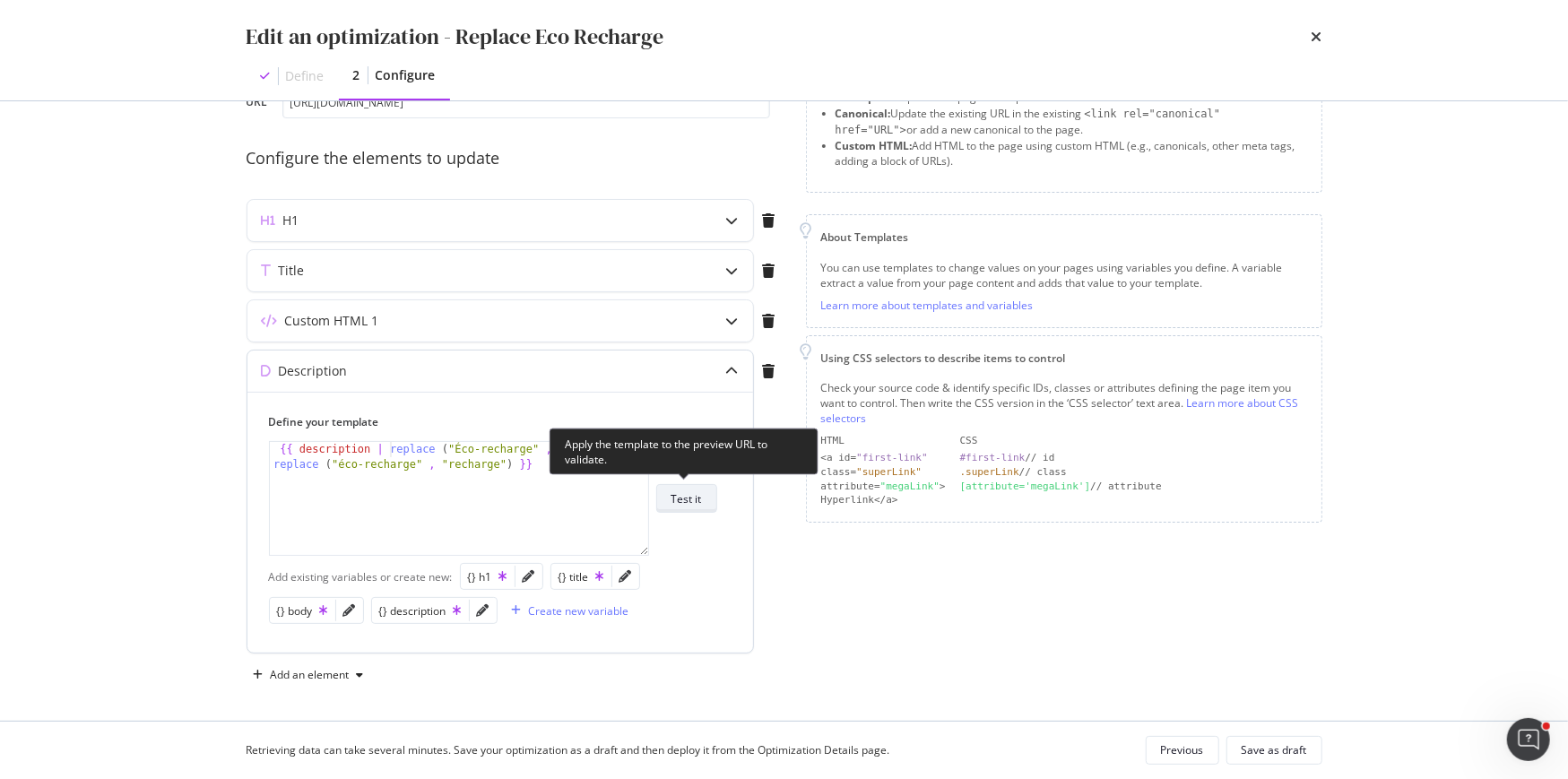
click at [682, 507] on div "Test it" at bounding box center [686, 499] width 30 height 25
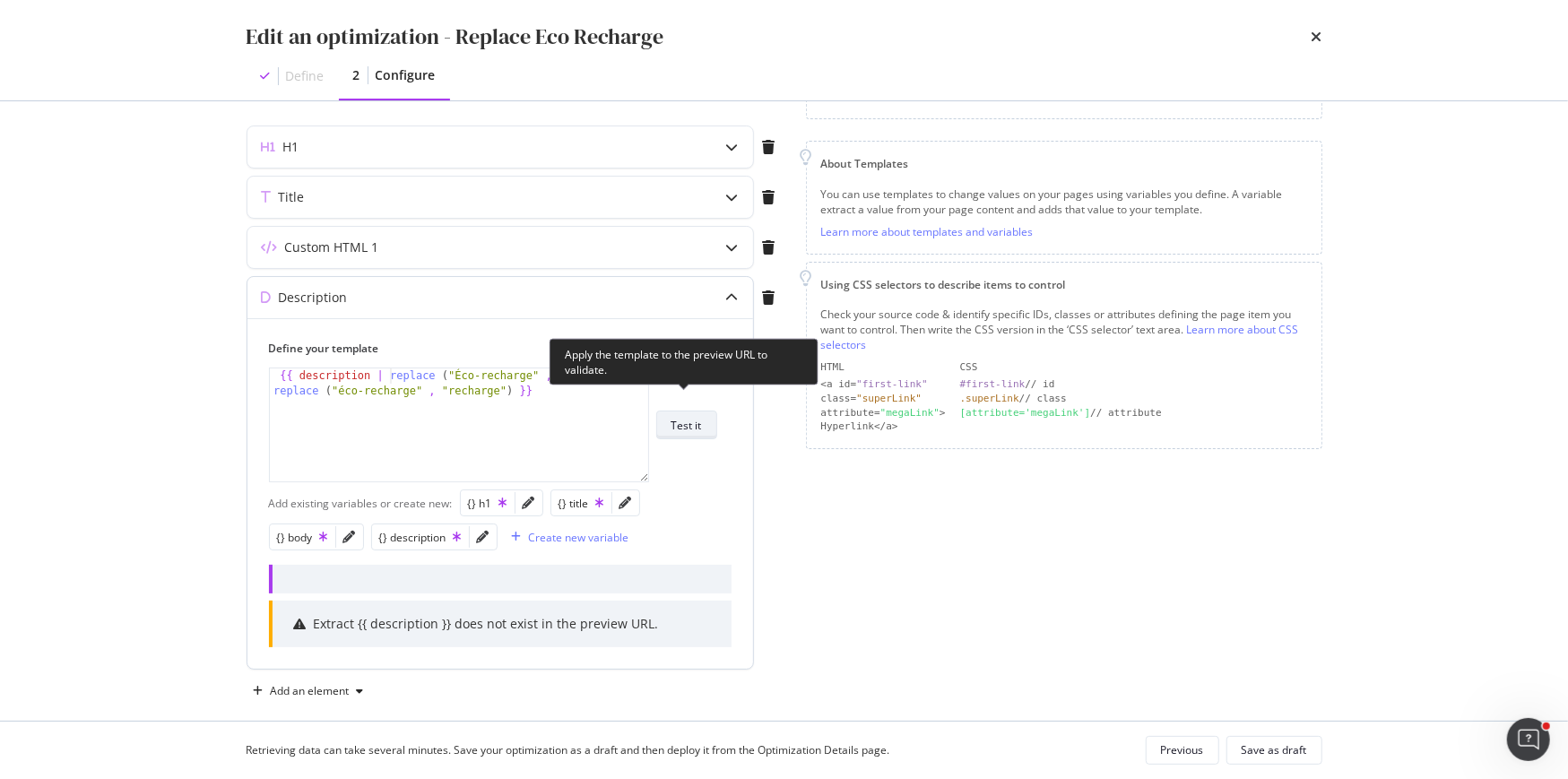
scroll to position [215, 0]
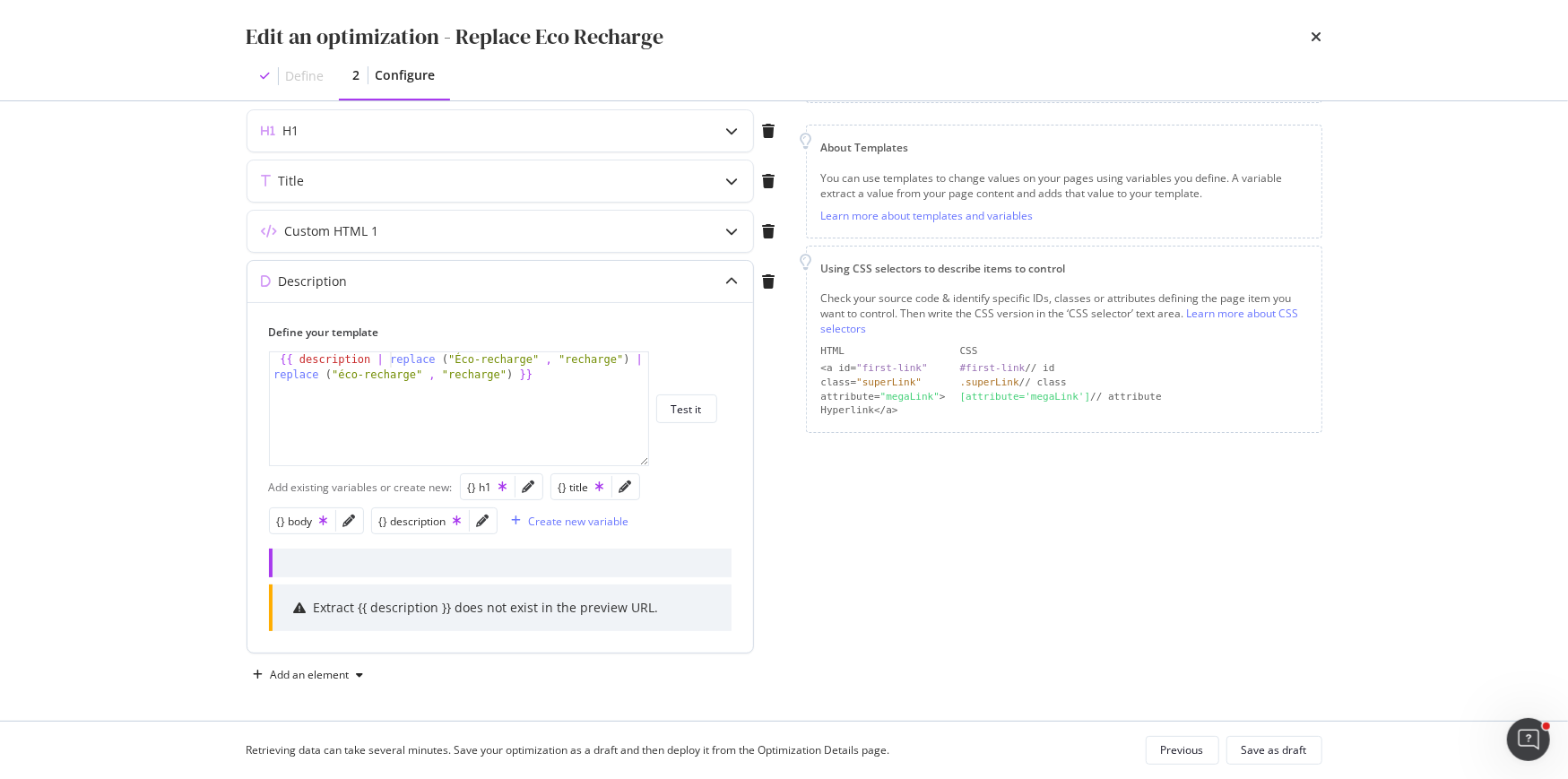
click at [274, 359] on div "{{ description | replace ( "Éco-recharge" , "recharge" ) | replace ( "éco-recha…" at bounding box center [460, 439] width 380 height 175
type textarea "{{ description | replace ("Éco-recharge" , "recharge") | replace ("éco-recharge…"
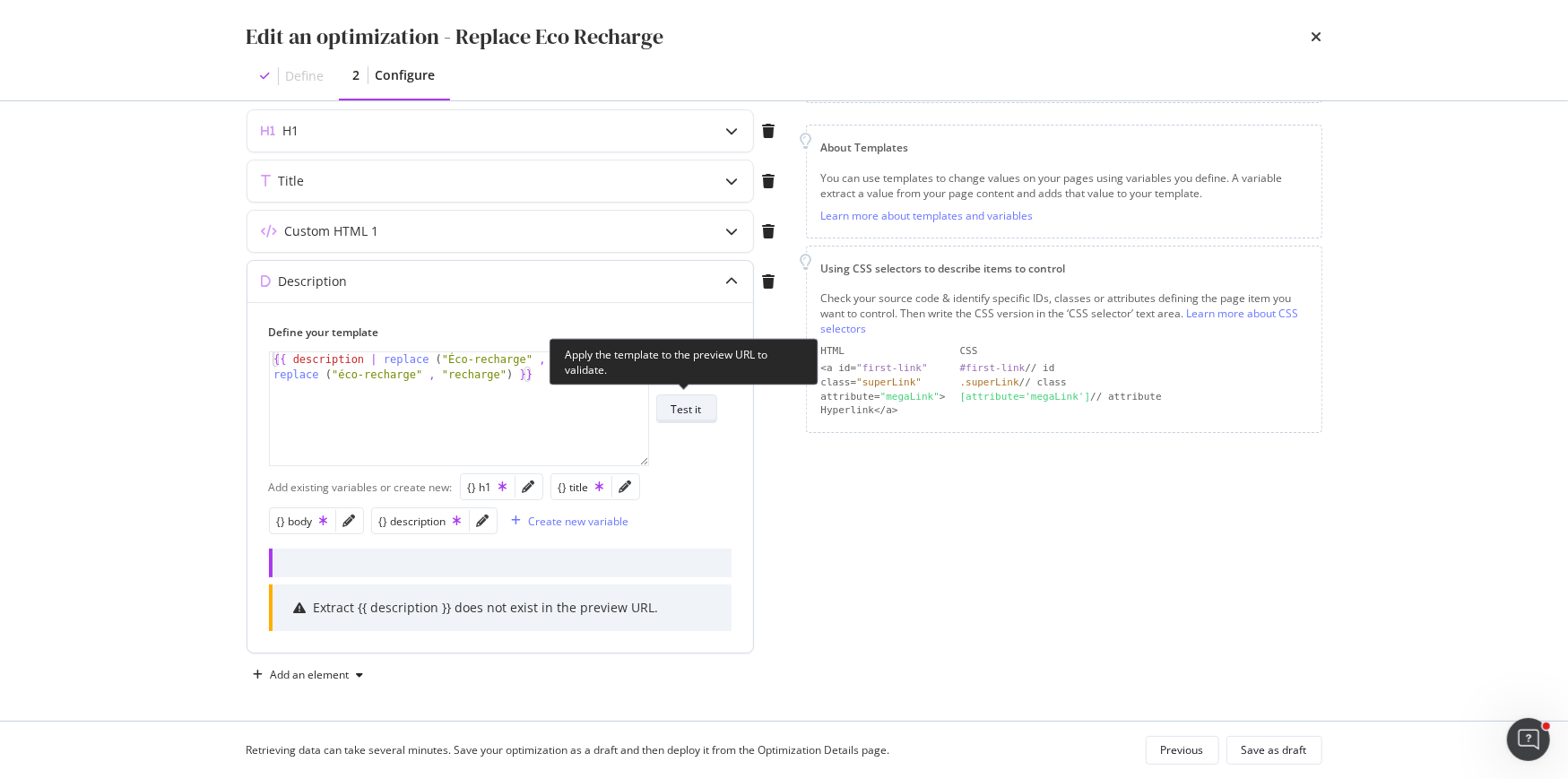
click at [685, 404] on div "Test it" at bounding box center [686, 409] width 30 height 16
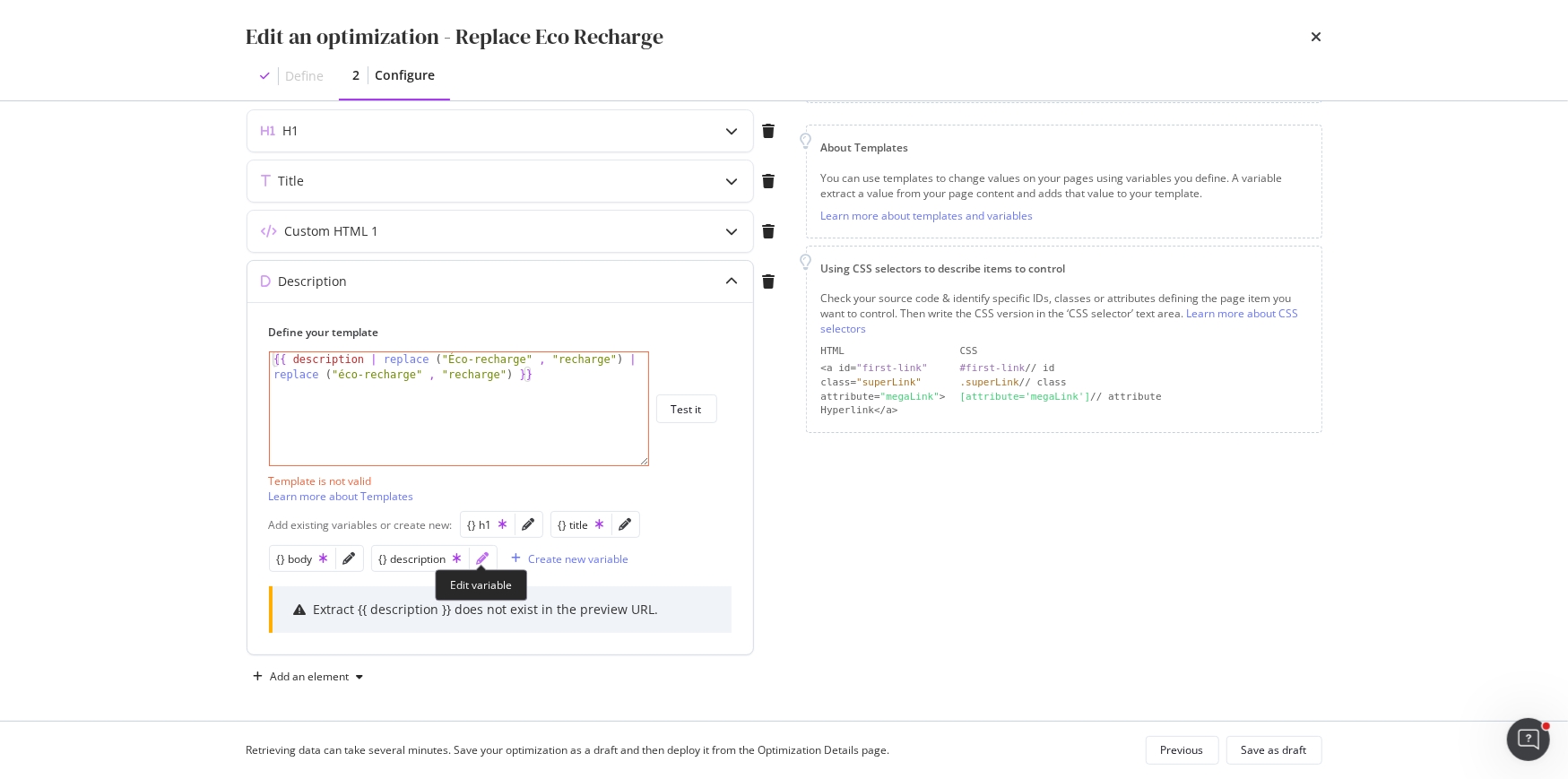
click at [480, 560] on icon "pencil" at bounding box center [483, 558] width 13 height 13
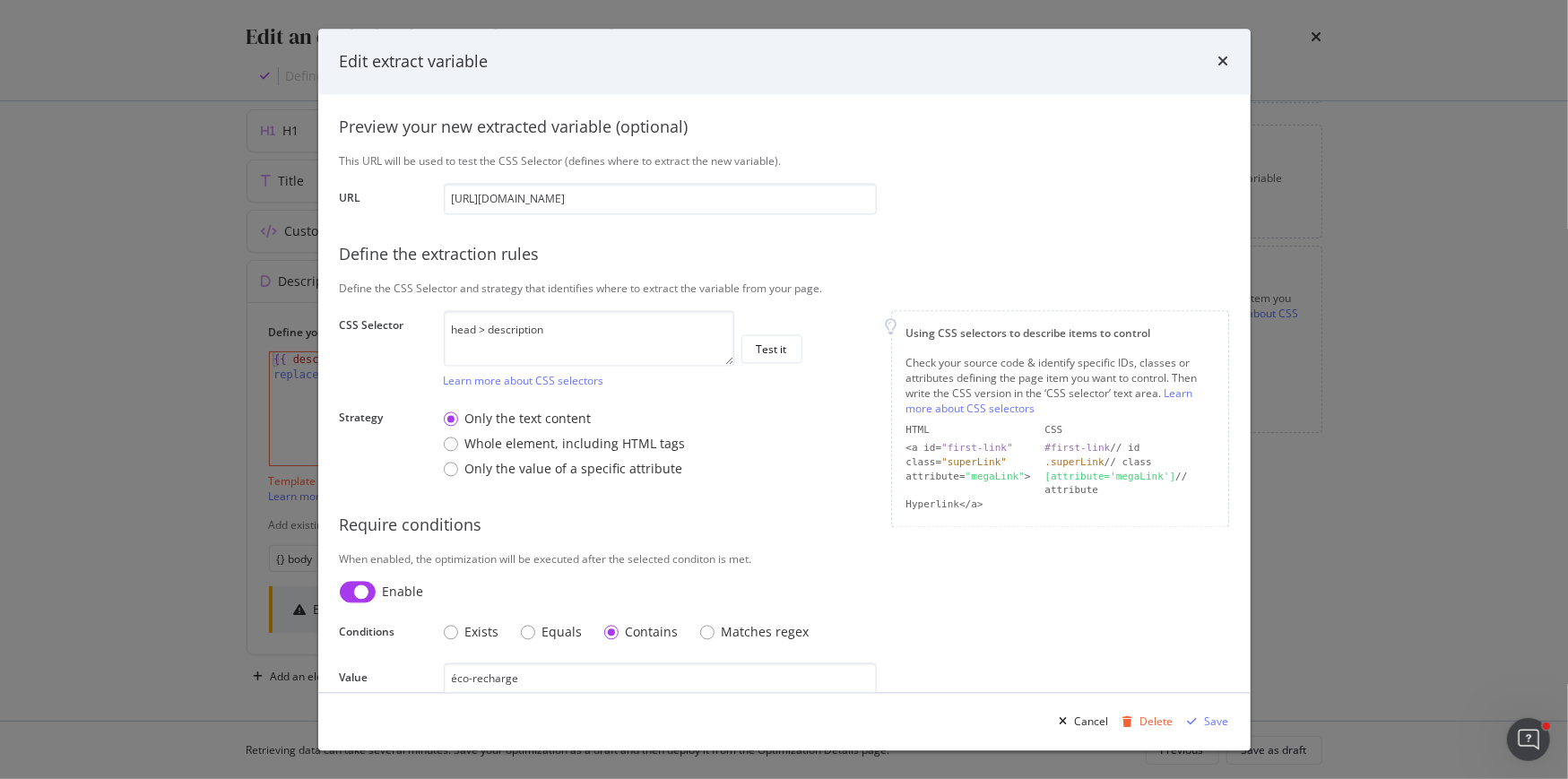
scroll to position [184, 0]
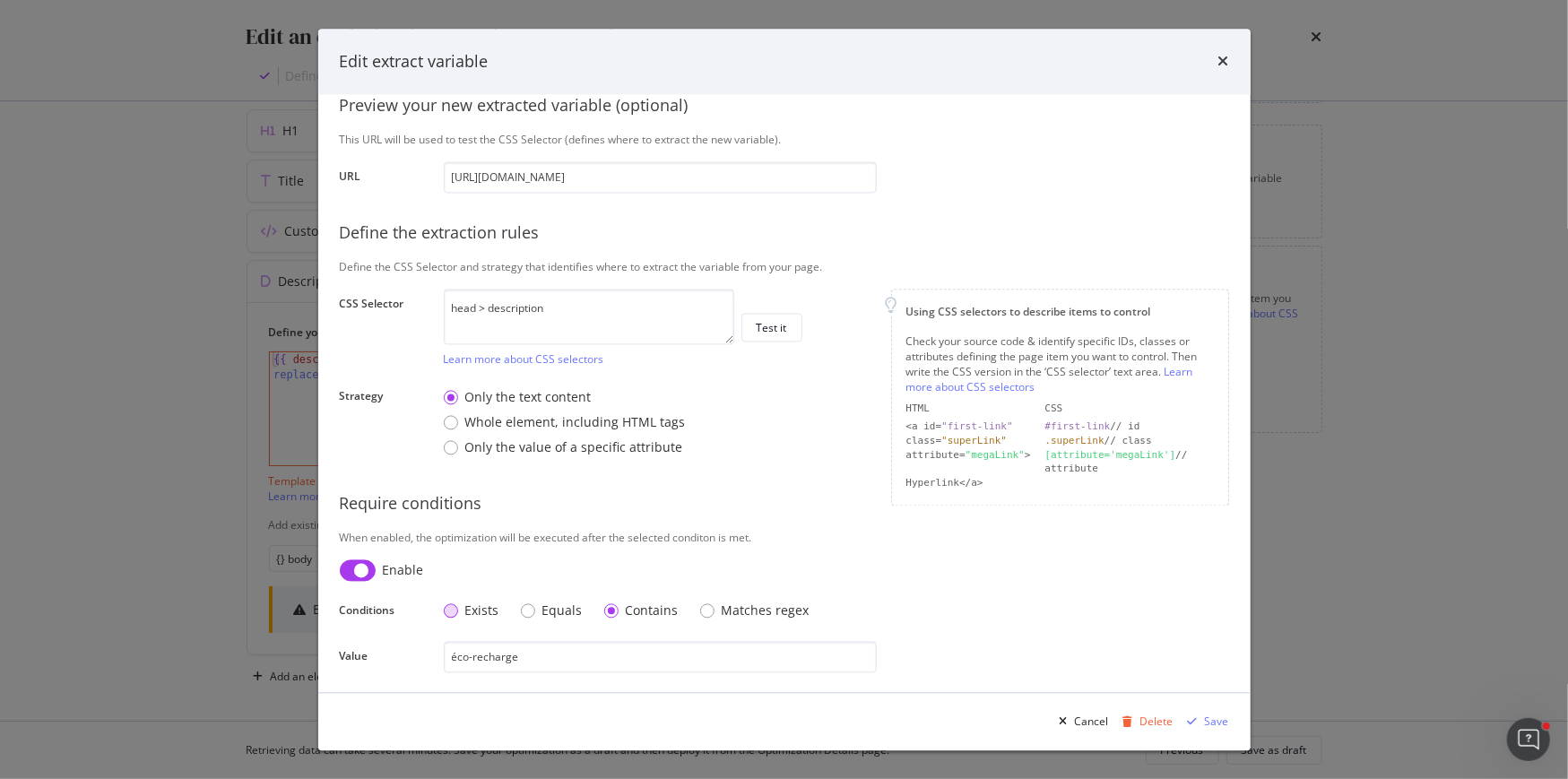
click at [459, 609] on div "Exists" at bounding box center [471, 611] width 55 height 17
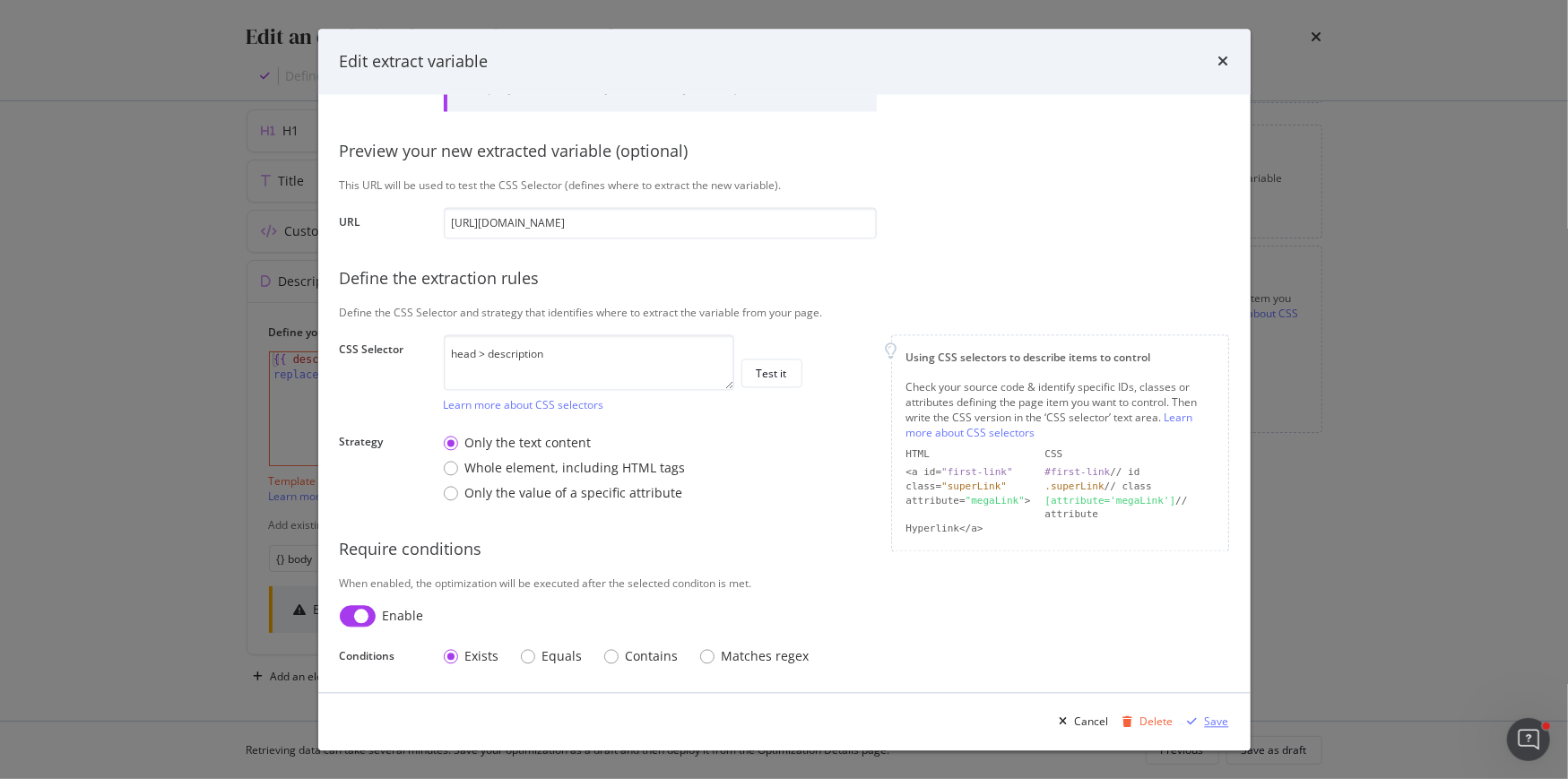
click at [1214, 716] on div "Save" at bounding box center [1216, 722] width 24 height 16
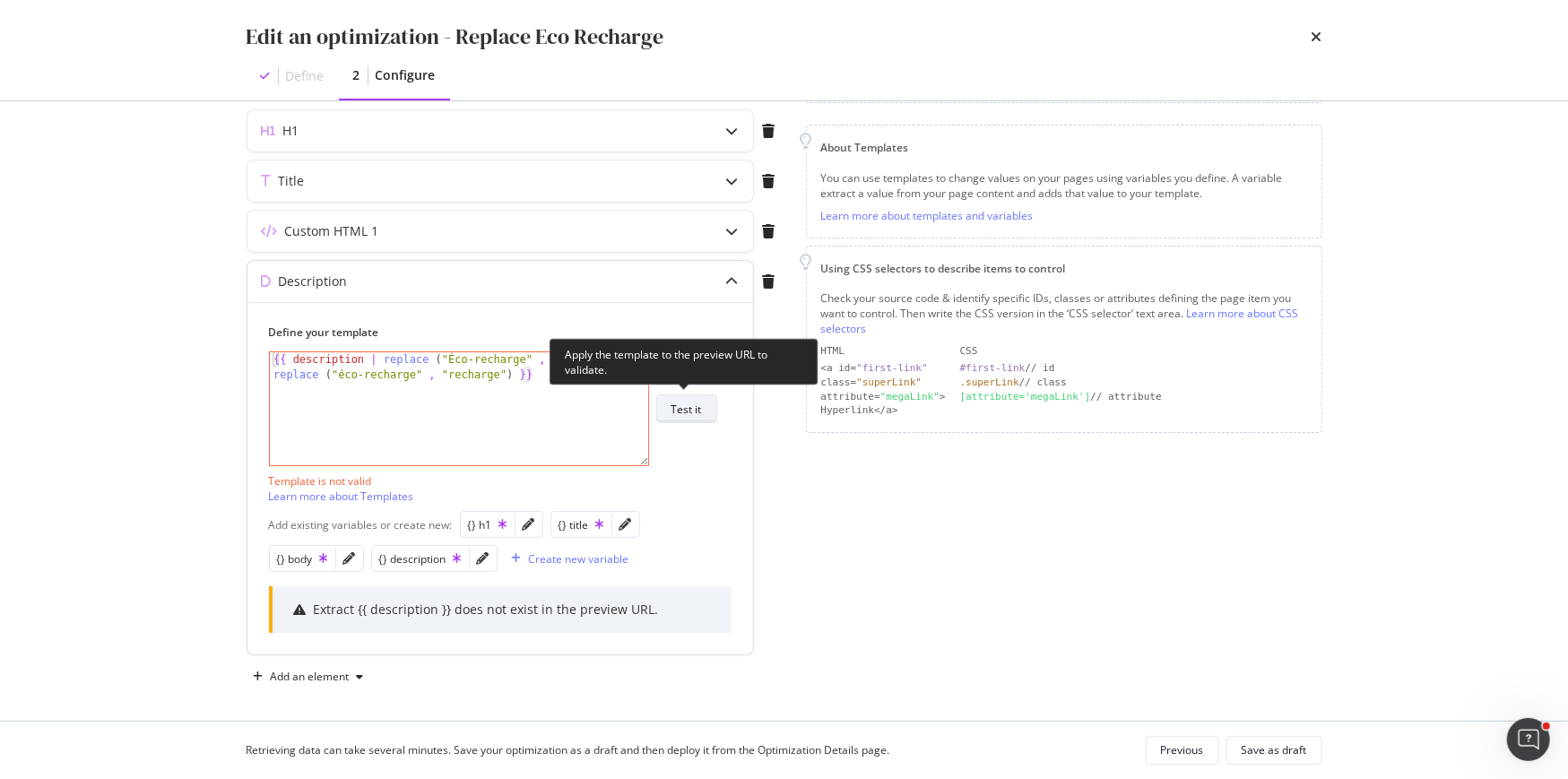
click at [671, 411] on div "Test it" at bounding box center [686, 409] width 30 height 16
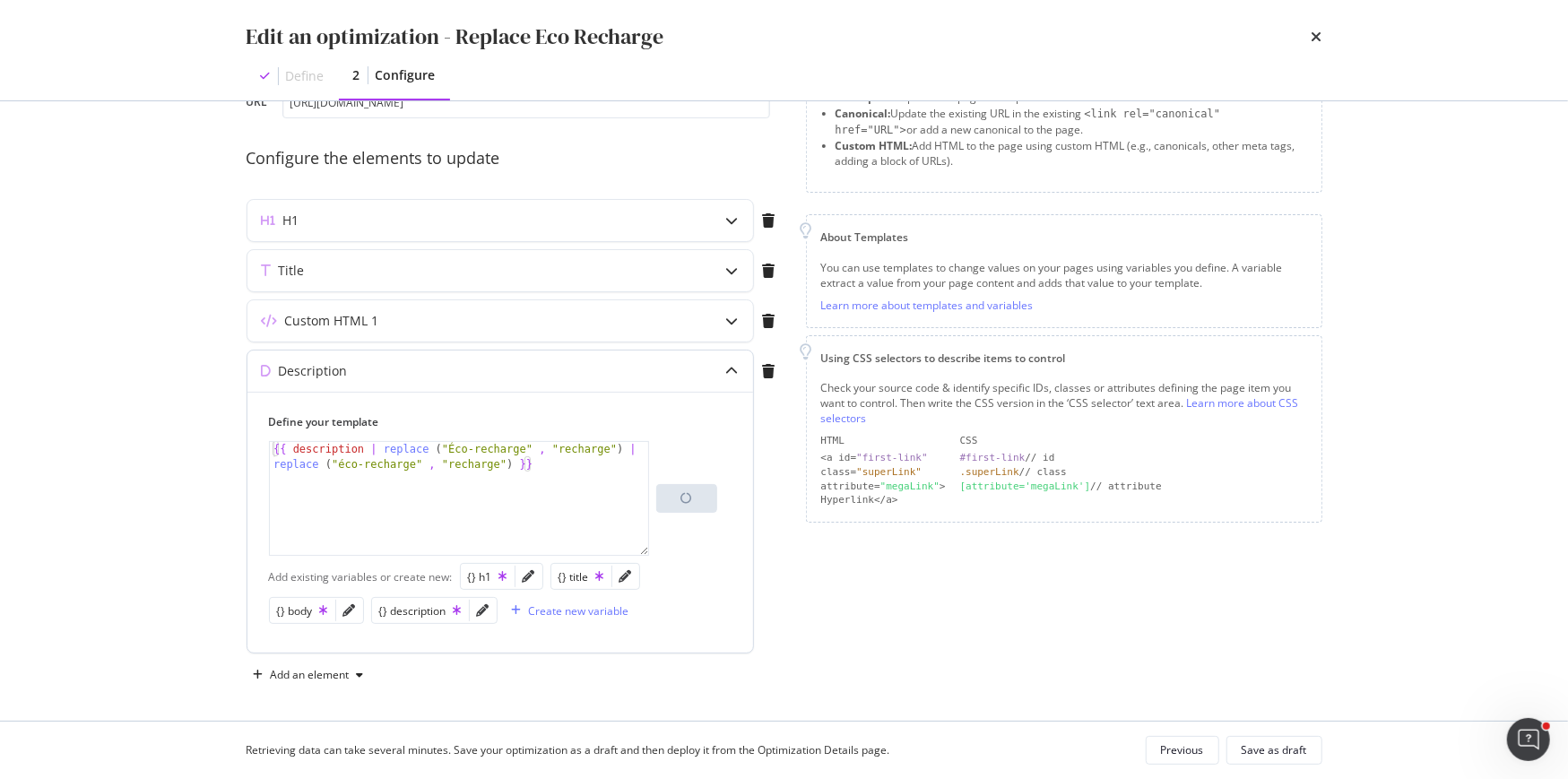
scroll to position [215, 0]
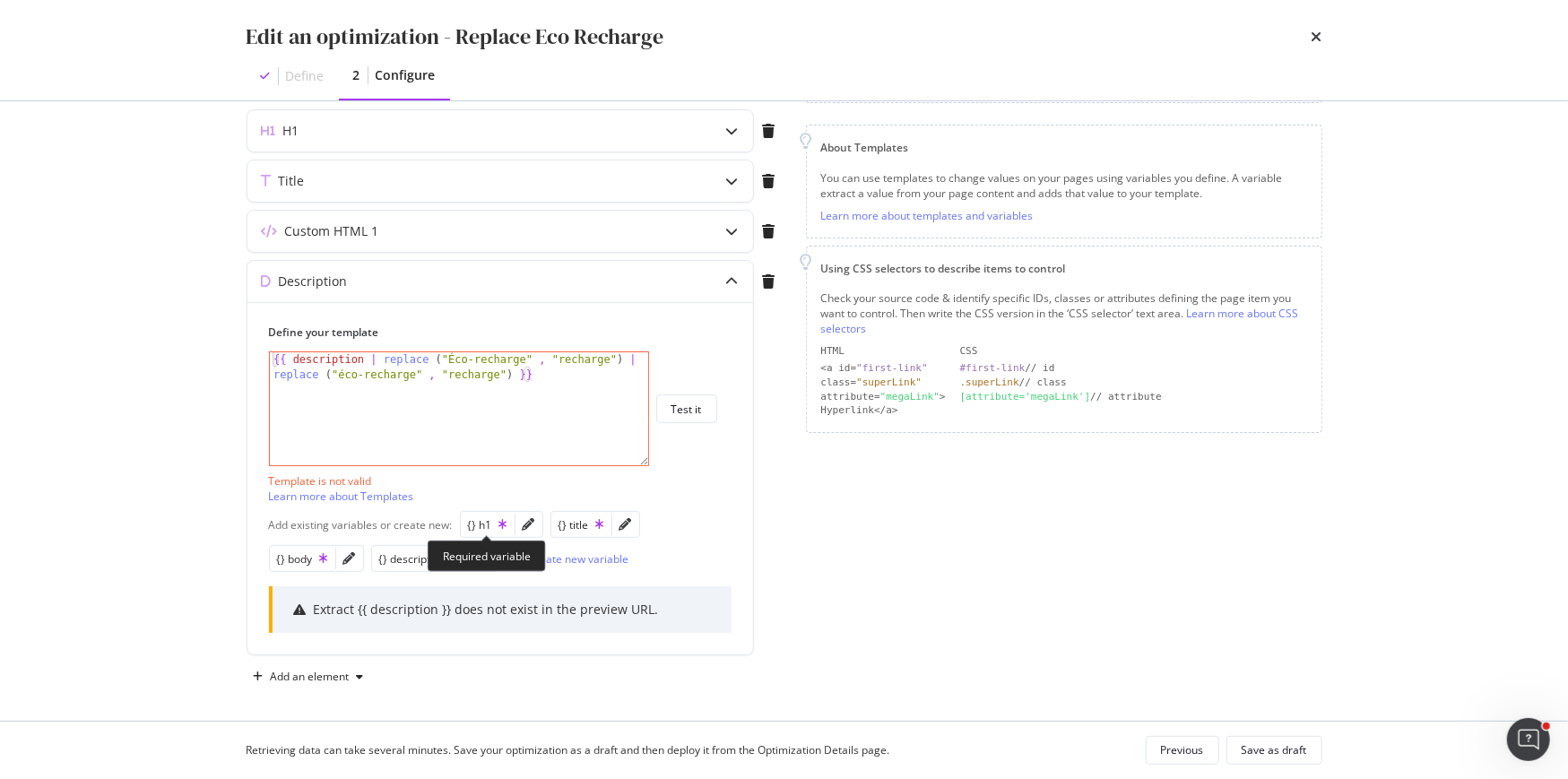
click at [480, 564] on div "Required variable" at bounding box center [487, 556] width 118 height 31
click at [477, 553] on icon "pencil" at bounding box center [483, 558] width 13 height 13
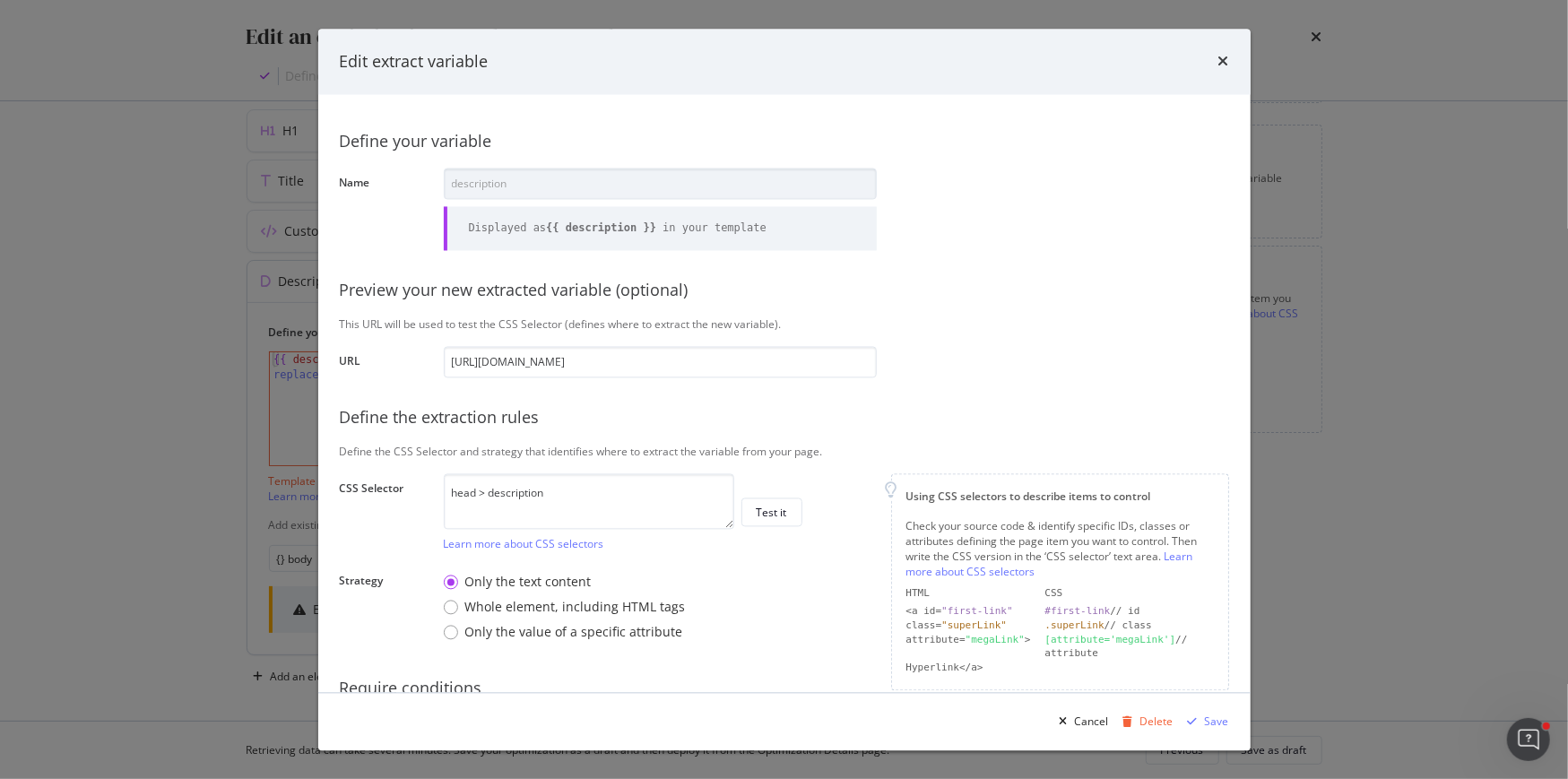
scroll to position [139, 0]
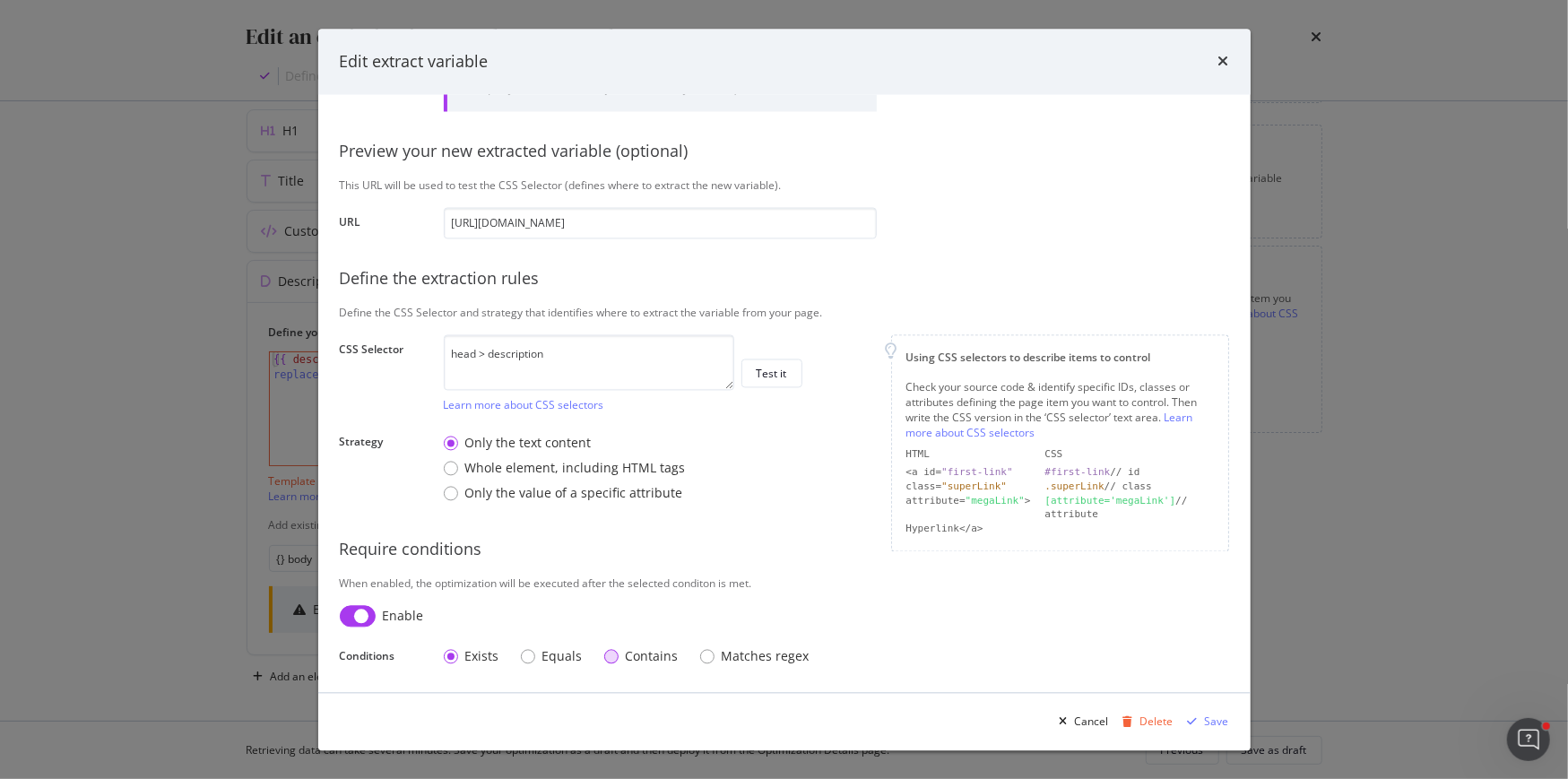
click at [615, 659] on div "Contains" at bounding box center [641, 657] width 75 height 17
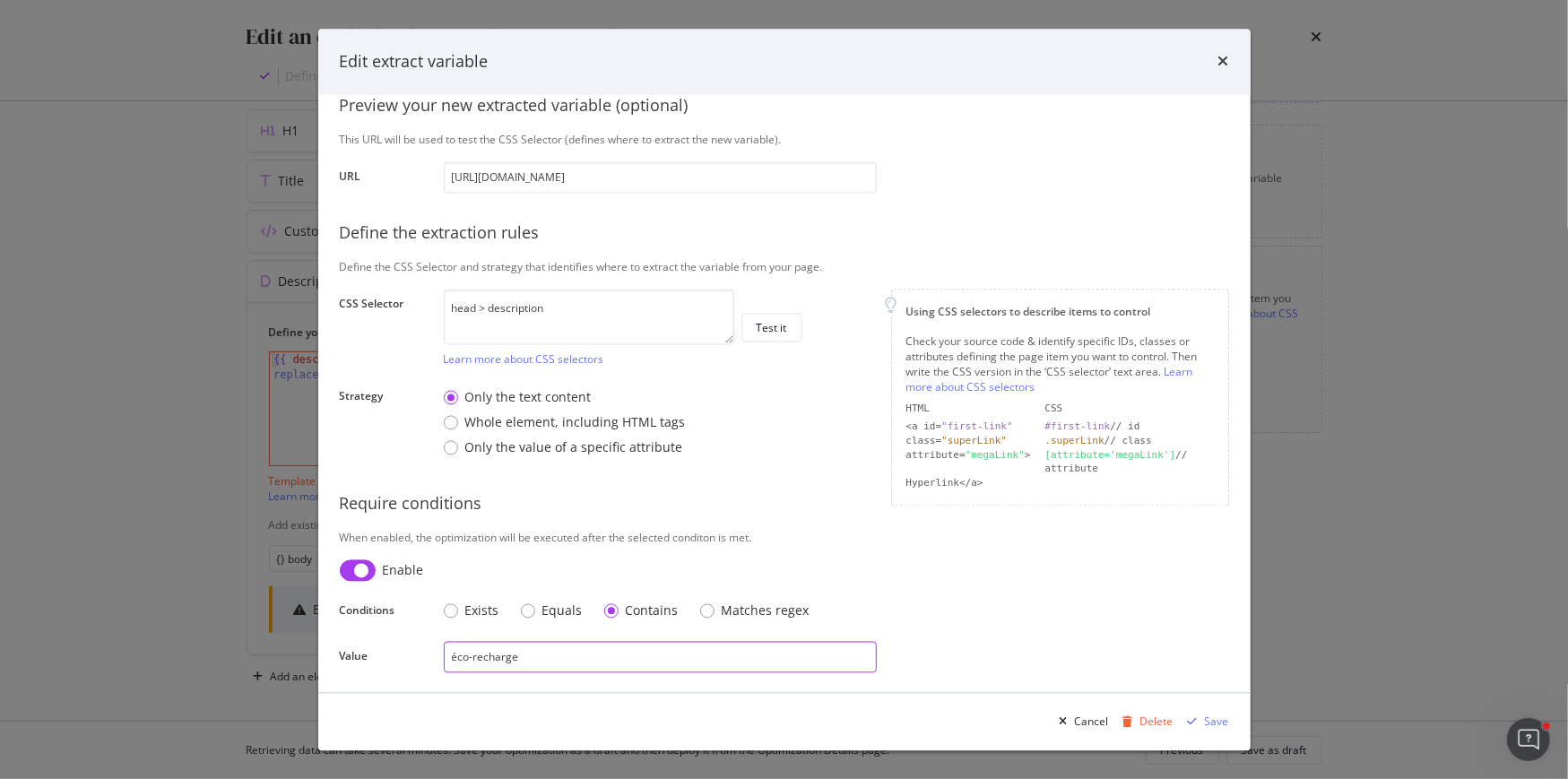
click at [615, 659] on input "éco-recharge" at bounding box center [660, 657] width 432 height 31
click at [1222, 715] on div "Save" at bounding box center [1216, 722] width 24 height 16
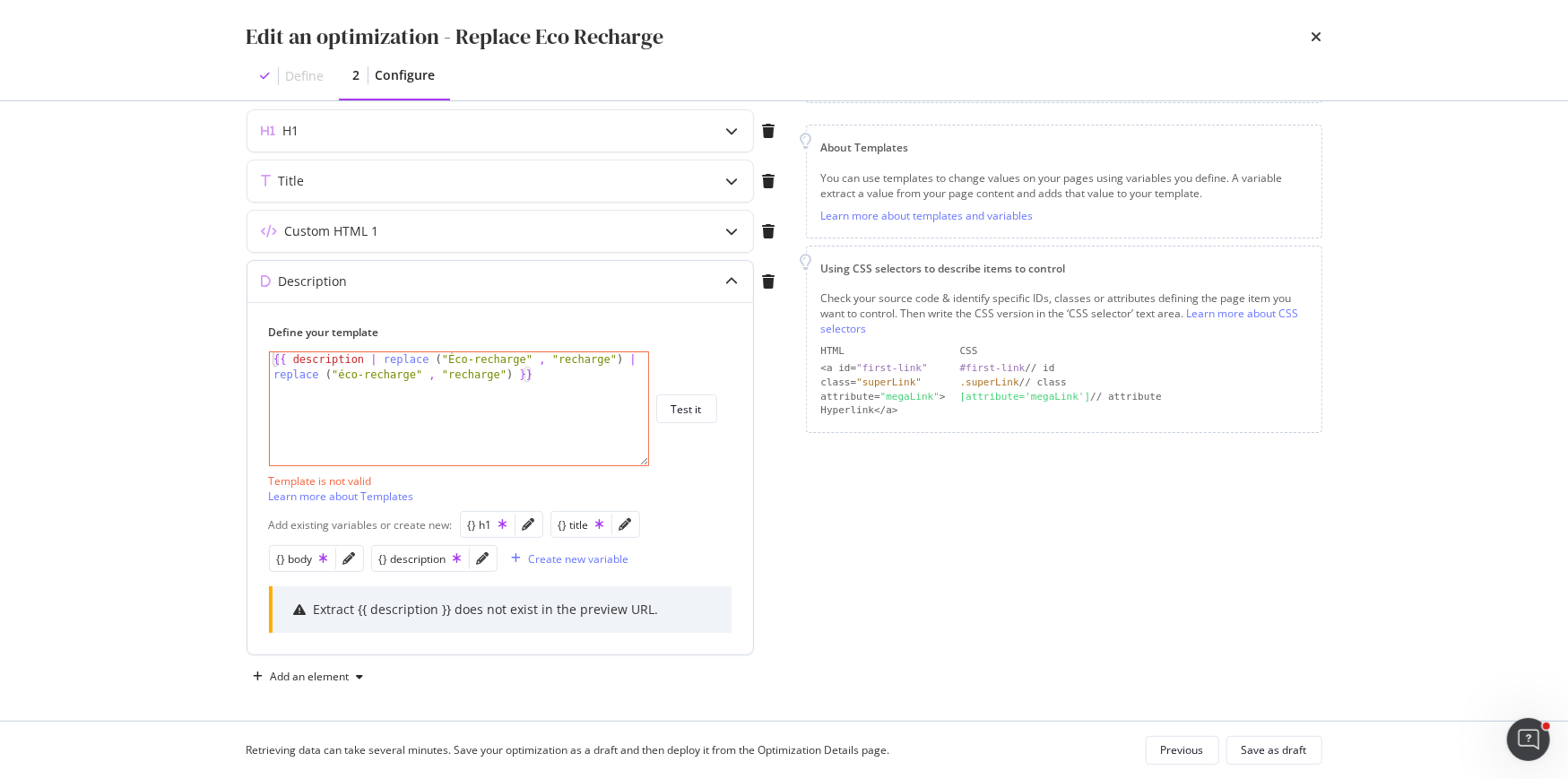
scroll to position [217, 0]
click at [1275, 753] on div "Save as draft" at bounding box center [1273, 750] width 65 height 16
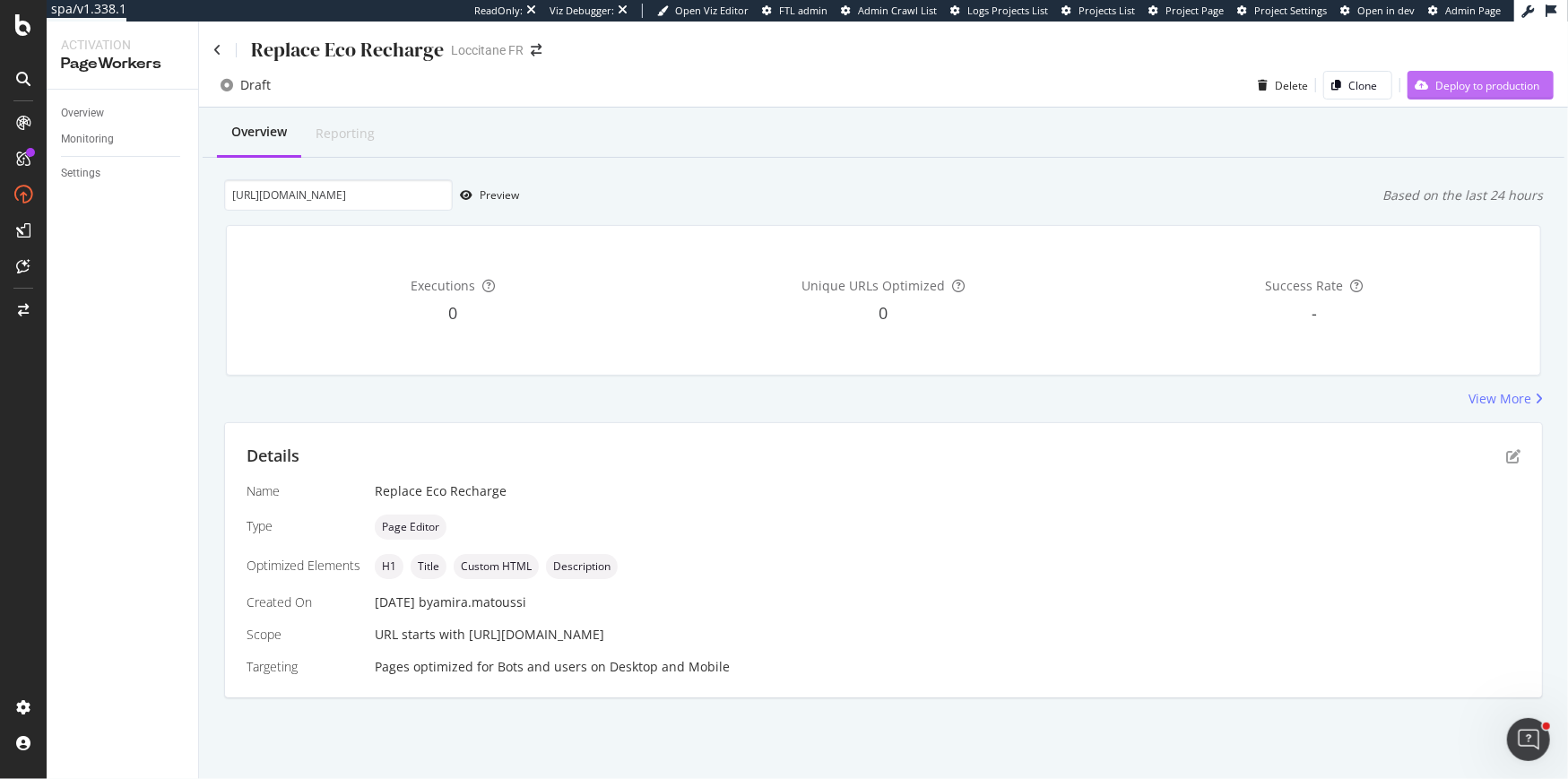
click at [1447, 95] on div "Deploy to production" at bounding box center [1473, 85] width 132 height 27
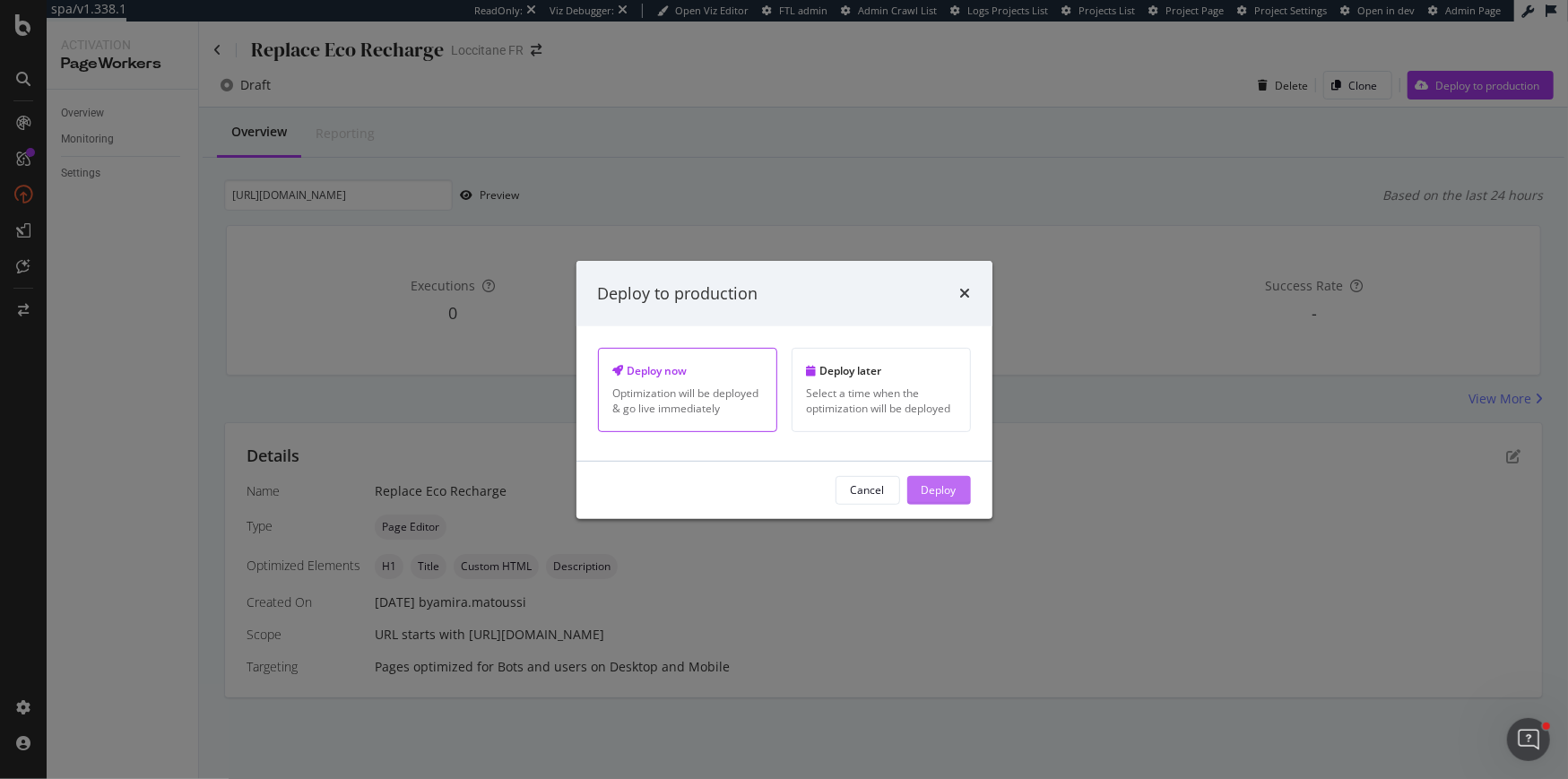
click at [939, 499] on div "Deploy" at bounding box center [939, 491] width 35 height 27
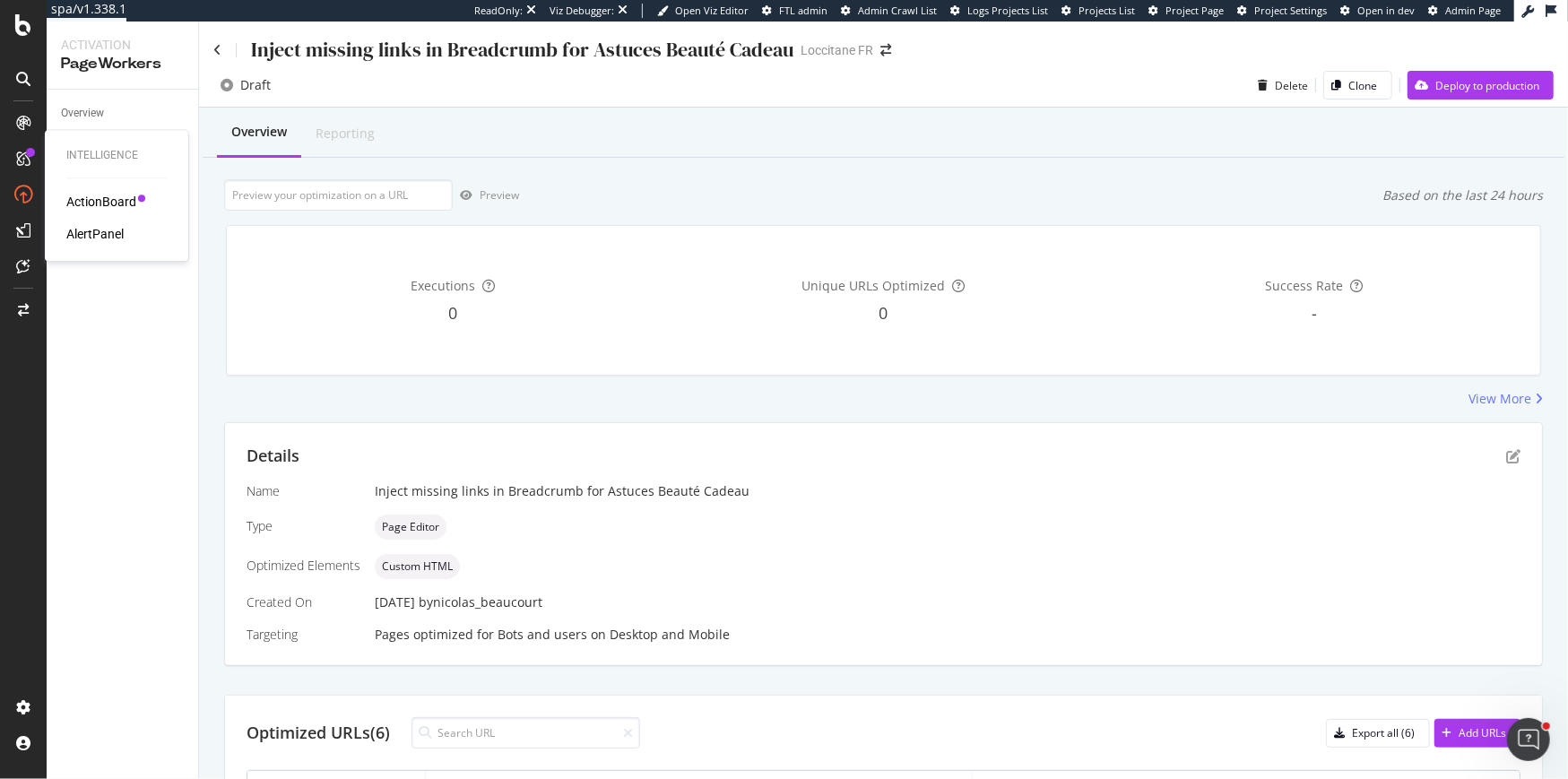
scroll to position [295, 0]
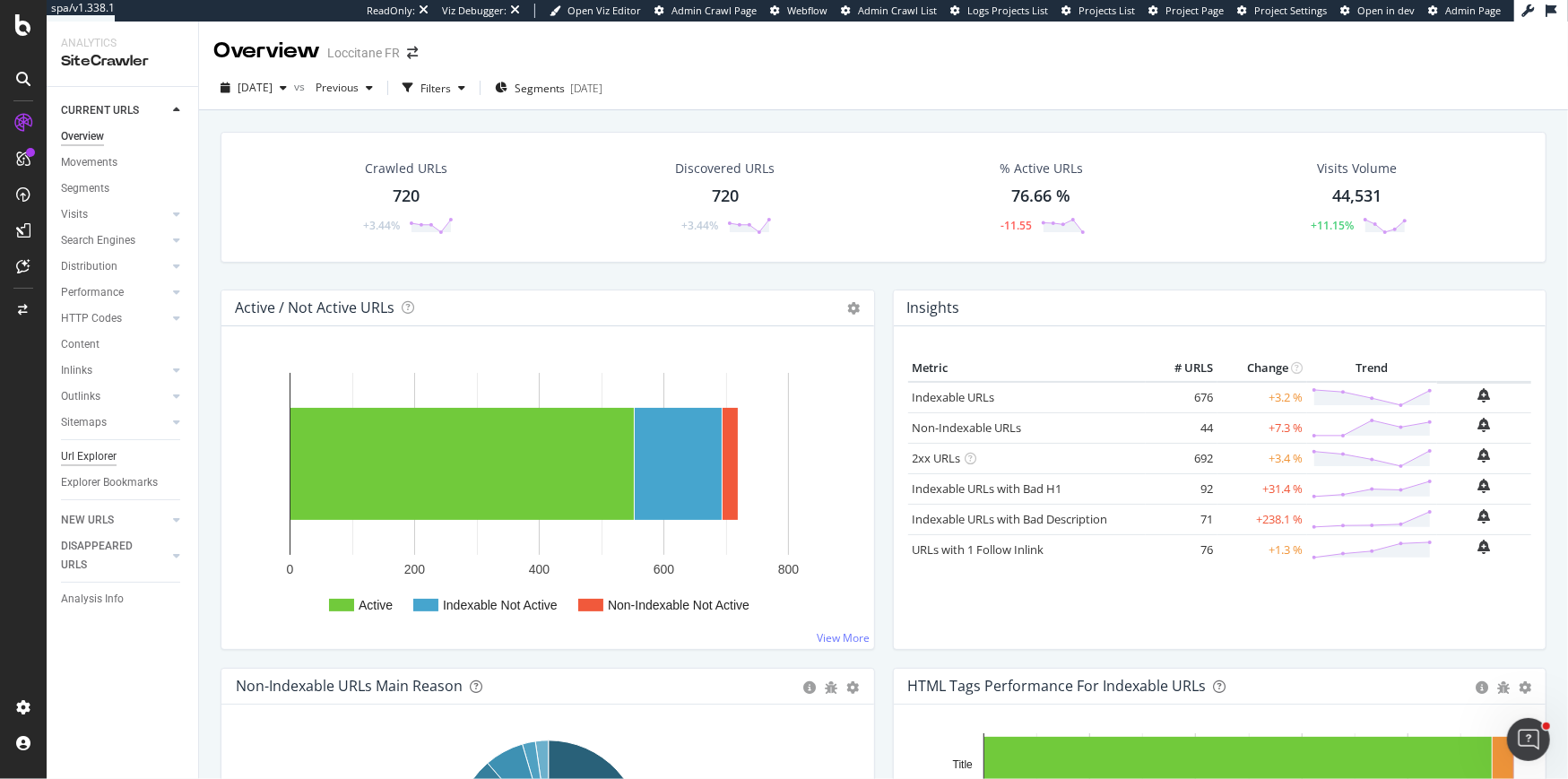
click at [112, 453] on div "Url Explorer" at bounding box center [88, 456] width 55 height 18
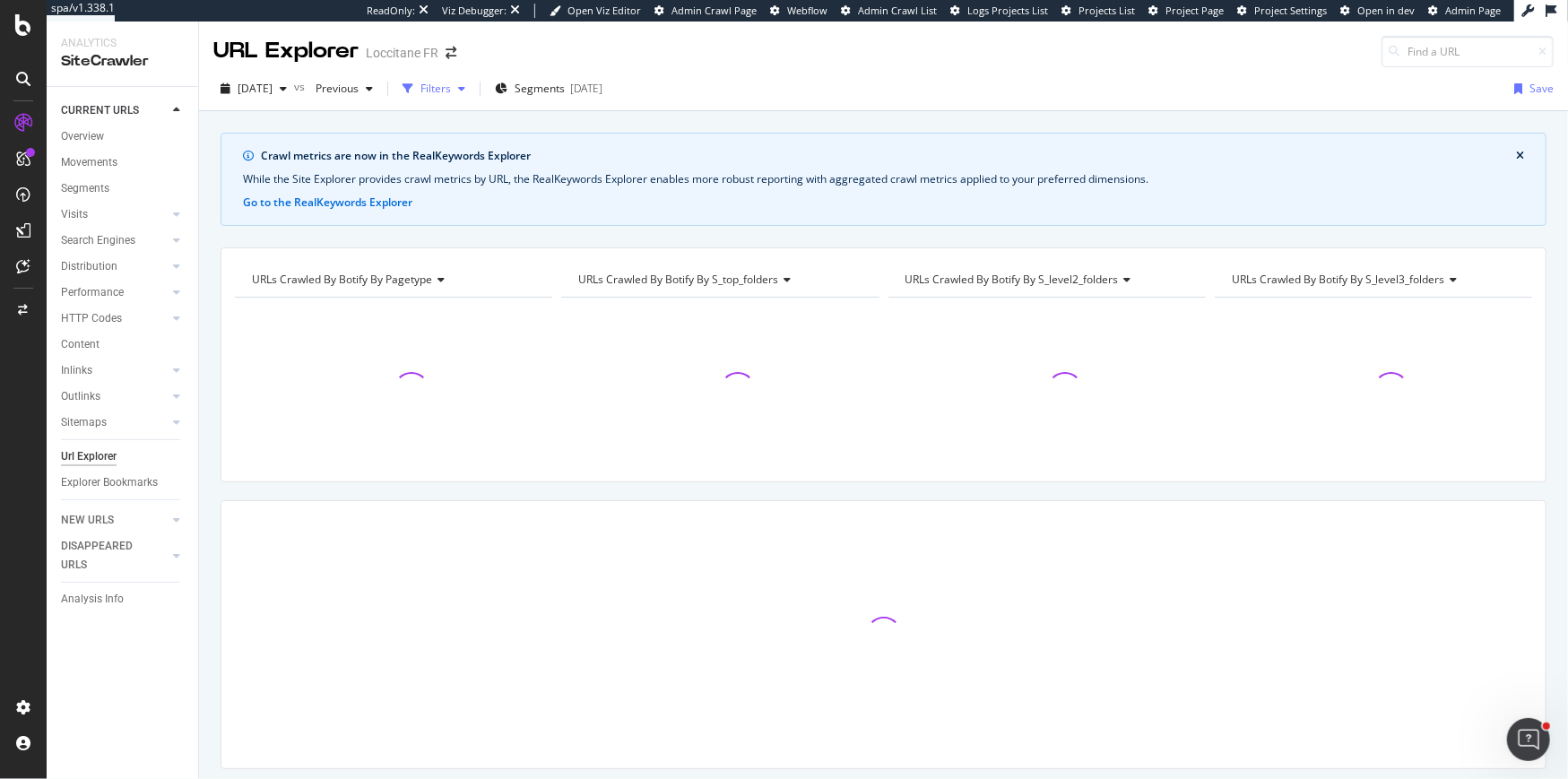
click at [451, 91] on div "Filters" at bounding box center [435, 88] width 30 height 16
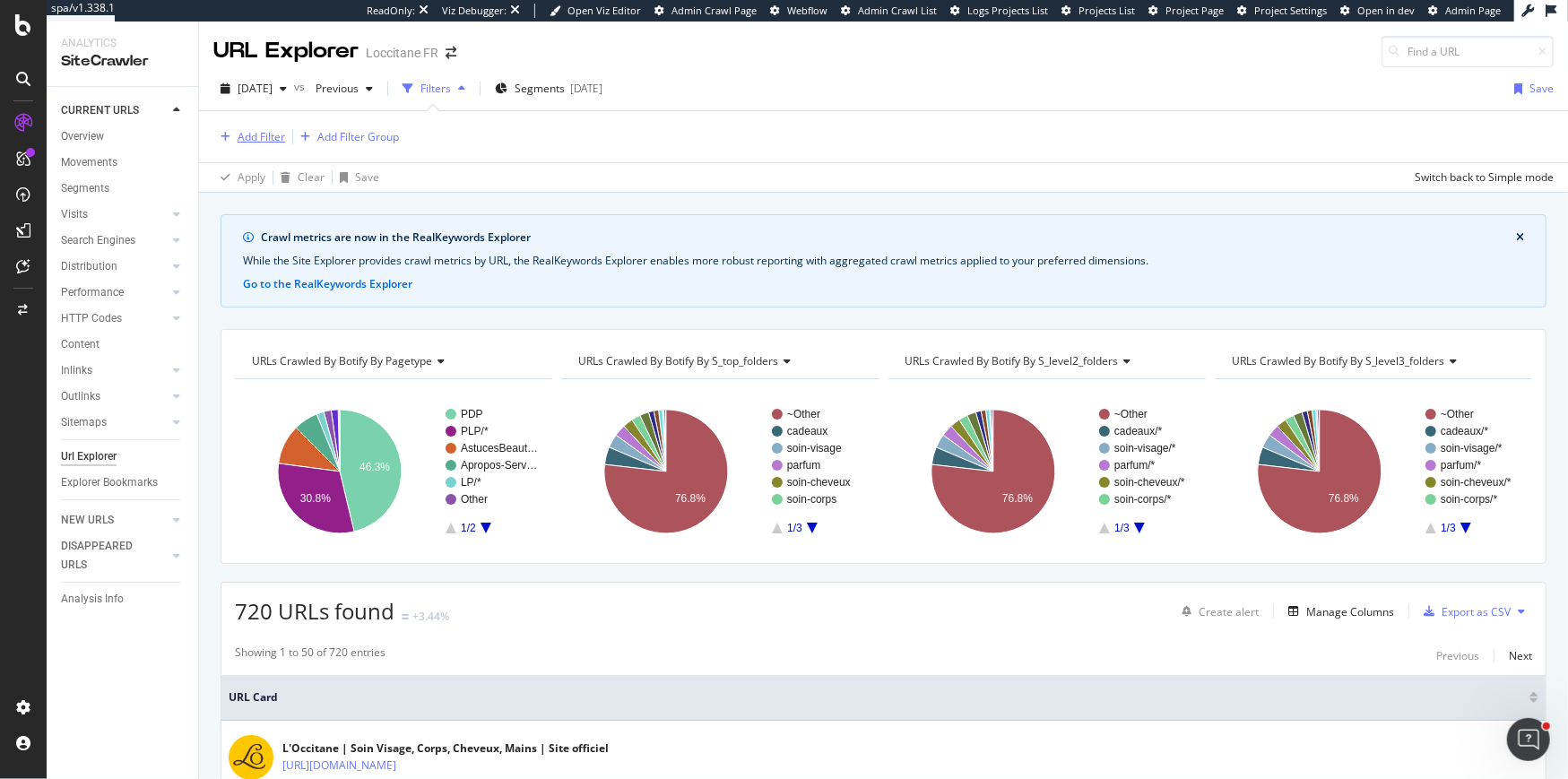
click at [254, 129] on div "Add Filter" at bounding box center [261, 137] width 48 height 16
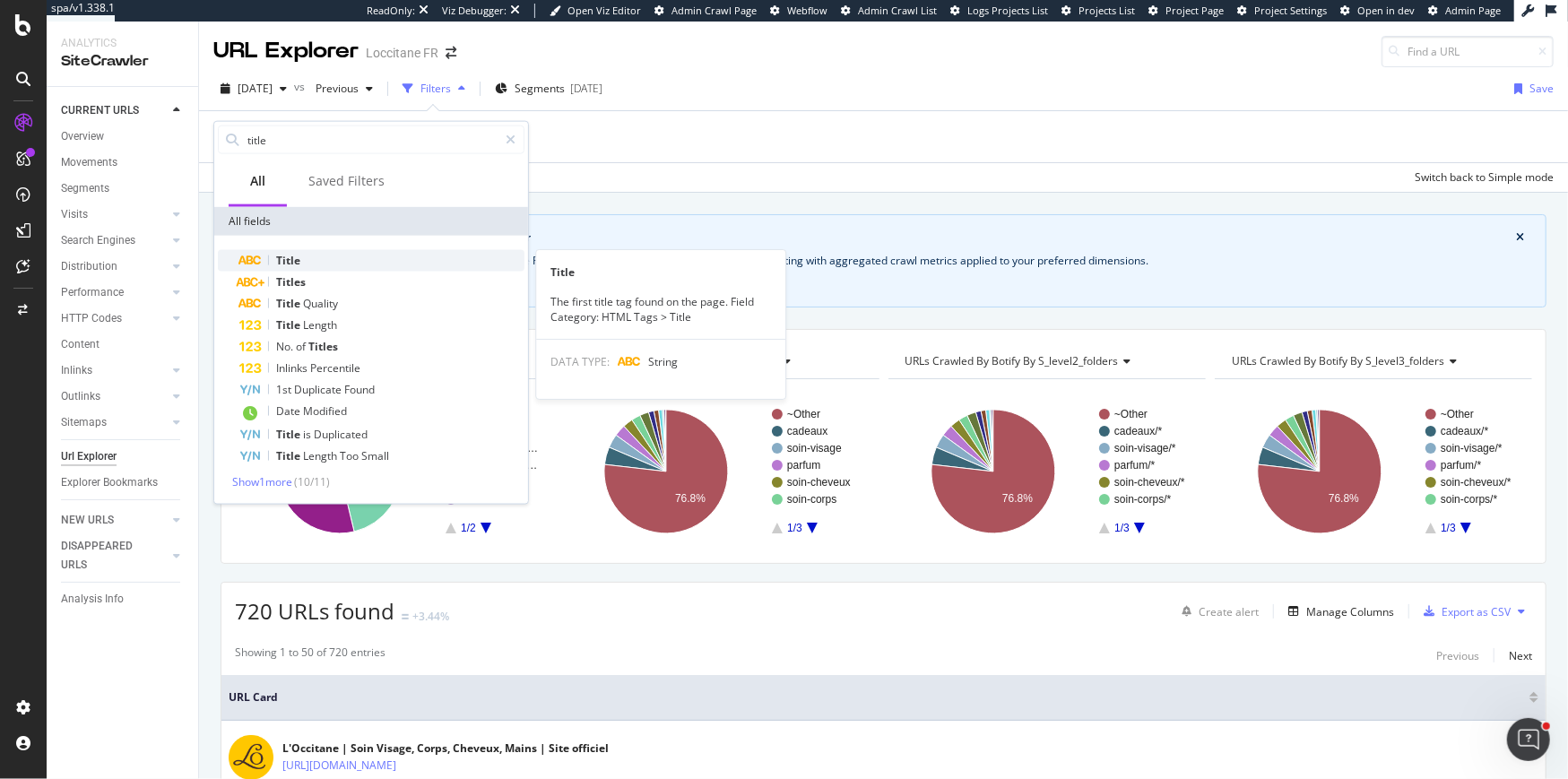
type input "title"
click at [296, 261] on span "Title" at bounding box center [288, 261] width 24 height 16
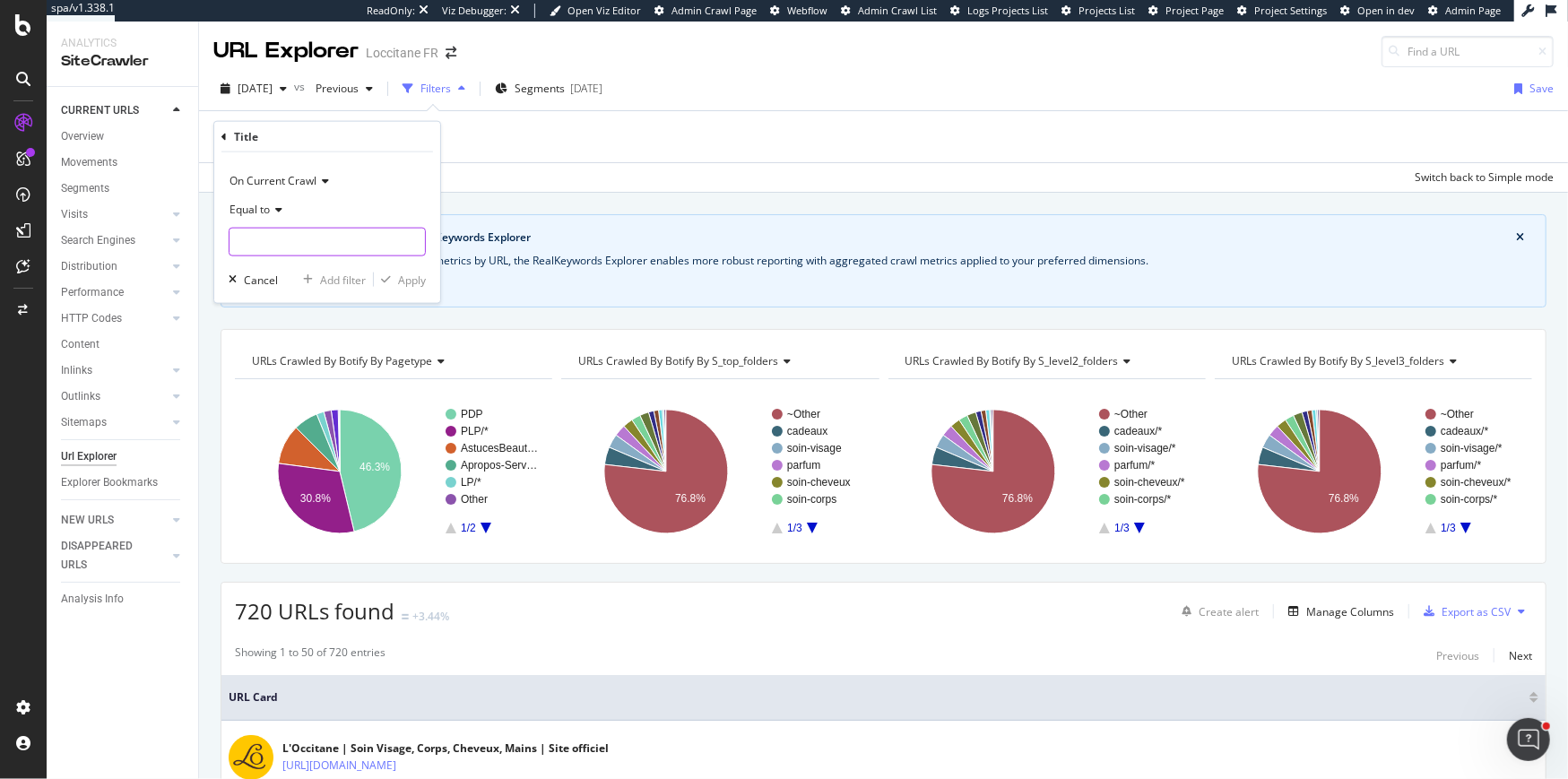
click at [317, 240] on input "text" at bounding box center [328, 243] width 196 height 29
click at [250, 208] on span "Equal to" at bounding box center [250, 210] width 41 height 16
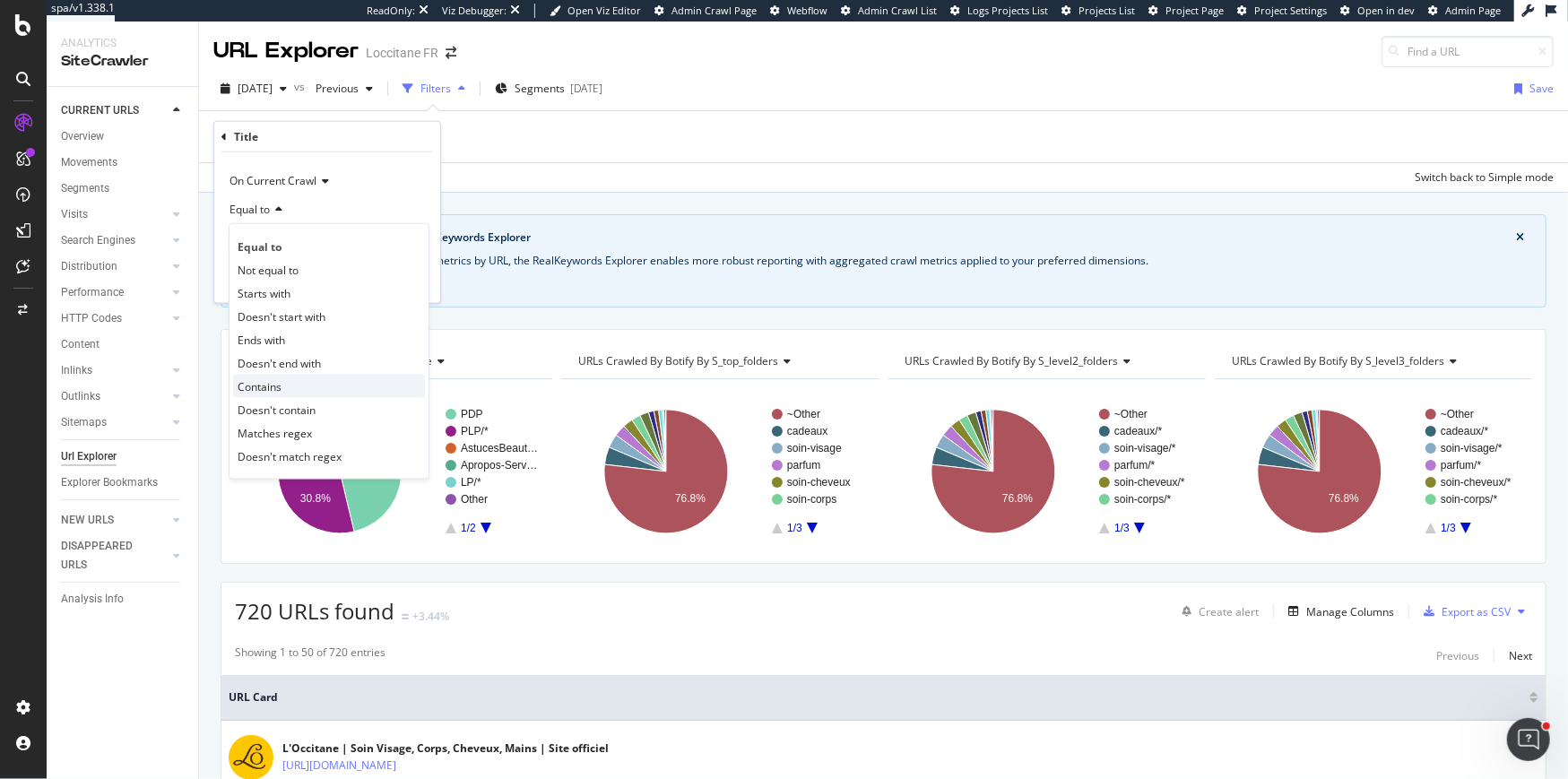
click at [268, 387] on span "Contains" at bounding box center [259, 386] width 44 height 16
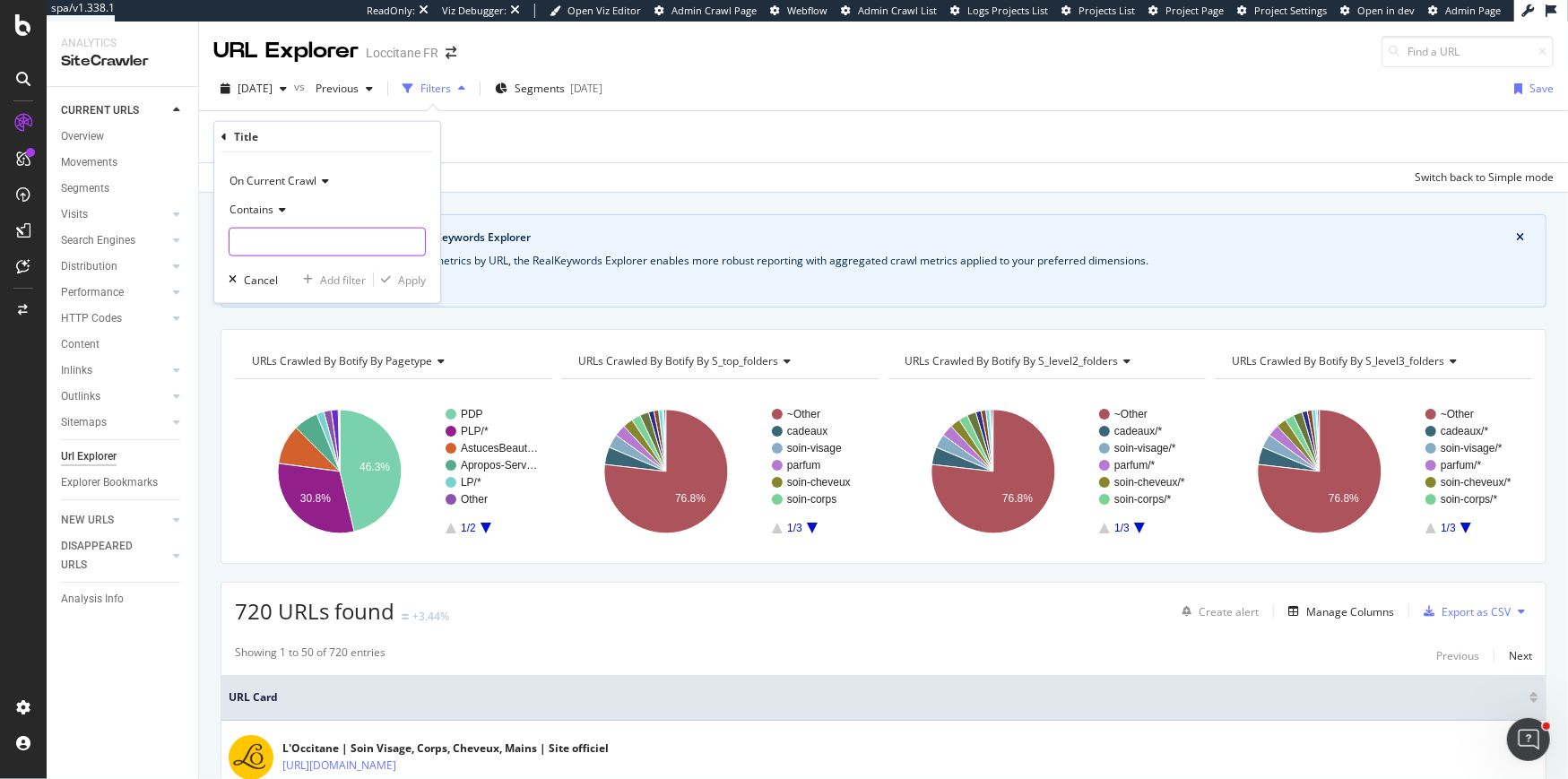
click at [267, 247] on input "text" at bounding box center [328, 243] width 196 height 29
type input "eco"
click at [414, 278] on div "Apply" at bounding box center [411, 279] width 28 height 16
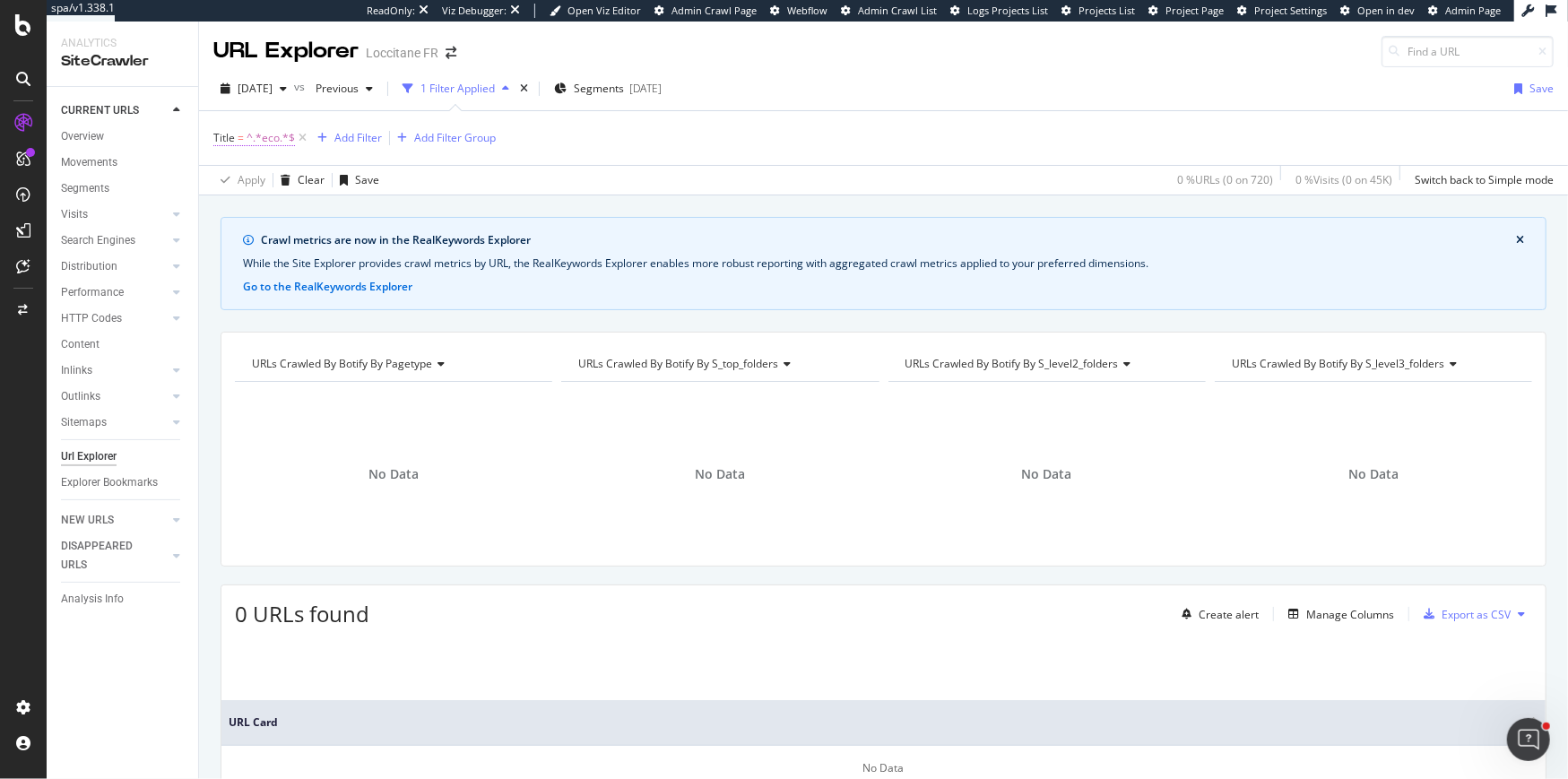
click at [263, 139] on span "^.*eco.*$" at bounding box center [271, 138] width 48 height 25
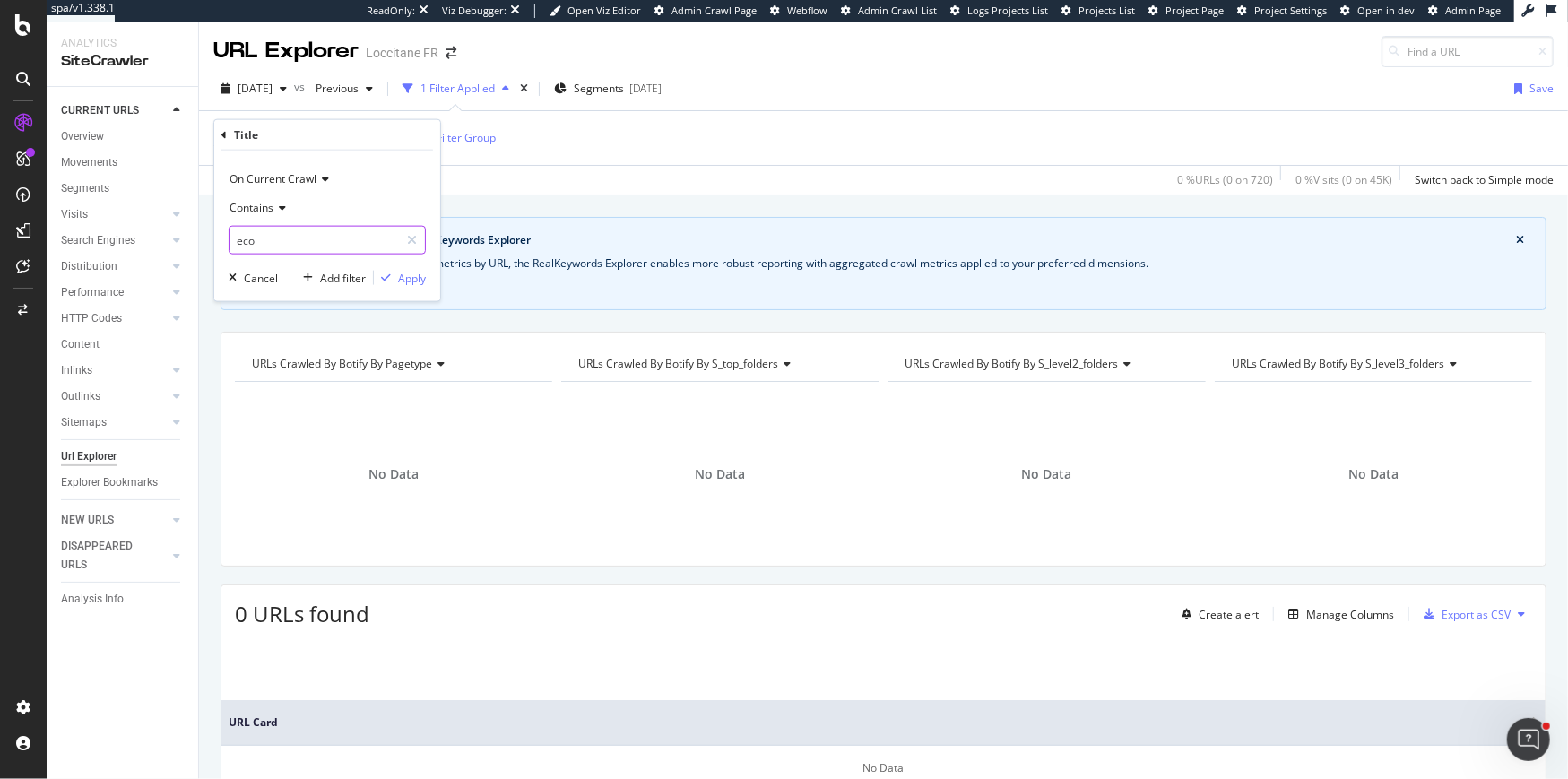
drag, startPoint x: 242, startPoint y: 243, endPoint x: 231, endPoint y: 243, distance: 11.0
click at [231, 243] on input "eco" at bounding box center [314, 241] width 170 height 29
drag, startPoint x: 242, startPoint y: 243, endPoint x: 226, endPoint y: 242, distance: 16.0
click at [226, 242] on div "On Current Crawl Contains eco Cancel Add filter Apply" at bounding box center [327, 225] width 226 height 150
type input "Éco"
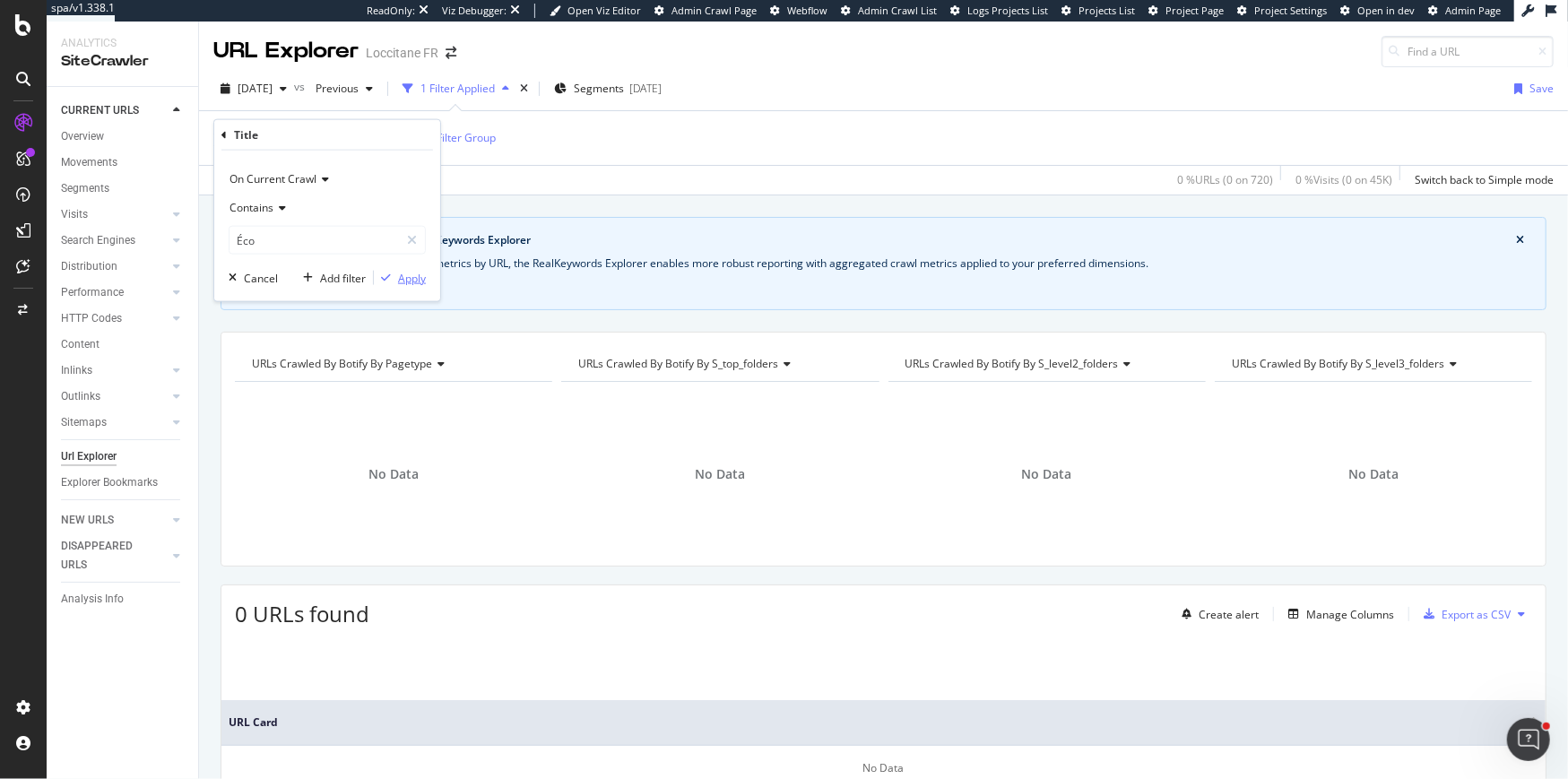
click at [407, 273] on div "Apply" at bounding box center [411, 277] width 28 height 16
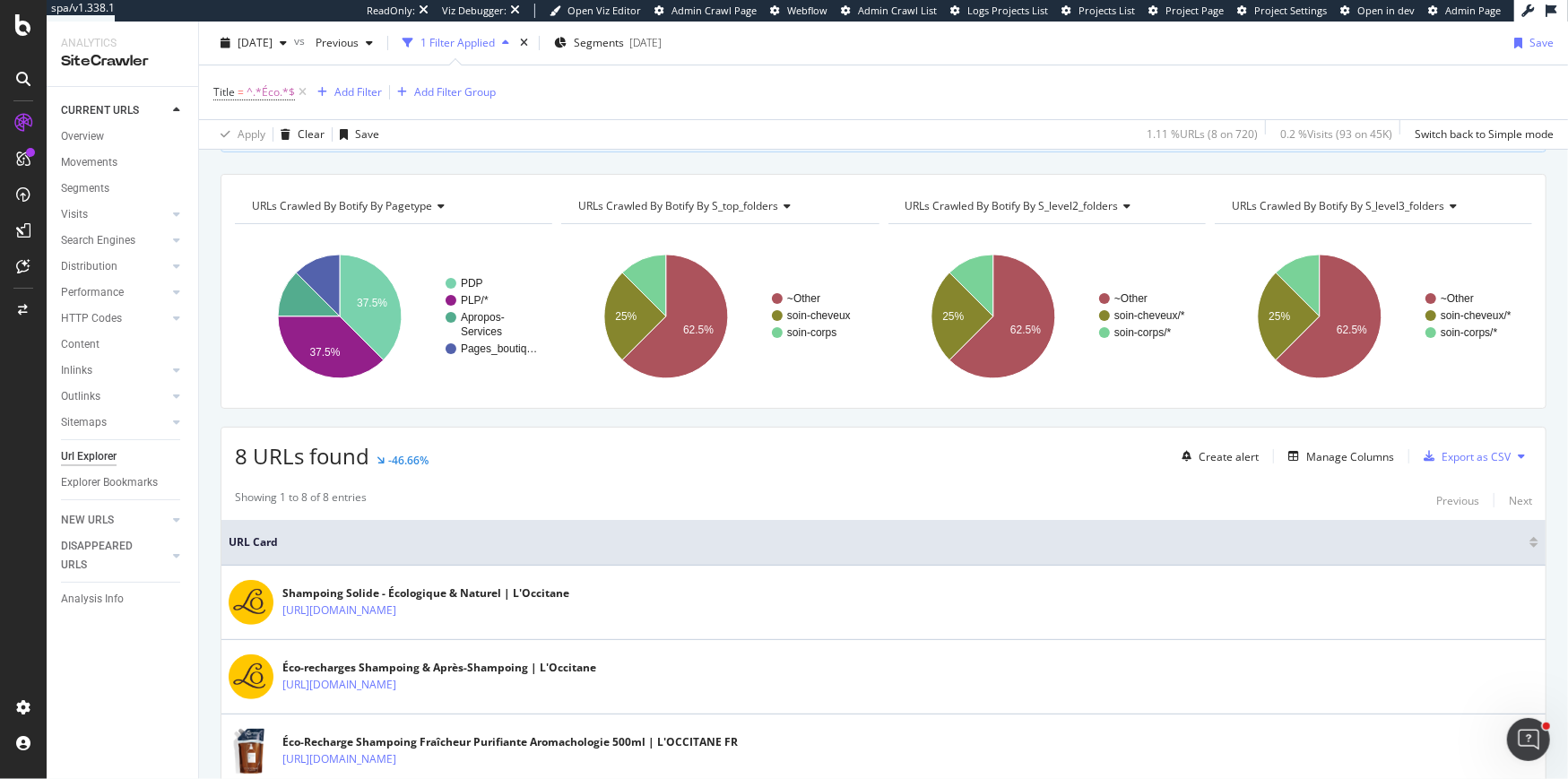
scroll to position [208, 0]
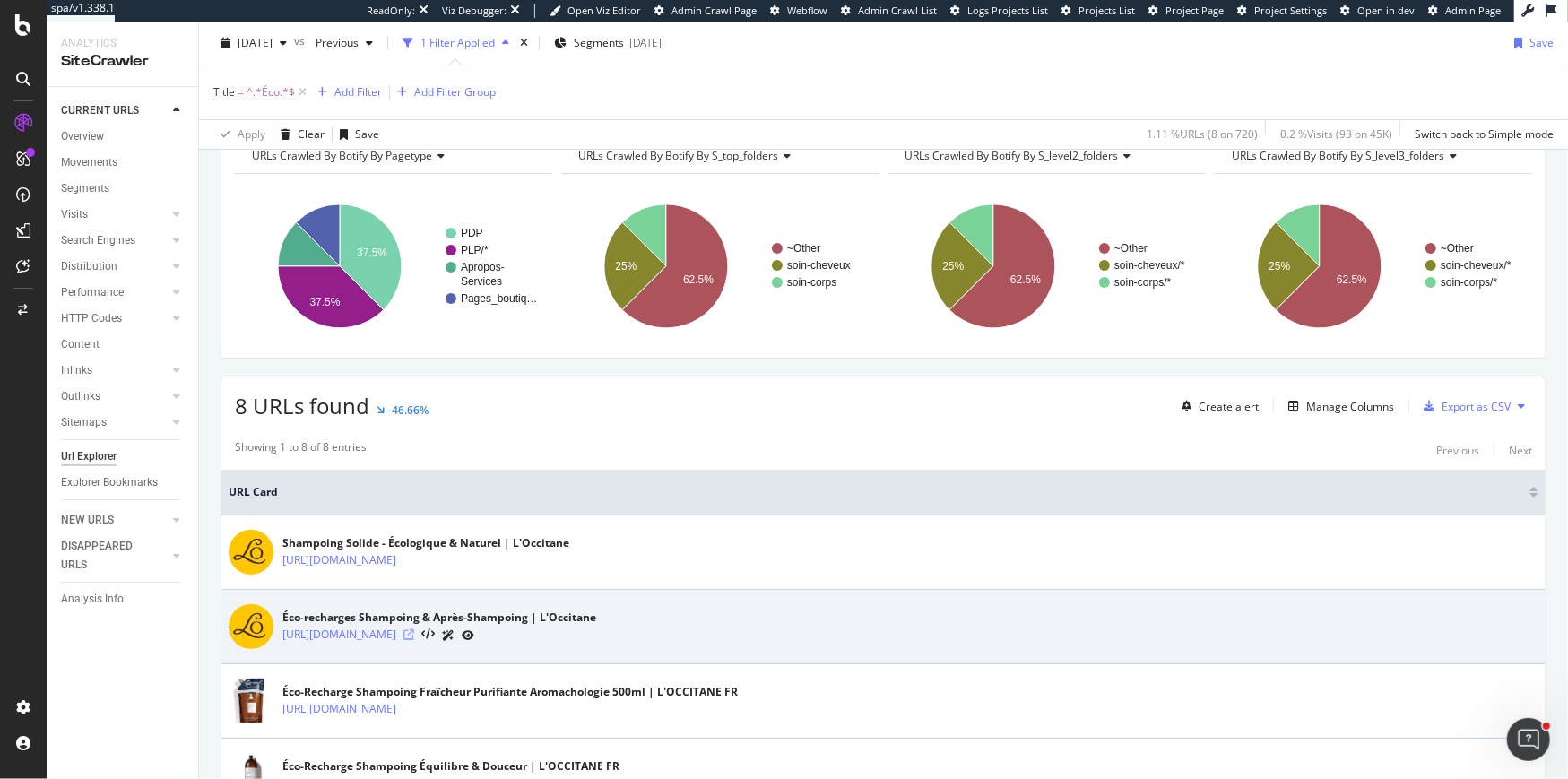
click at [414, 630] on icon at bounding box center [408, 634] width 11 height 11
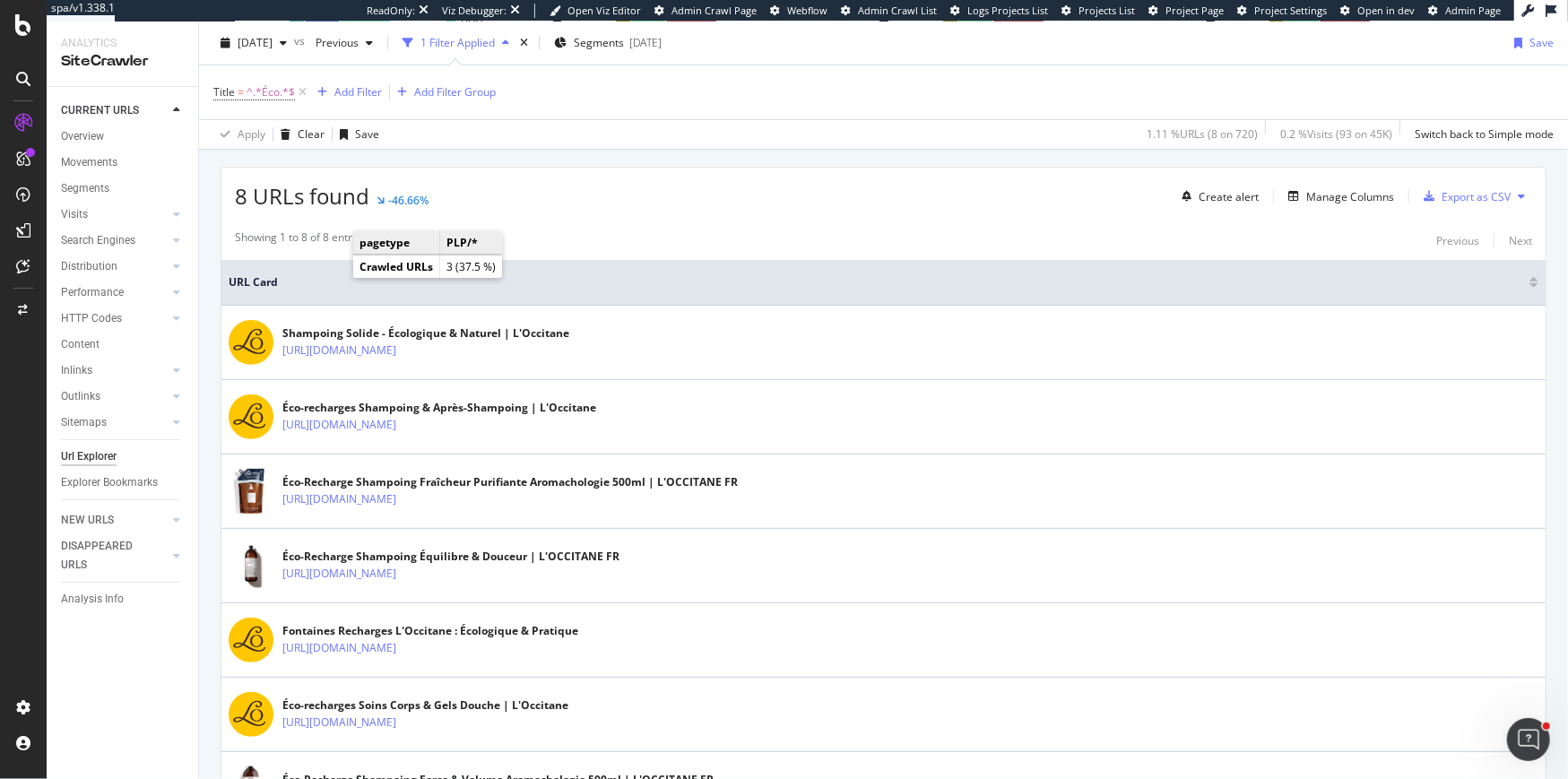
scroll to position [564, 0]
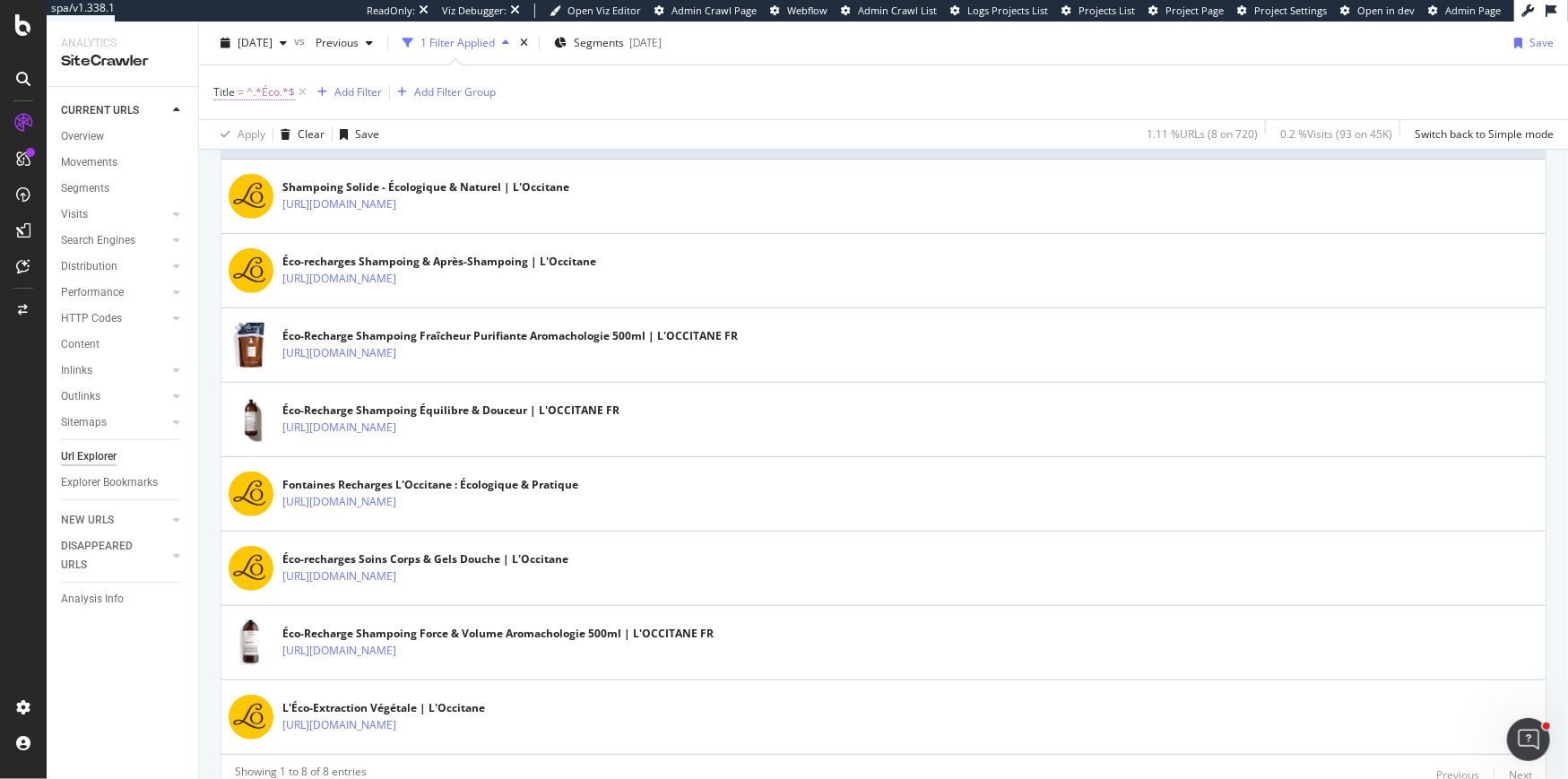
click at [269, 92] on span "^.*Éco.*$" at bounding box center [271, 92] width 48 height 25
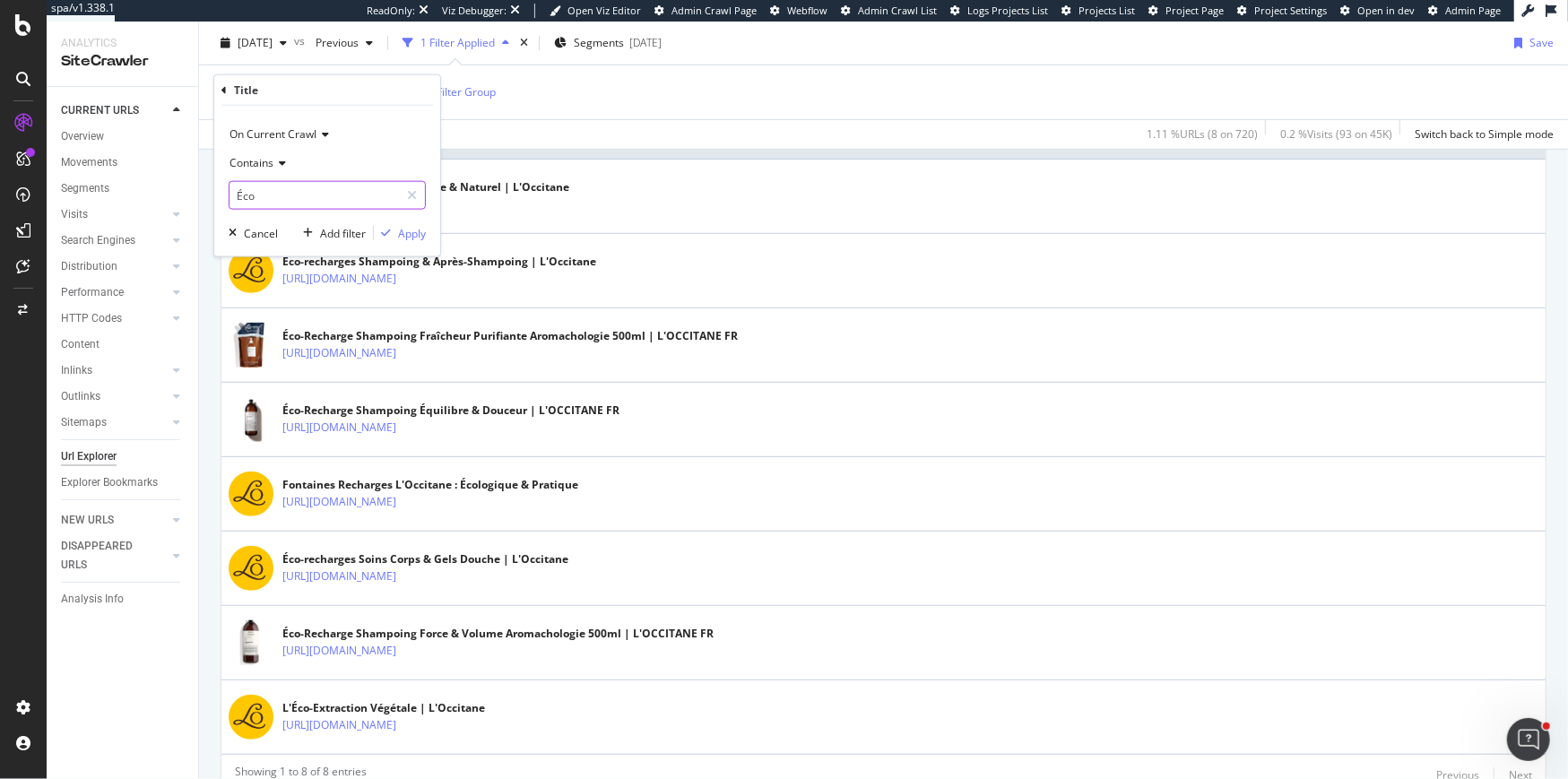
click at [303, 183] on input "Éco" at bounding box center [314, 196] width 170 height 29
type input "Éco-recharge"
click at [410, 229] on div "Apply" at bounding box center [411, 233] width 28 height 16
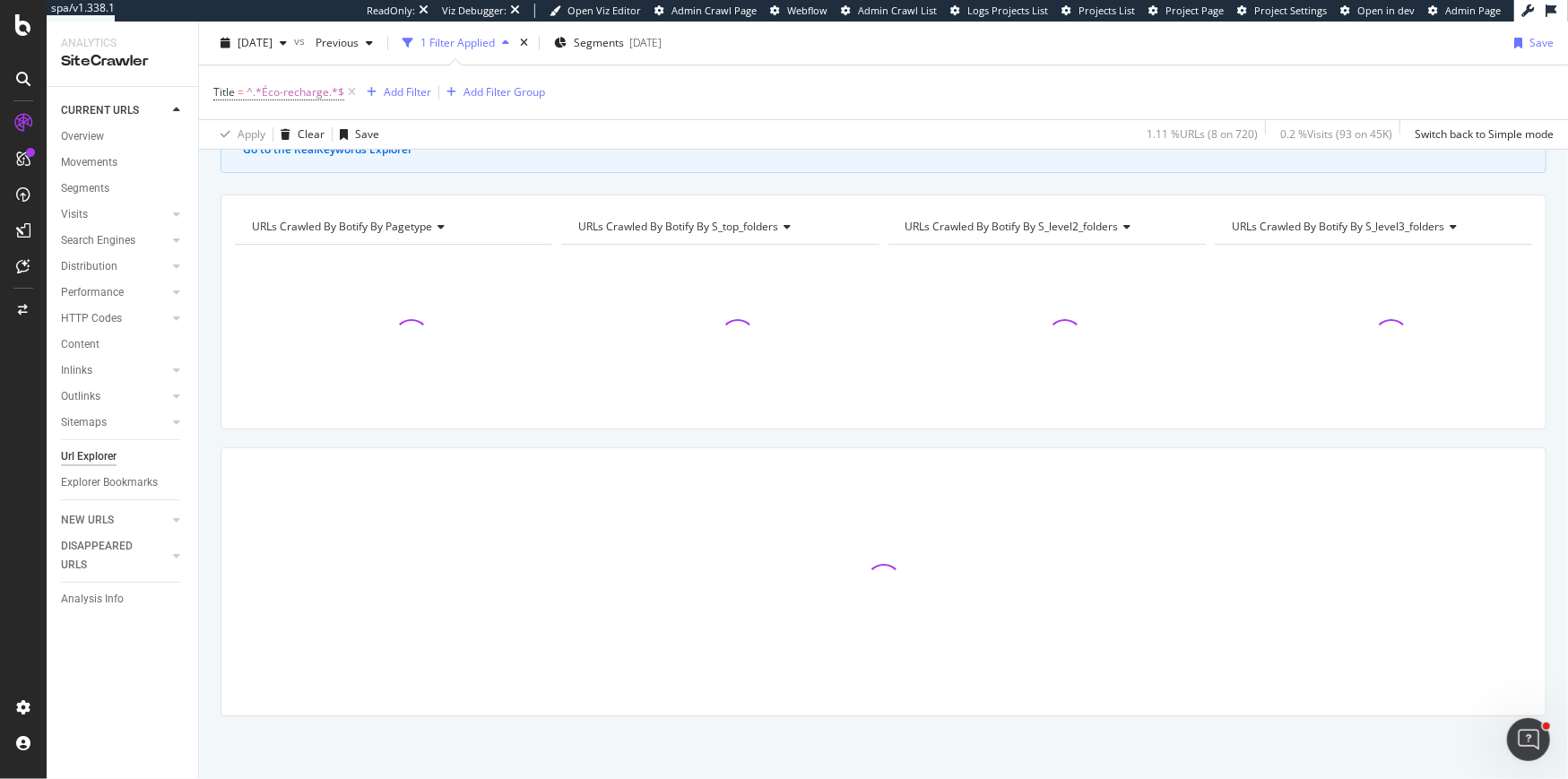
scroll to position [135, 0]
click at [409, 91] on div "Add Filter" at bounding box center [407, 92] width 48 height 16
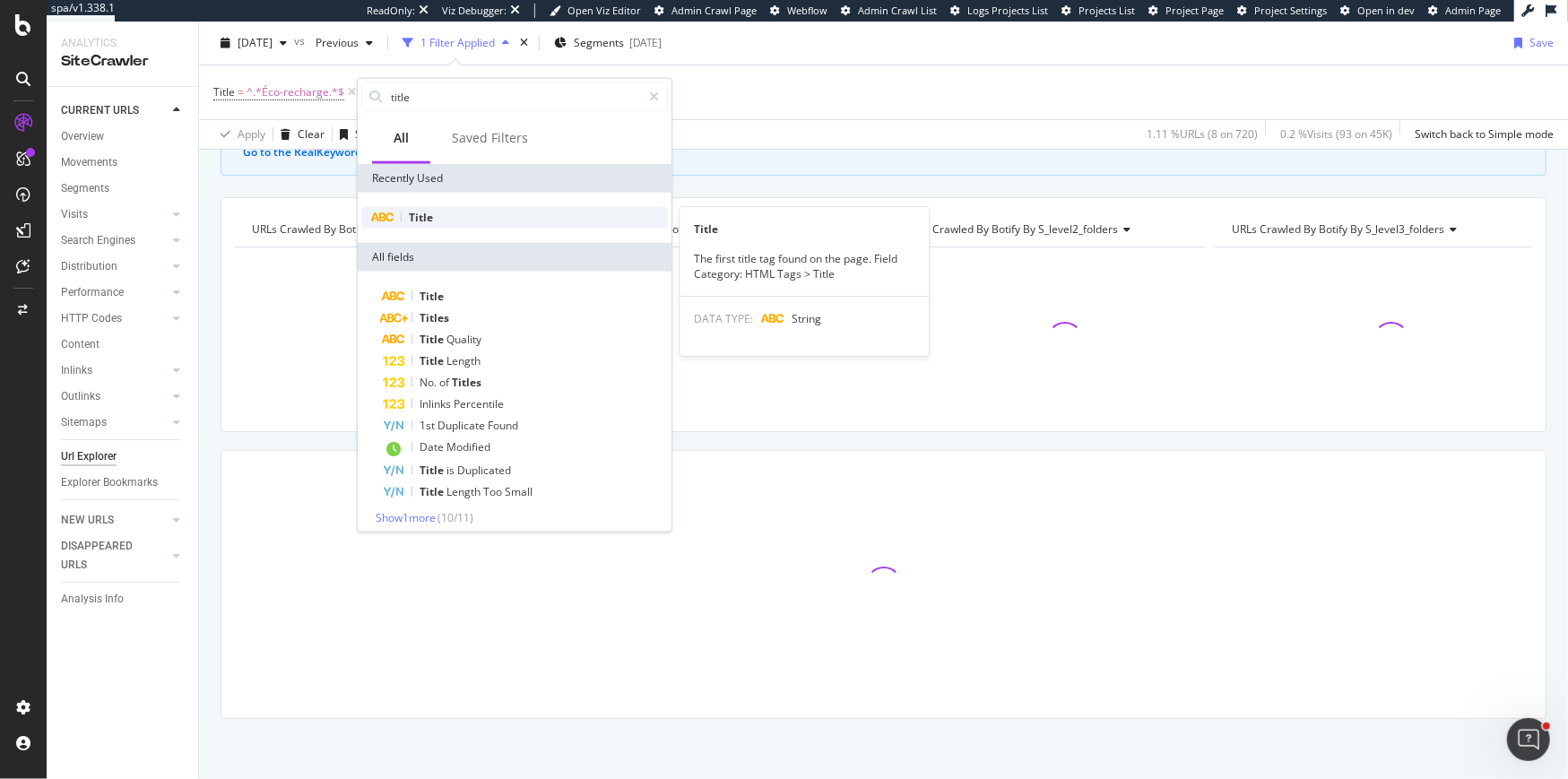
click at [429, 217] on span "Title" at bounding box center [421, 217] width 24 height 16
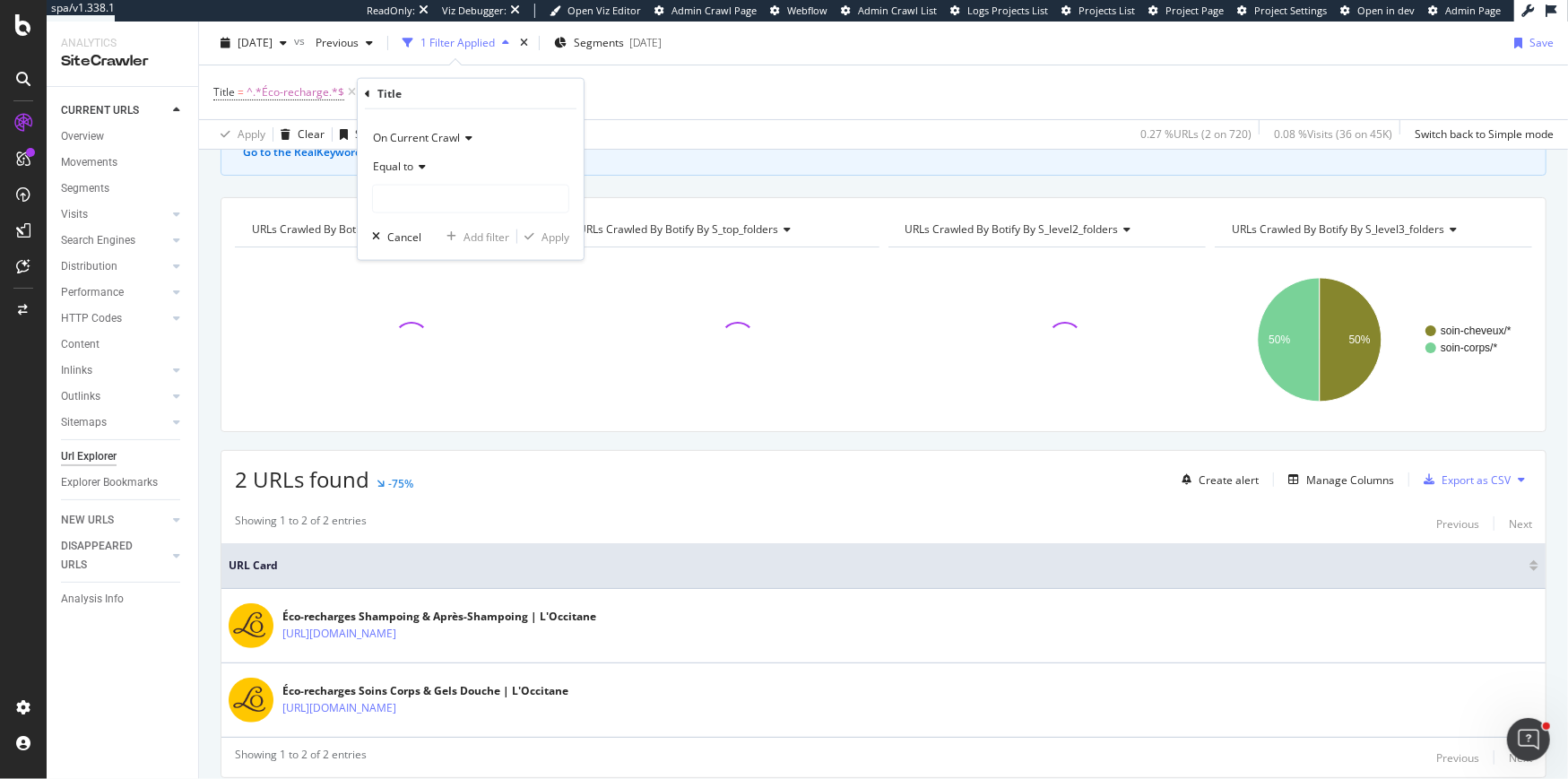
click at [400, 170] on span "Equal to" at bounding box center [394, 167] width 41 height 16
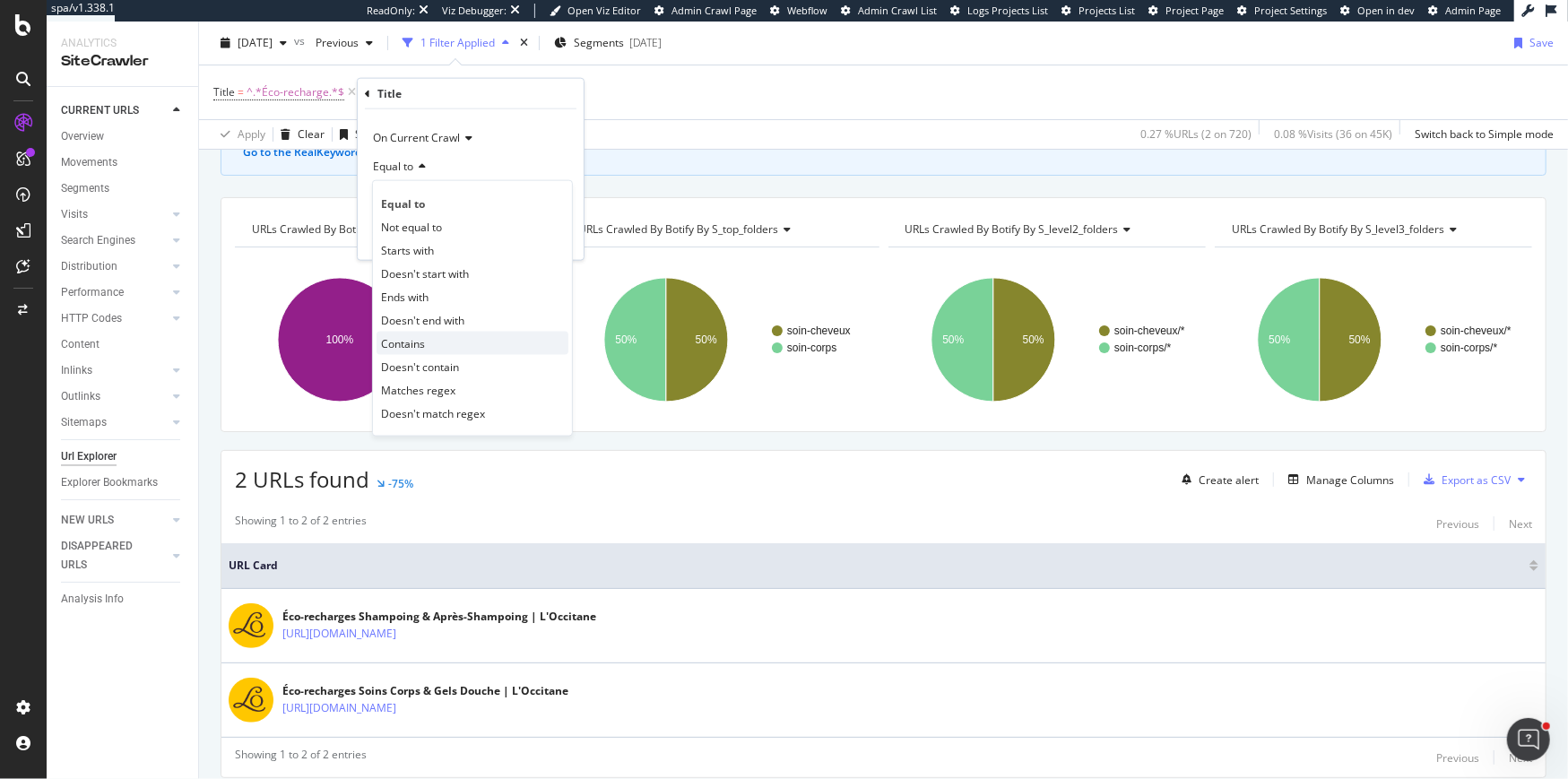
click at [409, 340] on span "Contains" at bounding box center [402, 343] width 44 height 16
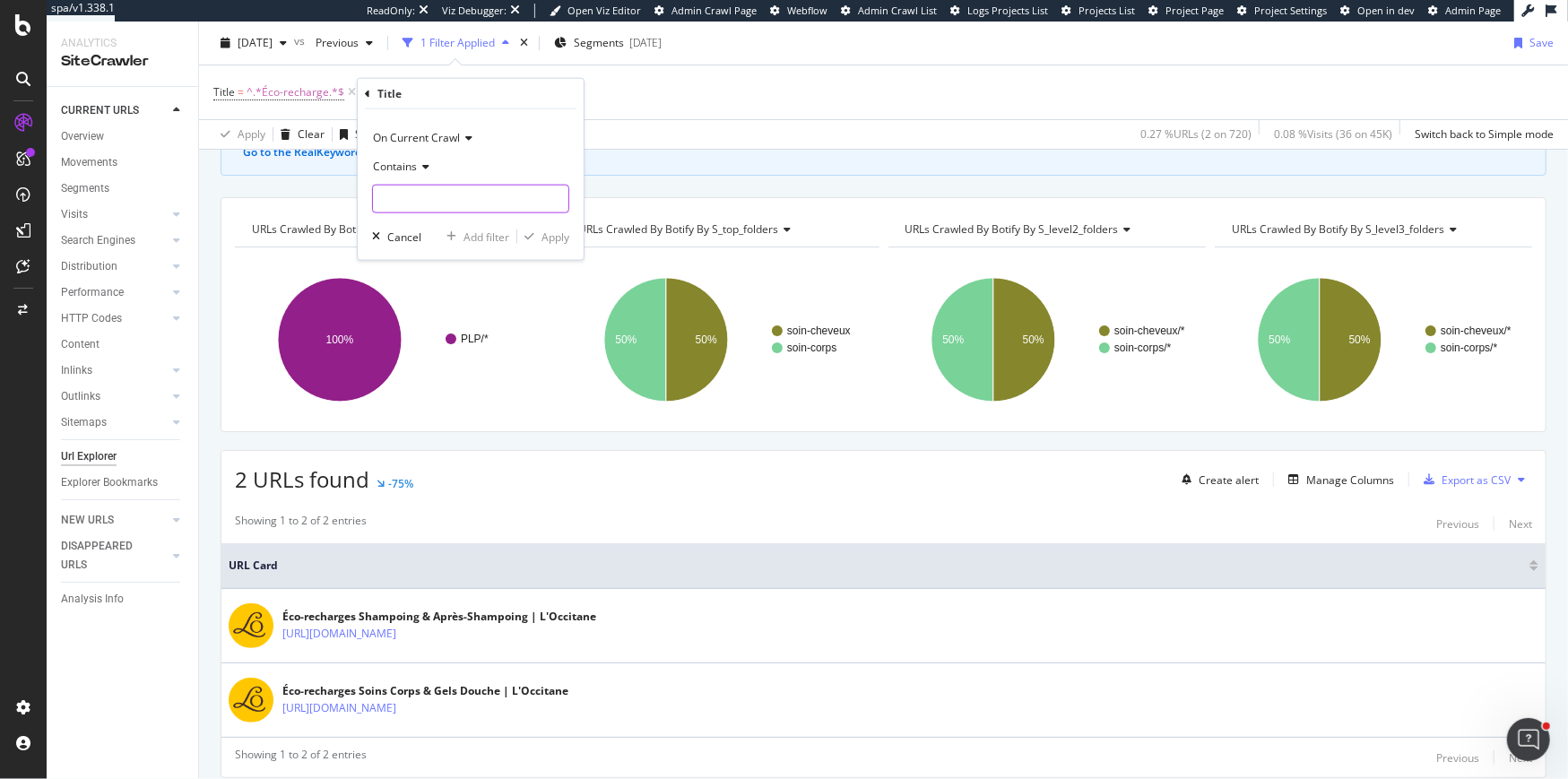
click at [408, 207] on input "text" at bounding box center [471, 199] width 196 height 29
type input "Eco-recharge"
click at [566, 233] on div "Apply" at bounding box center [555, 237] width 28 height 16
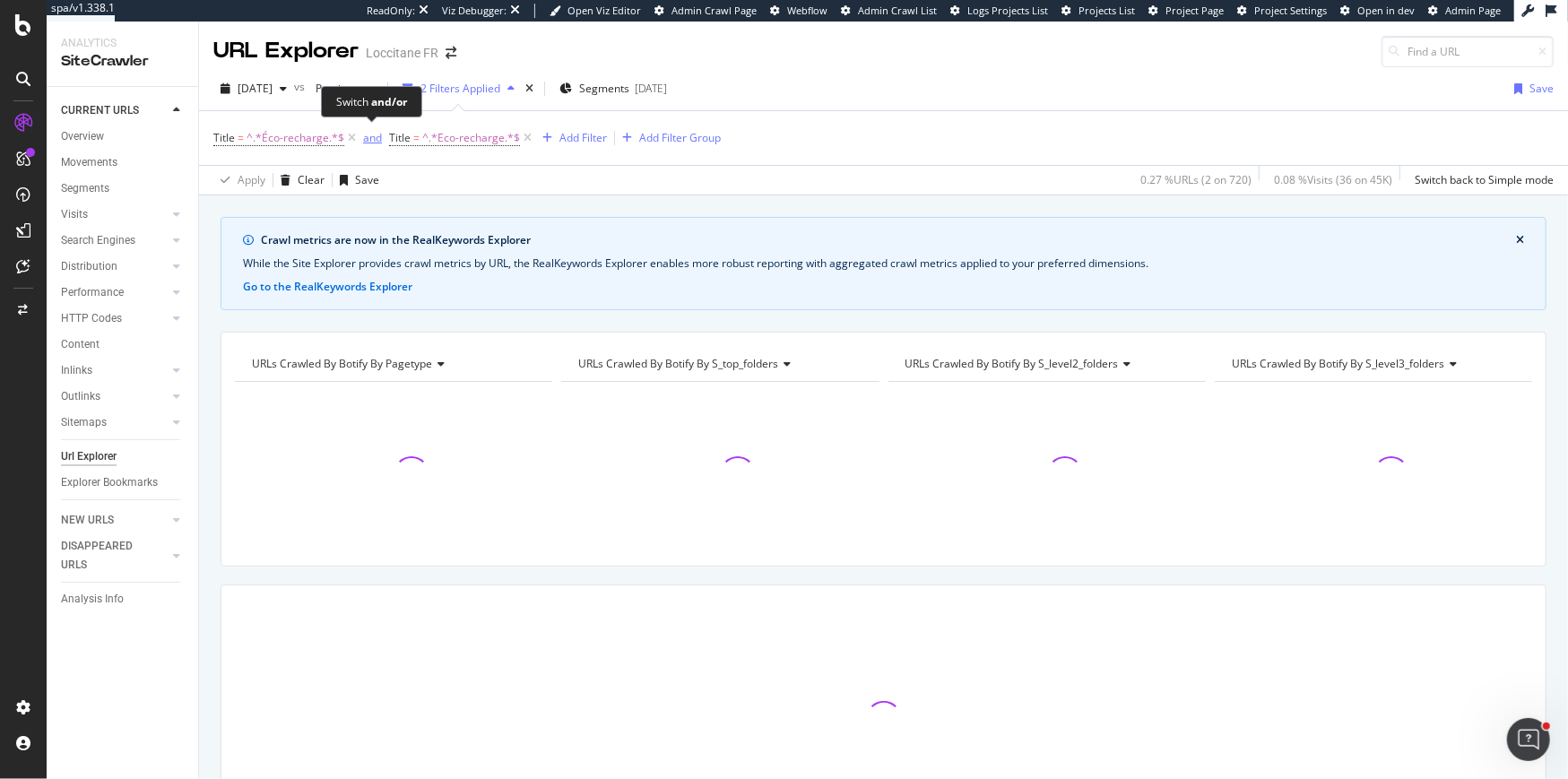
click at [368, 135] on div "and" at bounding box center [371, 138] width 18 height 16
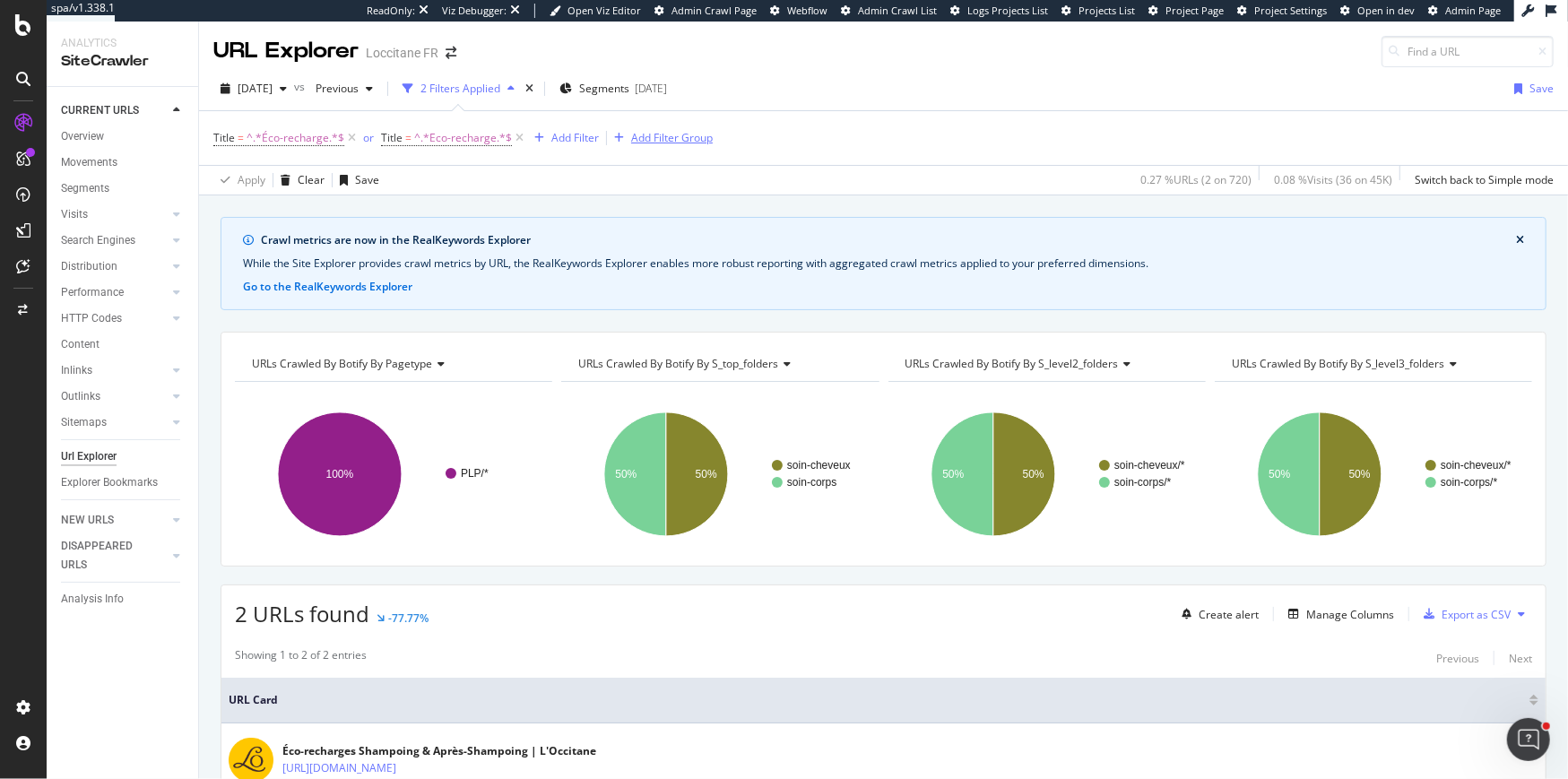
click at [639, 143] on div "Add Filter Group" at bounding box center [672, 138] width 81 height 16
click at [543, 138] on div "button" at bounding box center [539, 138] width 24 height 11
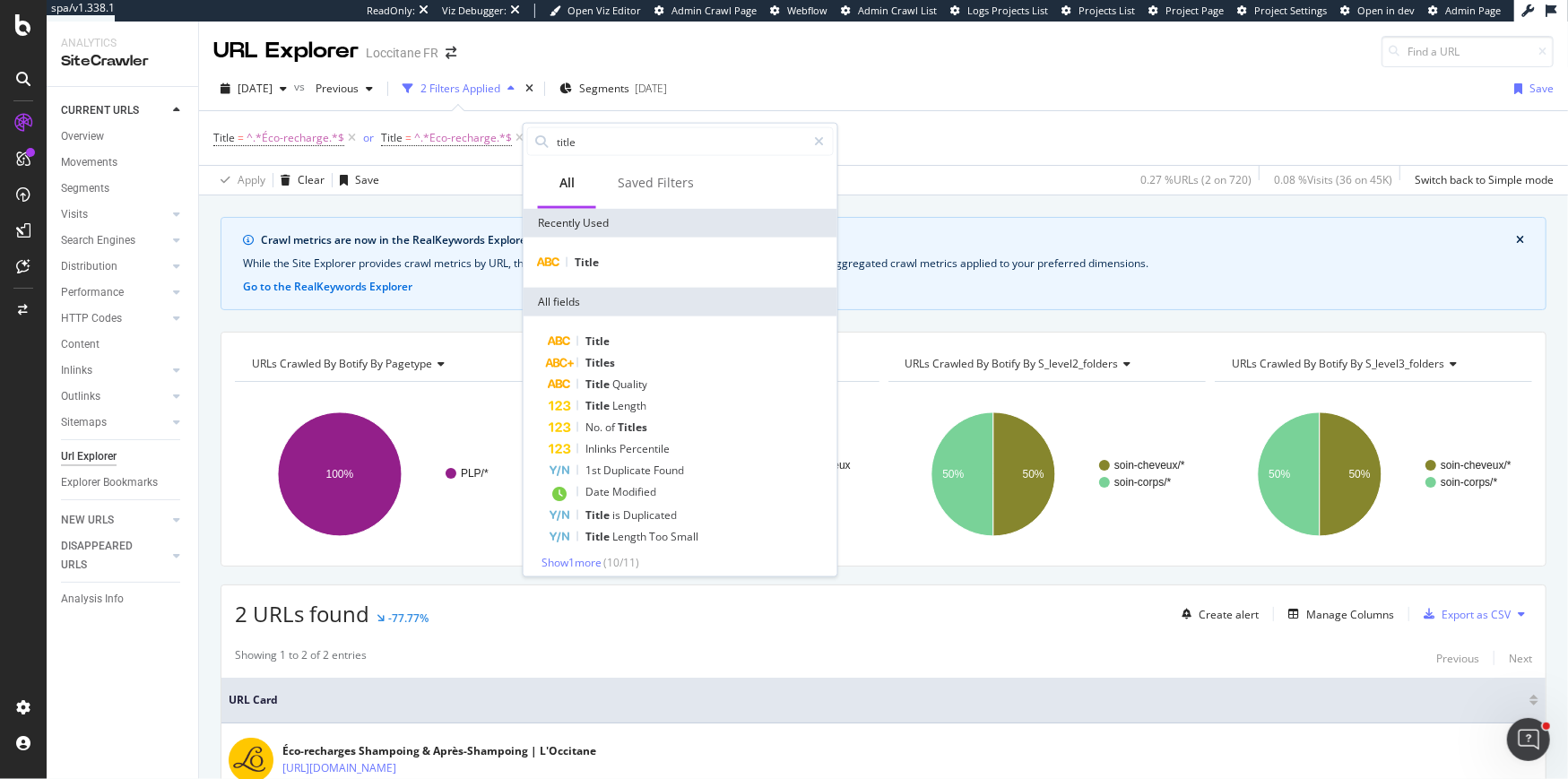
click at [585, 248] on div "Title" at bounding box center [681, 263] width 314 height 50
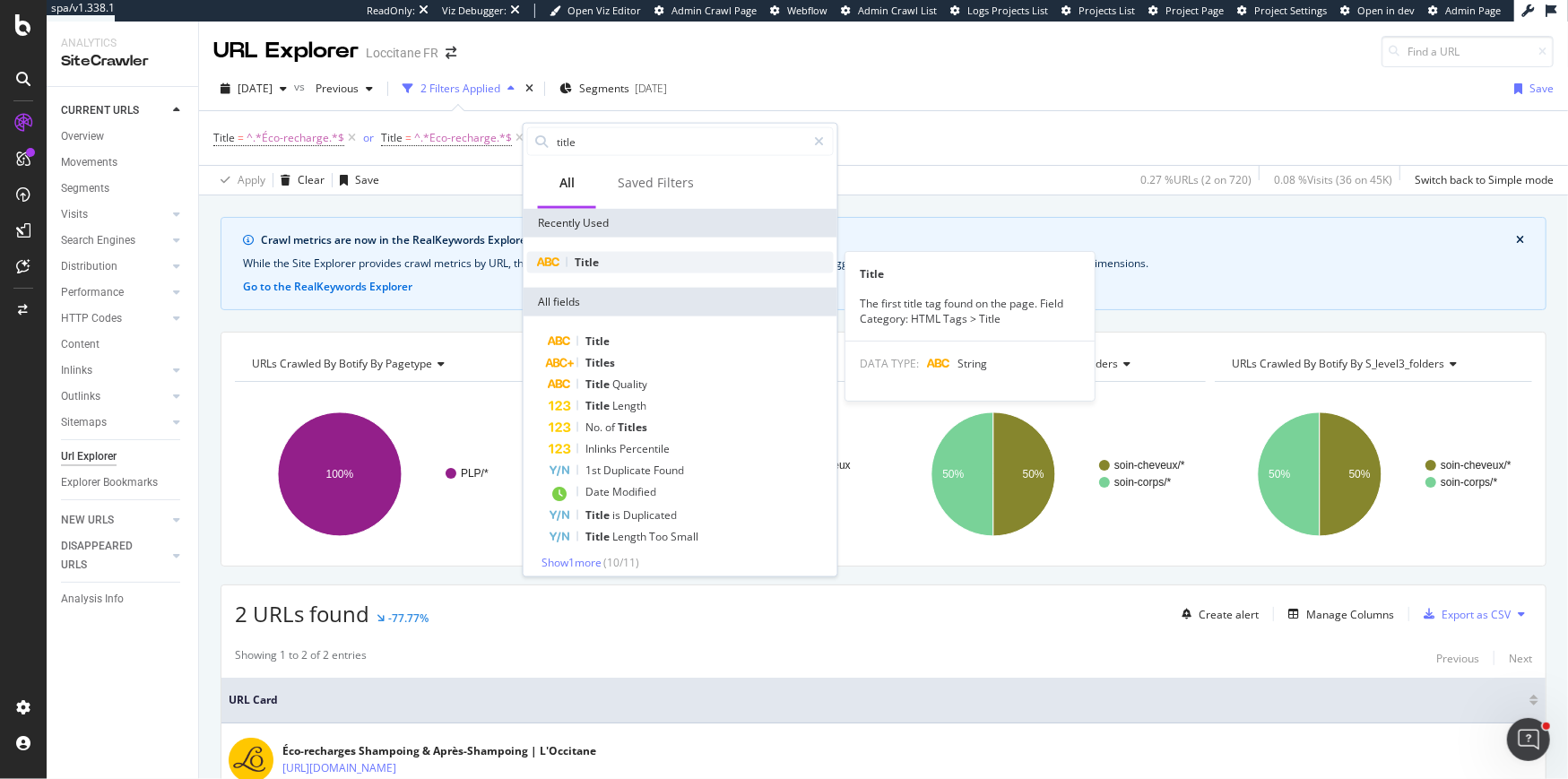
click at [585, 256] on span "Title" at bounding box center [587, 263] width 24 height 16
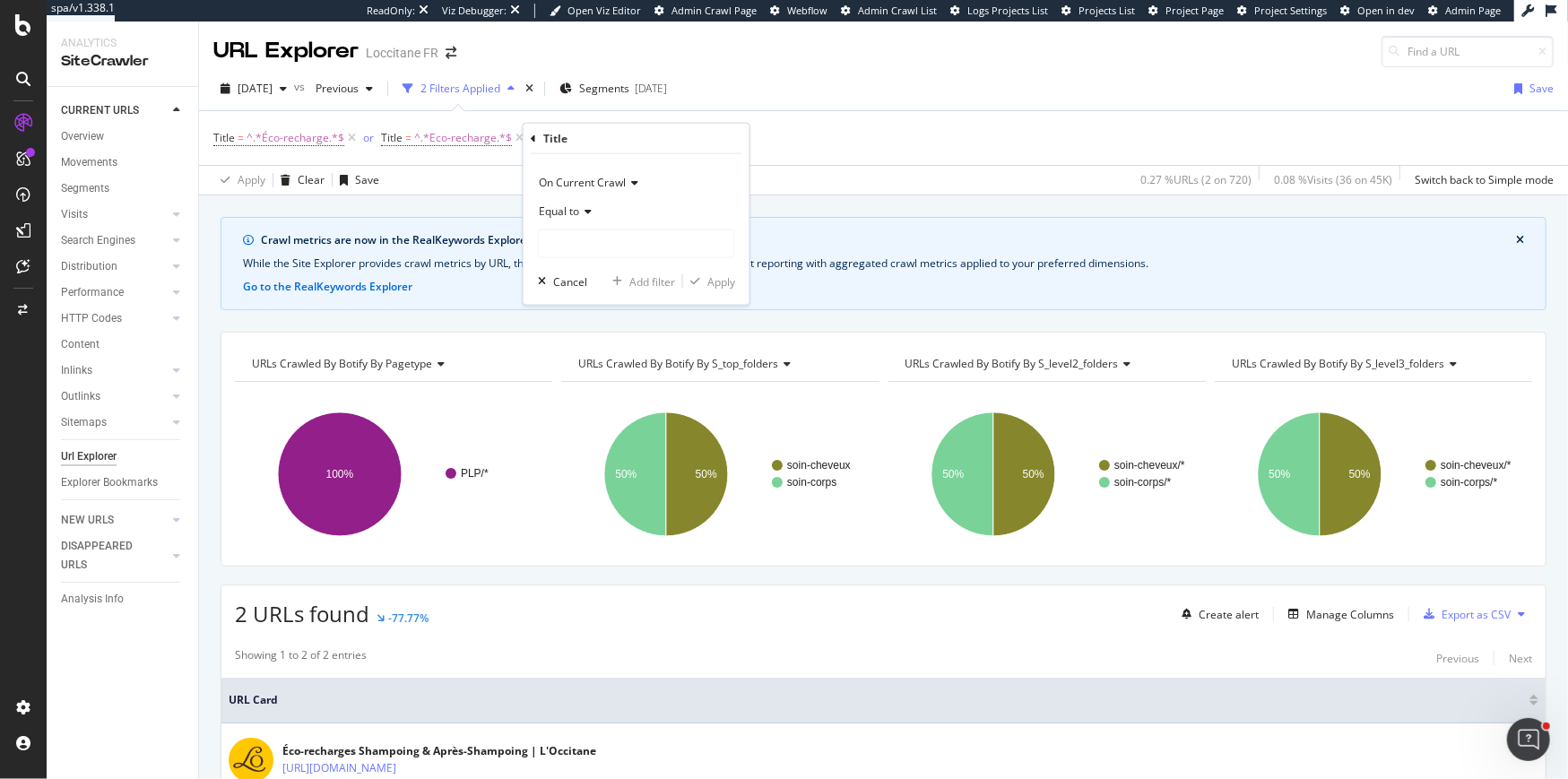
click at [572, 211] on span "Equal to" at bounding box center [560, 211] width 41 height 16
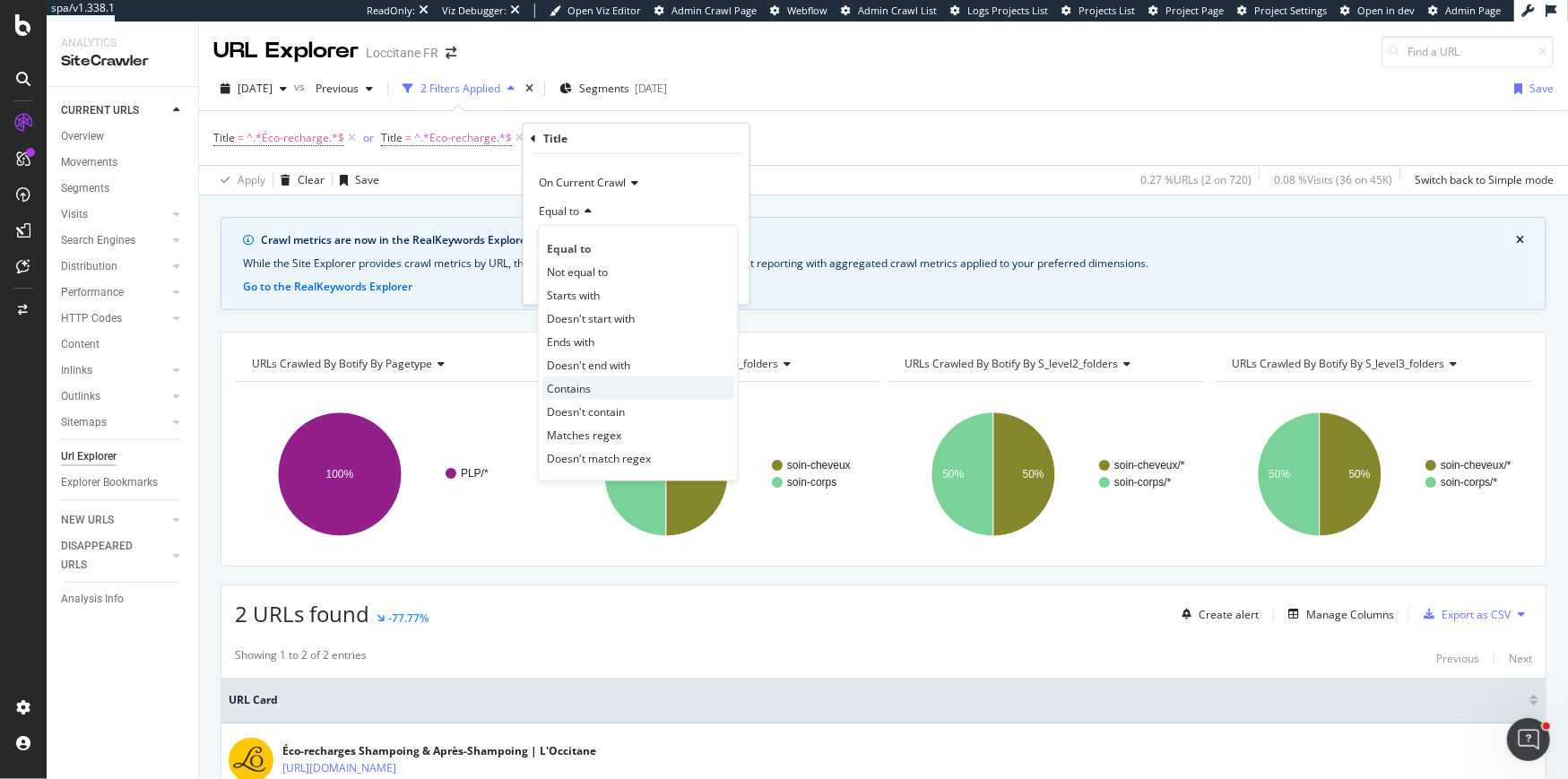
click at [577, 381] on span "Contains" at bounding box center [568, 388] width 44 height 16
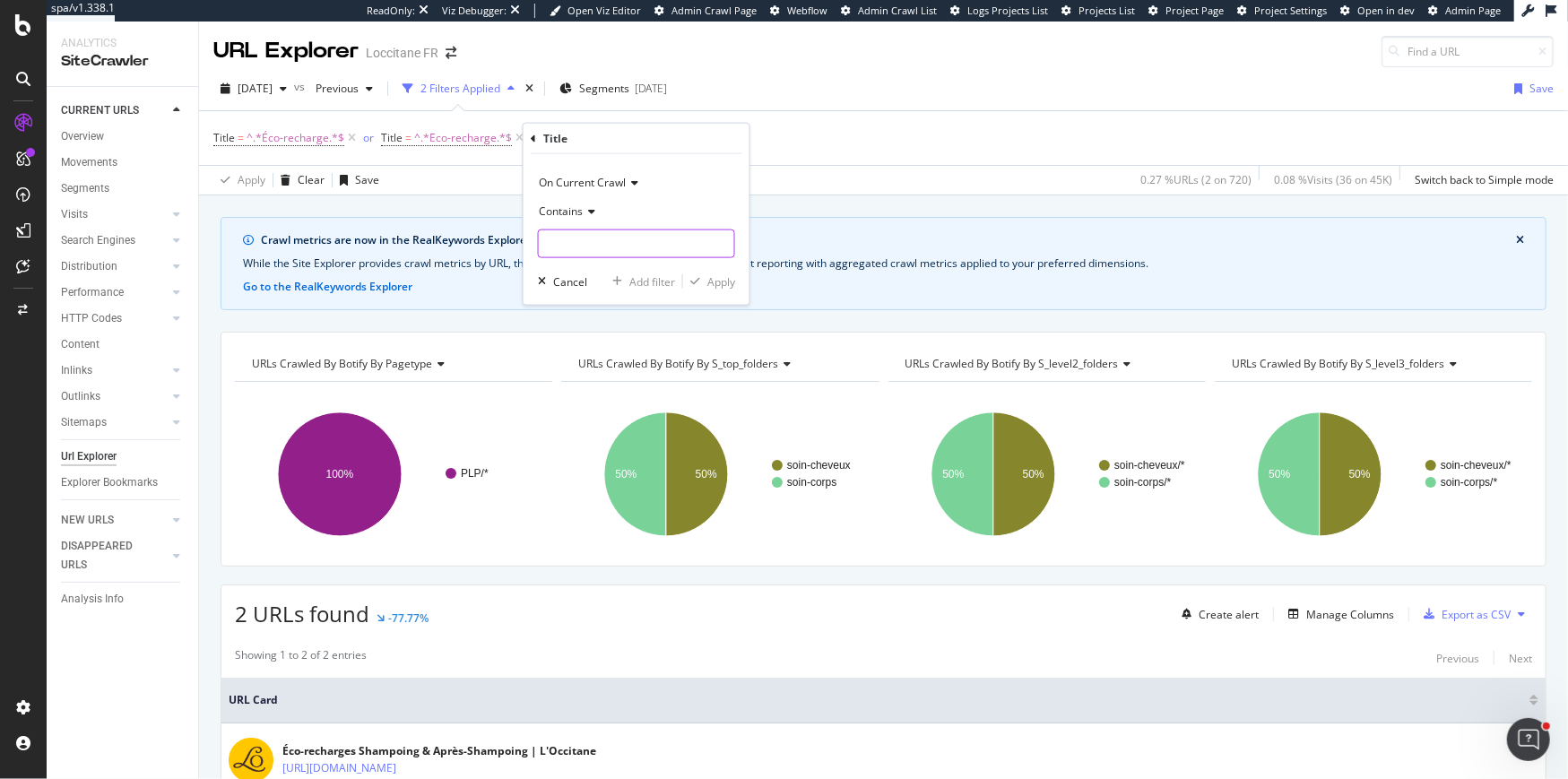
click at [577, 251] on input "text" at bounding box center [637, 244] width 196 height 29
type input "eco-recharge"
click at [713, 280] on div "Apply" at bounding box center [720, 281] width 28 height 16
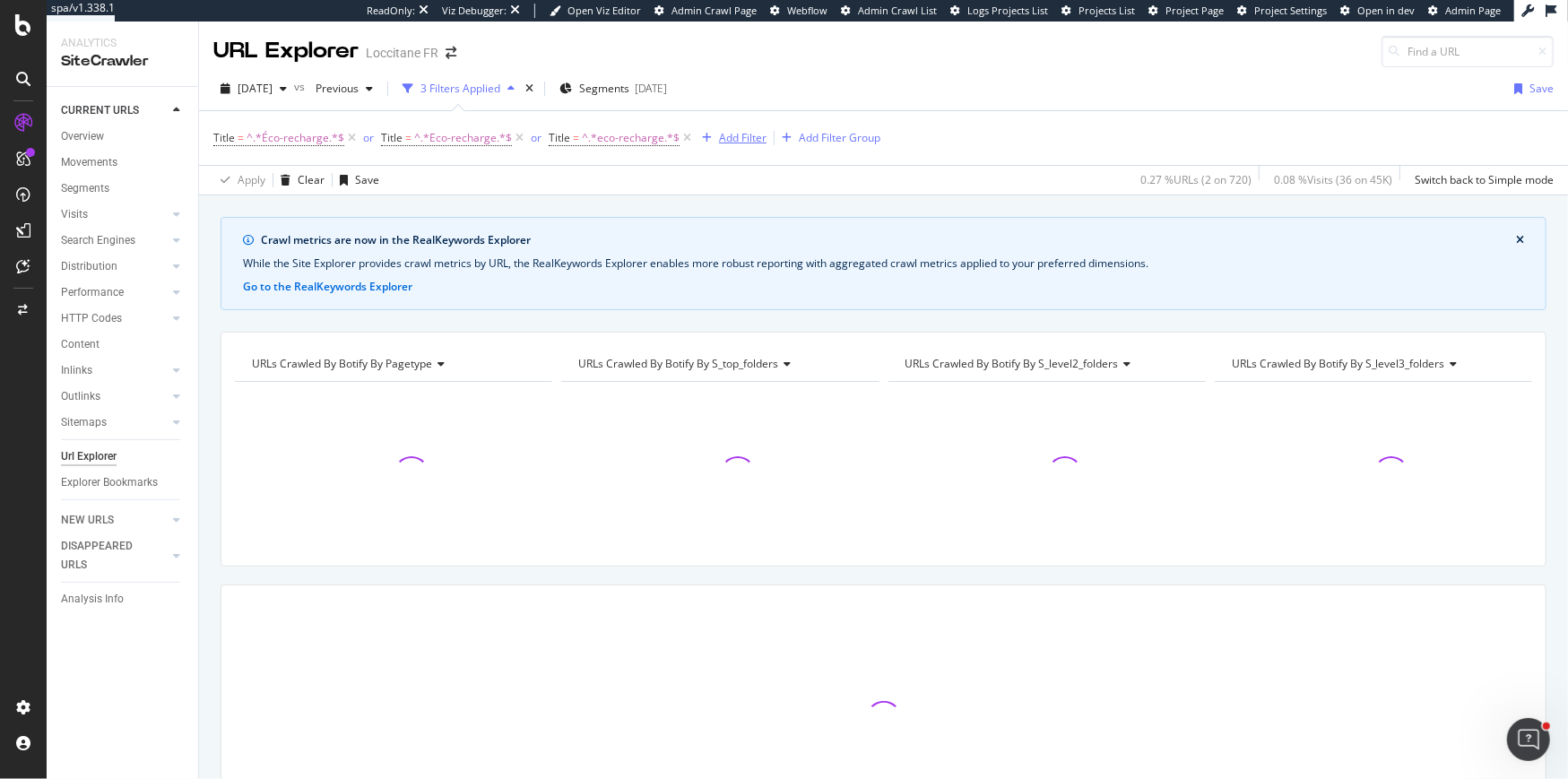
click at [757, 136] on div "Add Filter" at bounding box center [742, 138] width 48 height 16
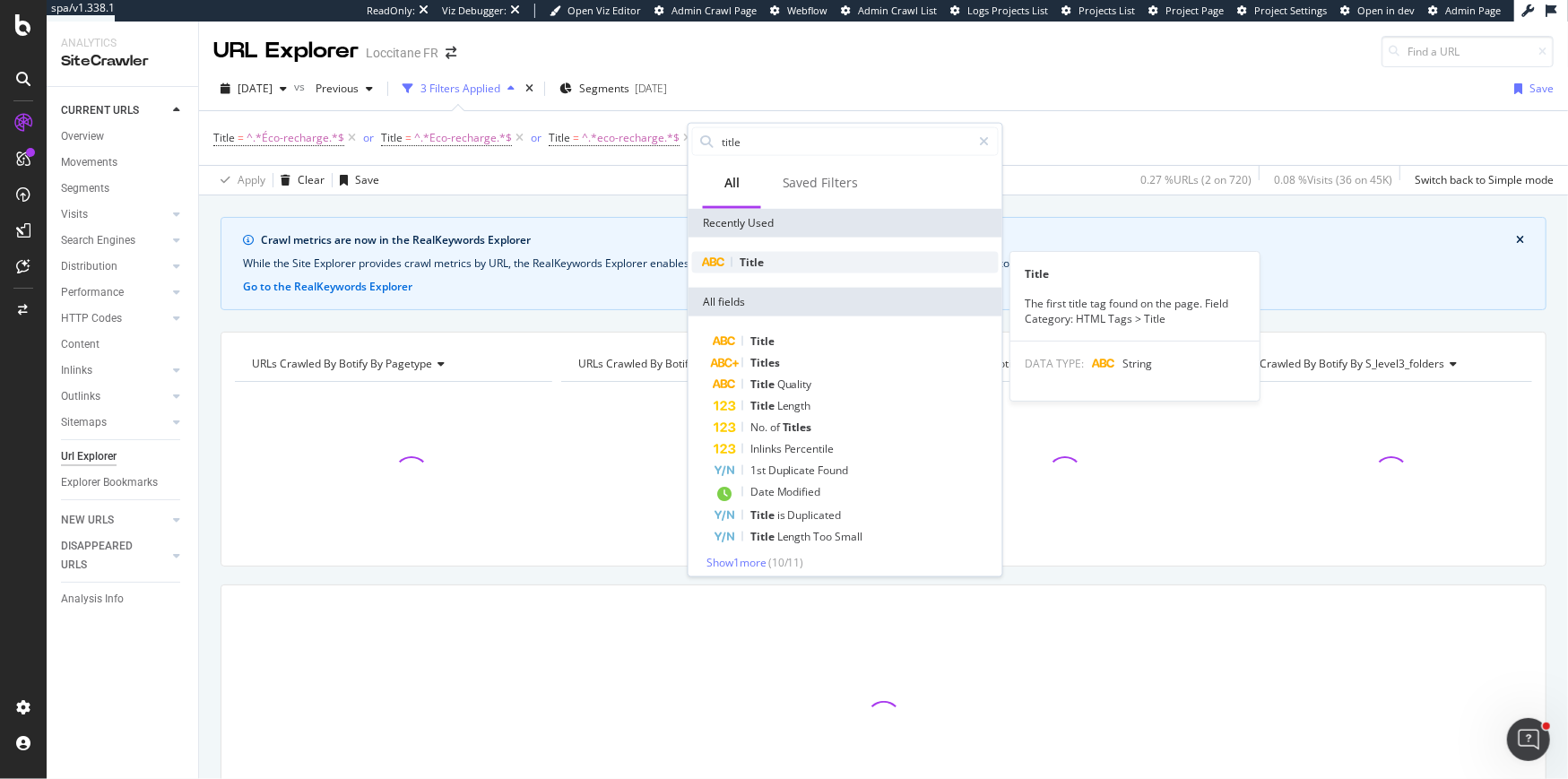
click at [748, 263] on span "Title" at bounding box center [752, 263] width 24 height 16
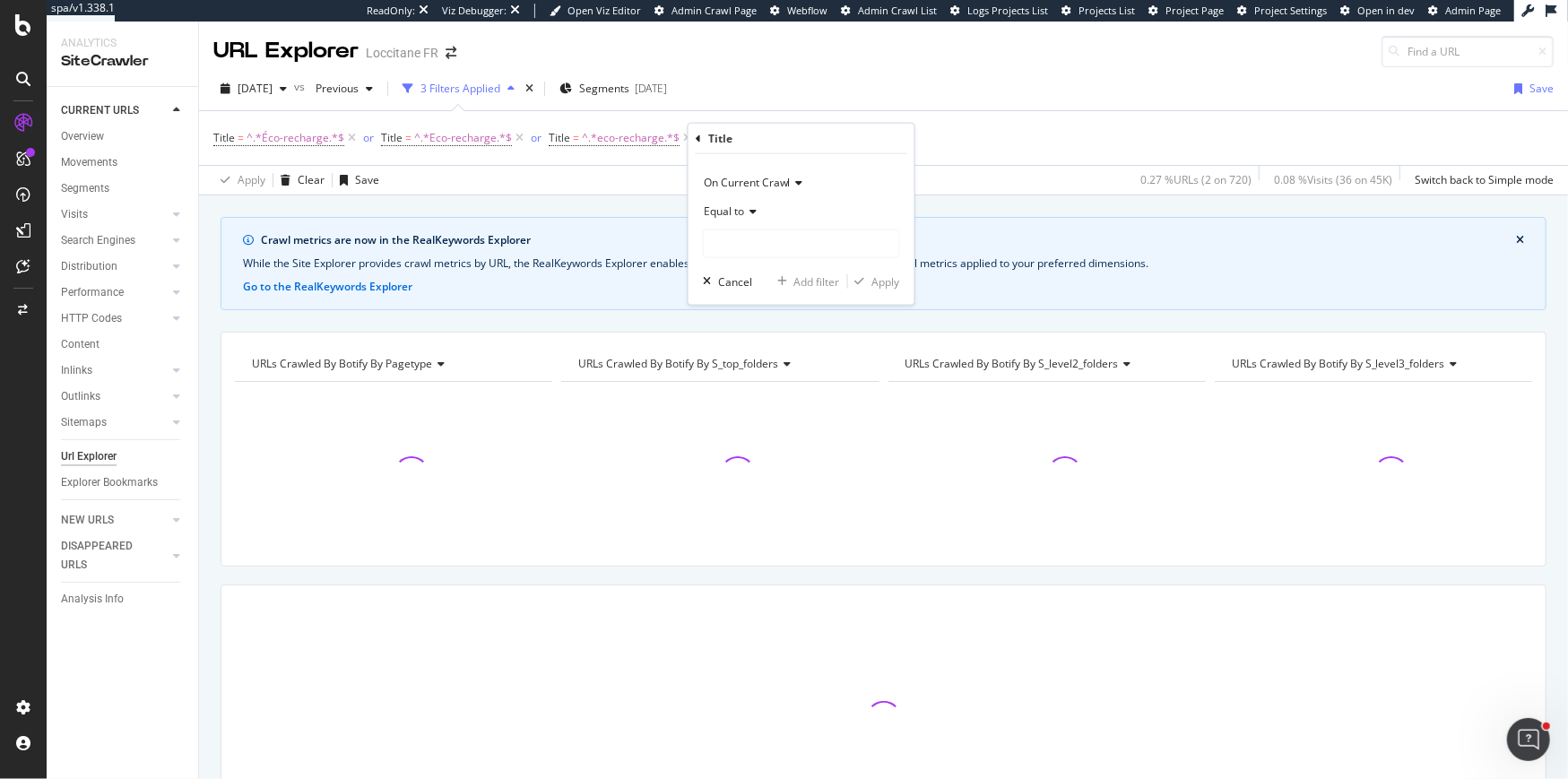
click at [726, 211] on span "Equal to" at bounding box center [724, 211] width 41 height 16
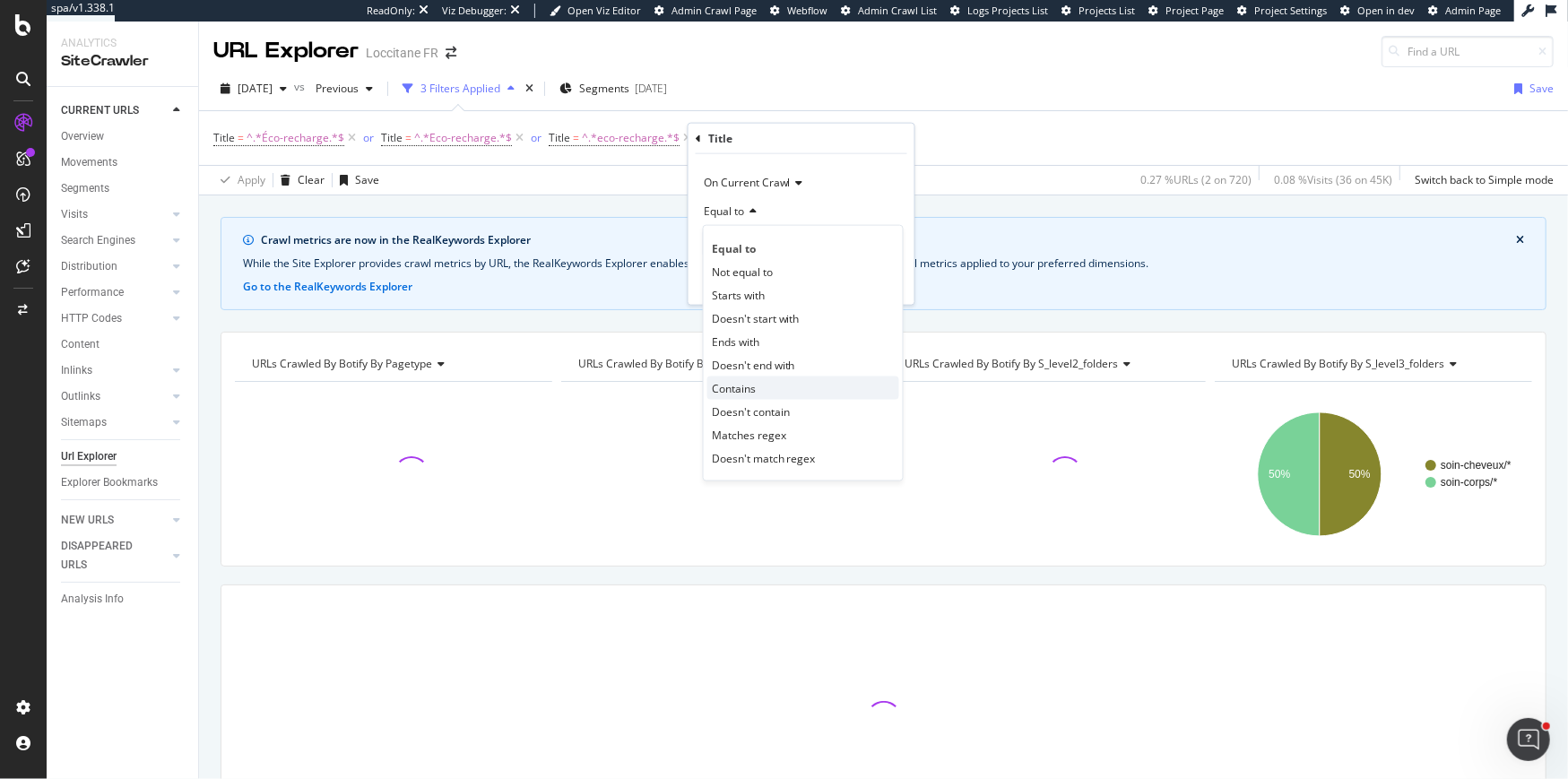
click at [740, 382] on span "Contains" at bounding box center [733, 388] width 44 height 16
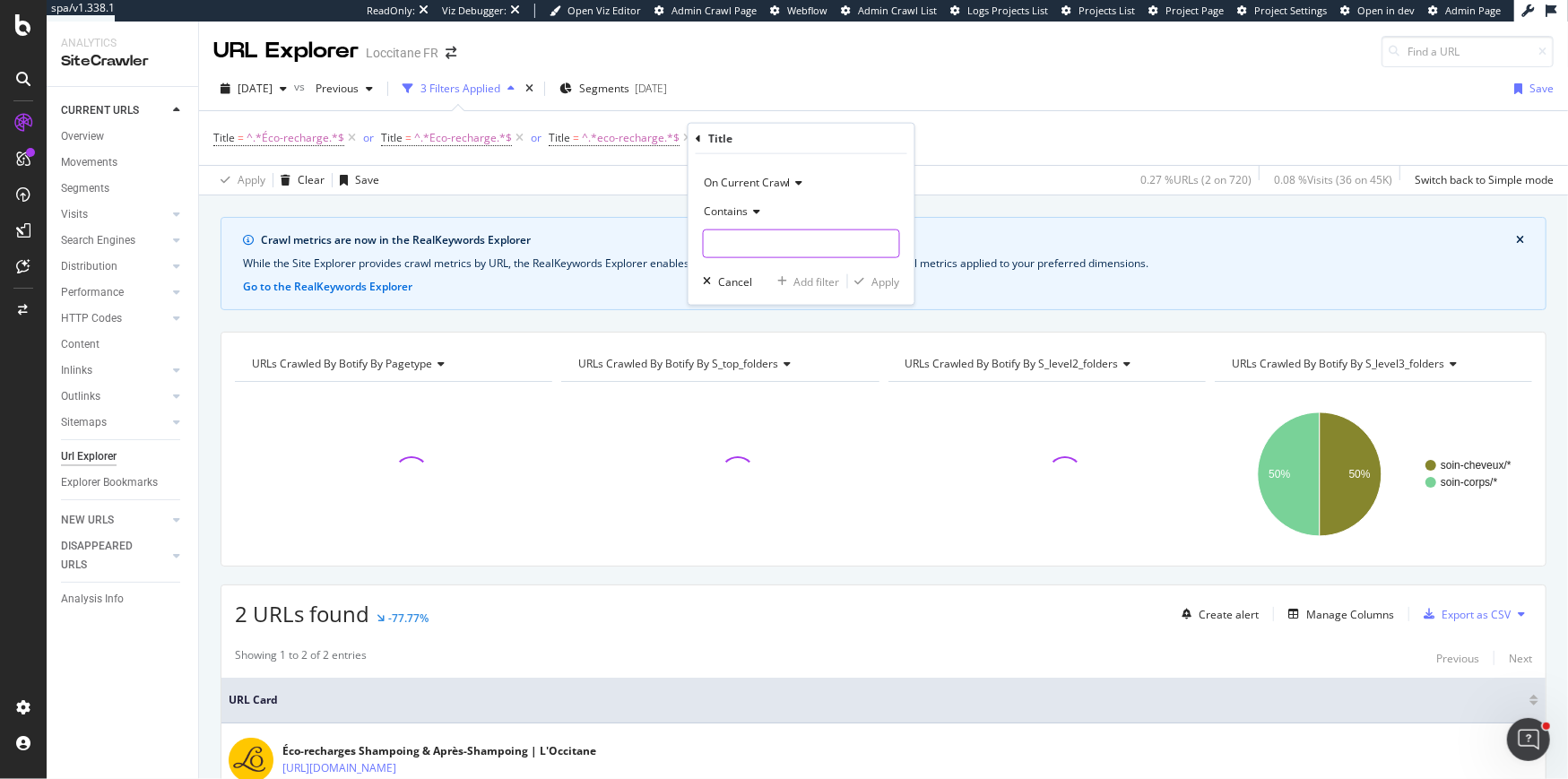
click at [737, 244] on input "text" at bounding box center [802, 244] width 196 height 29
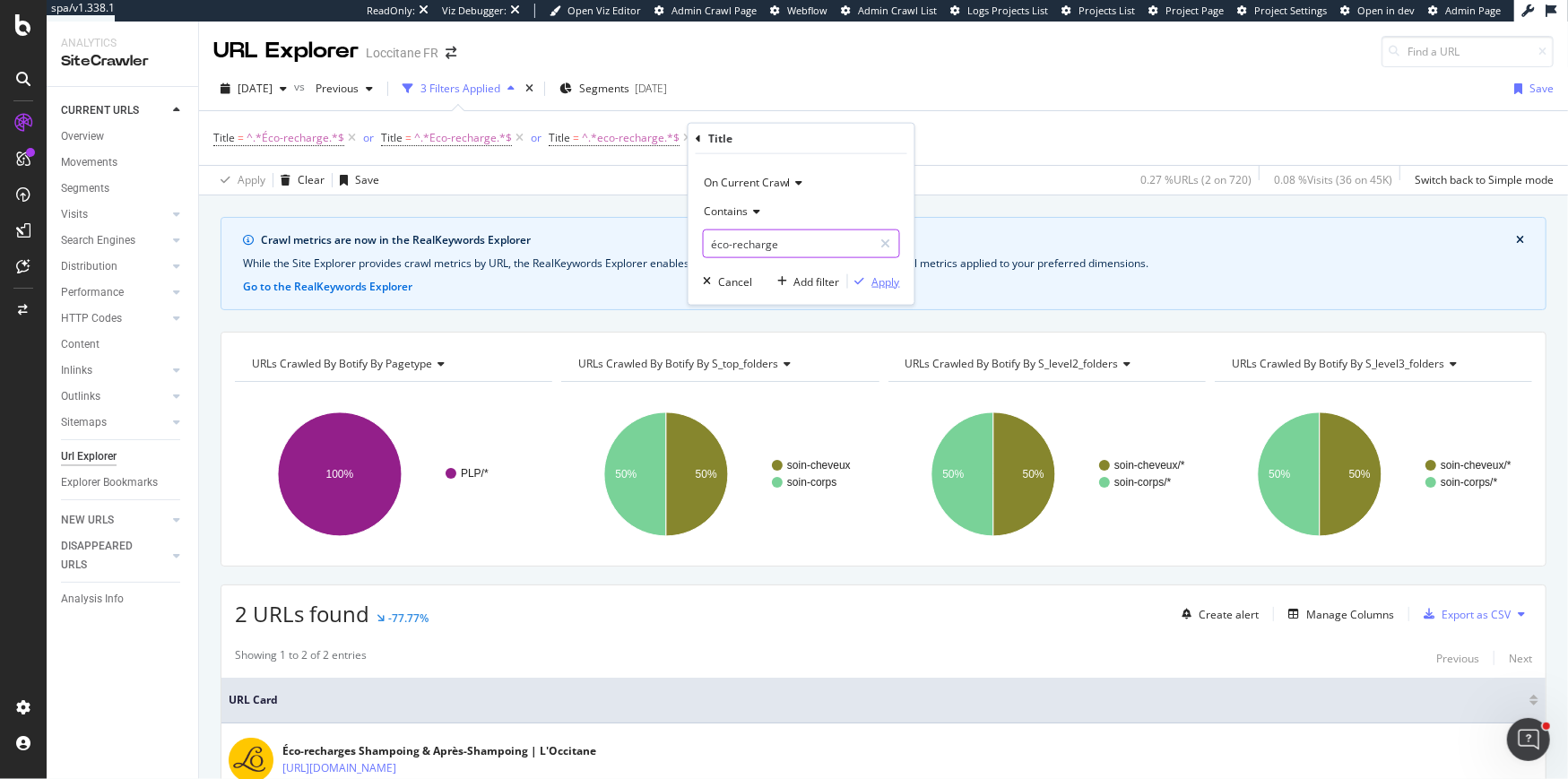
type input "éco-recharge"
click at [883, 286] on div "Apply" at bounding box center [885, 281] width 28 height 16
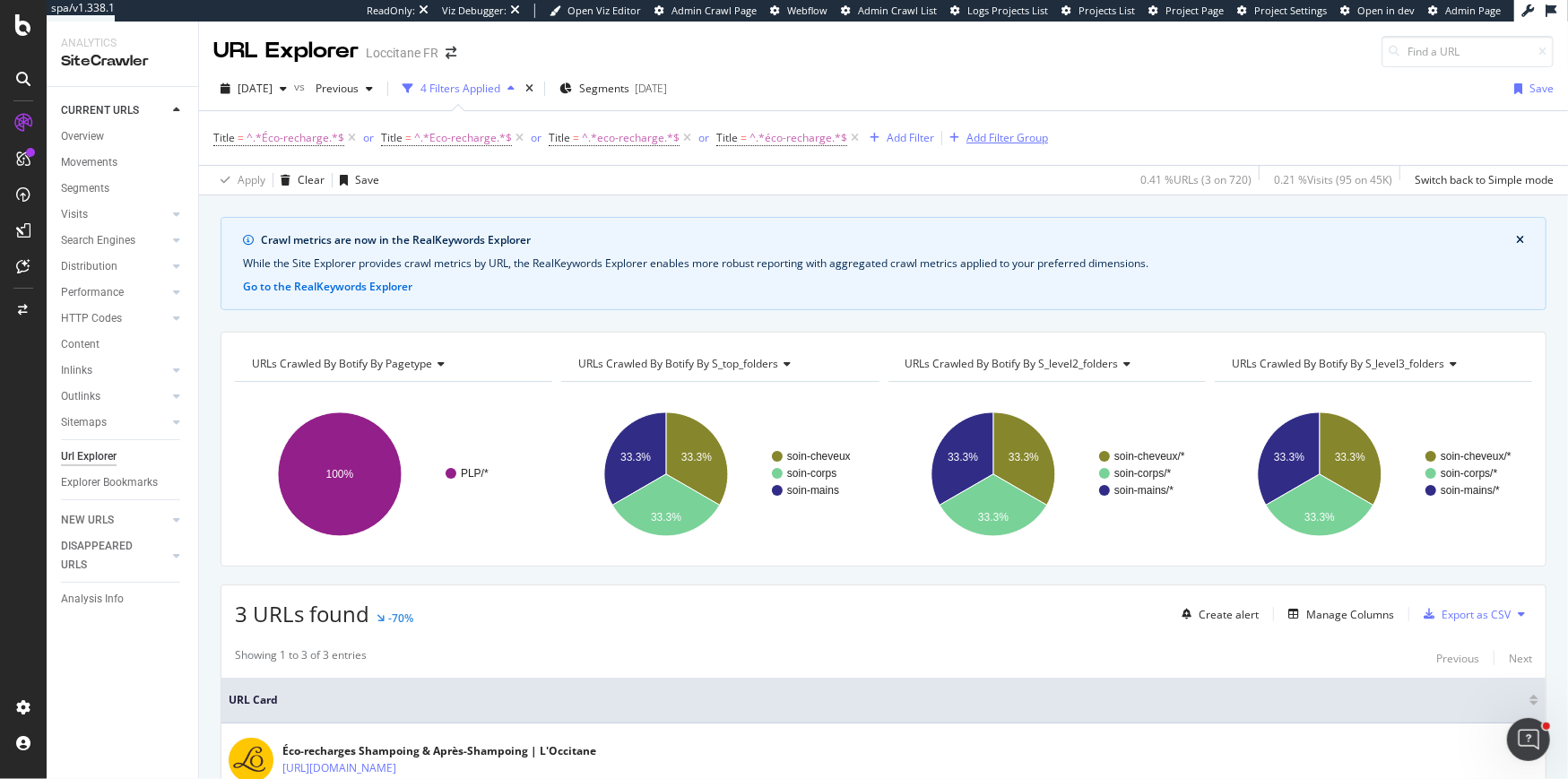
click at [972, 135] on div "Add Filter Group" at bounding box center [1007, 138] width 81 height 16
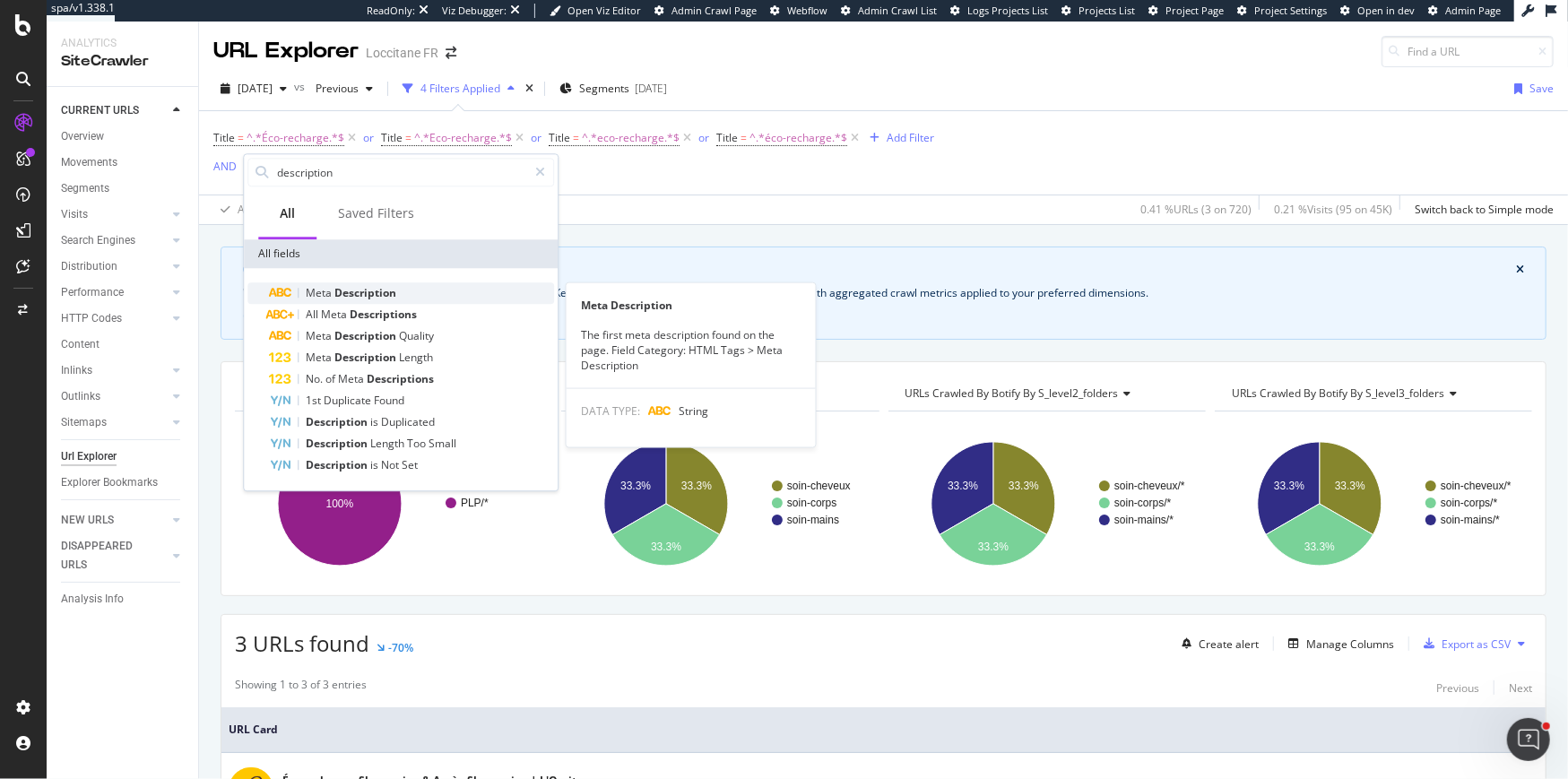
type input "description"
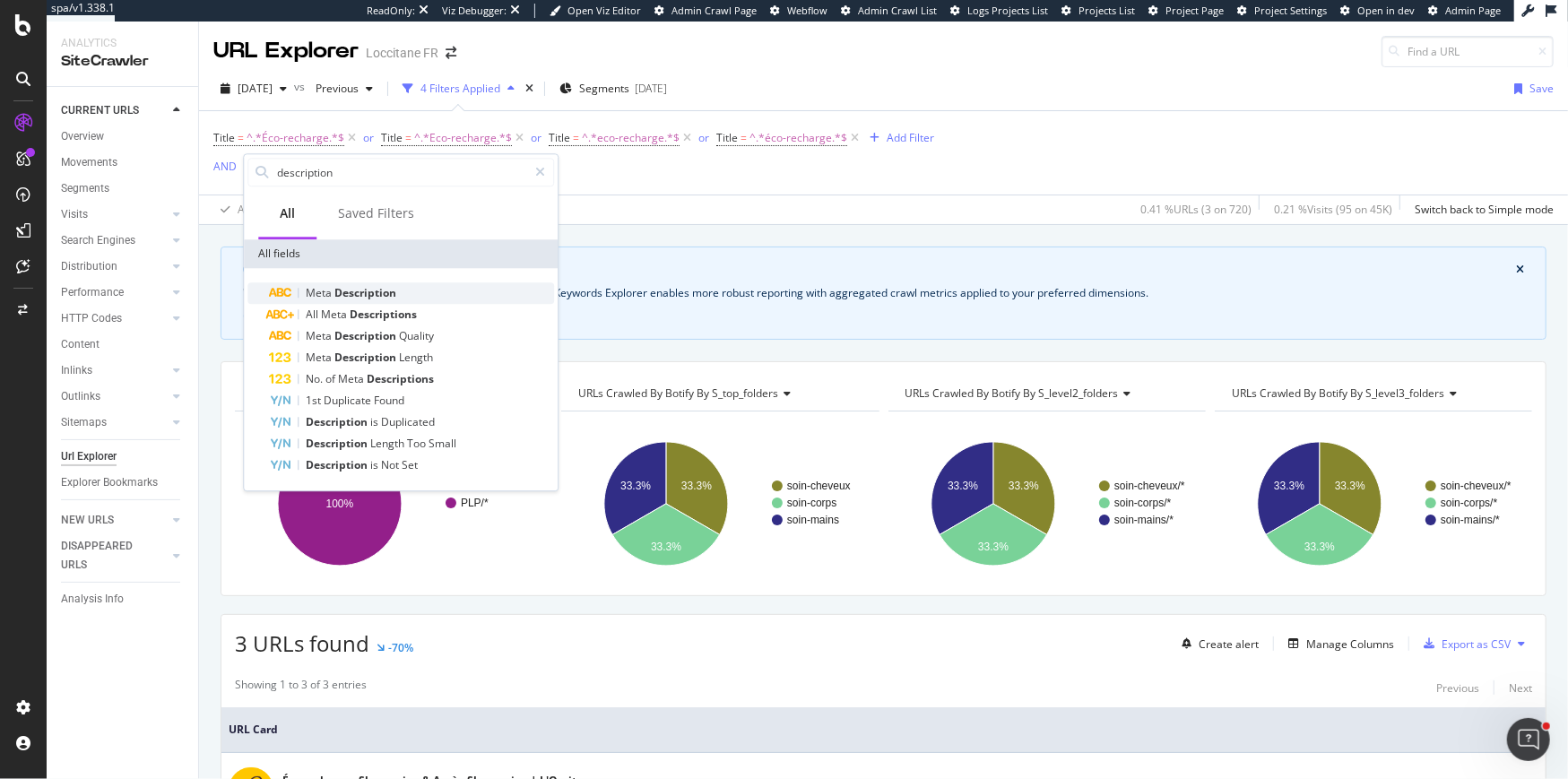
click at [339, 291] on span "Description" at bounding box center [366, 293] width 62 height 16
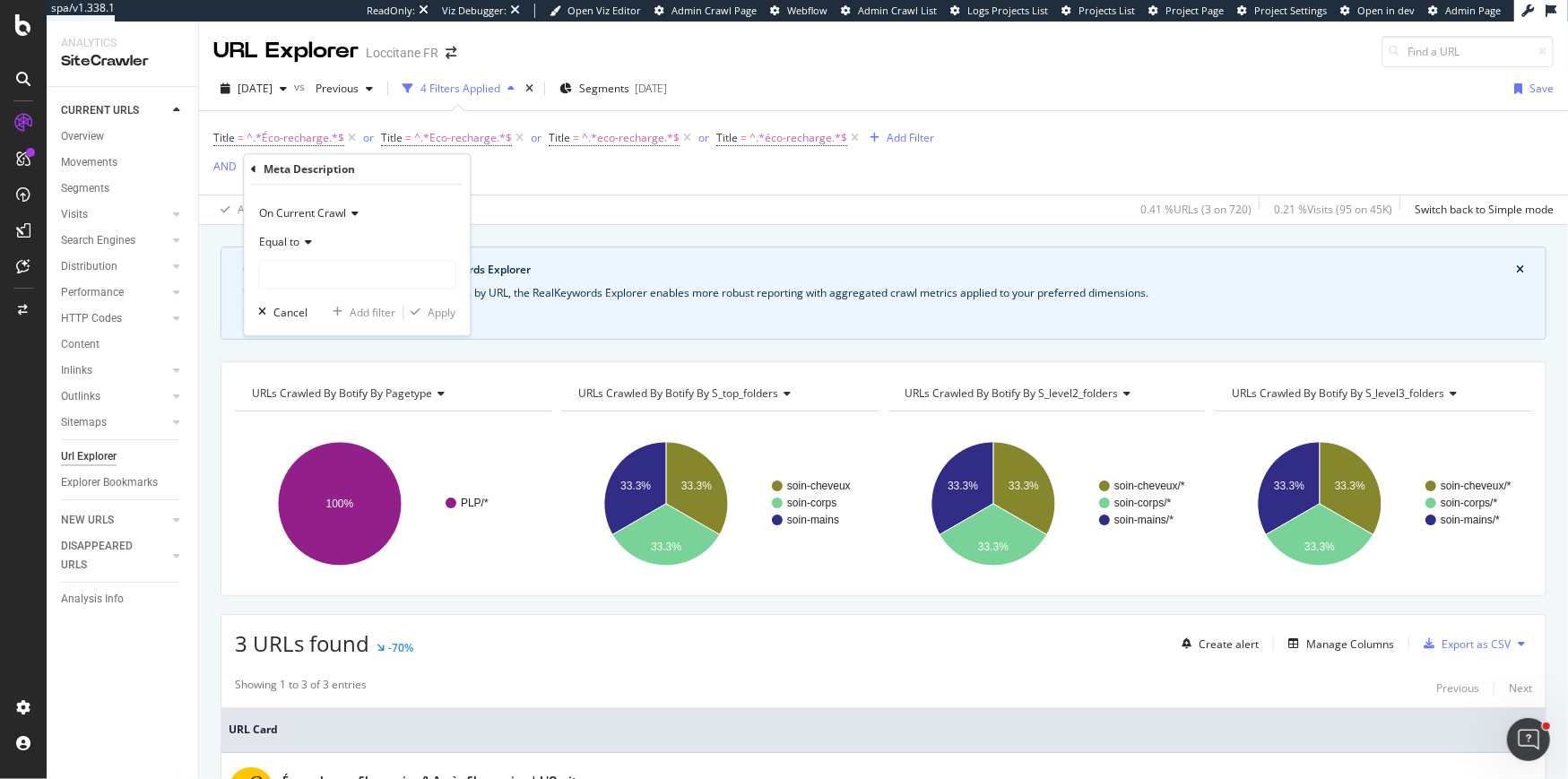
click at [291, 243] on span "Equal to" at bounding box center [279, 242] width 41 height 16
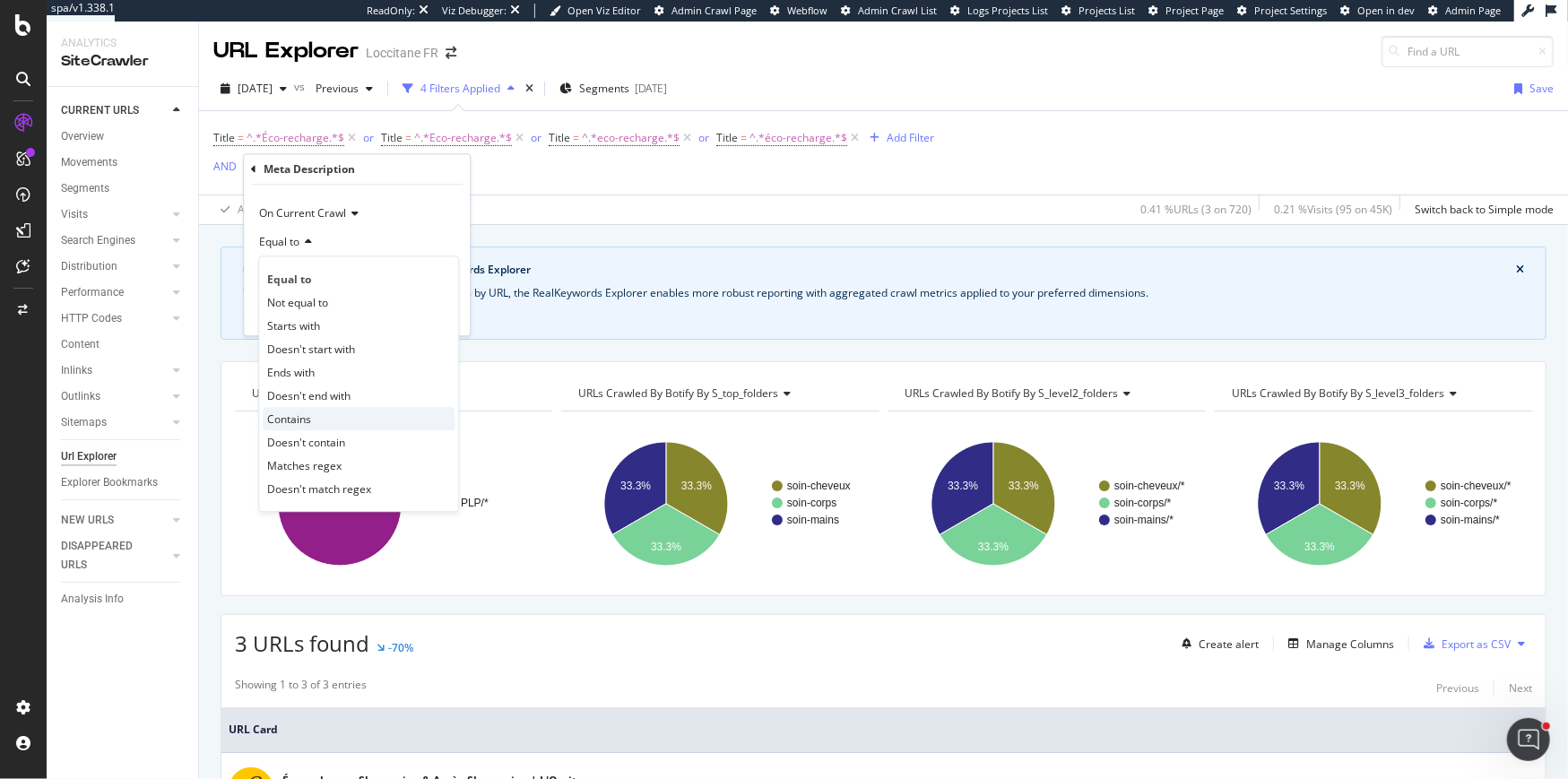
click at [304, 422] on span "Contains" at bounding box center [288, 419] width 44 height 16
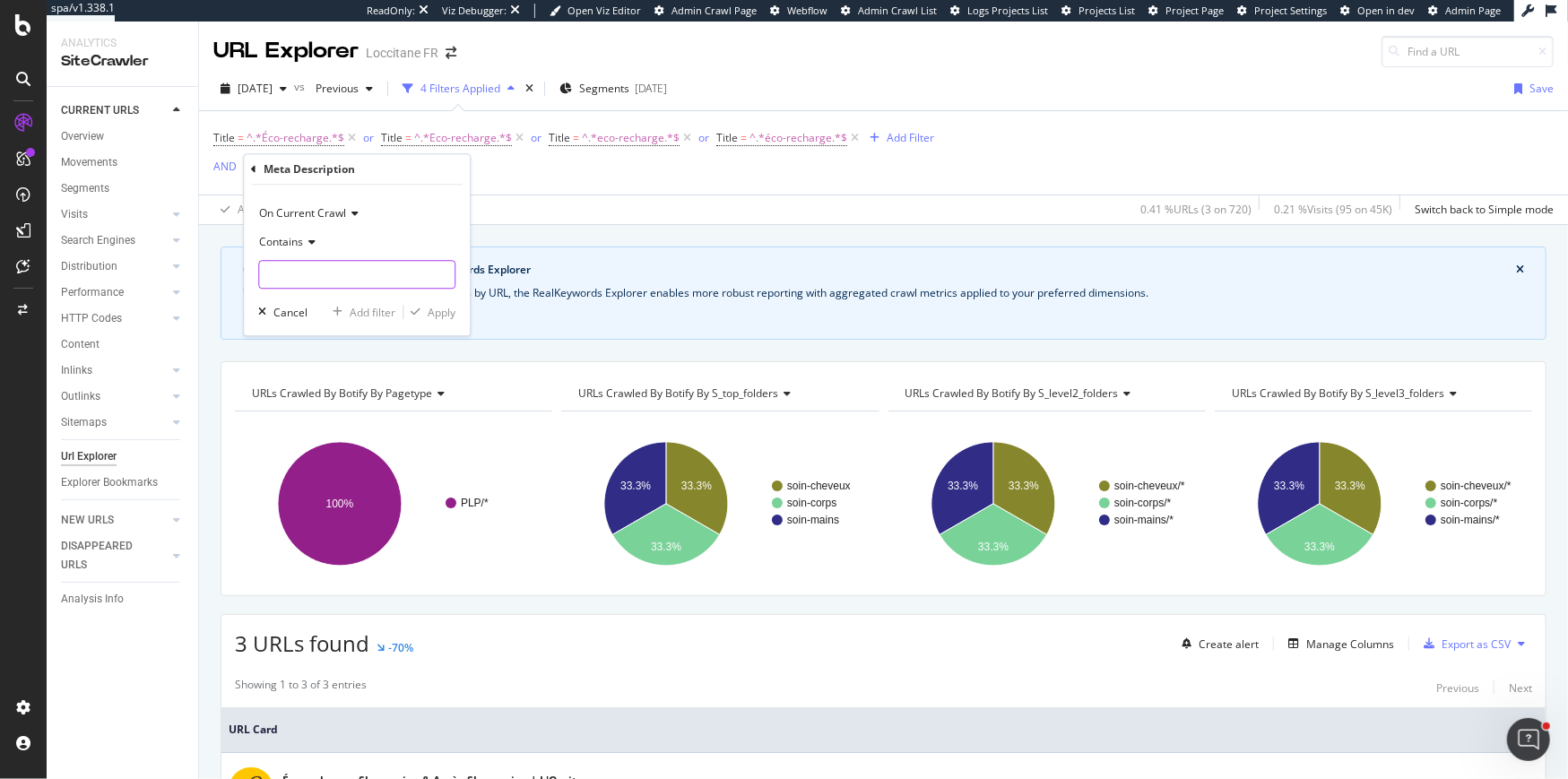
click at [303, 283] on input "text" at bounding box center [357, 275] width 196 height 29
type input "éco-recharge"
click at [440, 314] on div "Apply" at bounding box center [441, 312] width 28 height 16
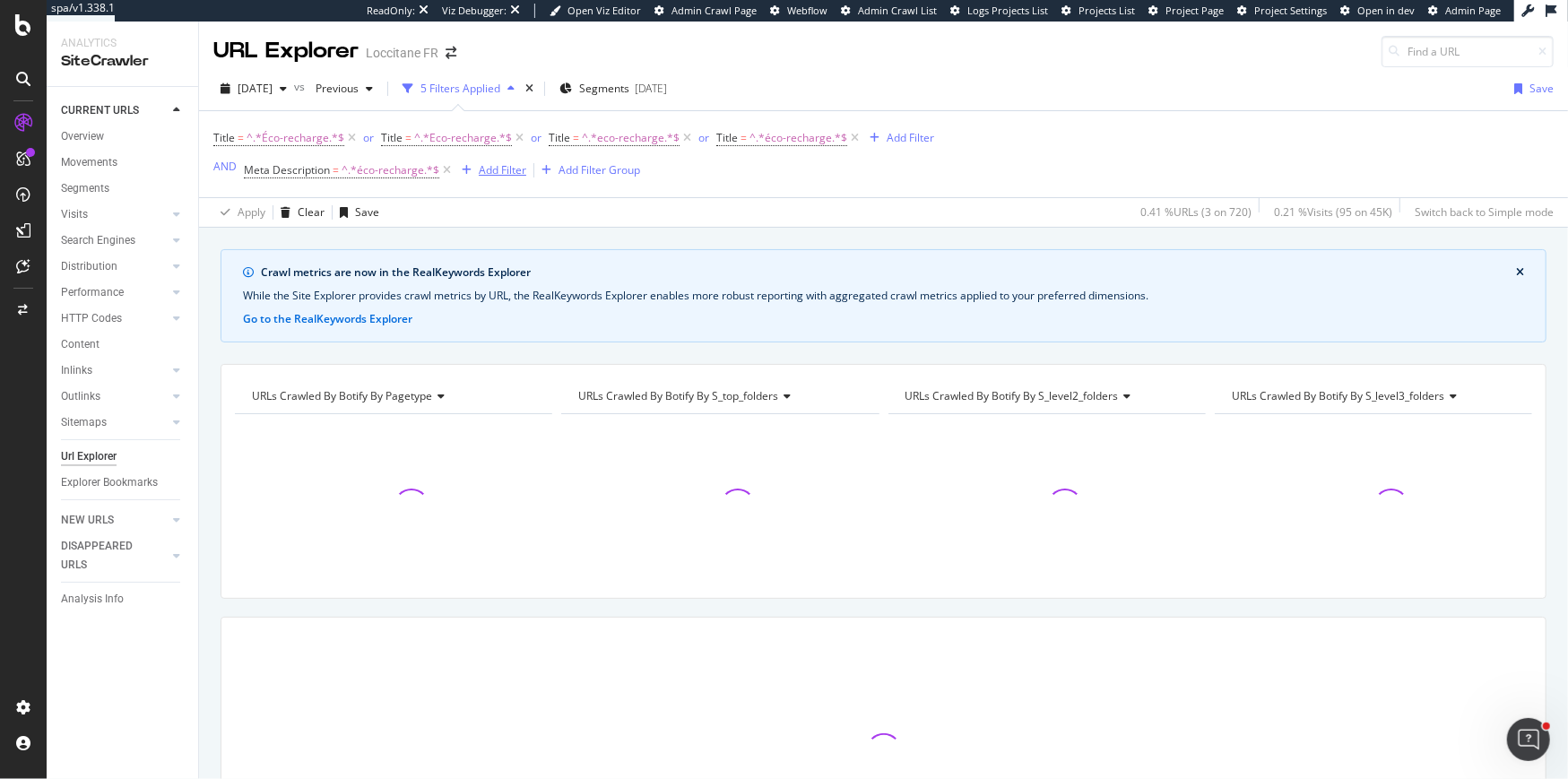
click at [481, 174] on div "Add Filter" at bounding box center [502, 170] width 48 height 16
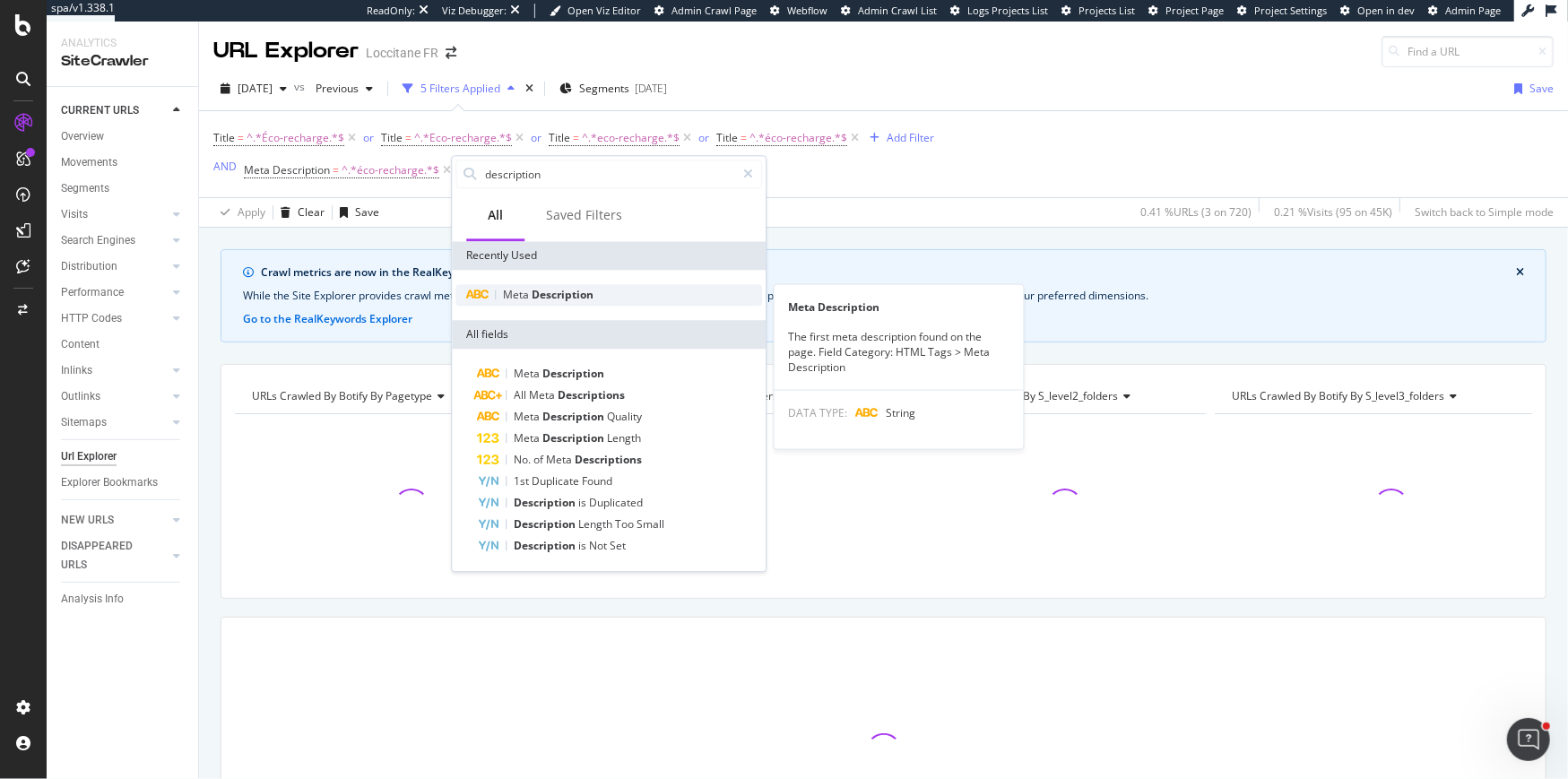
click at [528, 294] on span "Meta" at bounding box center [518, 295] width 29 height 16
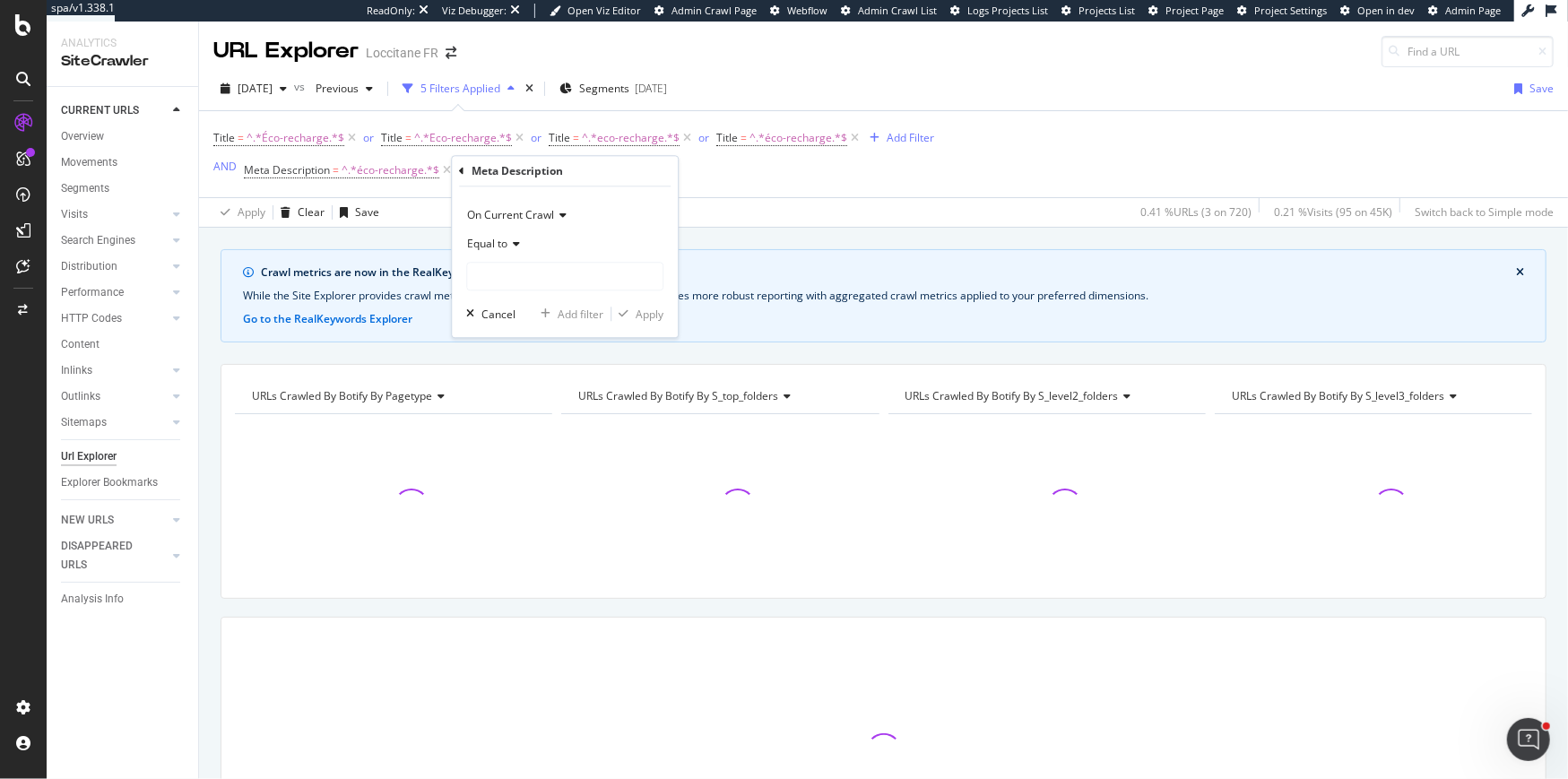
click at [501, 243] on span "Equal to" at bounding box center [488, 243] width 41 height 16
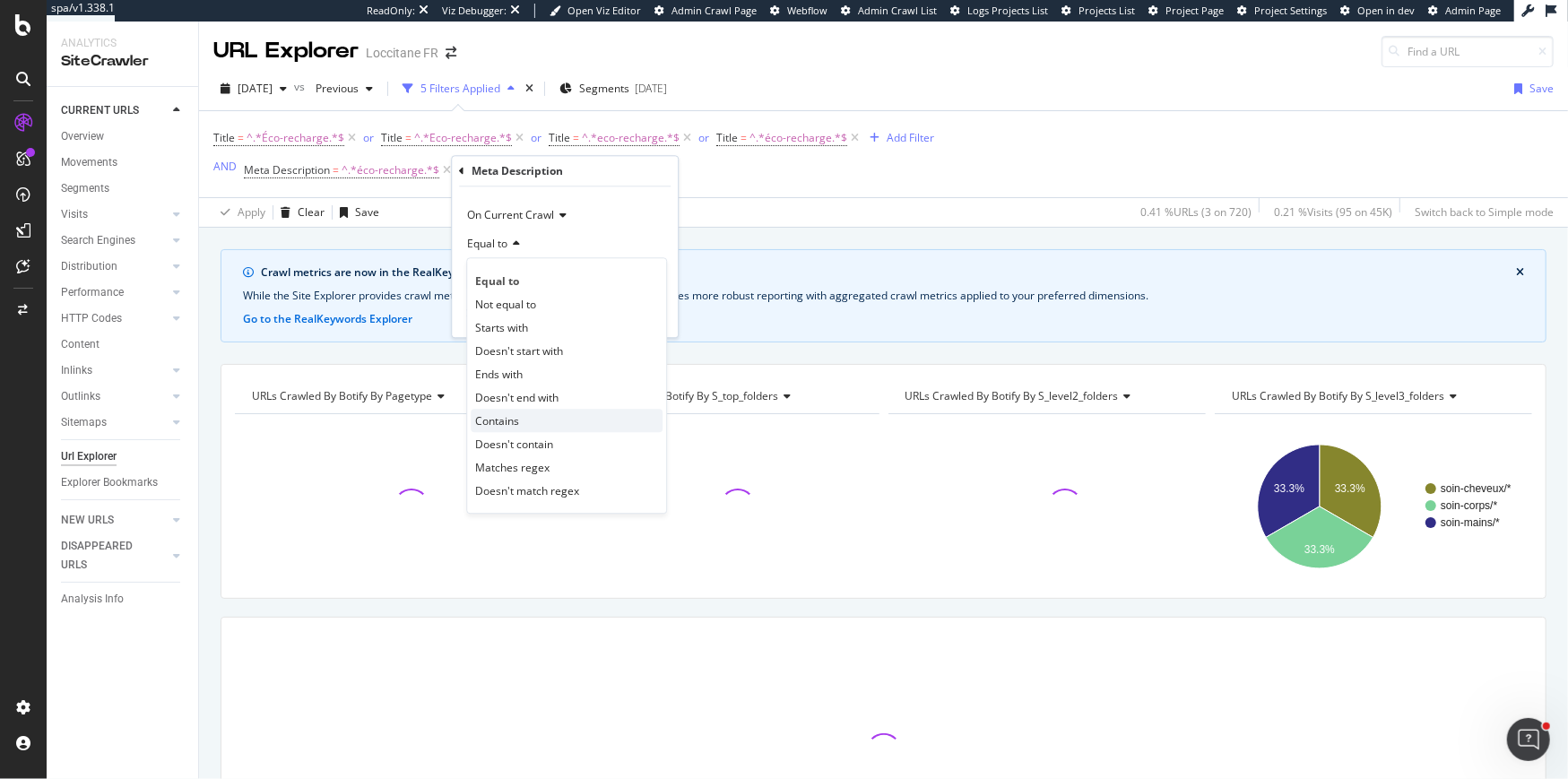
click at [520, 421] on div "Contains" at bounding box center [566, 421] width 192 height 23
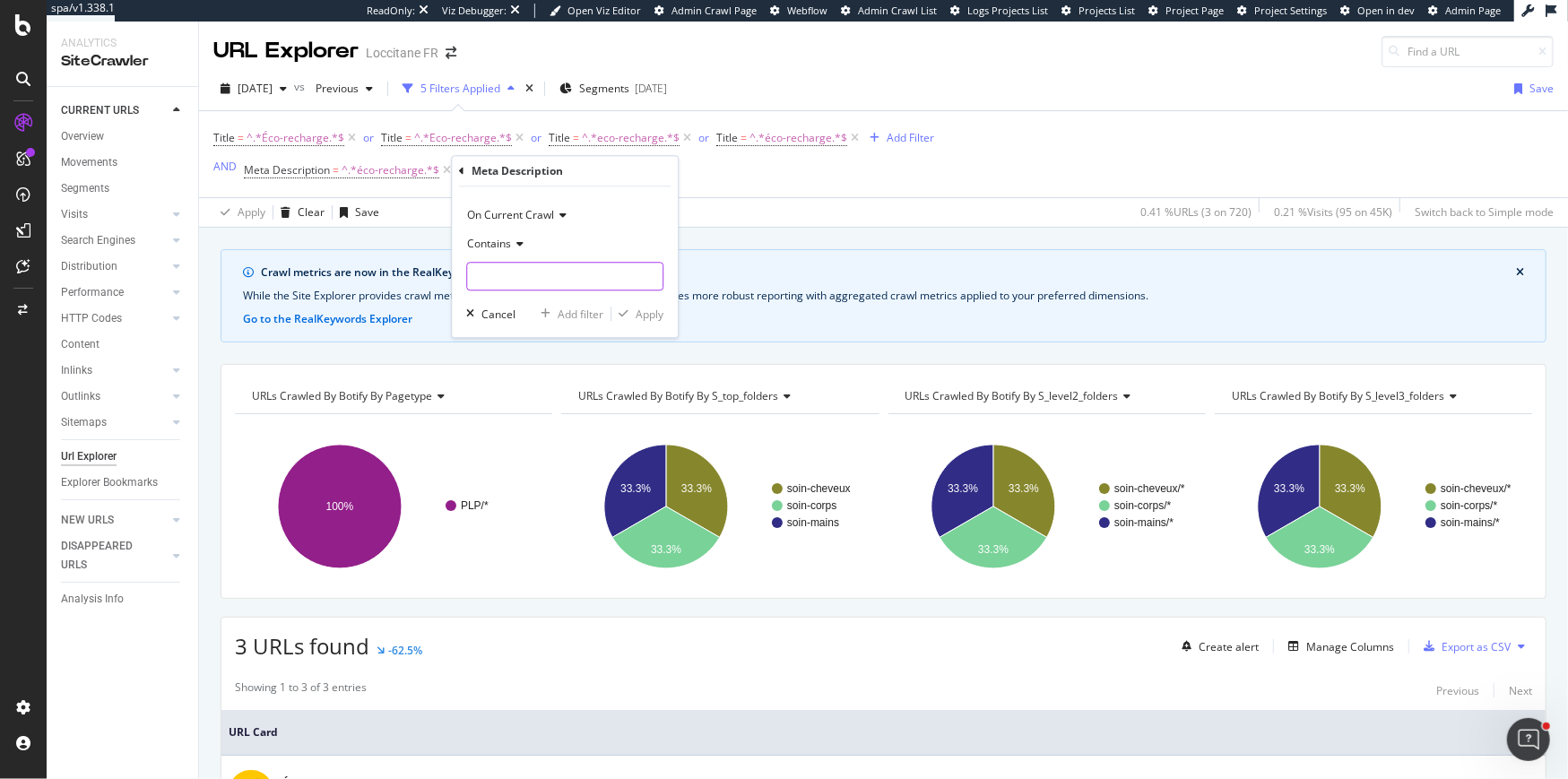
click at [523, 277] on input "text" at bounding box center [565, 276] width 196 height 29
type input "eco-recharge"
click at [648, 312] on div "Apply" at bounding box center [649, 314] width 28 height 16
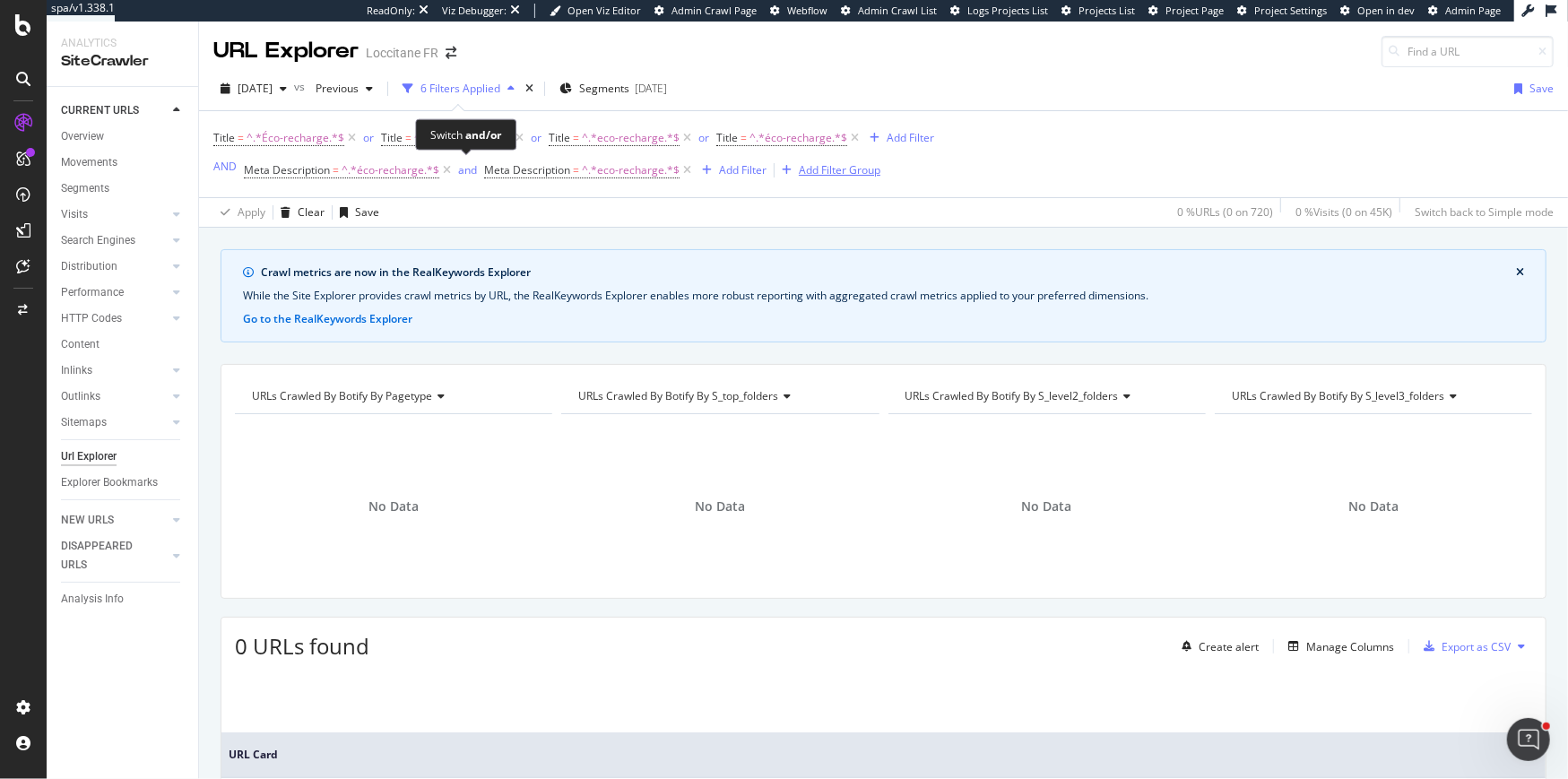
drag, startPoint x: 462, startPoint y: 169, endPoint x: 784, endPoint y: 169, distance: 322.0
click at [463, 169] on div "and" at bounding box center [466, 170] width 18 height 16
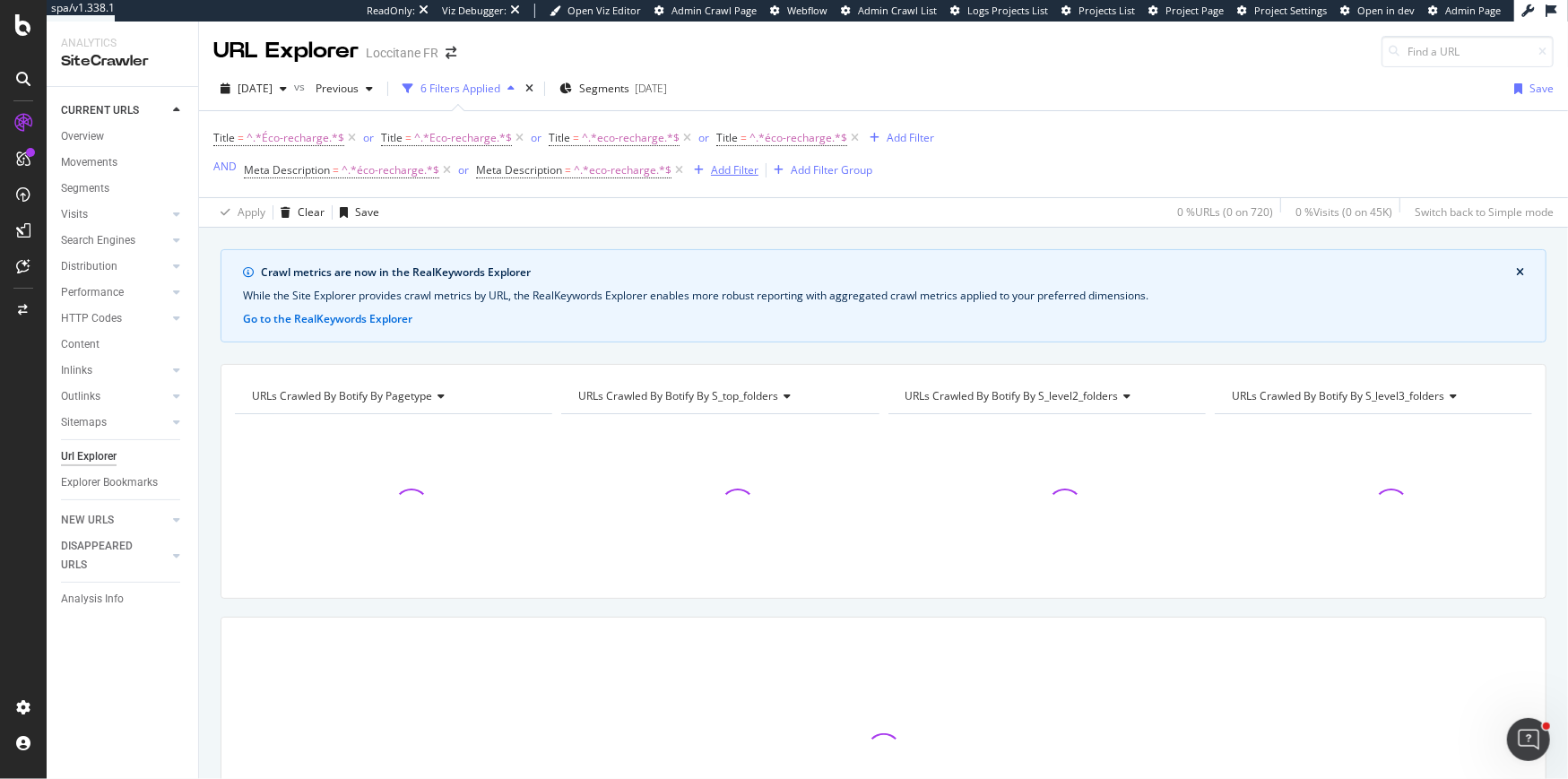
click at [732, 170] on div "Add Filter" at bounding box center [734, 170] width 48 height 16
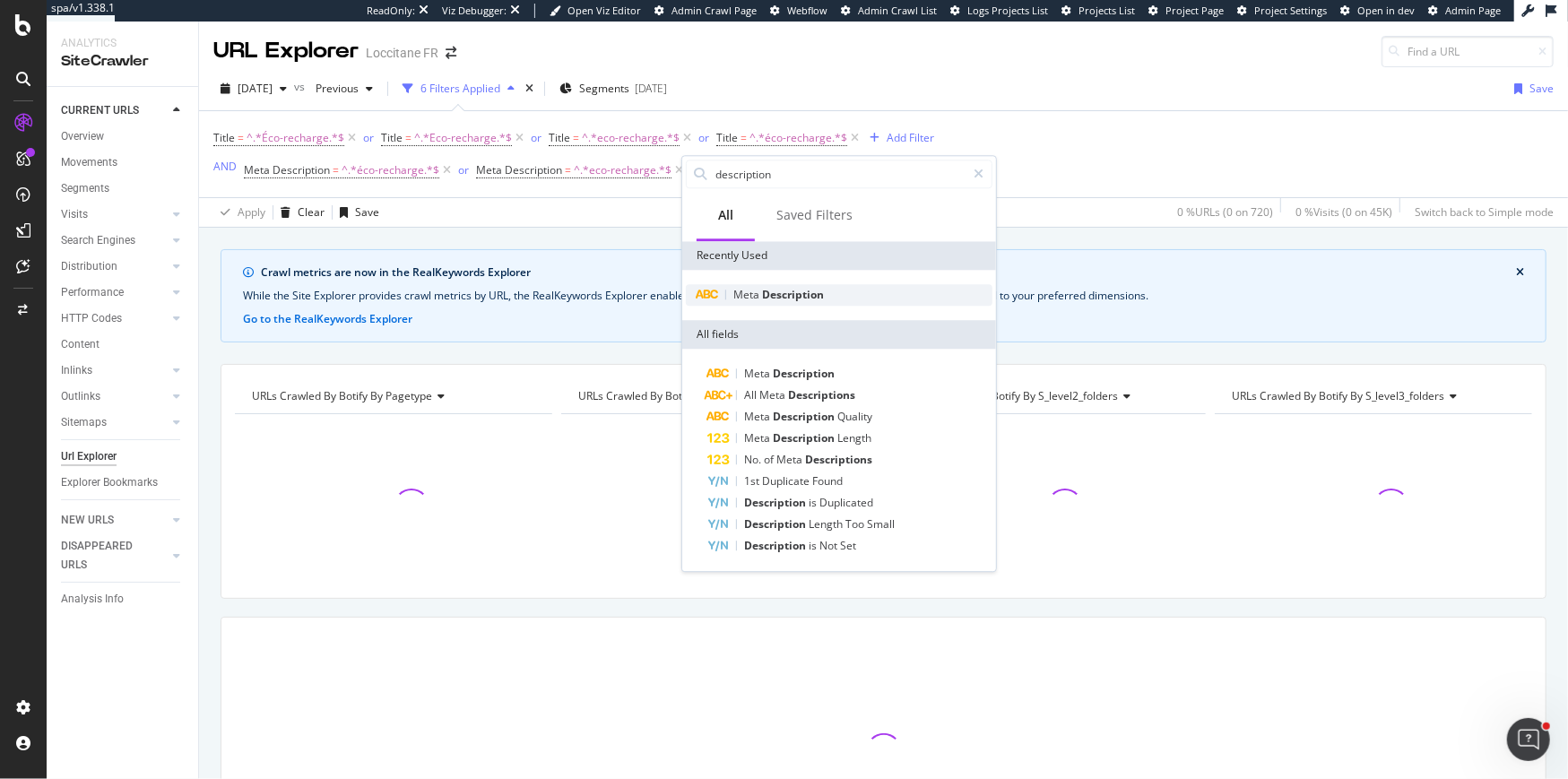
click at [752, 297] on span "Meta" at bounding box center [748, 295] width 29 height 16
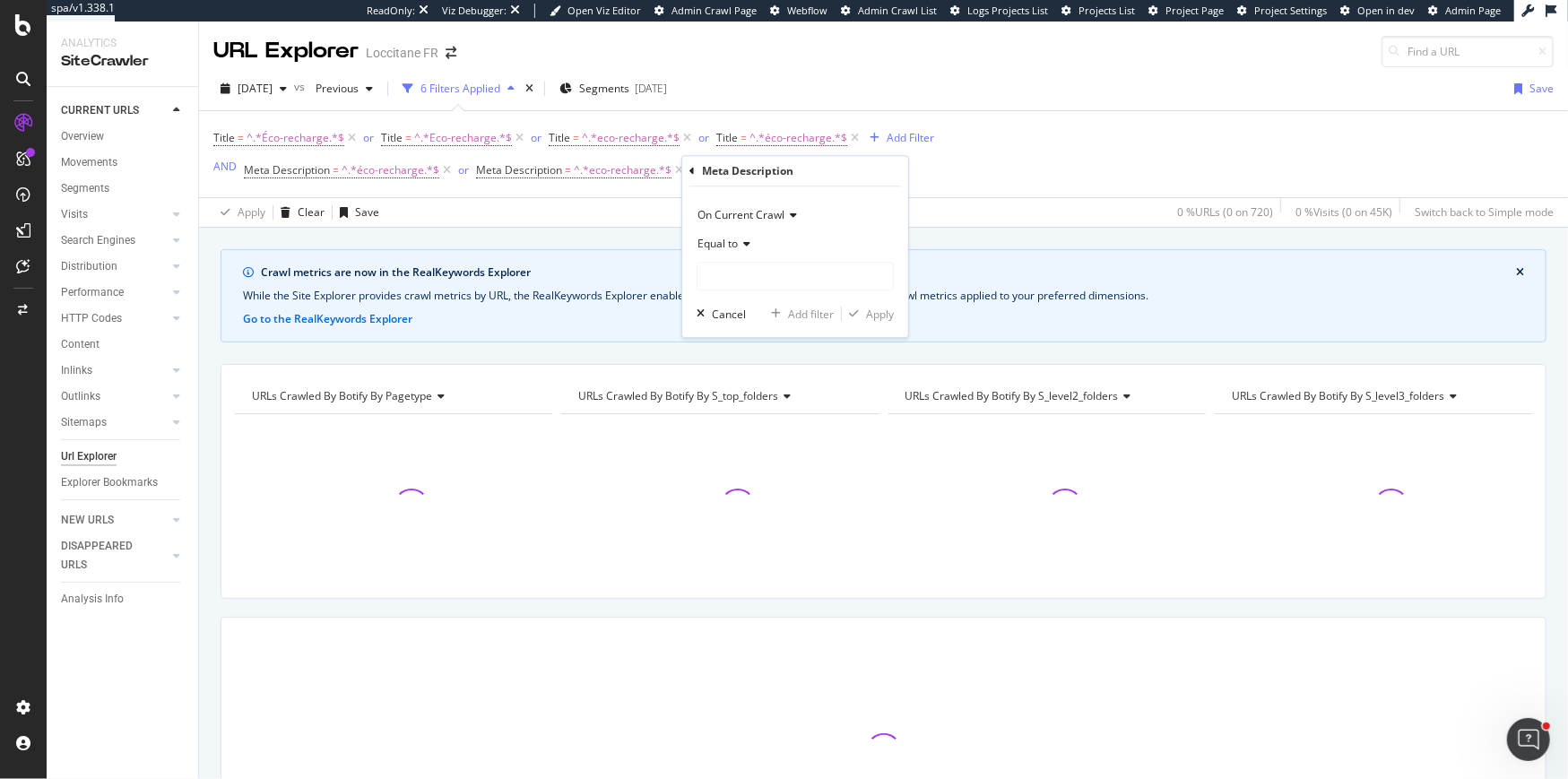
click at [720, 254] on div "Equal to" at bounding box center [794, 244] width 197 height 29
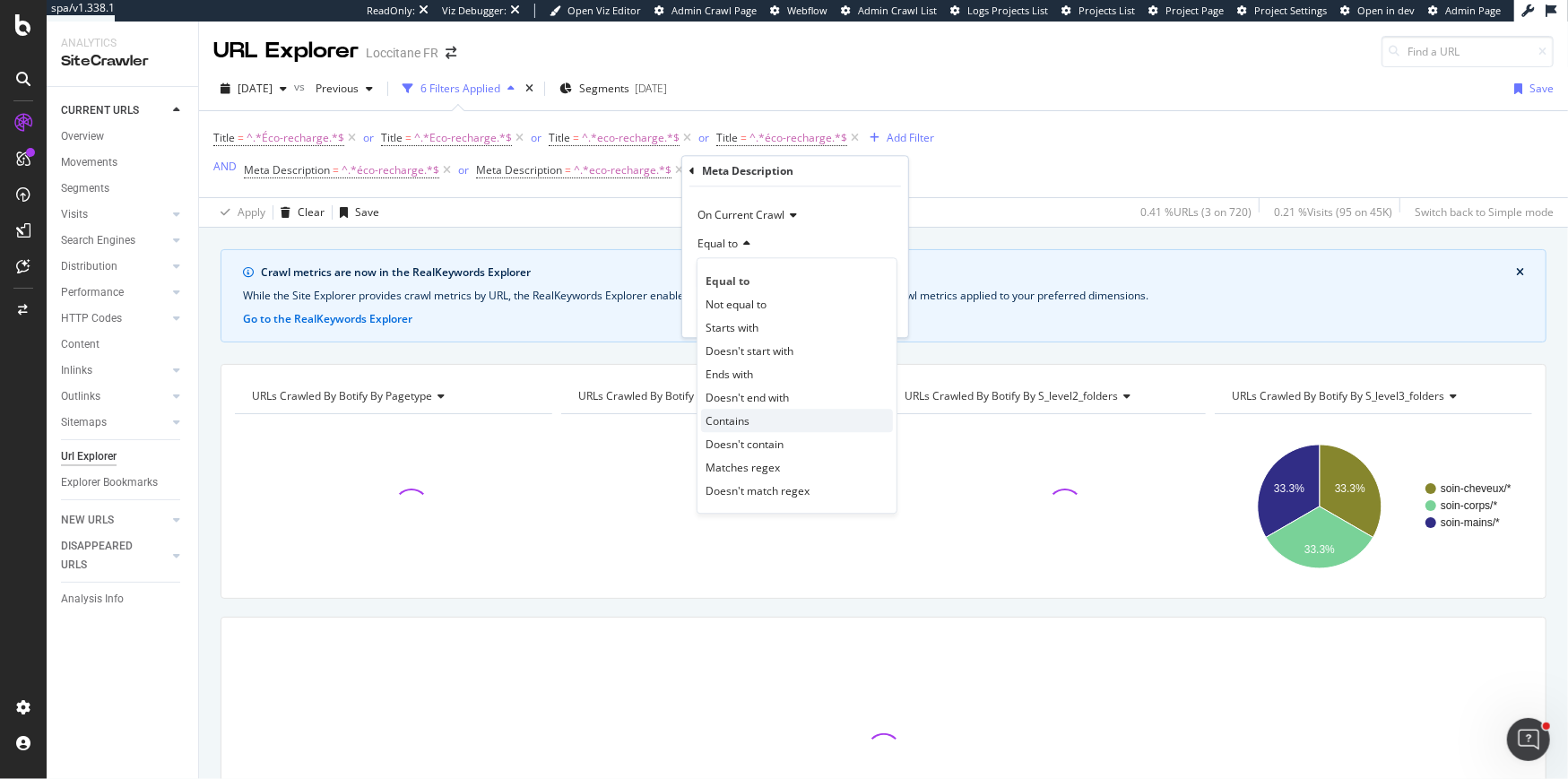
click at [718, 421] on span "Contains" at bounding box center [726, 421] width 44 height 16
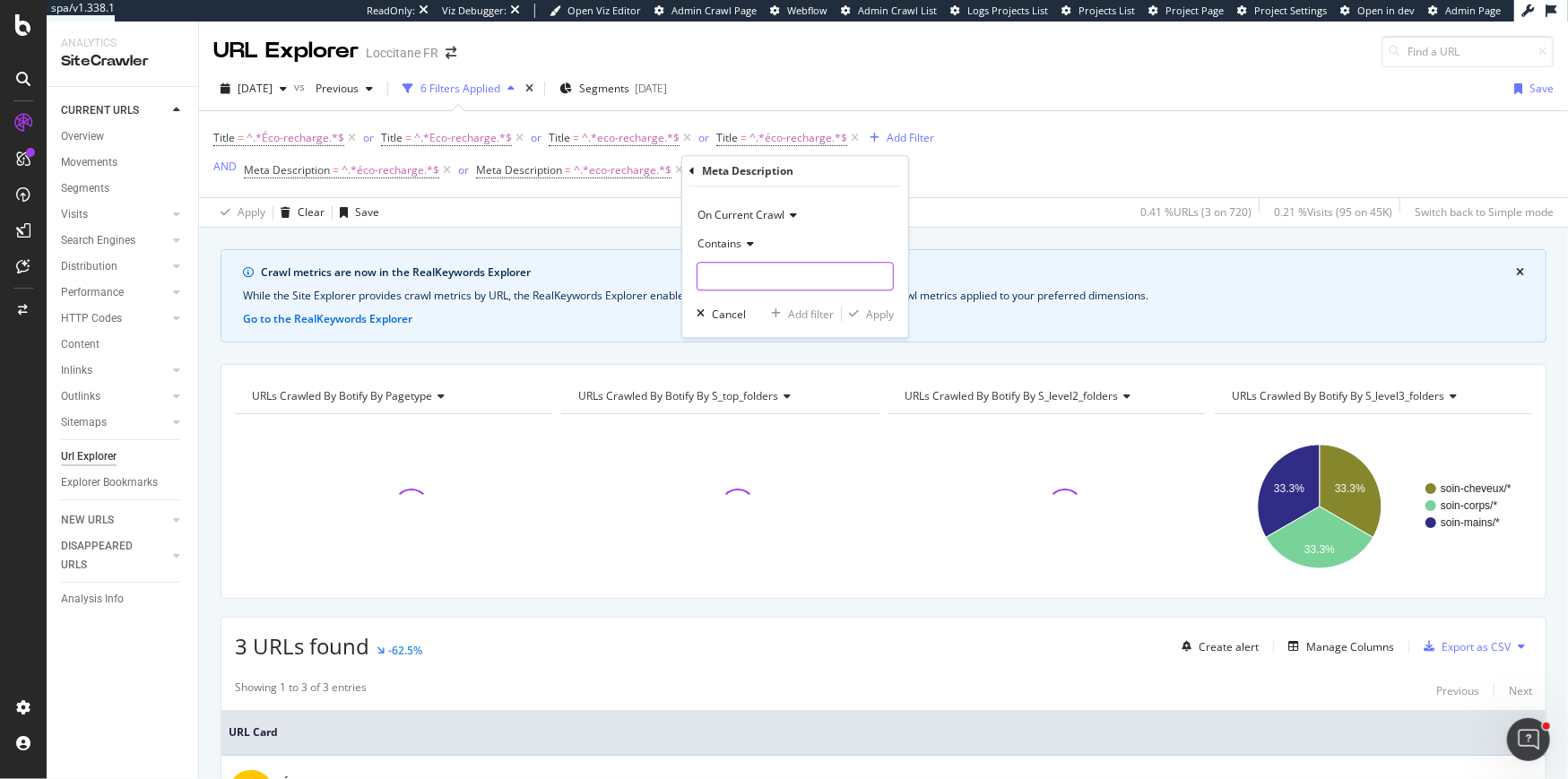
click at [732, 281] on input "text" at bounding box center [795, 276] width 196 height 29
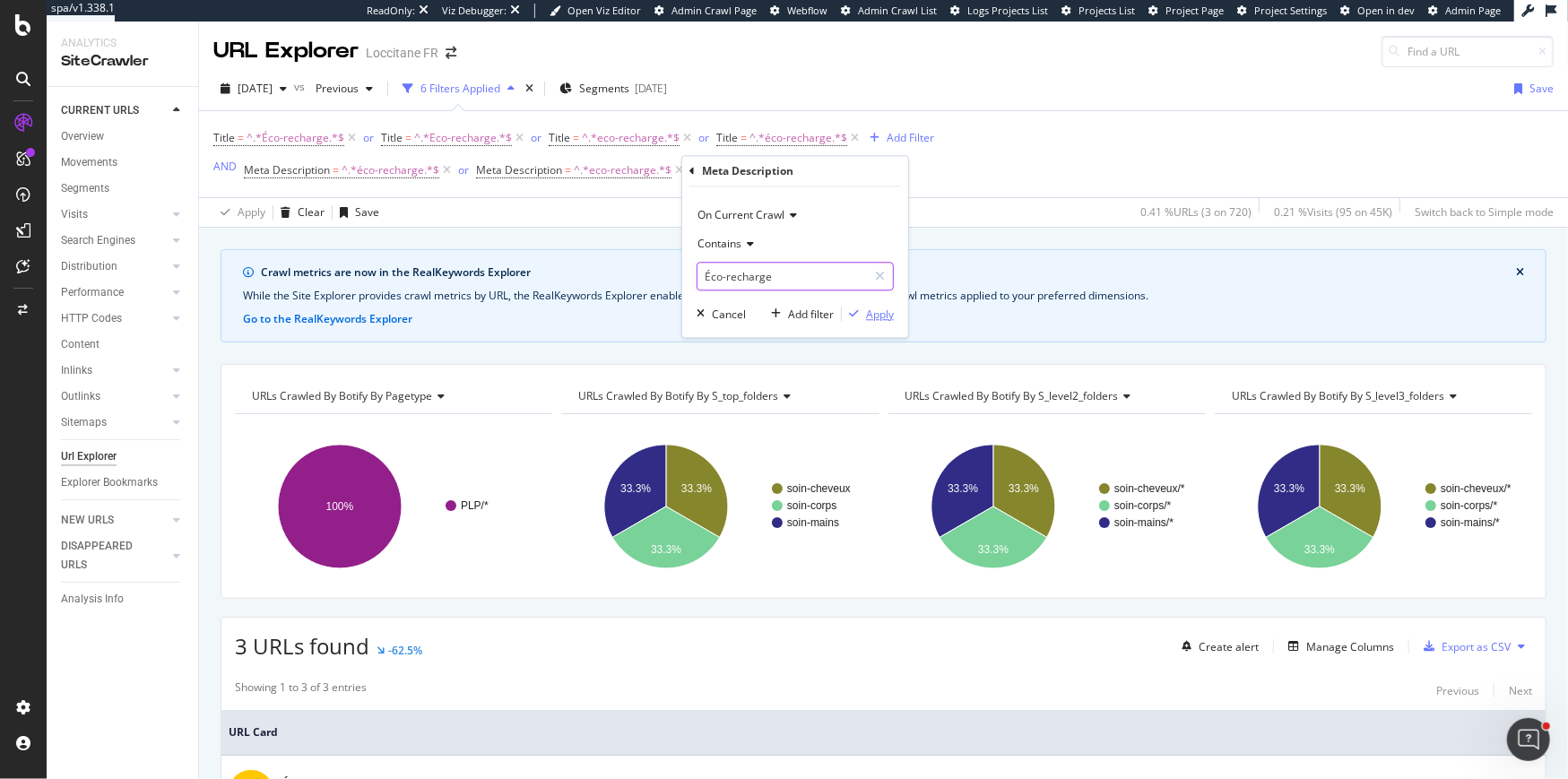
type input "Éco-recharge"
click at [876, 315] on div "Apply" at bounding box center [880, 314] width 28 height 16
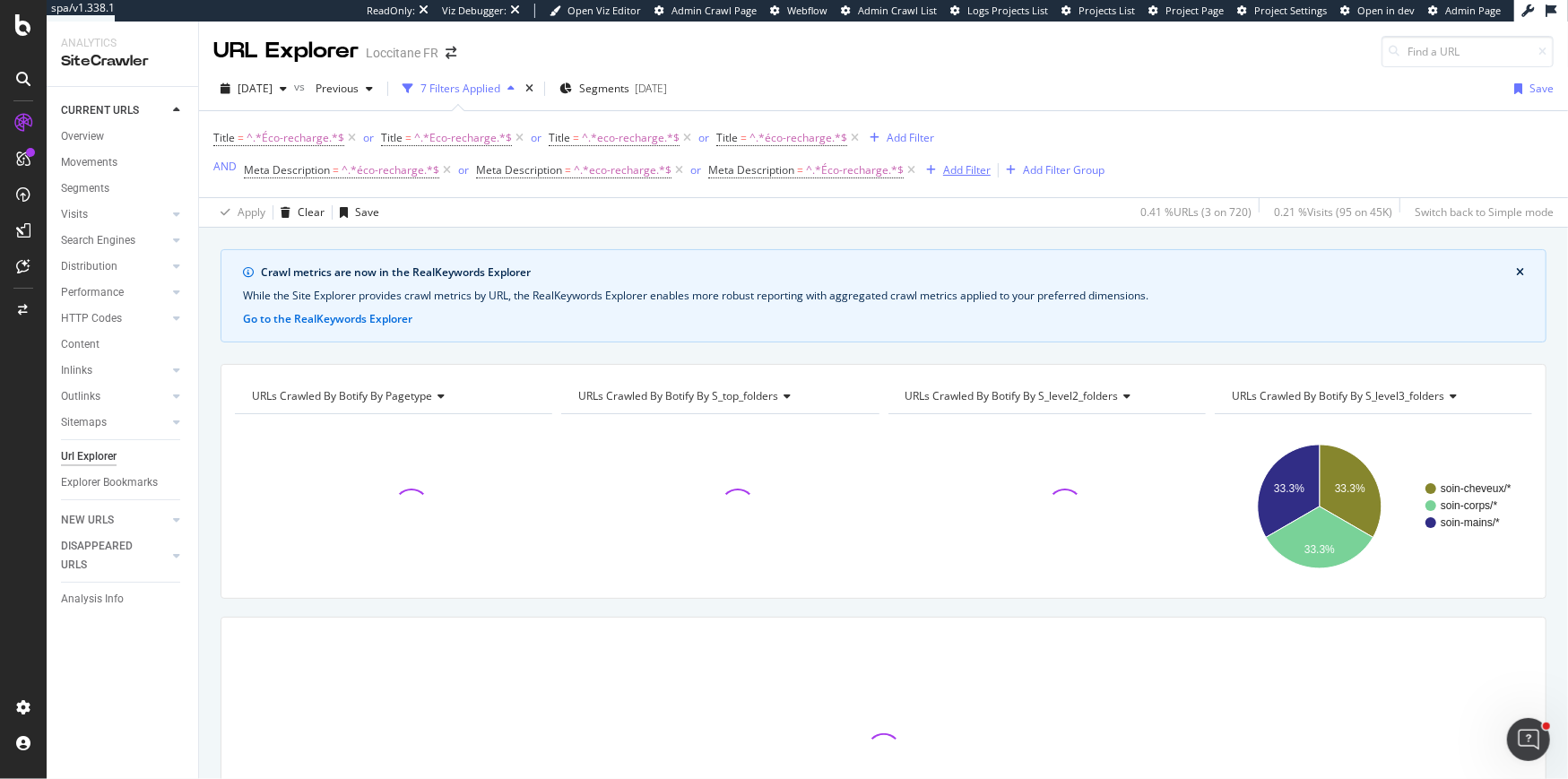
click at [954, 169] on div "Add Filter" at bounding box center [966, 170] width 48 height 16
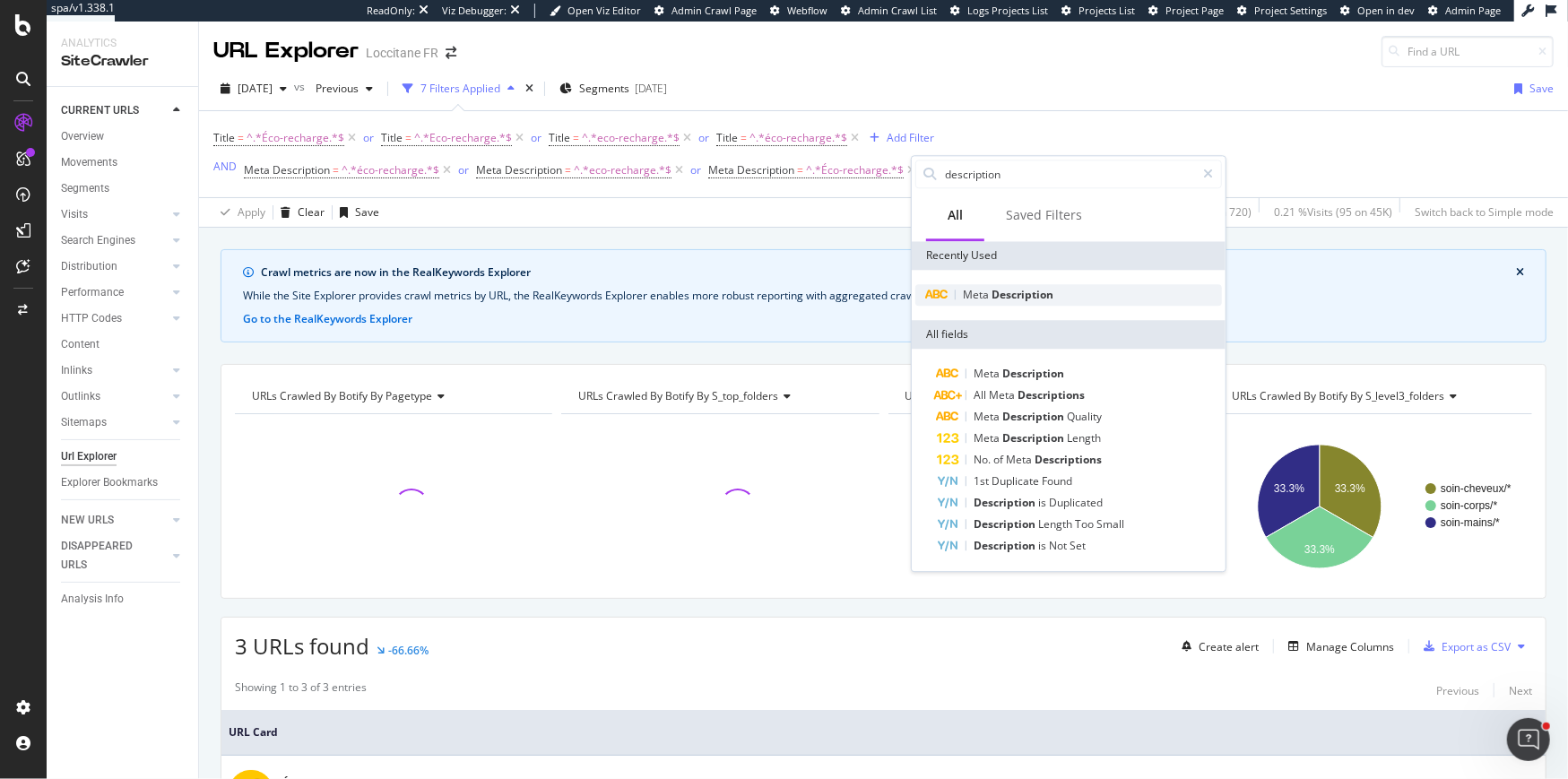
click at [989, 303] on div "Meta Description" at bounding box center [1069, 295] width 306 height 21
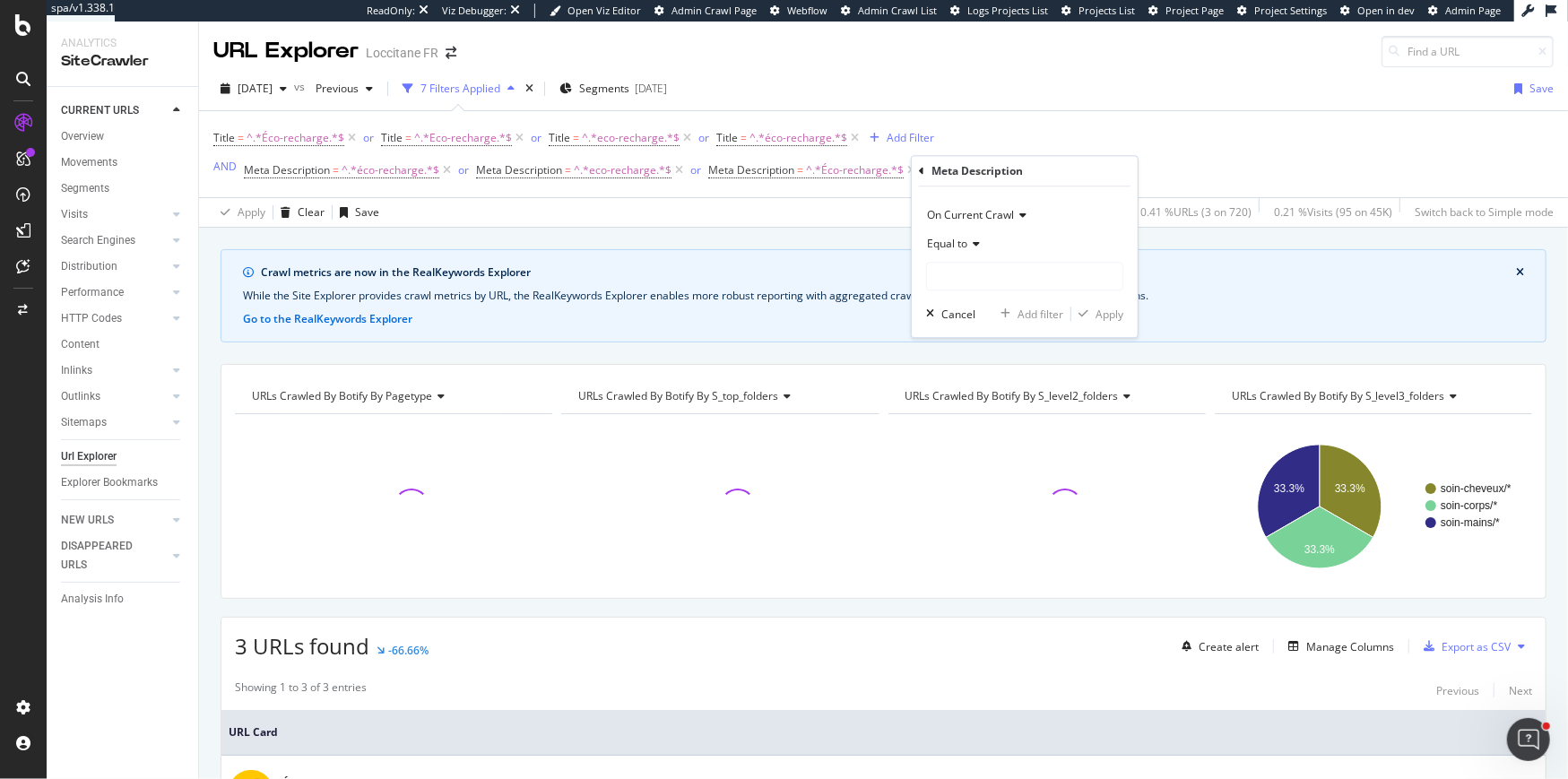
click at [954, 252] on div "Equal to" at bounding box center [1024, 244] width 197 height 29
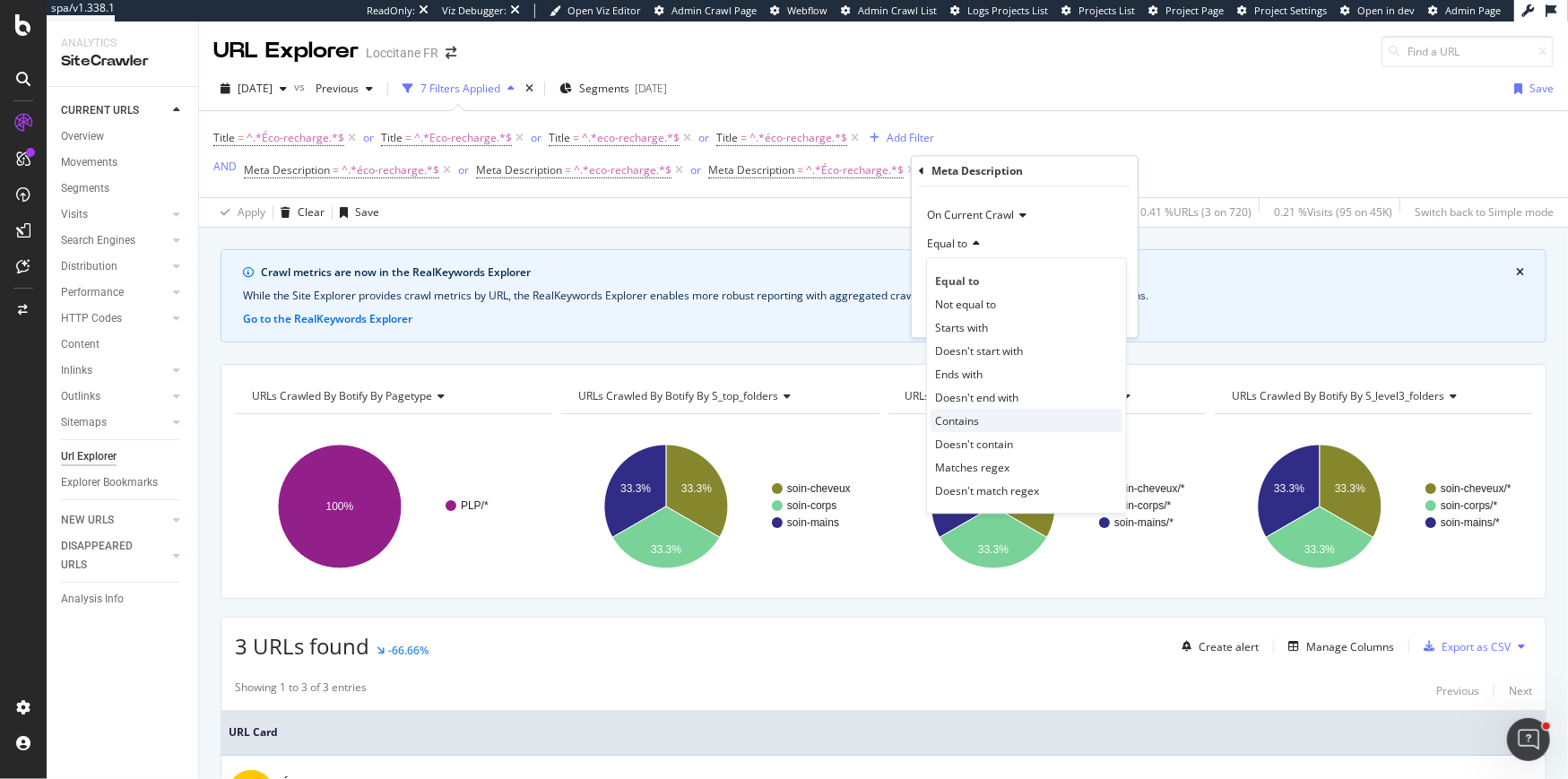
click at [964, 428] on div "Contains" at bounding box center [1026, 421] width 192 height 23
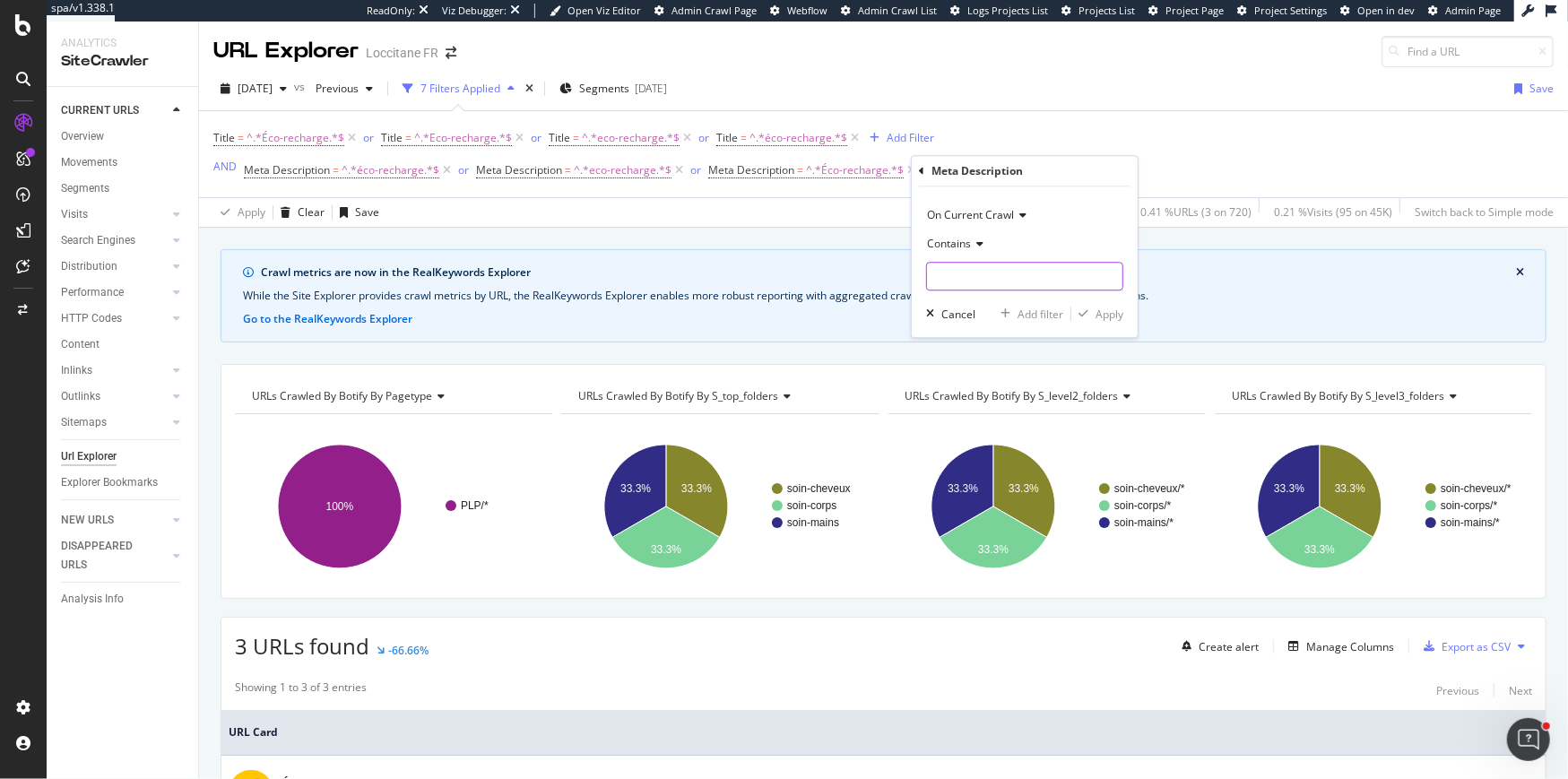
click at [962, 282] on input "text" at bounding box center [1025, 276] width 196 height 29
type input "Eco-recharge"
click at [1104, 312] on div "Apply" at bounding box center [1109, 314] width 28 height 16
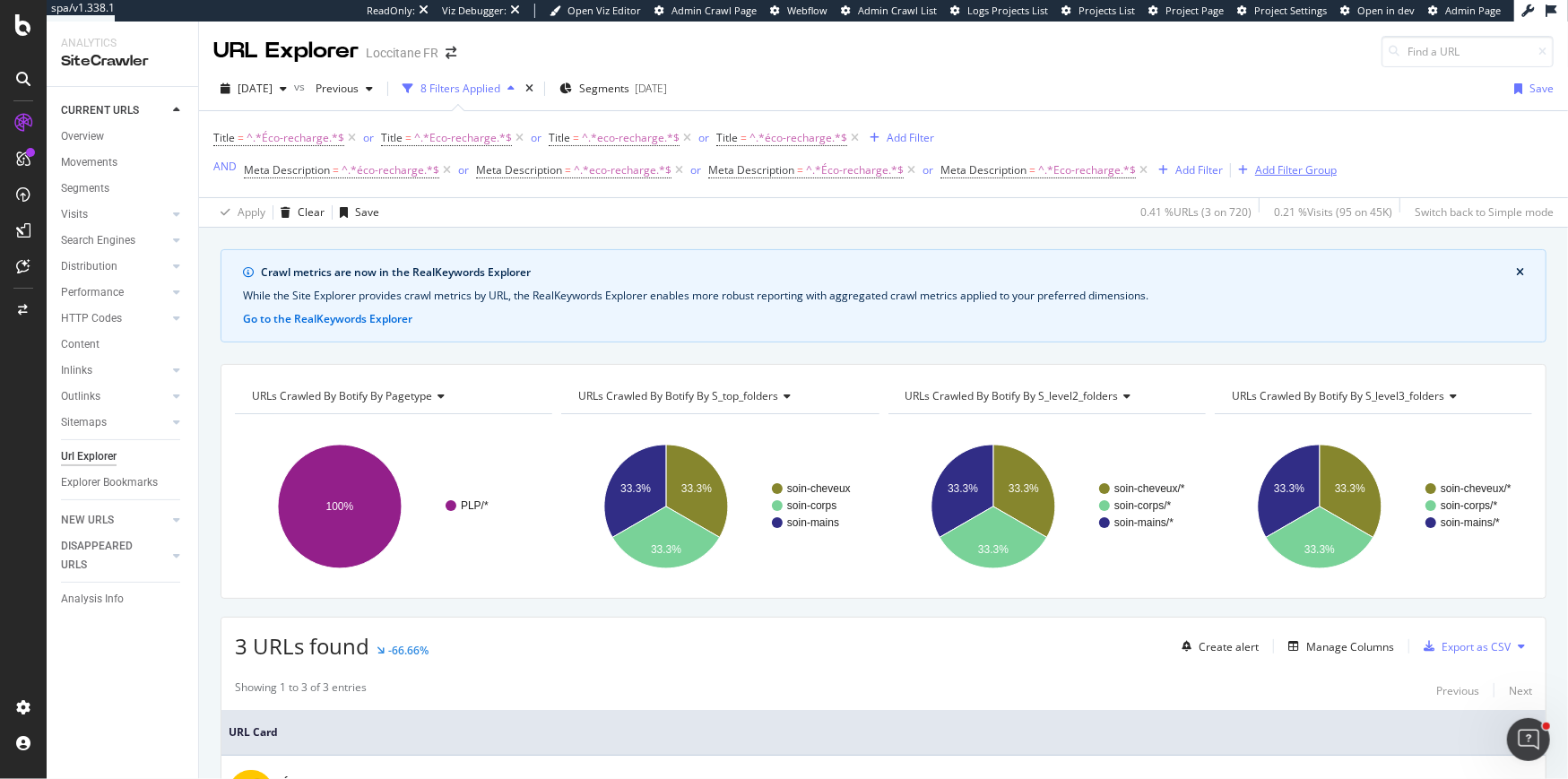
click at [1290, 171] on div "Add Filter Group" at bounding box center [1296, 170] width 81 height 16
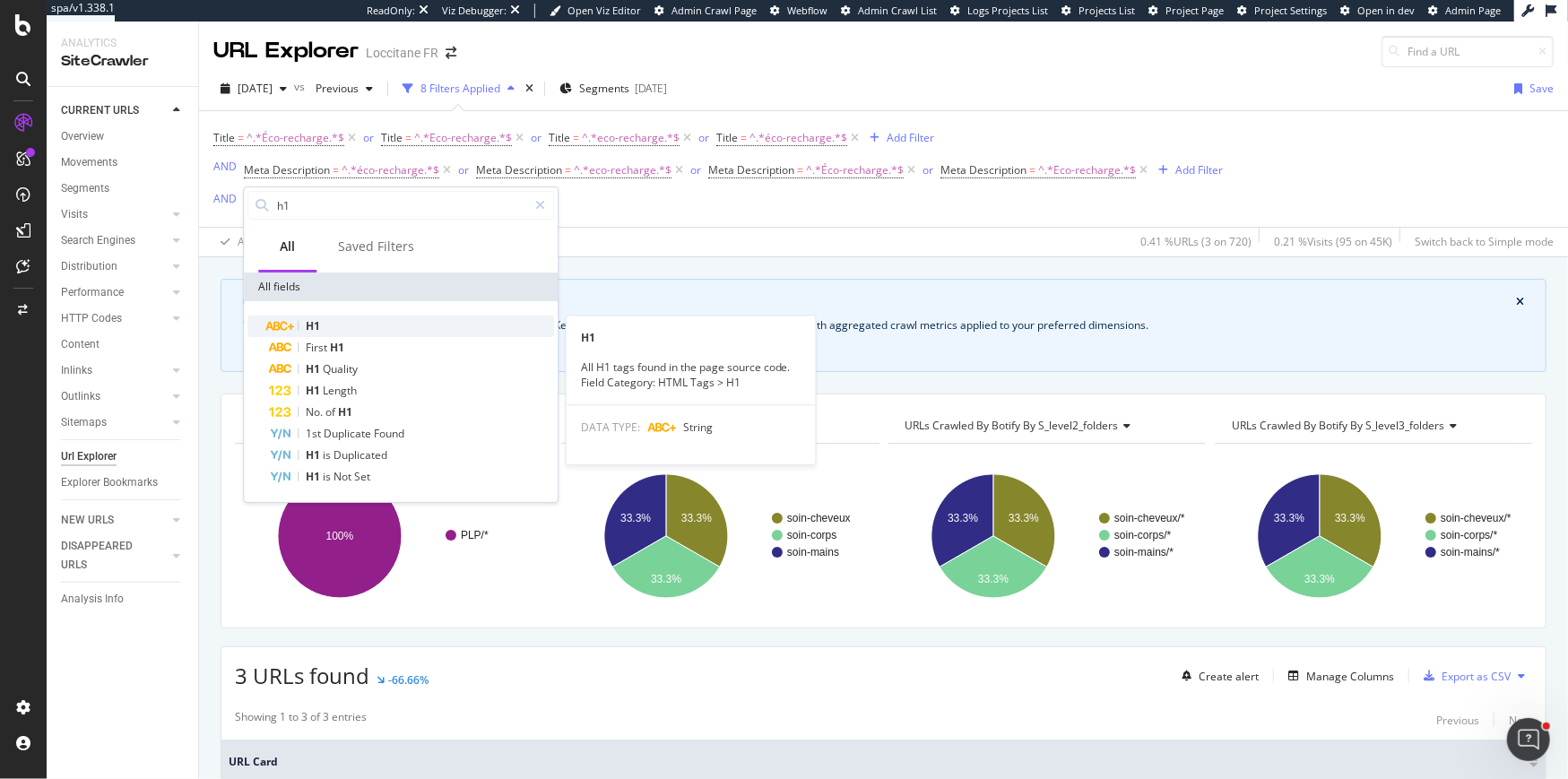
type input "h1"
click at [357, 321] on div "H1" at bounding box center [411, 326] width 285 height 21
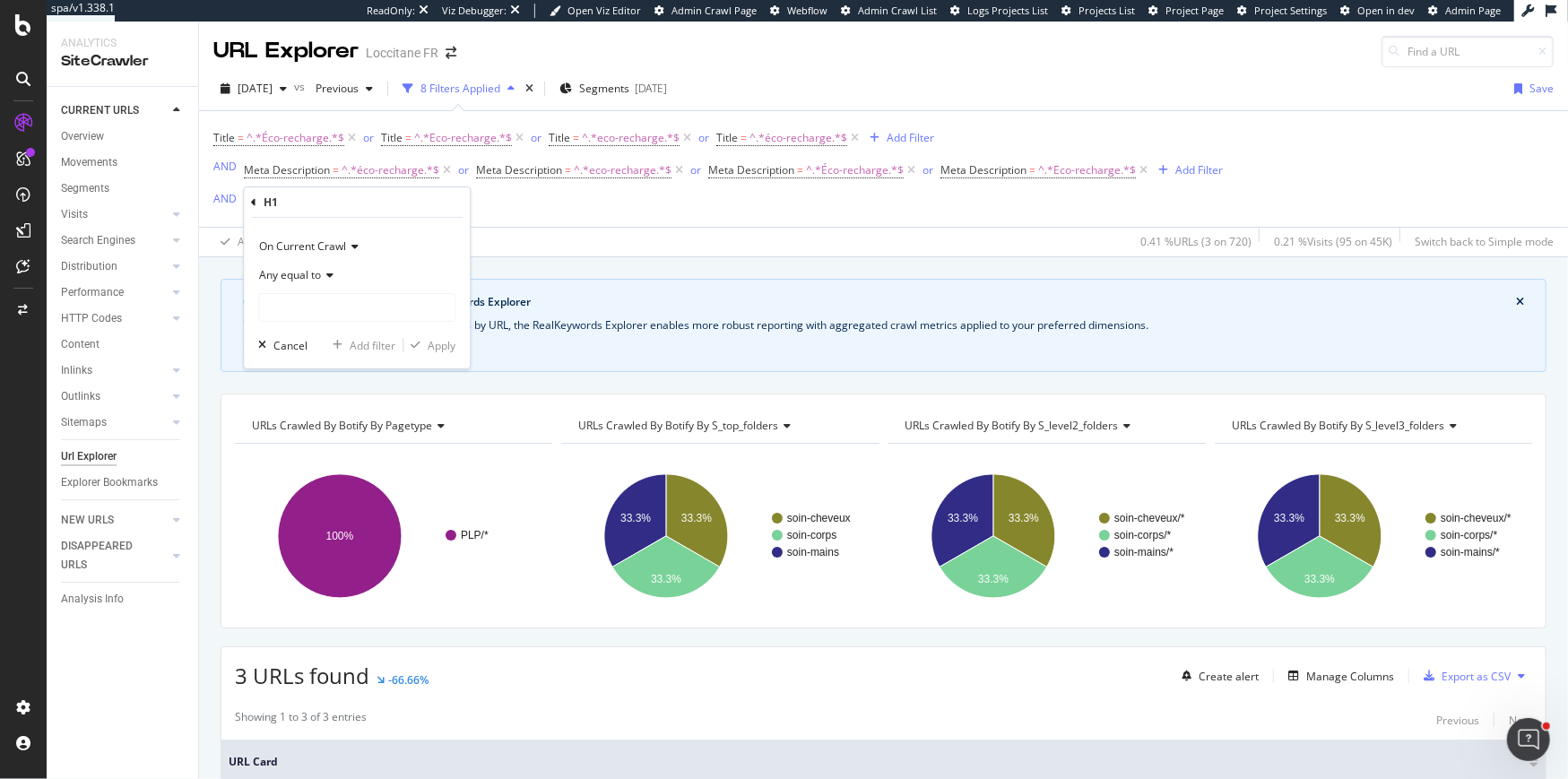
click at [317, 277] on span "Any equal to" at bounding box center [290, 275] width 62 height 16
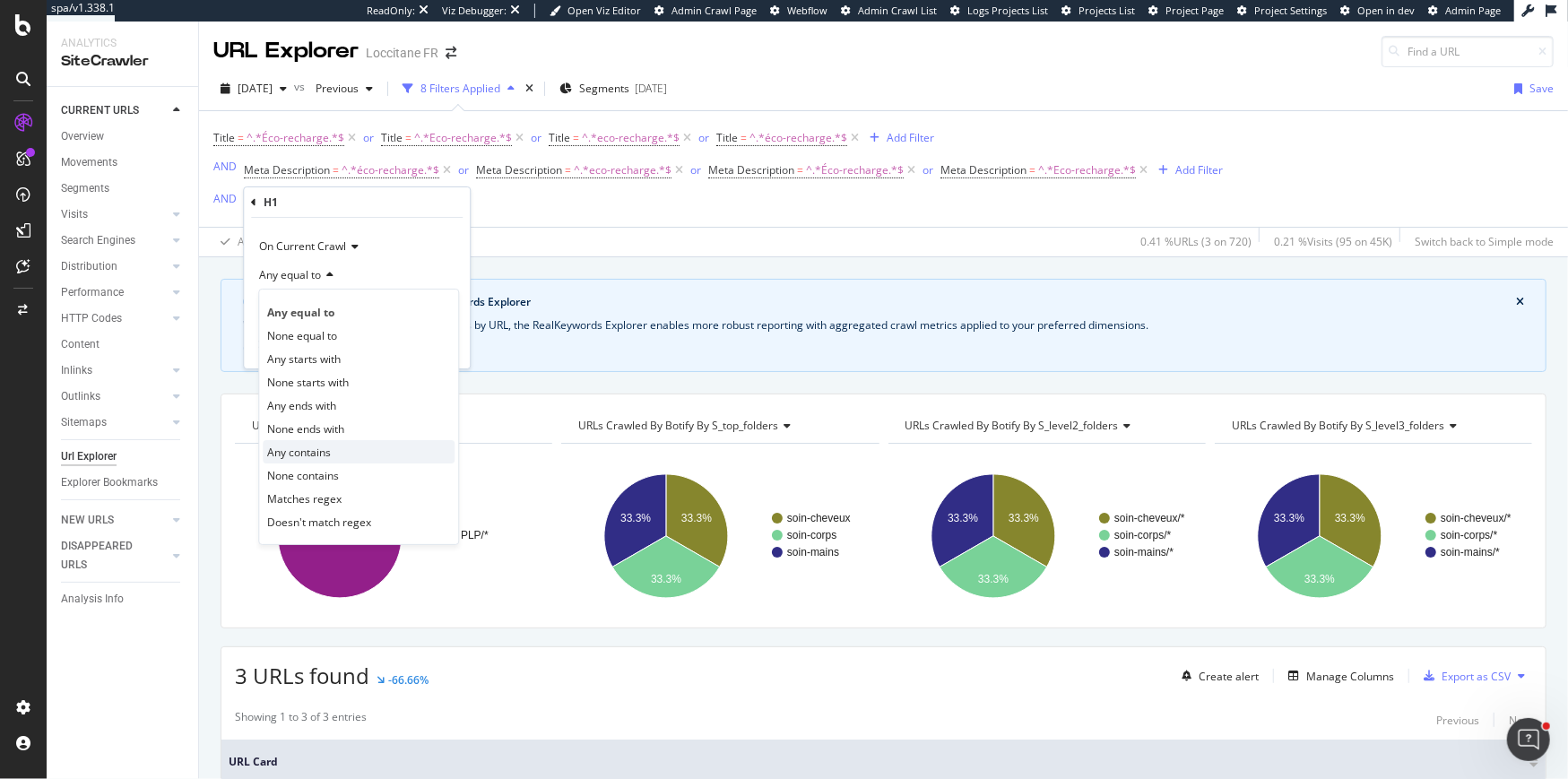
click at [318, 449] on span "Any contains" at bounding box center [299, 452] width 64 height 16
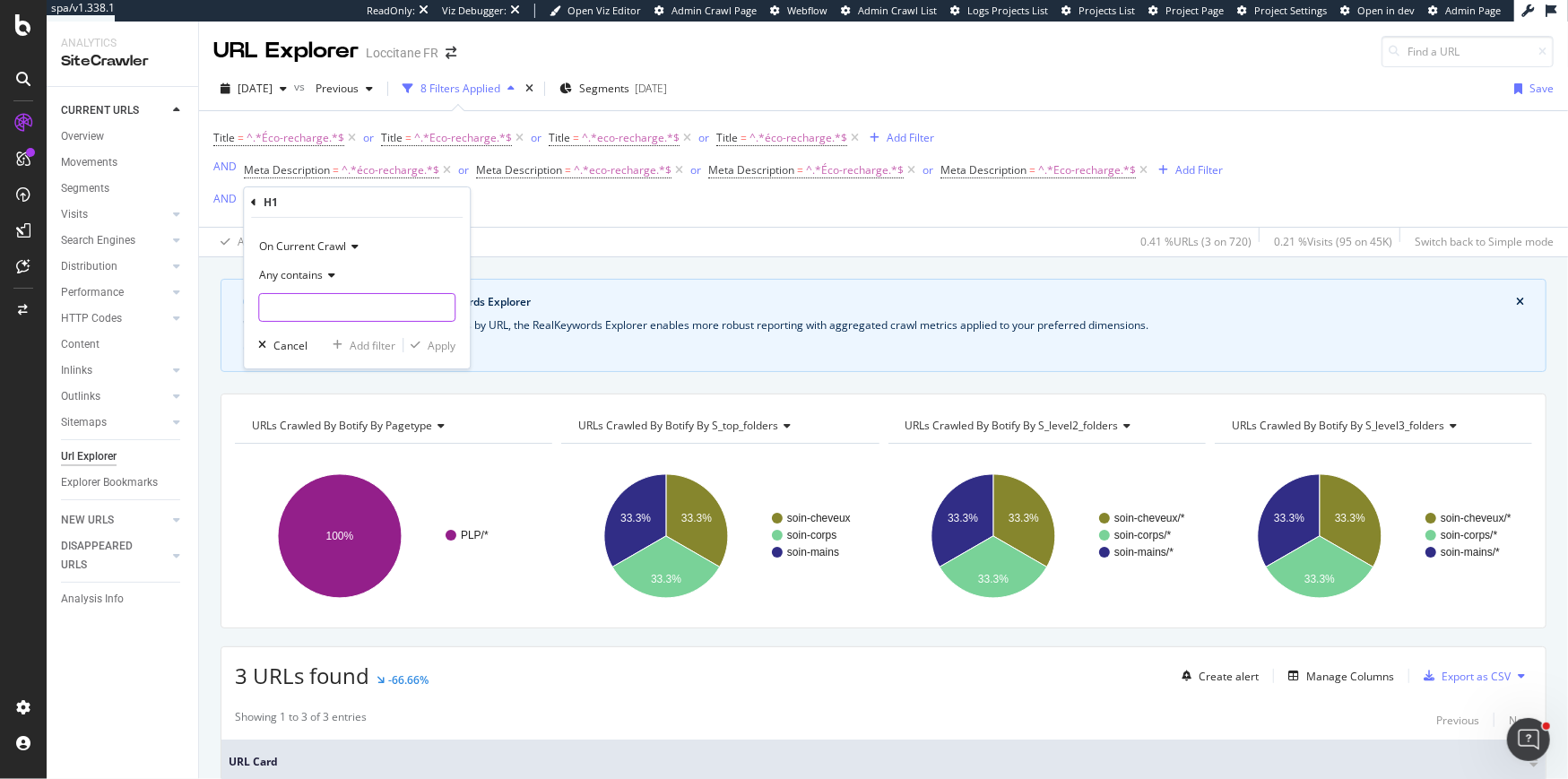
click at [308, 310] on input "text" at bounding box center [357, 308] width 196 height 29
type input "Éco-recharge"
drag, startPoint x: 432, startPoint y: 340, endPoint x: 434, endPoint y: 229, distance: 111.0
click at [432, 340] on div "Apply" at bounding box center [441, 345] width 28 height 16
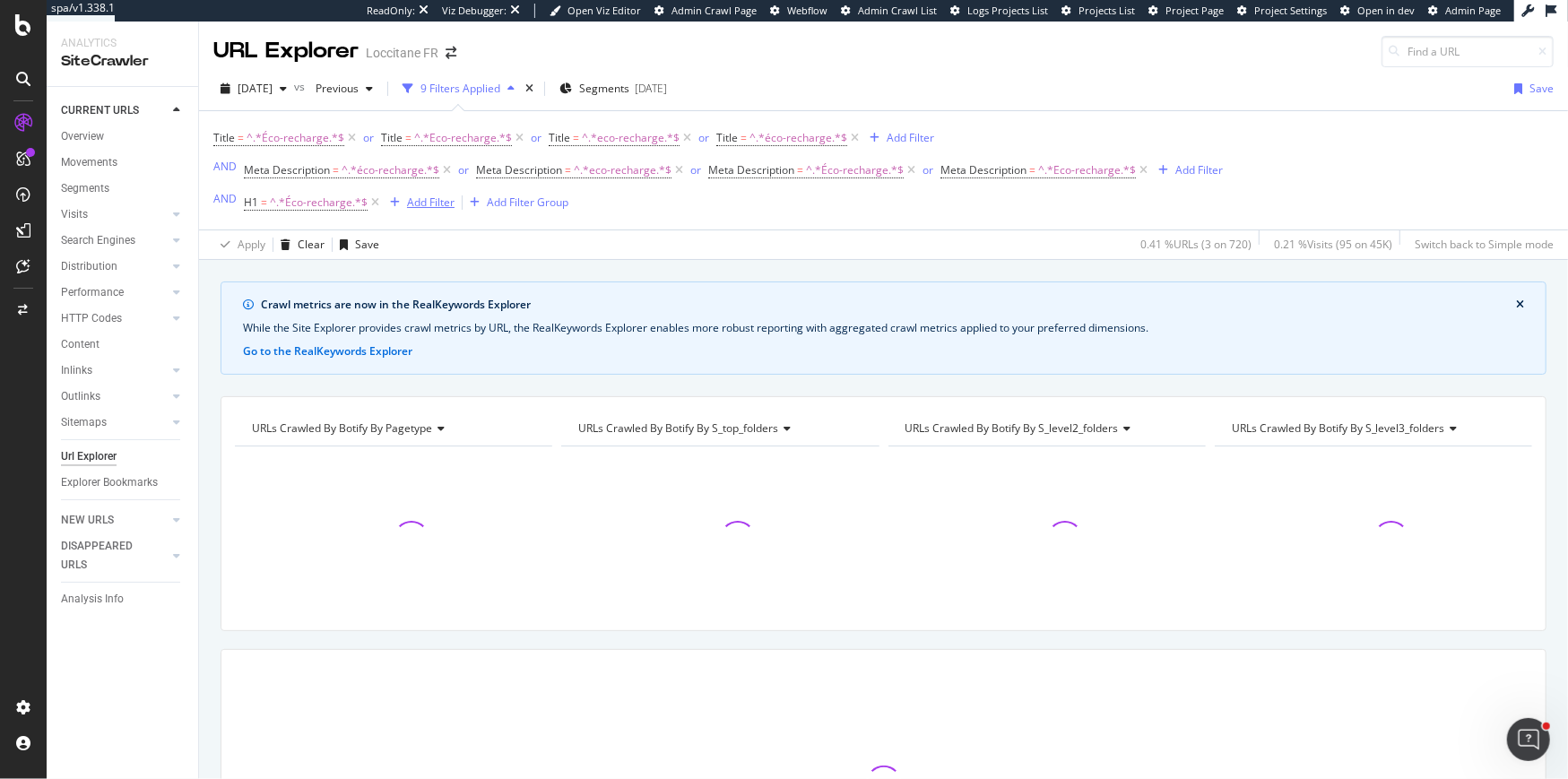
click at [427, 203] on div "Add Filter" at bounding box center [431, 203] width 48 height 16
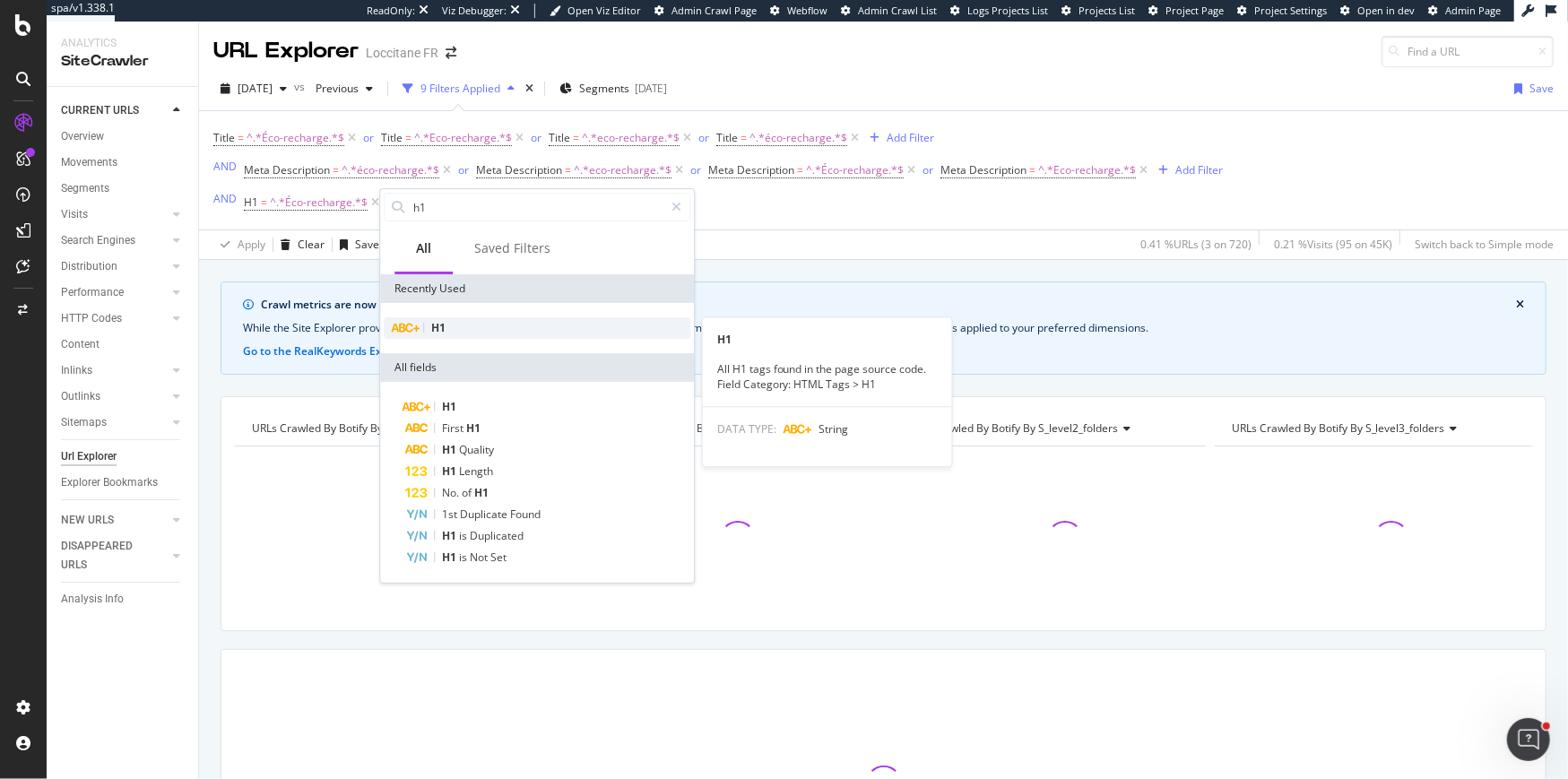
click at [468, 324] on div "H1" at bounding box center [537, 328] width 306 height 21
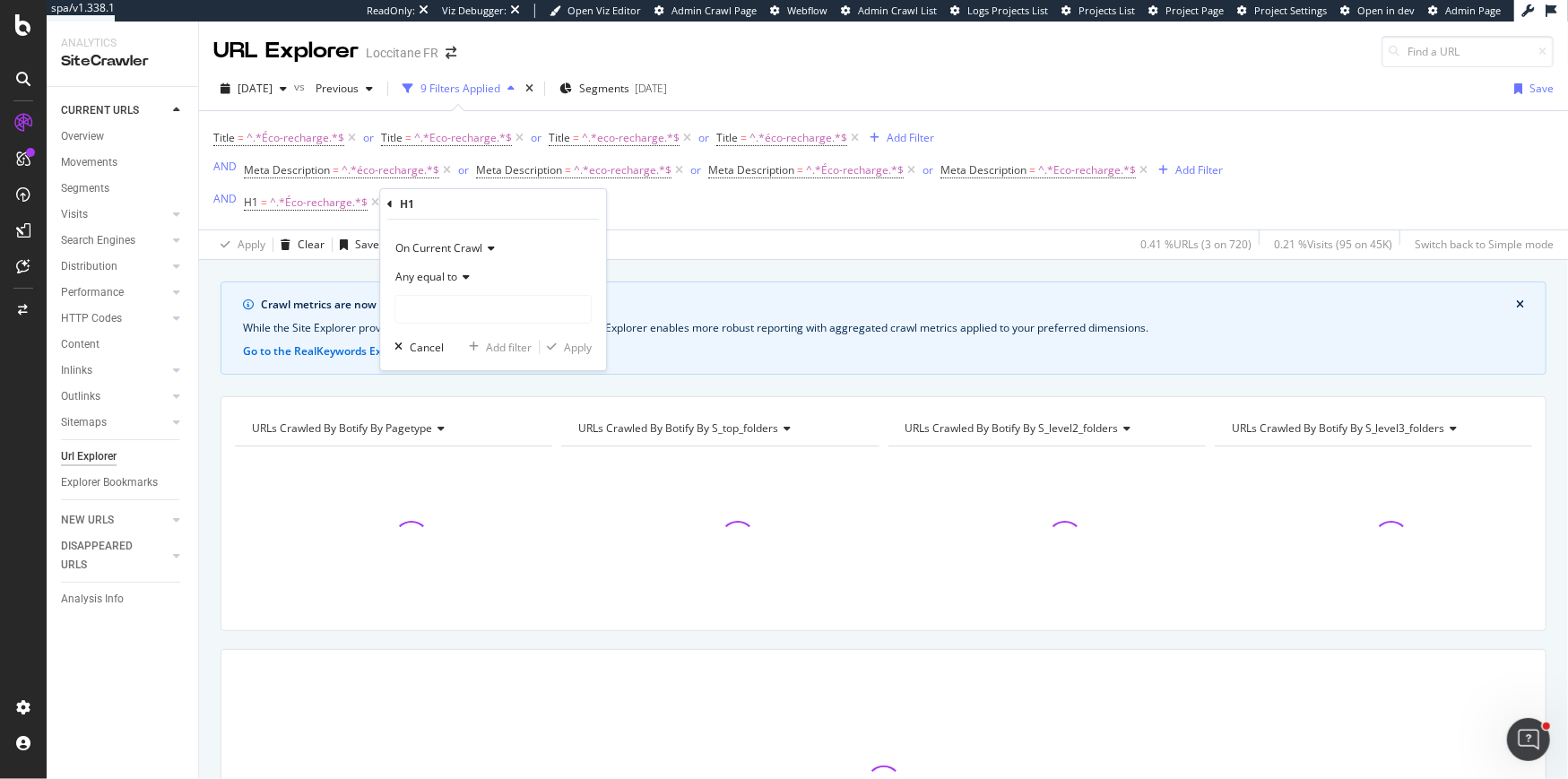
click at [437, 278] on span "Any equal to" at bounding box center [427, 276] width 62 height 16
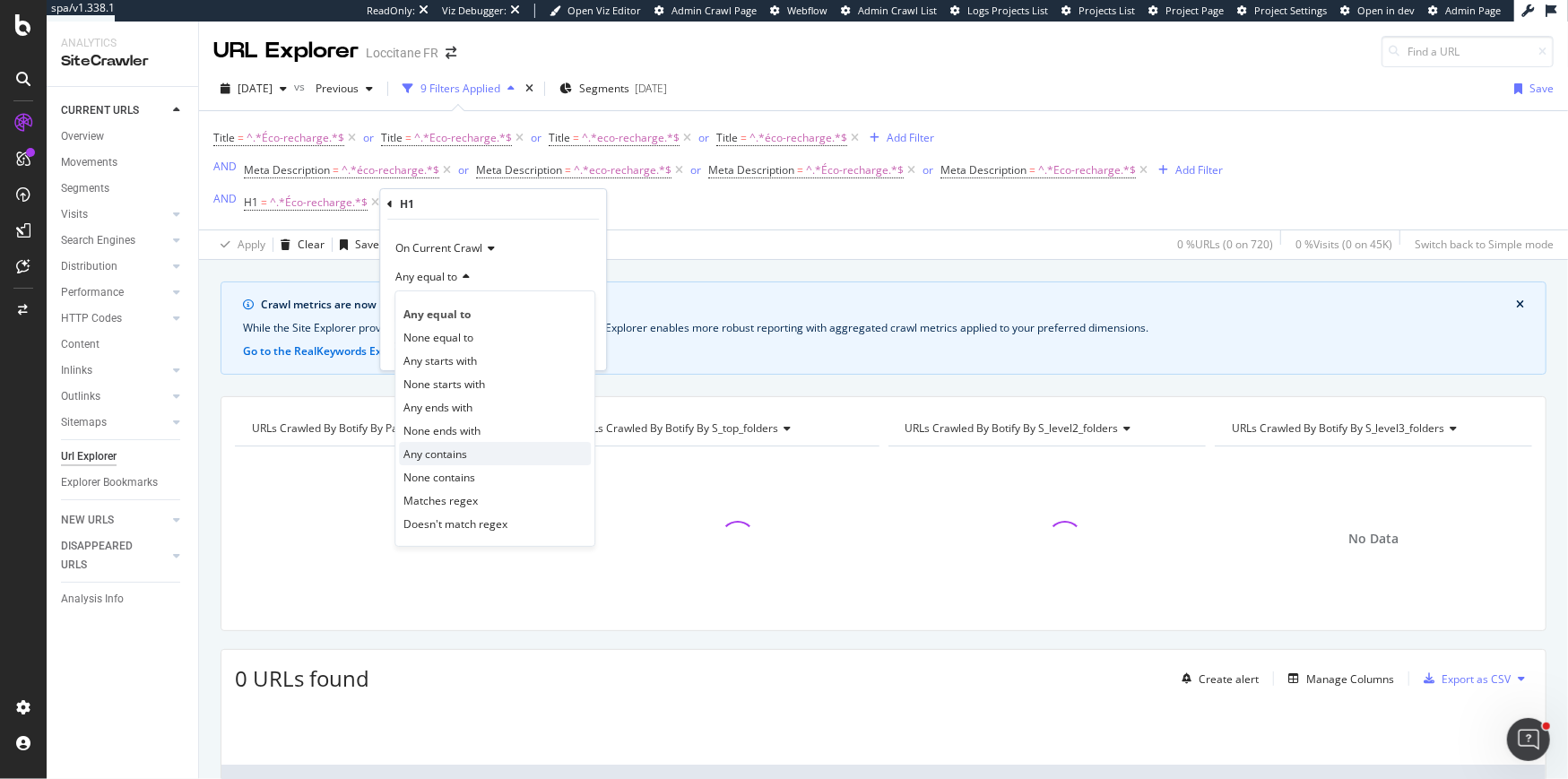
click at [445, 444] on div "Any contains" at bounding box center [495, 454] width 192 height 23
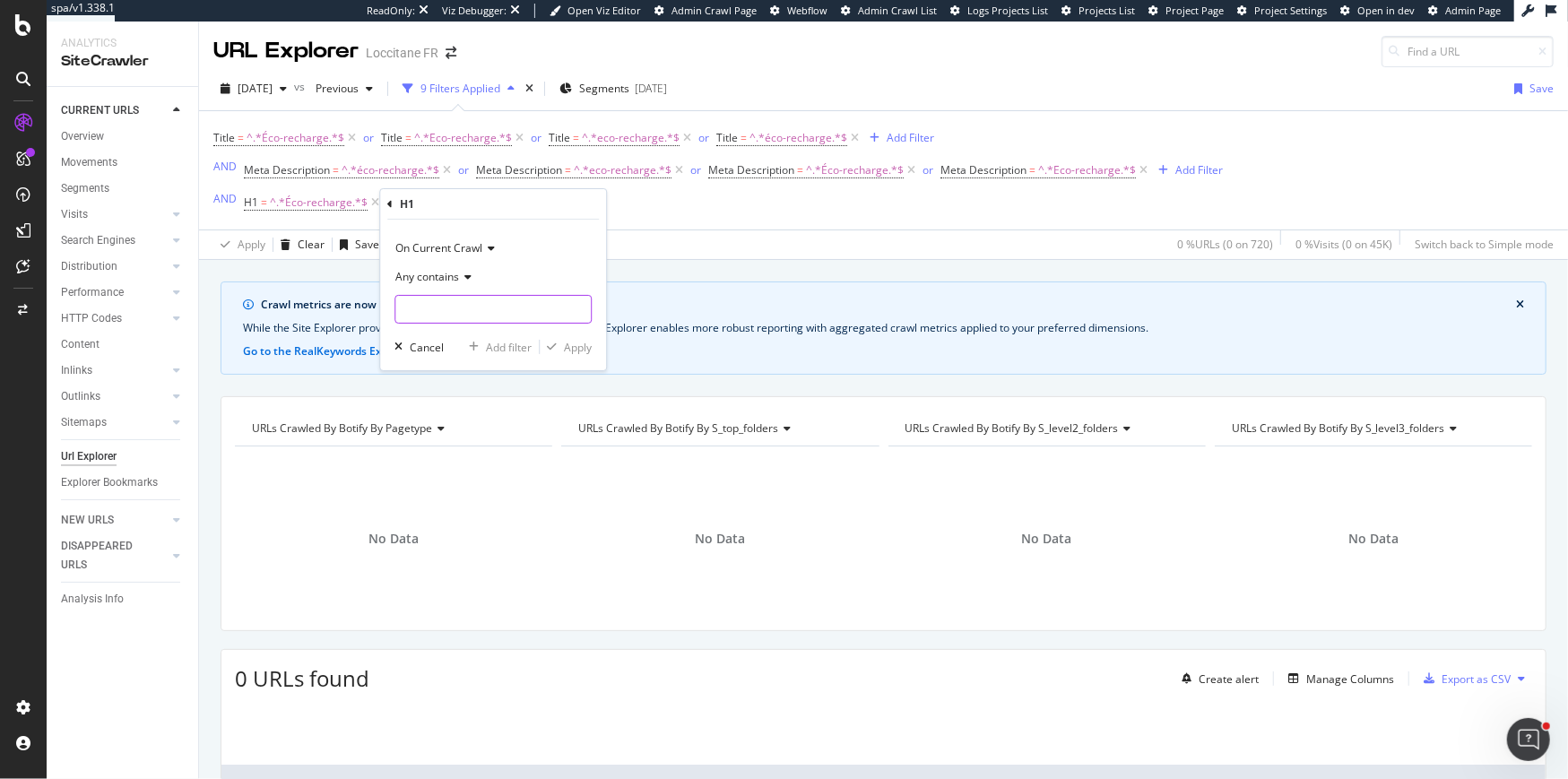
click at [440, 304] on input "text" at bounding box center [494, 309] width 196 height 29
type input "Eco-recharge"
click at [571, 341] on div "Apply" at bounding box center [577, 347] width 28 height 16
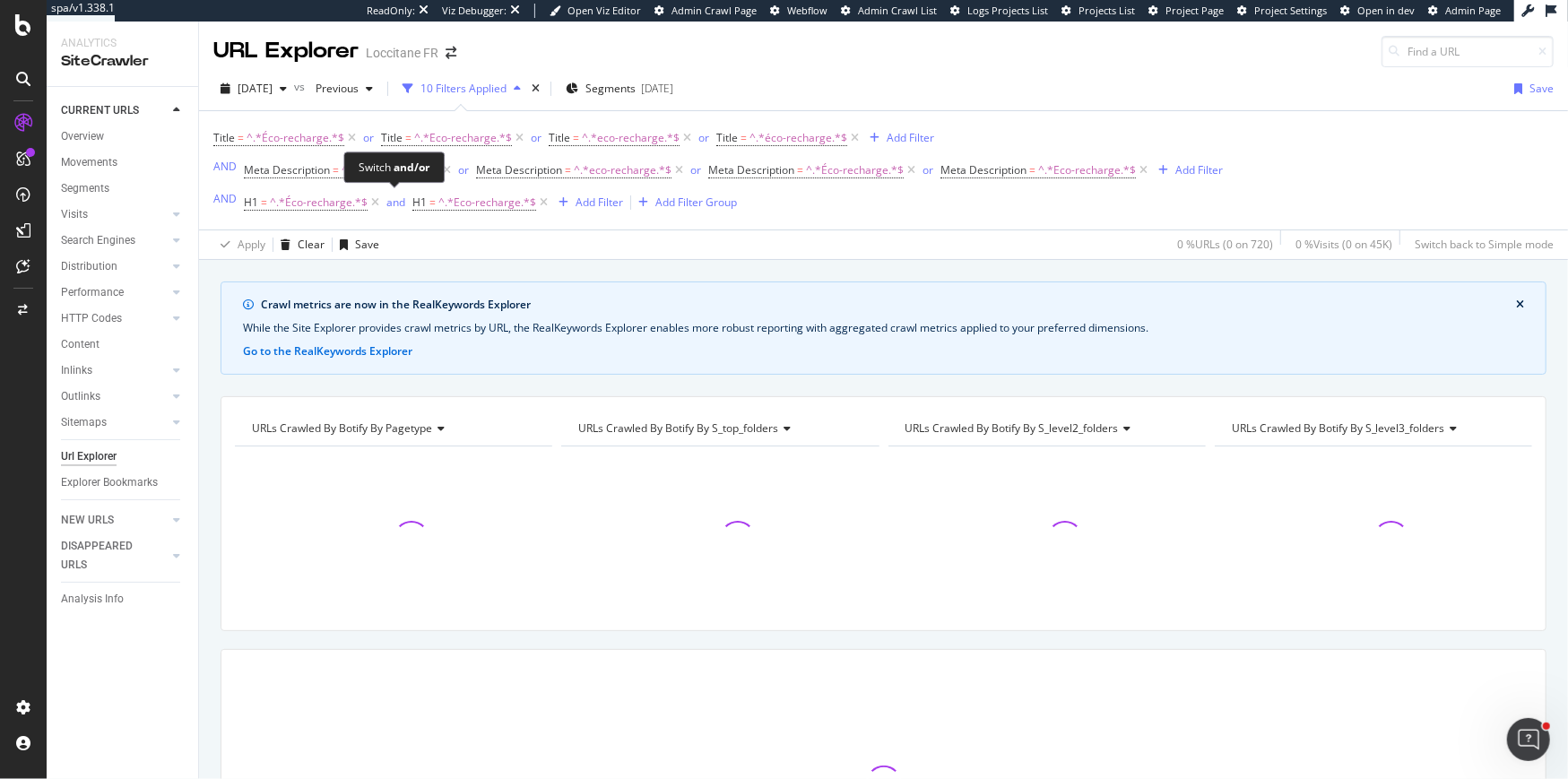
click at [386, 202] on div "and" at bounding box center [395, 203] width 18 height 16
click at [222, 165] on div "AND" at bounding box center [225, 167] width 23 height 16
click at [222, 203] on div "OR" at bounding box center [220, 199] width 15 height 16
click at [211, 192] on div "Title = ^.*Éco-recharge.*$ or Title = ^.*Eco-recharge.*$ or Title = ^.*eco-rech…" at bounding box center [882, 184] width 1368 height 148
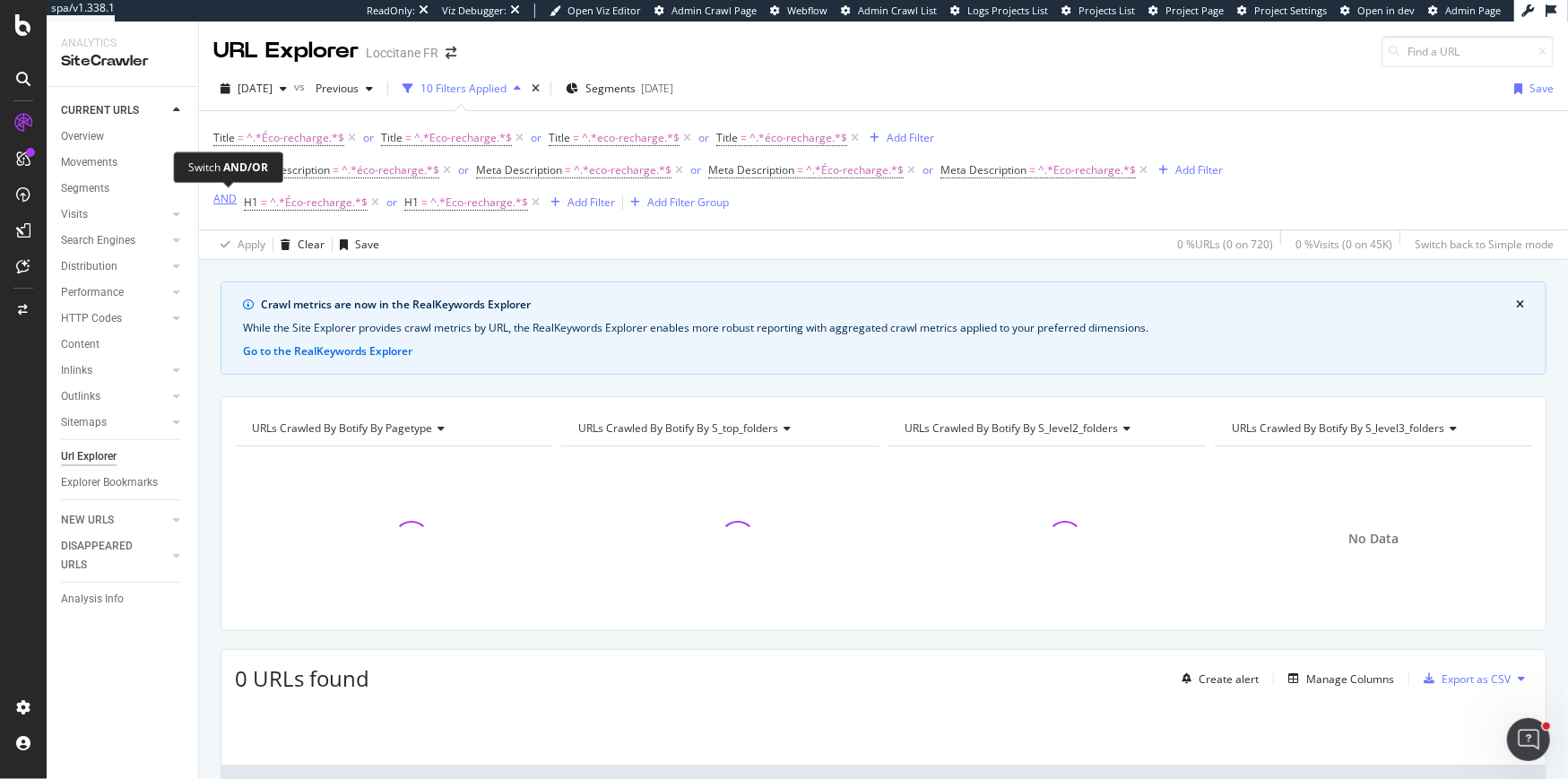
click at [222, 193] on div "AND" at bounding box center [225, 199] width 23 height 16
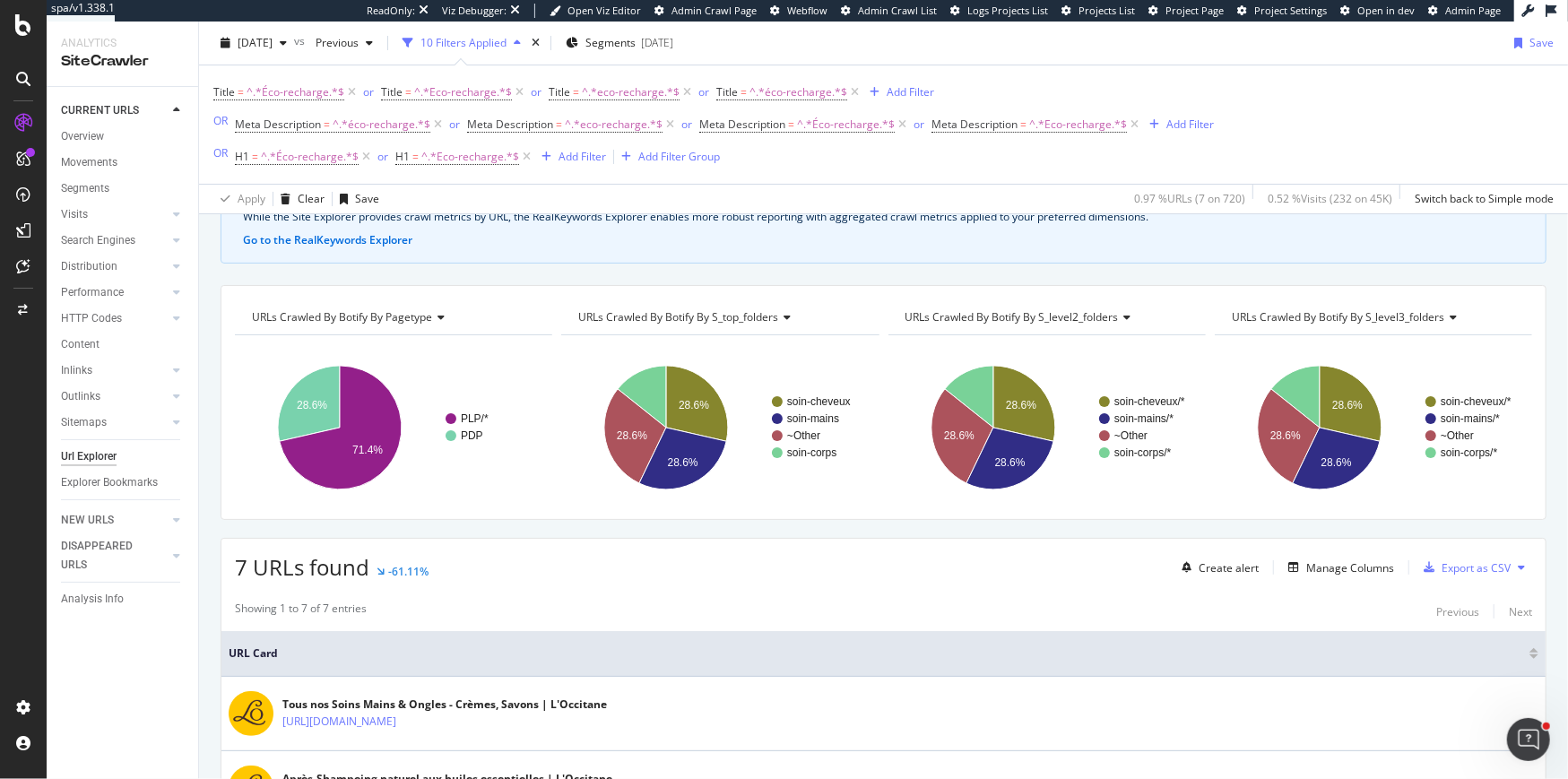
scroll to position [8, 0]
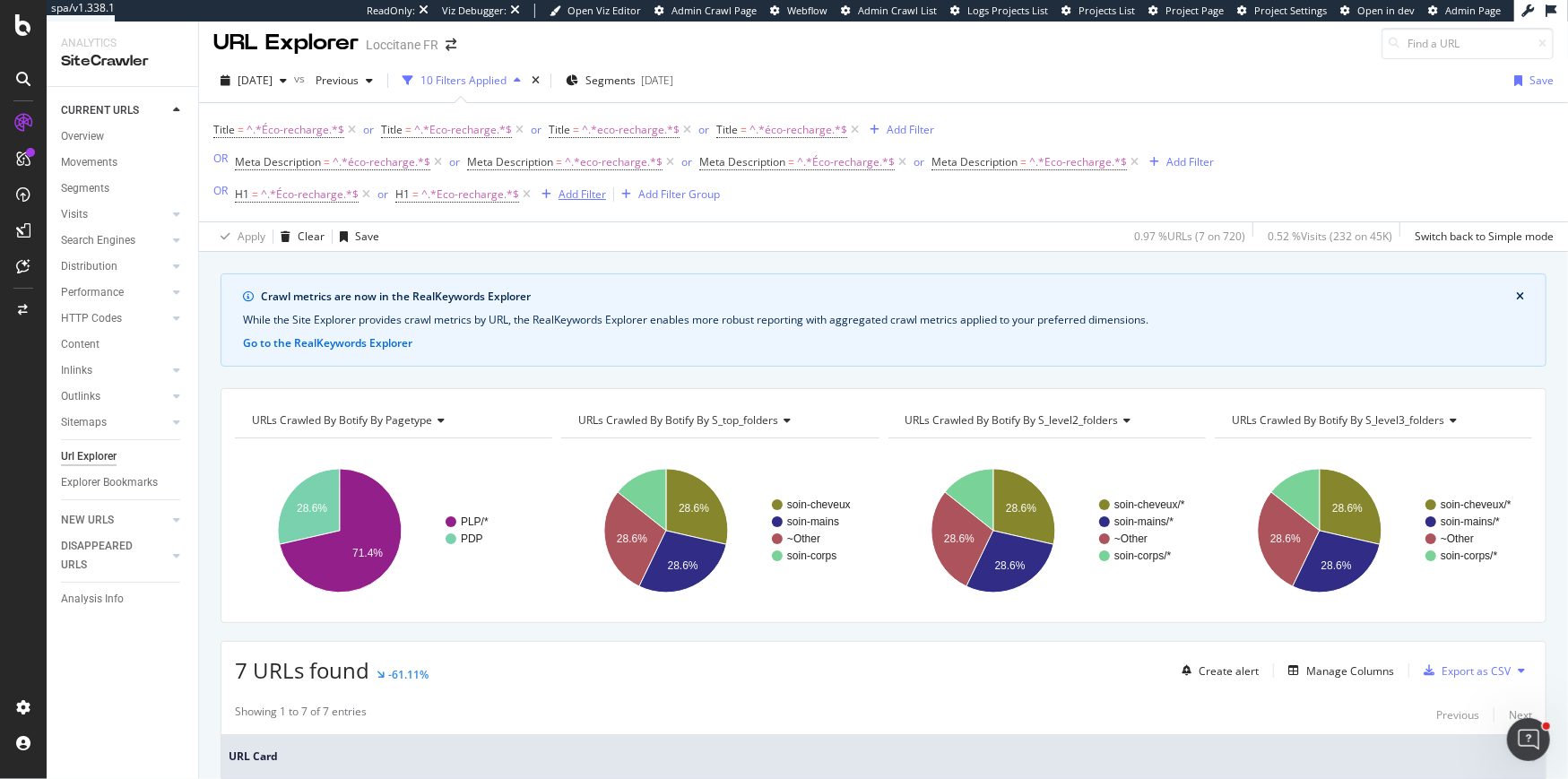
click at [563, 193] on div "Add Filter" at bounding box center [582, 194] width 48 height 16
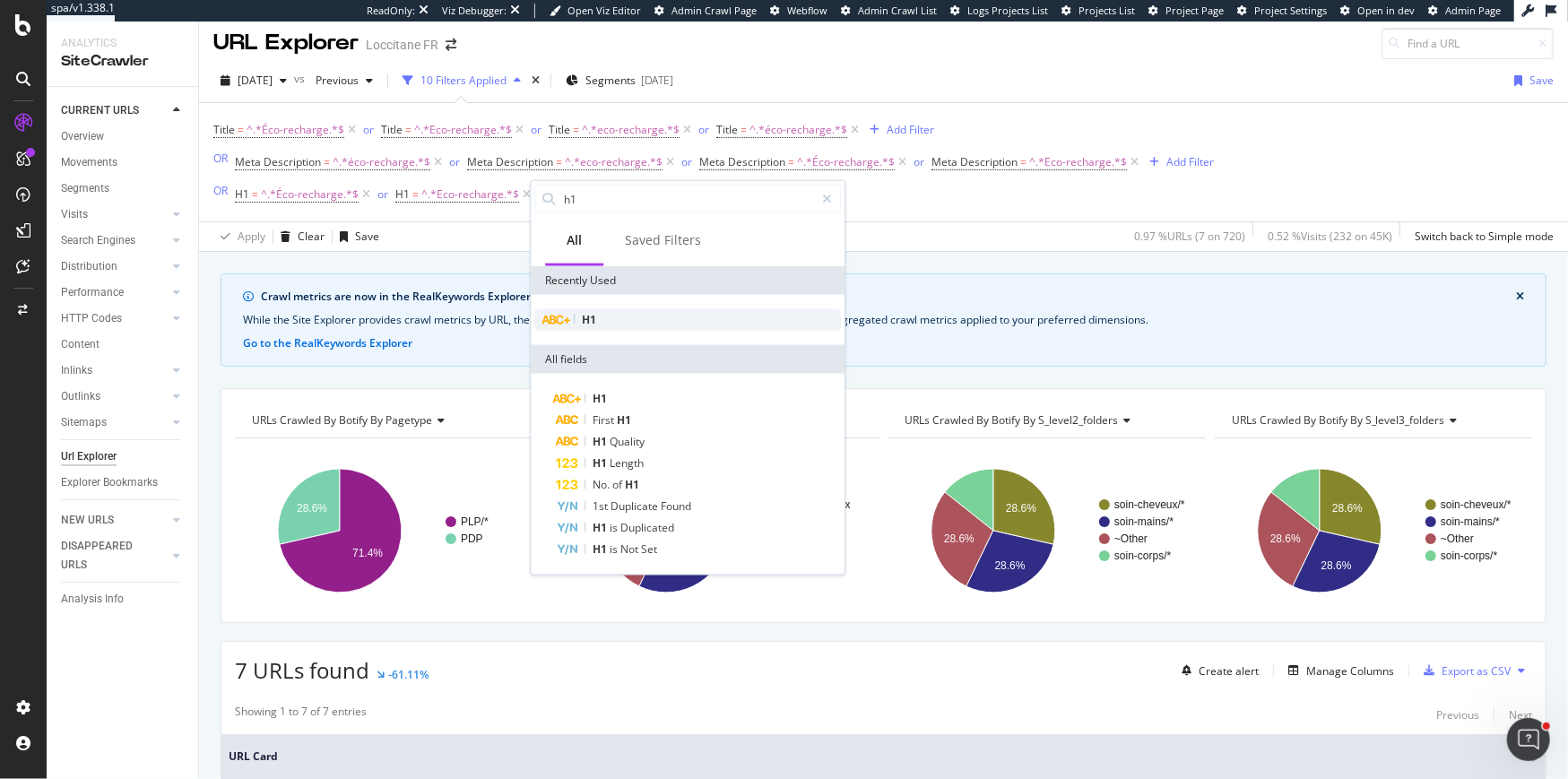
click at [582, 315] on span "H1" at bounding box center [589, 320] width 15 height 16
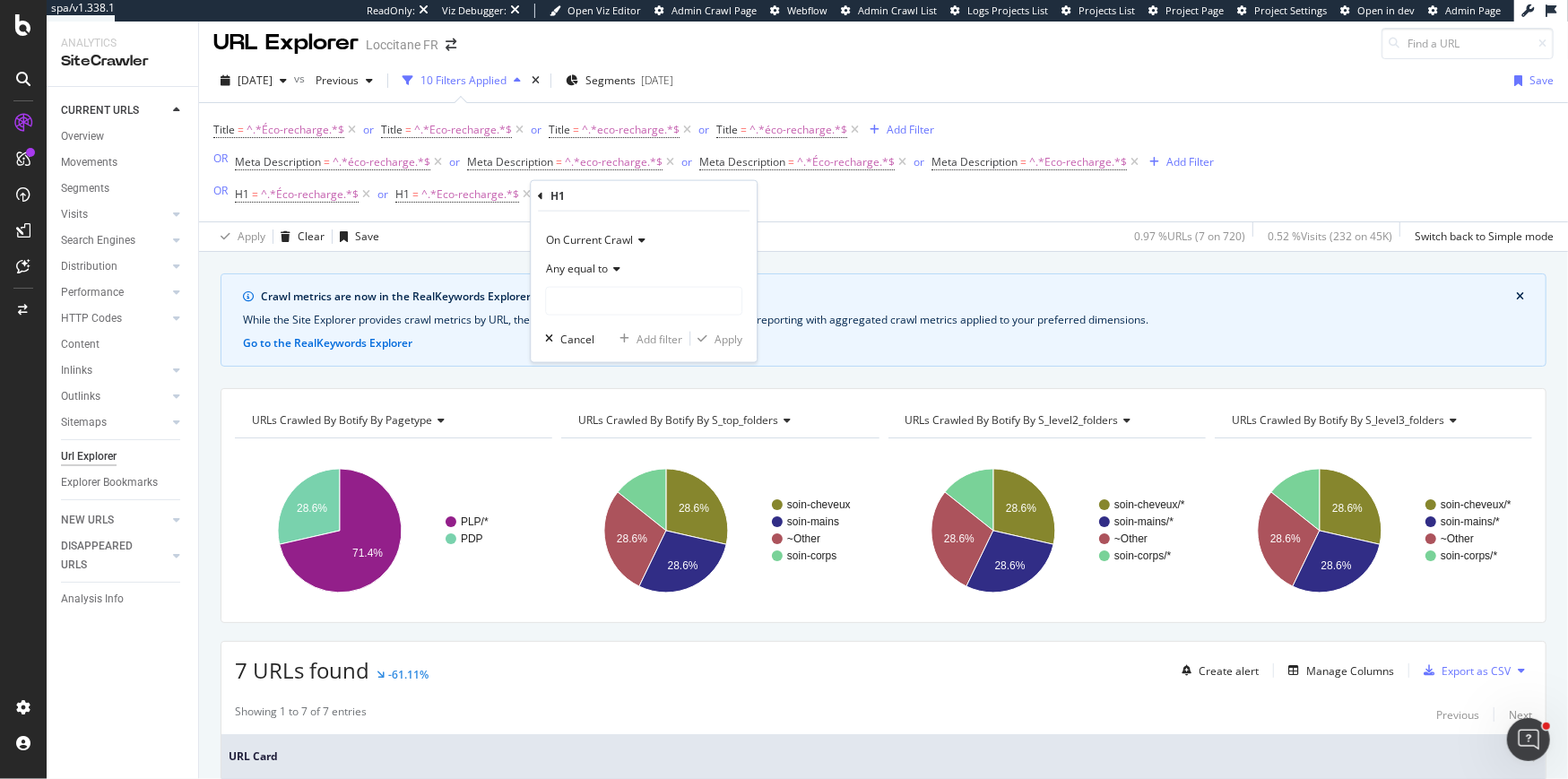
click at [575, 272] on span "Any equal to" at bounding box center [577, 269] width 62 height 16
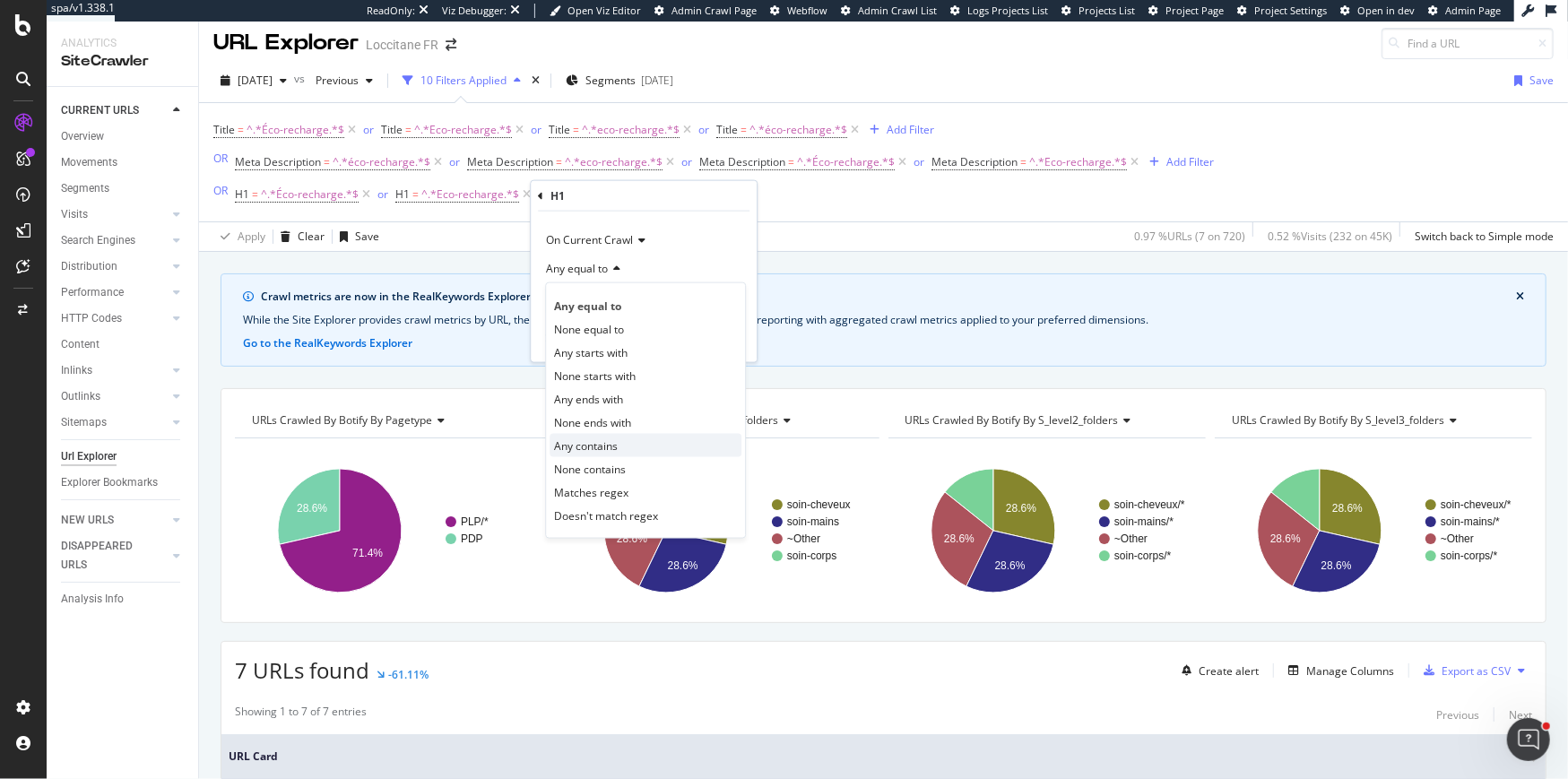
click at [587, 445] on span "Any contains" at bounding box center [586, 445] width 64 height 16
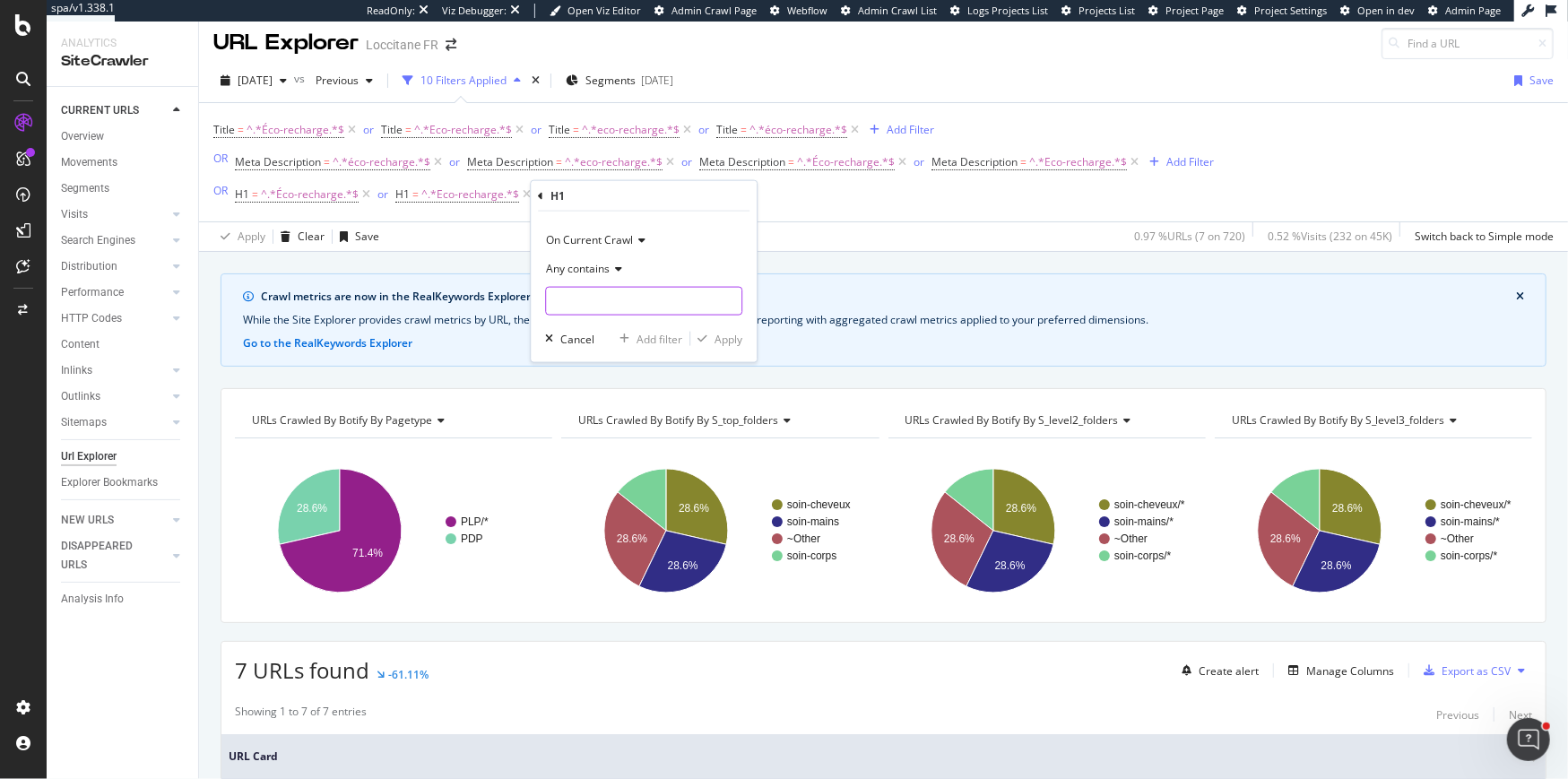
click at [598, 308] on input "text" at bounding box center [644, 302] width 196 height 29
type input "éco-recharge"
click at [720, 341] on div "Apply" at bounding box center [728, 339] width 28 height 16
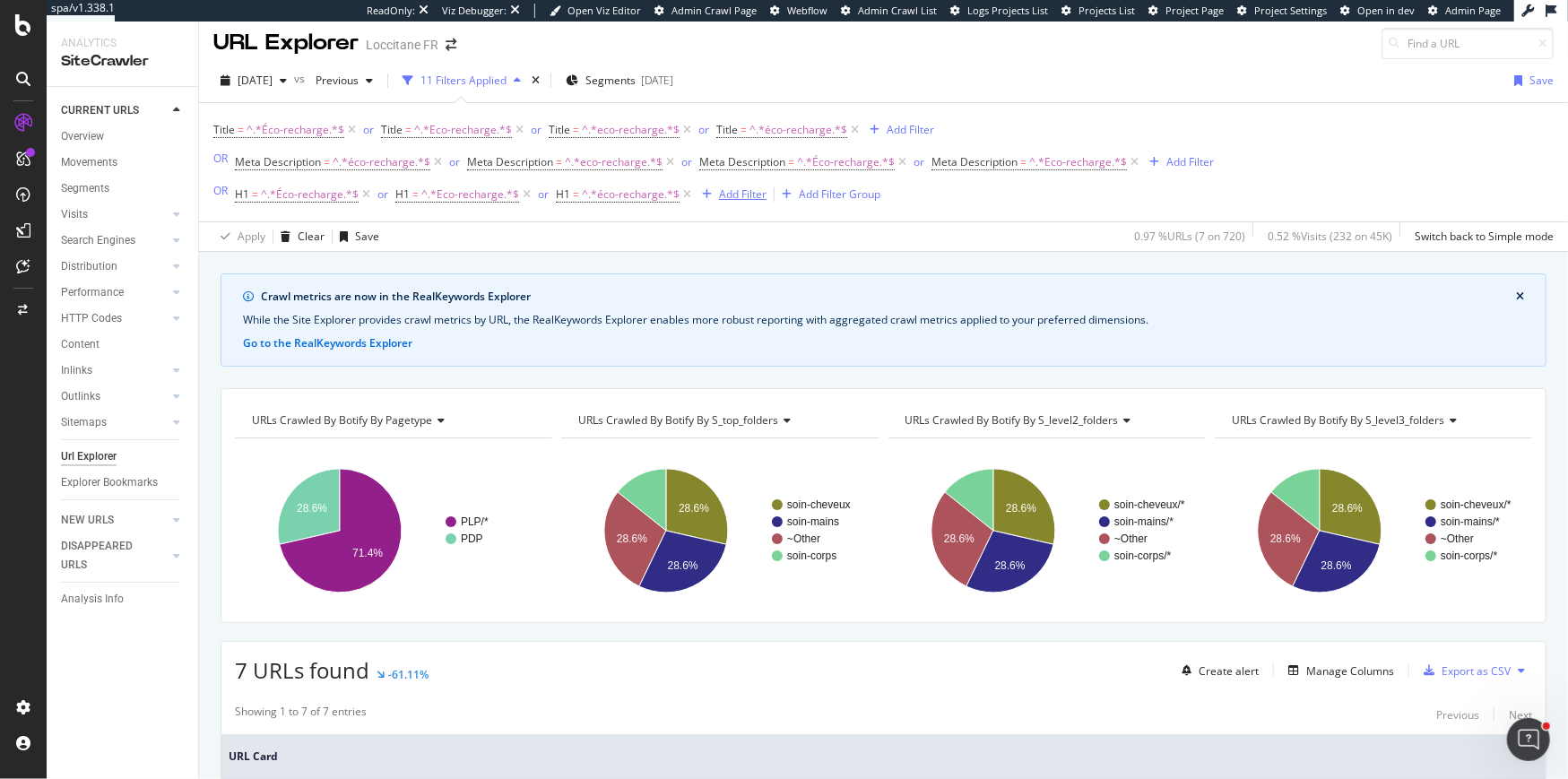
click at [733, 196] on div "Add Filter" at bounding box center [742, 194] width 48 height 16
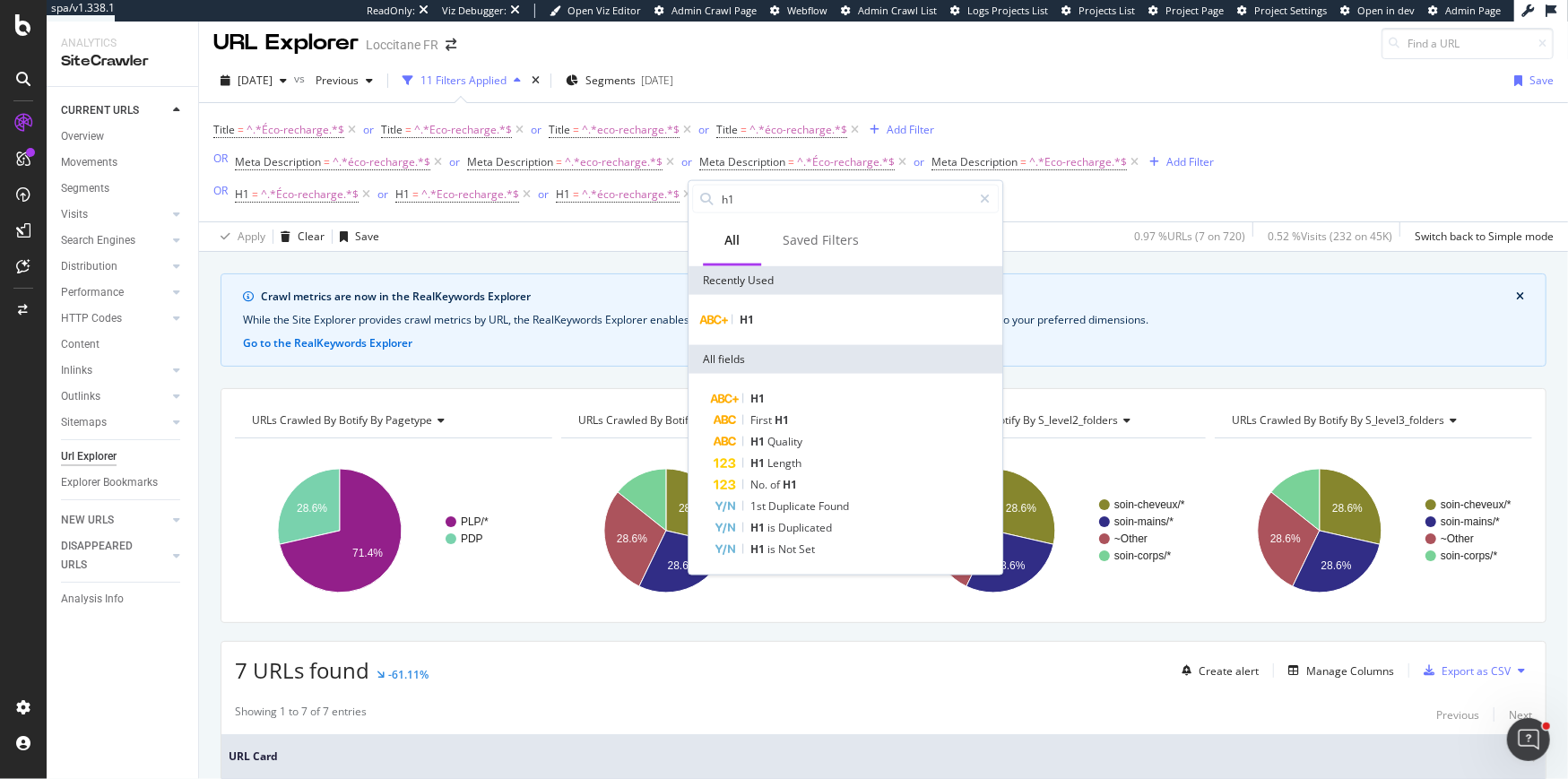
type input "e"
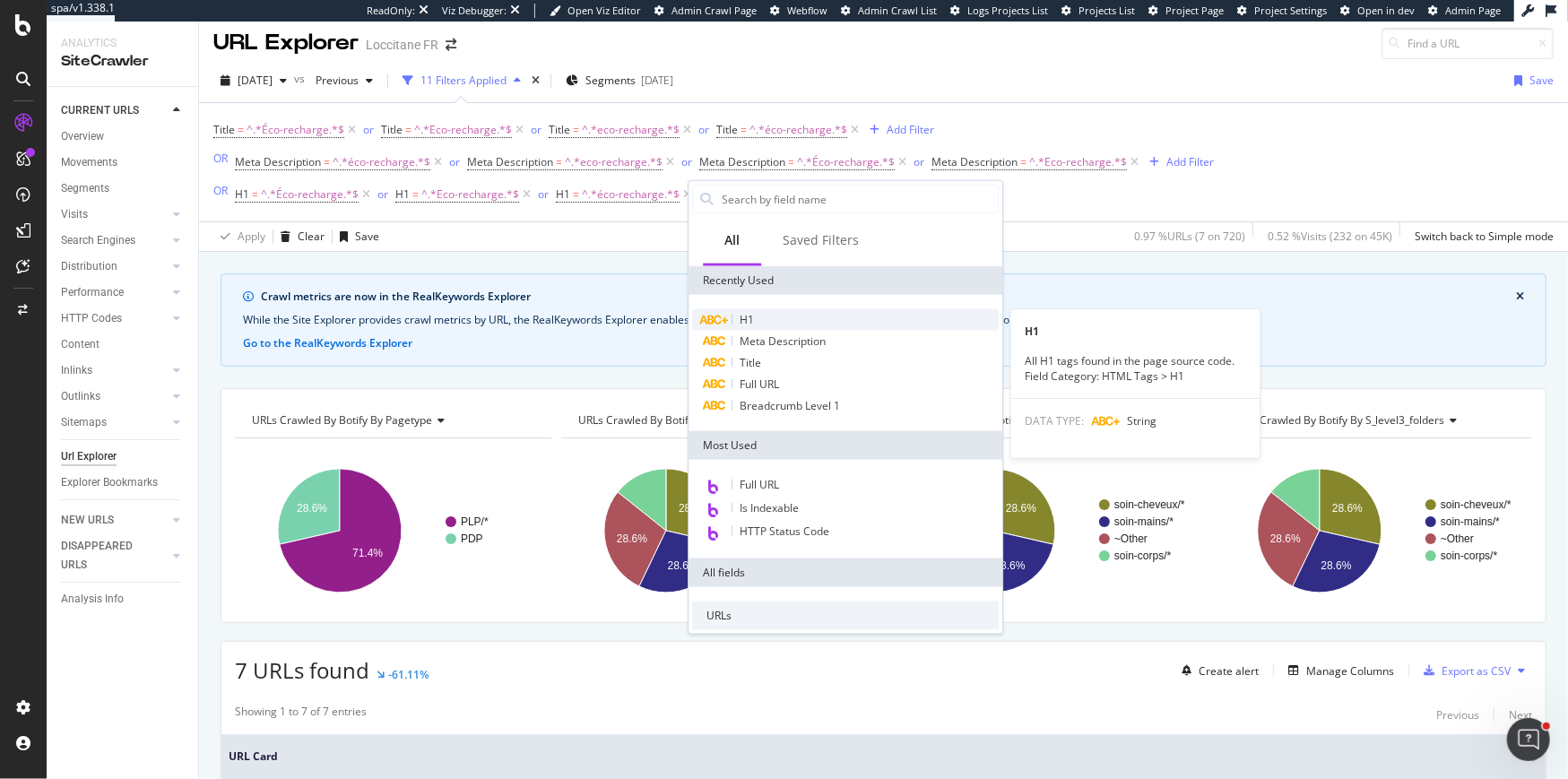
click at [757, 321] on div "H1" at bounding box center [846, 320] width 306 height 21
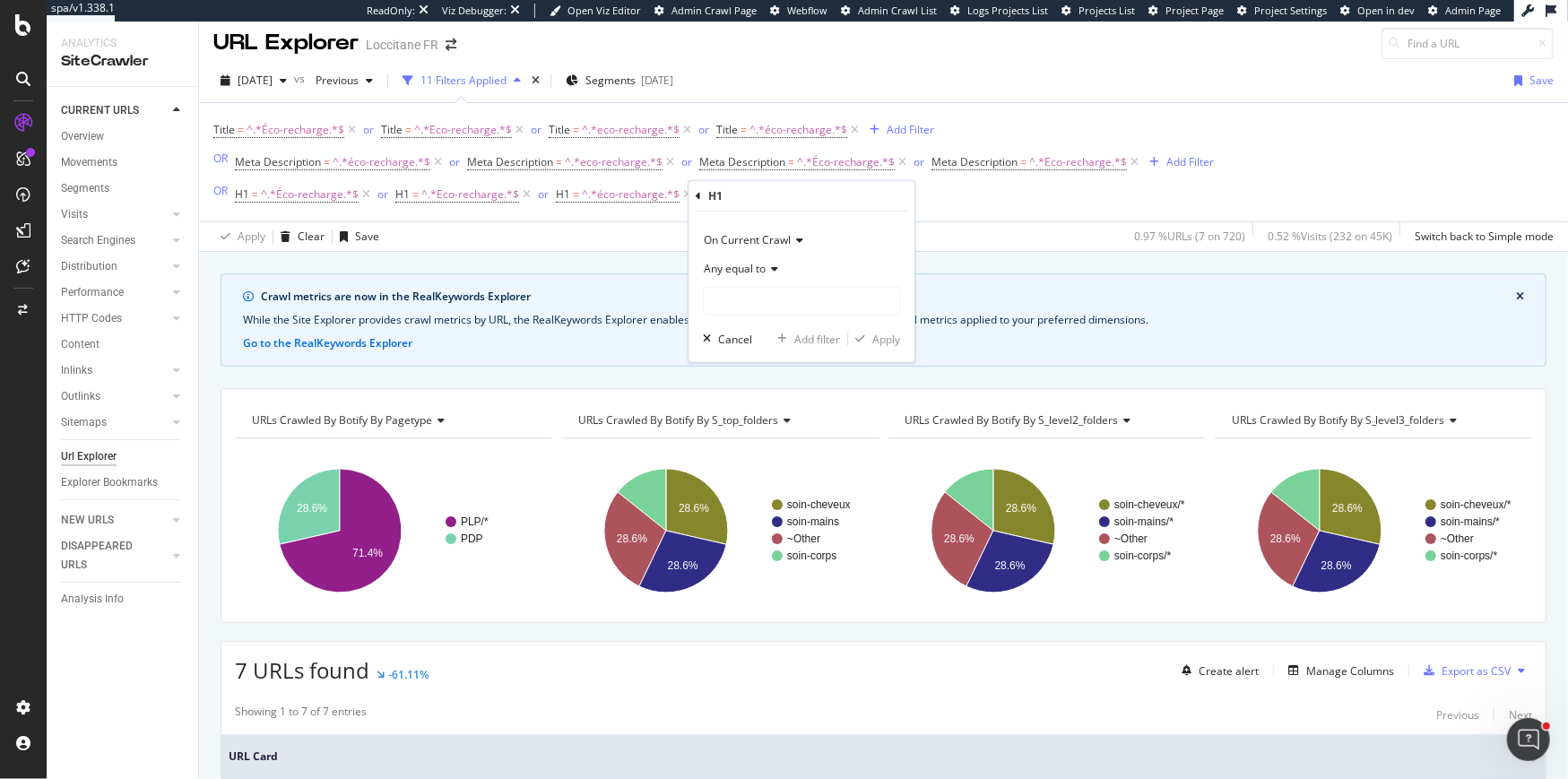
click at [741, 277] on div "Any equal to" at bounding box center [801, 270] width 197 height 29
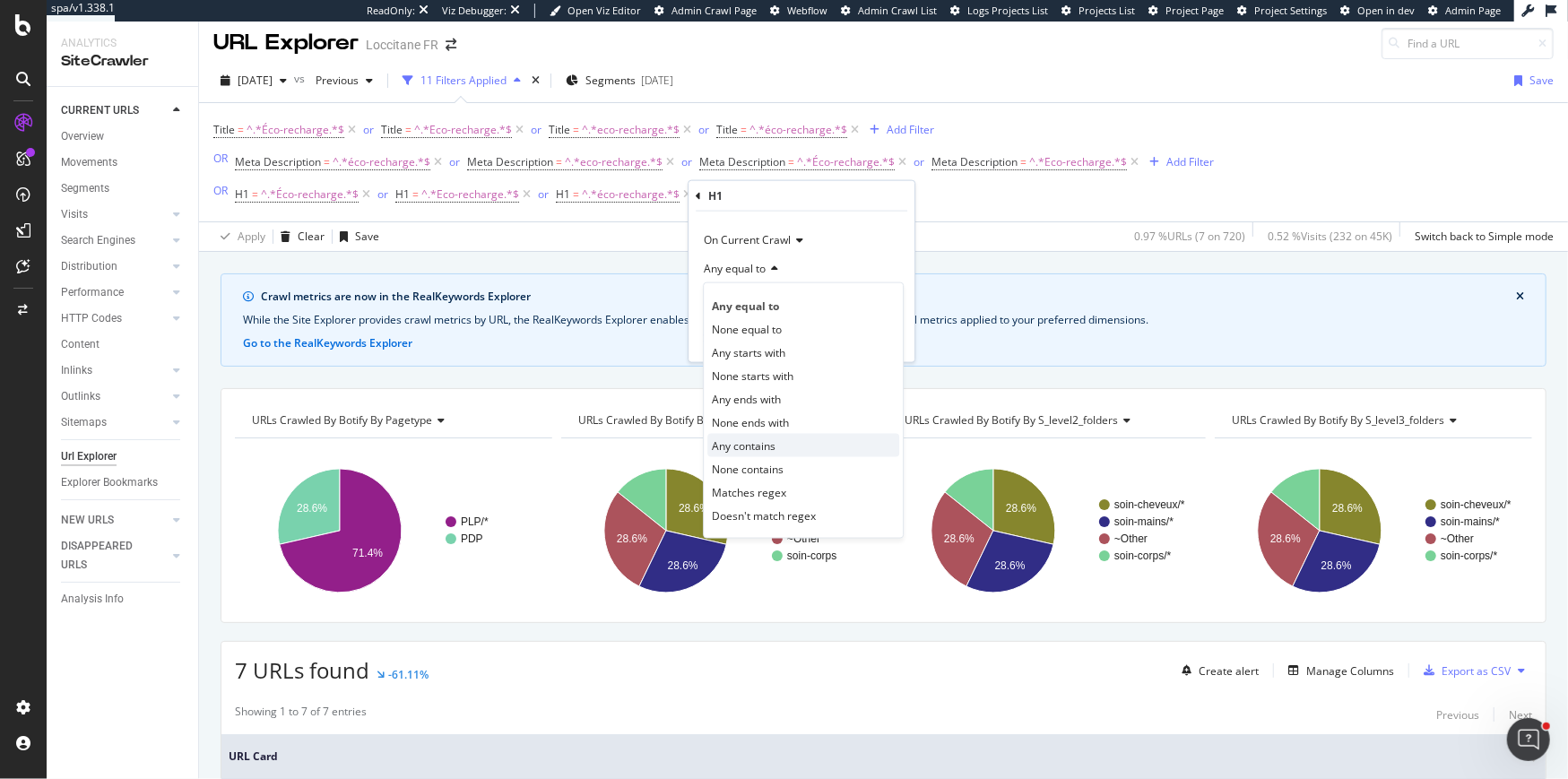
click at [750, 442] on span "Any contains" at bounding box center [744, 445] width 64 height 16
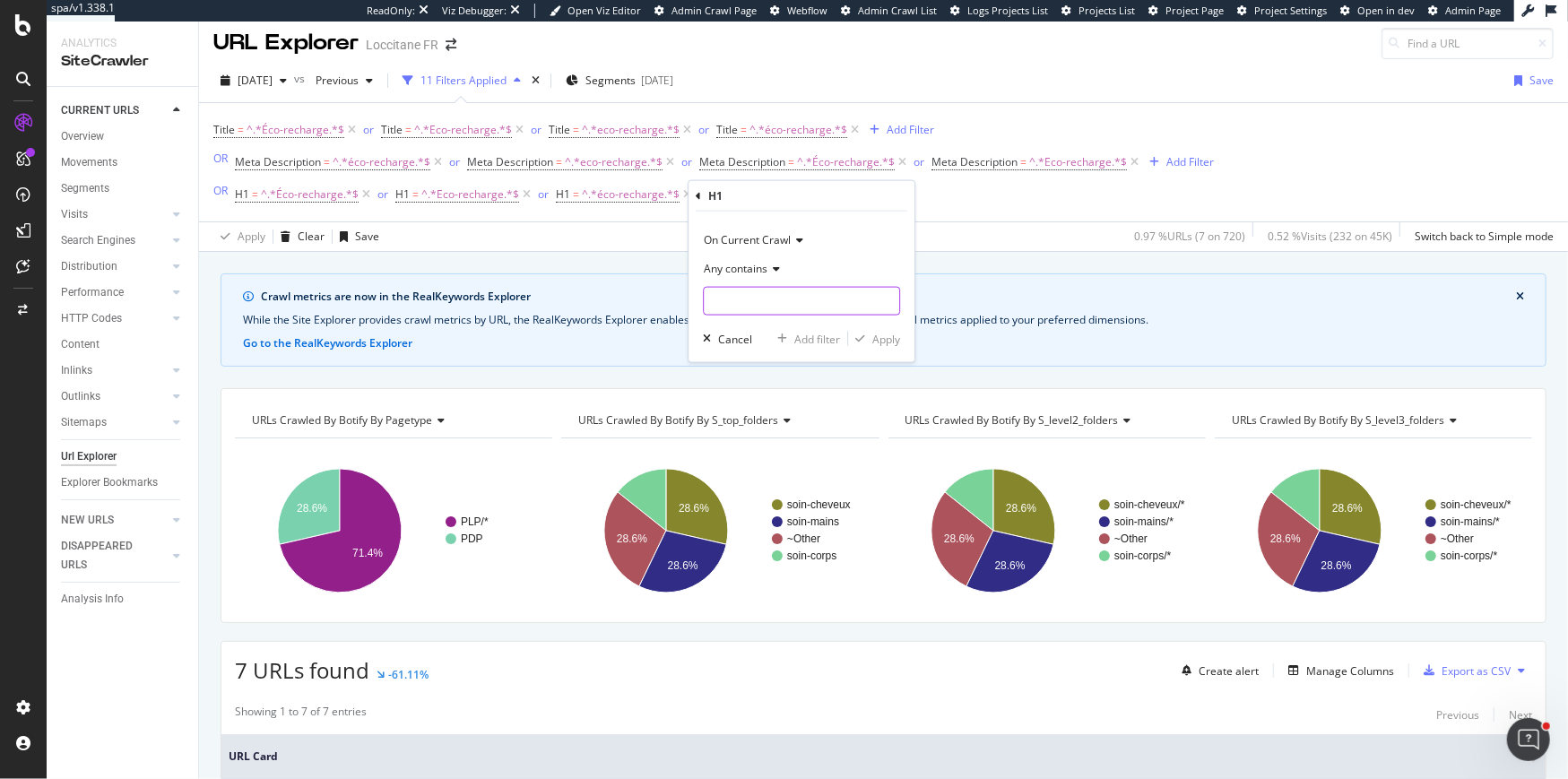
click at [750, 294] on input "text" at bounding box center [802, 302] width 196 height 29
type input "eco-recharge"
click at [878, 340] on div "Apply" at bounding box center [885, 339] width 28 height 16
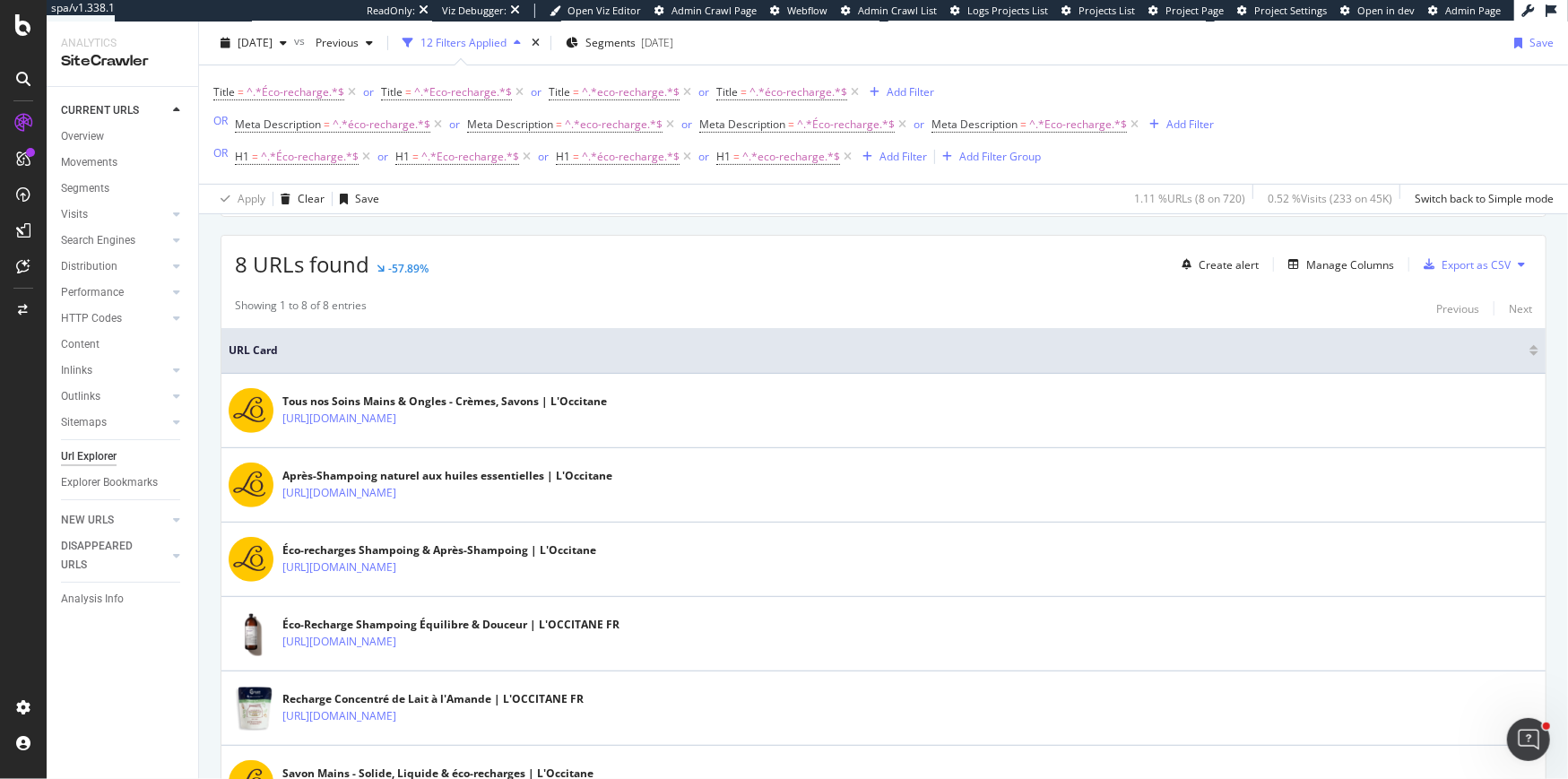
scroll to position [382, 0]
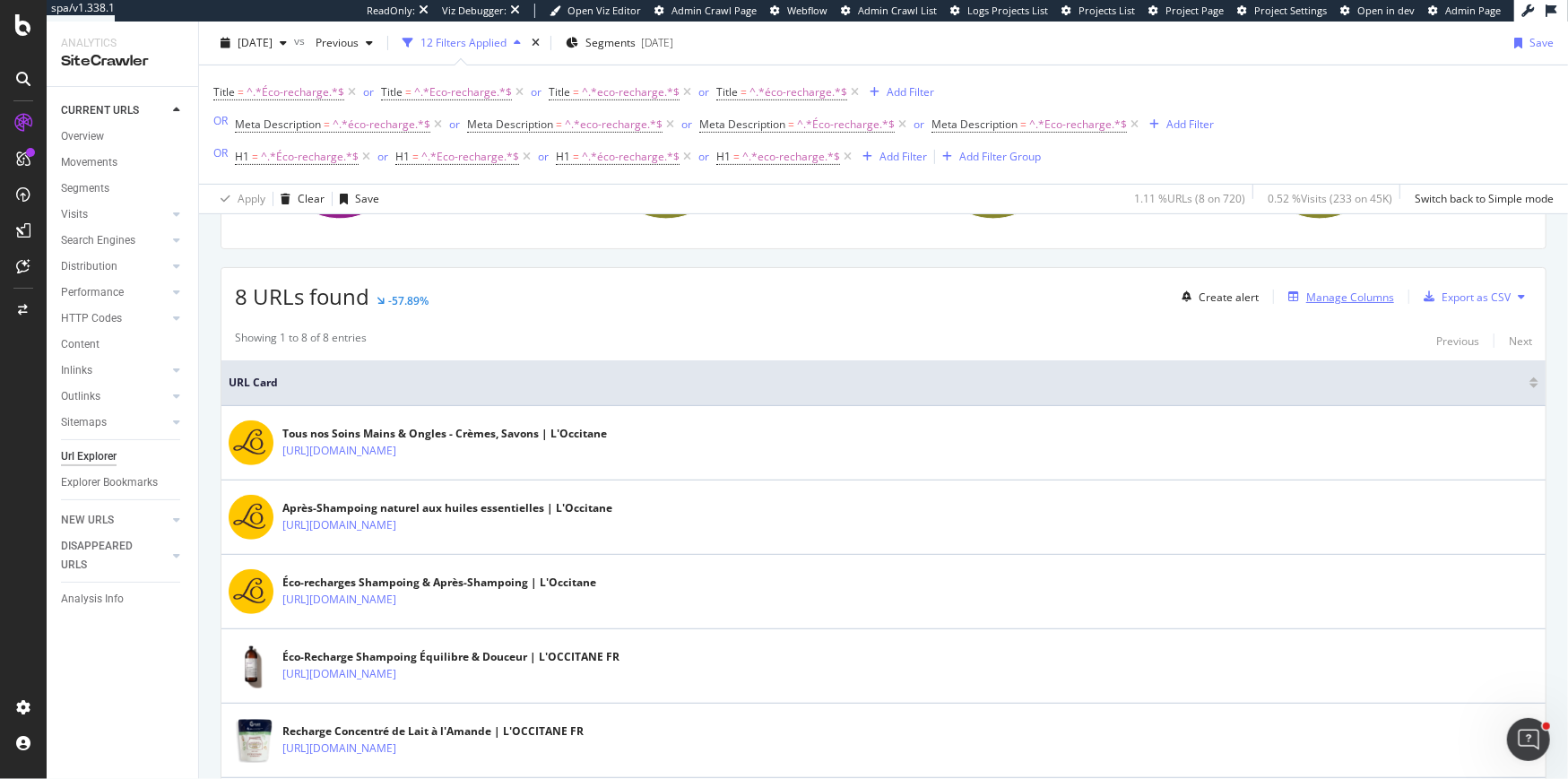
click at [1308, 292] on div "Manage Columns" at bounding box center [1350, 298] width 88 height 16
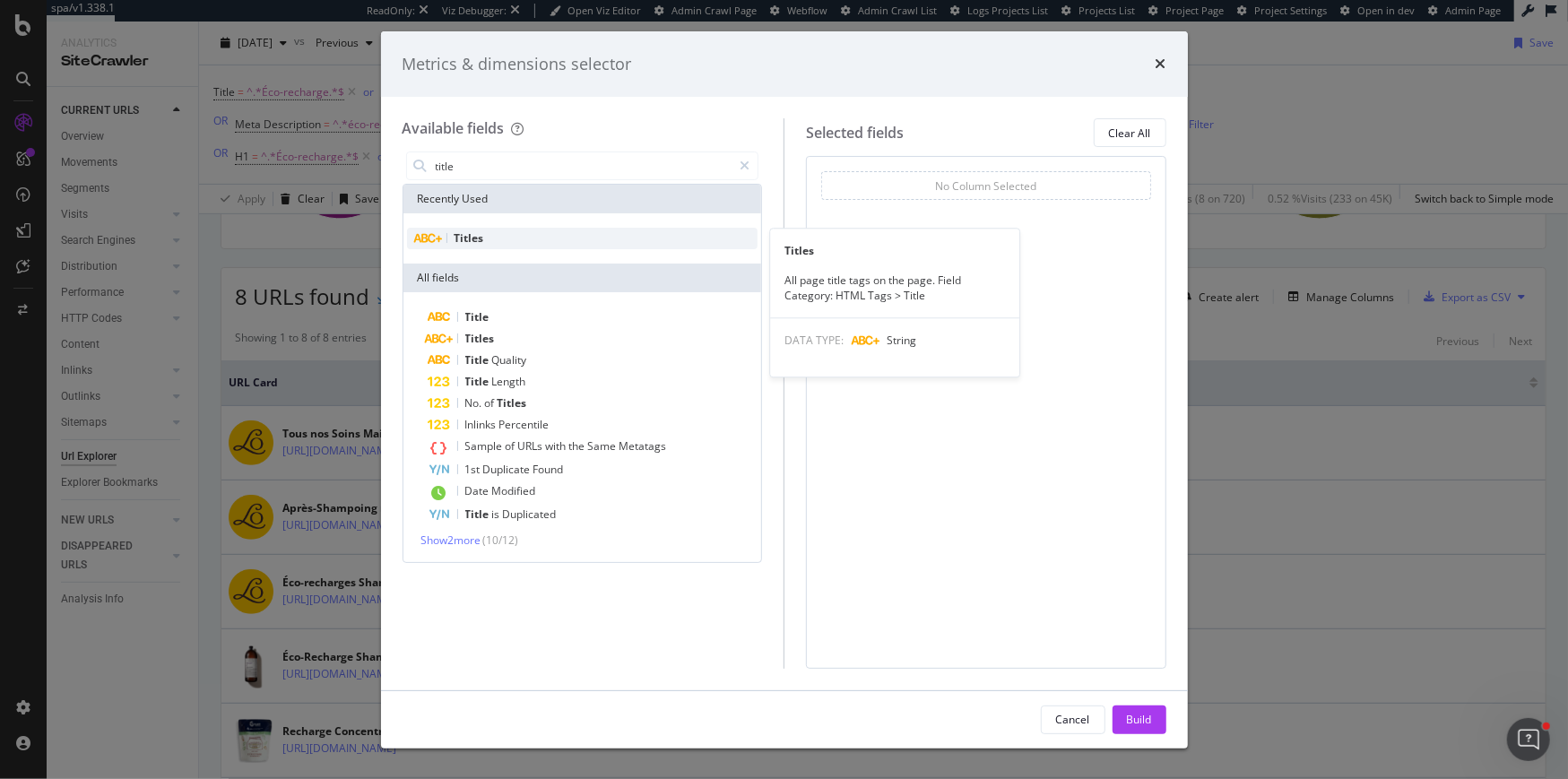
click at [537, 231] on div "Titles" at bounding box center [583, 239] width 351 height 21
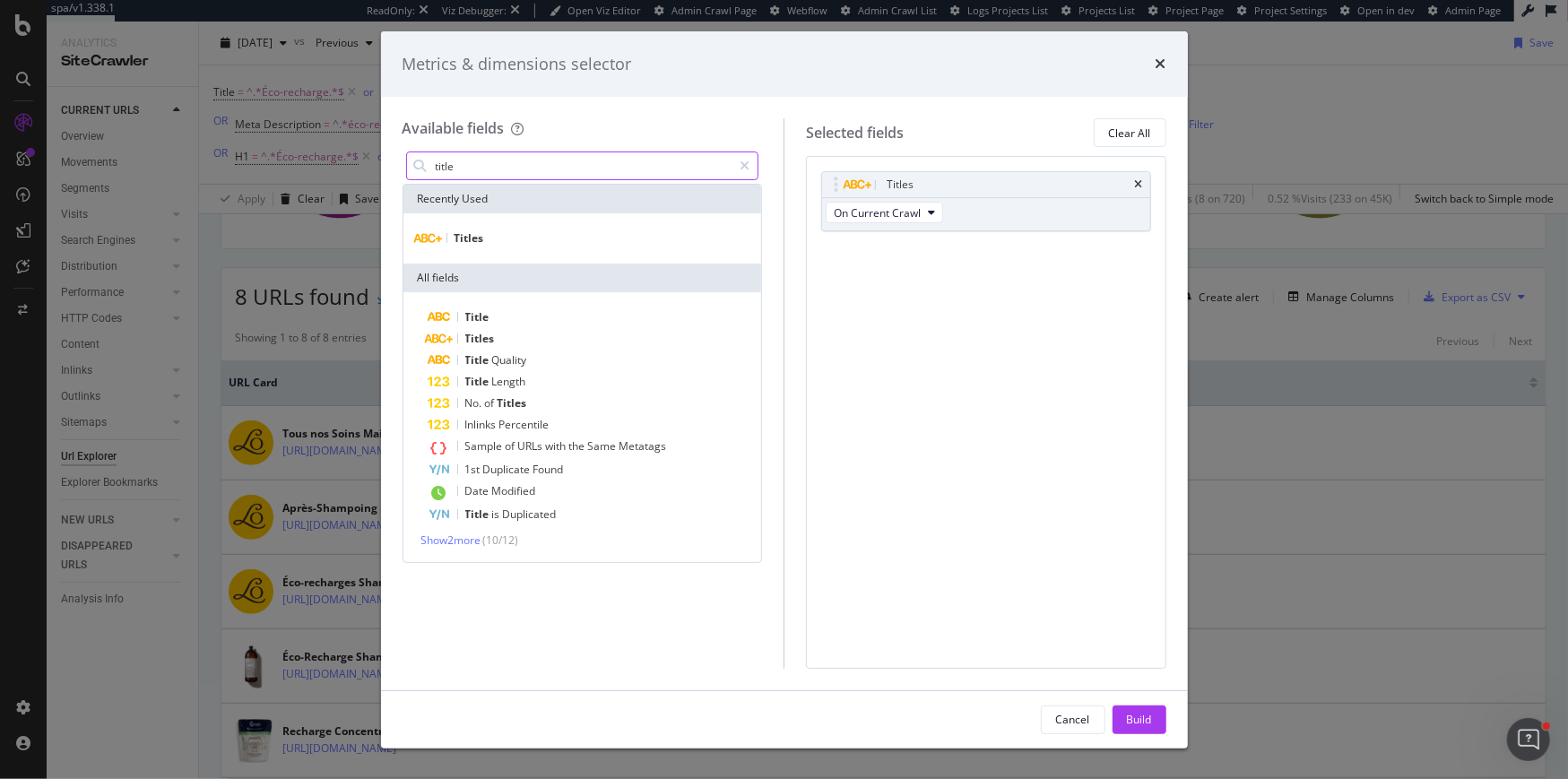
click at [513, 172] on input "title" at bounding box center [583, 166] width 299 height 27
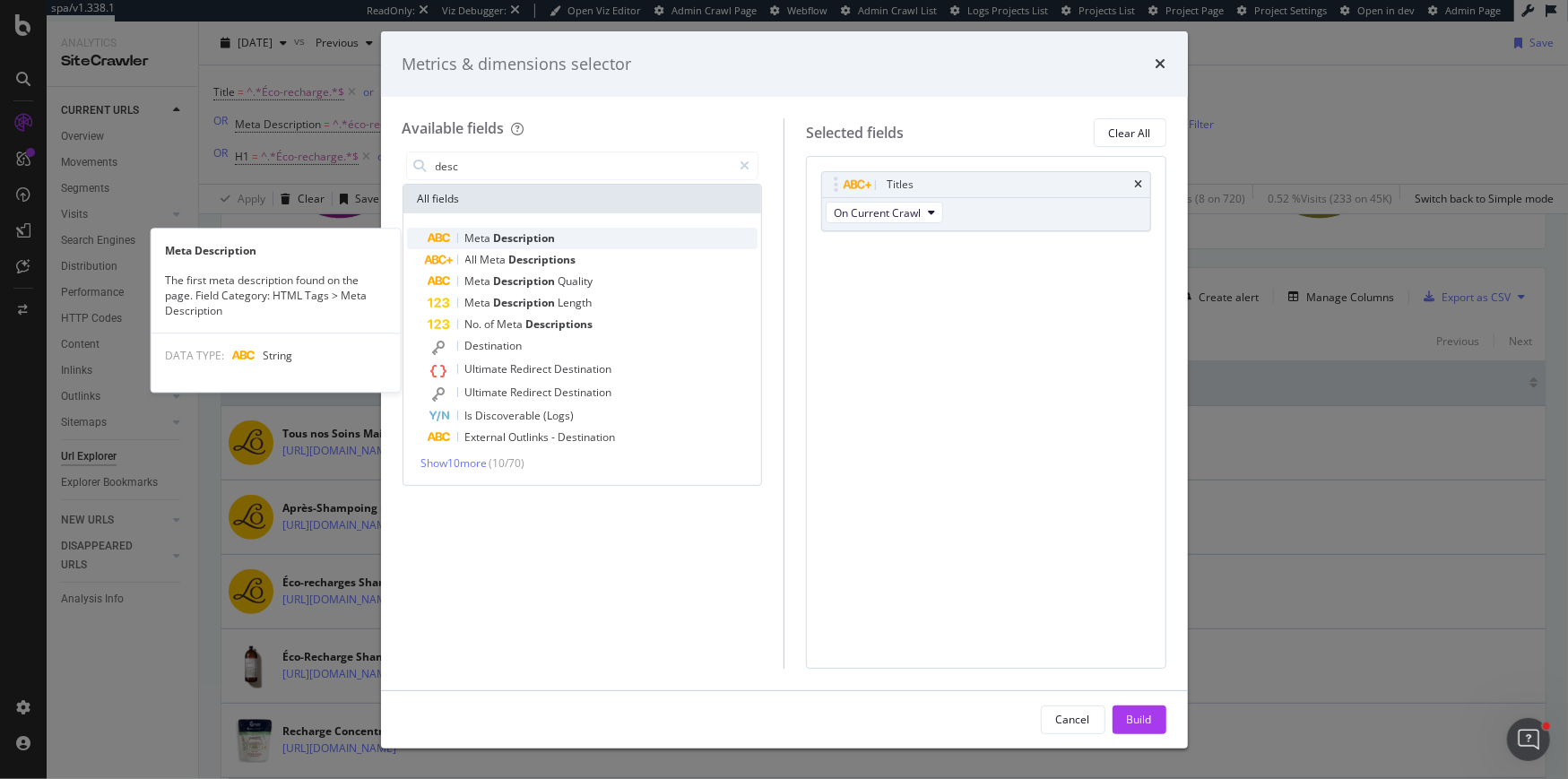
click at [506, 240] on span "Description" at bounding box center [525, 239] width 62 height 16
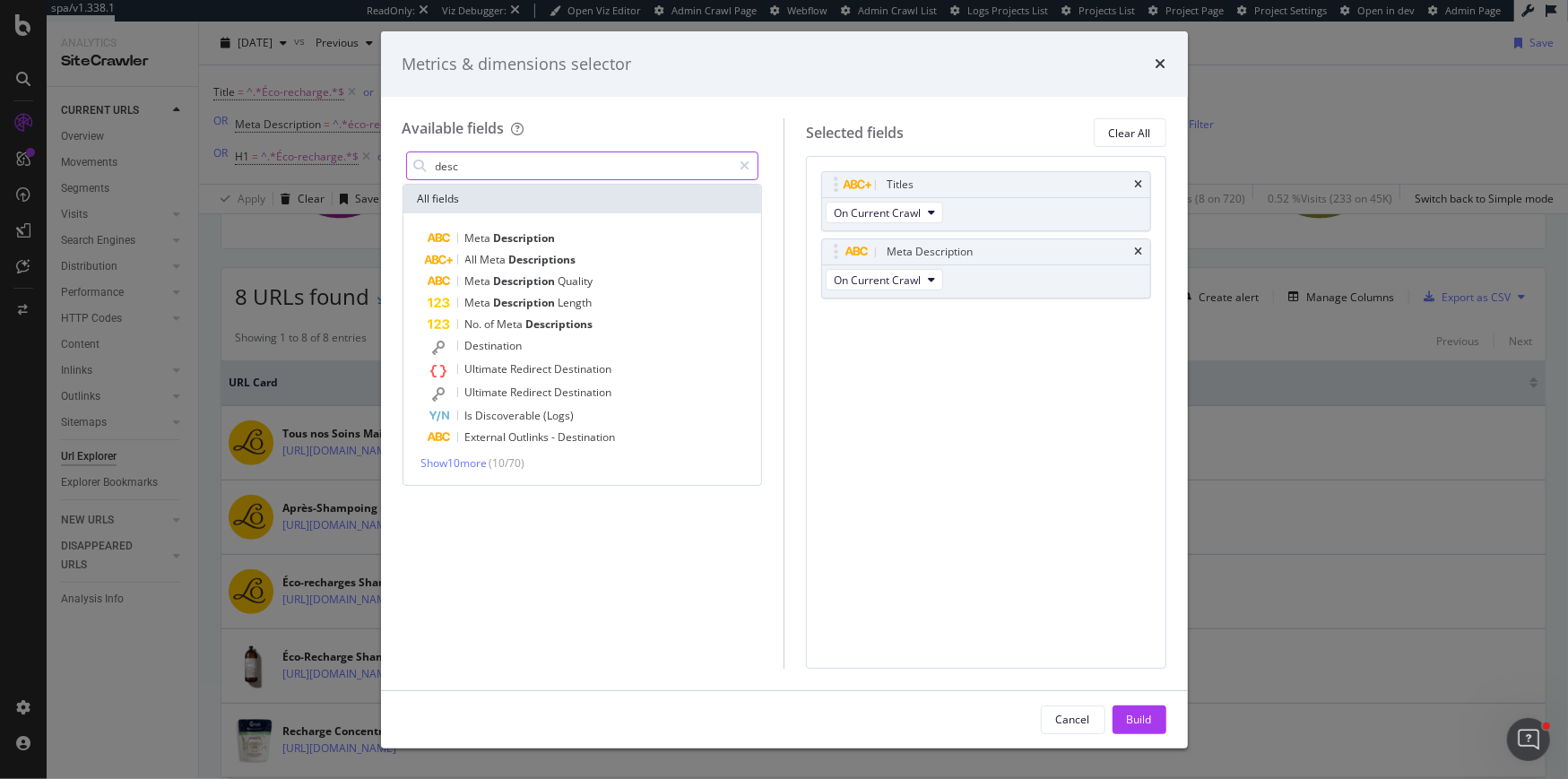
click at [502, 170] on input "desc" at bounding box center [583, 166] width 299 height 27
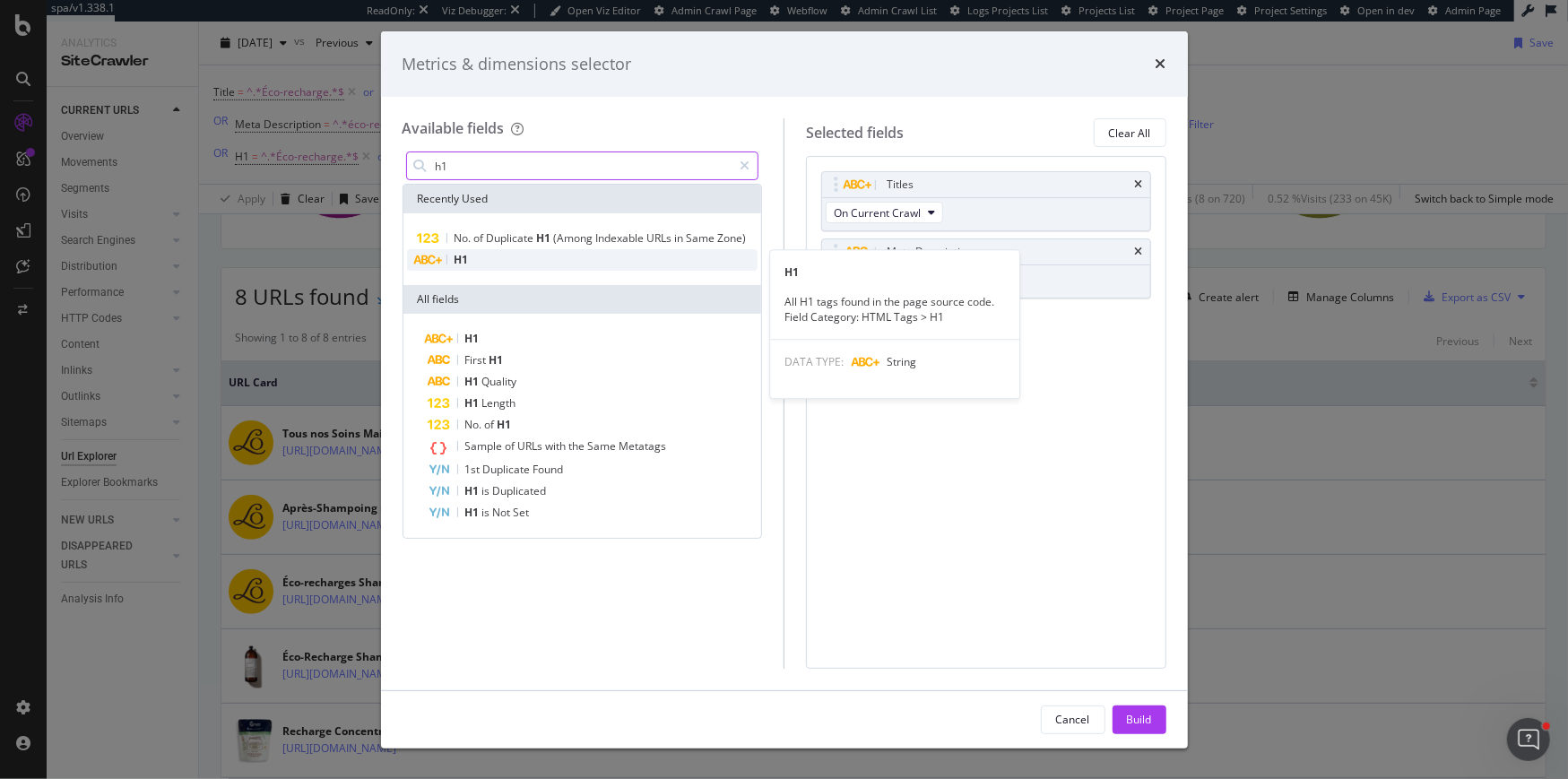
type input "h1"
click at [551, 256] on div "H1" at bounding box center [583, 260] width 351 height 21
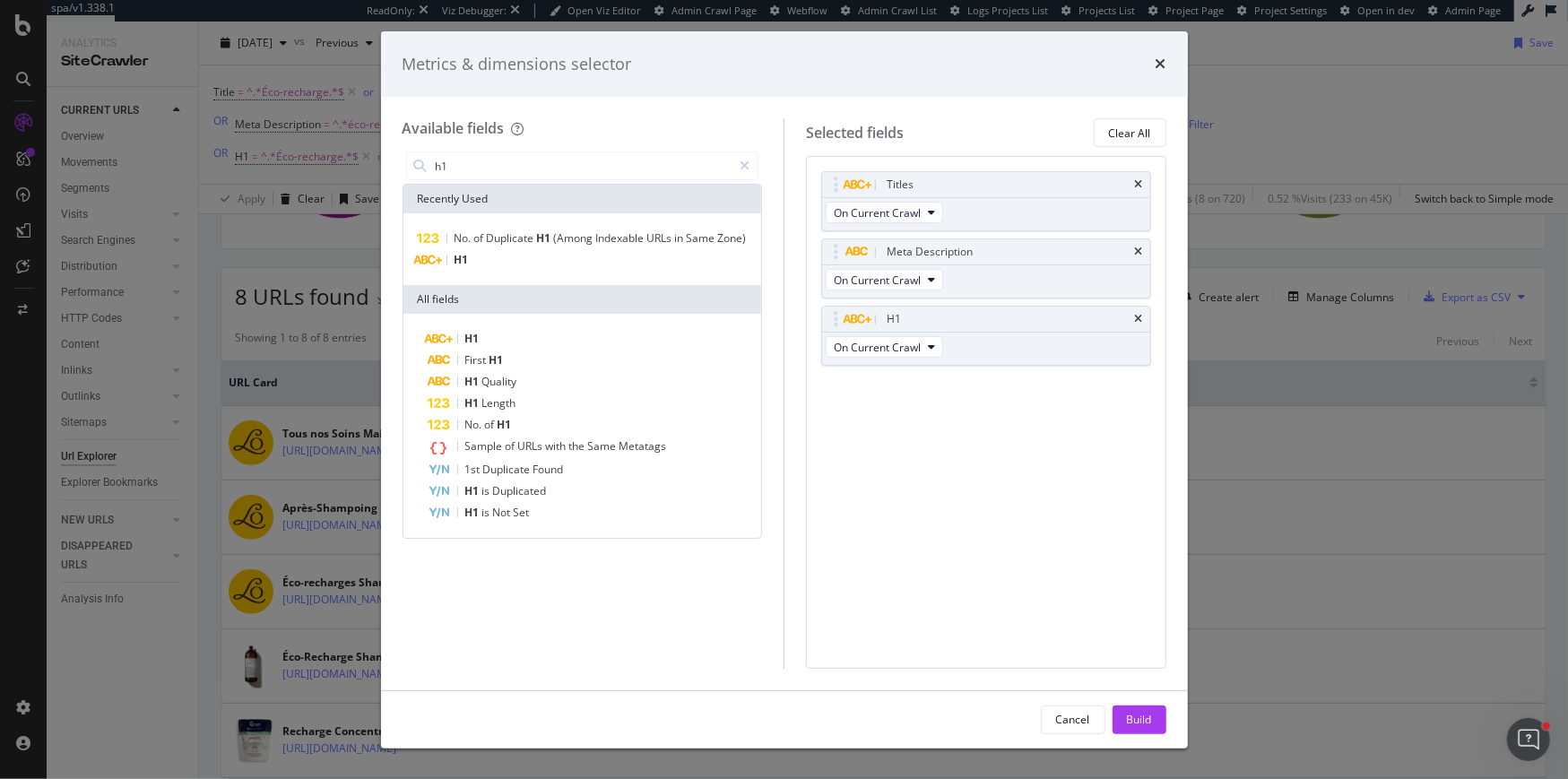
click at [1131, 702] on div "Cancel Build" at bounding box center [784, 720] width 807 height 57
click at [1132, 710] on div "Build" at bounding box center [1139, 720] width 25 height 27
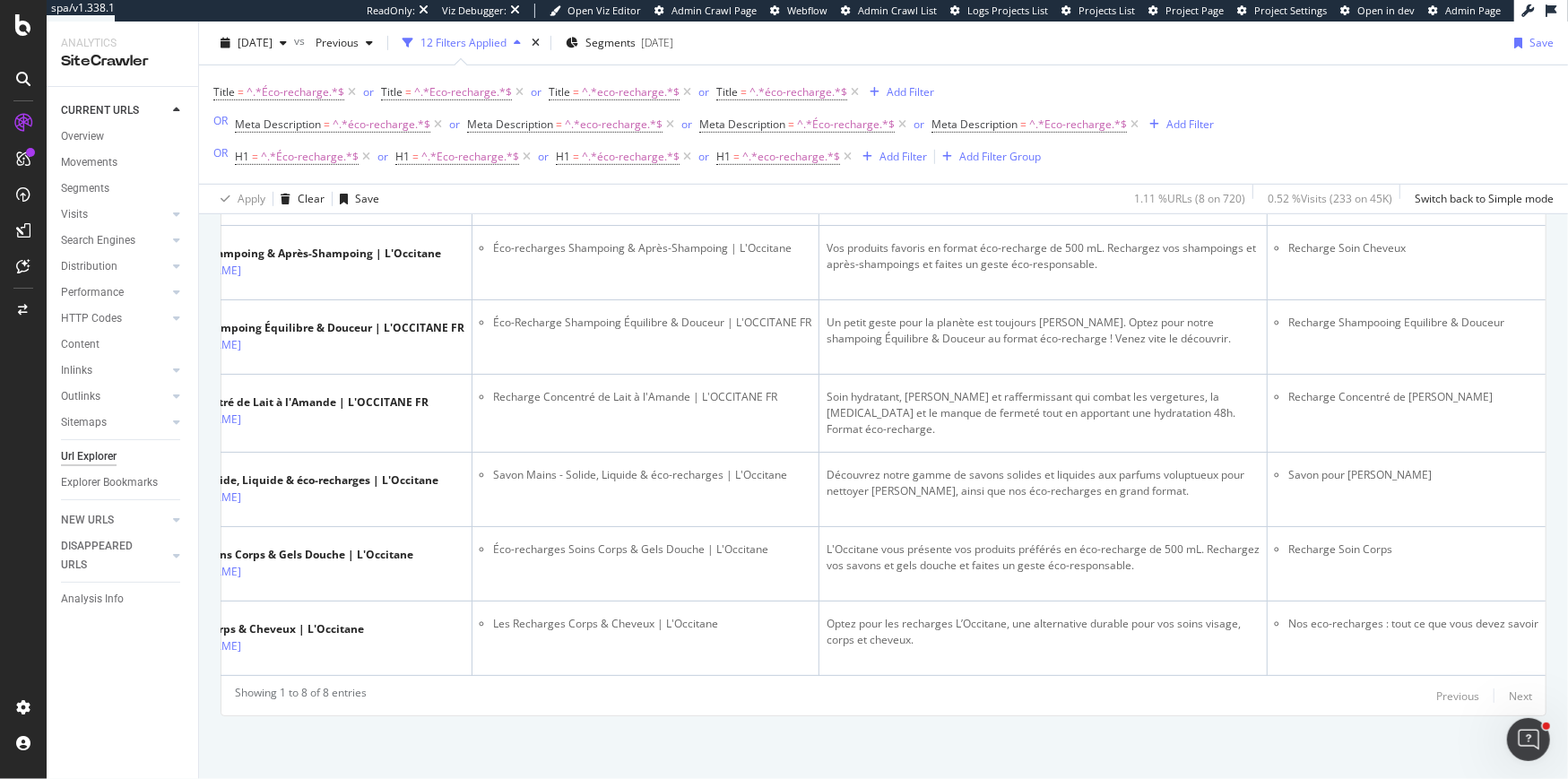
scroll to position [748, 0]
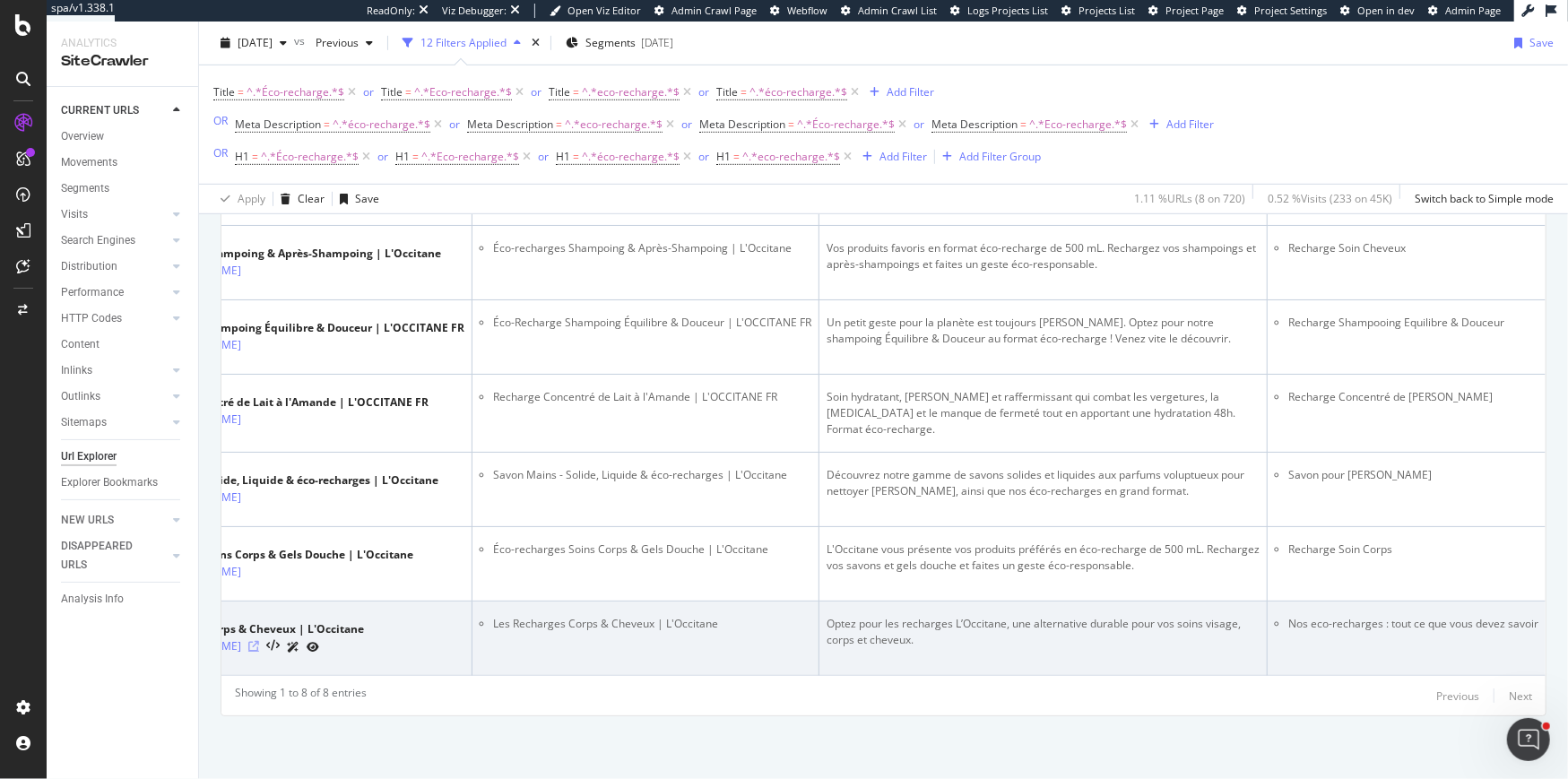
click at [259, 646] on icon at bounding box center [253, 646] width 11 height 11
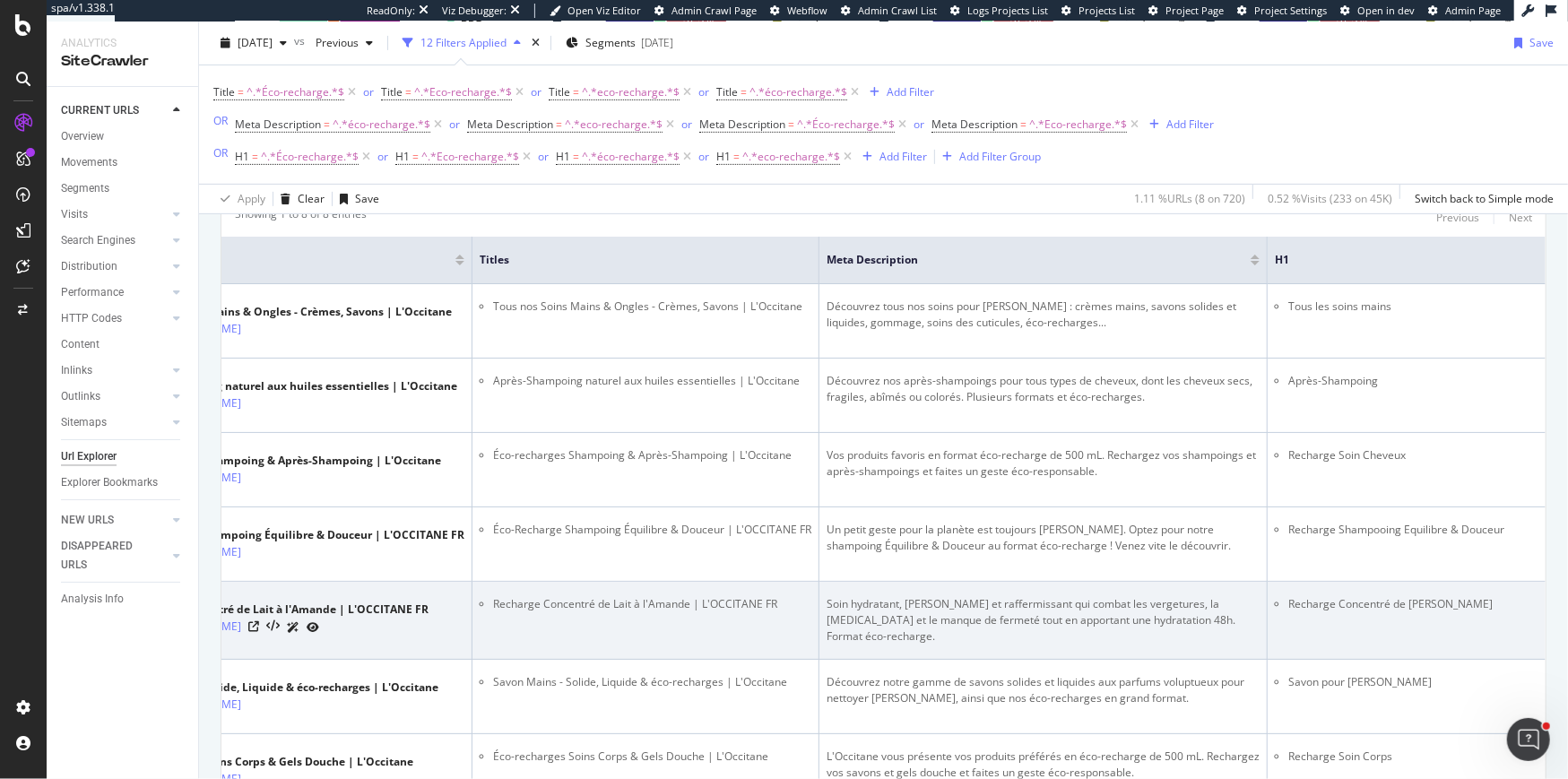
scroll to position [441, 0]
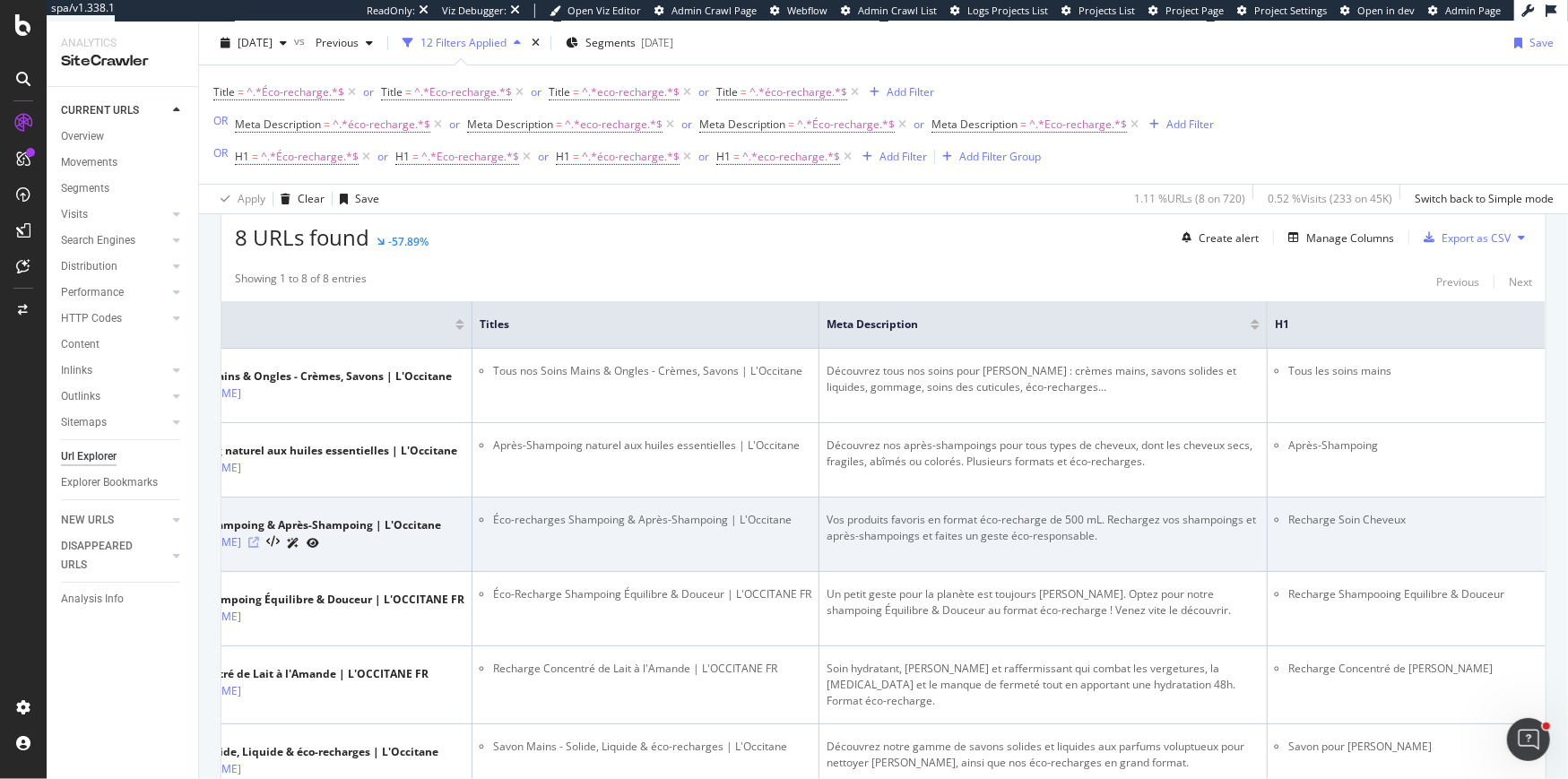
click at [259, 548] on icon at bounding box center [253, 542] width 11 height 11
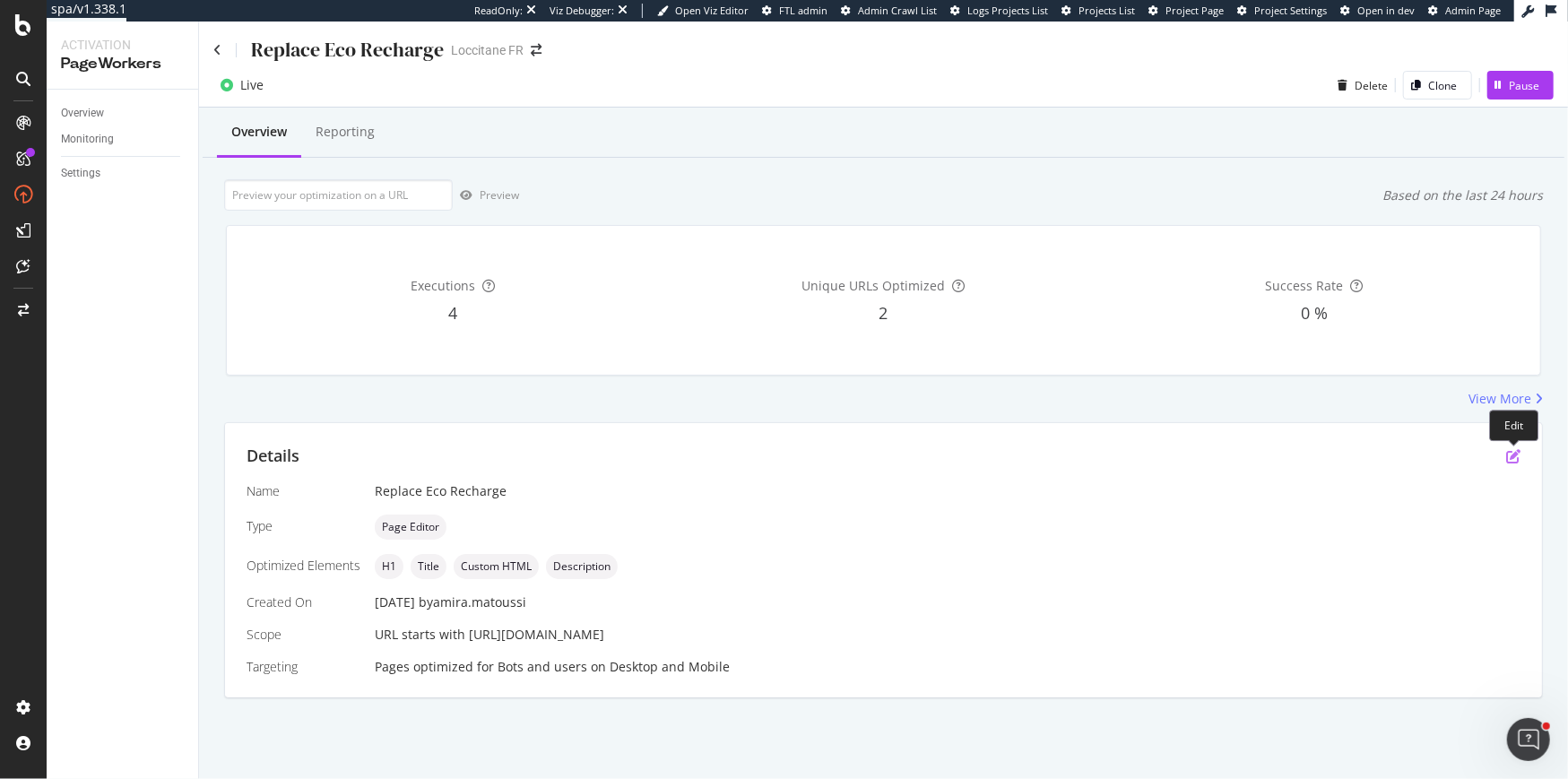
click at [1514, 455] on icon "pen-to-square" at bounding box center [1513, 456] width 15 height 15
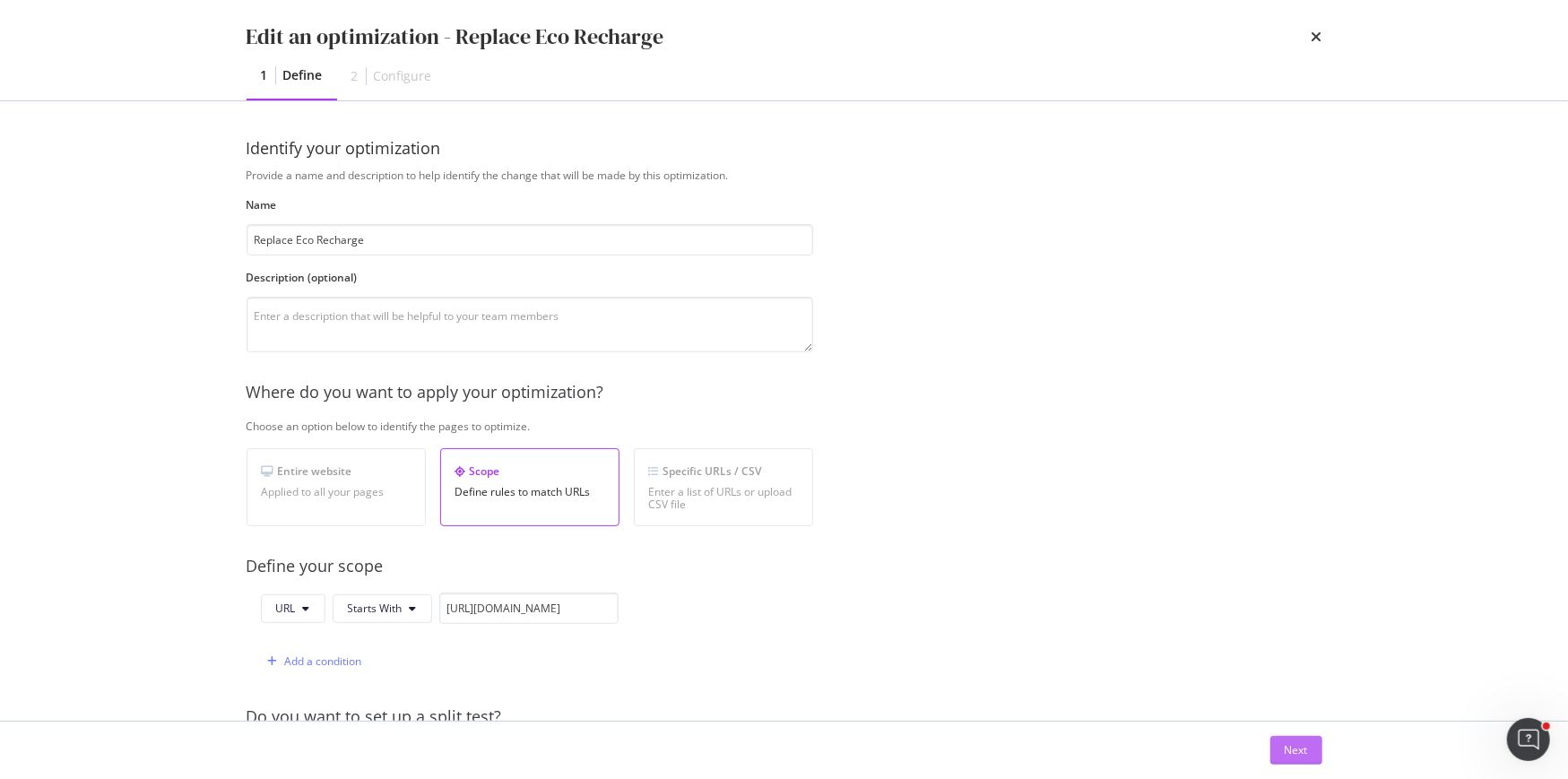
click at [1307, 743] on button "Next" at bounding box center [1296, 751] width 52 height 29
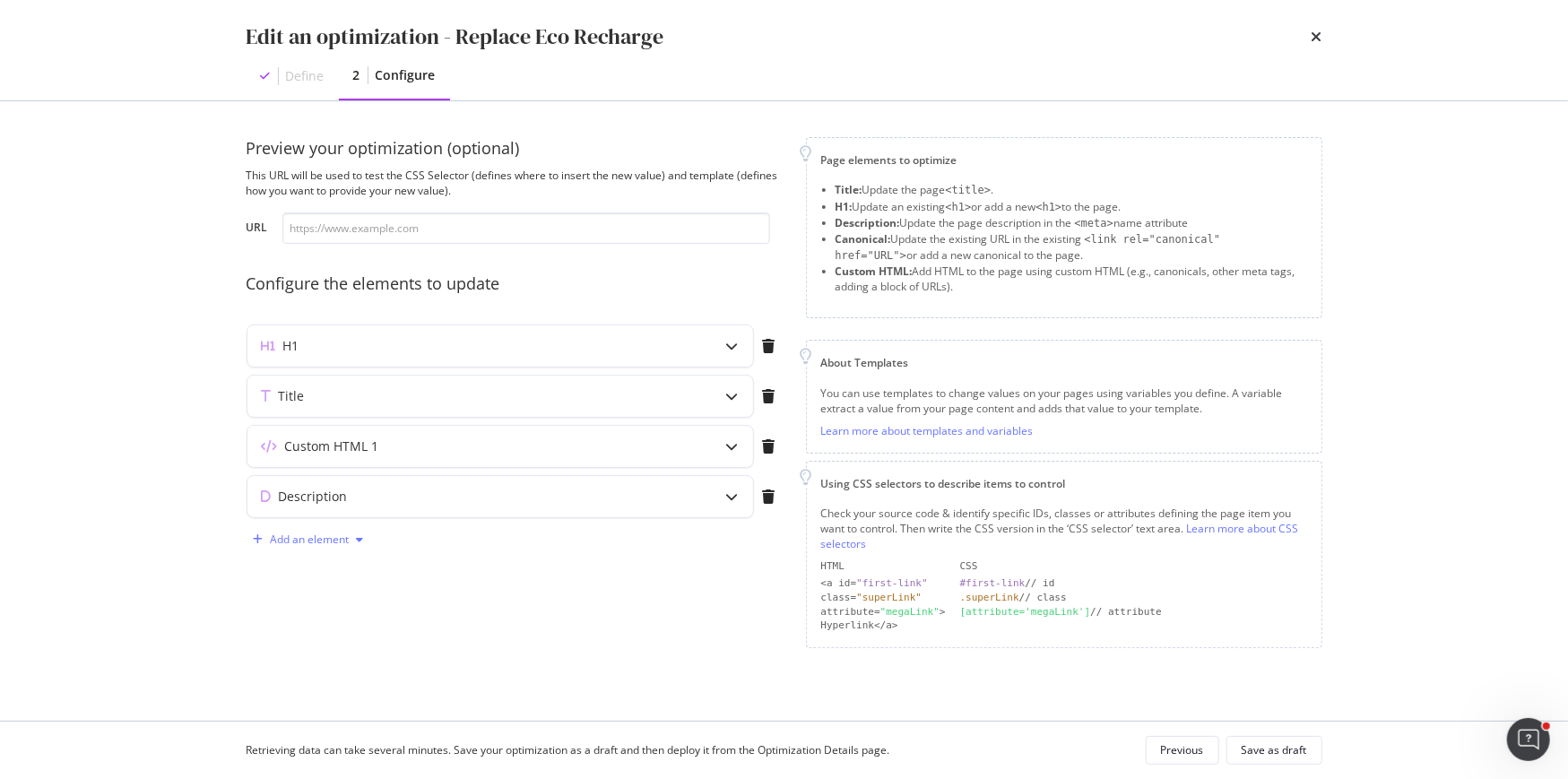
click at [343, 535] on div "Add an element" at bounding box center [309, 539] width 79 height 11
click at [329, 599] on div "Custom HTML" at bounding box center [329, 600] width 71 height 16
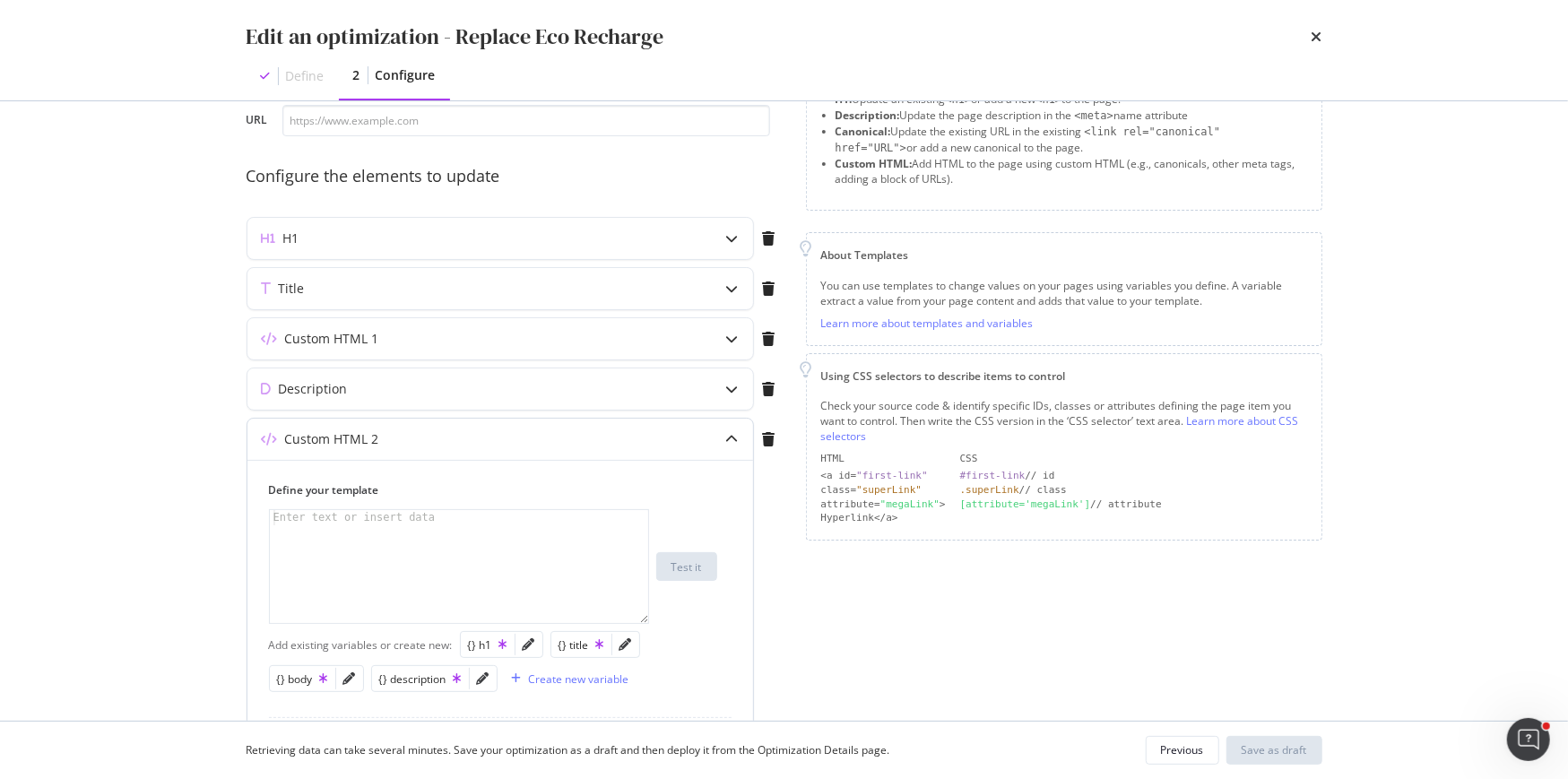
scroll to position [118, 0]
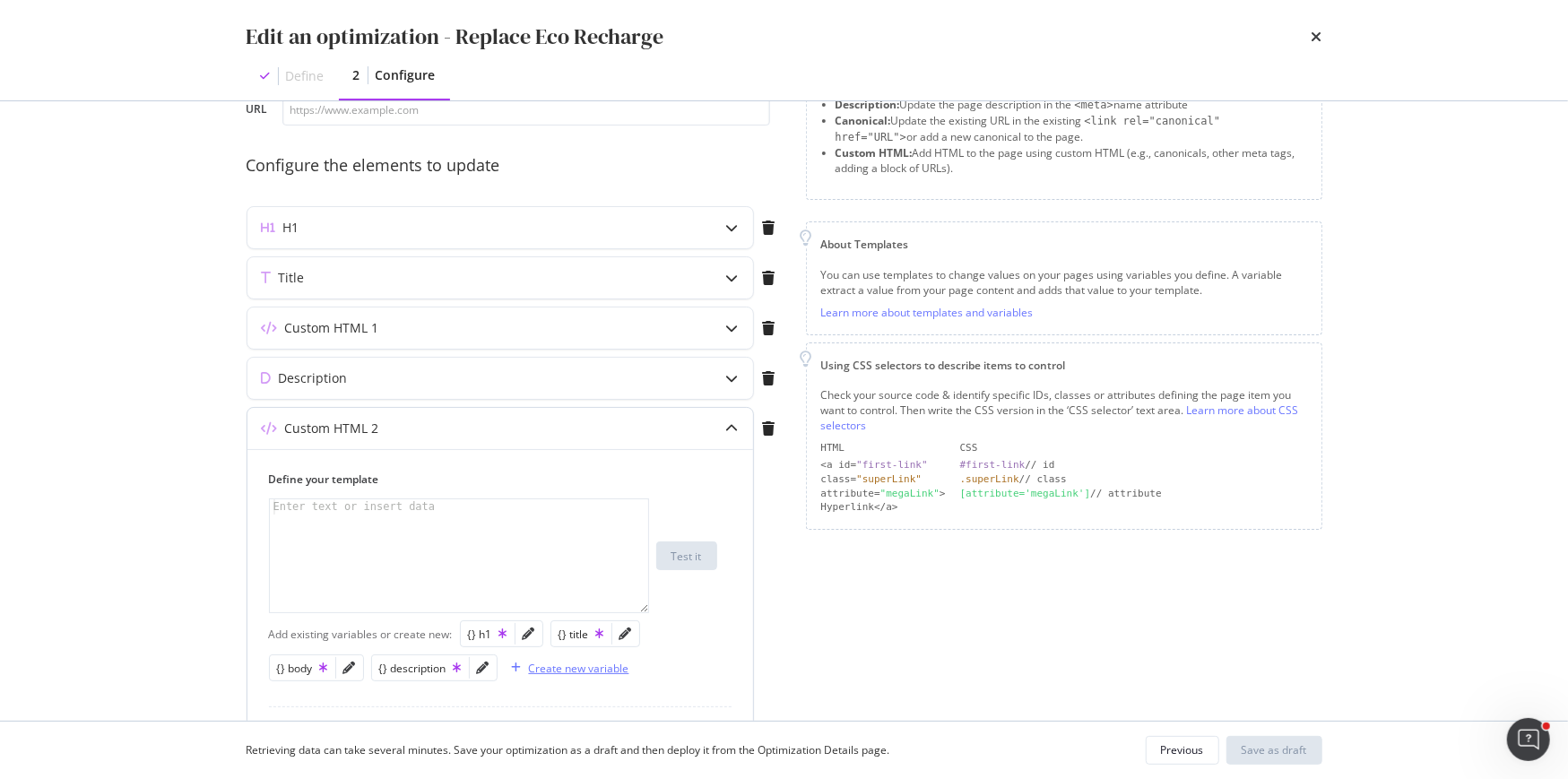
click at [556, 670] on div "Create new variable" at bounding box center [579, 668] width 101 height 16
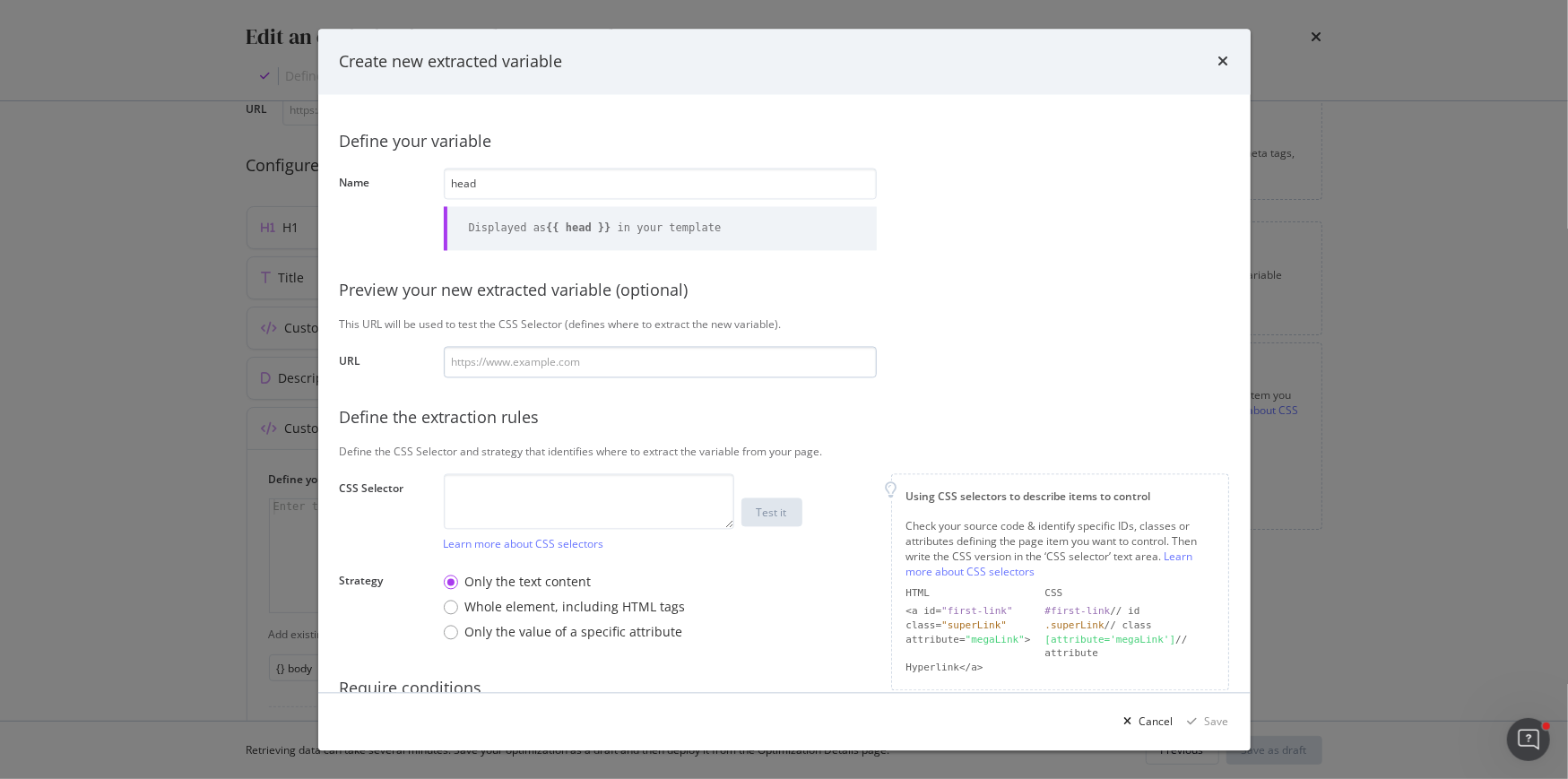
type input "head"
click at [541, 366] on input "modal" at bounding box center [660, 362] width 432 height 31
paste input "53BjACg7"
type input "53BjACg7"
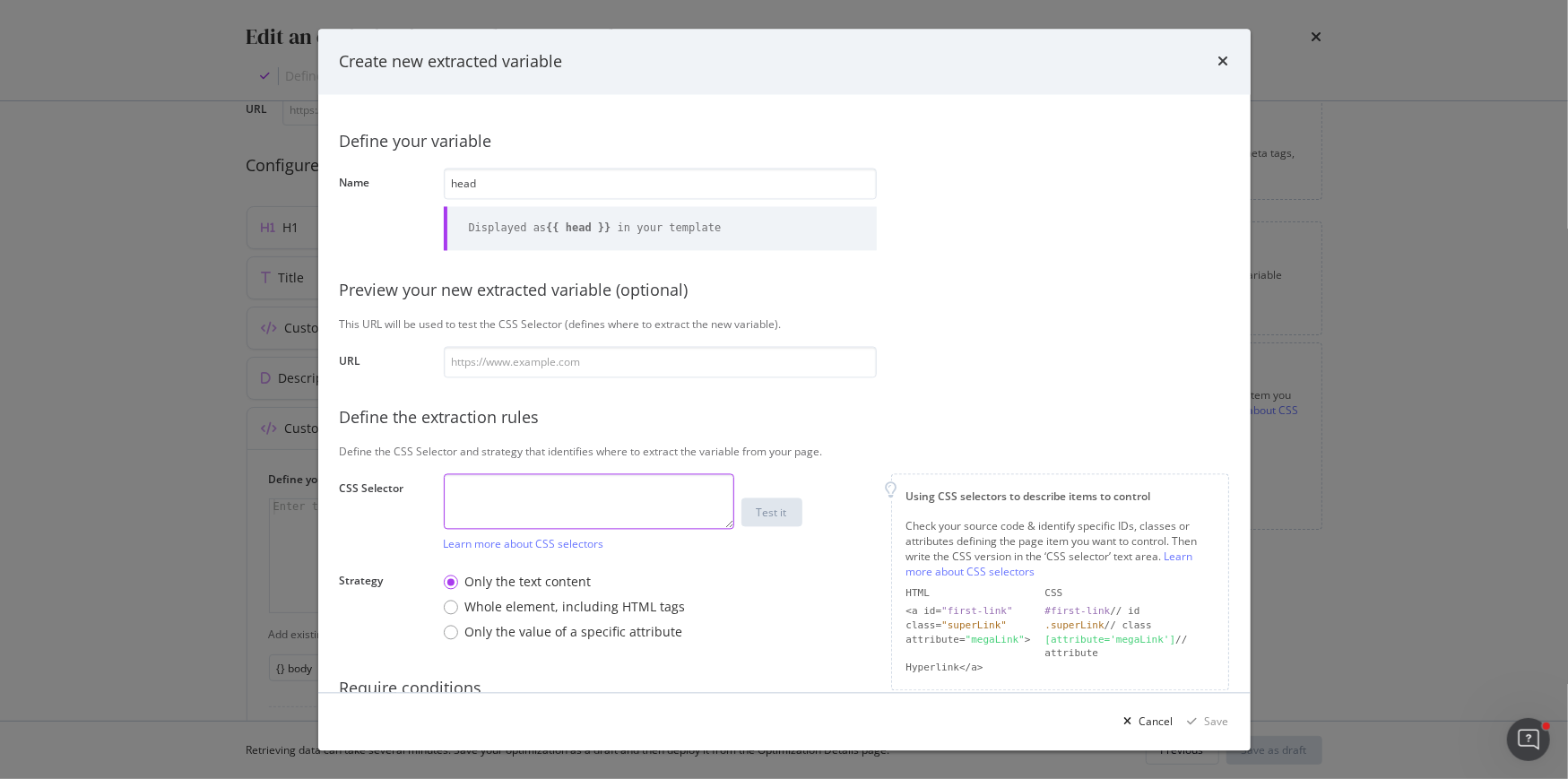
click at [506, 509] on textarea "modal" at bounding box center [589, 501] width 290 height 55
type textarea "head"
drag, startPoint x: 1209, startPoint y: 727, endPoint x: 716, endPoint y: 622, distance: 504.1
click at [717, 622] on div "Create new extracted variable Define your variable Name head Displayed as {{ he…" at bounding box center [784, 390] width 932 height 722
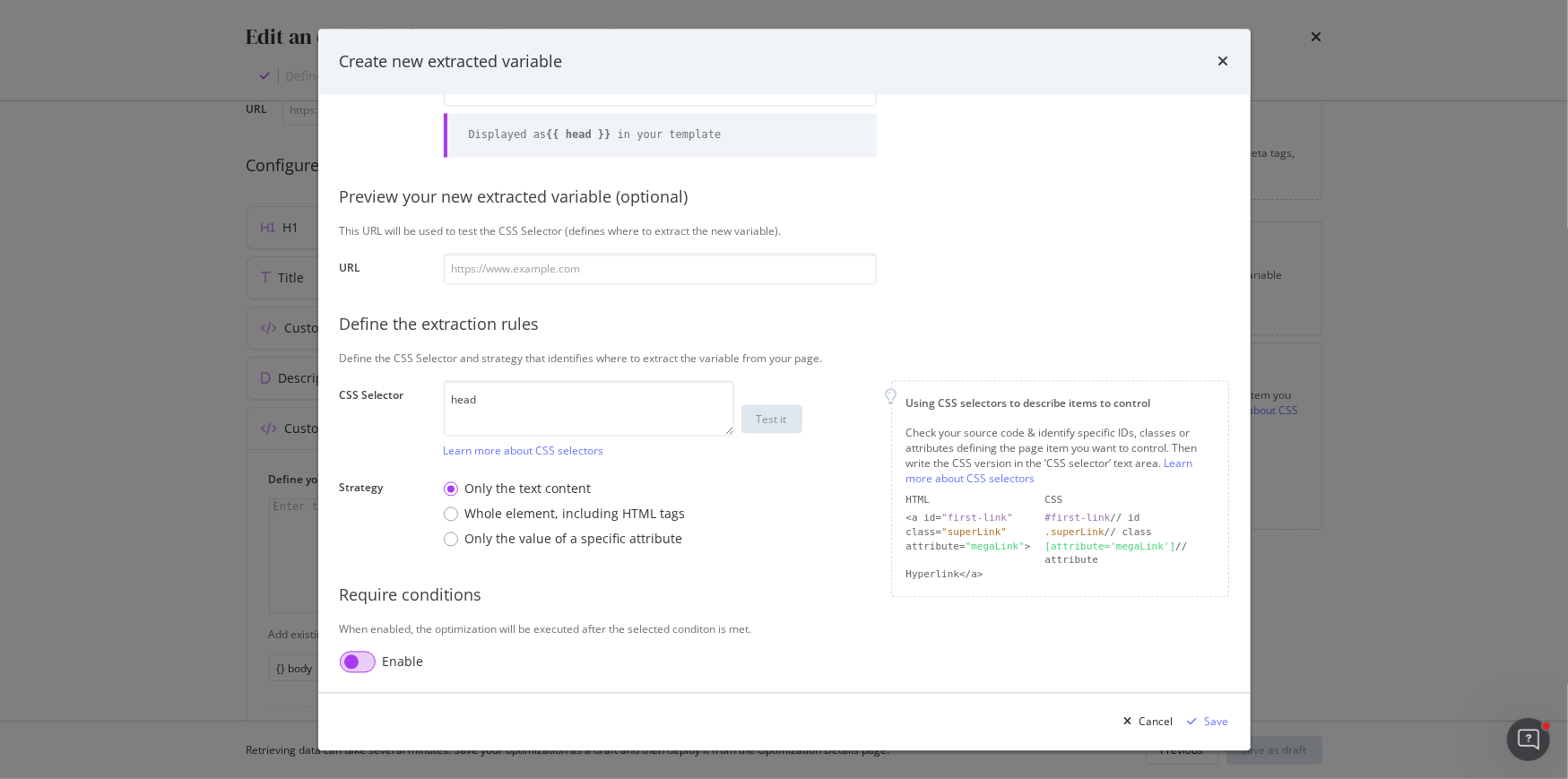
click at [370, 665] on input "modal" at bounding box center [357, 662] width 36 height 21
checkbox input "true"
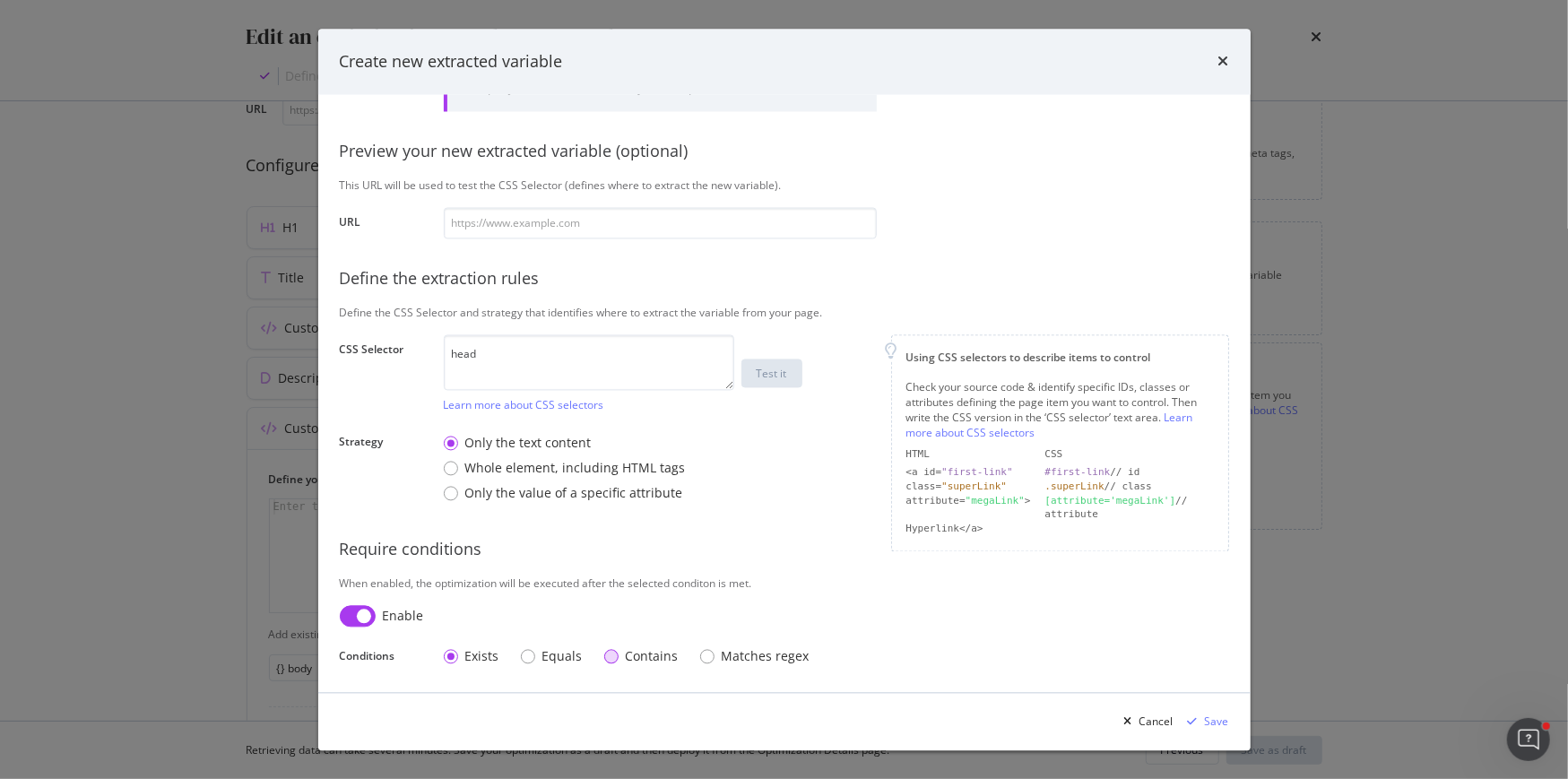
click at [616, 658] on div "Contains" at bounding box center [641, 657] width 75 height 17
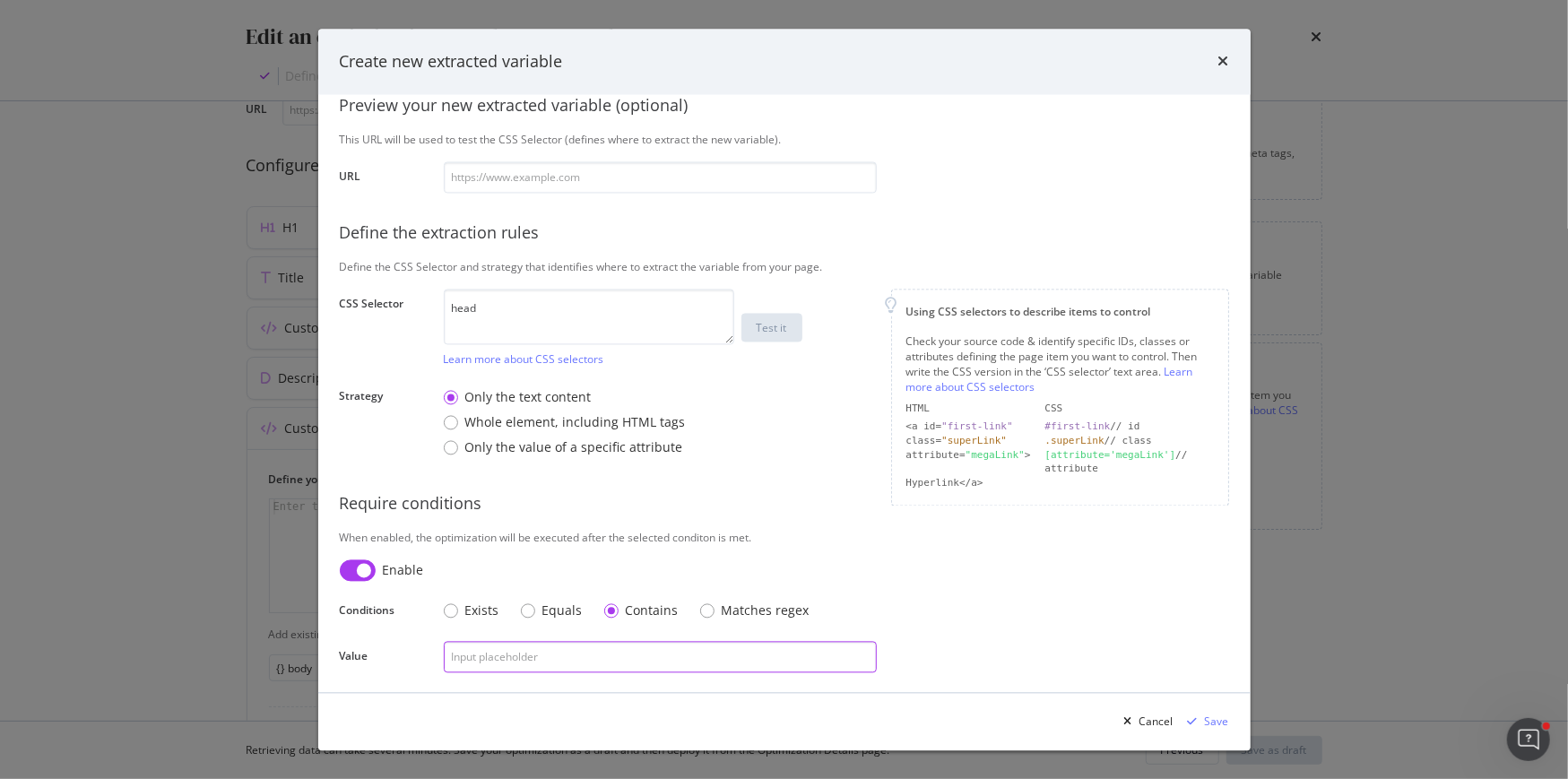
click at [575, 668] on input "modal" at bounding box center [660, 657] width 432 height 31
drag, startPoint x: 457, startPoint y: 658, endPoint x: 437, endPoint y: 657, distance: 20.0
click at [437, 658] on div "Define your variable Name head Displayed as {{ head }} in your template Preview…" at bounding box center [784, 303] width 889 height 741
type input "Éco-recharge"
click at [1237, 719] on div "Cancel Save" at bounding box center [784, 722] width 932 height 57
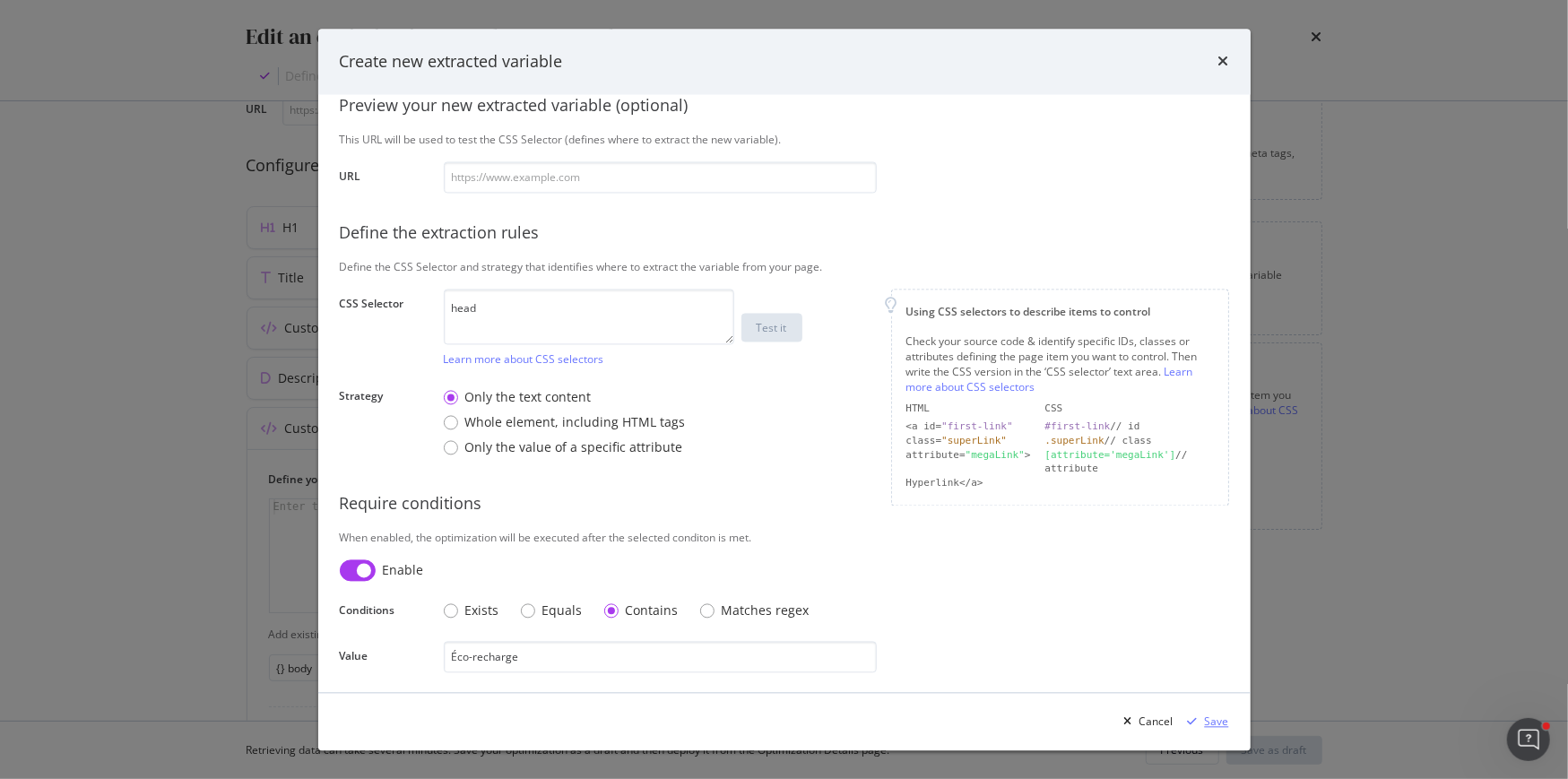
click at [1213, 719] on div "Save" at bounding box center [1216, 722] width 24 height 16
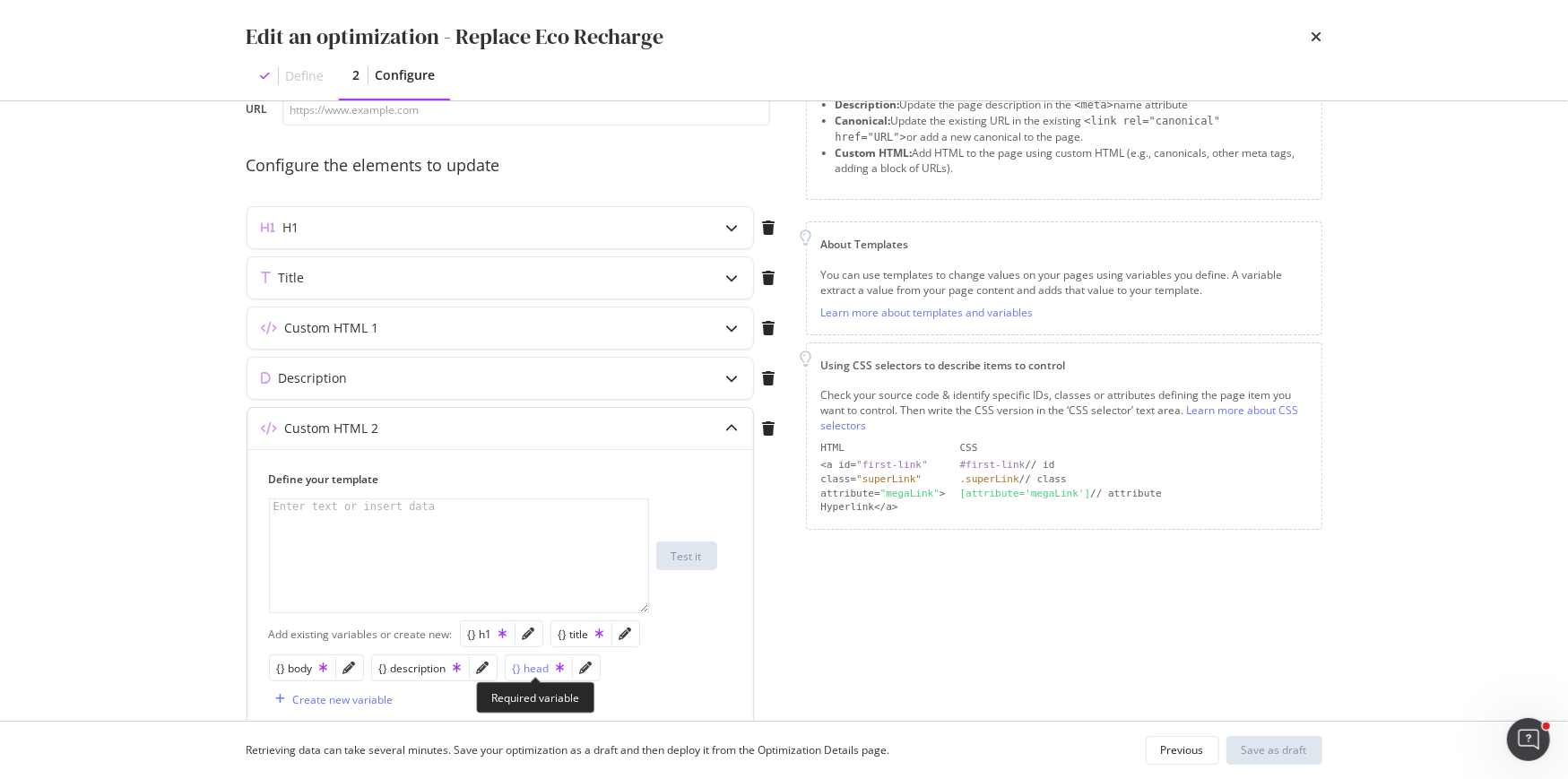
click at [551, 669] on div "{} head" at bounding box center [539, 668] width 52 height 16
click at [330, 507] on div "{{ head }}" at bounding box center [460, 571] width 380 height 145
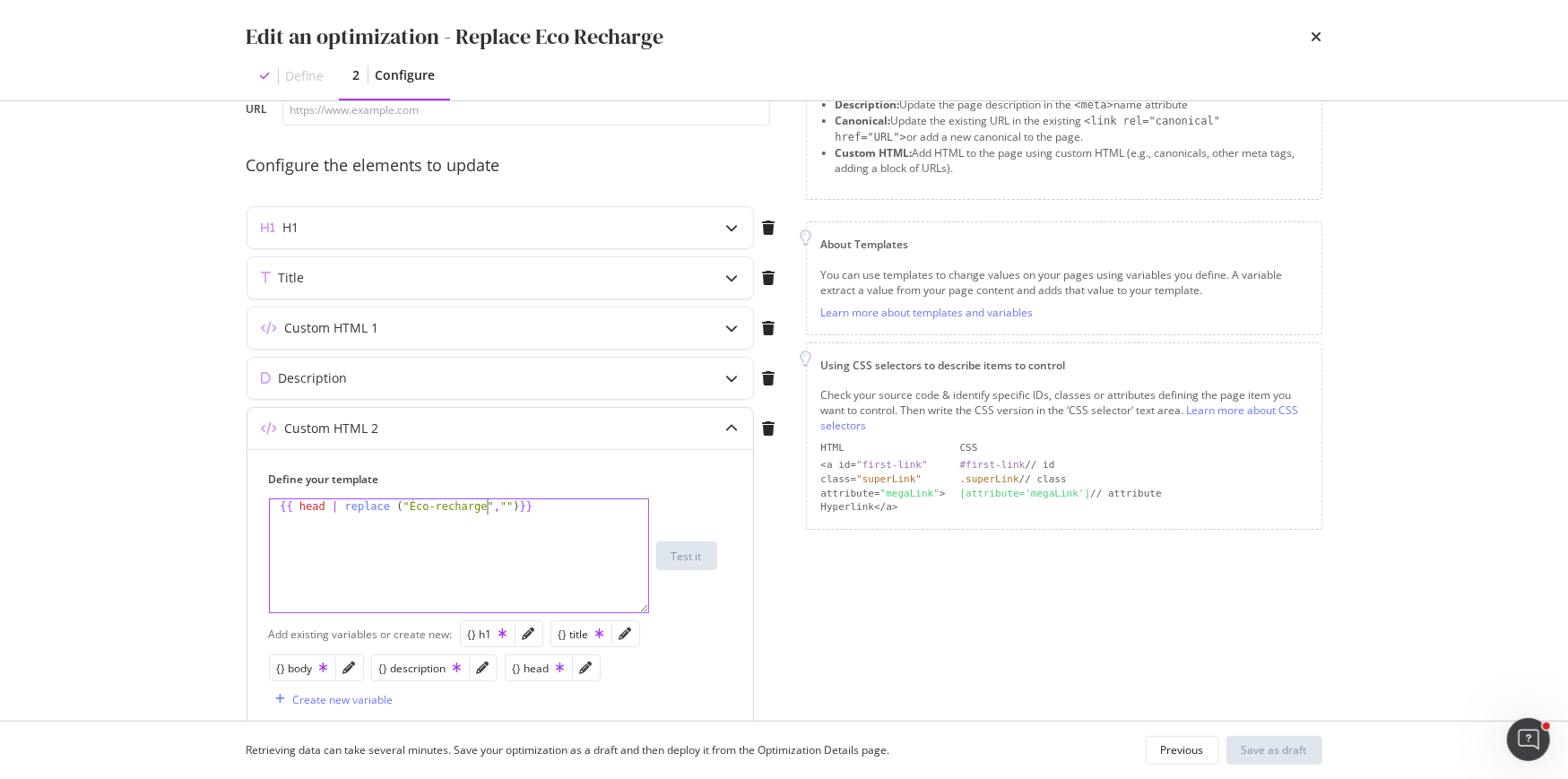
scroll to position [0, 17]
click at [504, 500] on div "{{ head | replace ( "Éco-recharge" , "" ) }}" at bounding box center [460, 571] width 380 height 145
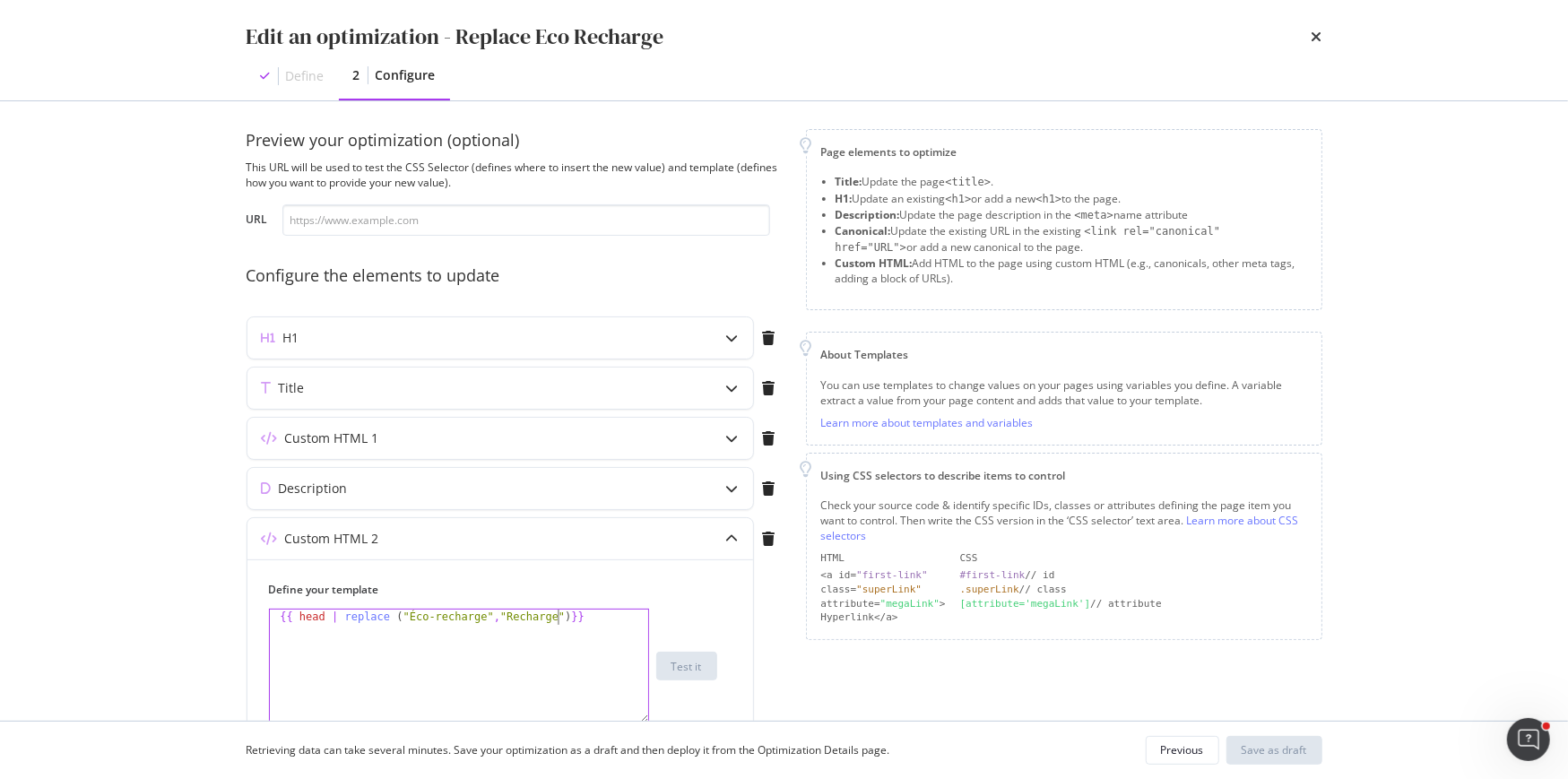
scroll to position [0, 0]
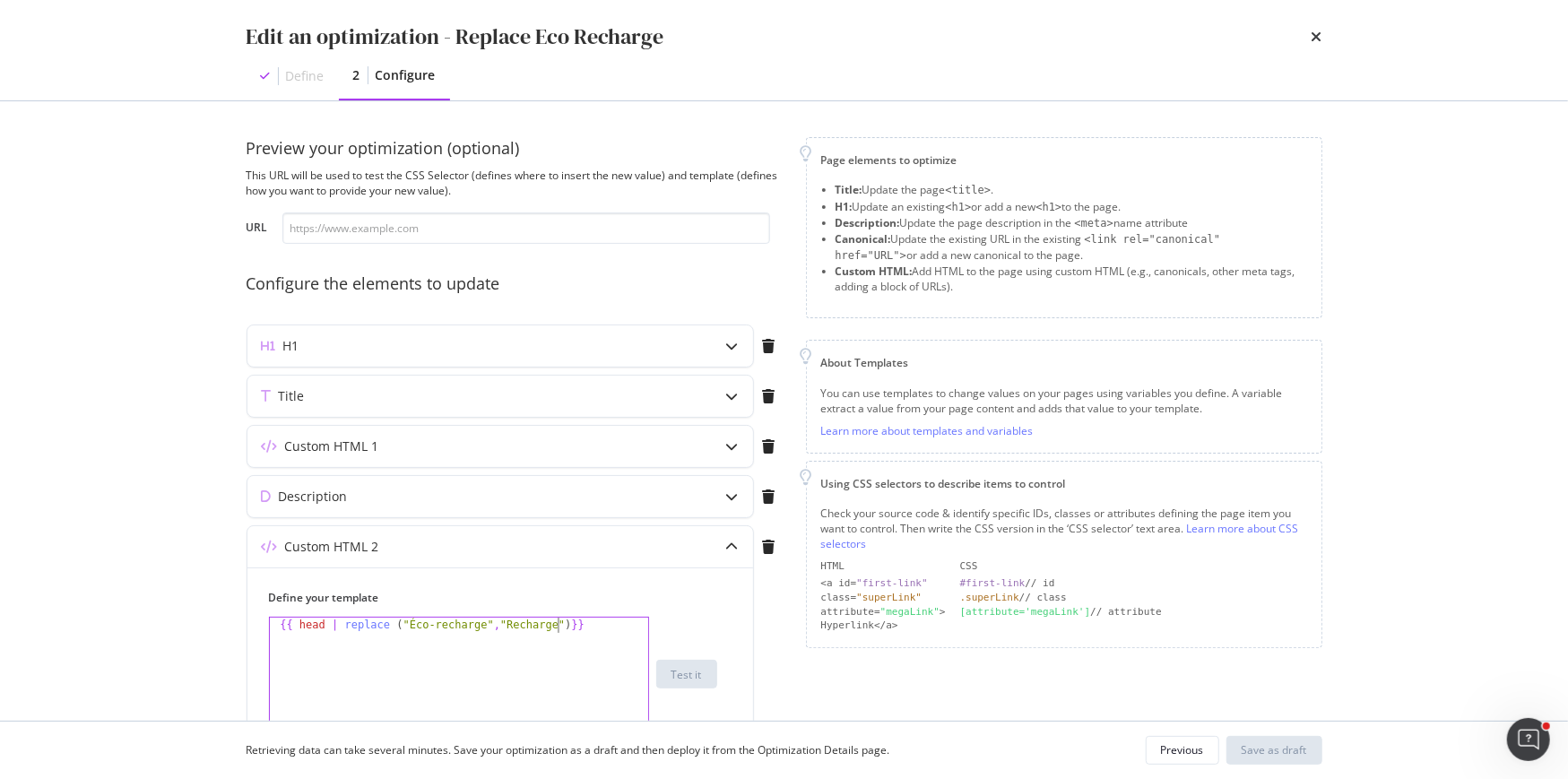
type textarea "{{ head | replace ("Éco-recharge","Recharge")}}"
click at [452, 218] on input "modal" at bounding box center [526, 228] width 488 height 31
paste input "https://fr.loccitane.com/soin-cheveux/produit/eco-recharge-soin-cheveux"
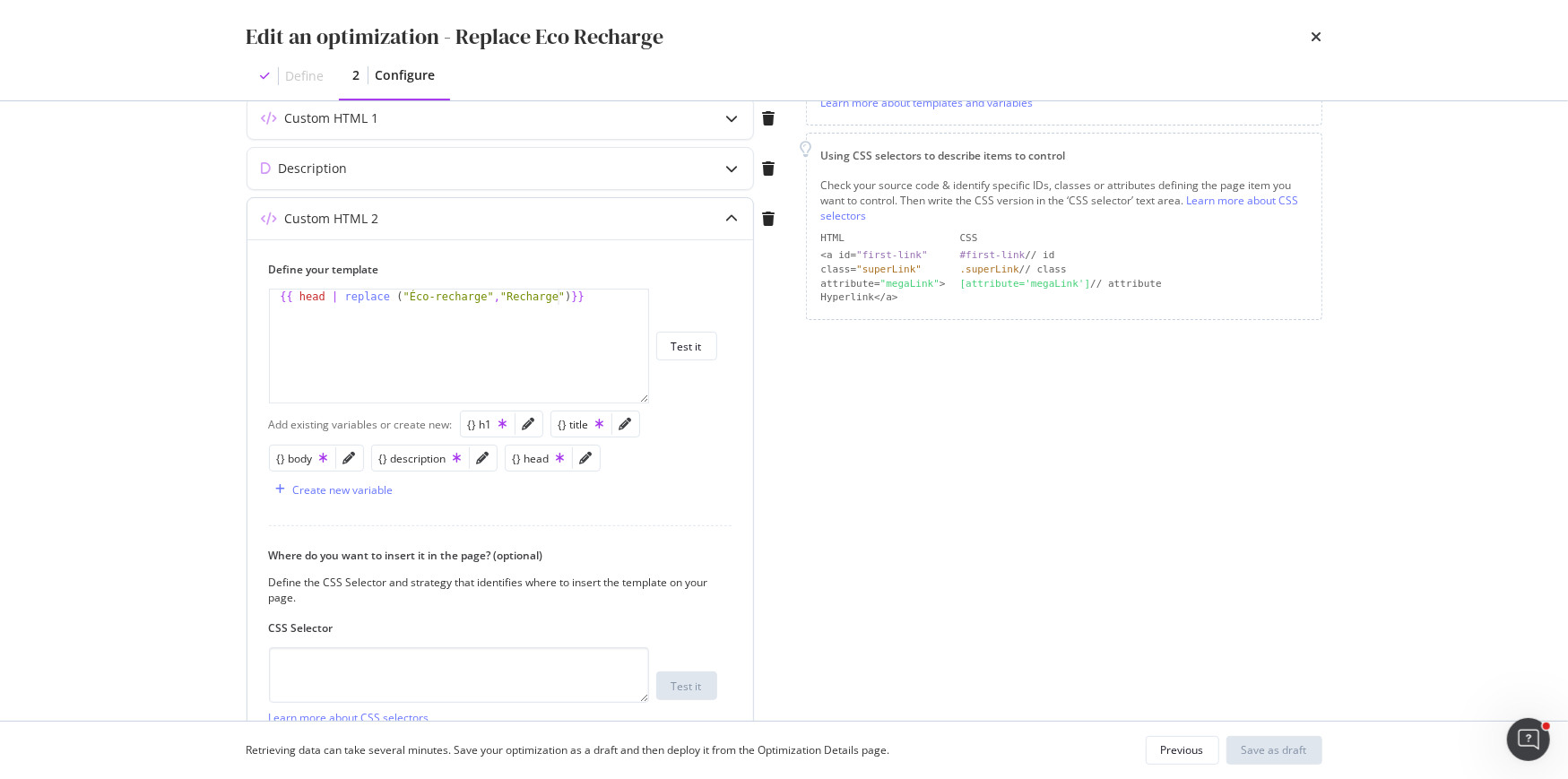
scroll to position [318, 0]
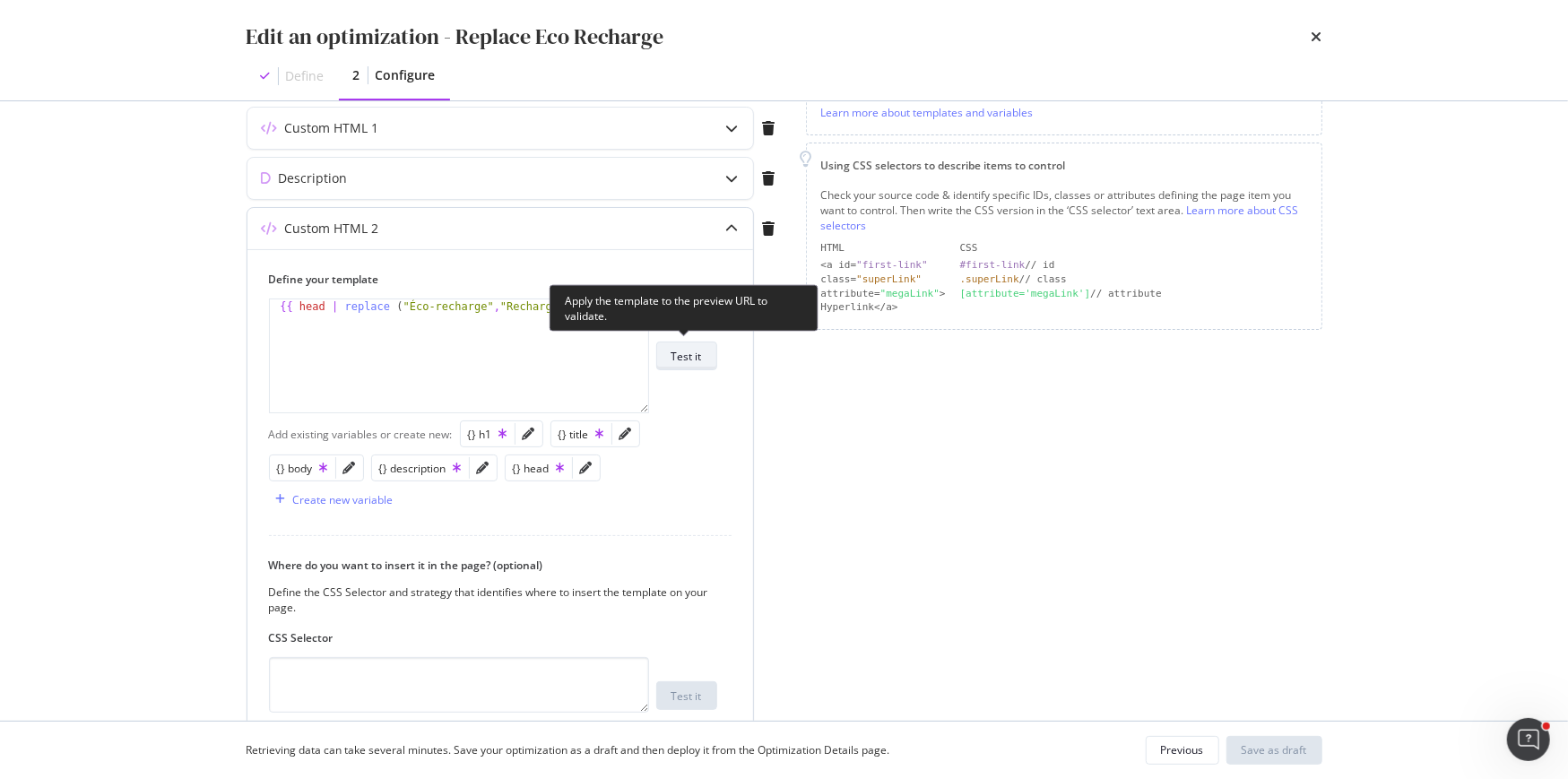
type input "https://fr.loccitane.com/soin-cheveux/produit/eco-recharge-soin-cheveux"
click at [693, 349] on div "Test it" at bounding box center [686, 357] width 30 height 16
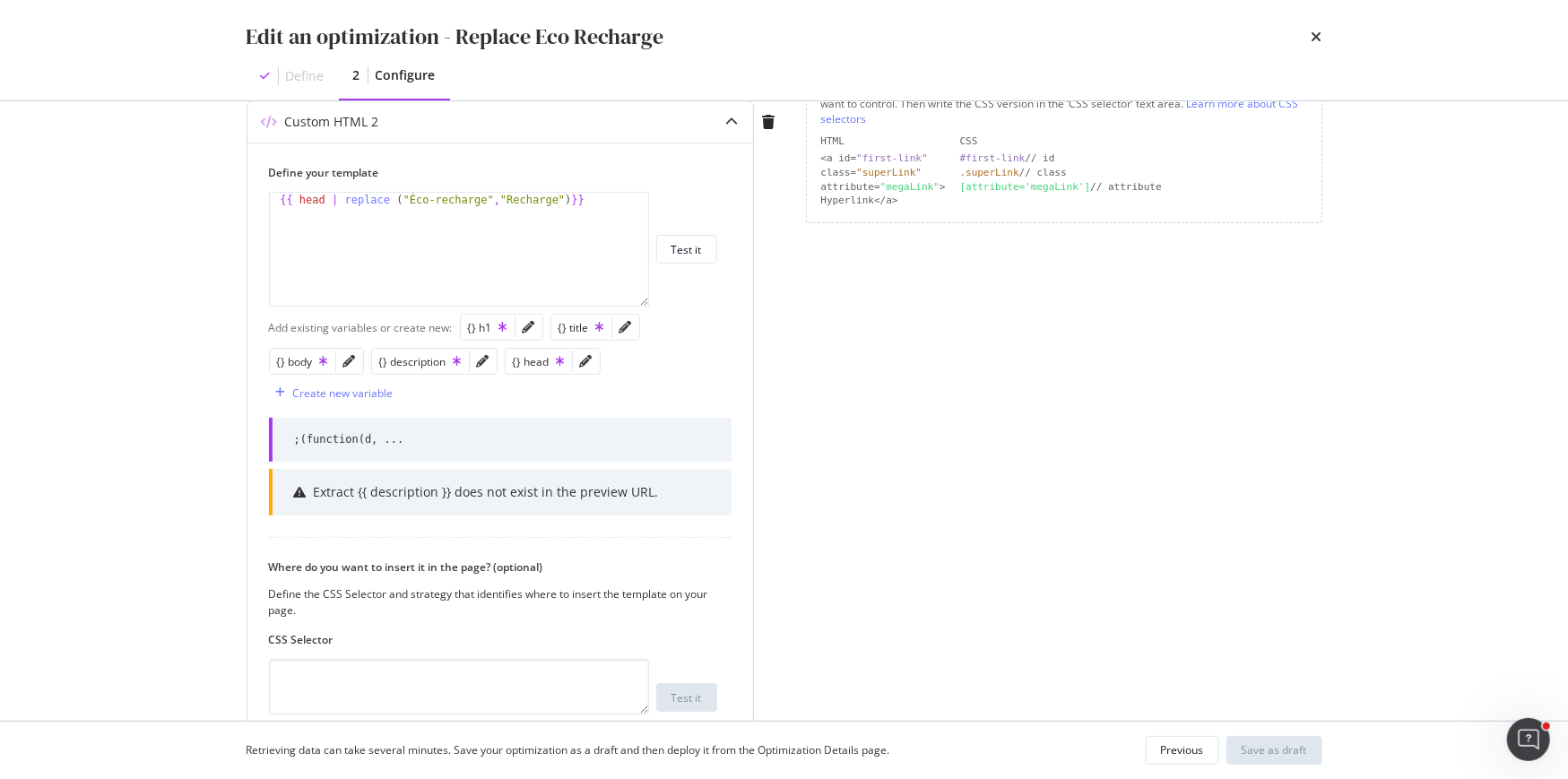
scroll to position [472, 0]
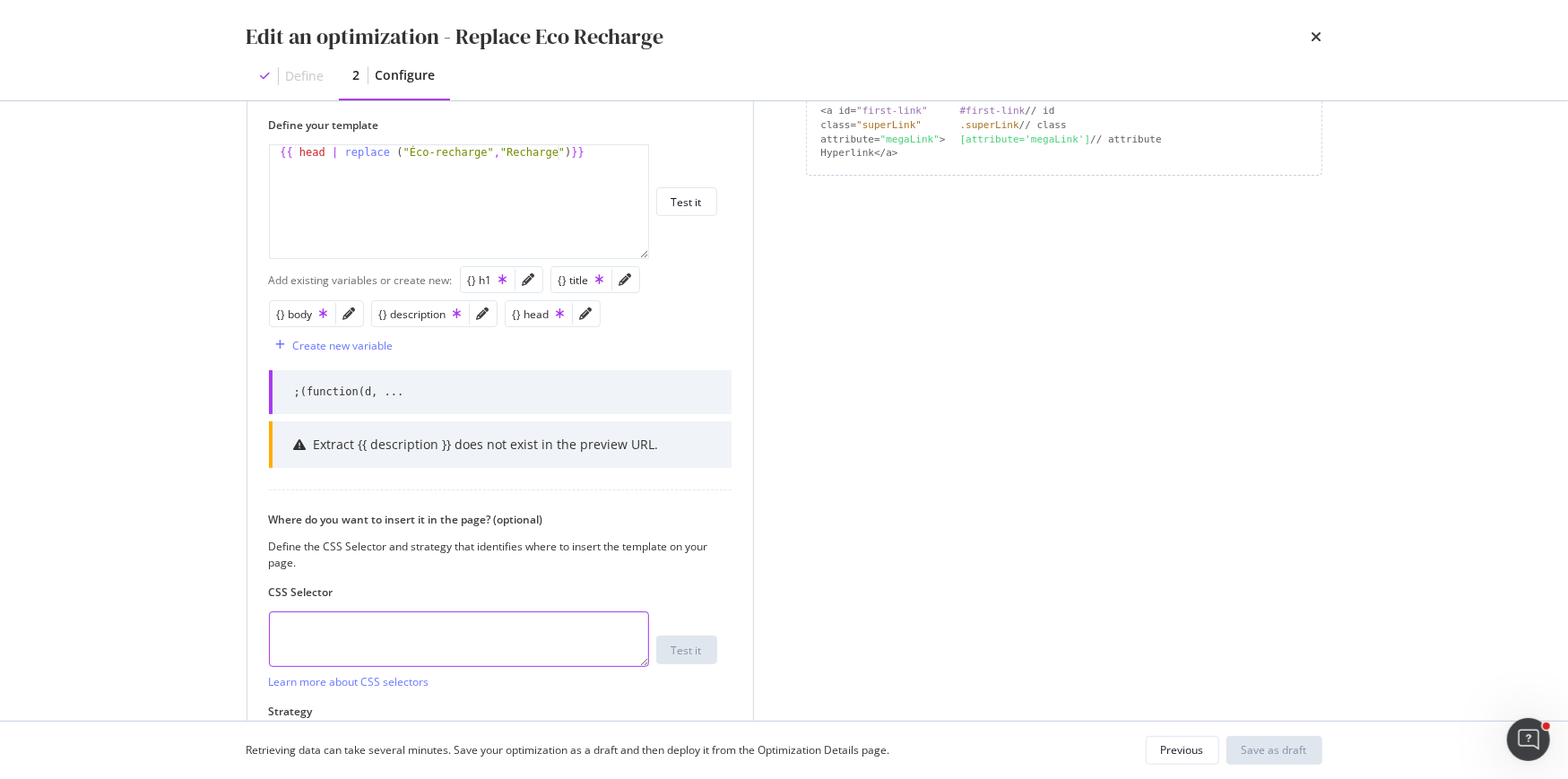
click at [448, 615] on textarea "modal" at bounding box center [459, 638] width 380 height 55
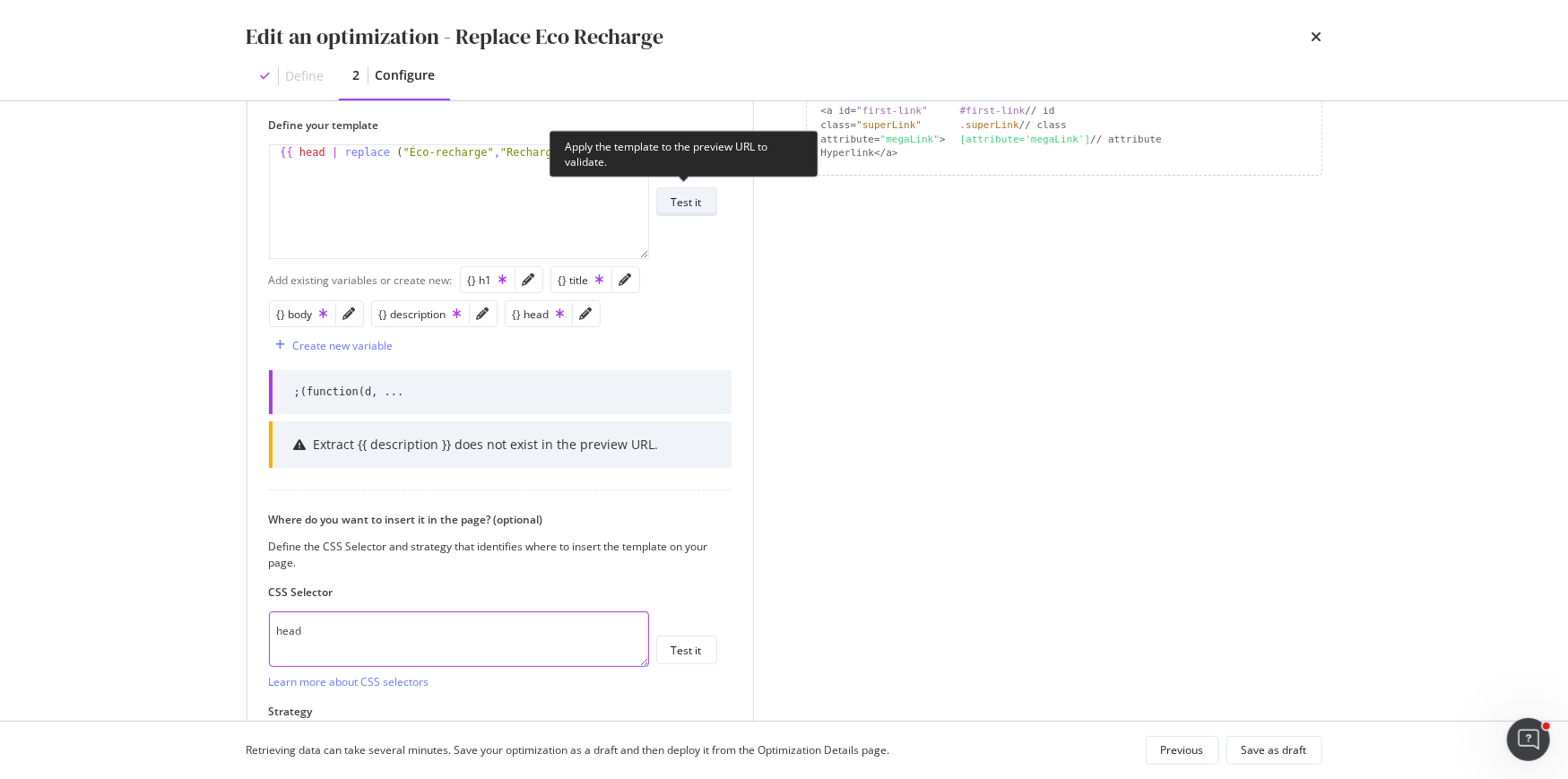
type textarea "head"
click at [679, 196] on div "Test it" at bounding box center [686, 203] width 30 height 16
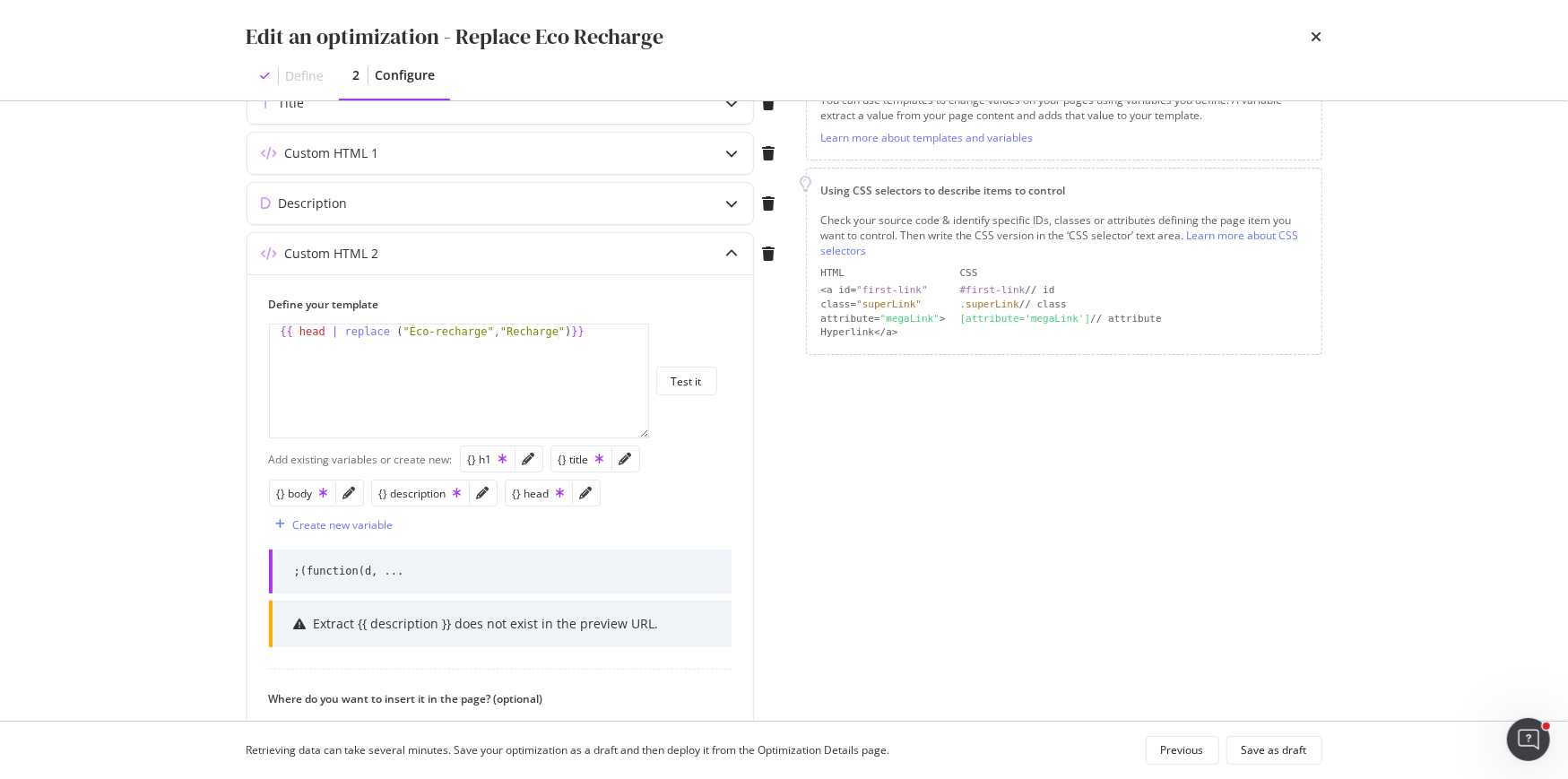
scroll to position [570, 0]
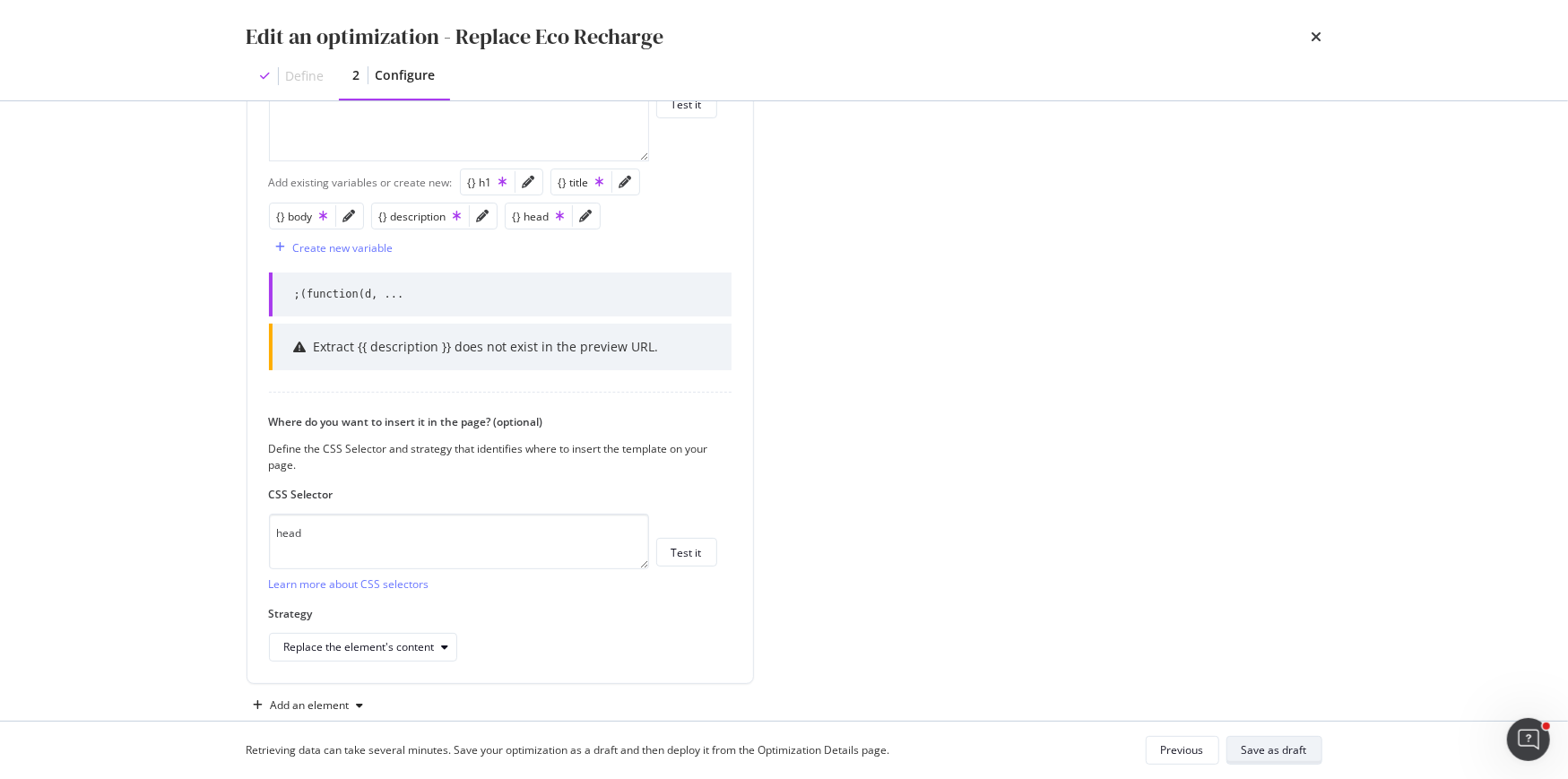
click at [1247, 752] on div "Save as draft" at bounding box center [1273, 750] width 65 height 16
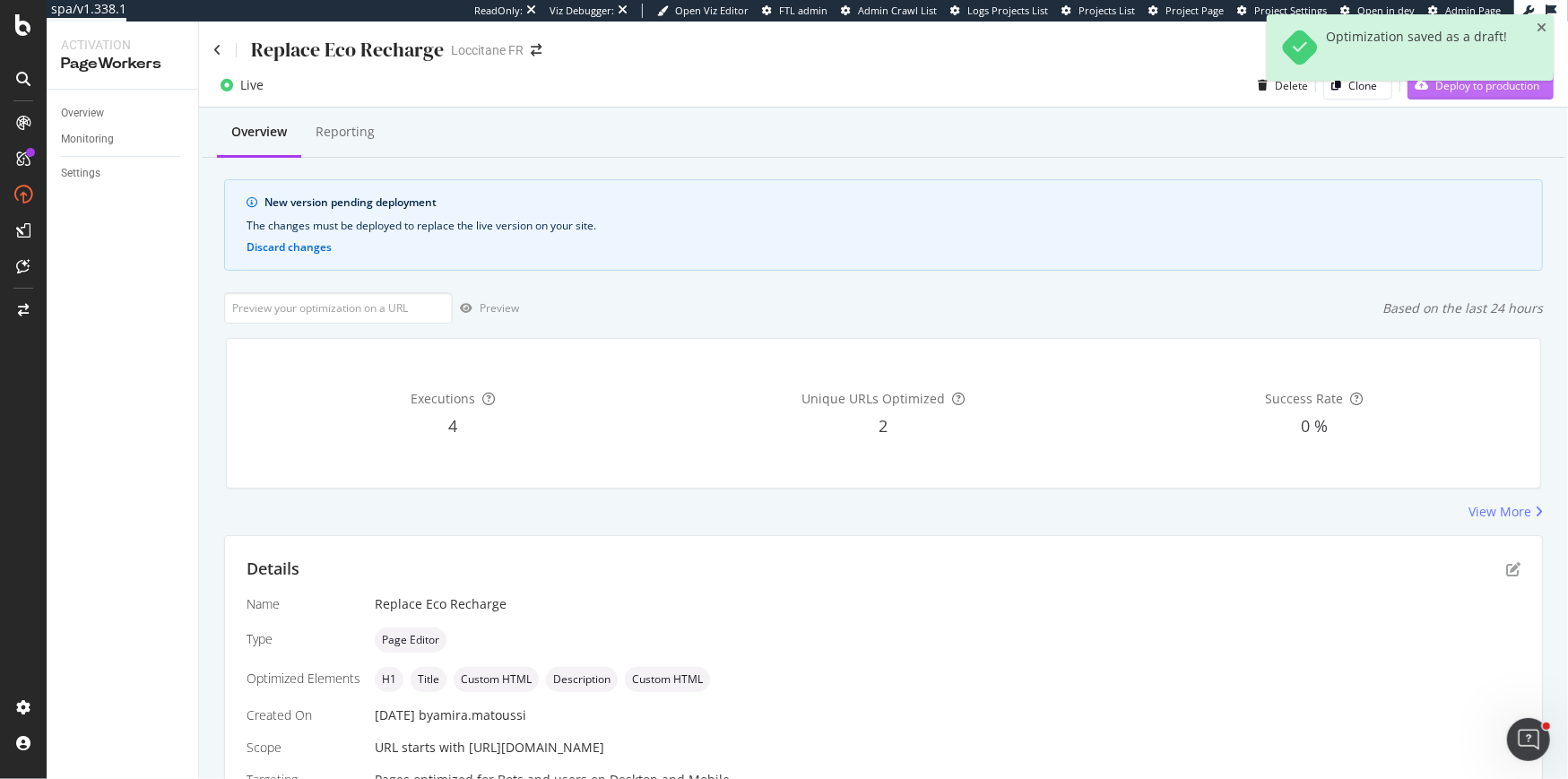
click at [1487, 95] on div "Deploy to production" at bounding box center [1473, 85] width 132 height 27
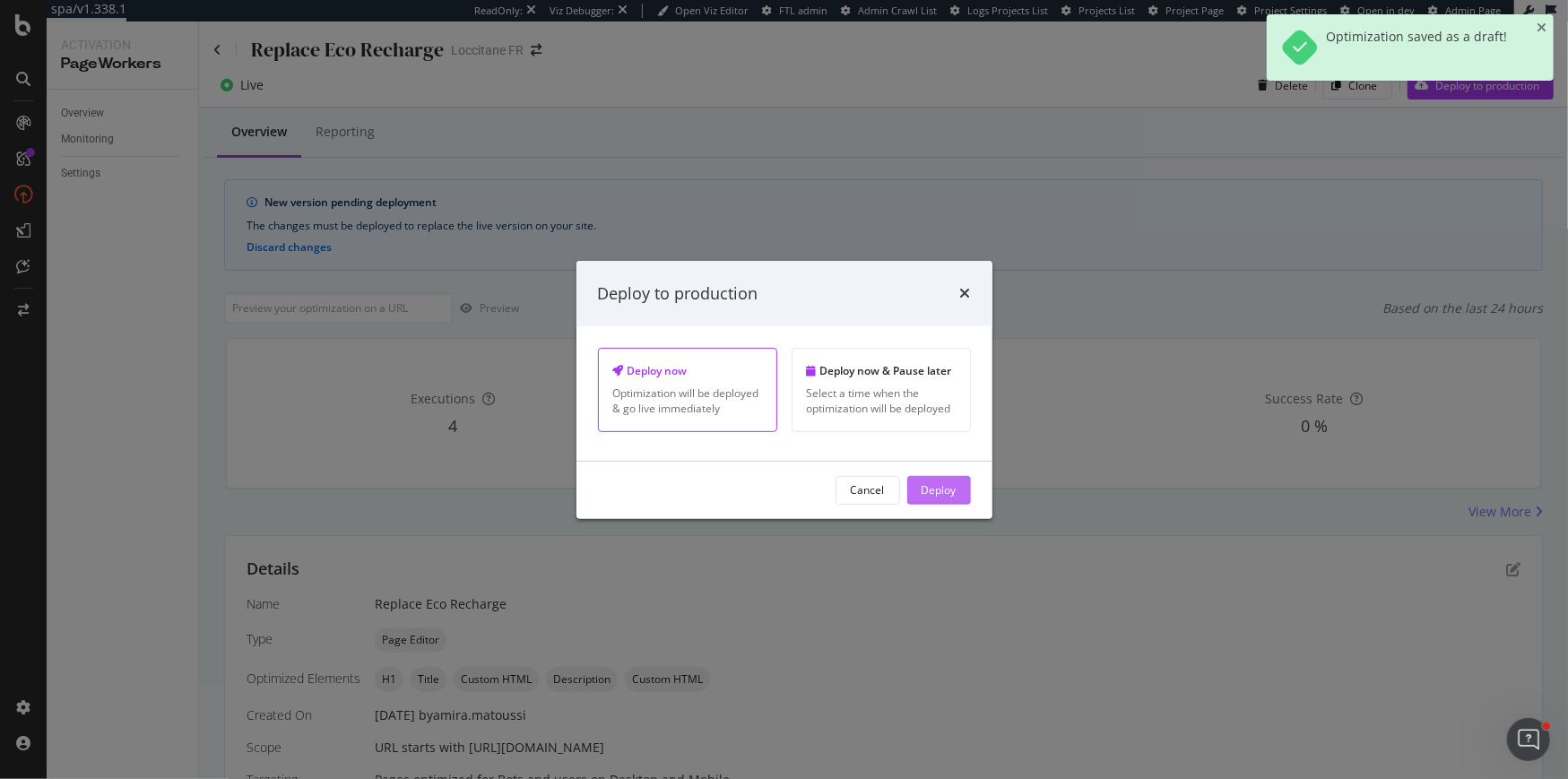
click at [935, 492] on div "Deploy" at bounding box center [939, 490] width 35 height 16
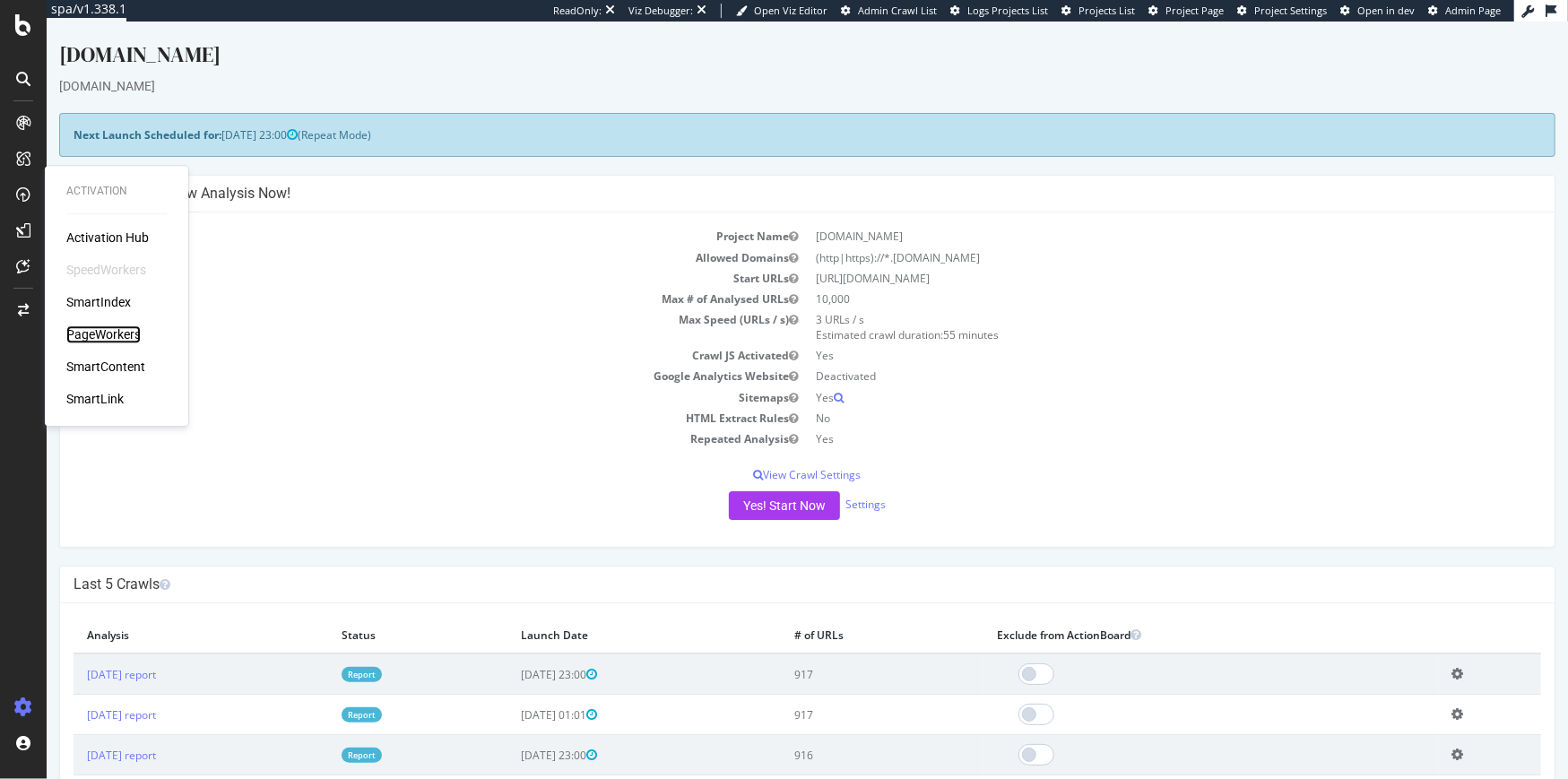
click at [100, 333] on div "PageWorkers" at bounding box center [103, 335] width 75 height 17
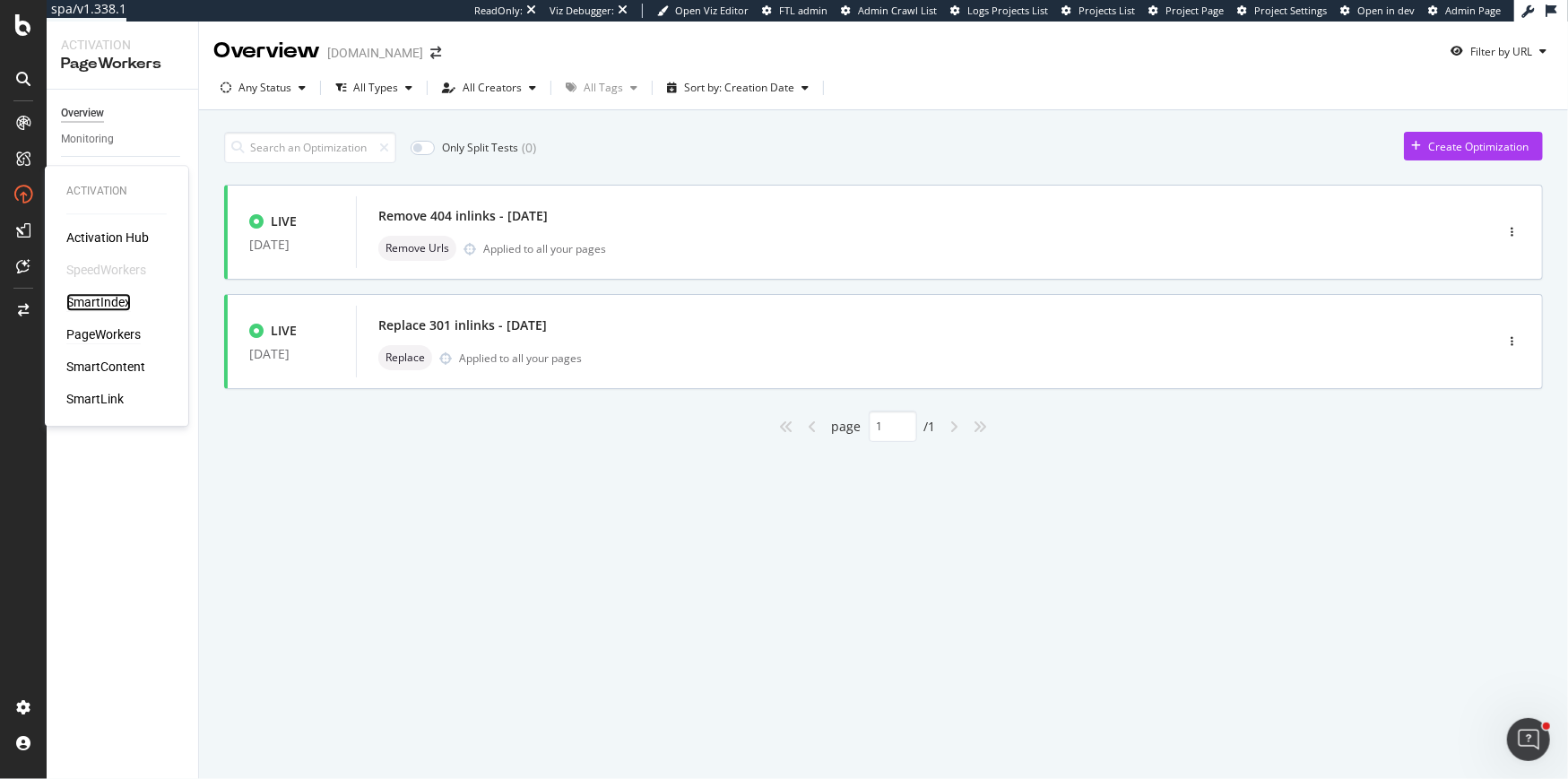
click at [96, 302] on div "SmartIndex" at bounding box center [98, 302] width 65 height 17
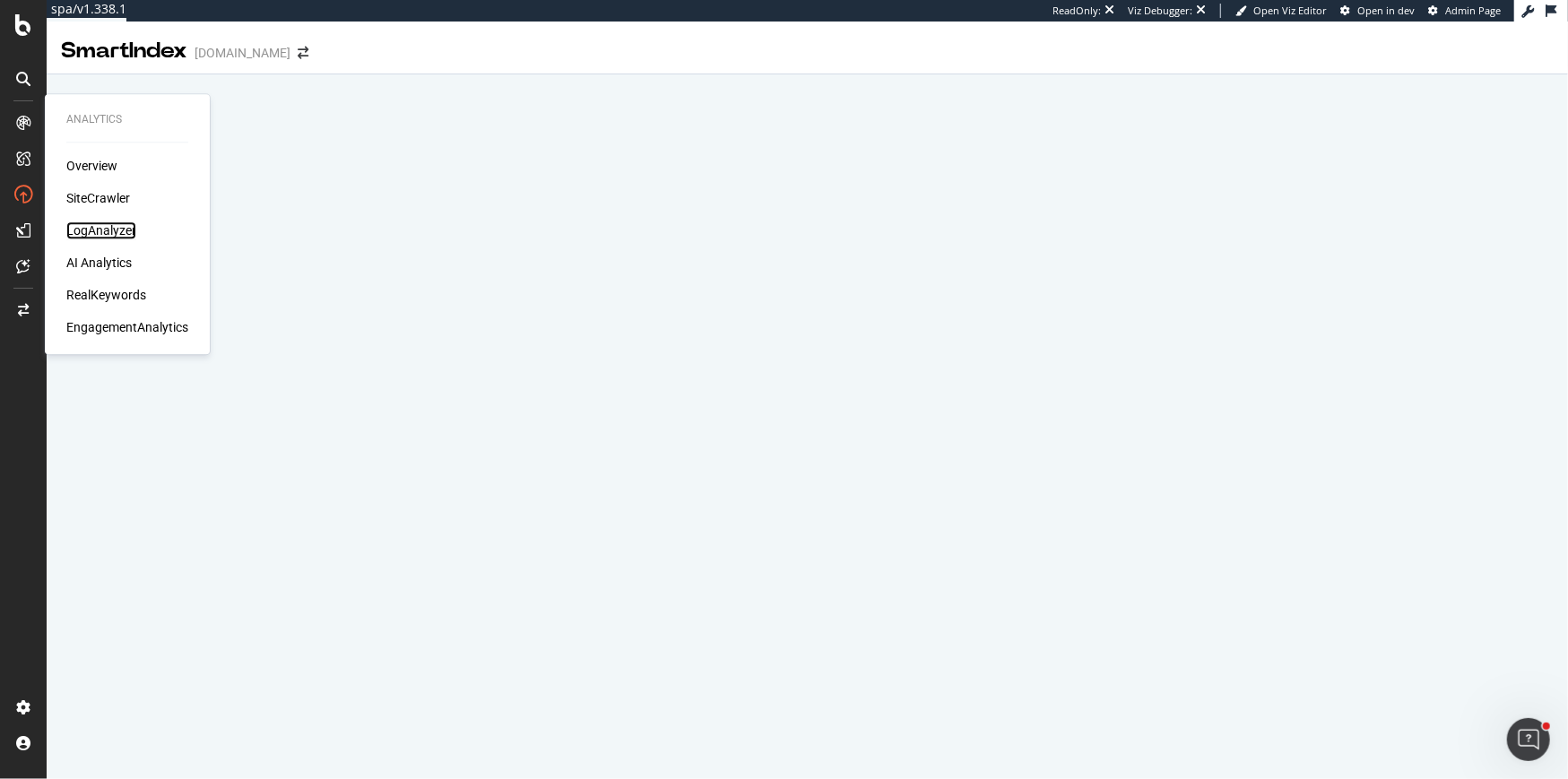
click at [107, 231] on div "LogAnalyzer" at bounding box center [101, 230] width 70 height 17
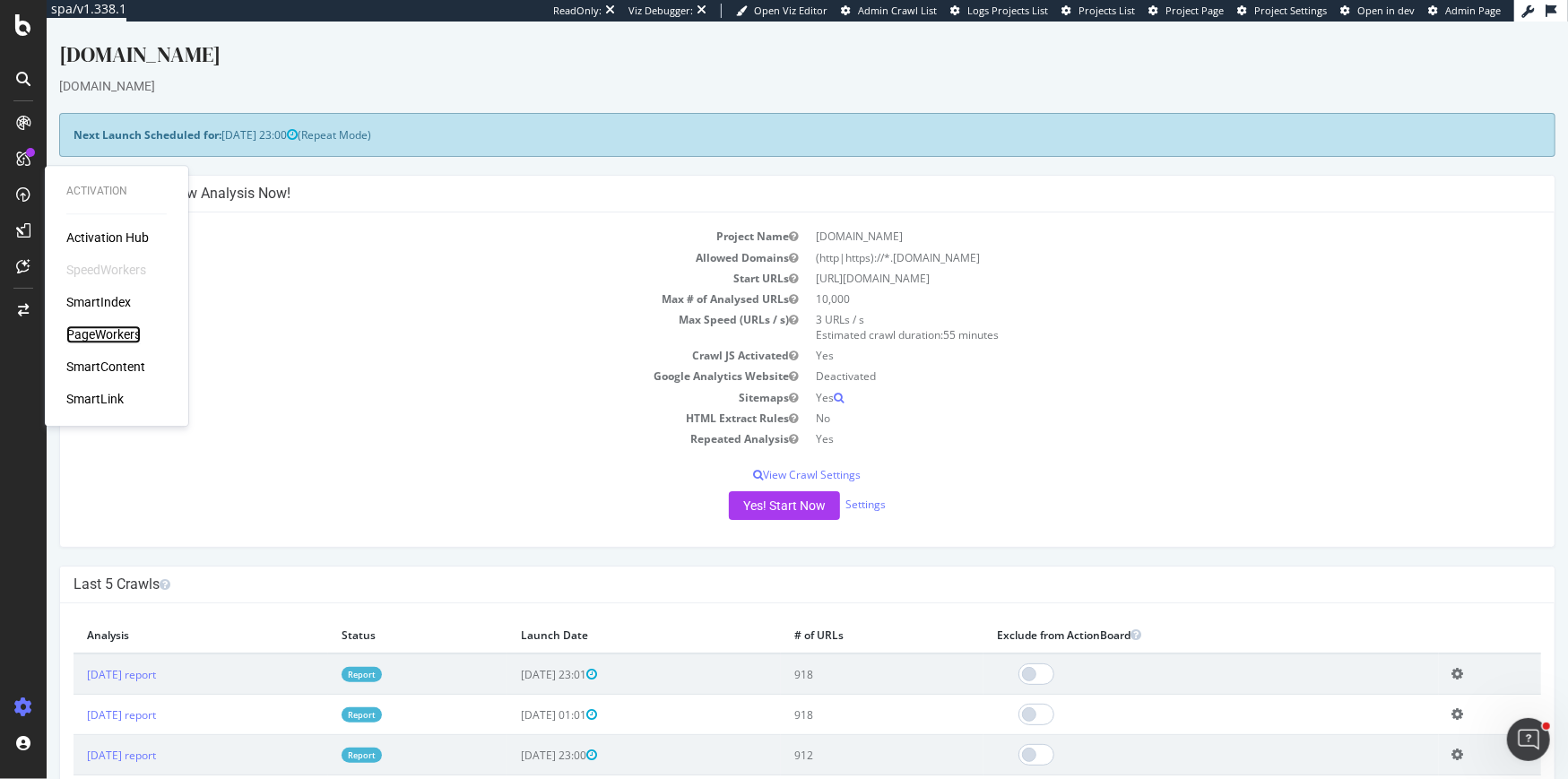
click at [101, 333] on div "PageWorkers" at bounding box center [103, 335] width 75 height 17
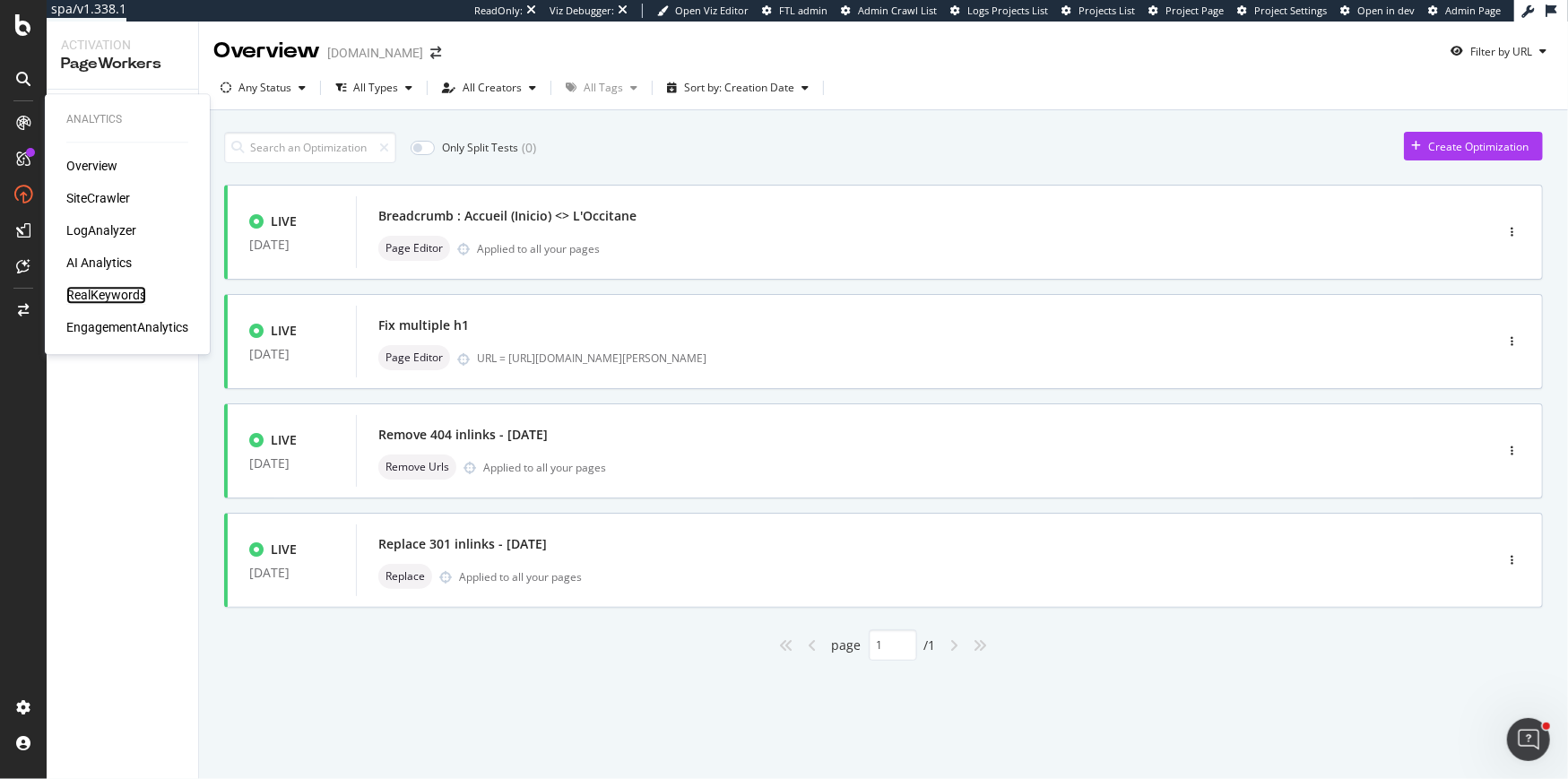
click at [78, 290] on div "RealKeywords" at bounding box center [106, 295] width 80 height 17
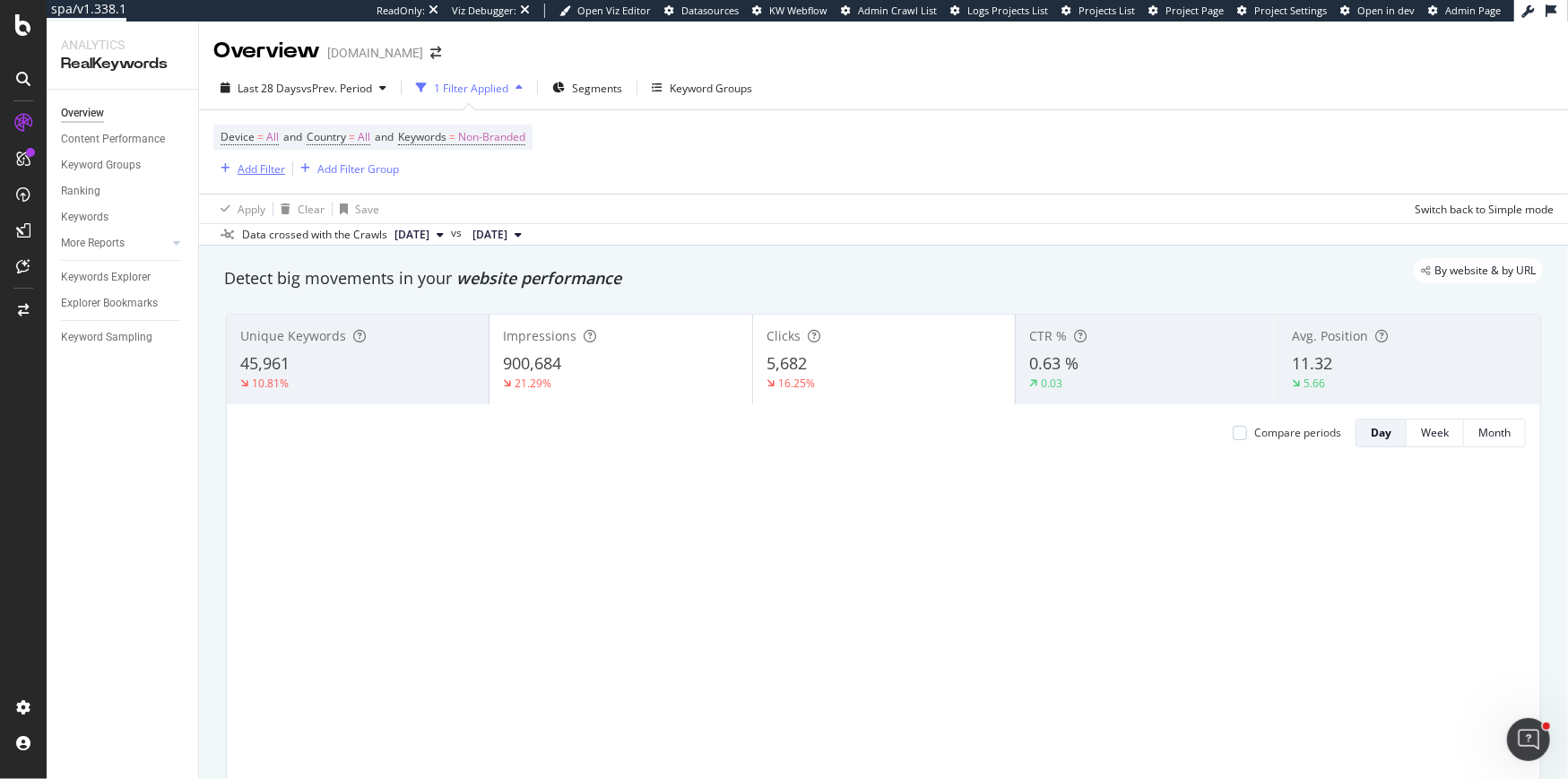
click at [269, 172] on div "Add Filter" at bounding box center [261, 169] width 48 height 16
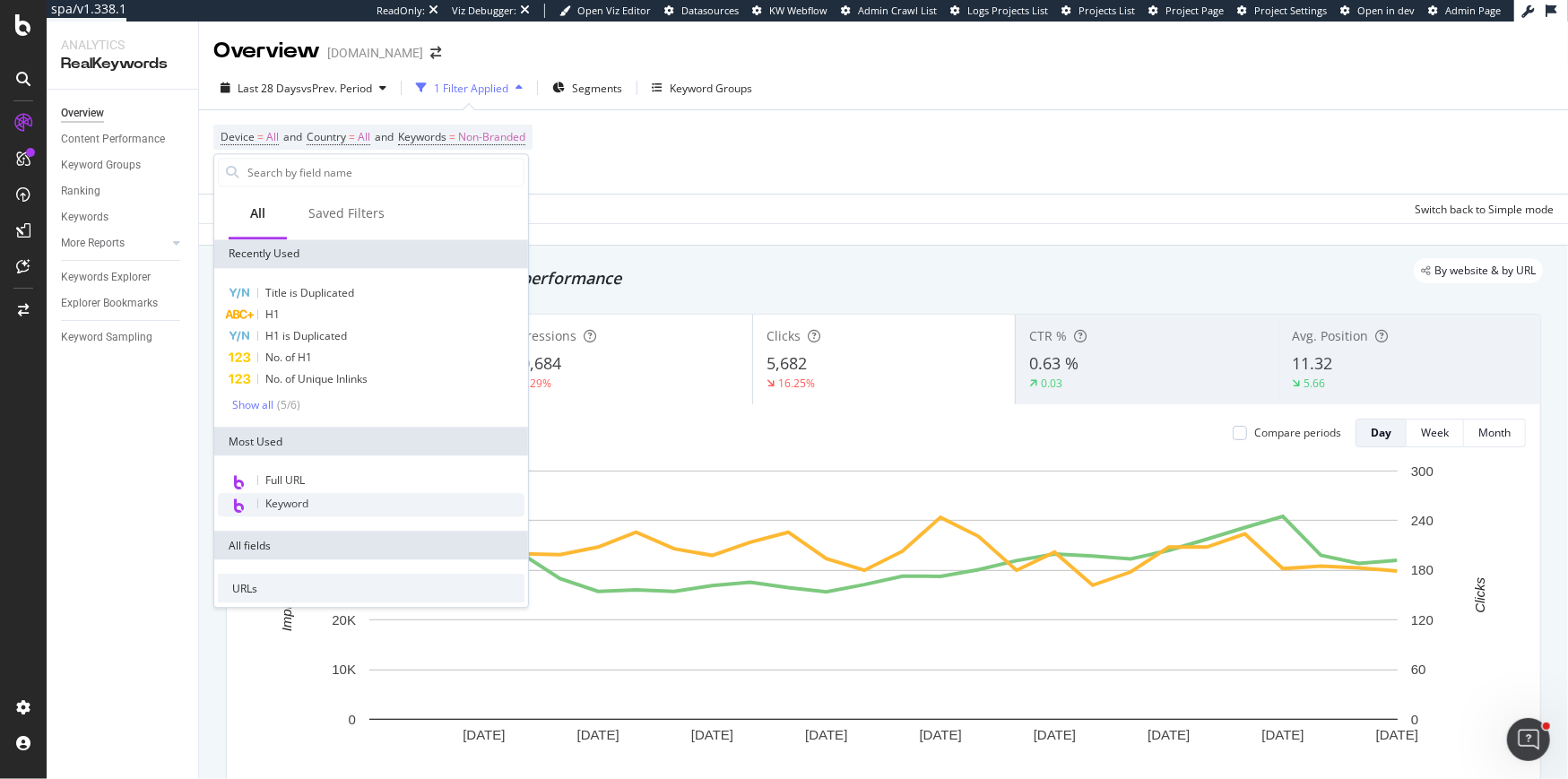
click at [270, 512] on div "Keyword" at bounding box center [371, 504] width 306 height 23
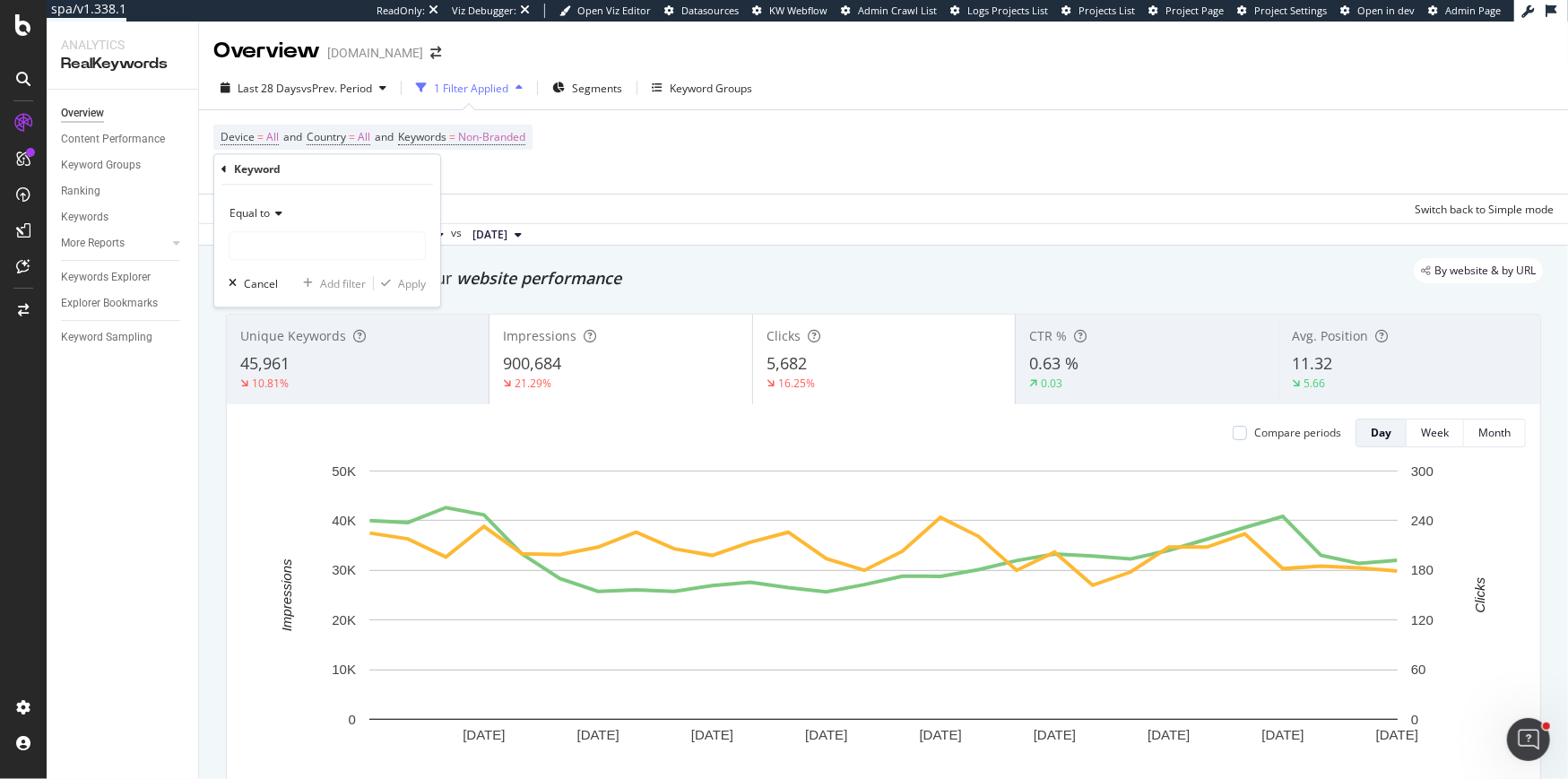
click at [261, 214] on span "Equal to" at bounding box center [250, 213] width 41 height 16
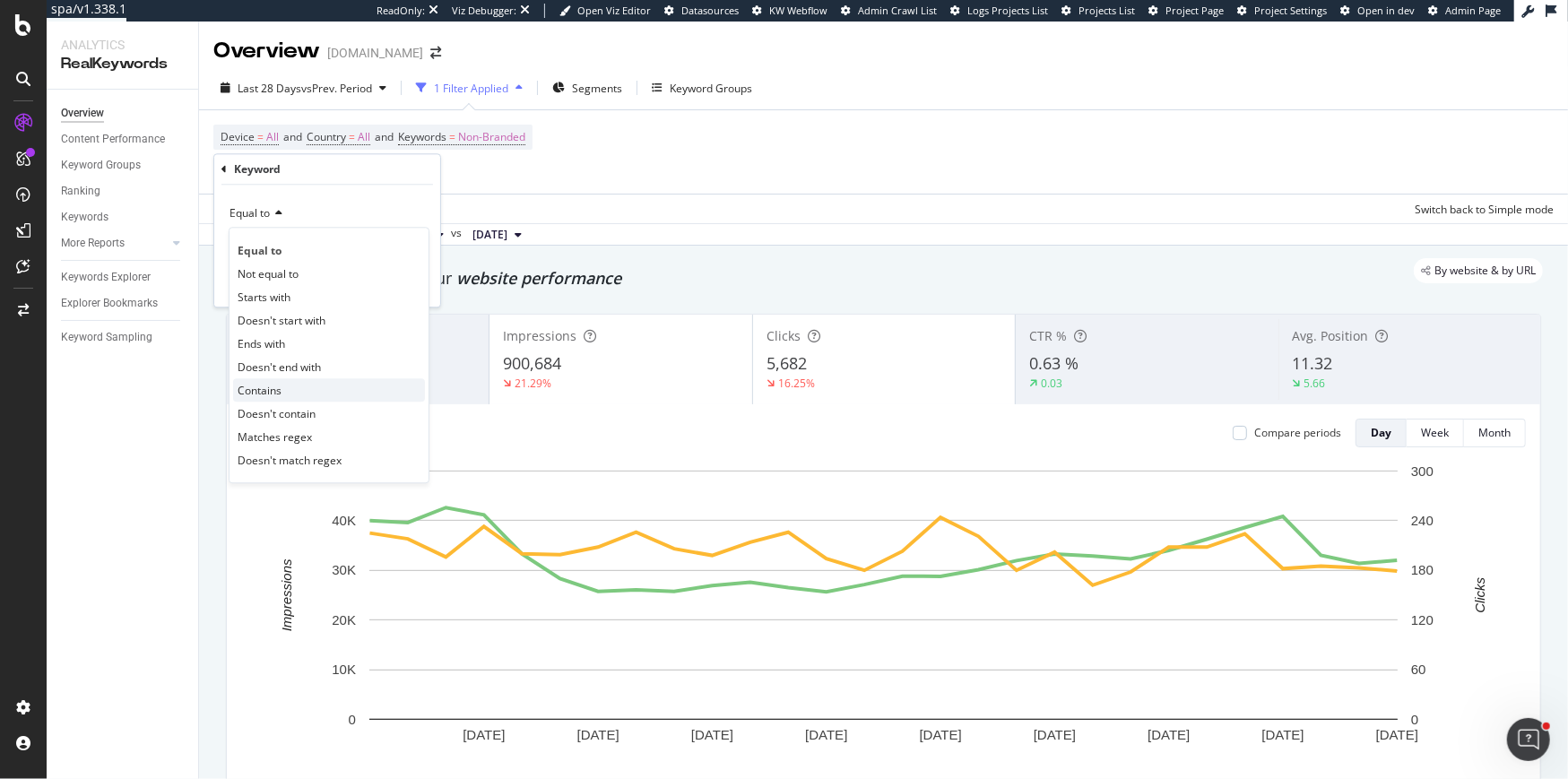
click at [256, 383] on span "Contains" at bounding box center [259, 391] width 44 height 16
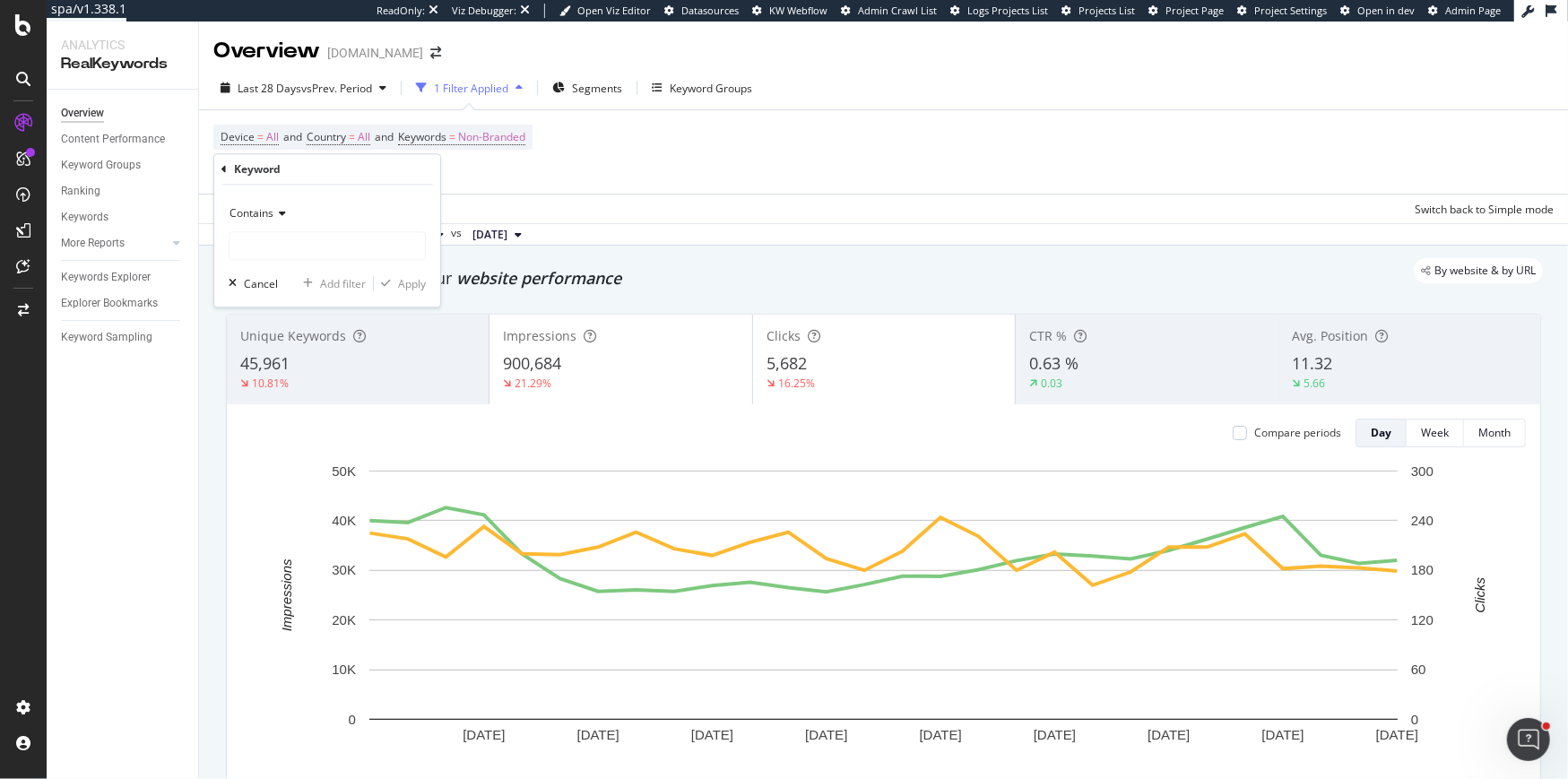
click at [255, 263] on div "Contains Cancel Add filter Apply" at bounding box center [327, 245] width 226 height 122
click at [255, 250] on input "text" at bounding box center [328, 245] width 196 height 29
type input "advent"
click at [414, 289] on div "Apply" at bounding box center [411, 284] width 28 height 16
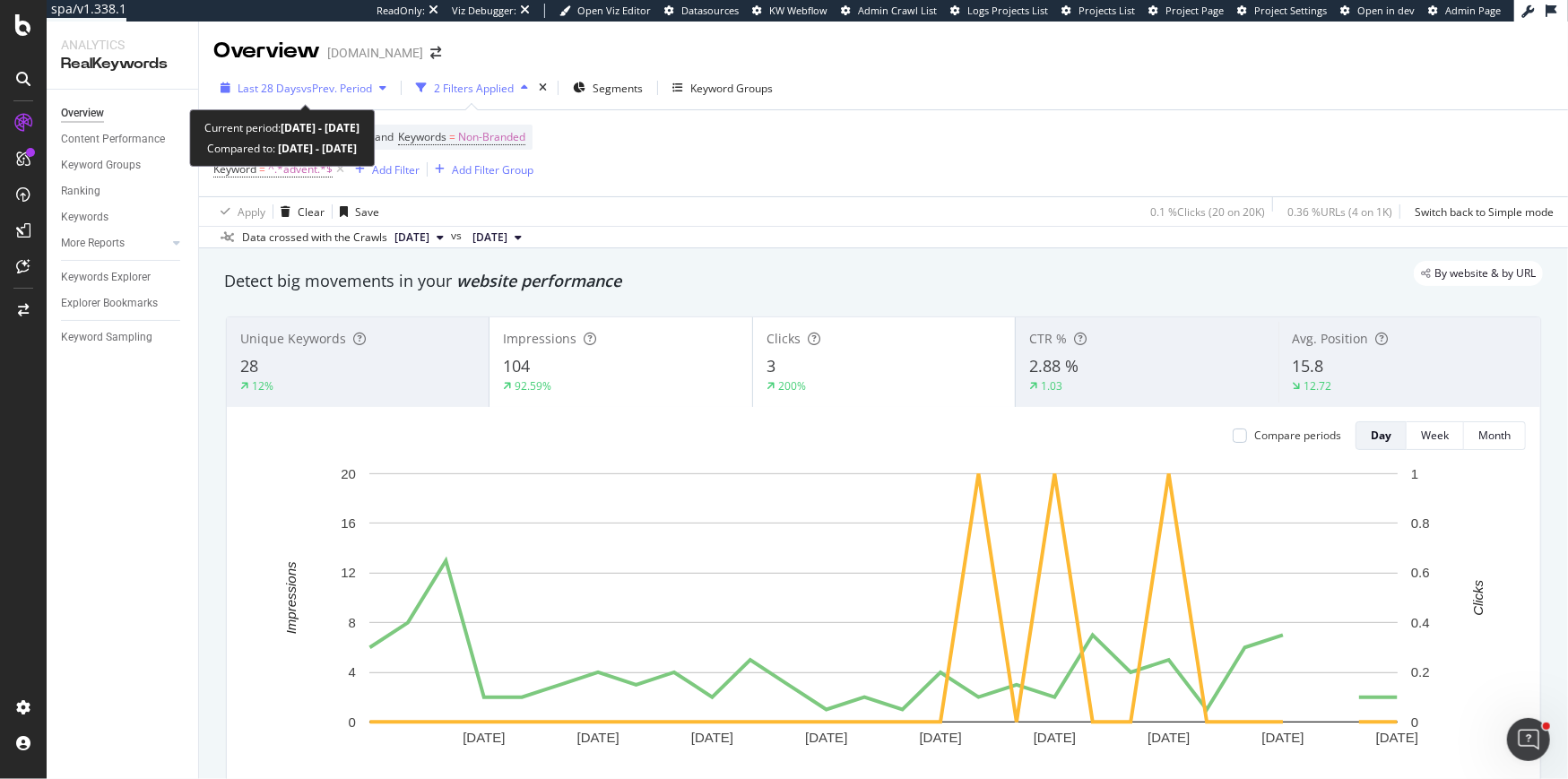
click at [334, 81] on span "vs Prev. Period" at bounding box center [336, 88] width 71 height 16
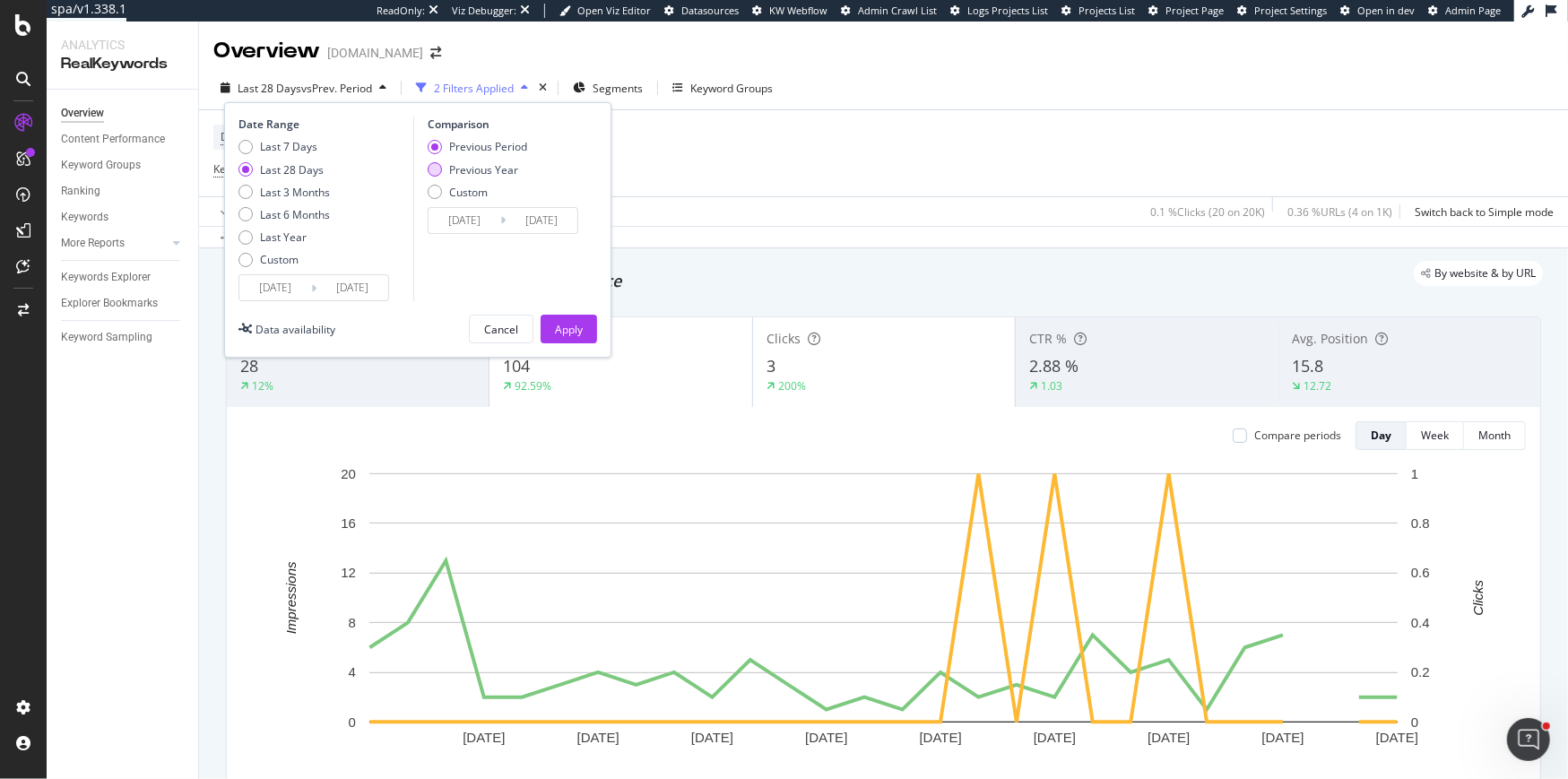
click at [440, 170] on div "Previous Year" at bounding box center [434, 169] width 15 height 15
type input "[DATE]"
click at [567, 319] on div "Apply" at bounding box center [568, 329] width 28 height 27
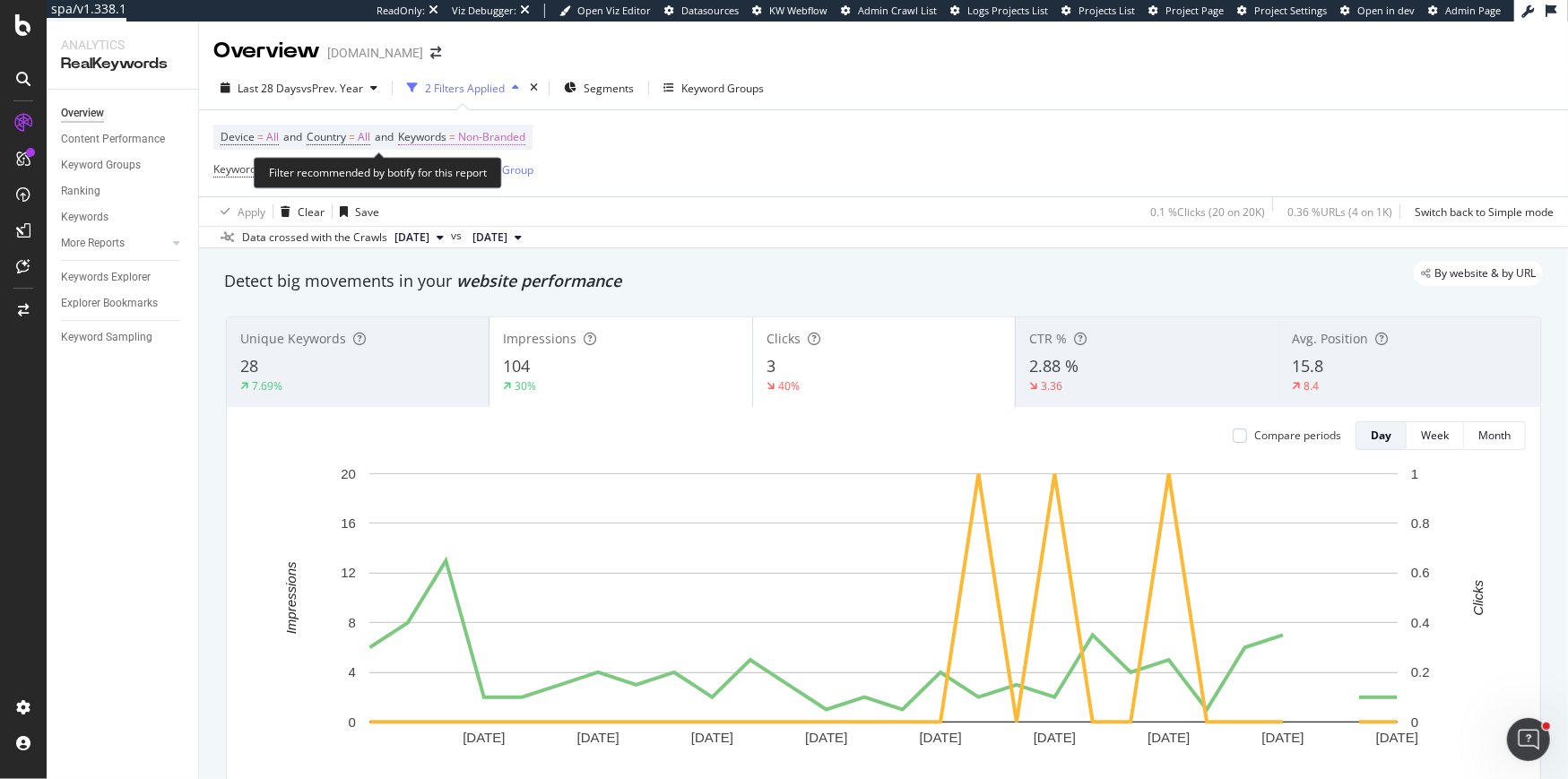
click at [472, 136] on span "Non-Branded" at bounding box center [491, 137] width 67 height 25
click at [498, 173] on span "Non-Branded" at bounding box center [462, 179] width 75 height 16
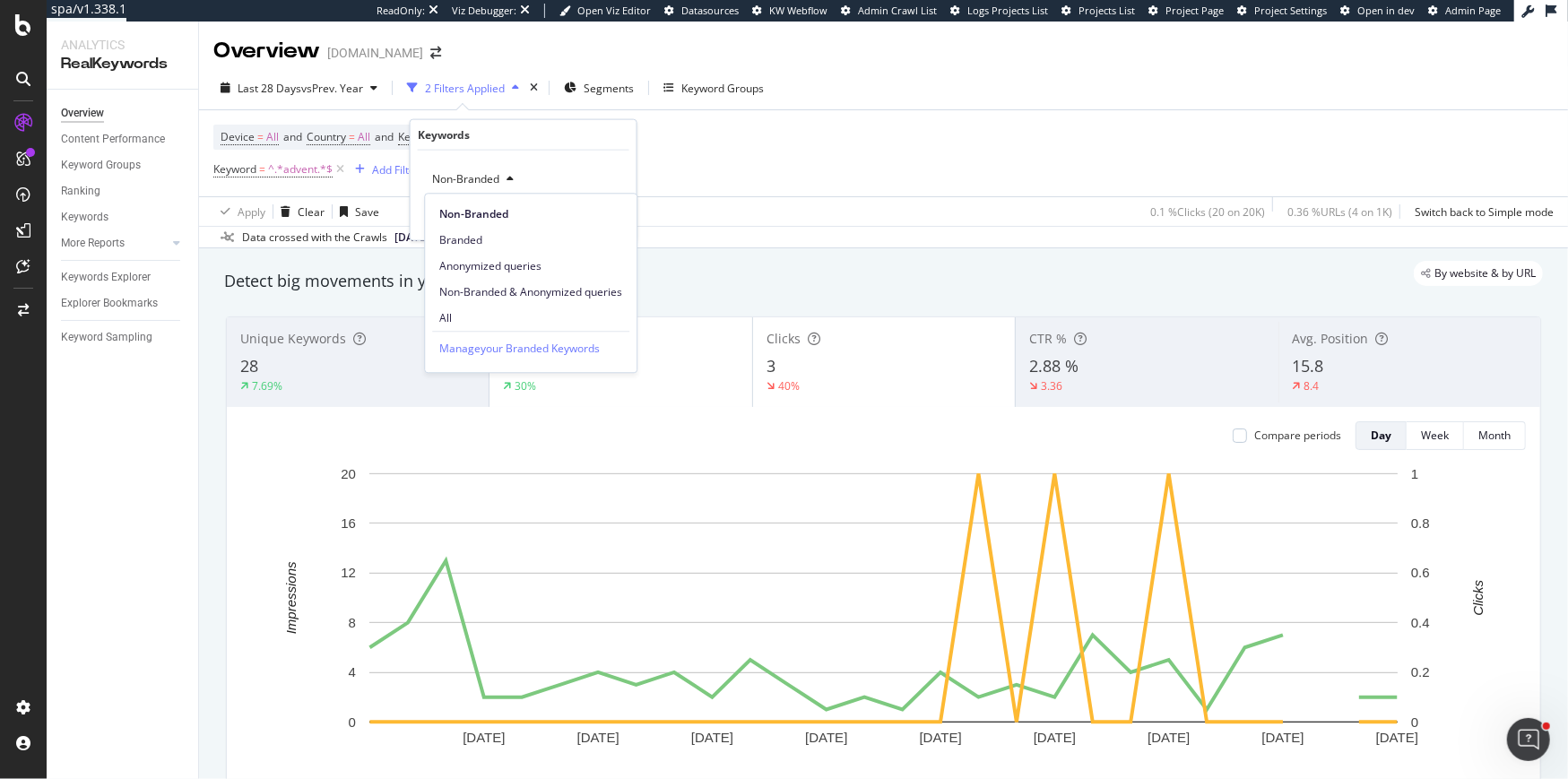
click at [508, 182] on icon "button" at bounding box center [509, 179] width 7 height 11
click at [502, 185] on div "Non-Branded" at bounding box center [472, 179] width 96 height 27
click at [505, 289] on span "Non-Branded & Anonymized queries" at bounding box center [530, 292] width 183 height 16
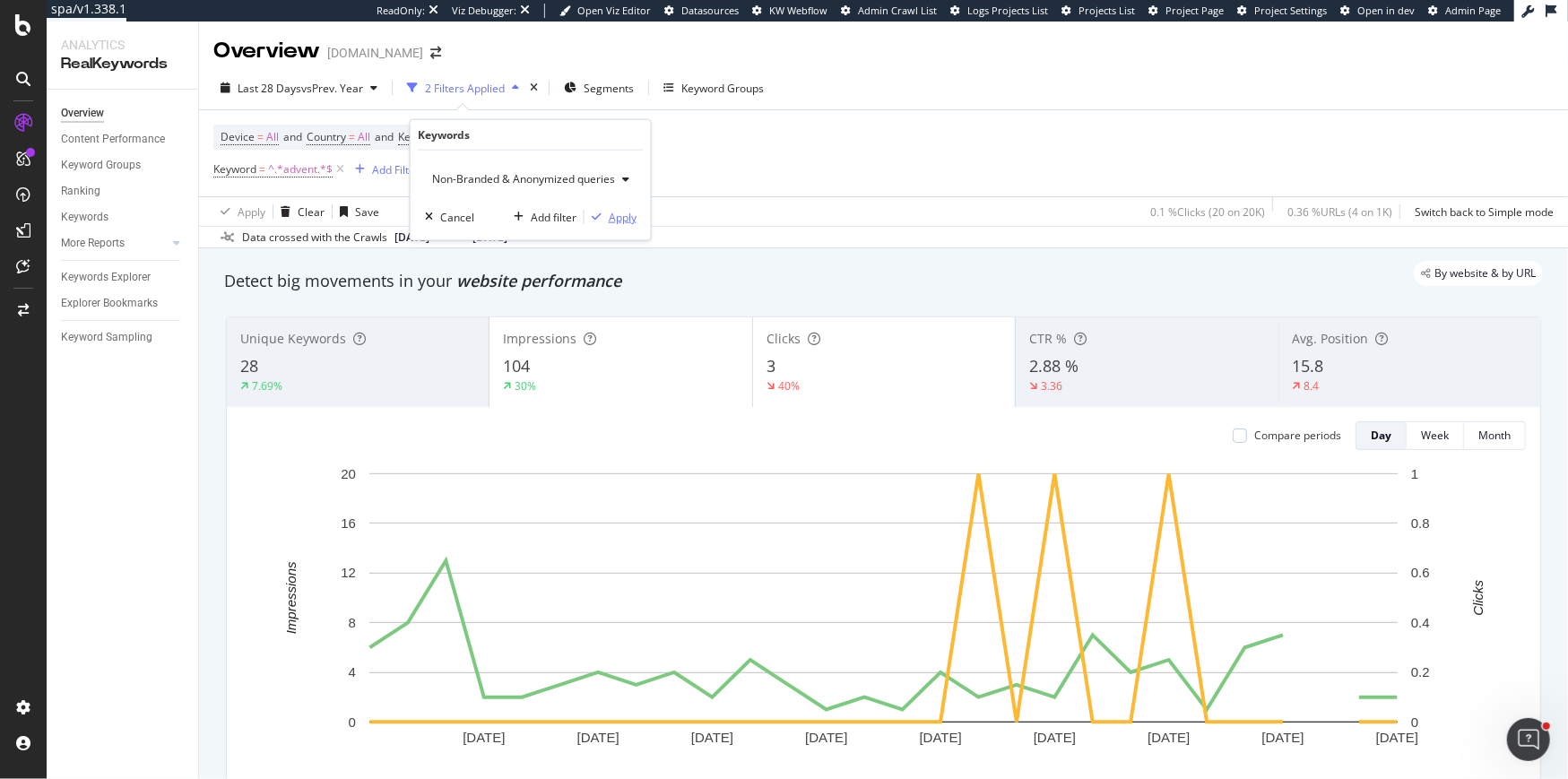
click at [621, 213] on div "Apply" at bounding box center [623, 216] width 28 height 16
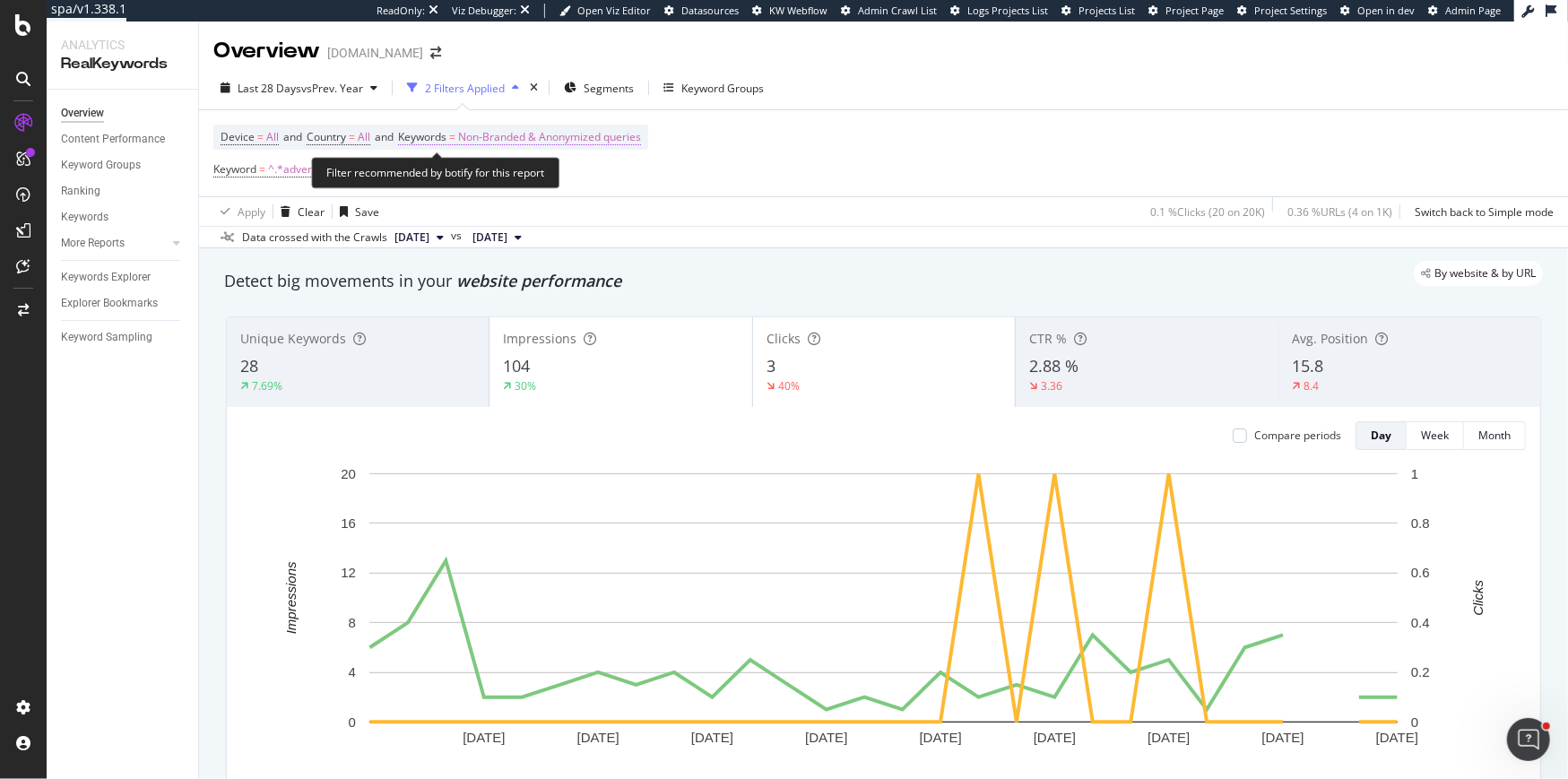
click at [539, 136] on span "Non-Branded & Anonymized queries" at bounding box center [549, 137] width 183 height 25
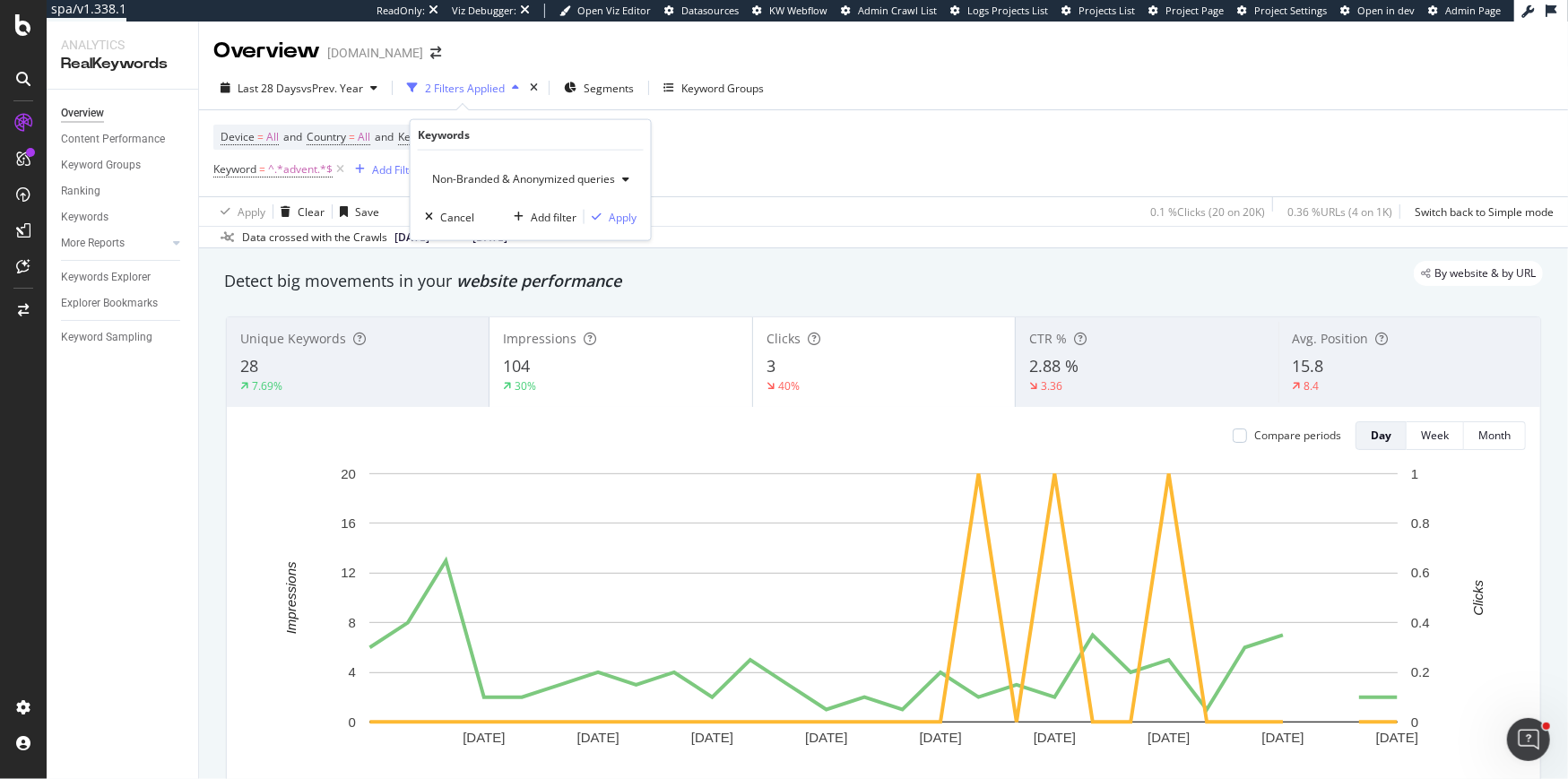
click at [523, 177] on span "Non-Branded & Anonymized queries" at bounding box center [520, 179] width 190 height 16
click at [484, 326] on div "All" at bounding box center [532, 317] width 216 height 26
click at [603, 221] on div "Apply" at bounding box center [608, 216] width 28 height 16
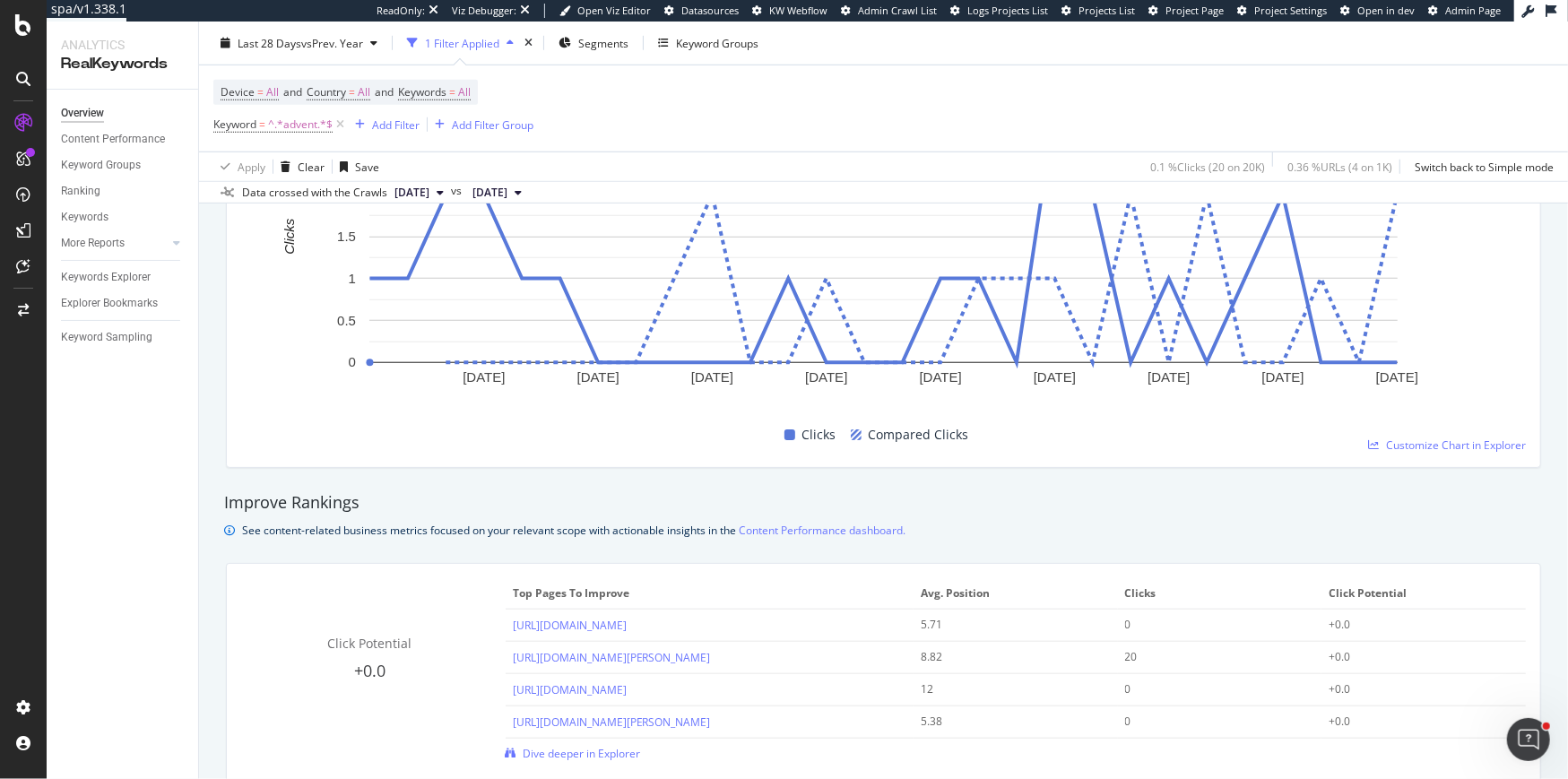
scroll to position [1106, 0]
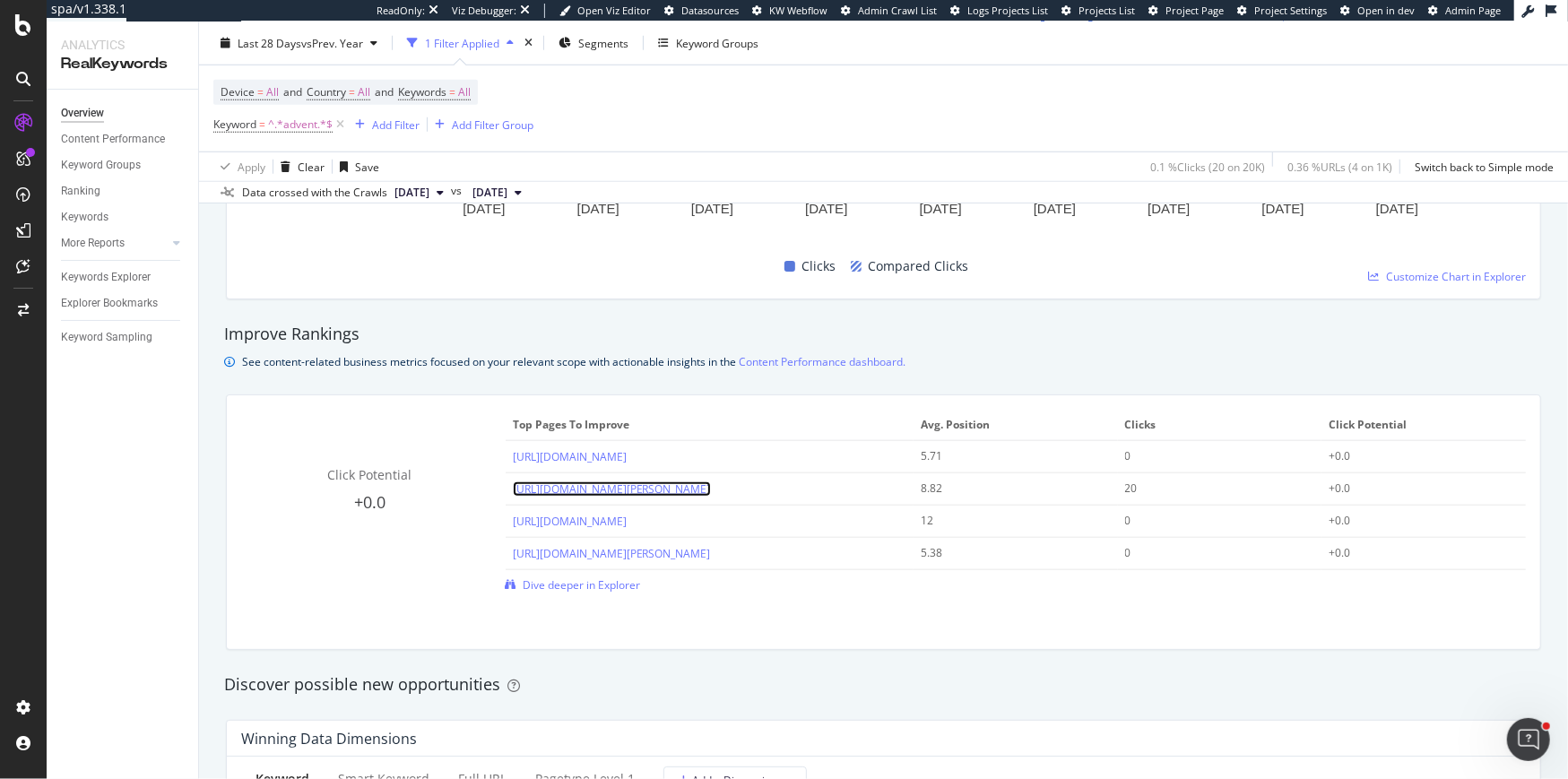
click at [688, 491] on link "[URL][DOMAIN_NAME][PERSON_NAME]" at bounding box center [612, 489] width 198 height 16
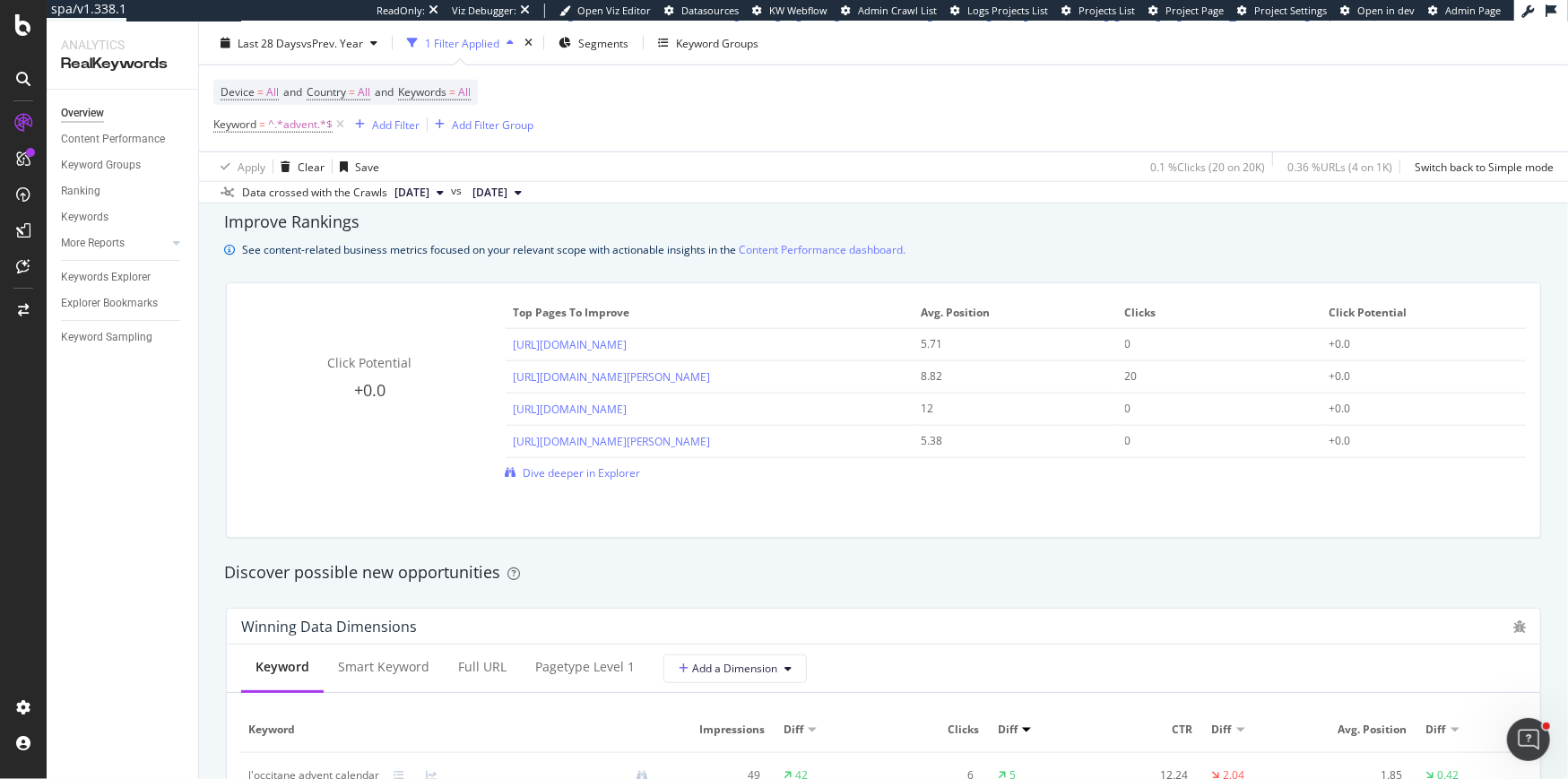
scroll to position [1116, 0]
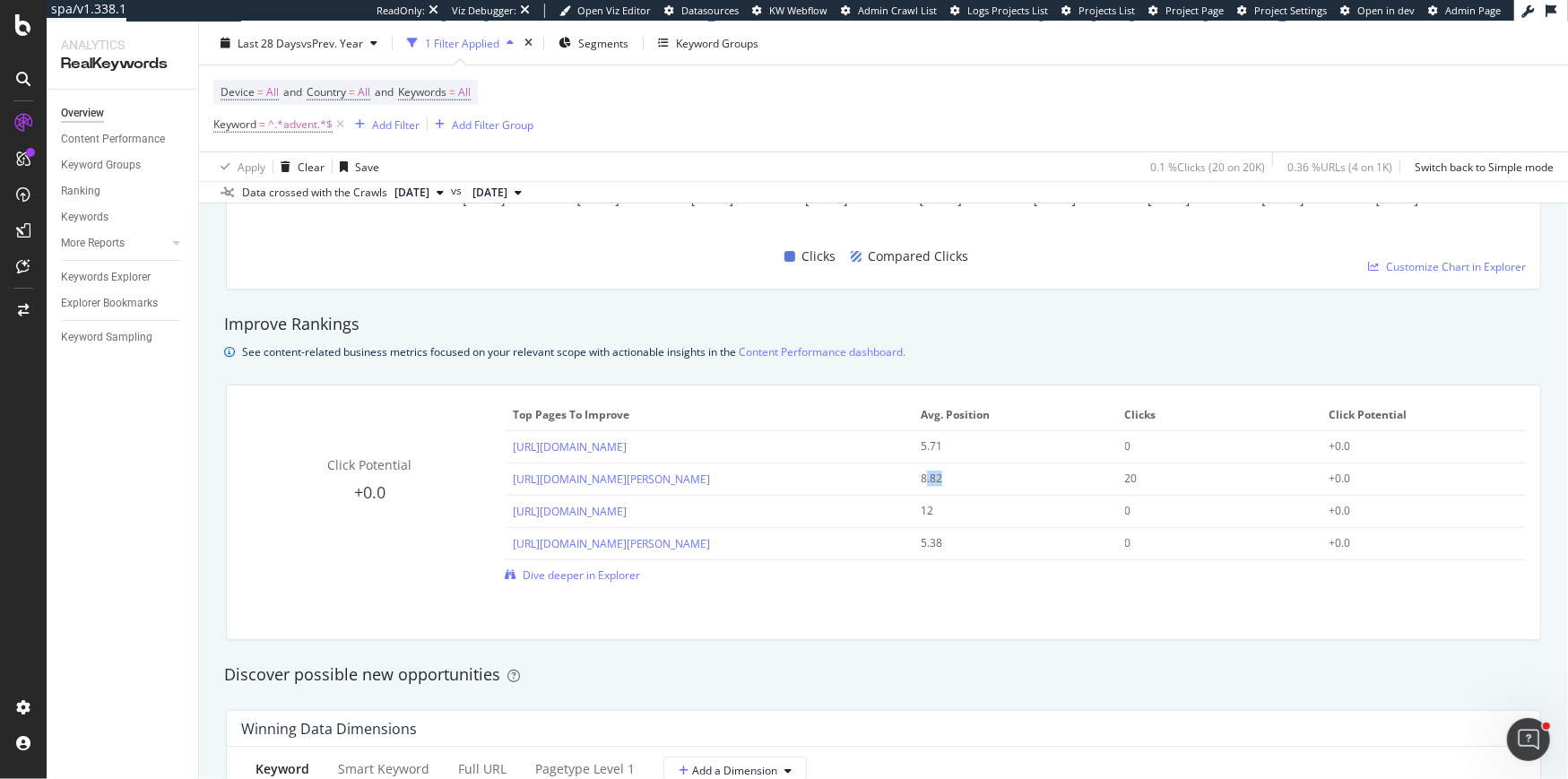
drag, startPoint x: 923, startPoint y: 481, endPoint x: 944, endPoint y: 481, distance: 21.0
click at [944, 481] on div "8.82" at bounding box center [1006, 478] width 172 height 16
click at [921, 479] on div "8.82" at bounding box center [1006, 478] width 172 height 16
drag, startPoint x: 918, startPoint y: 475, endPoint x: 940, endPoint y: 478, distance: 22.2
click at [940, 478] on td "8.82" at bounding box center [1015, 479] width 205 height 32
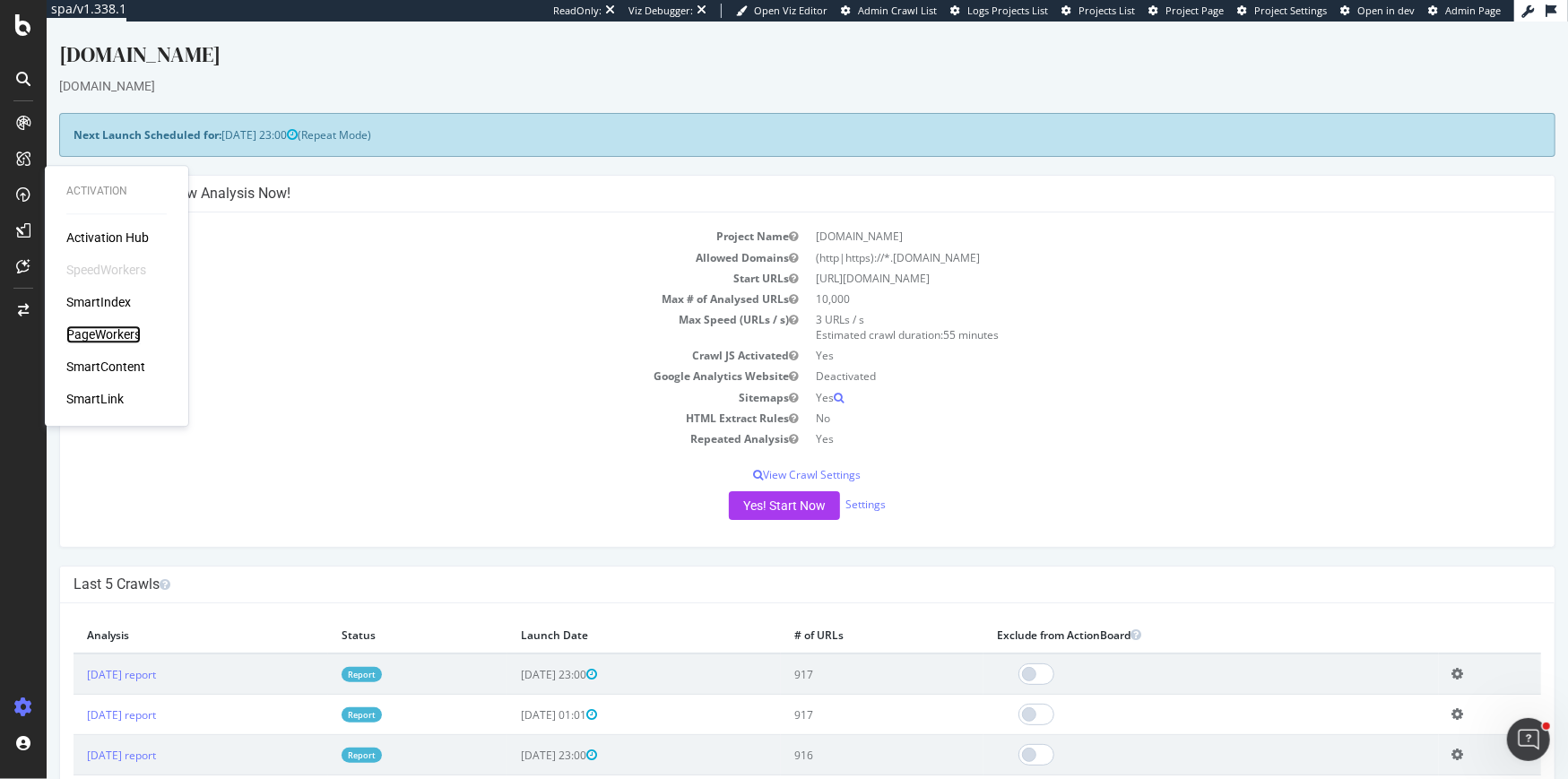
click at [112, 343] on div "PageWorkers" at bounding box center [103, 335] width 75 height 17
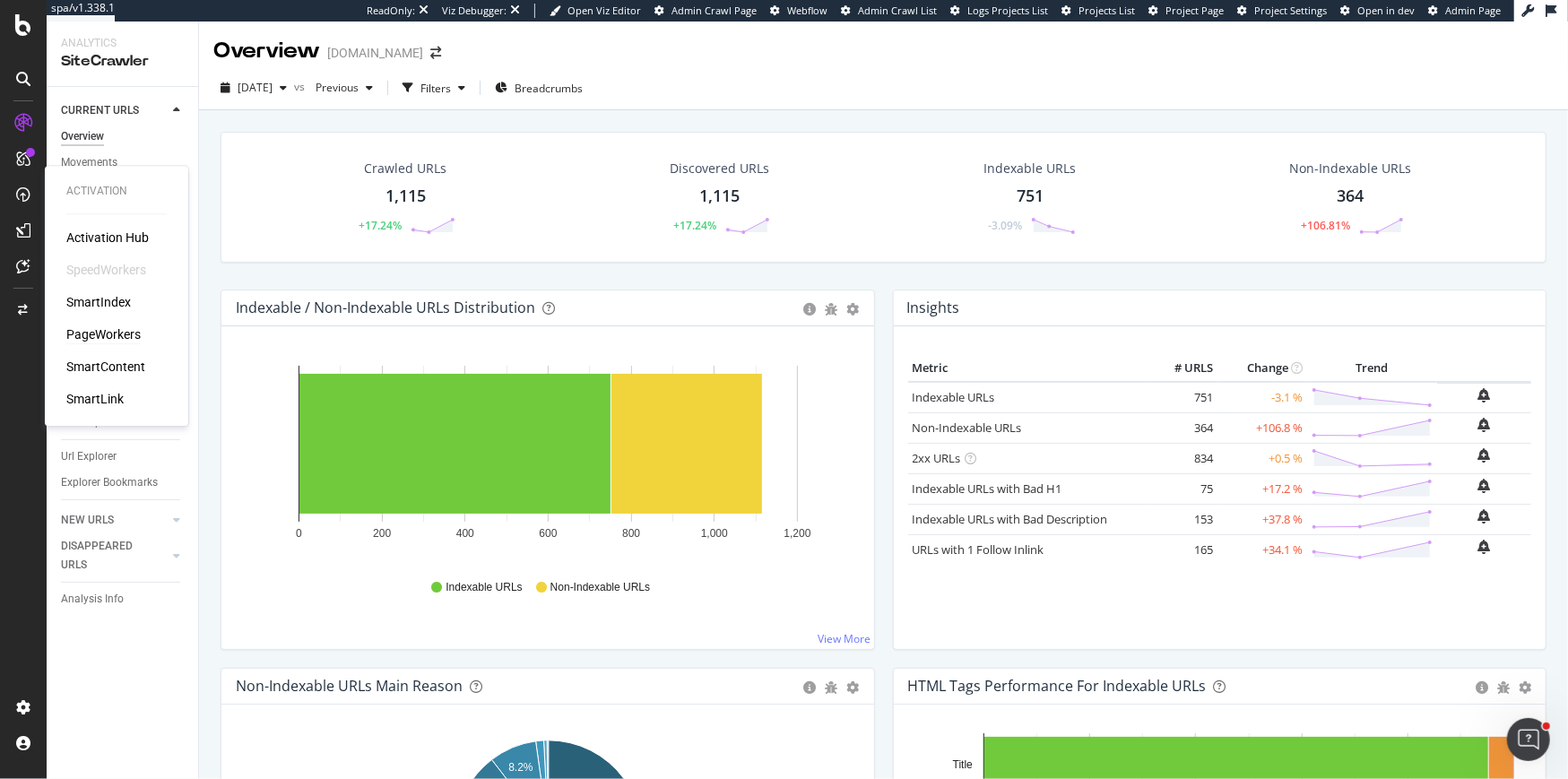
click at [97, 333] on div "PageWorkers" at bounding box center [103, 335] width 75 height 17
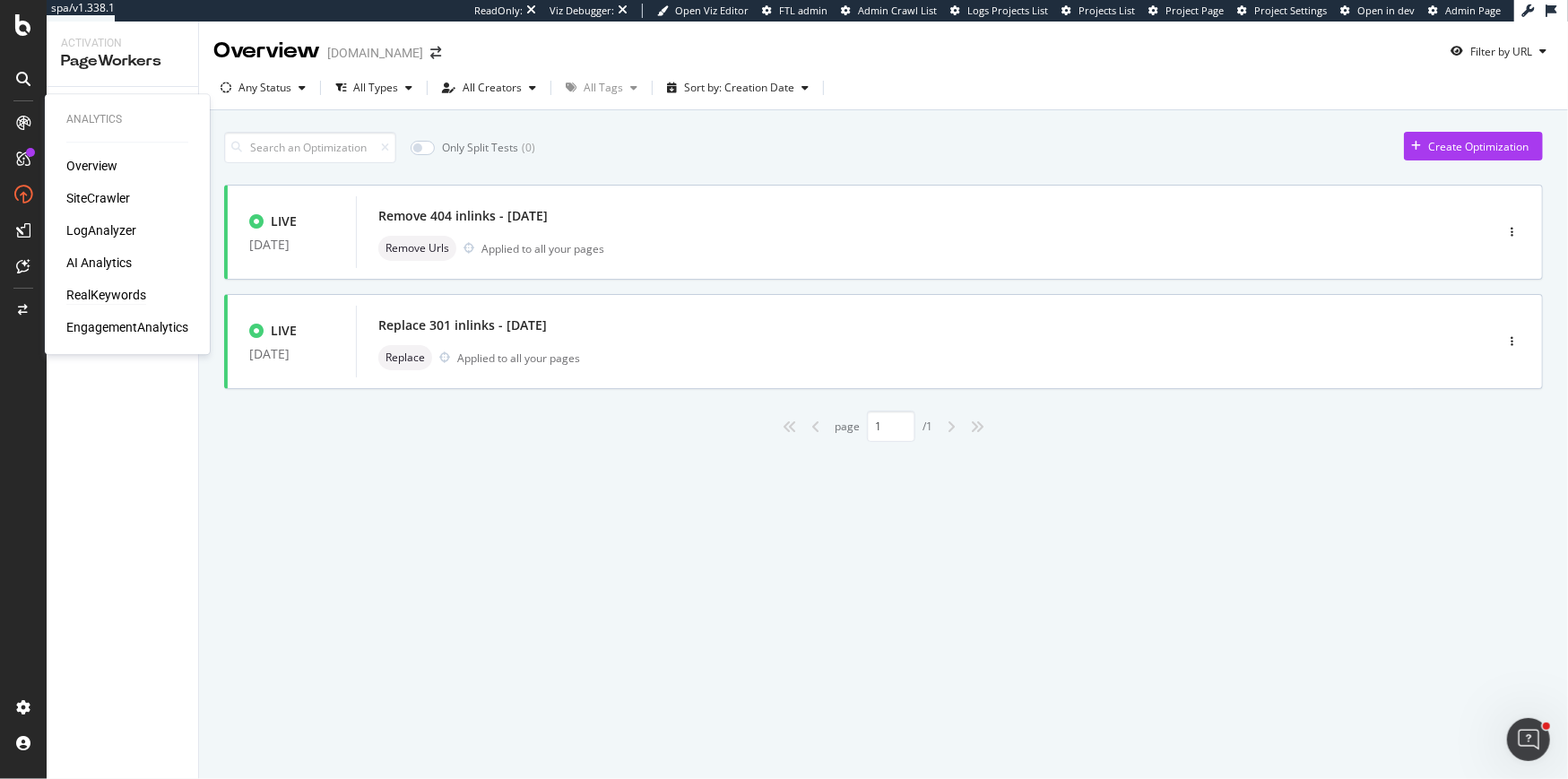
click at [89, 298] on div "RealKeywords" at bounding box center [106, 295] width 80 height 17
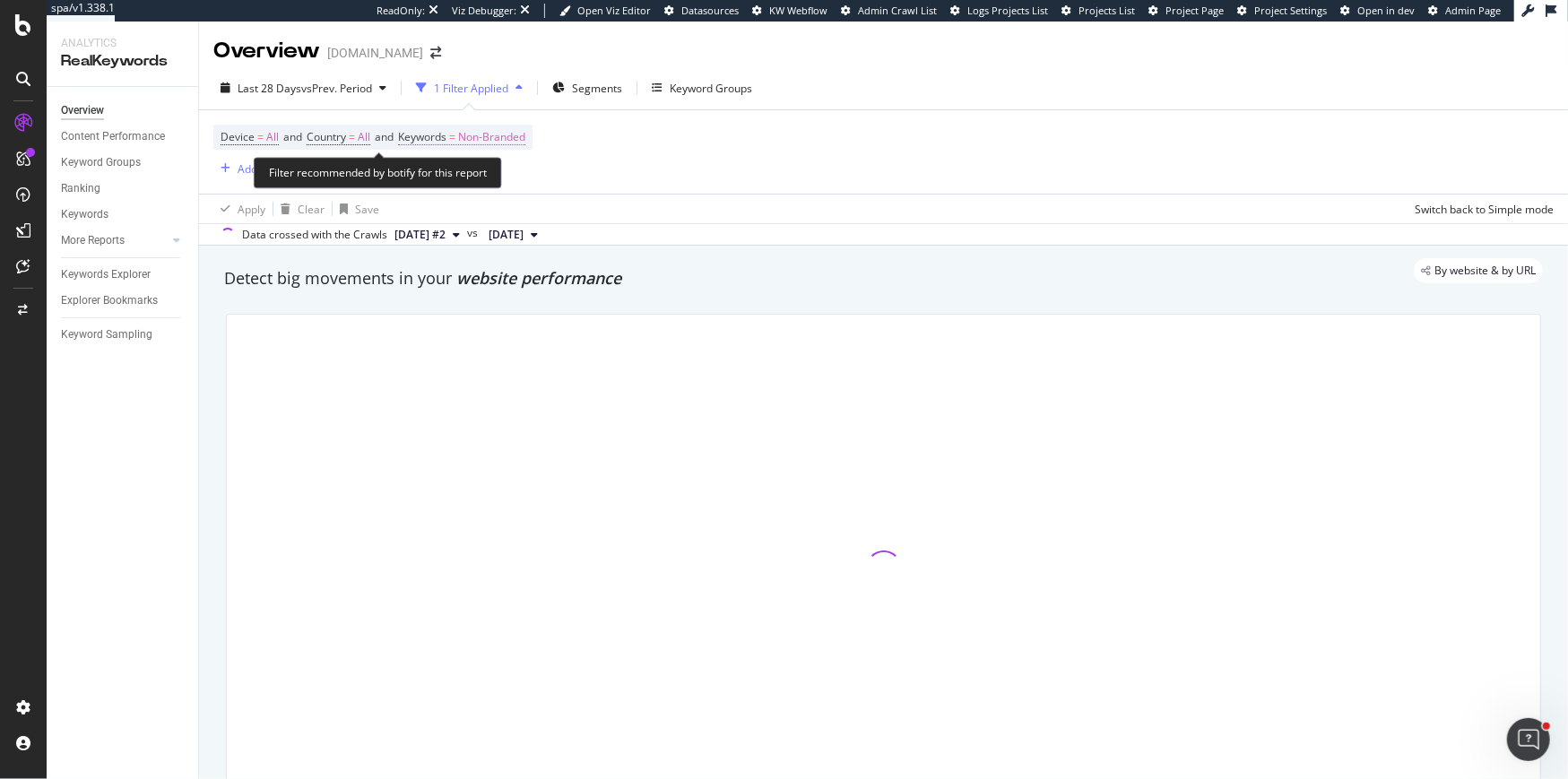
click at [501, 141] on span "Non-Branded" at bounding box center [491, 137] width 67 height 25
click at [491, 173] on span "Non-Branded" at bounding box center [462, 179] width 75 height 16
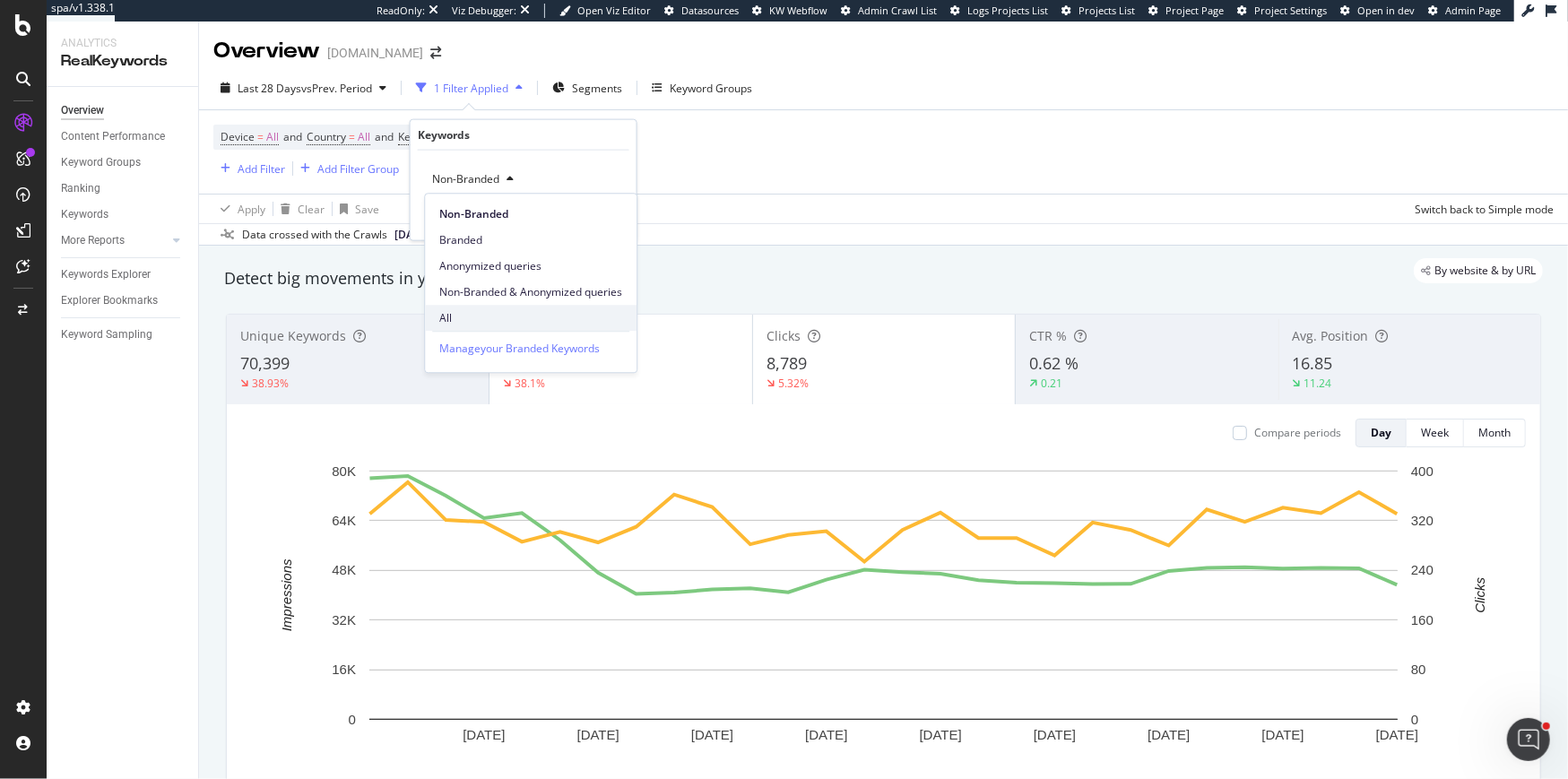
click at [444, 323] on span "All" at bounding box center [530, 318] width 183 height 16
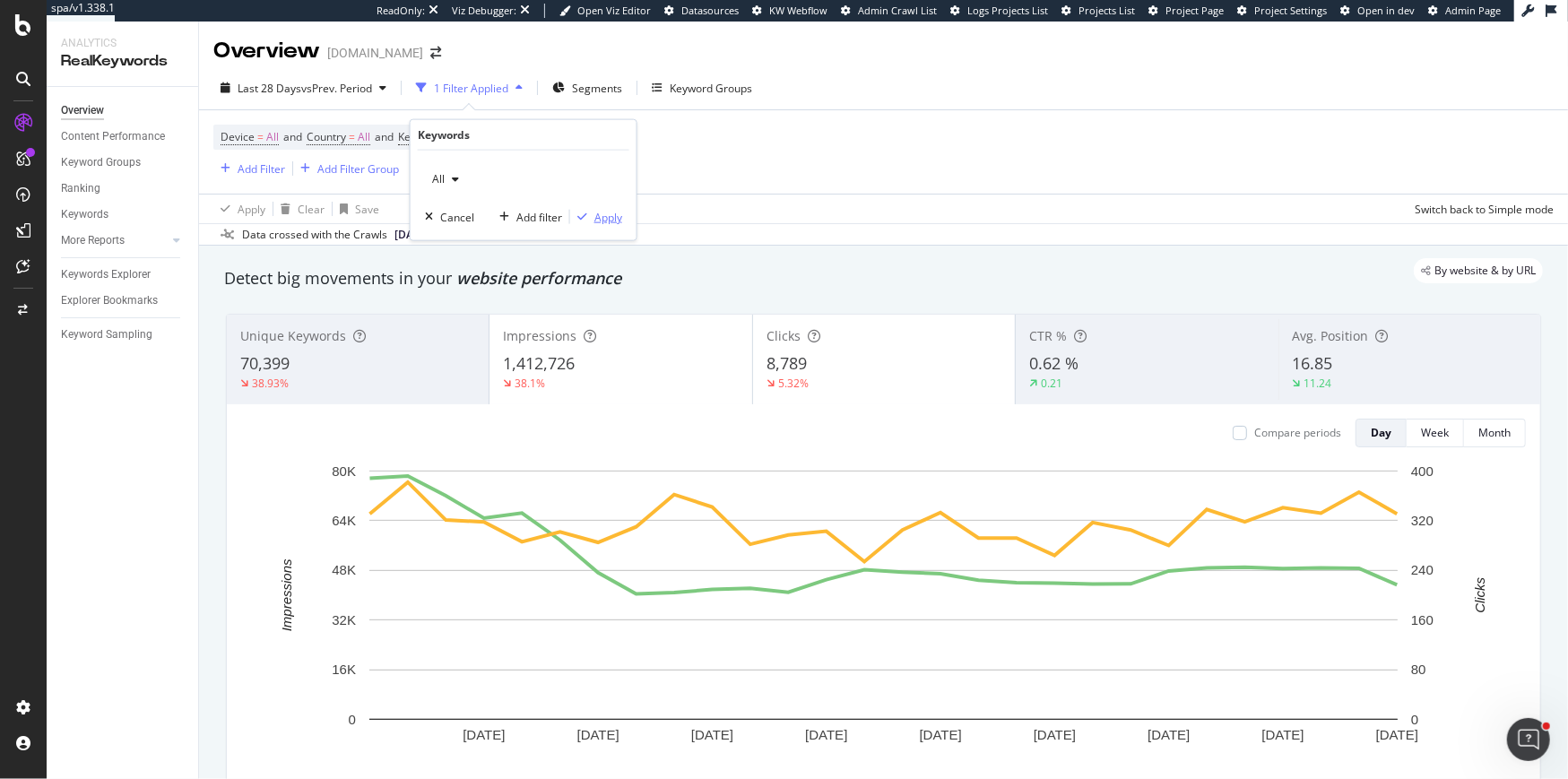
click at [618, 219] on div "Apply" at bounding box center [608, 216] width 28 height 16
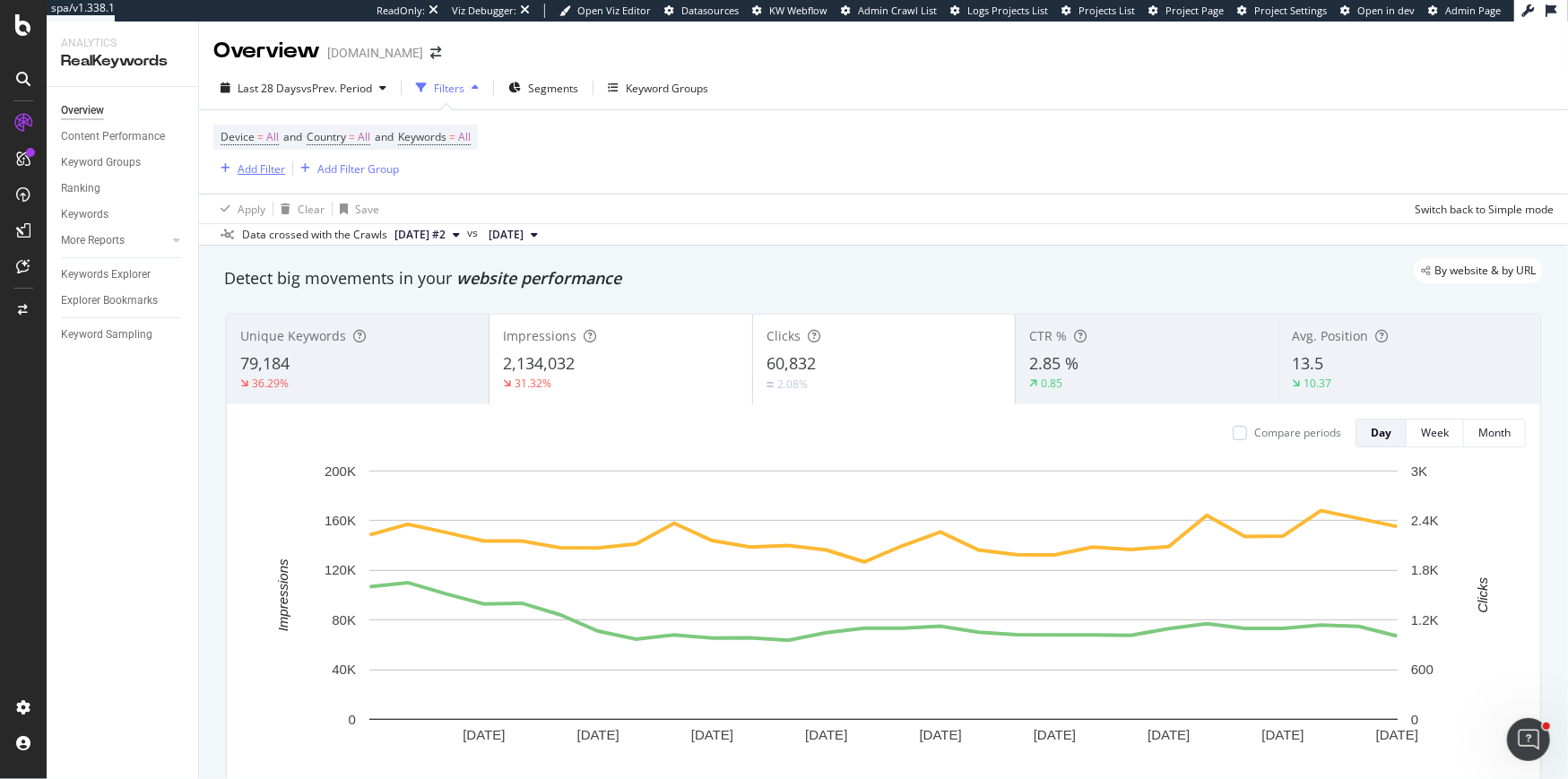
click at [255, 164] on div "Add Filter" at bounding box center [261, 169] width 48 height 16
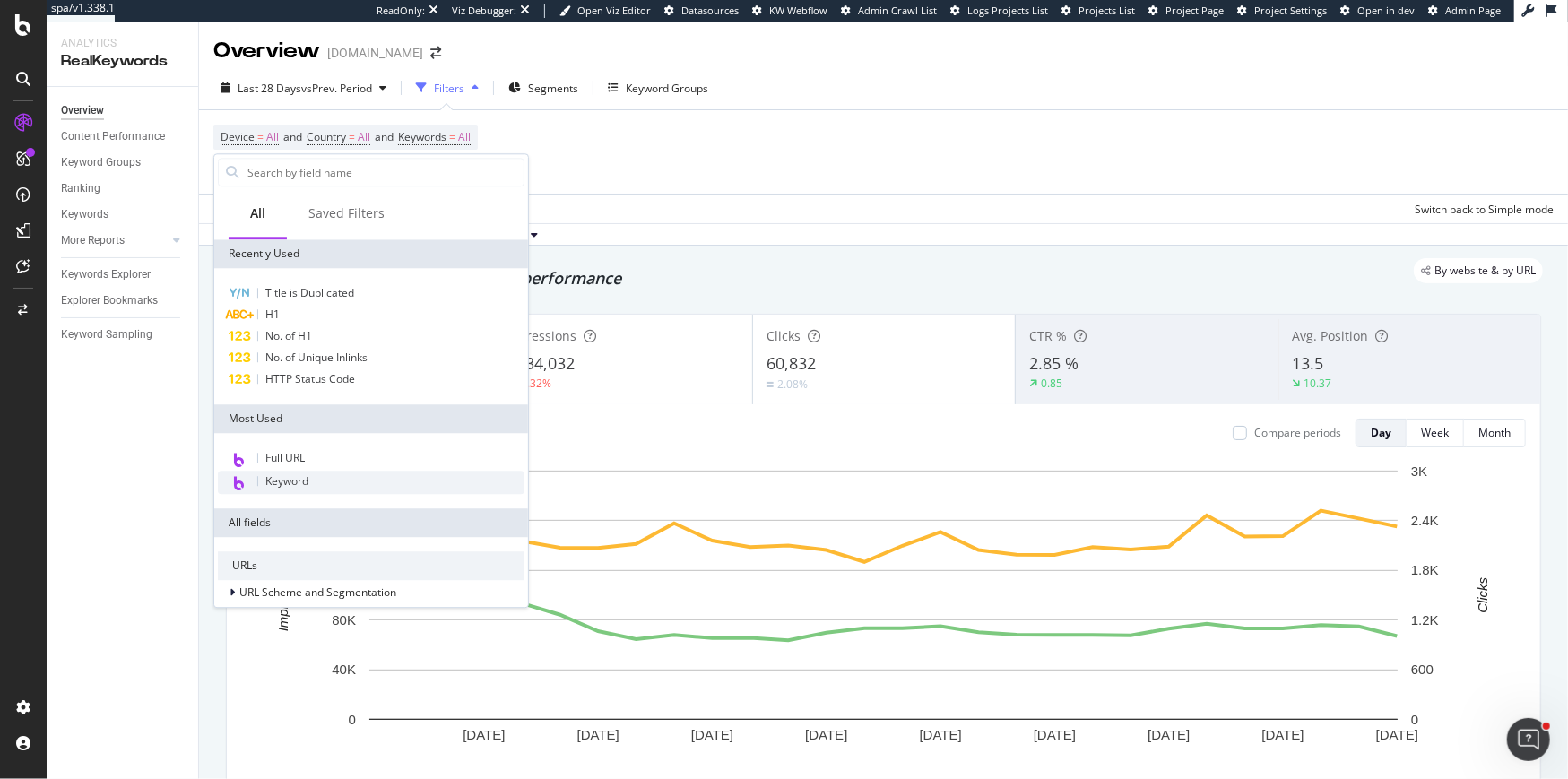
click at [268, 485] on span "Keyword" at bounding box center [287, 481] width 43 height 16
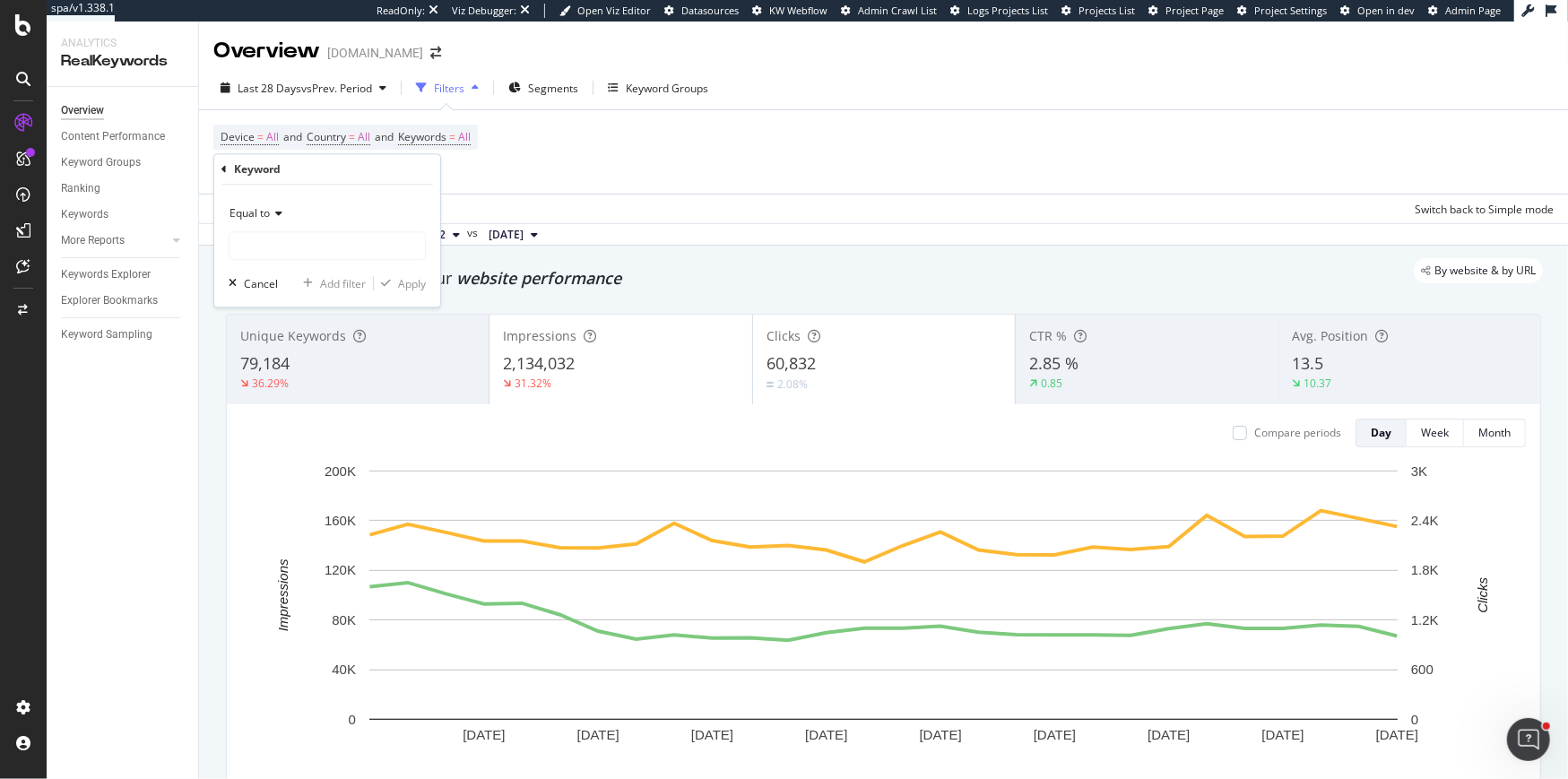
click at [248, 216] on span "Equal to" at bounding box center [250, 213] width 41 height 16
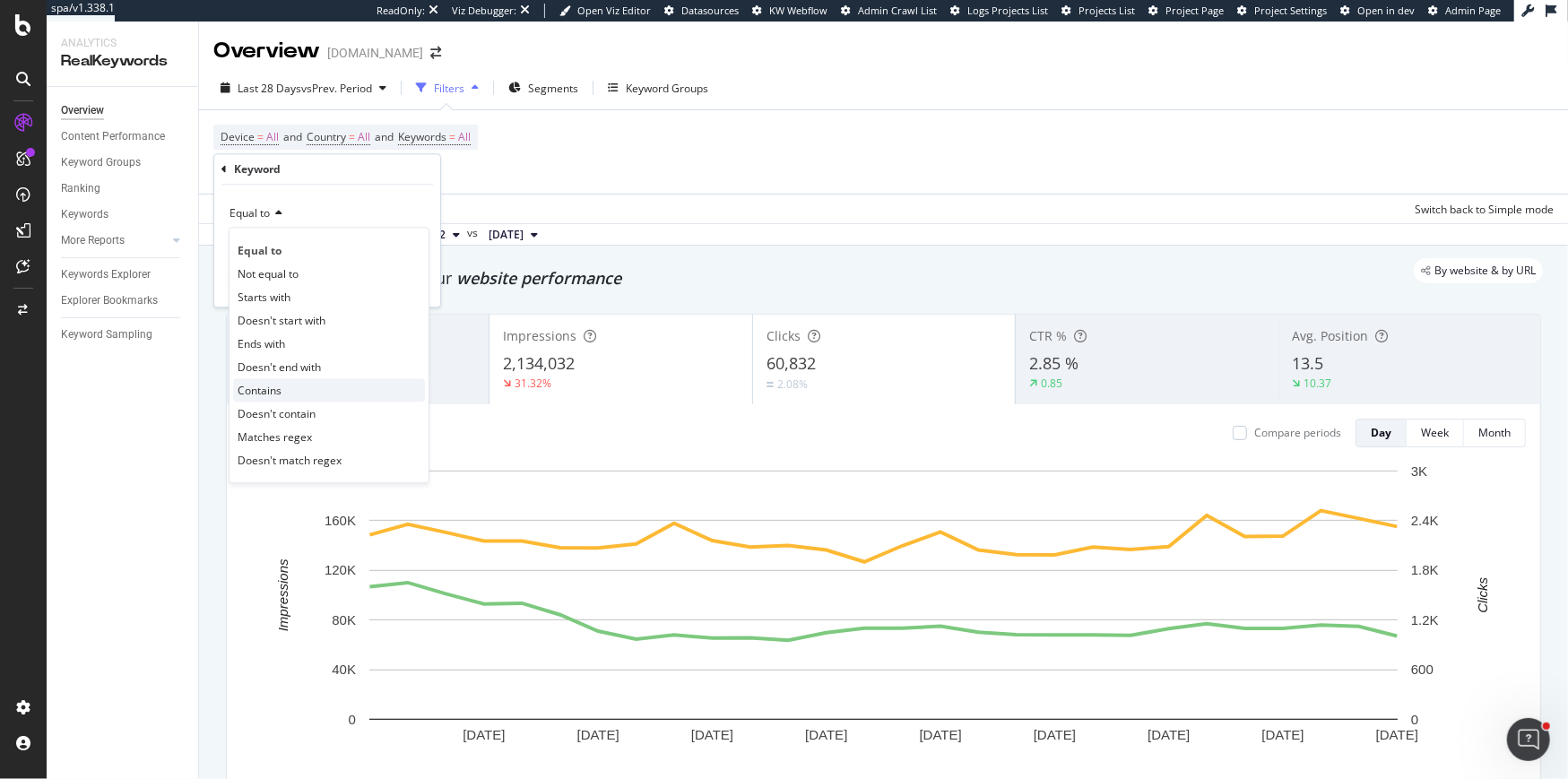
click at [258, 393] on span "Contains" at bounding box center [259, 391] width 44 height 16
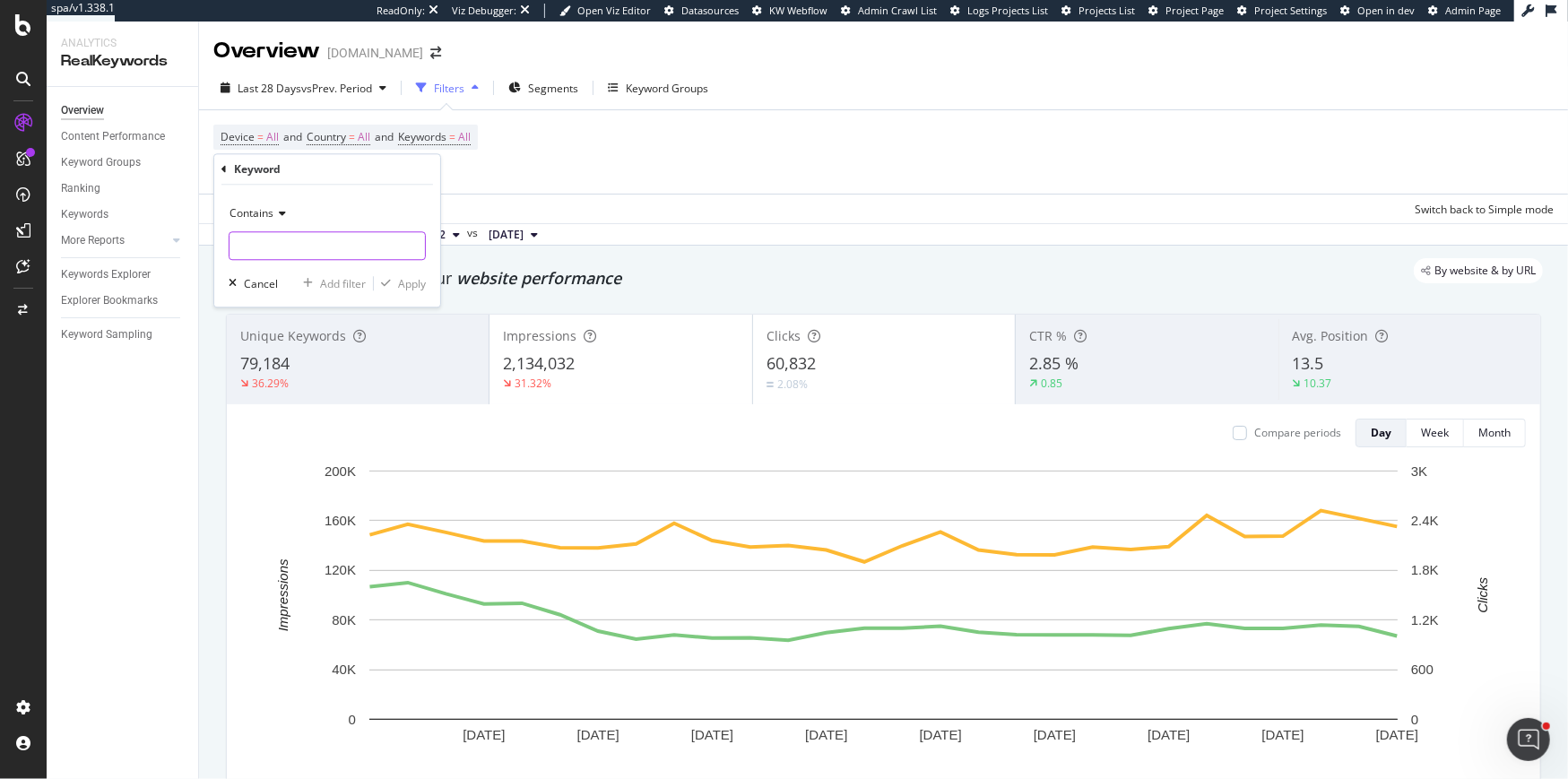
click at [255, 252] on input "text" at bounding box center [328, 245] width 196 height 29
type input "advent"
click at [427, 283] on div "Contains advent Cancel Add filter Apply" at bounding box center [327, 245] width 226 height 122
click at [421, 283] on div "Apply" at bounding box center [411, 284] width 28 height 16
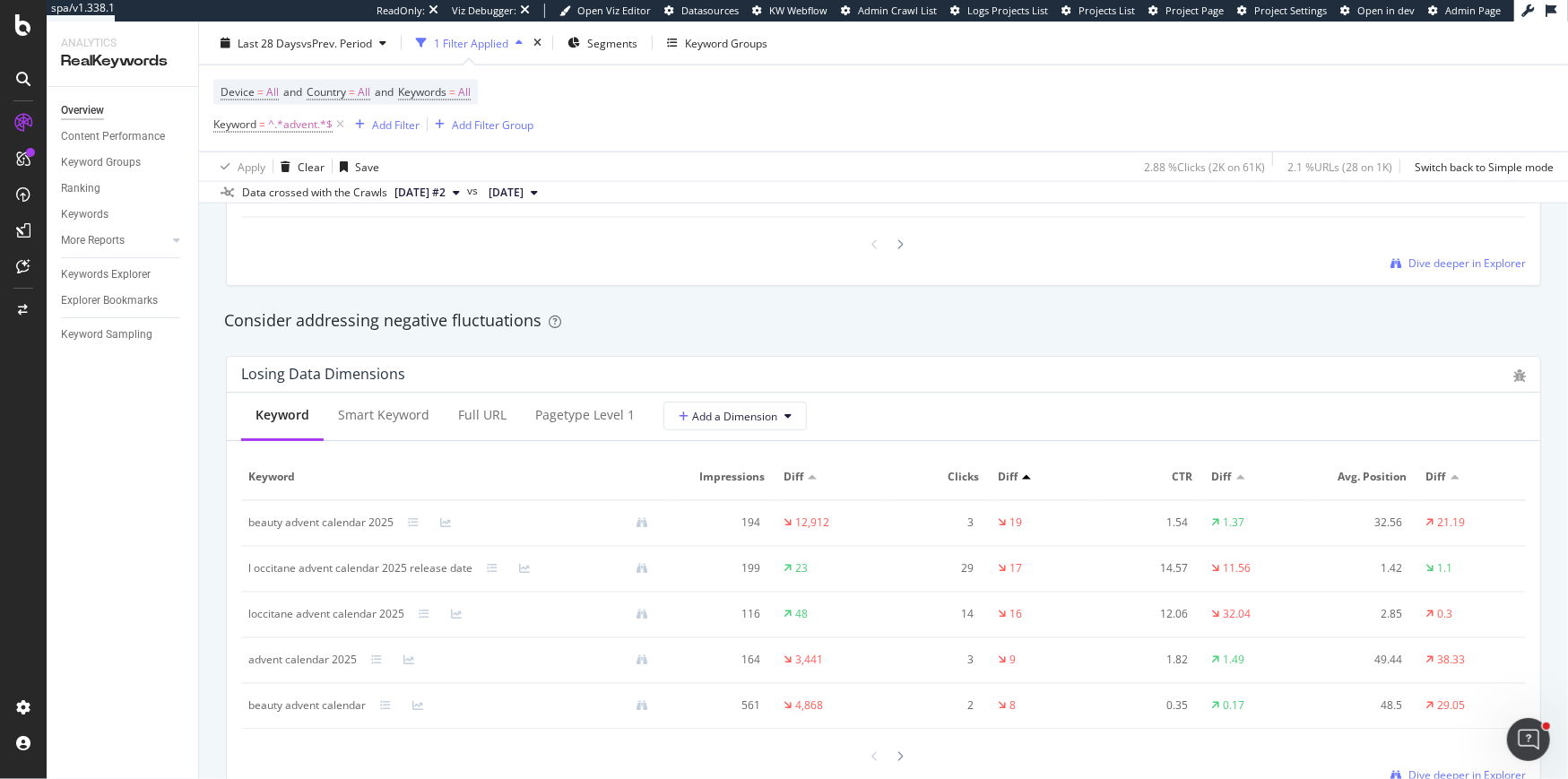
scroll to position [1966, 0]
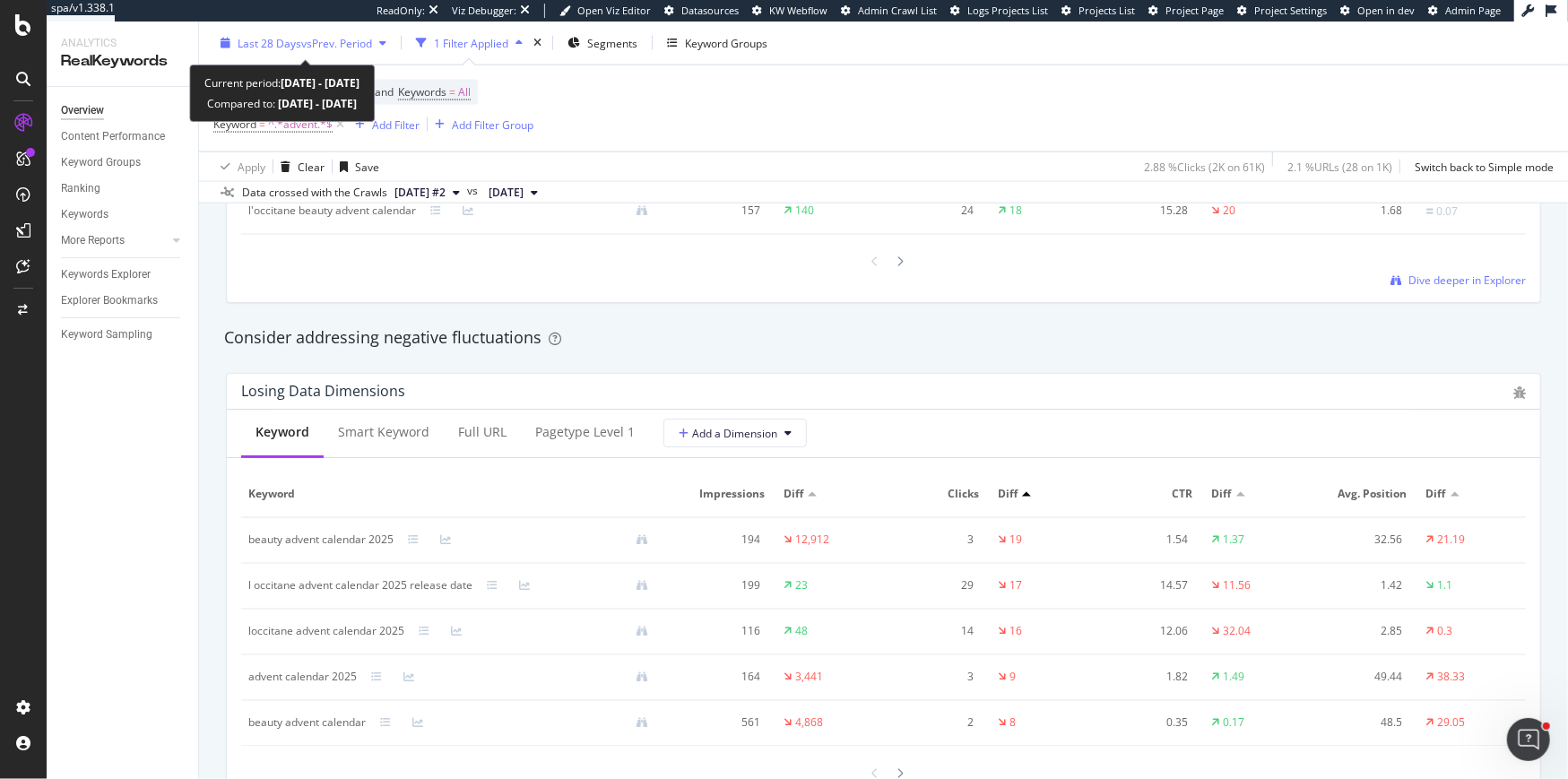
click at [303, 41] on span "vs Prev. Period" at bounding box center [336, 43] width 71 height 16
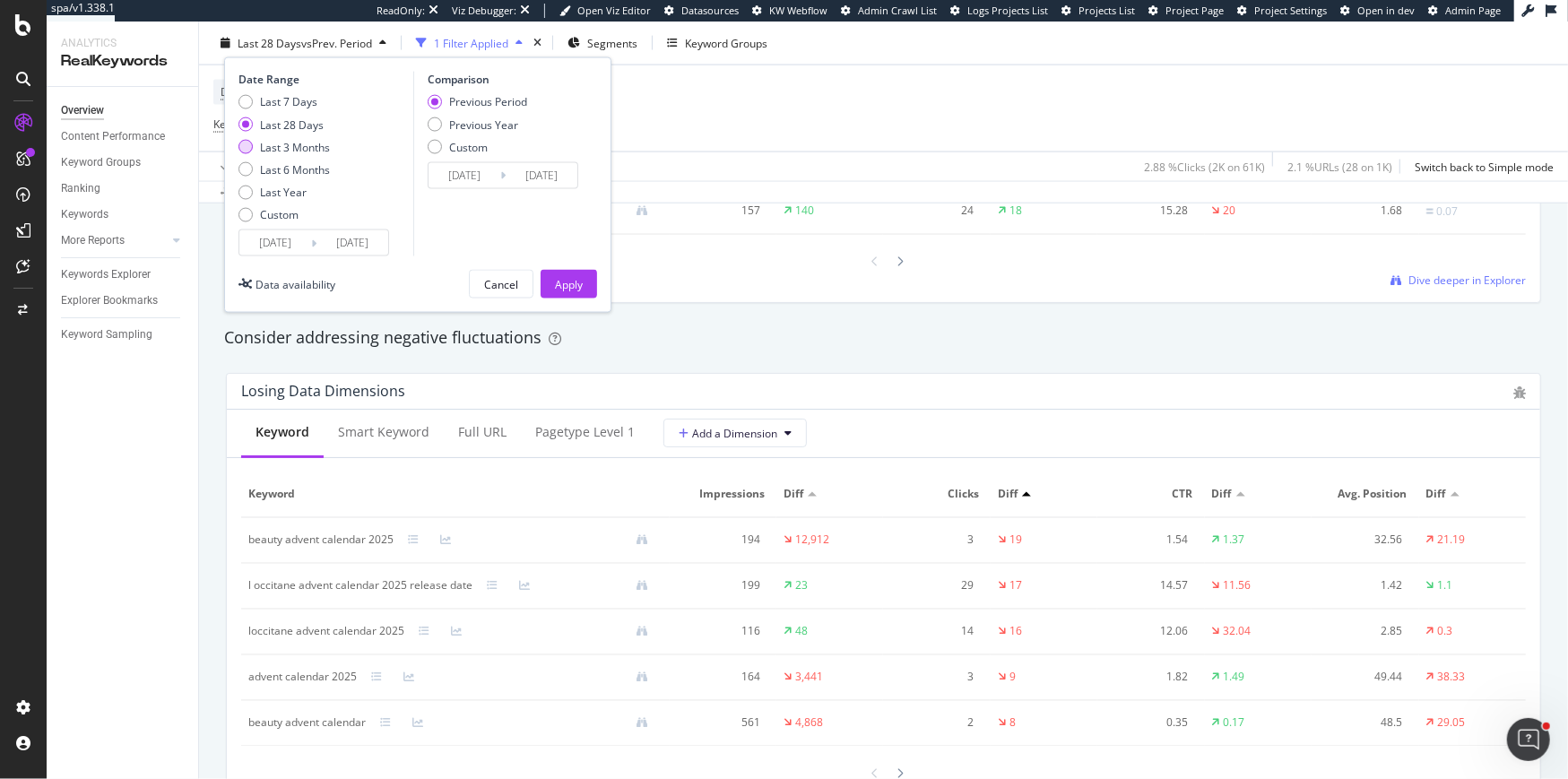
click at [243, 142] on div "Last 3 Months" at bounding box center [245, 146] width 15 height 15
type input "2025/07/04"
type input "2025/04/03"
type input "2025/07/03"
click at [442, 124] on div "Previous Year" at bounding box center [477, 124] width 100 height 16
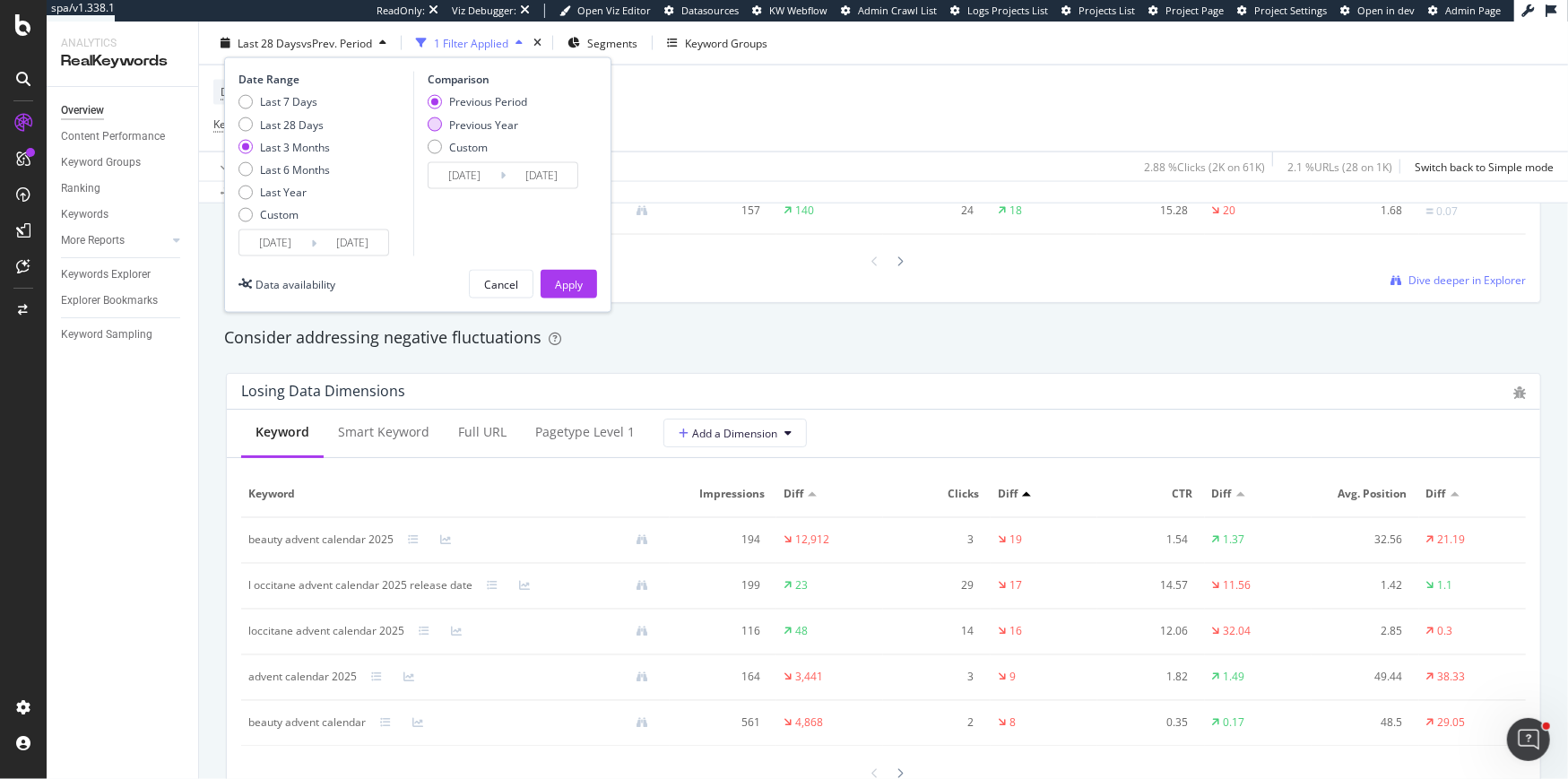
type input "2024/07/05"
type input "2024/10/04"
click at [561, 282] on div "Apply" at bounding box center [568, 284] width 28 height 16
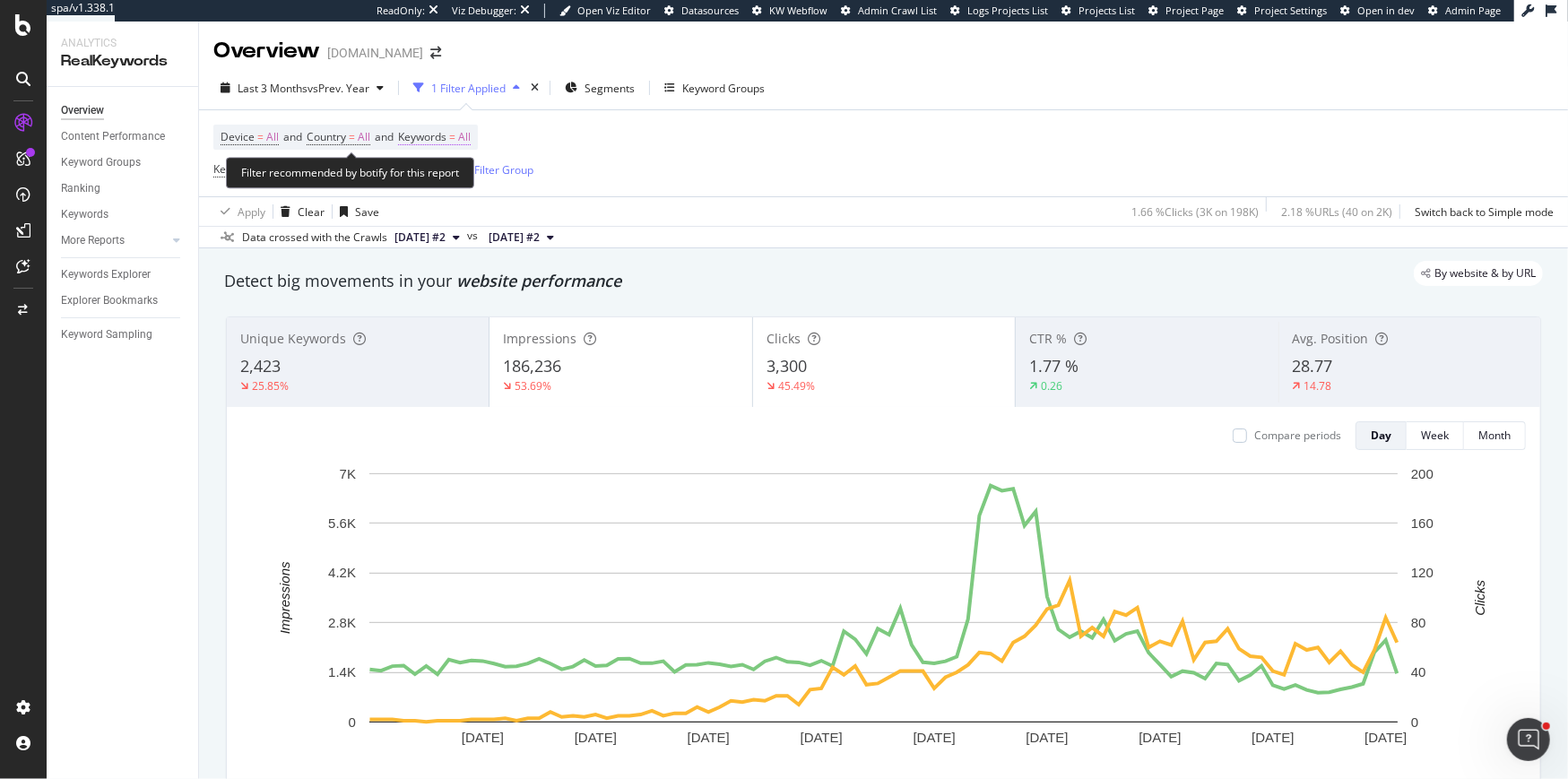
click at [470, 139] on span "All" at bounding box center [464, 137] width 13 height 25
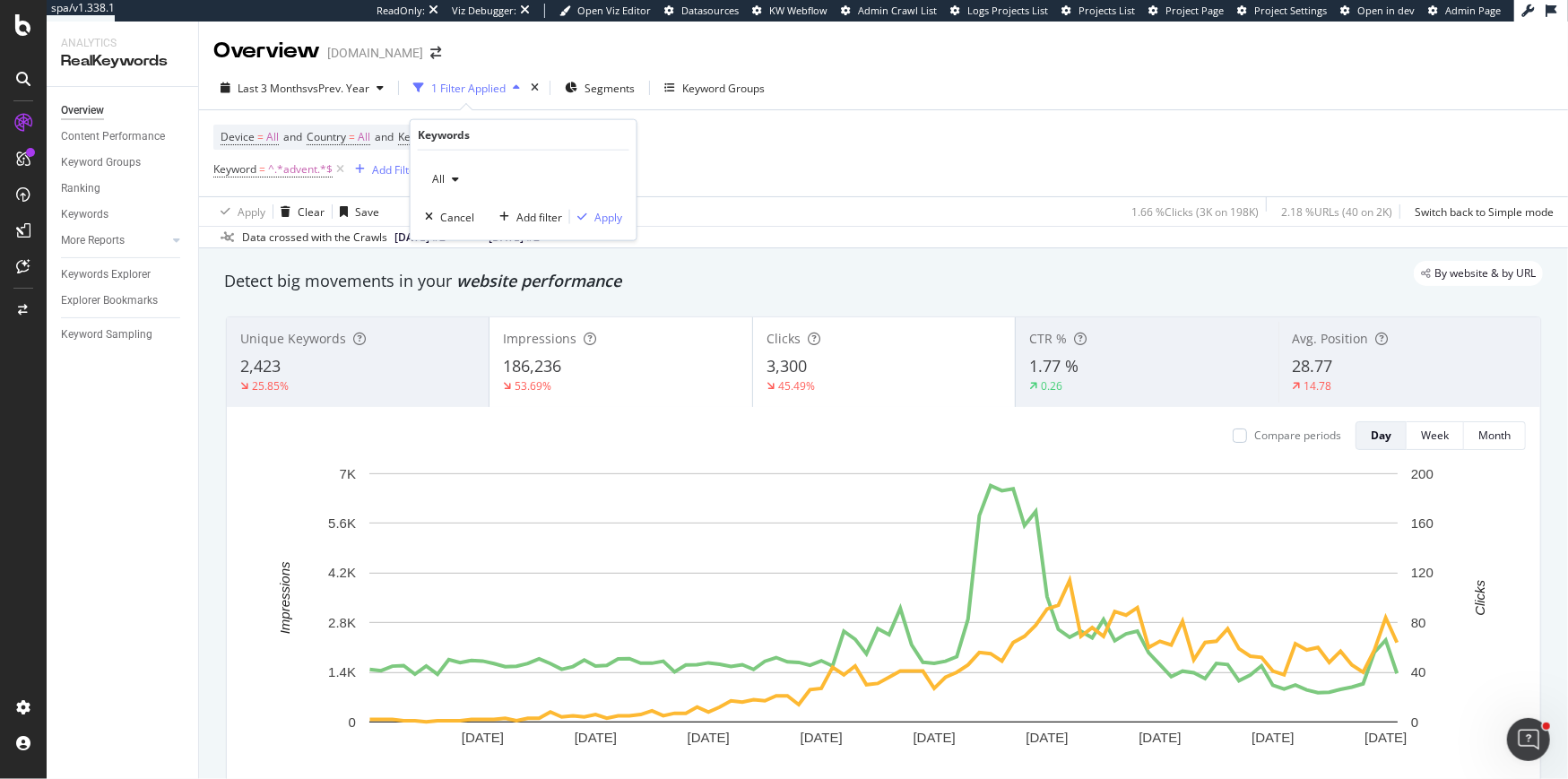
click at [464, 178] on div "button" at bounding box center [455, 179] width 21 height 11
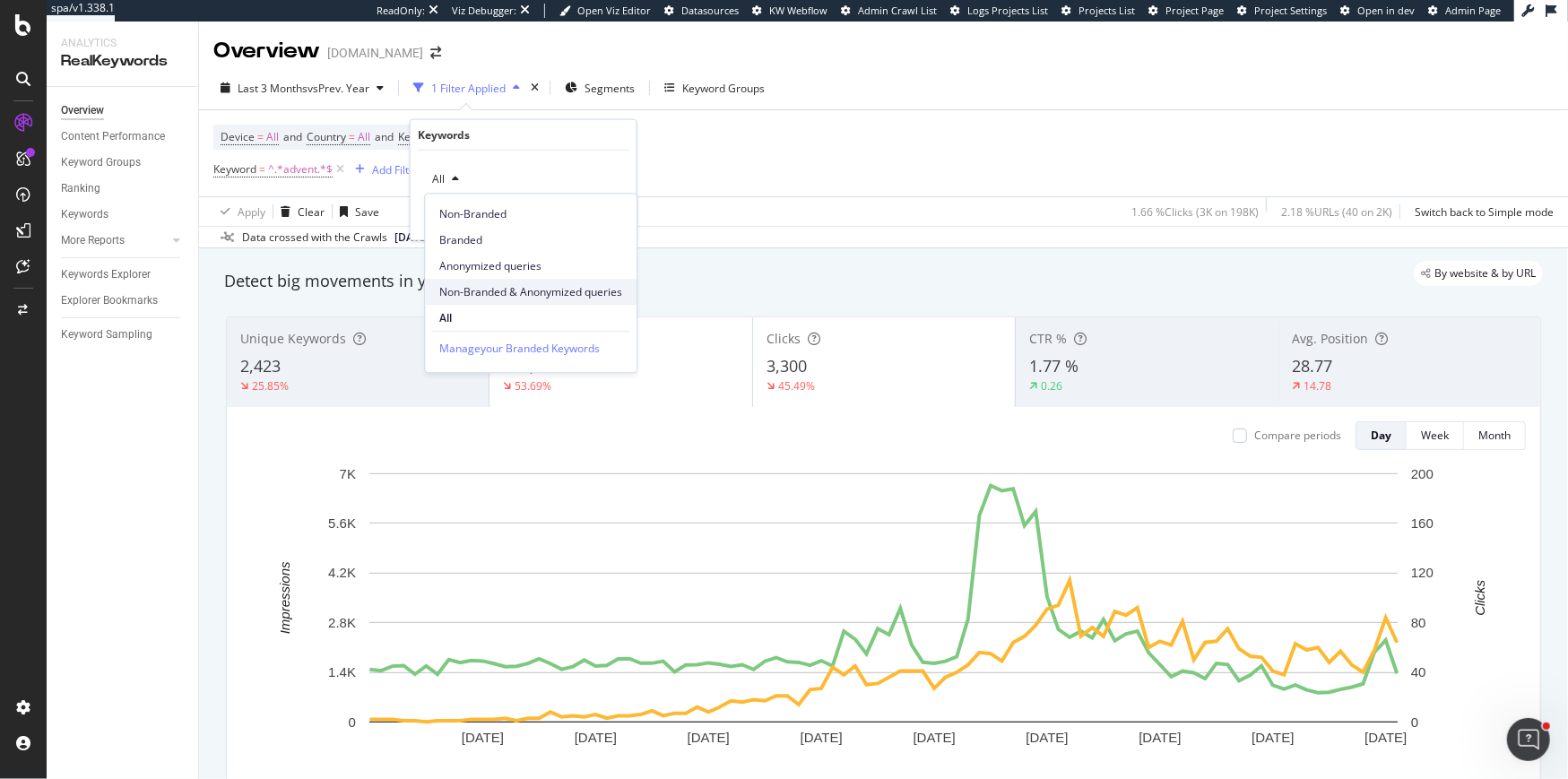
click at [488, 289] on span "Non-Branded & Anonymized queries" at bounding box center [530, 292] width 183 height 16
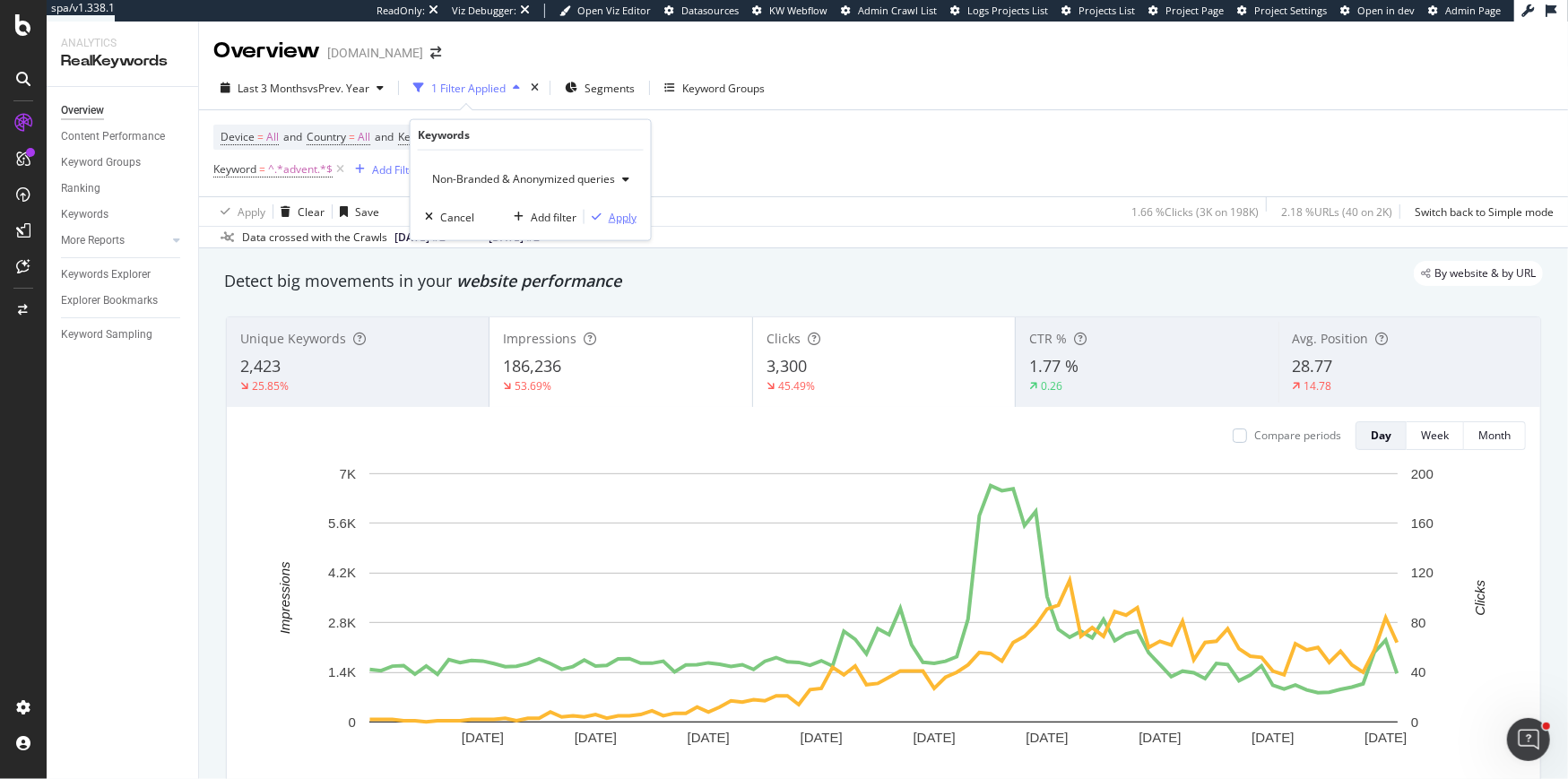
click at [624, 217] on div "Apply" at bounding box center [623, 216] width 28 height 16
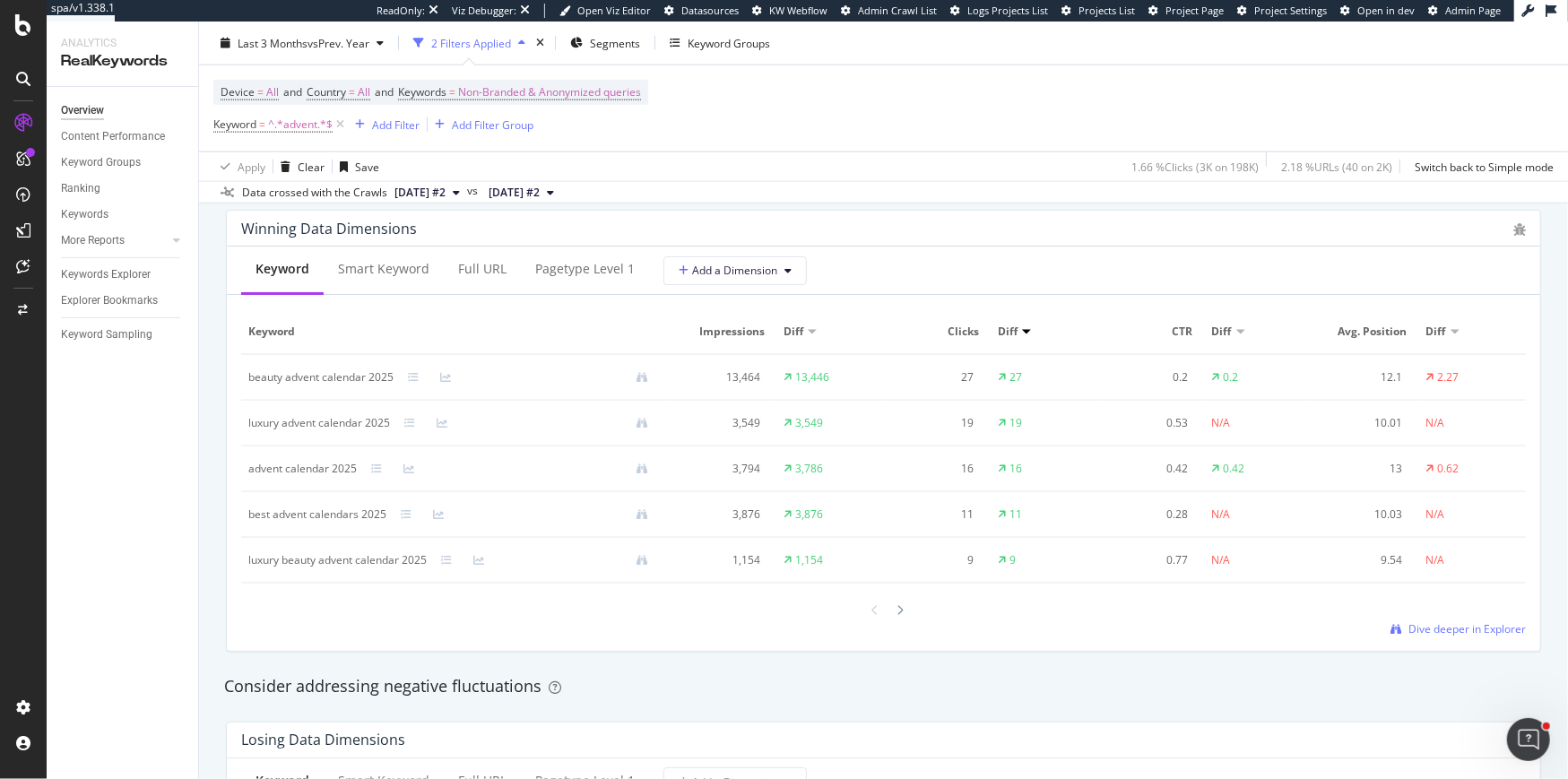
scroll to position [1607, 0]
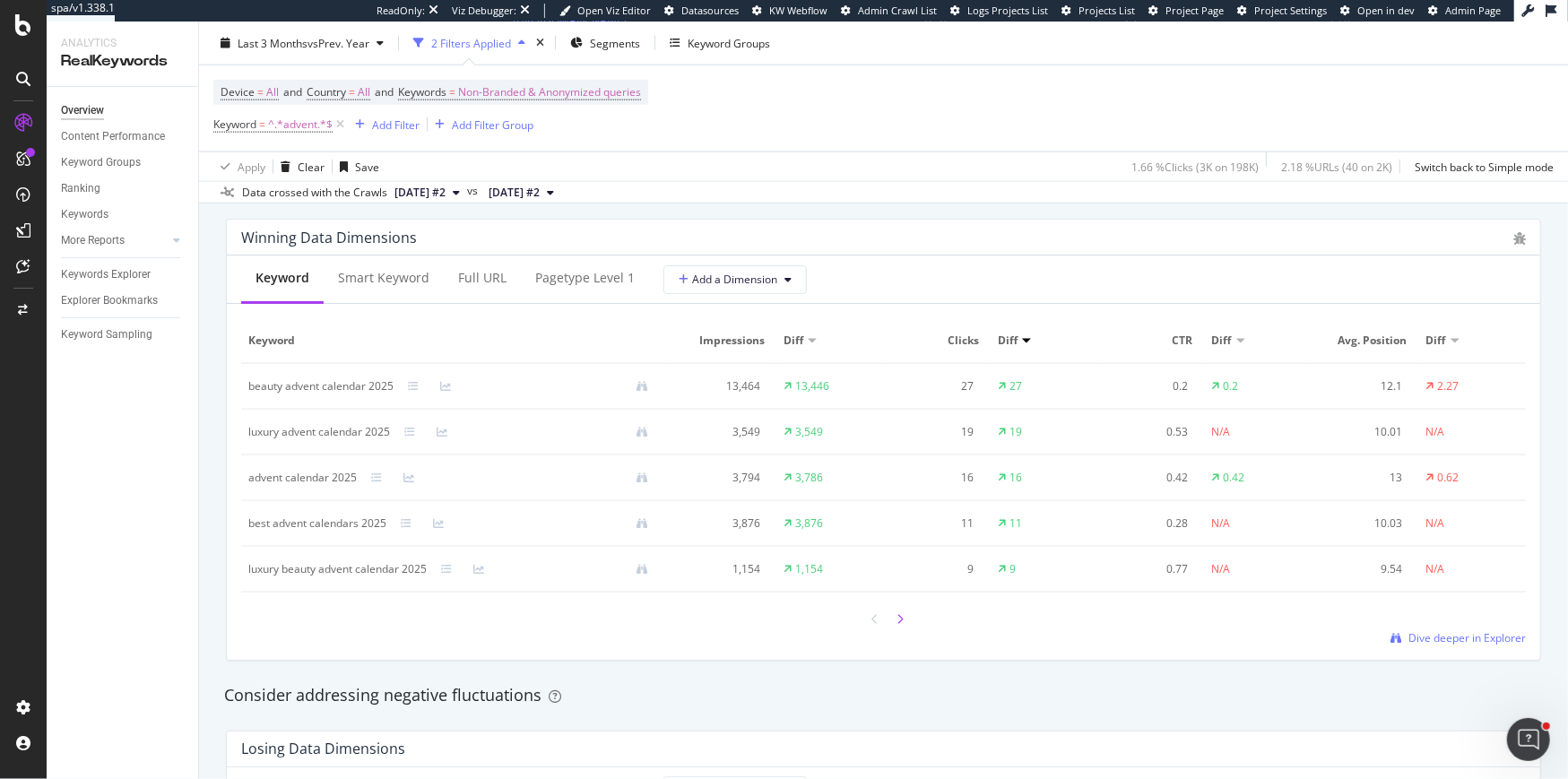
click at [901, 622] on icon at bounding box center [900, 619] width 7 height 11
click at [876, 617] on icon at bounding box center [875, 619] width 7 height 11
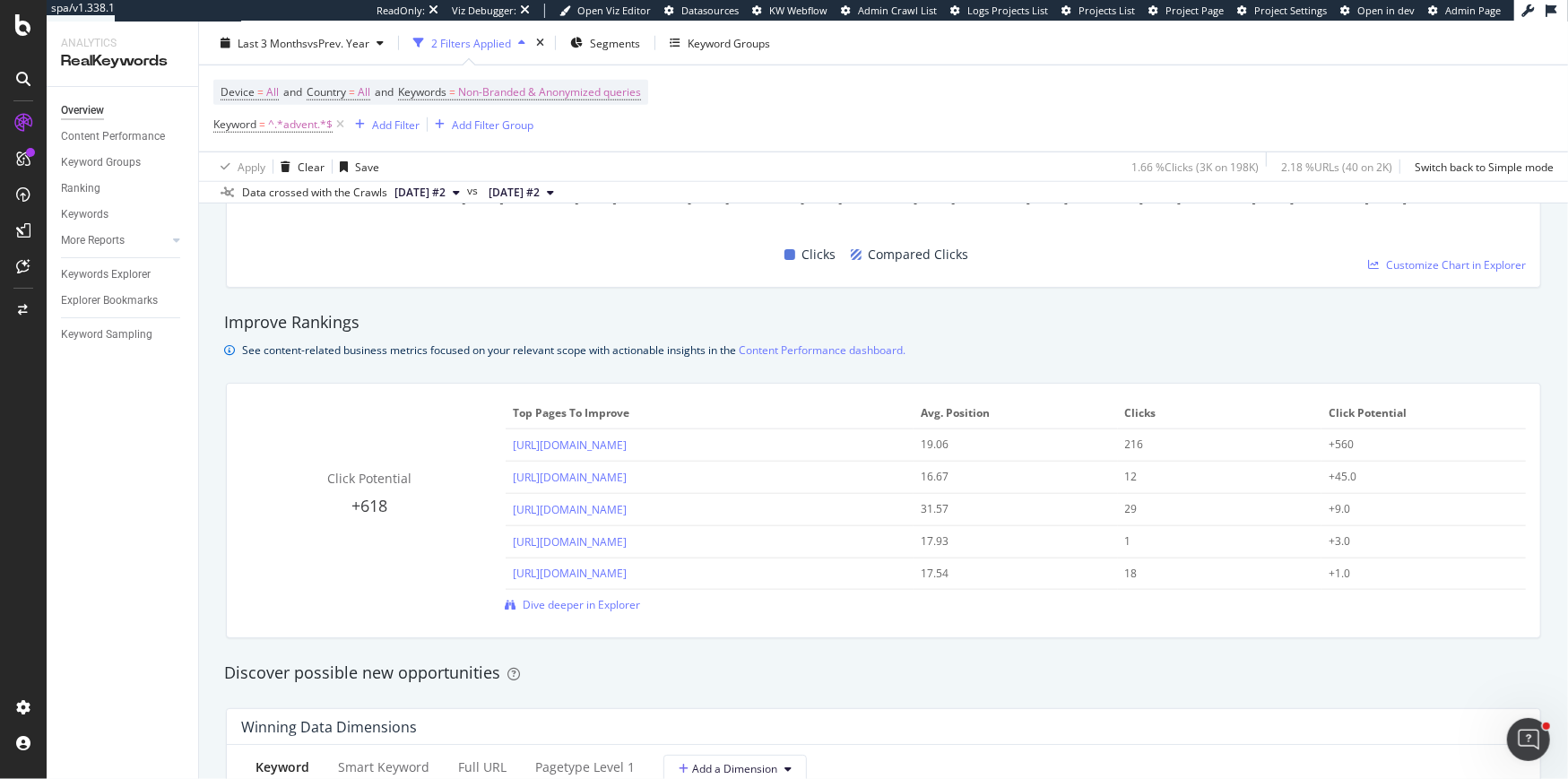
scroll to position [1120, 0]
click at [626, 506] on link "https://uk.loccitane.com/beauty-advent-calendars" at bounding box center [569, 507] width 113 height 16
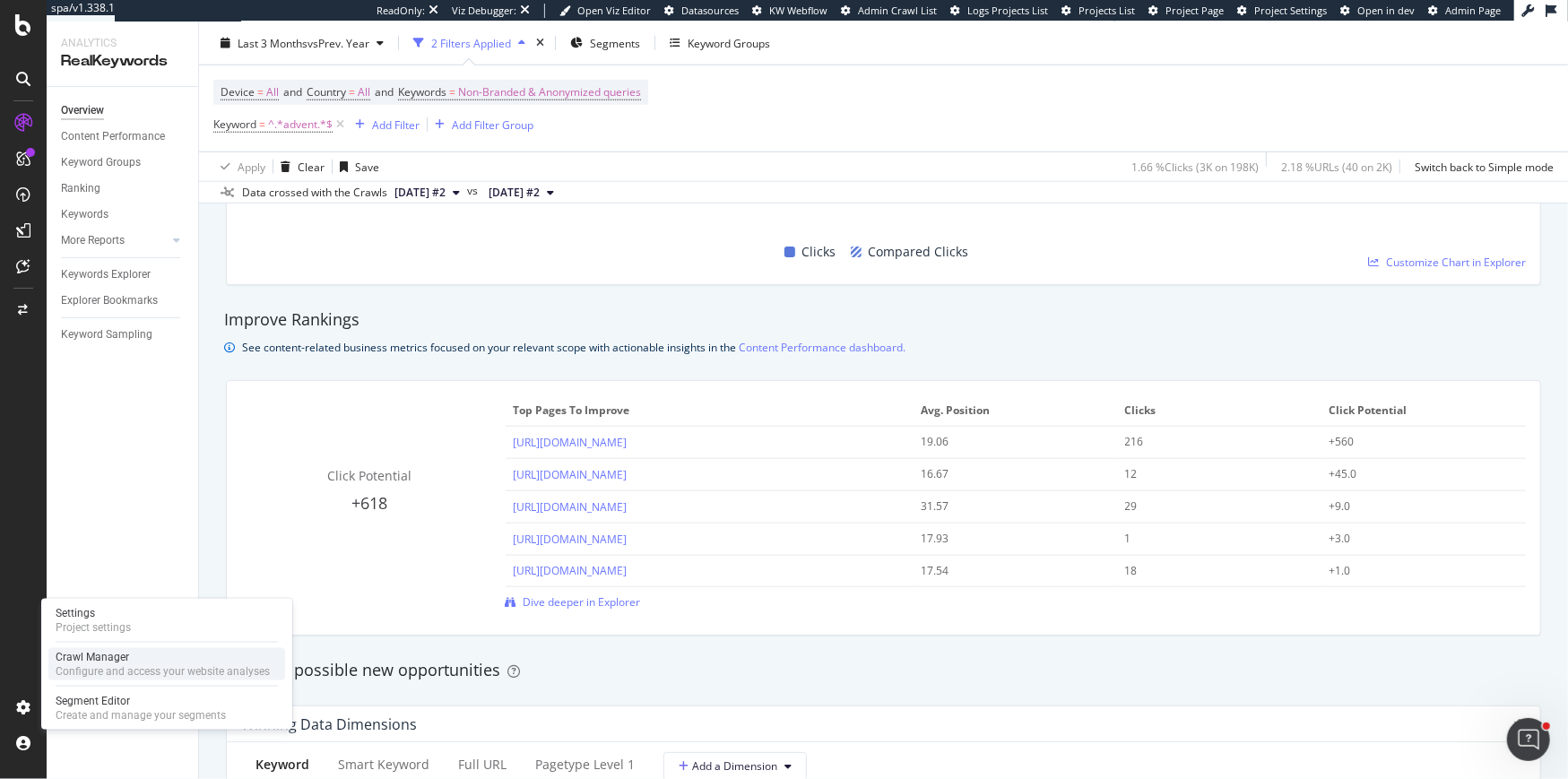
click at [100, 658] on div "Crawl Manager" at bounding box center [162, 657] width 214 height 15
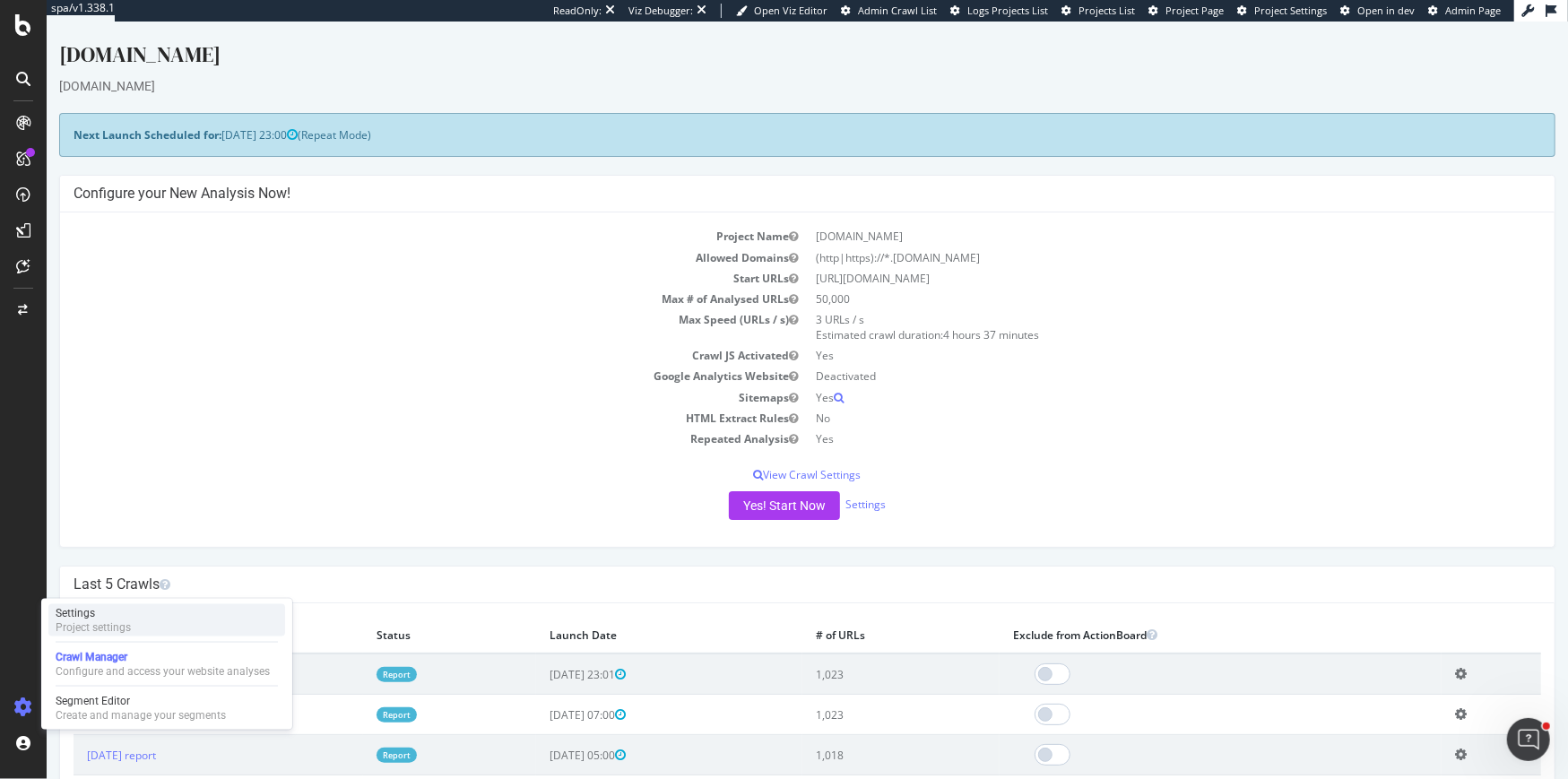
click at [95, 625] on div "Project settings" at bounding box center [93, 628] width 76 height 15
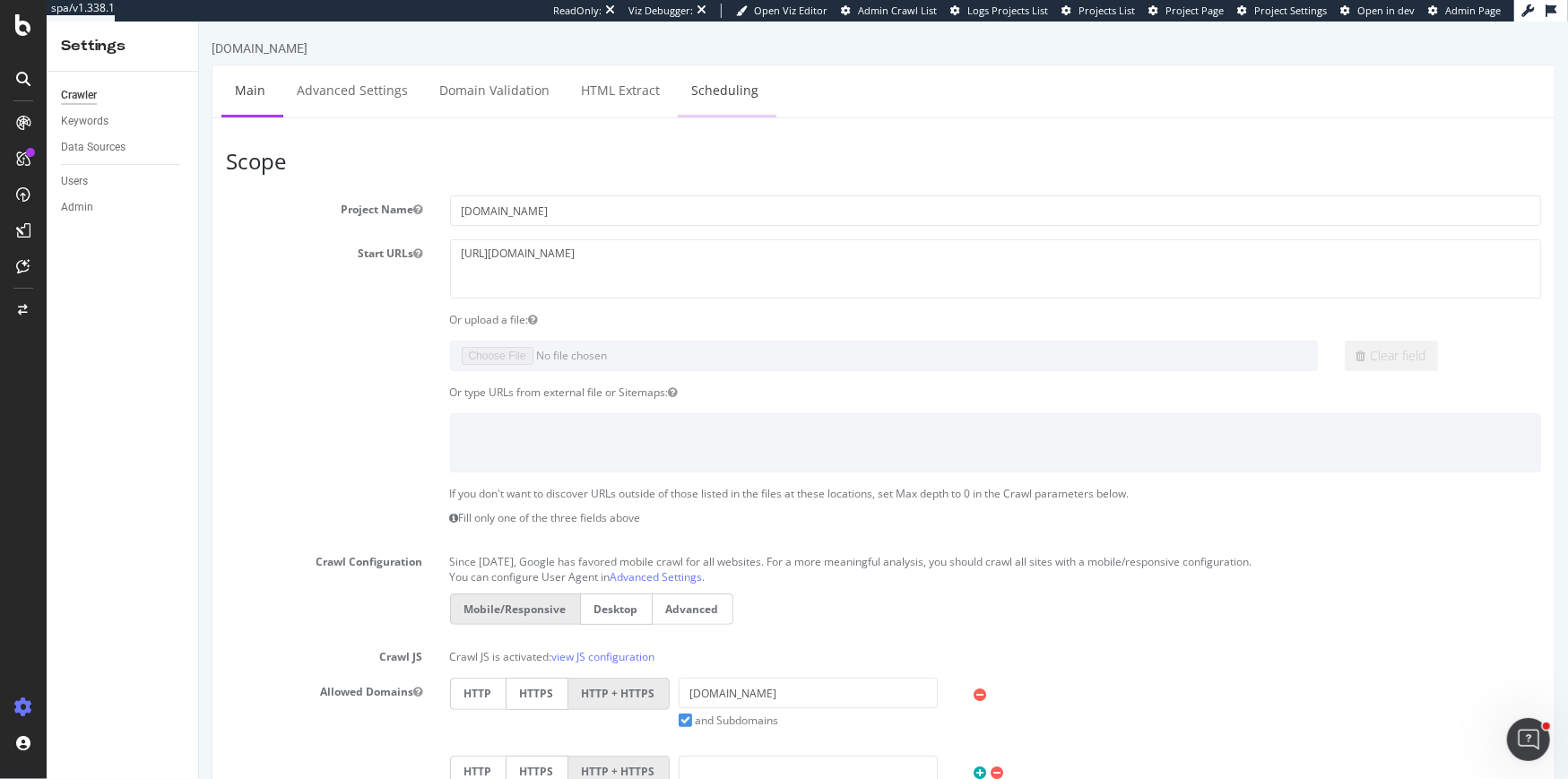
click at [709, 94] on link "Scheduling" at bounding box center [723, 89] width 94 height 49
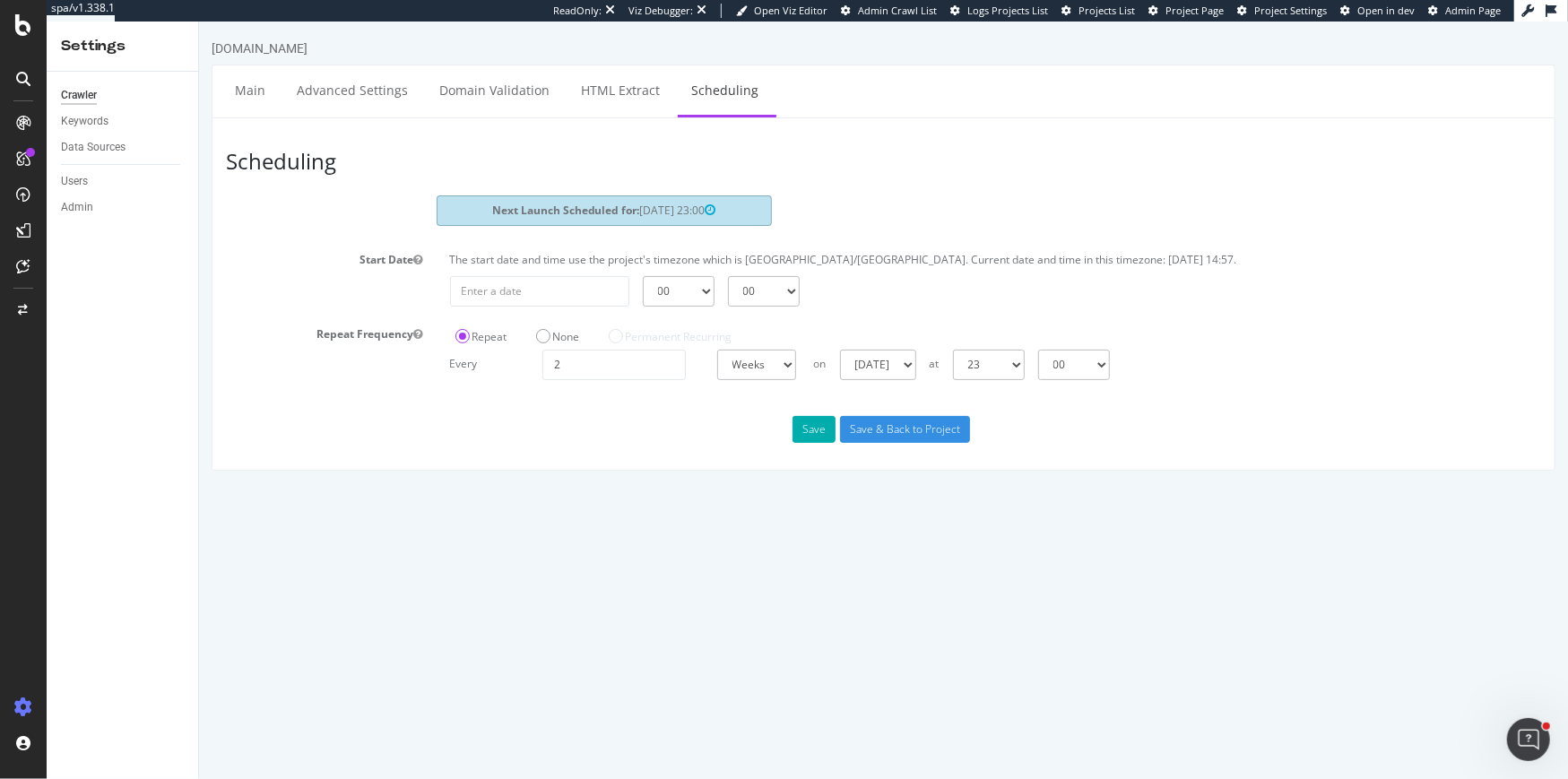
drag, startPoint x: 687, startPoint y: 208, endPoint x: 628, endPoint y: 206, distance: 59.0
click at [639, 207] on span "2025-10-11 23:00" at bounding box center [677, 211] width 77 height 16
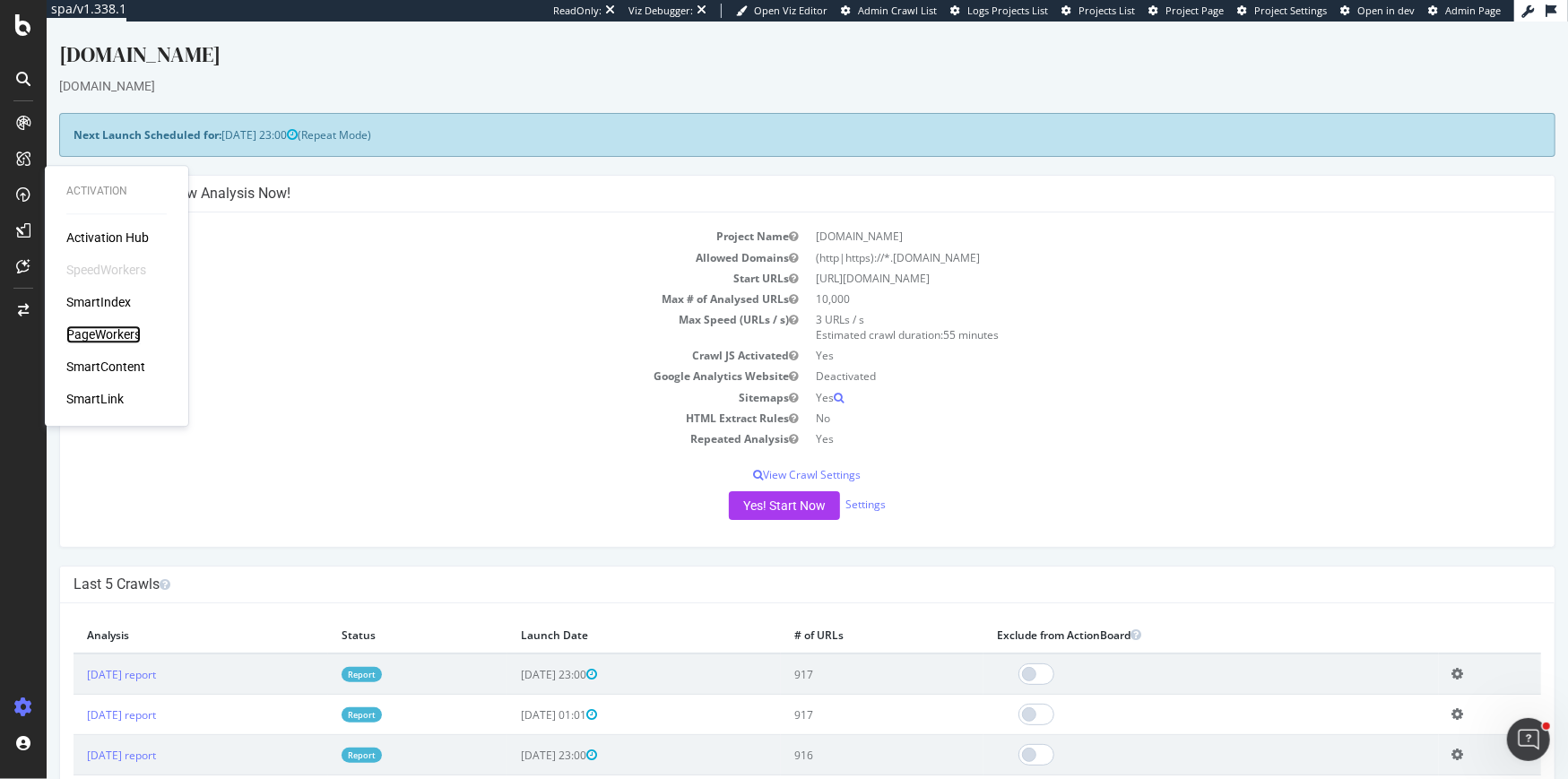
click at [102, 334] on div "PageWorkers" at bounding box center [103, 335] width 75 height 17
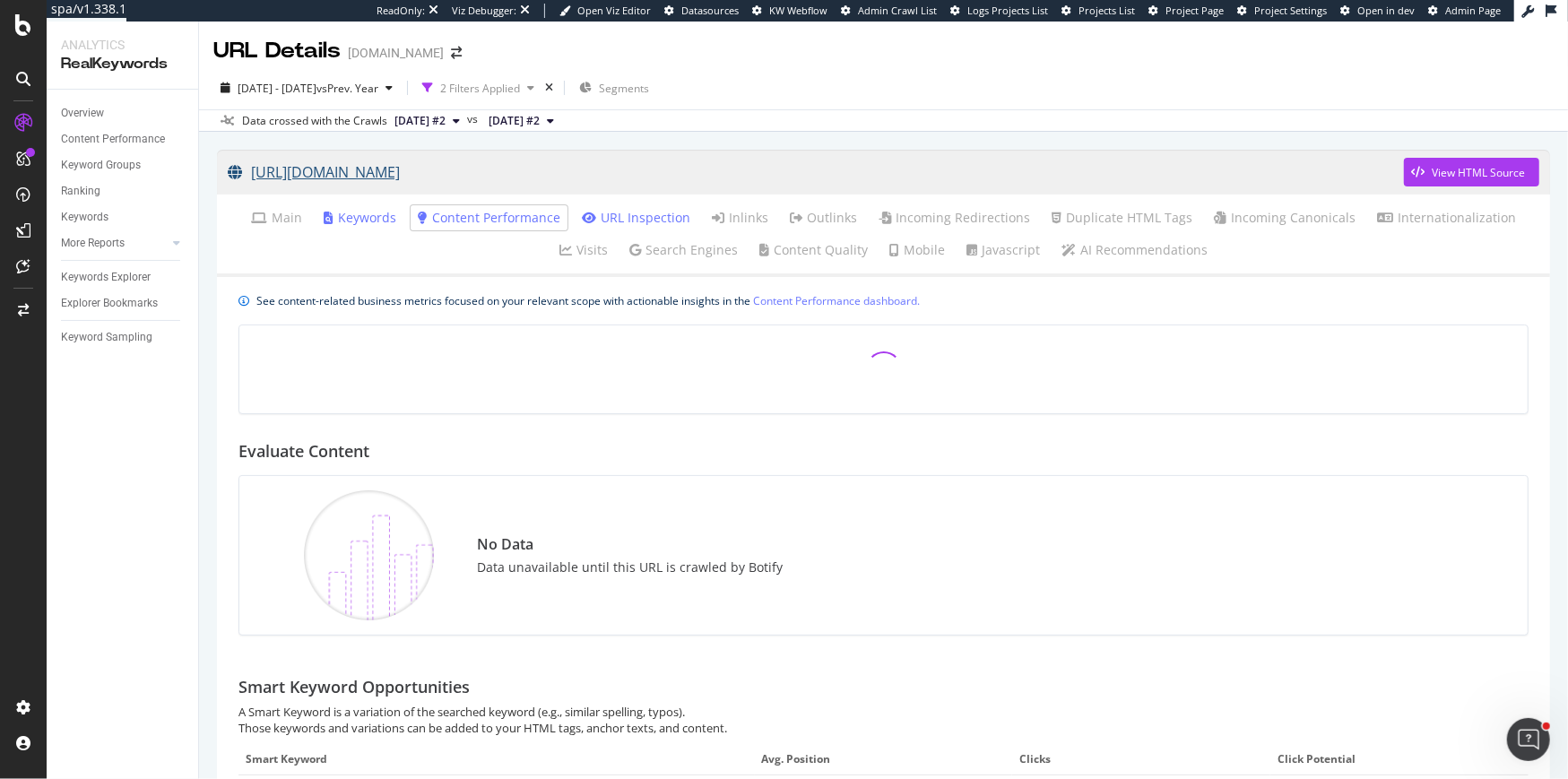
click at [552, 176] on link "[URL][DOMAIN_NAME]" at bounding box center [816, 172] width 1176 height 45
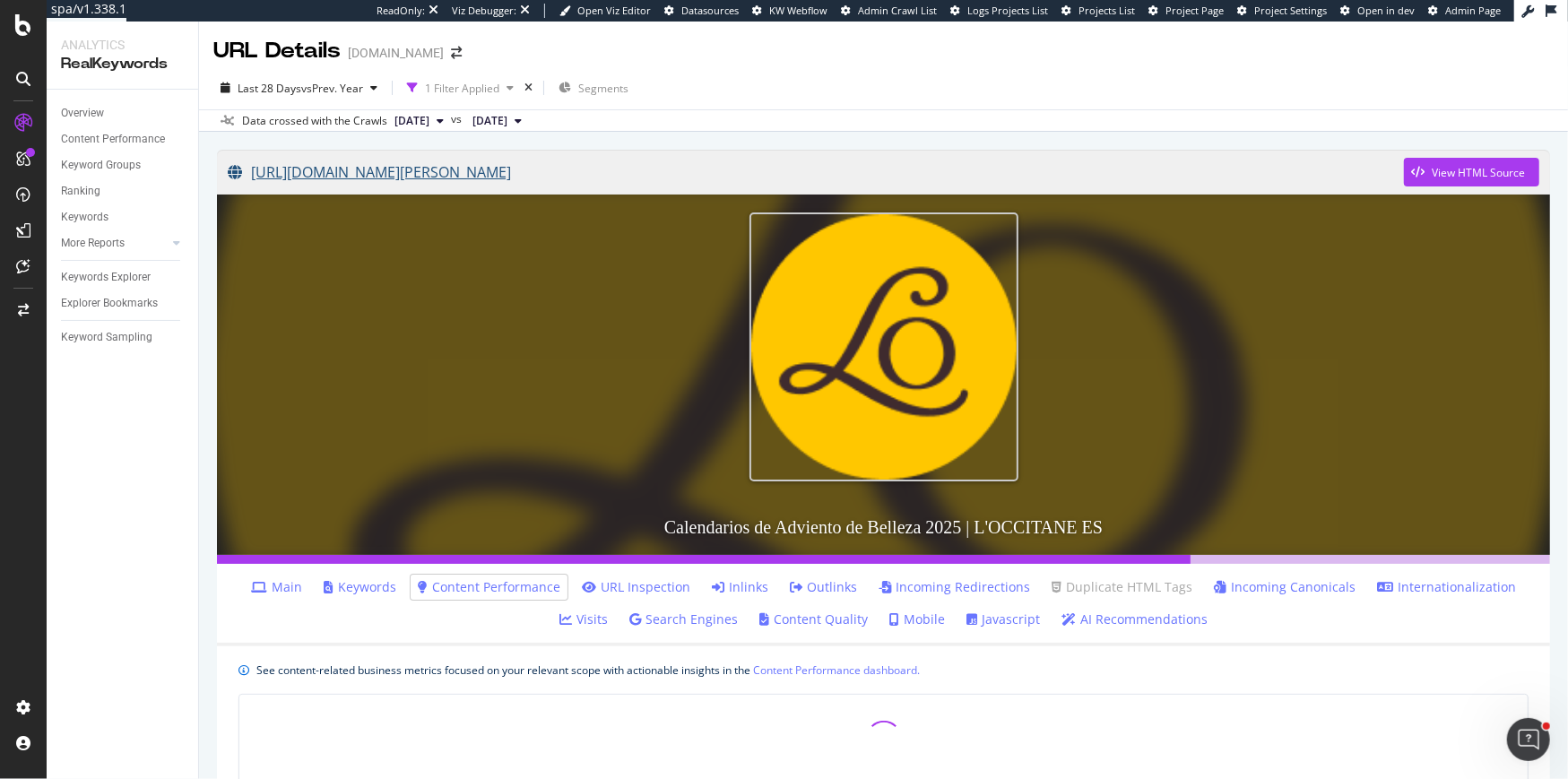
click at [504, 172] on link "[URL][DOMAIN_NAME][PERSON_NAME]" at bounding box center [816, 172] width 1176 height 45
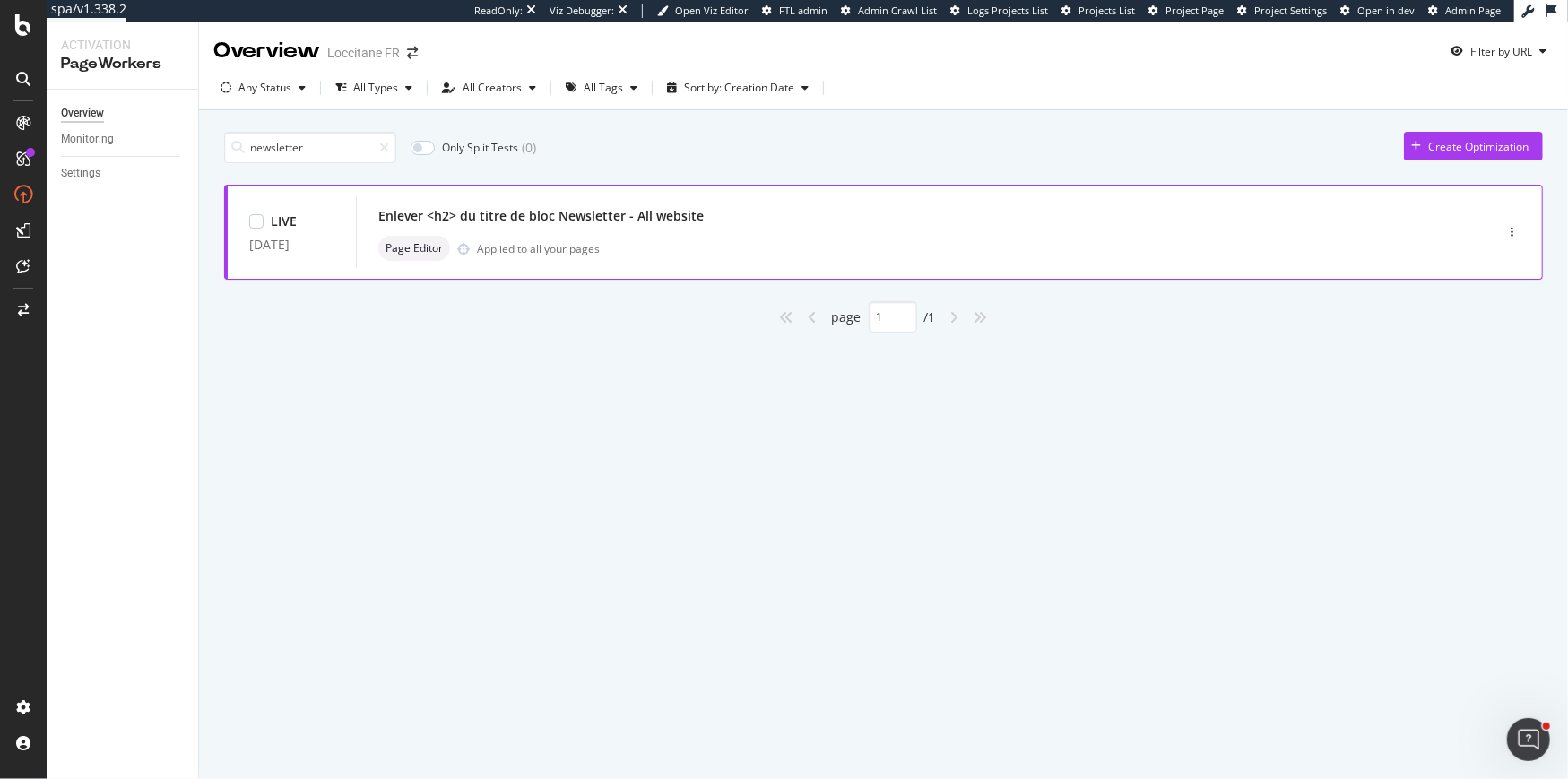
click at [602, 234] on div "Enlever <h2> du titre de bloc Newsletter - All website Page Editor Applied to a…" at bounding box center [897, 232] width 1039 height 57
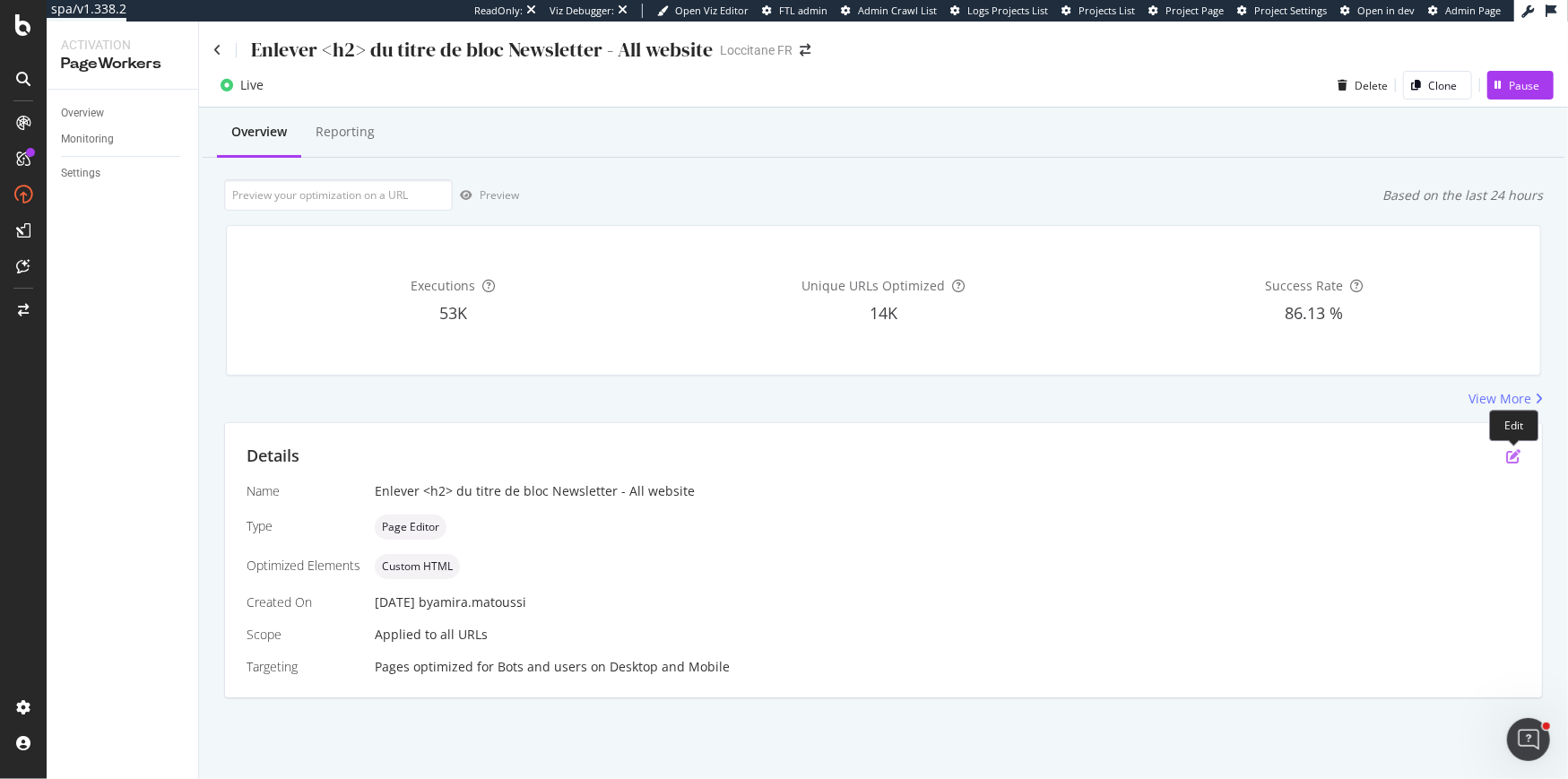
click at [1511, 454] on icon "pen-to-square" at bounding box center [1513, 456] width 15 height 15
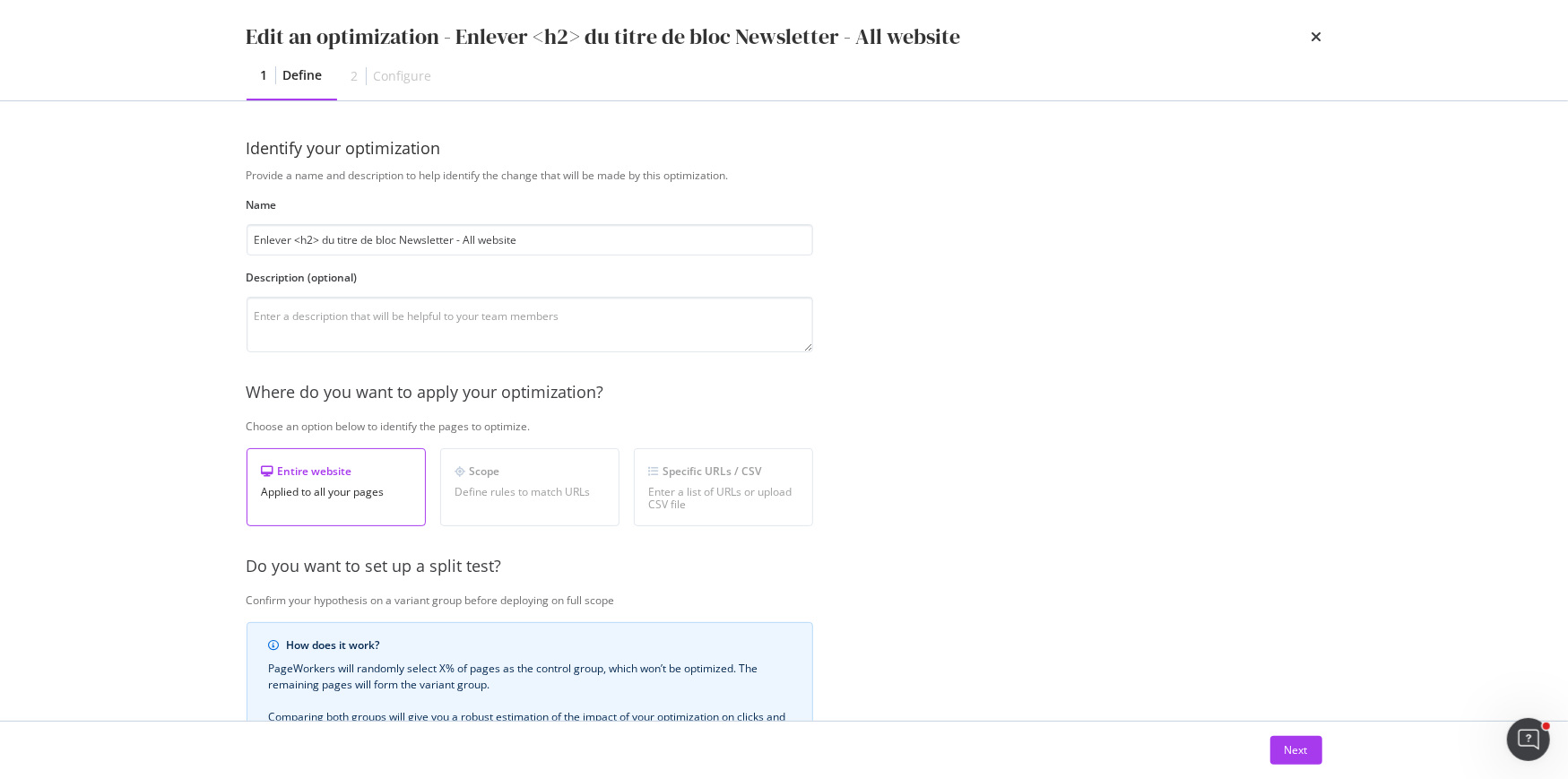
scroll to position [296, 0]
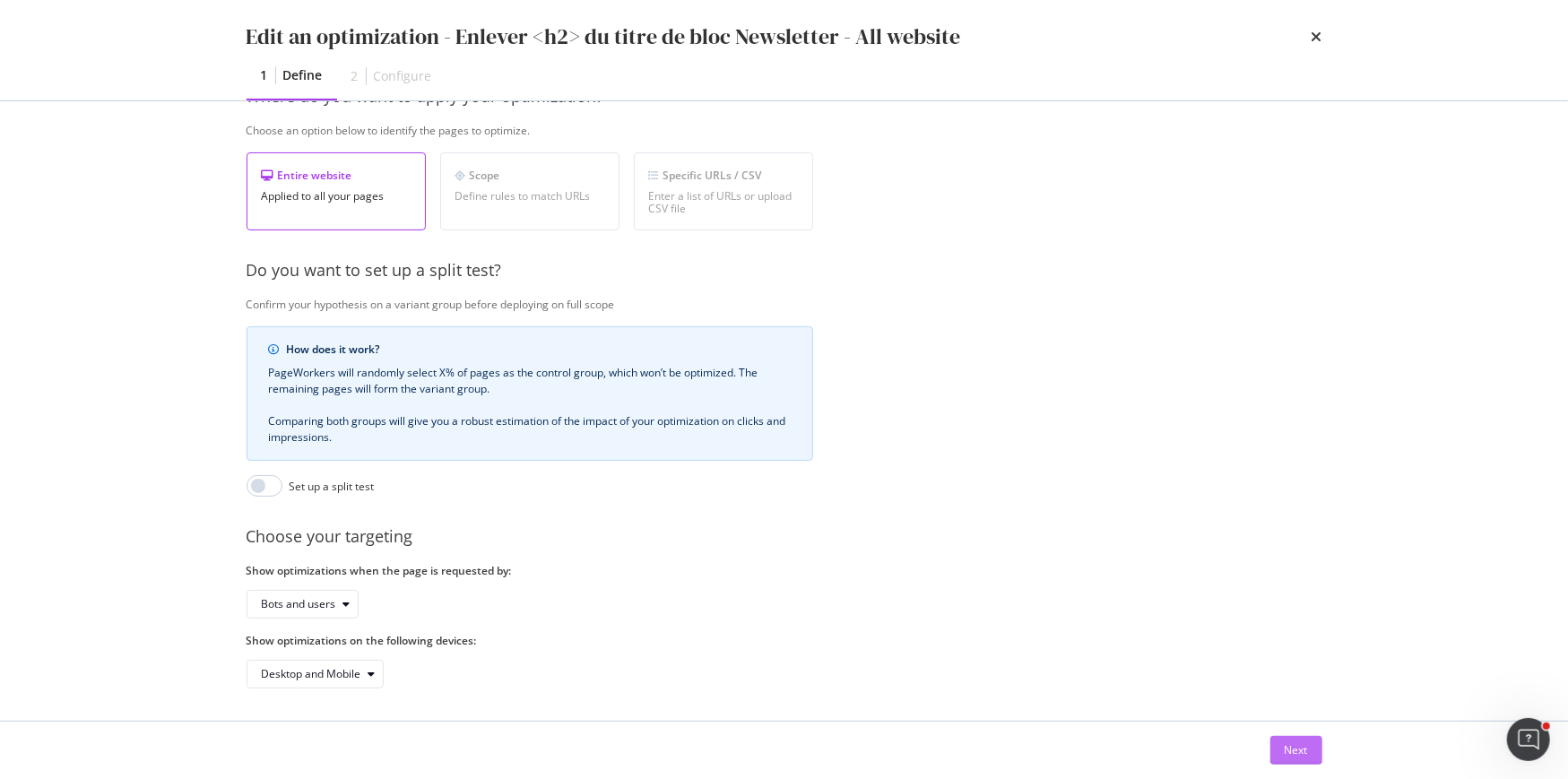
click at [1291, 756] on div "Next" at bounding box center [1296, 750] width 23 height 16
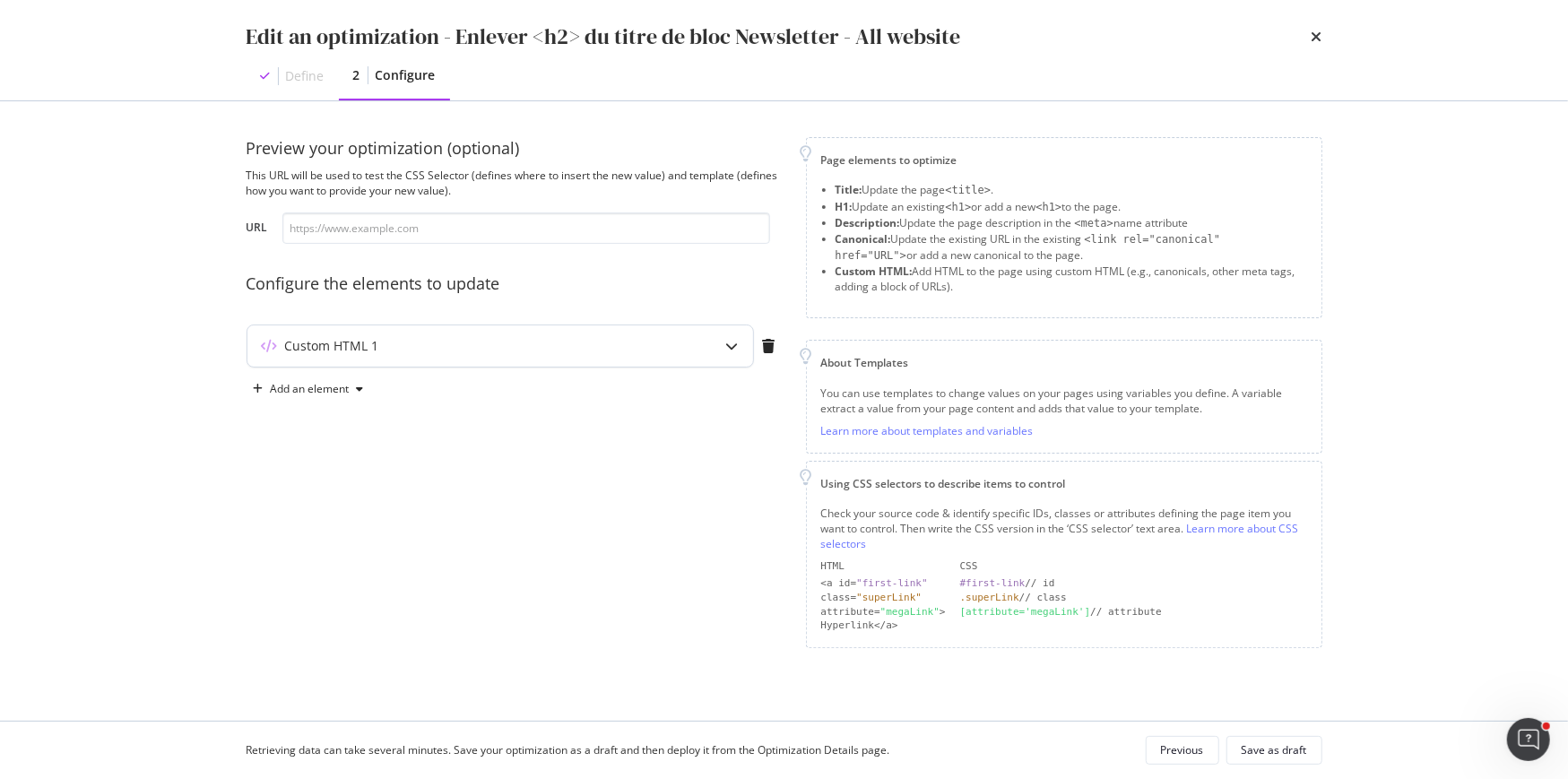
click at [698, 353] on div "Custom HTML 1" at bounding box center [499, 346] width 505 height 42
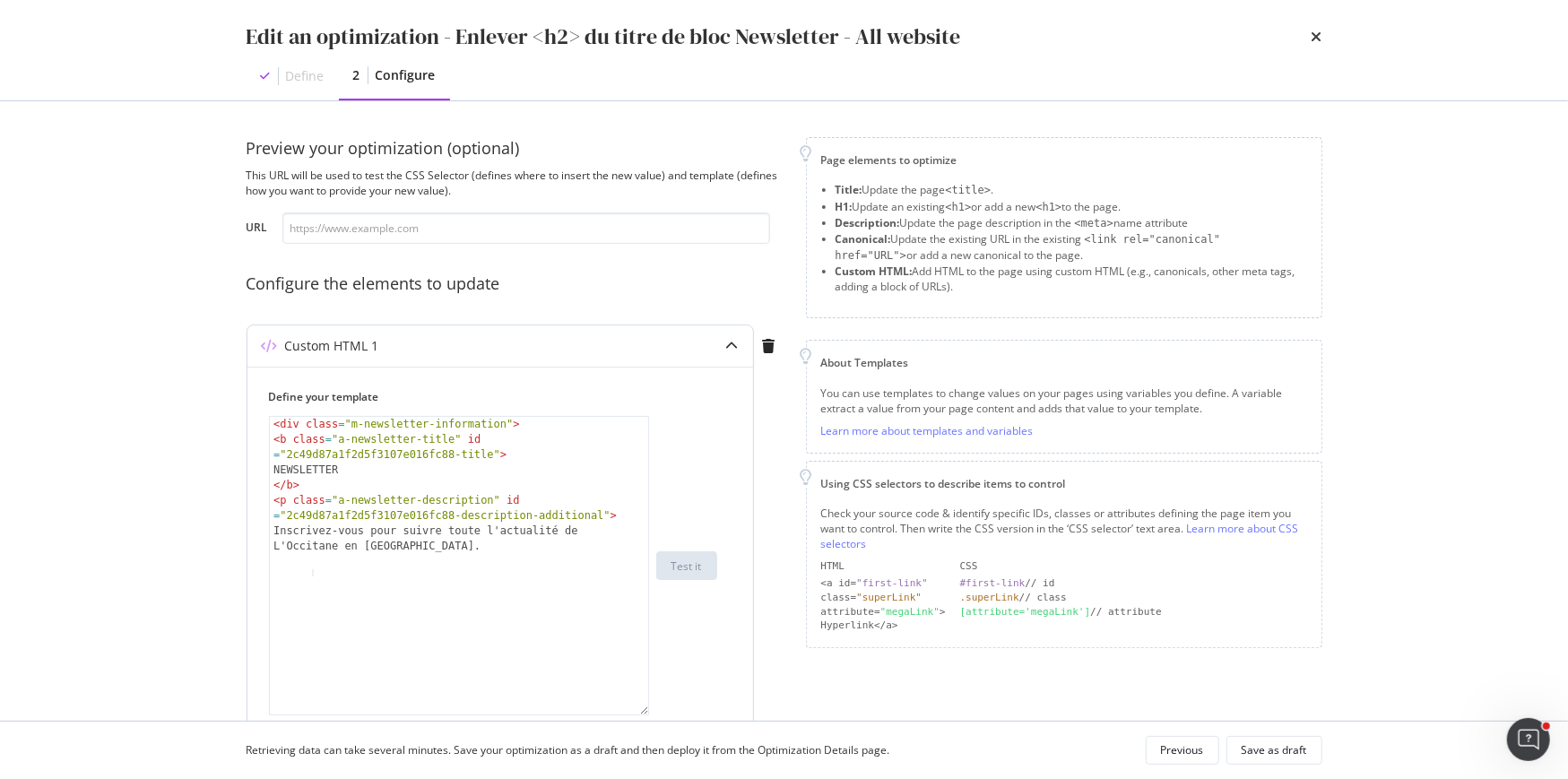
drag, startPoint x: 645, startPoint y: 527, endPoint x: 639, endPoint y: 711, distance: 184.1
click at [639, 711] on div "< div class = "m-newsletter-information" > < b class = "a-newsletter-title" id …" at bounding box center [459, 566] width 380 height 300
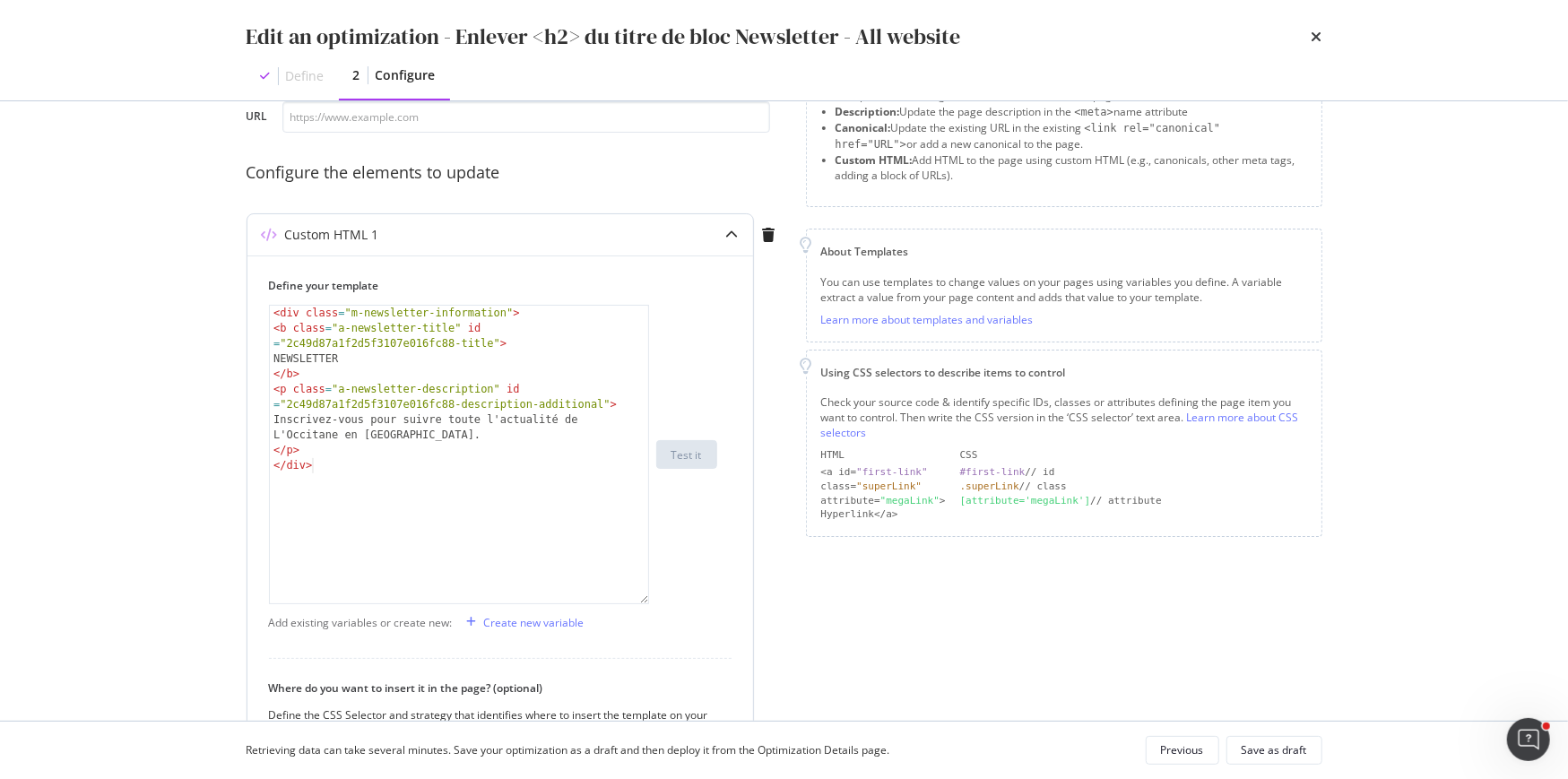
scroll to position [108, 0]
click at [430, 136] on input "modal" at bounding box center [526, 120] width 488 height 31
paste input "https://fr.loccitane.com/eau-de-toilette-rose-24ET050RR25.html"
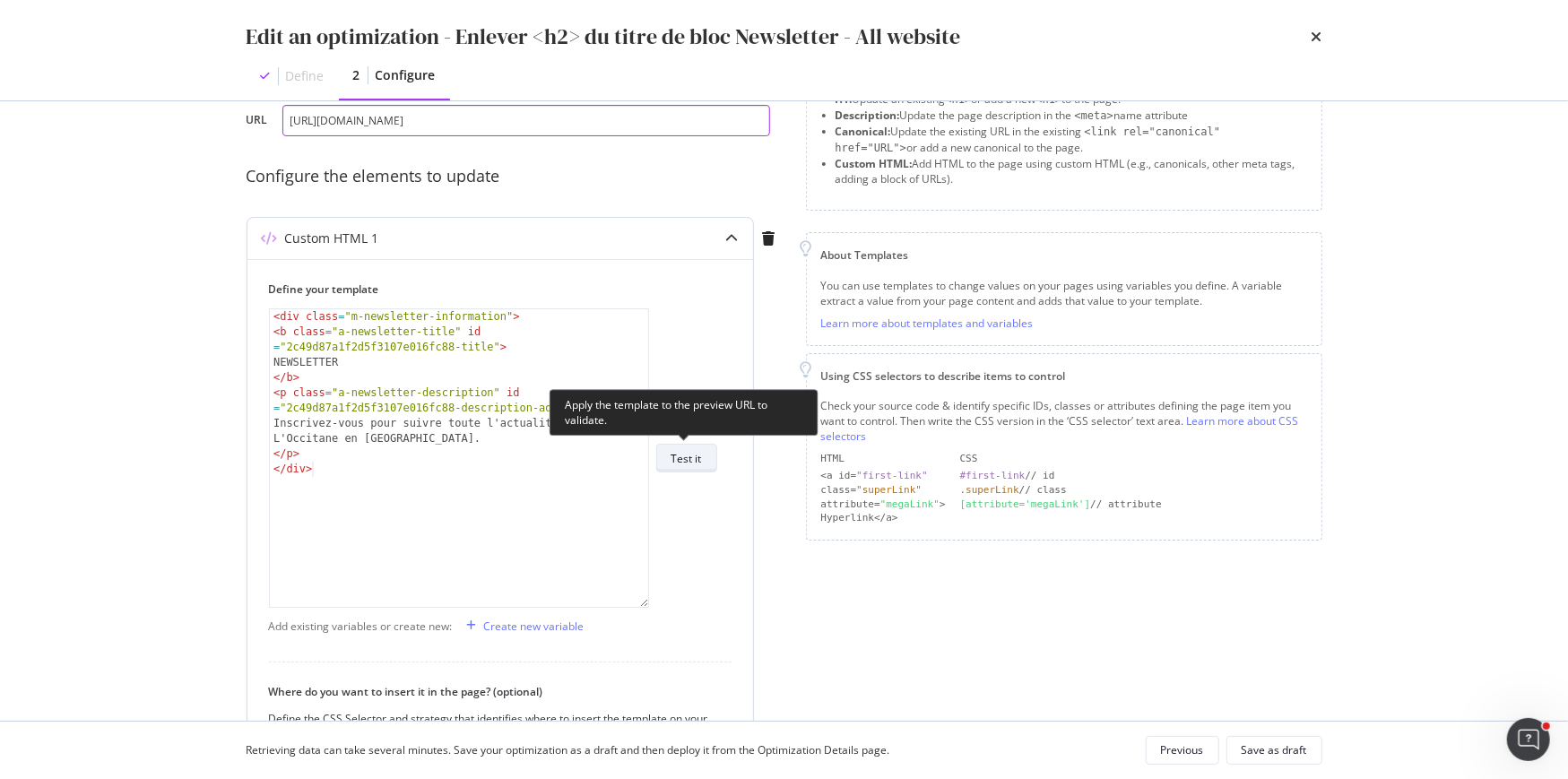
type input "https://fr.loccitane.com/eau-de-toilette-rose-24ET050RR25.html"
click at [693, 458] on div "Test it" at bounding box center [686, 459] width 30 height 16
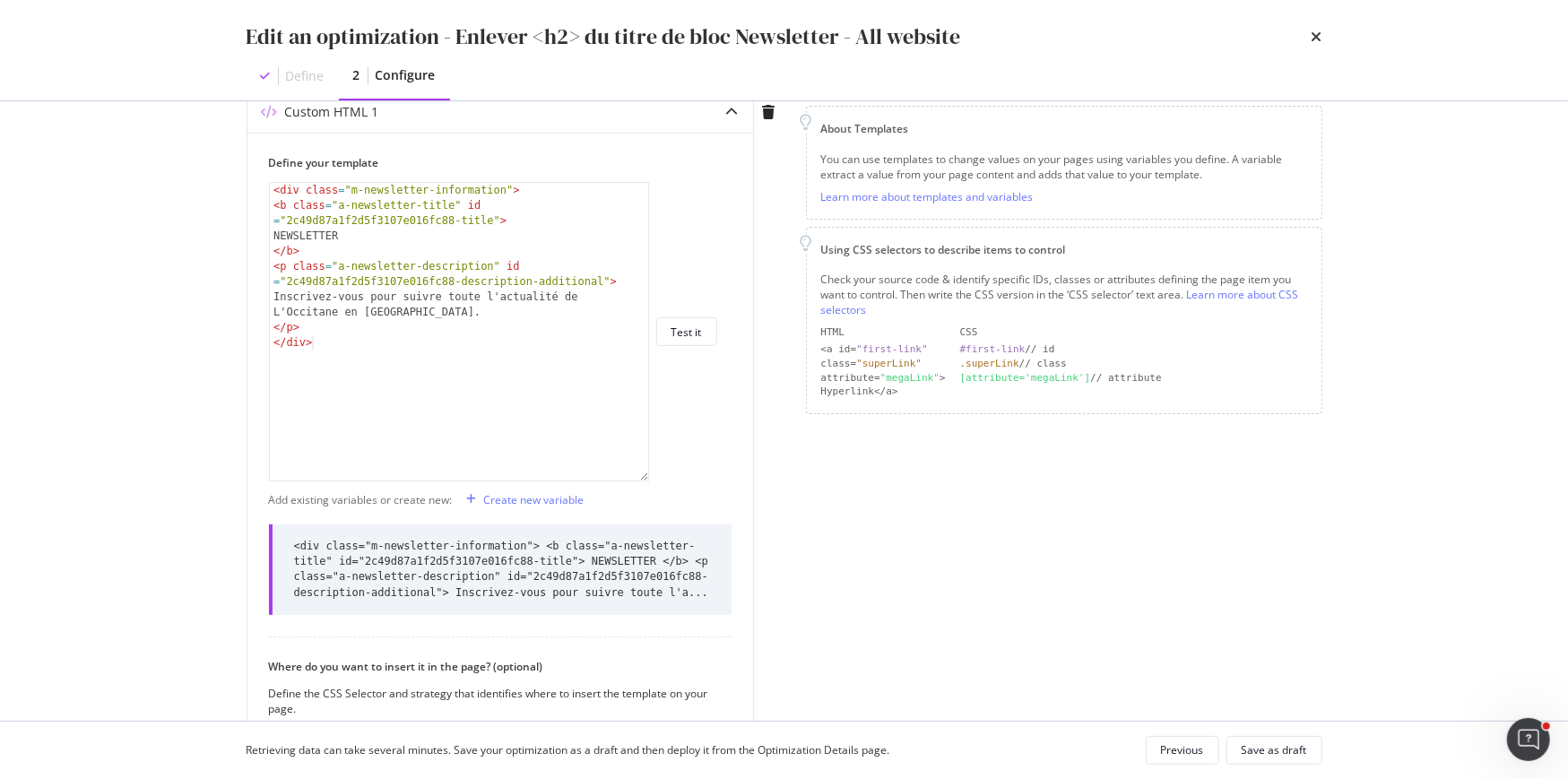
scroll to position [258, 0]
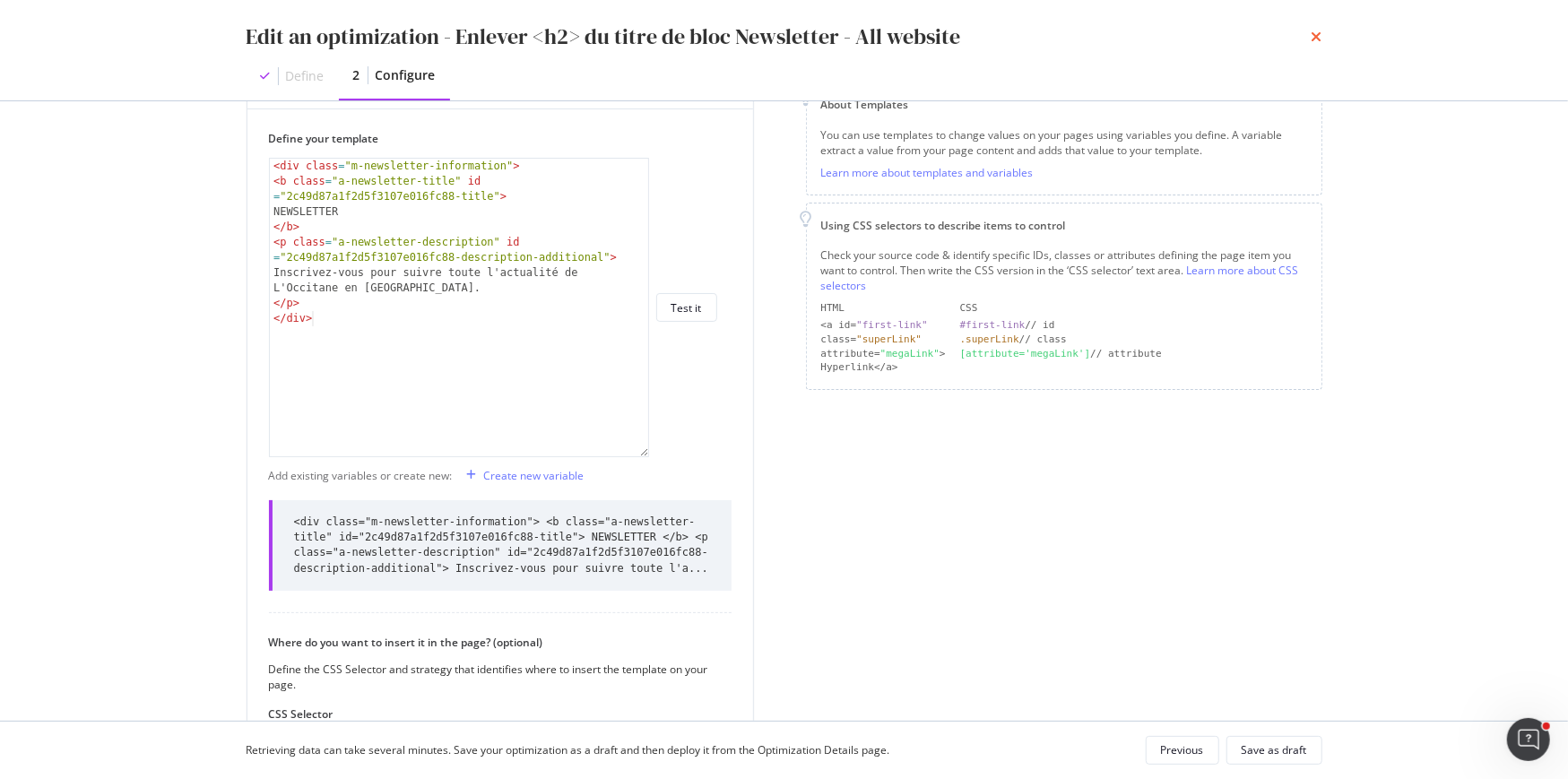
click at [1314, 39] on icon "times" at bounding box center [1316, 37] width 11 height 15
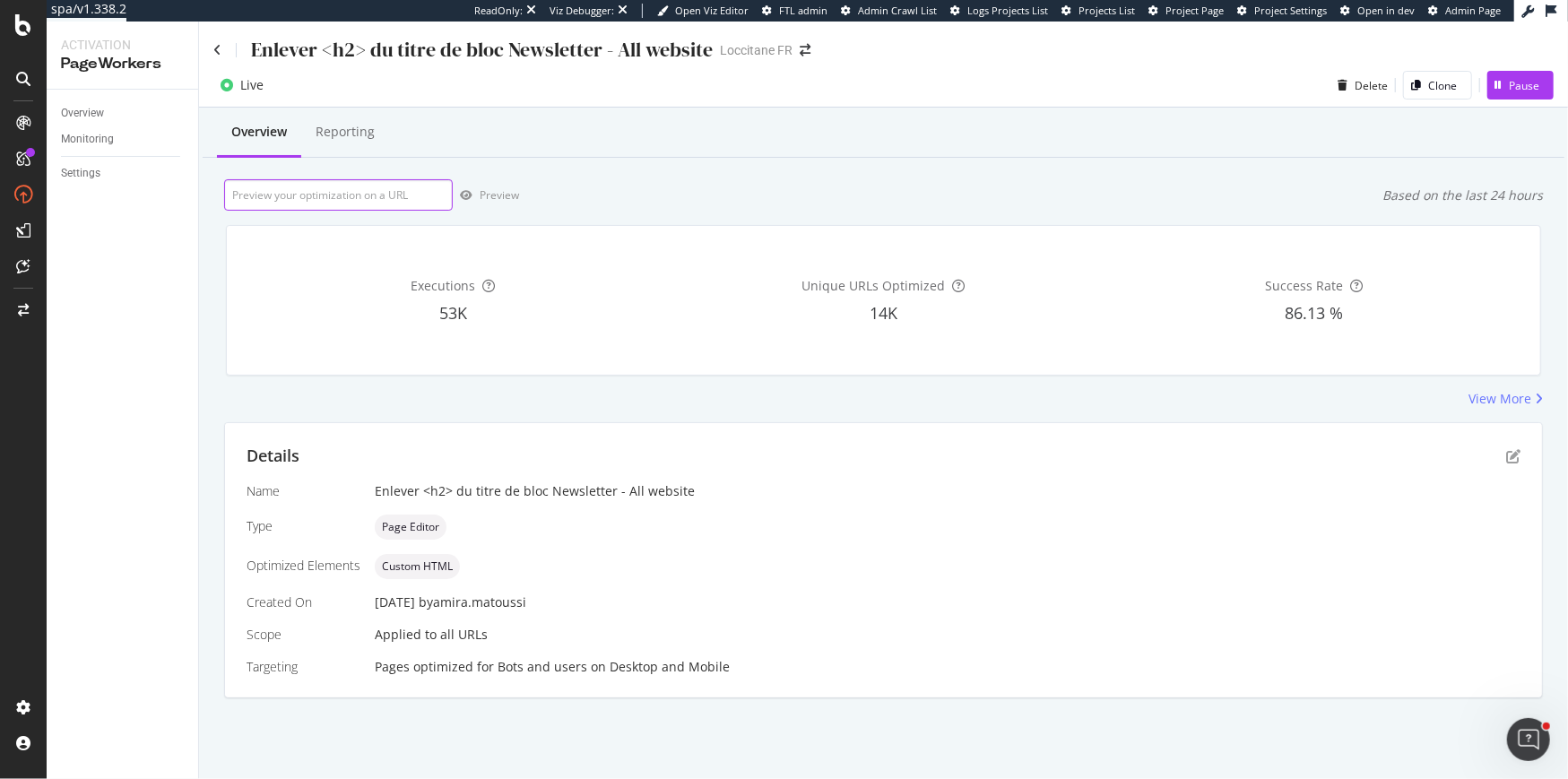
click at [366, 201] on input "url" at bounding box center [338, 195] width 229 height 31
paste input "https://fr.loccitane.com/eau-de-toilette-rose-24ET050RR25.html"
type input "https://fr.loccitane.com/eau-de-toilette-rose-24ET050RR25.html"
click at [503, 198] on div "Preview" at bounding box center [499, 195] width 40 height 16
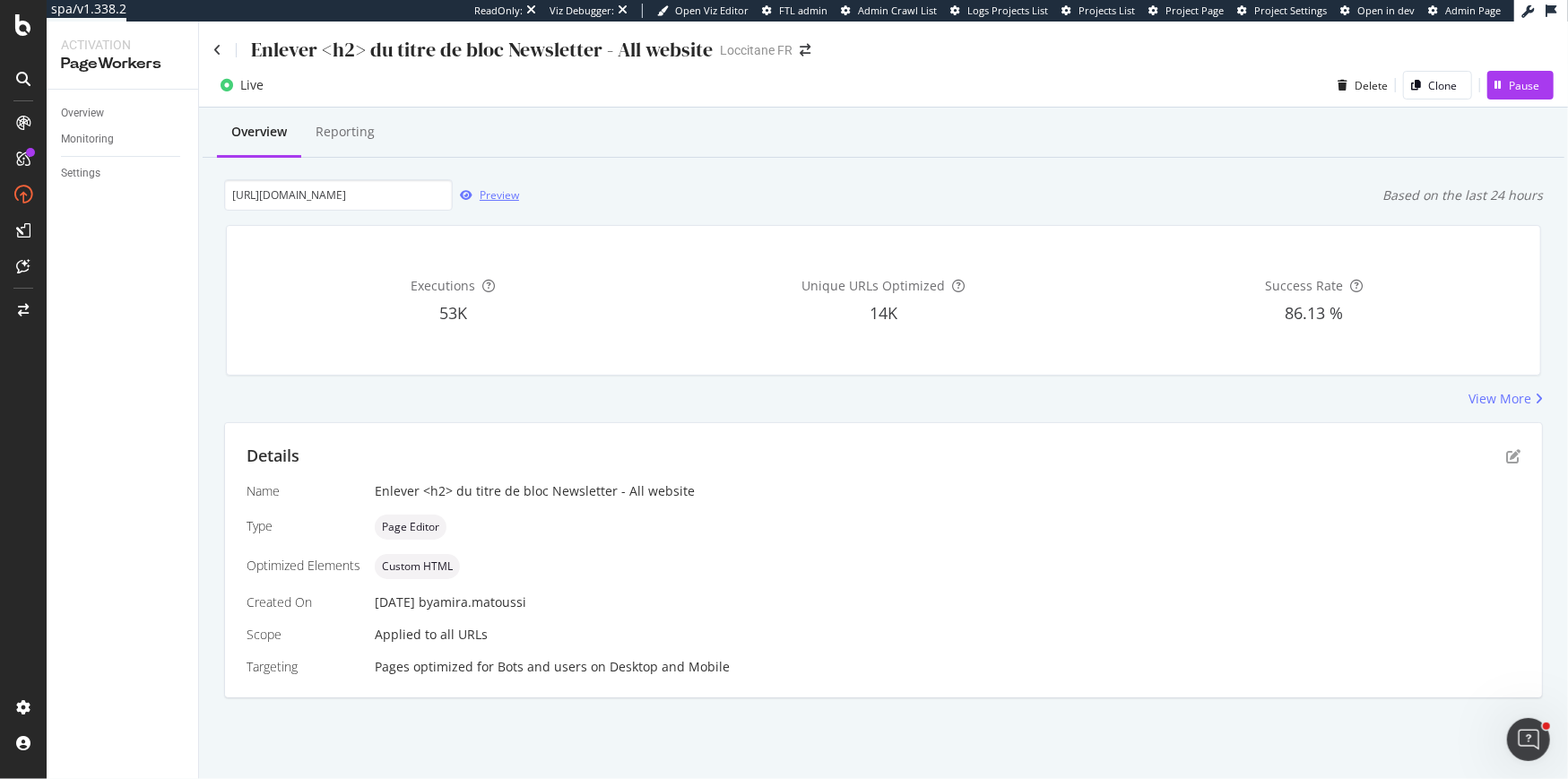
scroll to position [0, 0]
click at [1514, 453] on icon "pen-to-square" at bounding box center [1513, 456] width 15 height 15
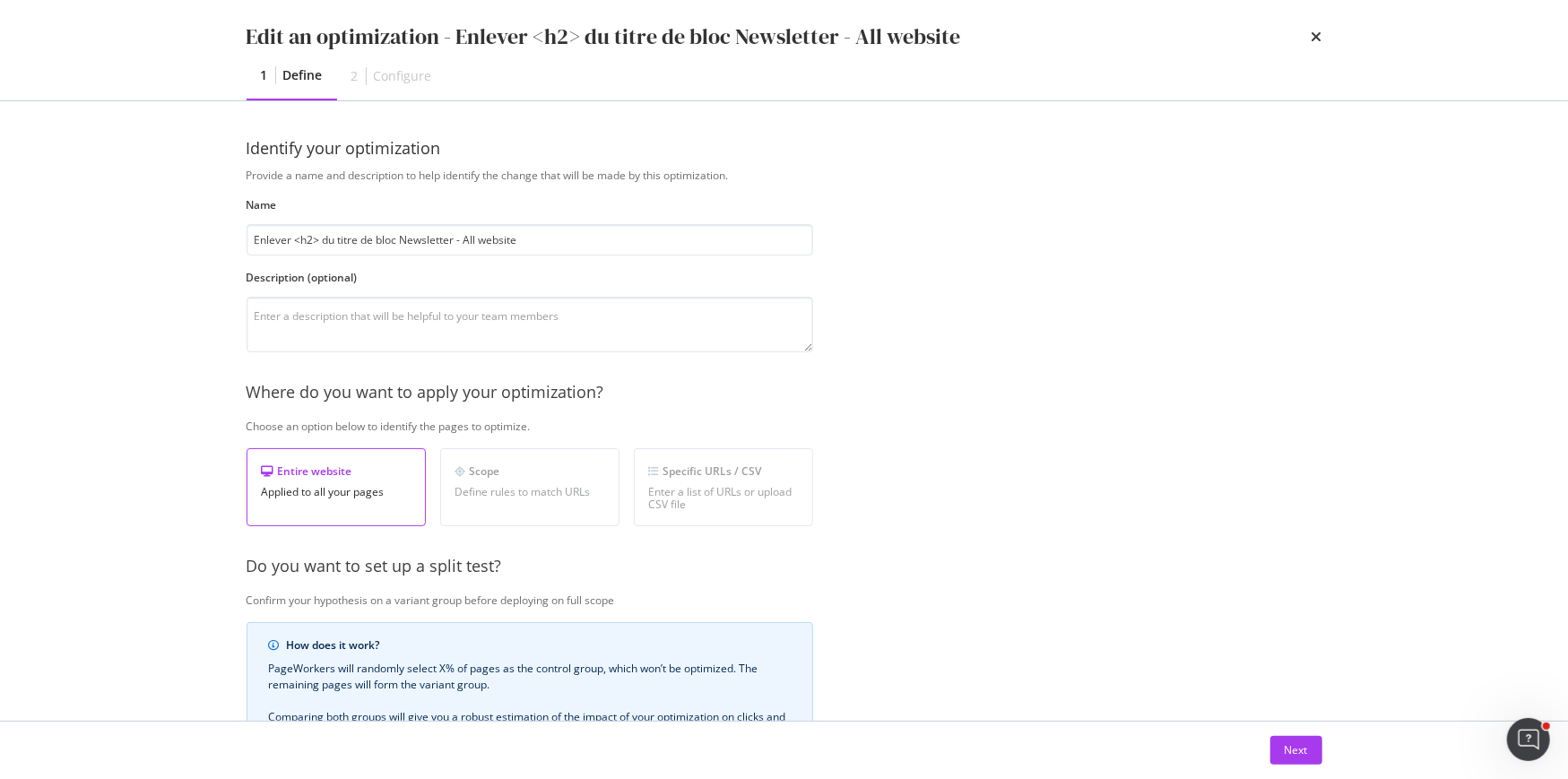
scroll to position [296, 0]
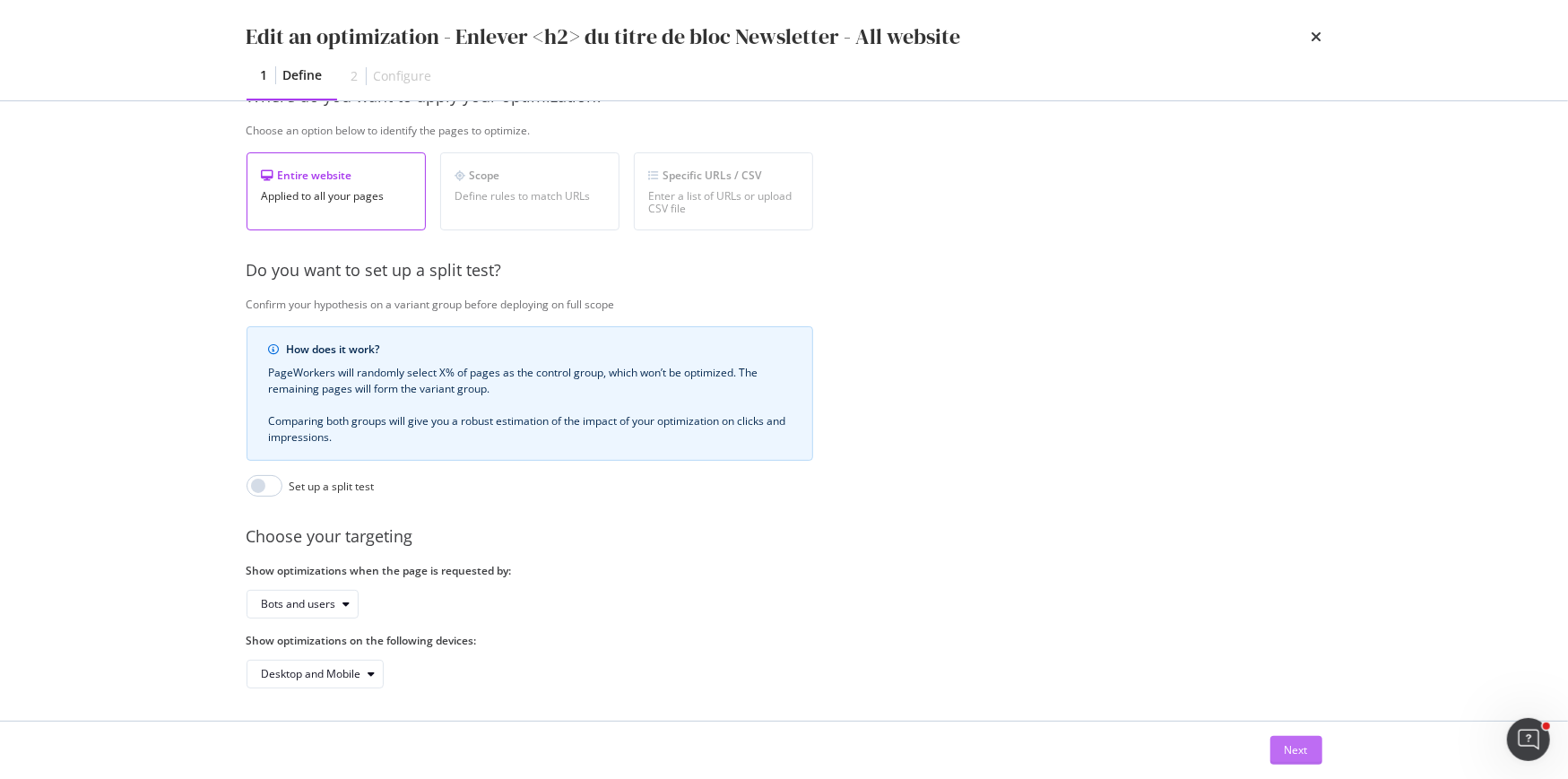
click at [1286, 748] on div "Next" at bounding box center [1296, 750] width 23 height 16
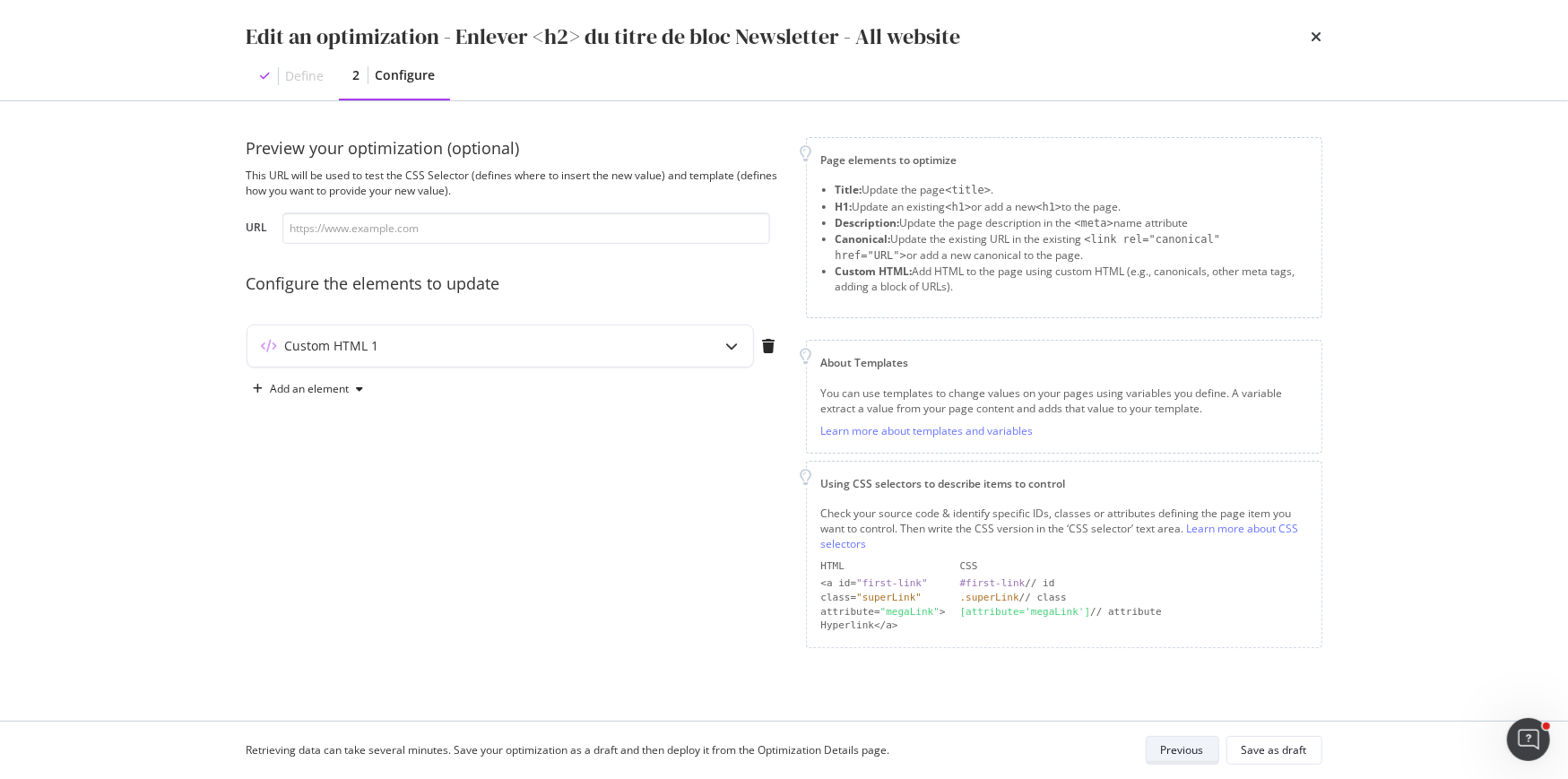
scroll to position [0, 0]
click at [342, 357] on div "Custom HTML 1" at bounding box center [499, 346] width 505 height 42
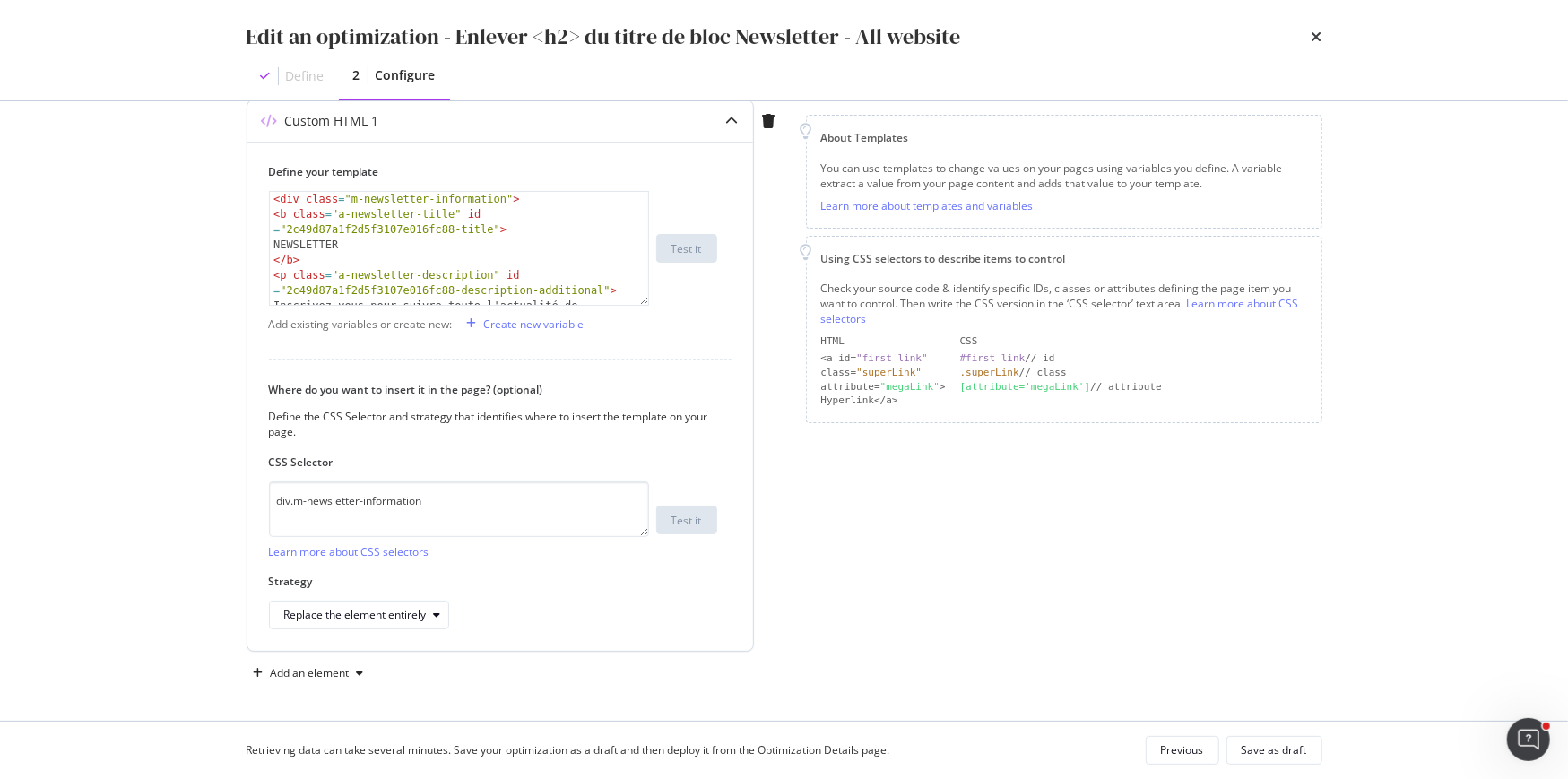
scroll to position [224, 0]
drag, startPoint x: 463, startPoint y: 503, endPoint x: 229, endPoint y: 501, distance: 234.0
click at [229, 501] on div "Preview your optimization (optional) This URL will be used to test the CSS Sele…" at bounding box center [784, 410] width 1147 height 620
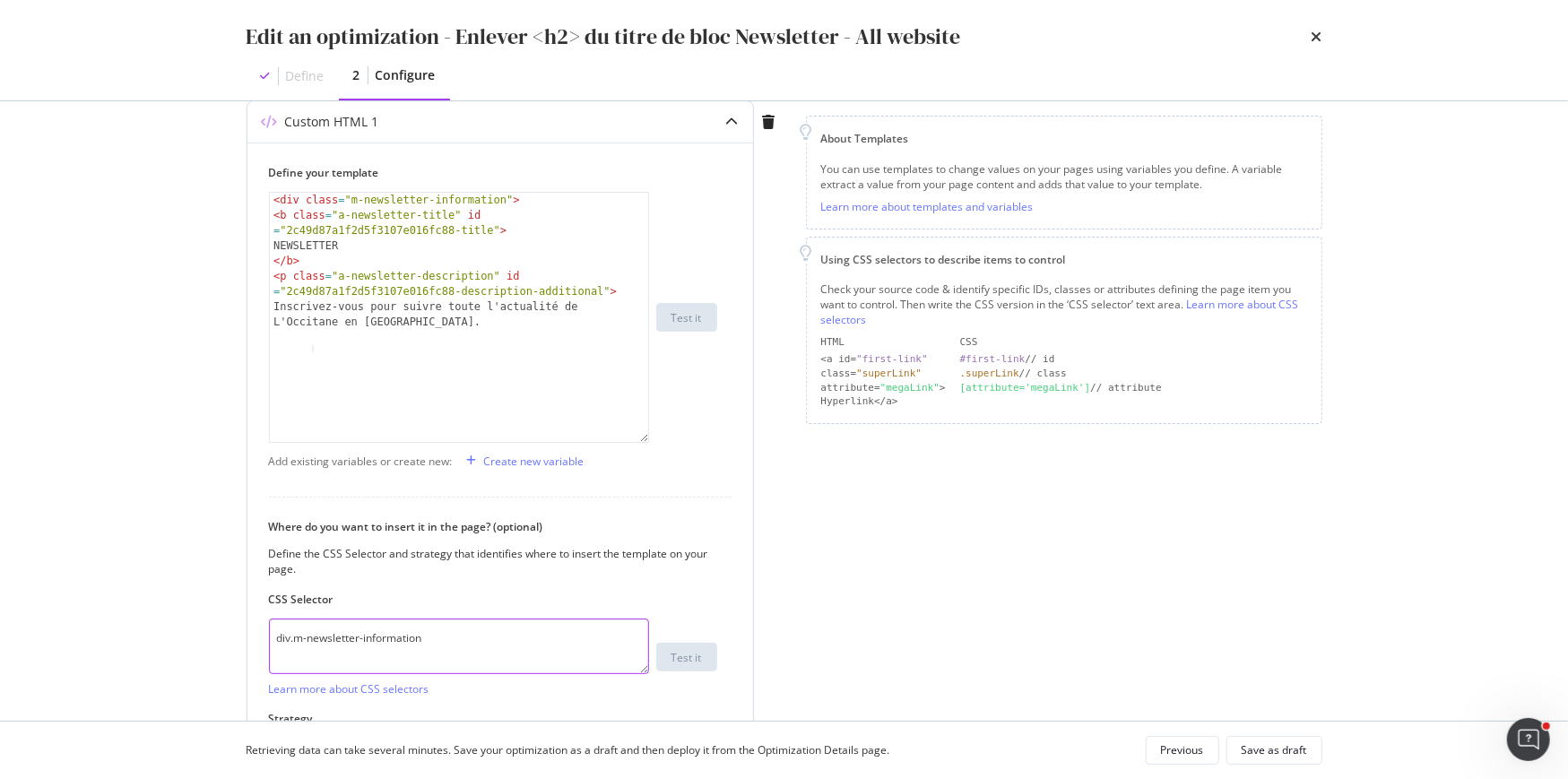
drag, startPoint x: 643, startPoint y: 302, endPoint x: 641, endPoint y: 469, distance: 167.0
click at [641, 443] on div "< div class = "m-newsletter-information" > < b class = "a-newsletter-title" id …" at bounding box center [459, 317] width 380 height 251
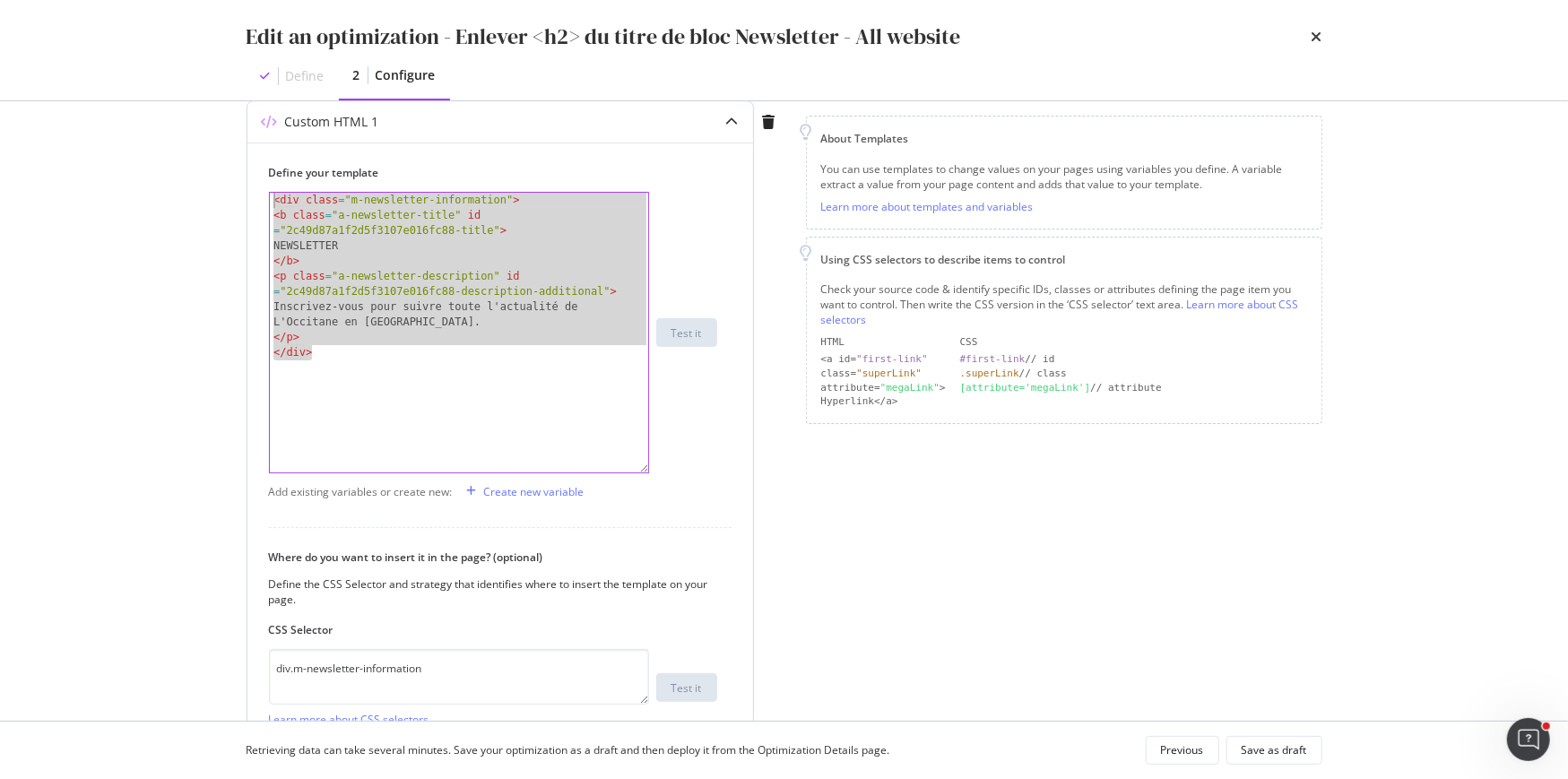
drag, startPoint x: 337, startPoint y: 353, endPoint x: 246, endPoint y: 171, distance: 203.5
click at [247, 171] on div "Define your template </div> < div class = "m-newsletter-information" > < b clas…" at bounding box center [499, 480] width 505 height 676
click at [285, 208] on div "< div class = "m-newsletter-information" > < b class = "a-newsletter-title" id …" at bounding box center [459, 333] width 378 height 279
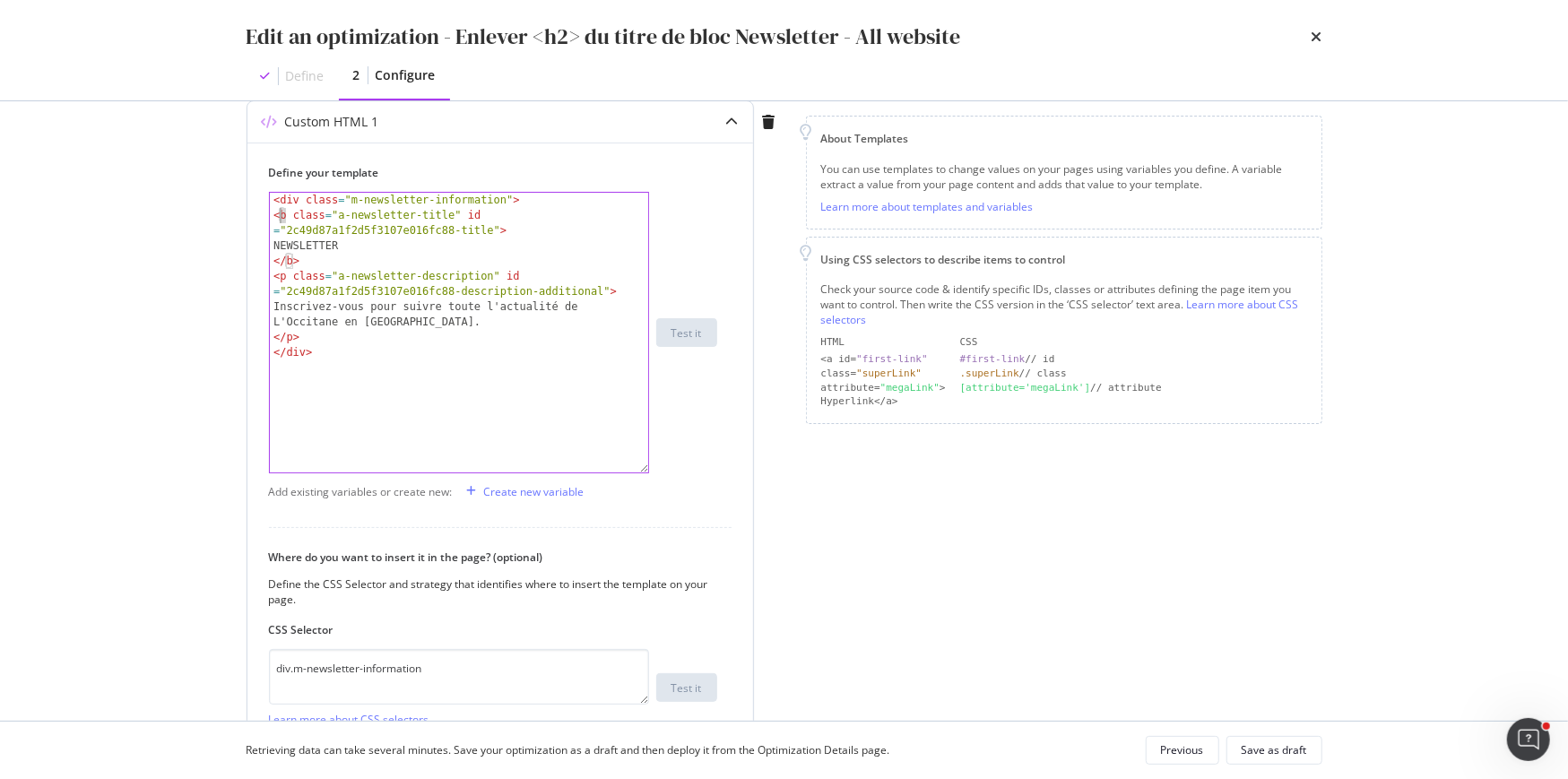
click at [279, 215] on div "< div class = "m-newsletter-information" > < b class = "a-newsletter-title" id …" at bounding box center [460, 348] width 380 height 311
click at [294, 264] on div "< div class = "m-newsletter-information" > < b class = "a-newsletter-title" id …" at bounding box center [460, 348] width 380 height 311
type textarea "</b>"
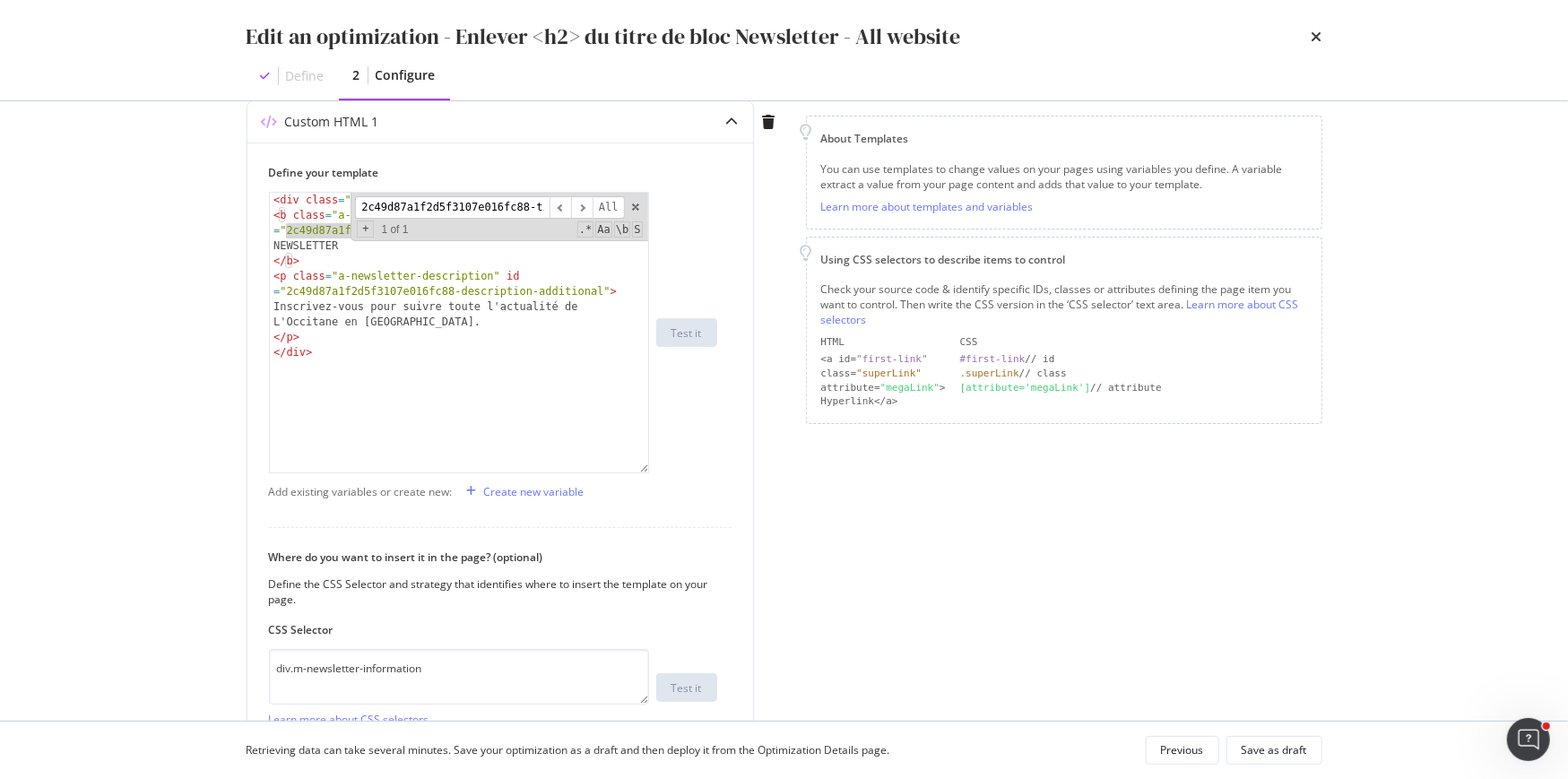
scroll to position [0, 23]
type input "2c49d87a1f2d5f3107e016fc88-title"
click at [639, 208] on span "modal" at bounding box center [635, 207] width 13 height 13
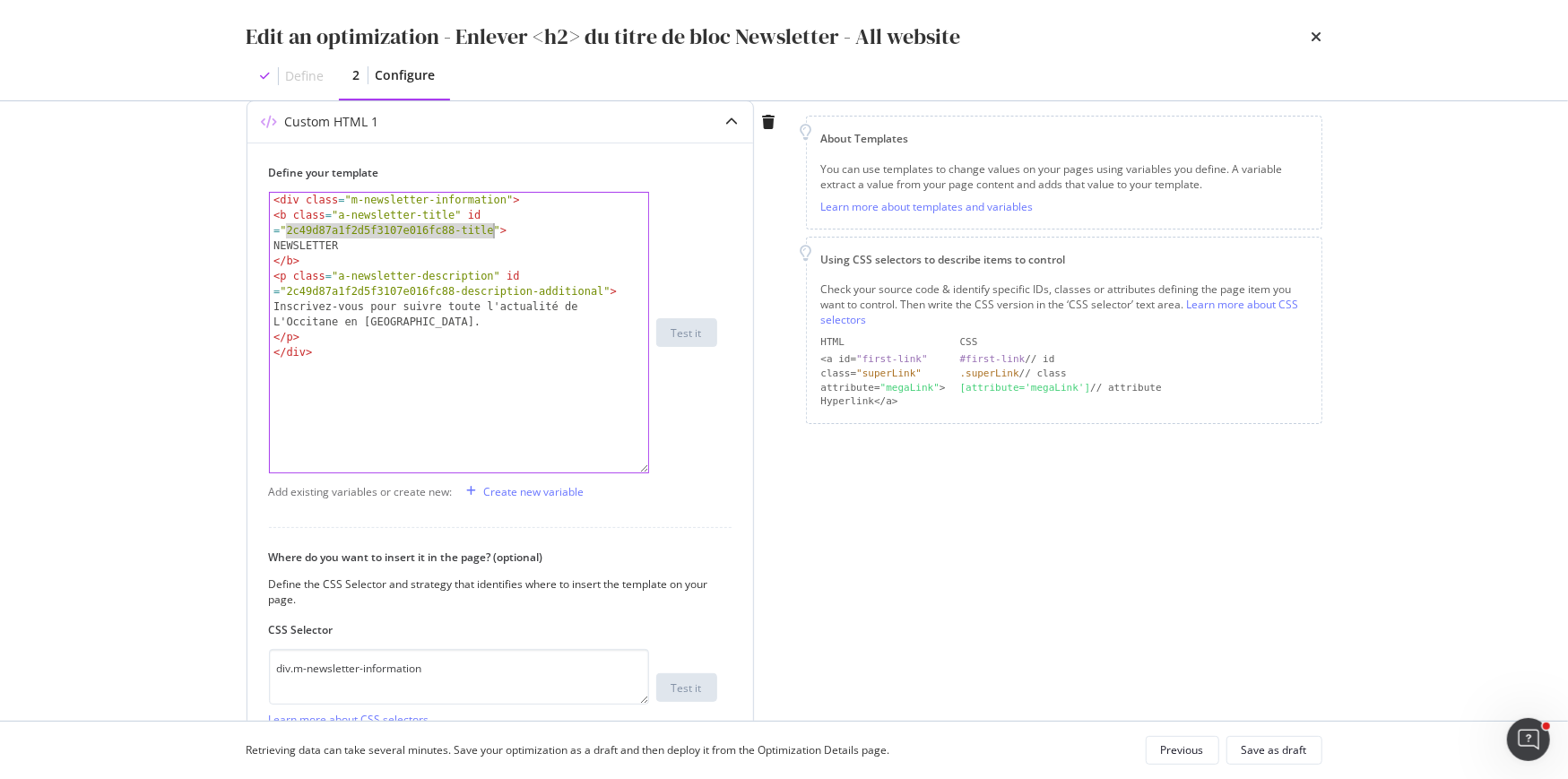
scroll to position [0, 0]
click at [401, 251] on div "< div class = "m-newsletter-information" > < b class = "a-newsletter-title" id …" at bounding box center [460, 348] width 380 height 311
click at [325, 268] on div "< div class = "m-newsletter-information" > < b class = "a-newsletter-title" id …" at bounding box center [460, 348] width 380 height 311
click at [349, 315] on div "< div class = "m-newsletter-information" > < b class = "a-newsletter-title" id …" at bounding box center [460, 348] width 380 height 311
type textarea "Inscrivez-vous pour suivre toute l'actualité de L'Occitane en Provence."
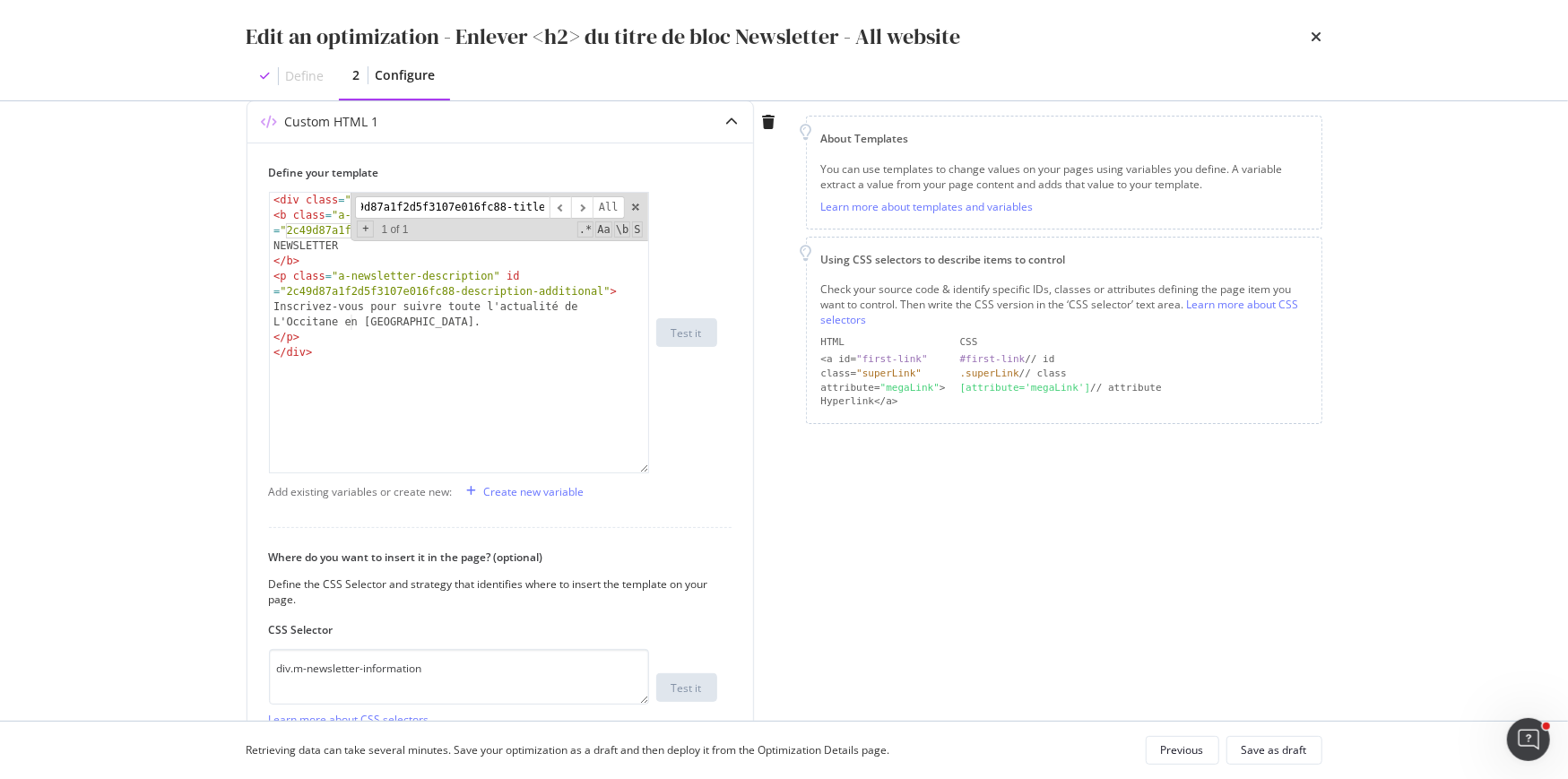
paste input "description-additional"
type input "2c49d87a1f2d5f3107e016fc88-description-additional"
click at [1315, 37] on icon "times" at bounding box center [1316, 37] width 11 height 15
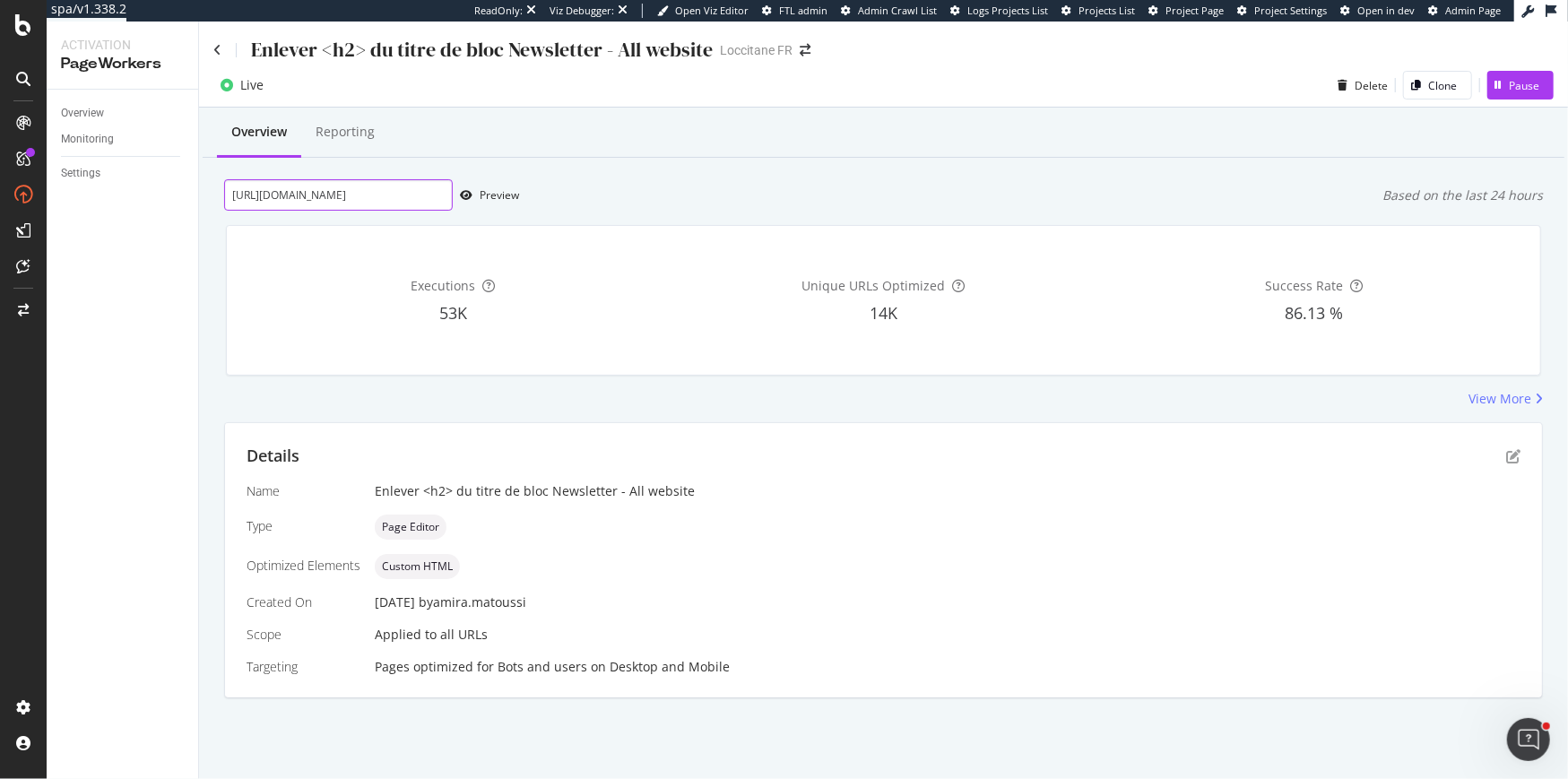
click at [430, 197] on input "https://fr.loccitane.com/eau-de-toilette-rose-24ET050RR25.html" at bounding box center [338, 195] width 229 height 31
click at [490, 200] on div "Preview" at bounding box center [499, 195] width 40 height 16
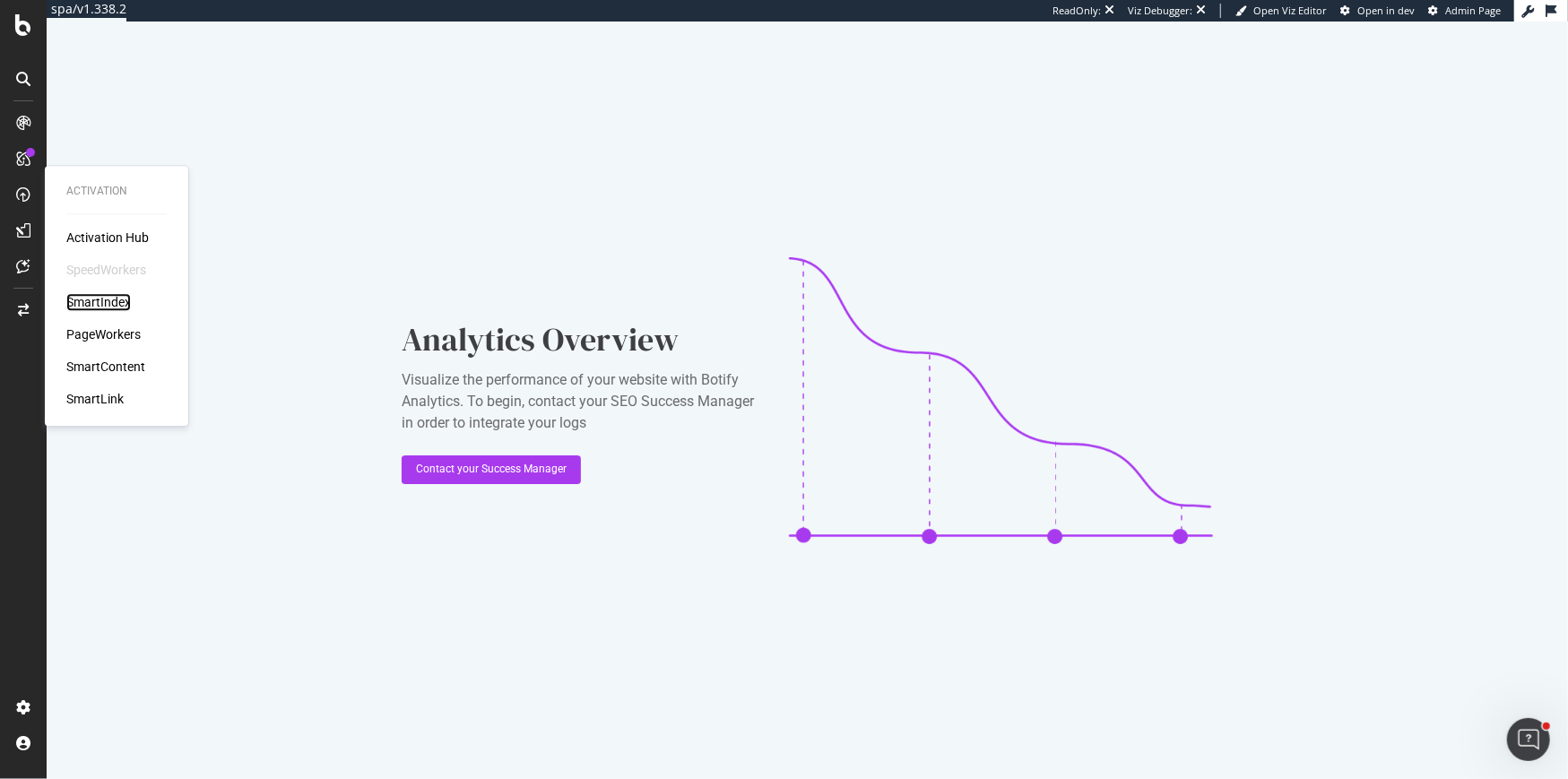
click at [94, 307] on div "SmartIndex" at bounding box center [98, 302] width 65 height 17
